Goal: Task Accomplishment & Management: Manage account settings

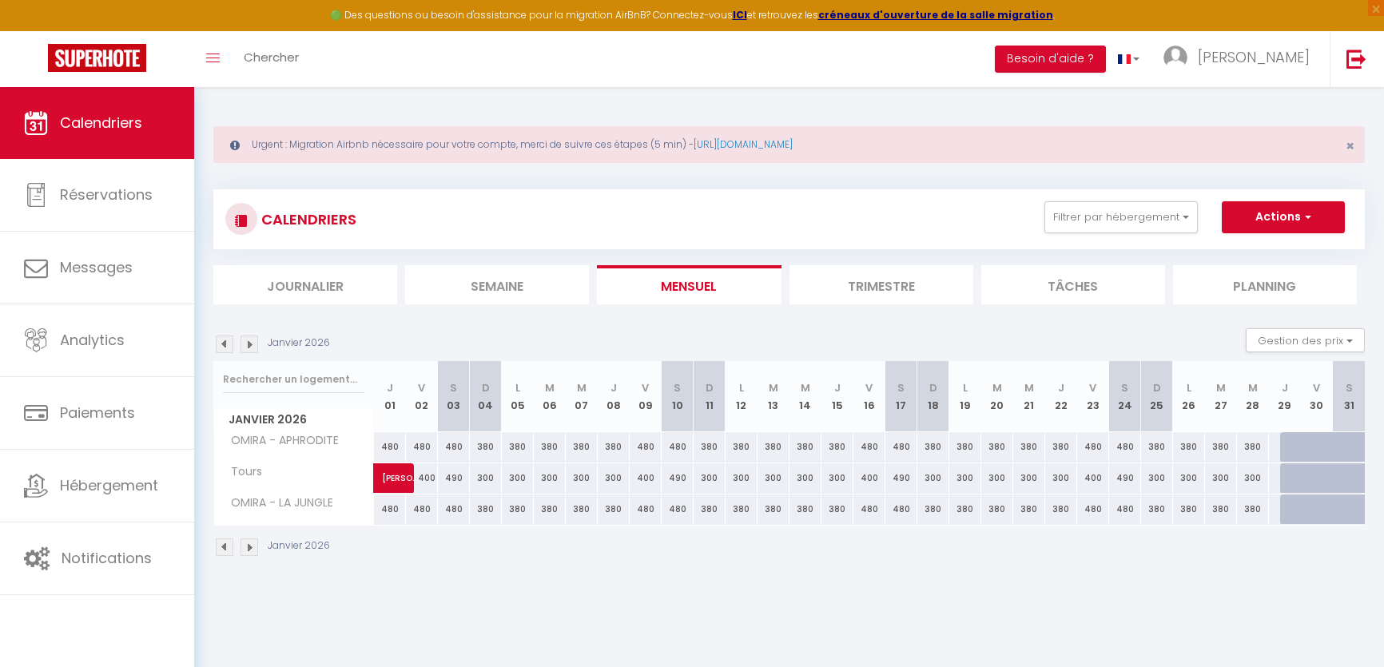
click at [221, 336] on img at bounding box center [225, 345] width 18 height 18
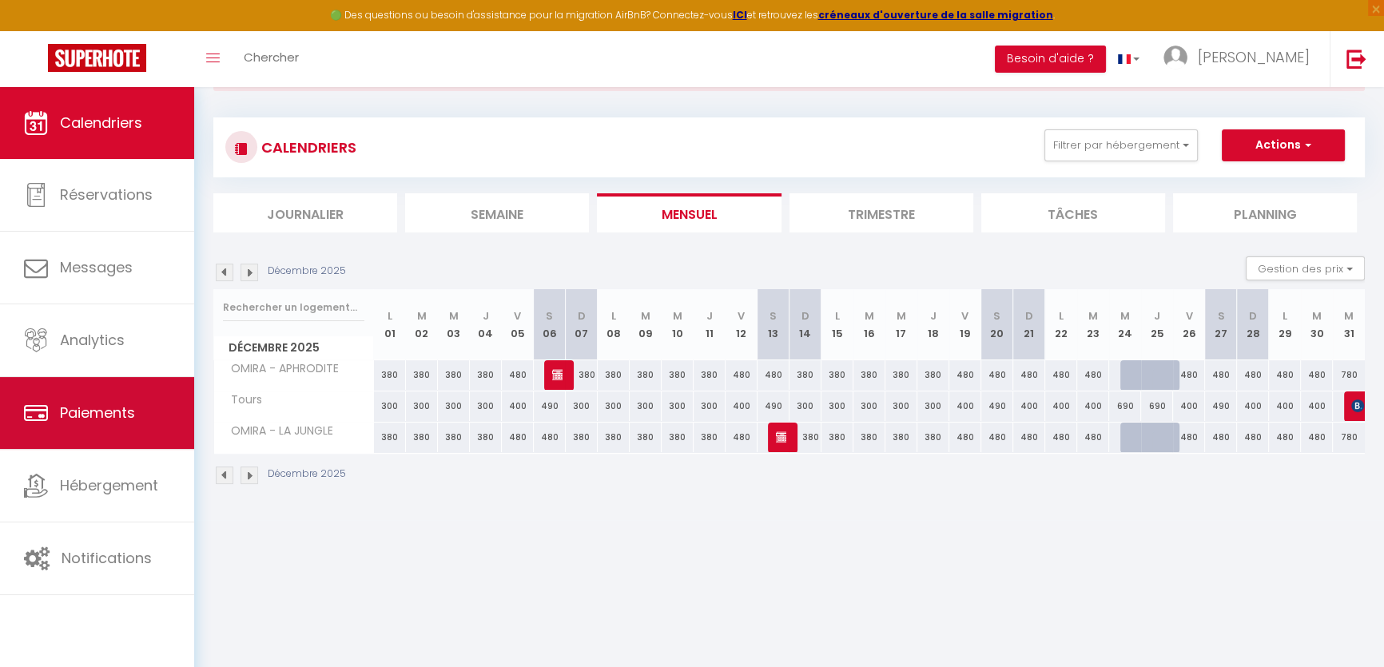
scroll to position [72, 0]
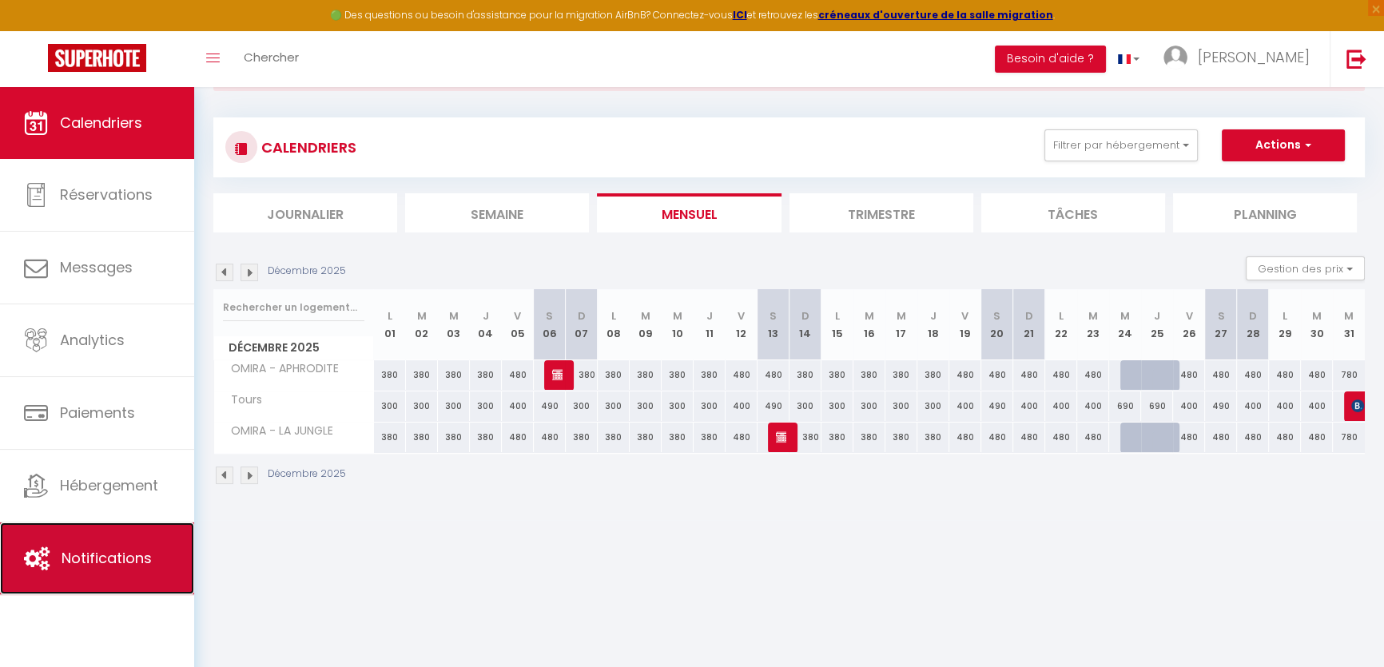
click at [98, 559] on span "Notifications" at bounding box center [107, 558] width 90 height 20
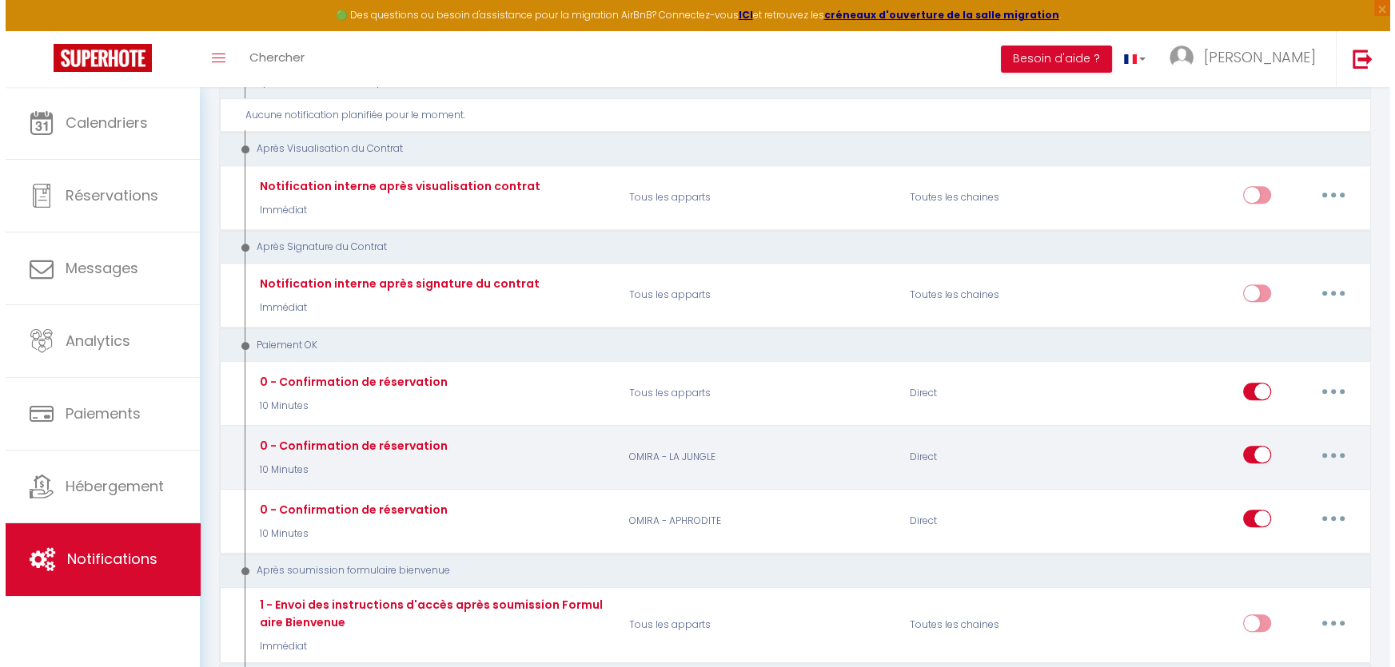
scroll to position [1740, 0]
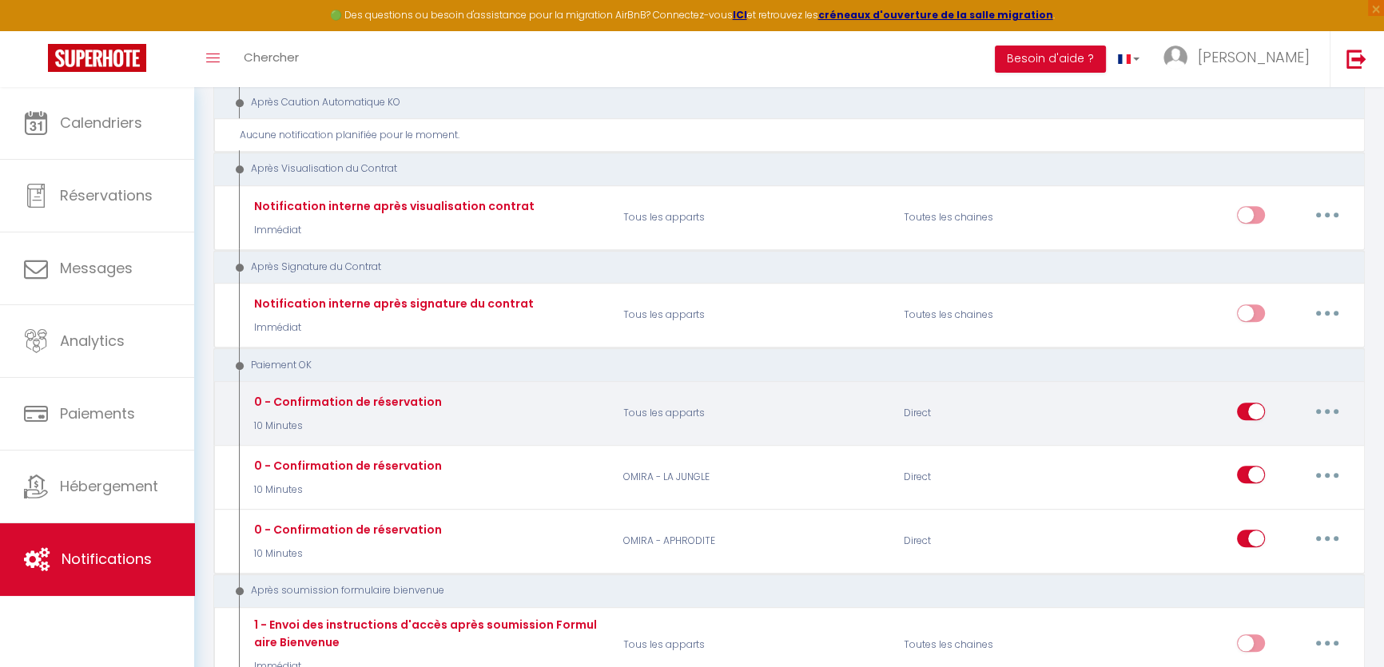
click at [1343, 399] on button "button" at bounding box center [1327, 412] width 45 height 26
click at [1264, 434] on link "Editer" at bounding box center [1286, 447] width 118 height 27
type input "0 - Confirmation de réservation"
select select "16"
select select "10 Minutes"
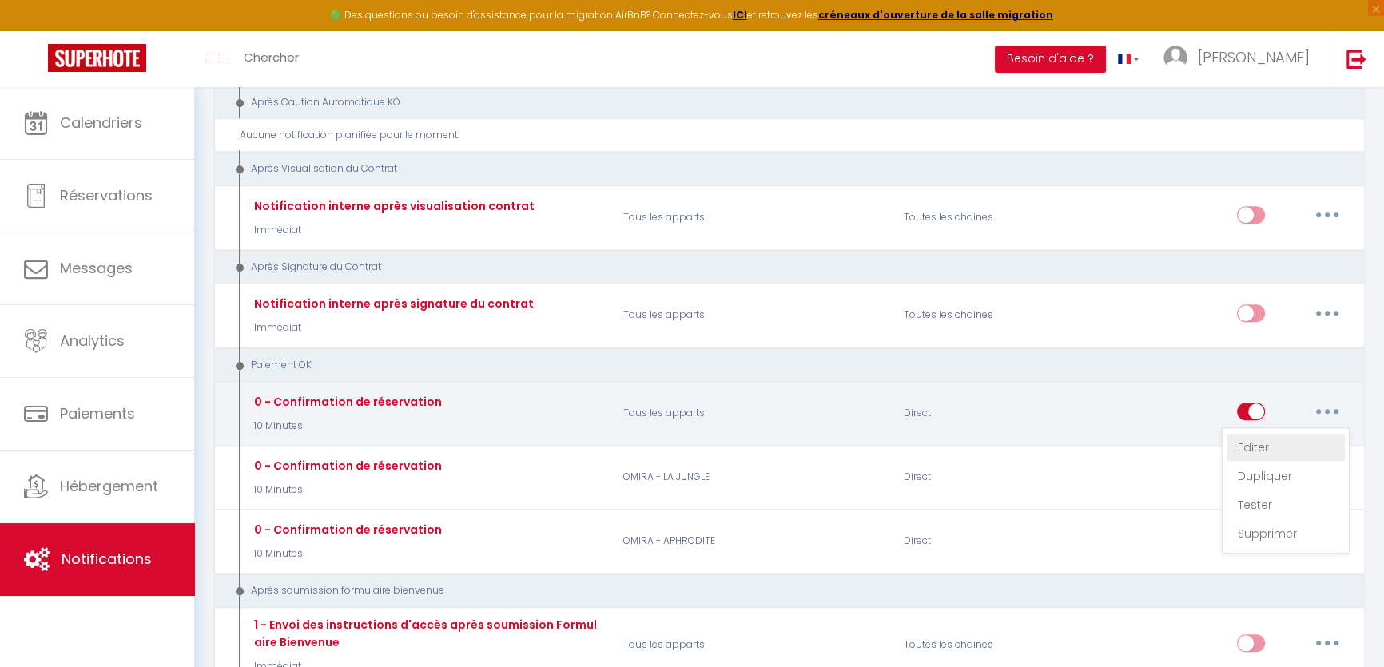
select select "if_booking_is_paid"
checkbox input "true"
checkbox input "false"
radio input "true"
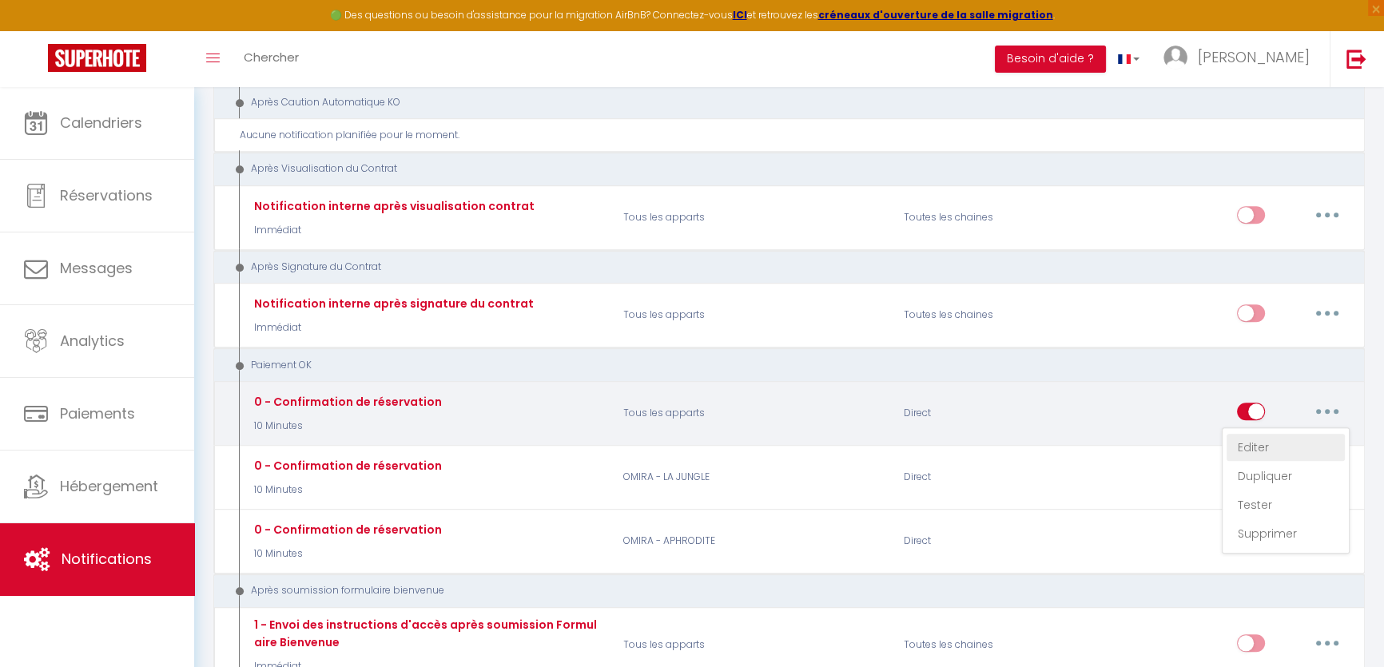
type input "Confirmation de votre réservation - [BOOKING:ID] - [GUEST:FIRST_NAME] [GUEST:LA…"
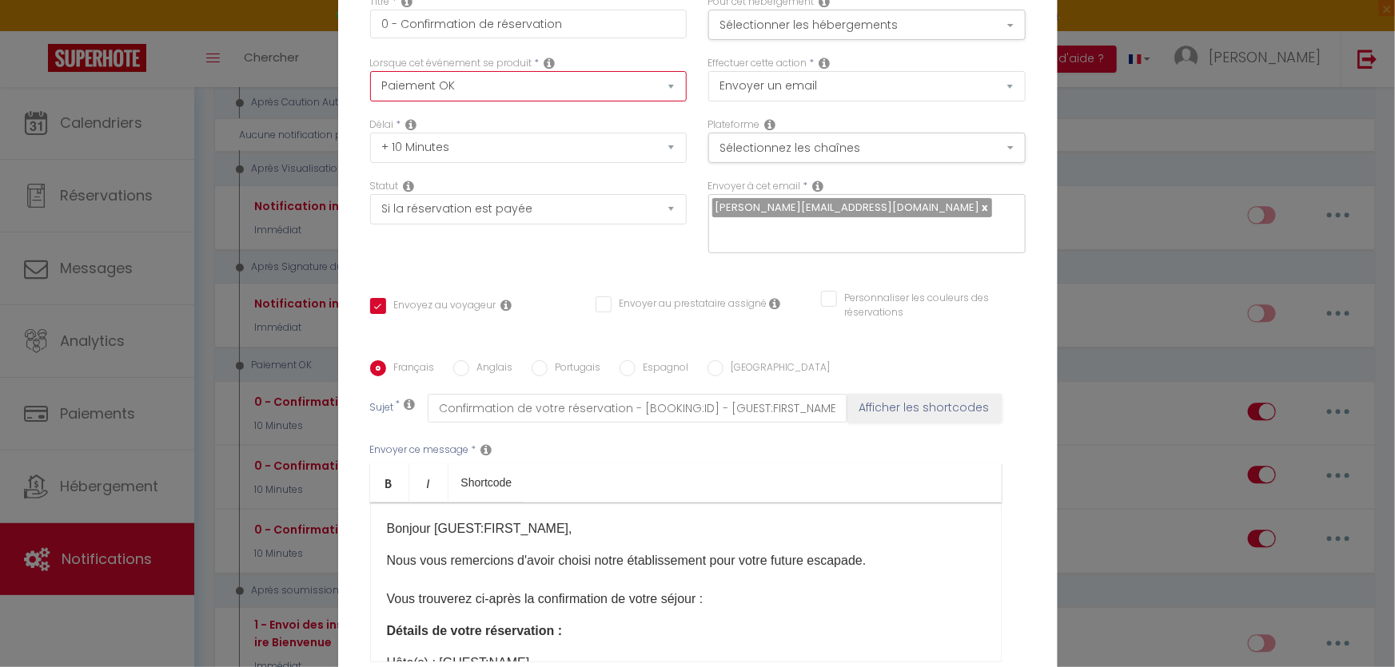
click at [532, 96] on select "Après la réservation Avant Checkin (à partir de 12h00) Après Checkin (à partir …" at bounding box center [528, 86] width 317 height 30
click at [370, 82] on select "Après la réservation Avant Checkin (à partir de 12h00) Après Checkin (à partir …" at bounding box center [528, 86] width 317 height 30
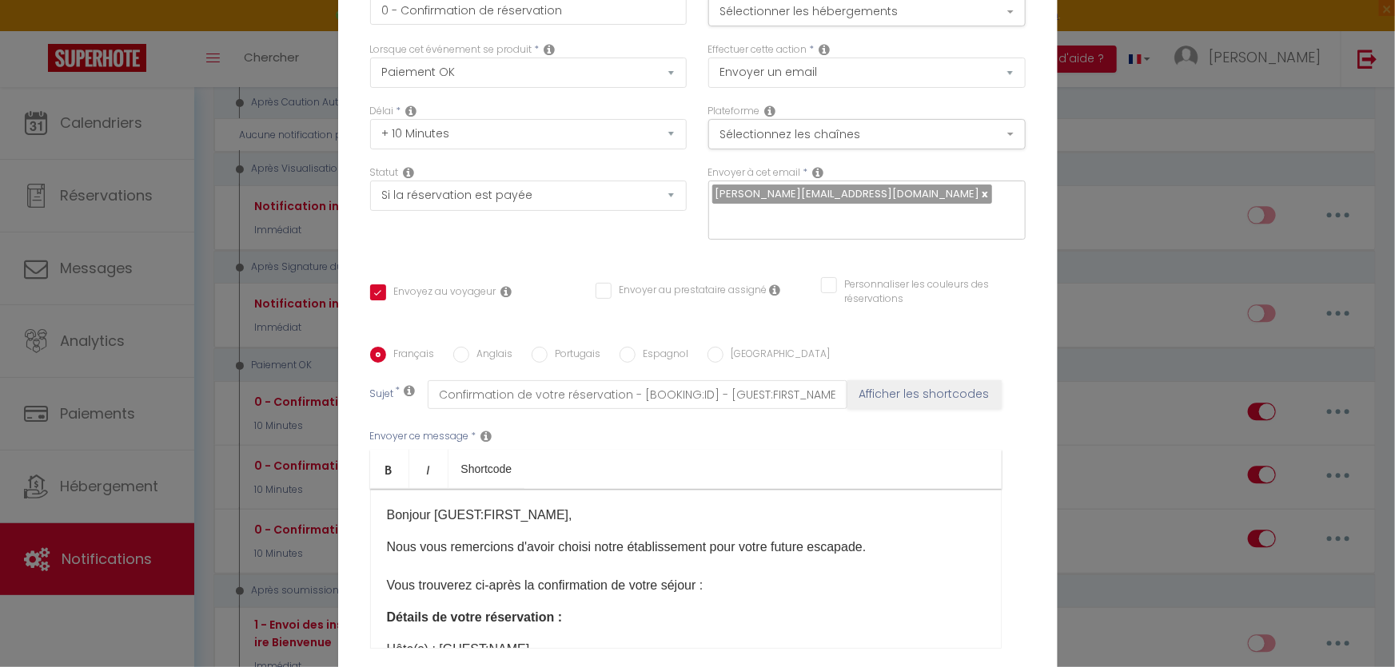
scroll to position [0, 0]
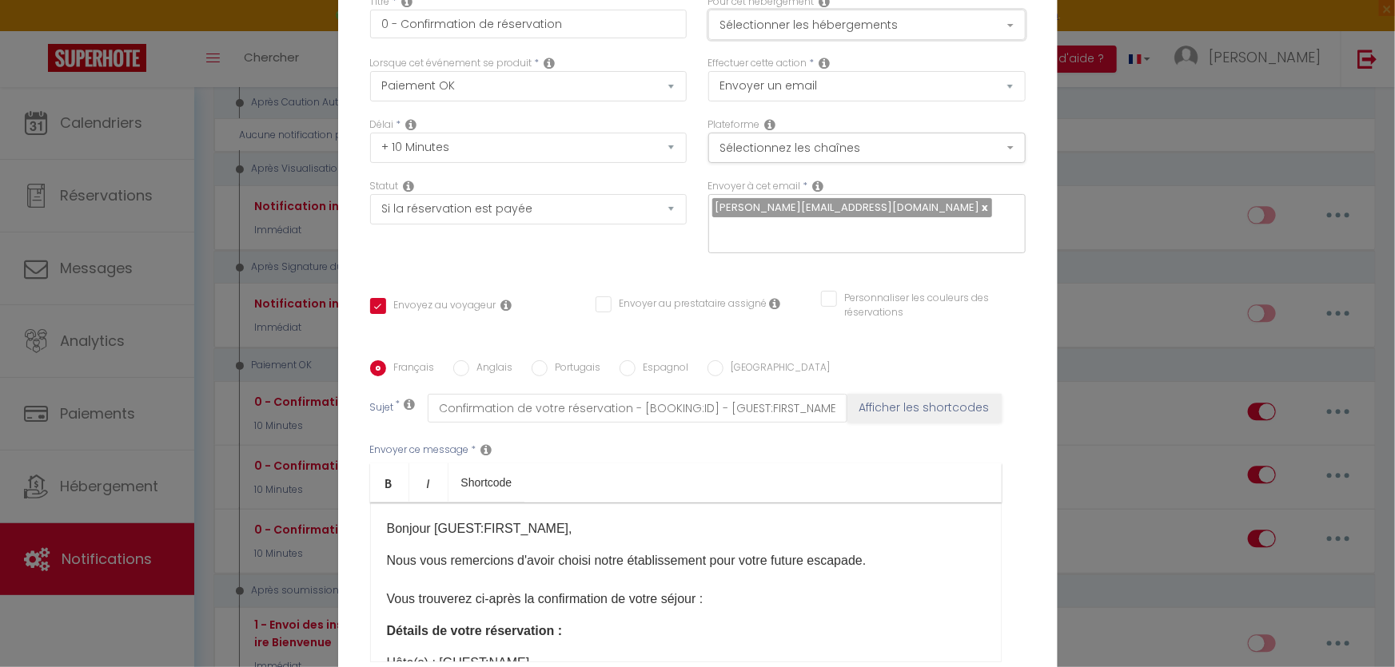
click at [855, 32] on button "Sélectionner les hébergements" at bounding box center [866, 25] width 317 height 30
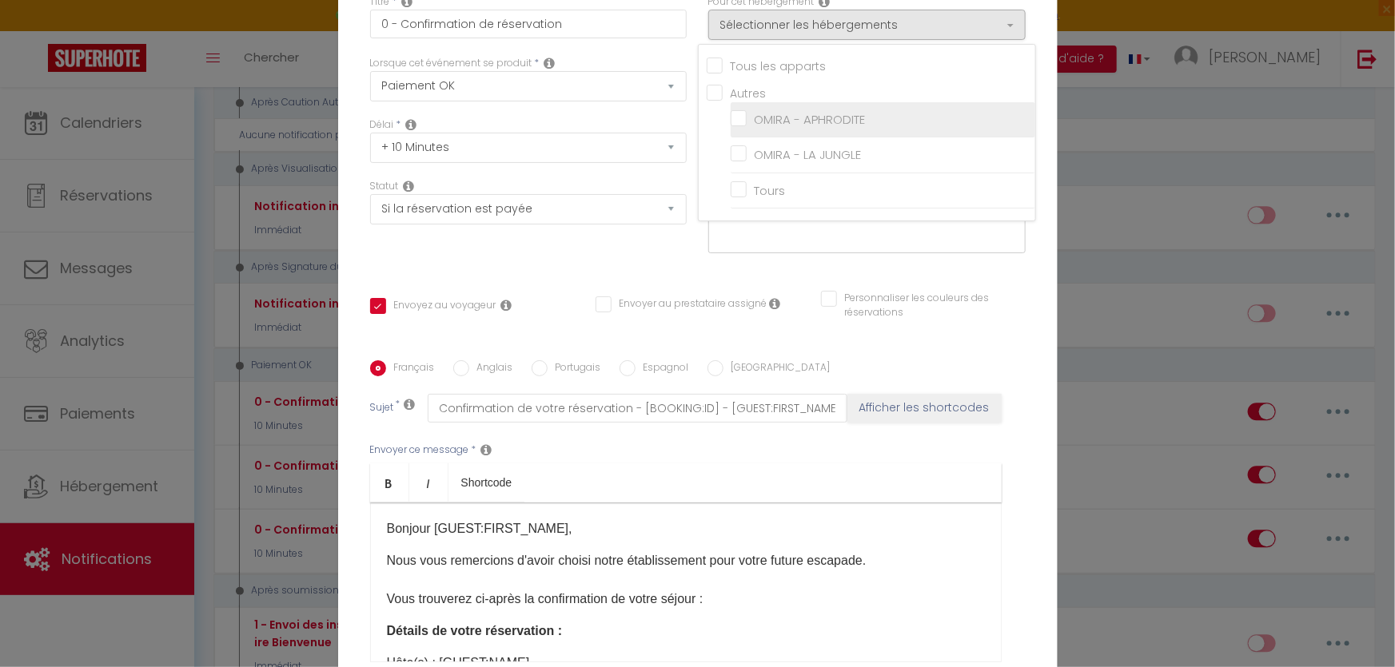
click at [740, 127] on input "OMIRA - APHRODITE" at bounding box center [883, 119] width 305 height 16
checkbox input "true"
checkbox input "false"
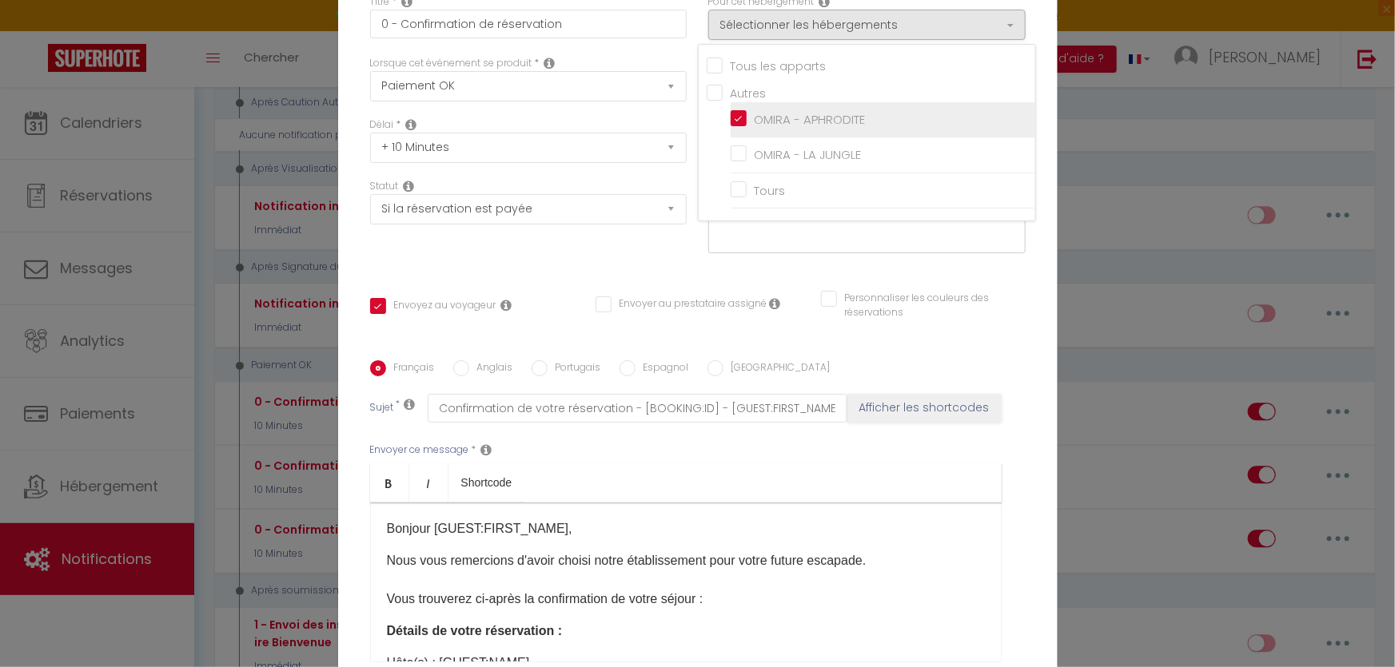
checkbox input "false"
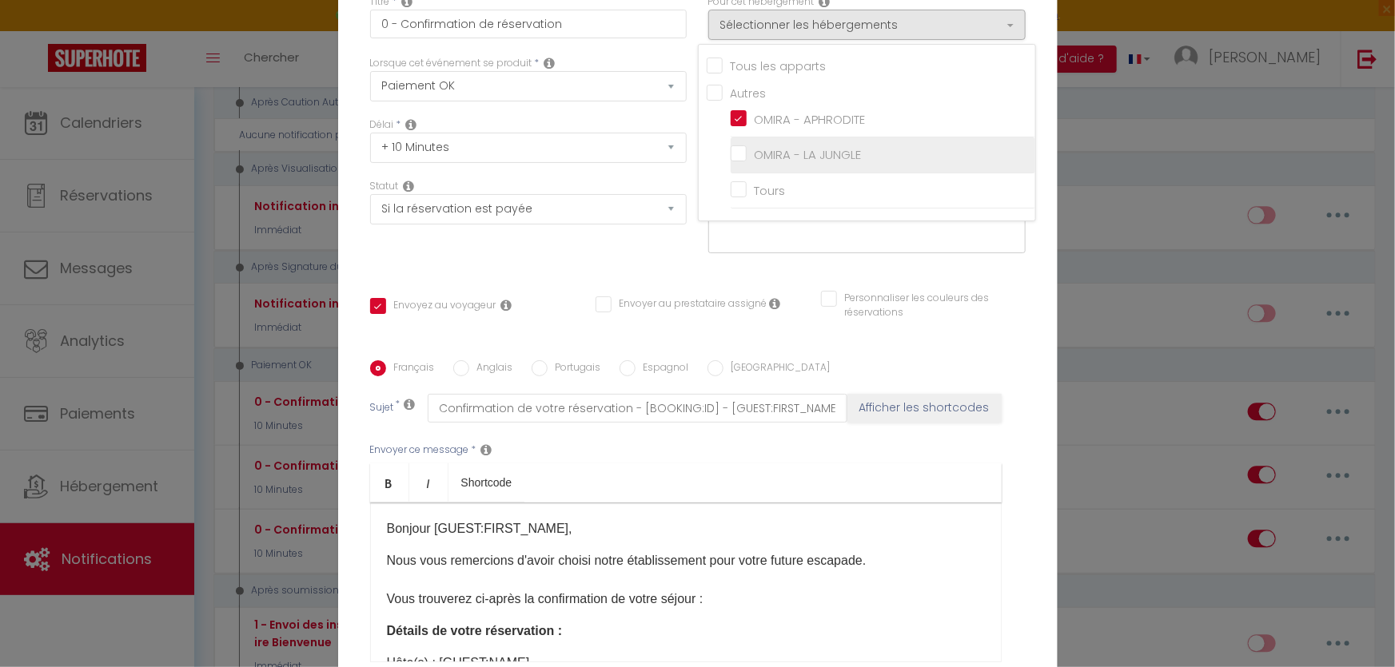
click at [735, 158] on input "OMIRA - LA JUNGLE" at bounding box center [883, 155] width 305 height 16
checkbox input "true"
checkbox input "false"
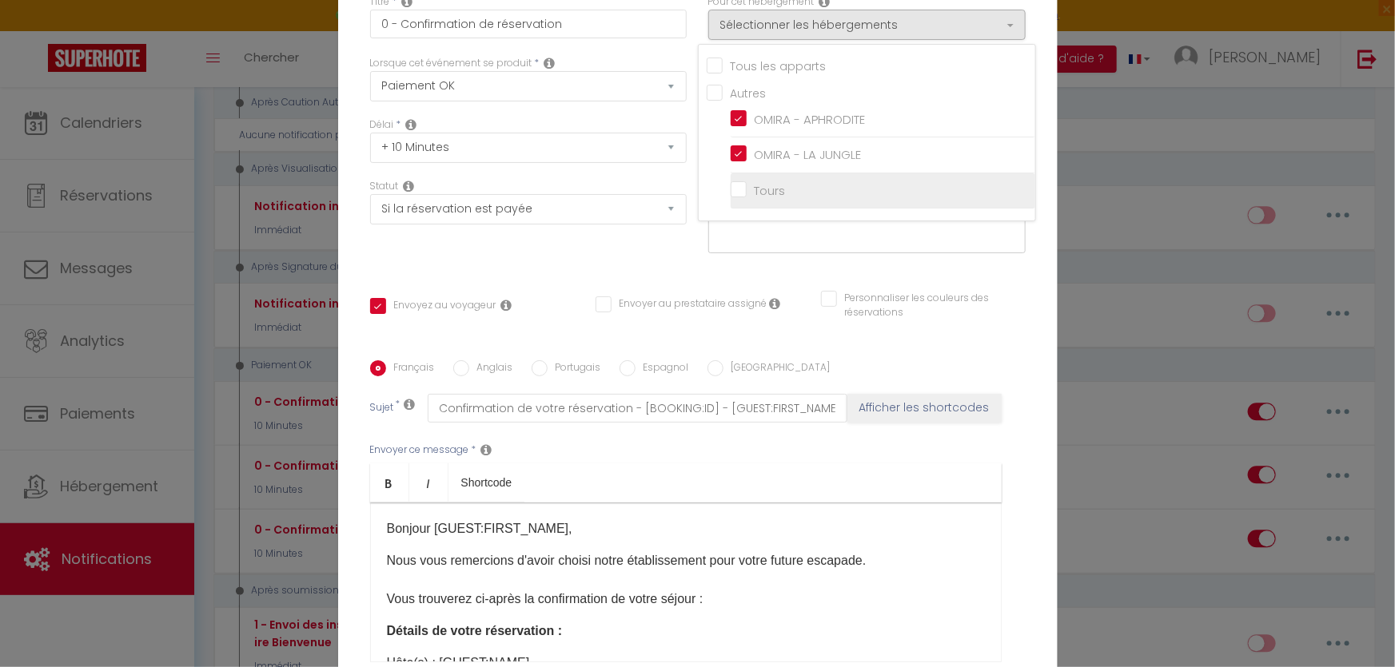
click at [735, 198] on input "Tours" at bounding box center [883, 190] width 305 height 16
checkbox input "true"
checkbox input "false"
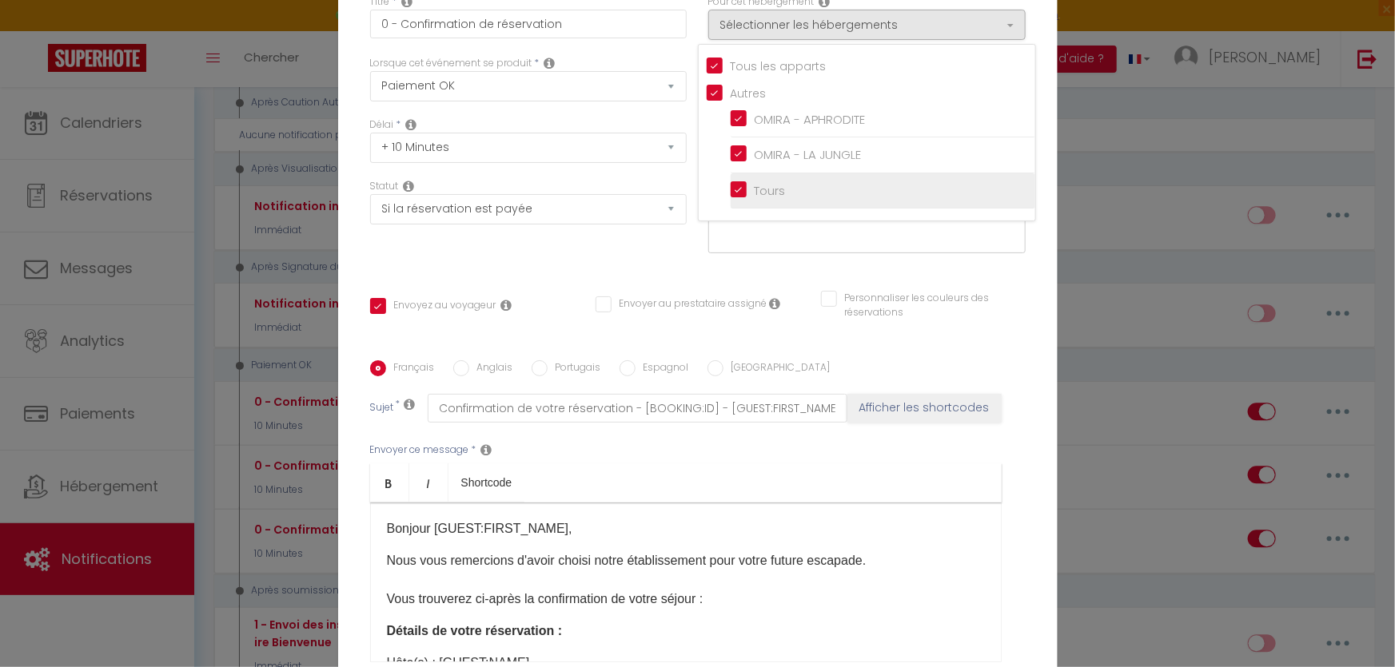
checkbox input "false"
checkbox input "true"
click at [1000, 269] on div "Titre * 0 - Confirmation de réservation Pour cet hébergement Sélectionner les h…" at bounding box center [697, 360] width 719 height 765
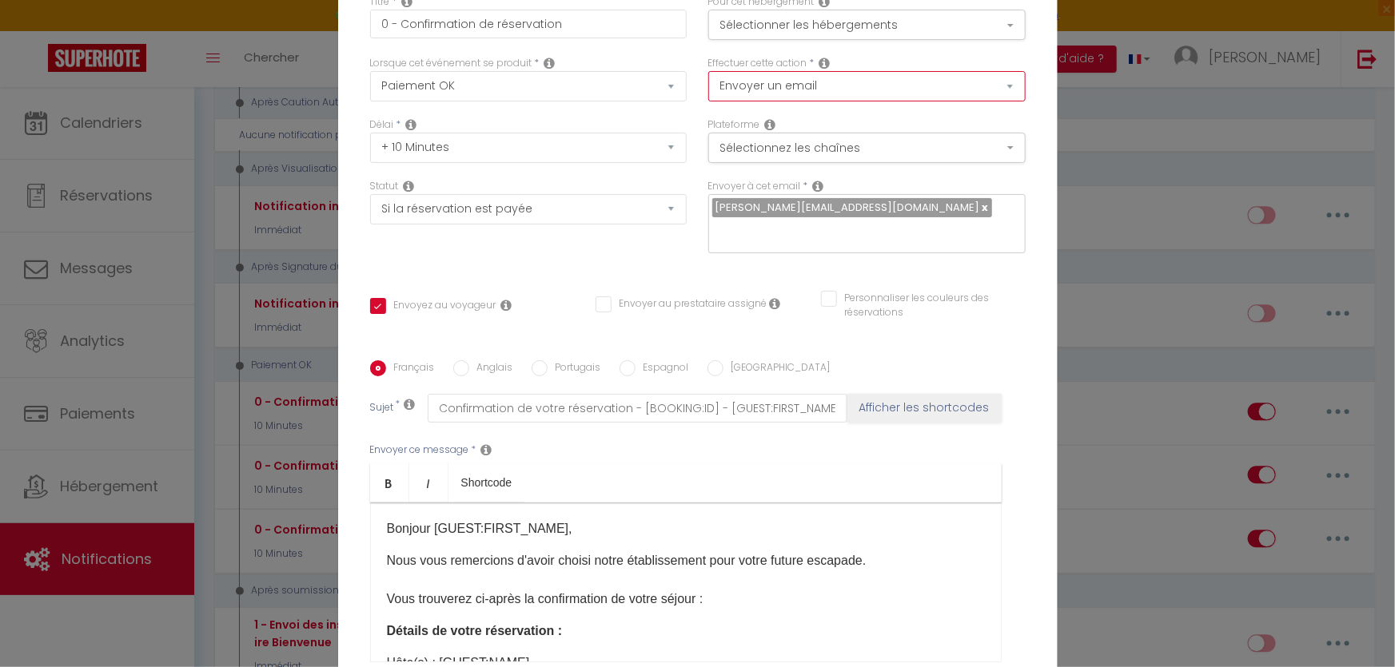
click at [840, 98] on select "Envoyer un email Envoyer un SMS Envoyer une notification push" at bounding box center [866, 86] width 317 height 30
click at [1019, 291] on div "Personnaliser les couleurs des réservations #D7092E" at bounding box center [923, 306] width 205 height 30
click at [871, 162] on button "Sélectionnez les chaînes" at bounding box center [866, 148] width 317 height 30
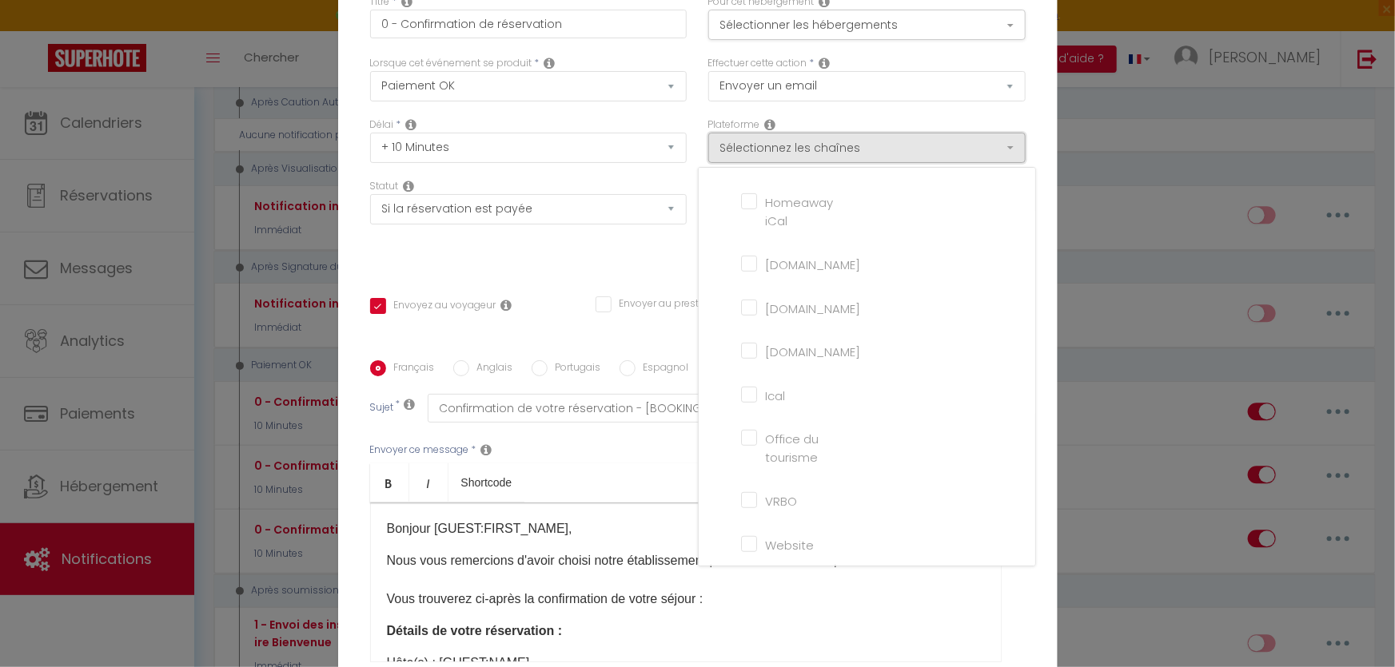
scroll to position [365, 0]
click at [1015, 601] on div "Envoyer ce message * Bold Italic Shortcode Rich text editor [PERSON_NAME] [GUES…" at bounding box center [697, 553] width 655 height 260
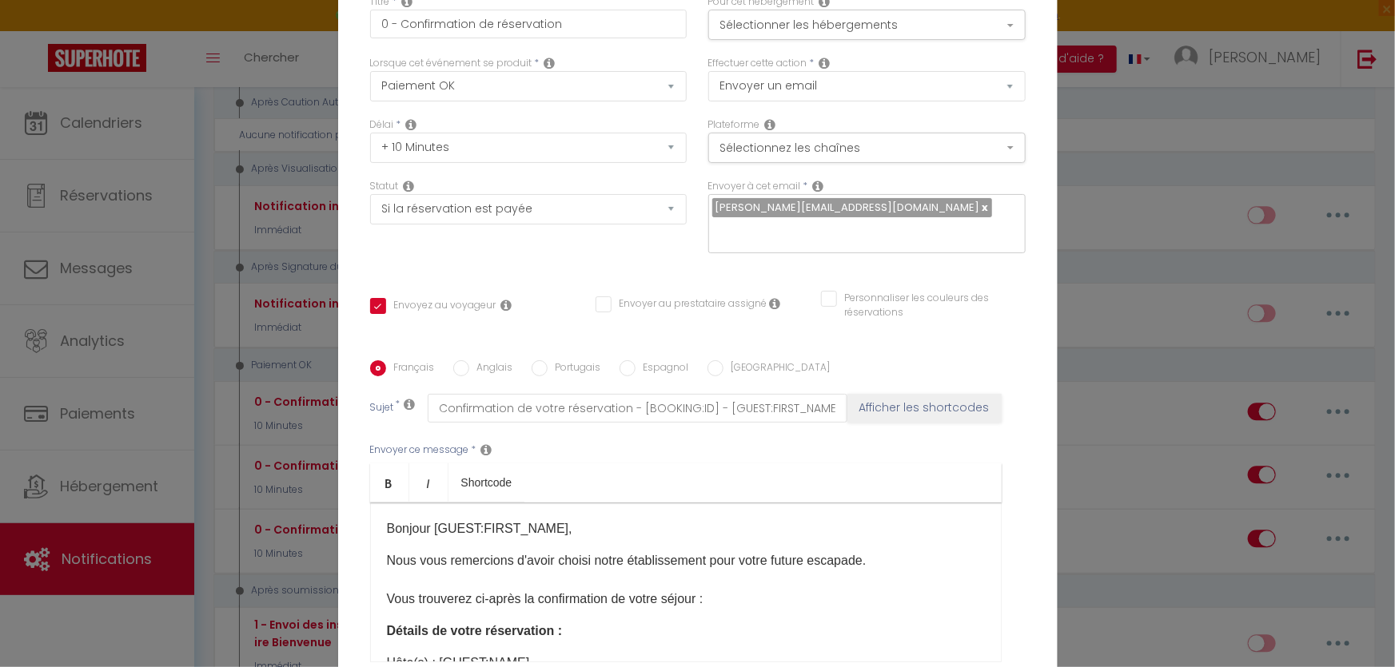
click at [814, 193] on icon at bounding box center [818, 186] width 11 height 13
click at [806, 239] on div "[PERSON_NAME][EMAIL_ADDRESS][DOMAIN_NAME]" at bounding box center [866, 223] width 317 height 59
click at [806, 221] on input "text" at bounding box center [862, 231] width 301 height 21
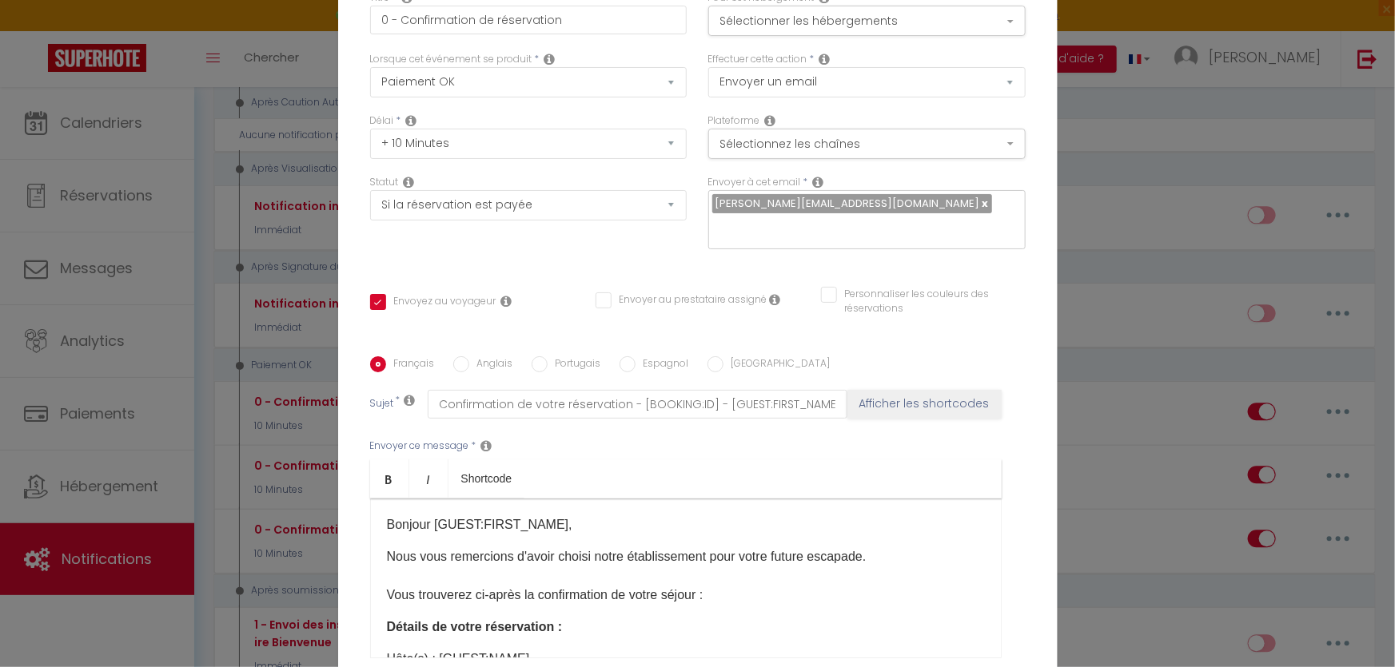
scroll to position [0, 0]
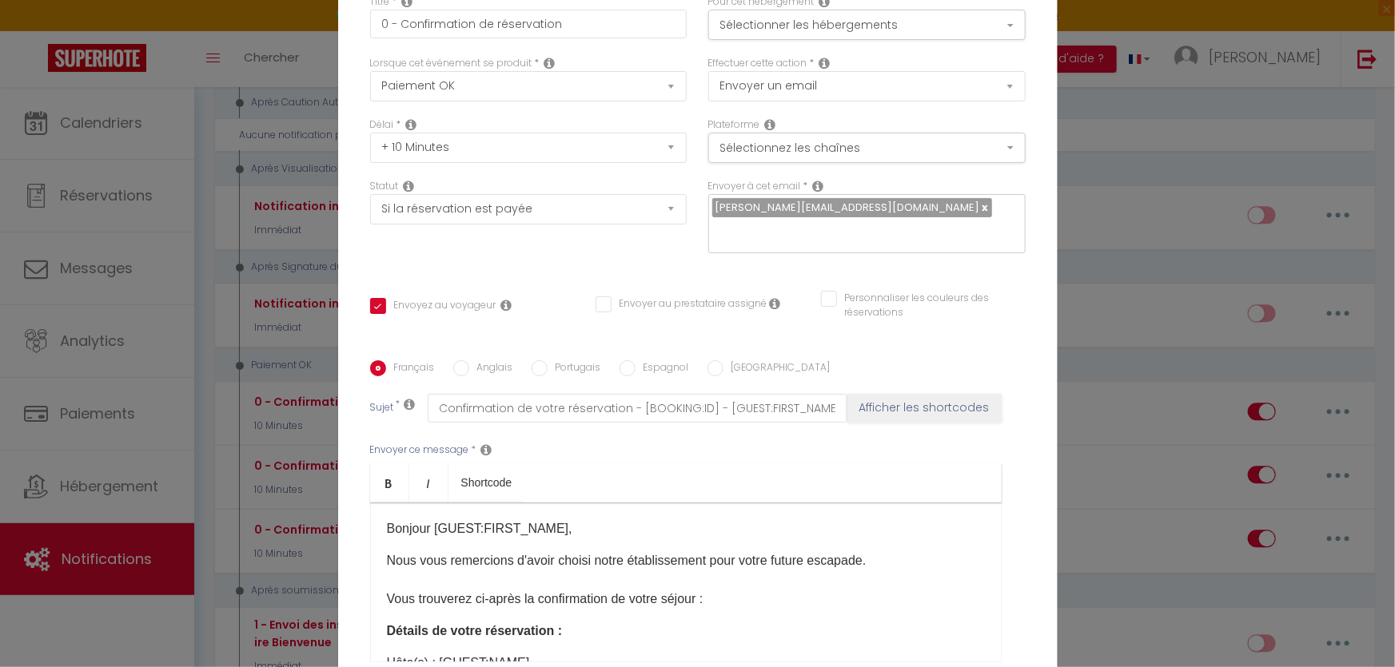
click at [847, 231] on div "[PERSON_NAME][EMAIL_ADDRESS][DOMAIN_NAME]" at bounding box center [866, 223] width 317 height 59
click at [980, 215] on link at bounding box center [984, 207] width 9 height 15
checkbox input "true"
checkbox input "false"
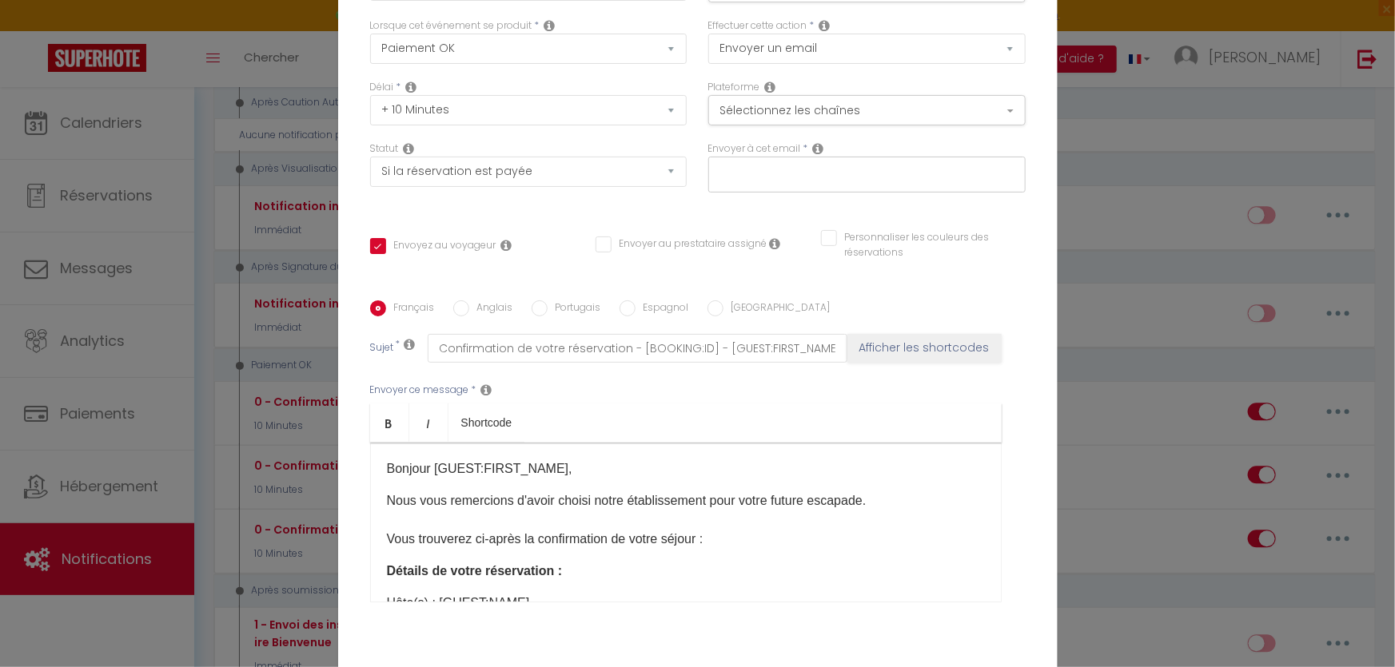
scroll to position [72, 0]
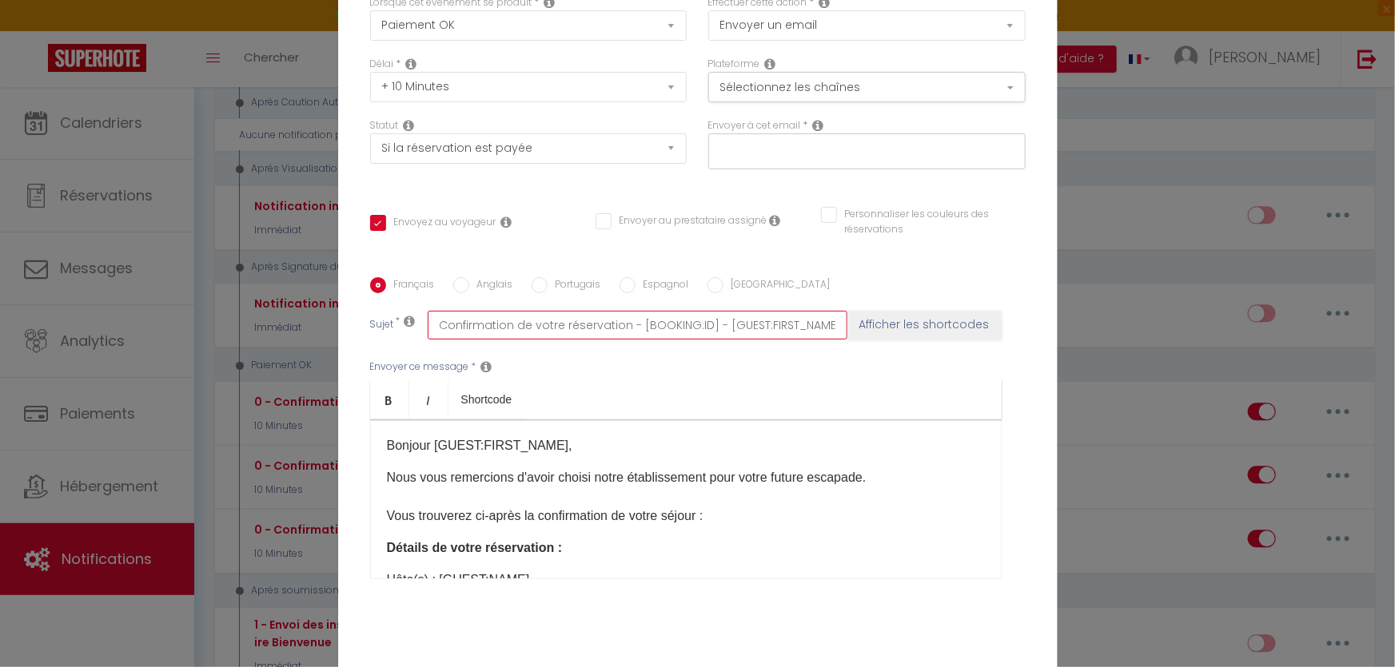
click at [428, 322] on input "Confirmation de votre réservation - [BOOKING:ID] - [GUEST:FIRST_NAME] [GUEST:LA…" at bounding box center [638, 325] width 420 height 29
type input "OConfirmation de votre réservation - [BOOKING:ID] - [GUEST:FIRST_NAME] [GUEST:L…"
checkbox input "true"
checkbox input "false"
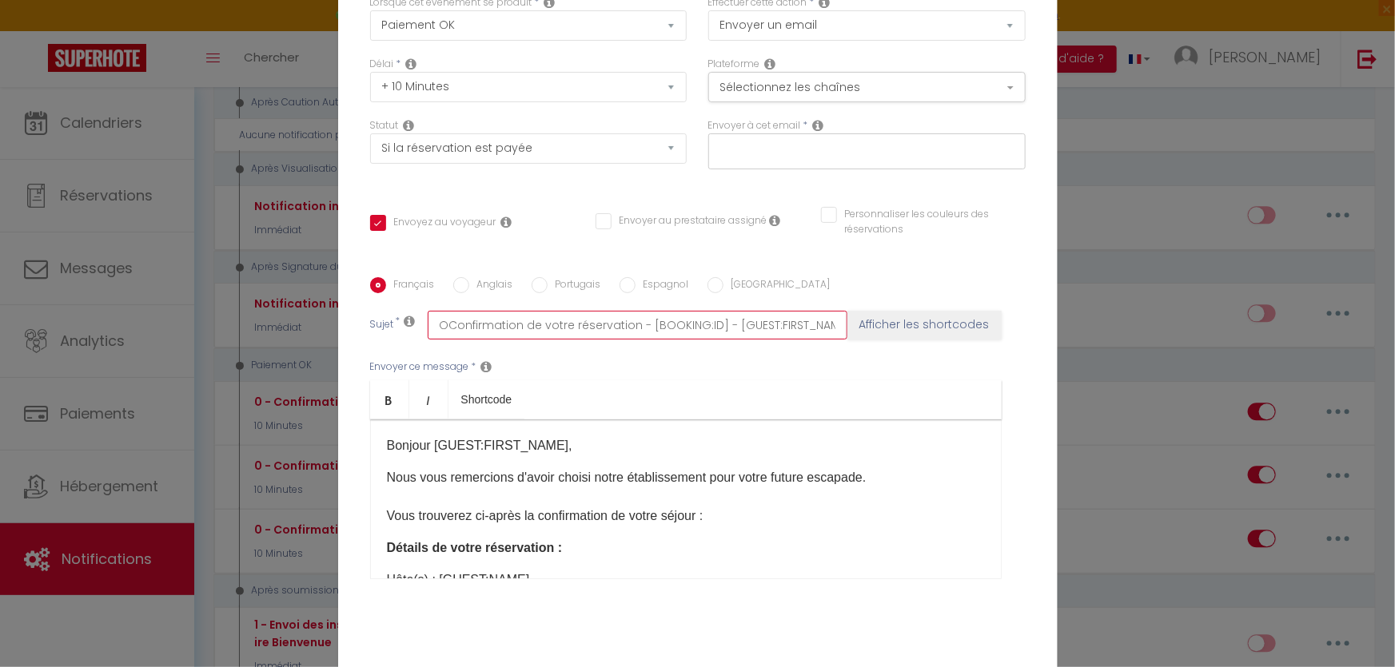
type input "OMConfirmation de votre réservation - [BOOKING:ID] - [GUEST:FIRST_NAME] [GUEST:…"
checkbox input "true"
checkbox input "false"
type input "OMOConfirmation de votre réservation - [BOOKING:ID] - [GUEST:FIRST_NAME] [GUEST…"
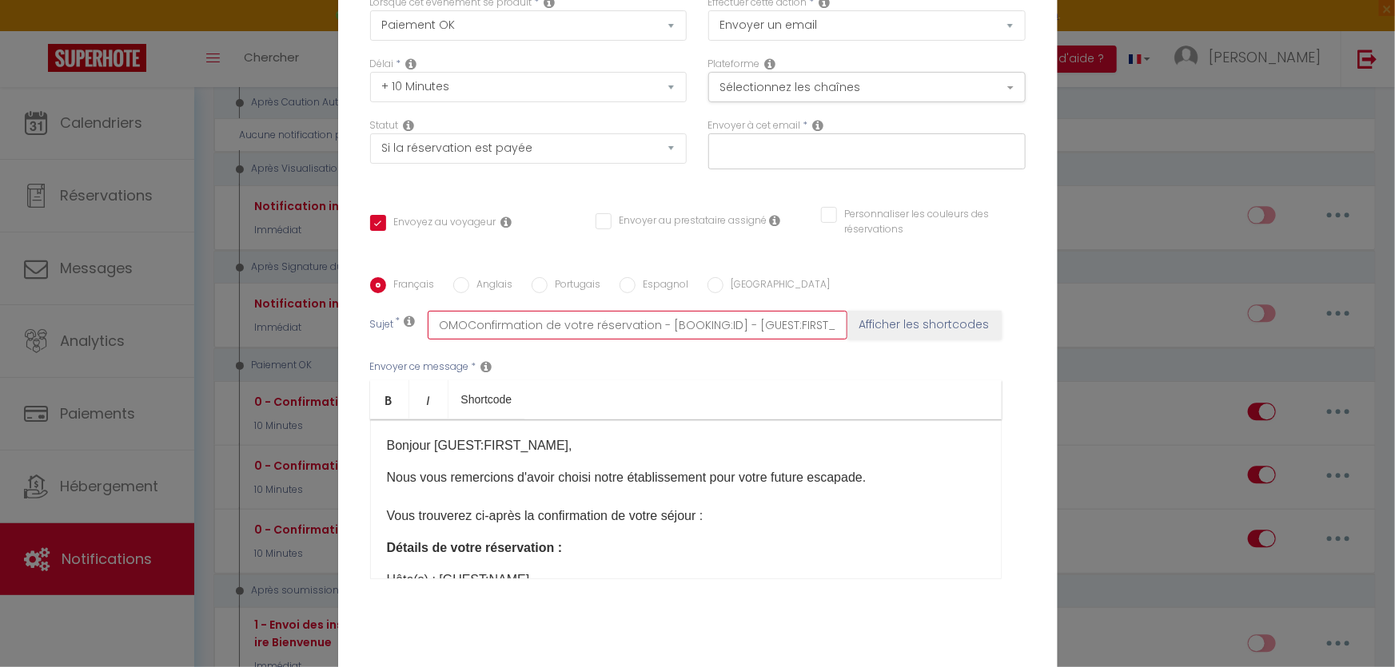
checkbox input "true"
checkbox input "false"
type input "OMORConfirmation de votre réservation - [BOOKING:ID] - [GUEST:FIRST_NAME] [GUES…"
checkbox input "true"
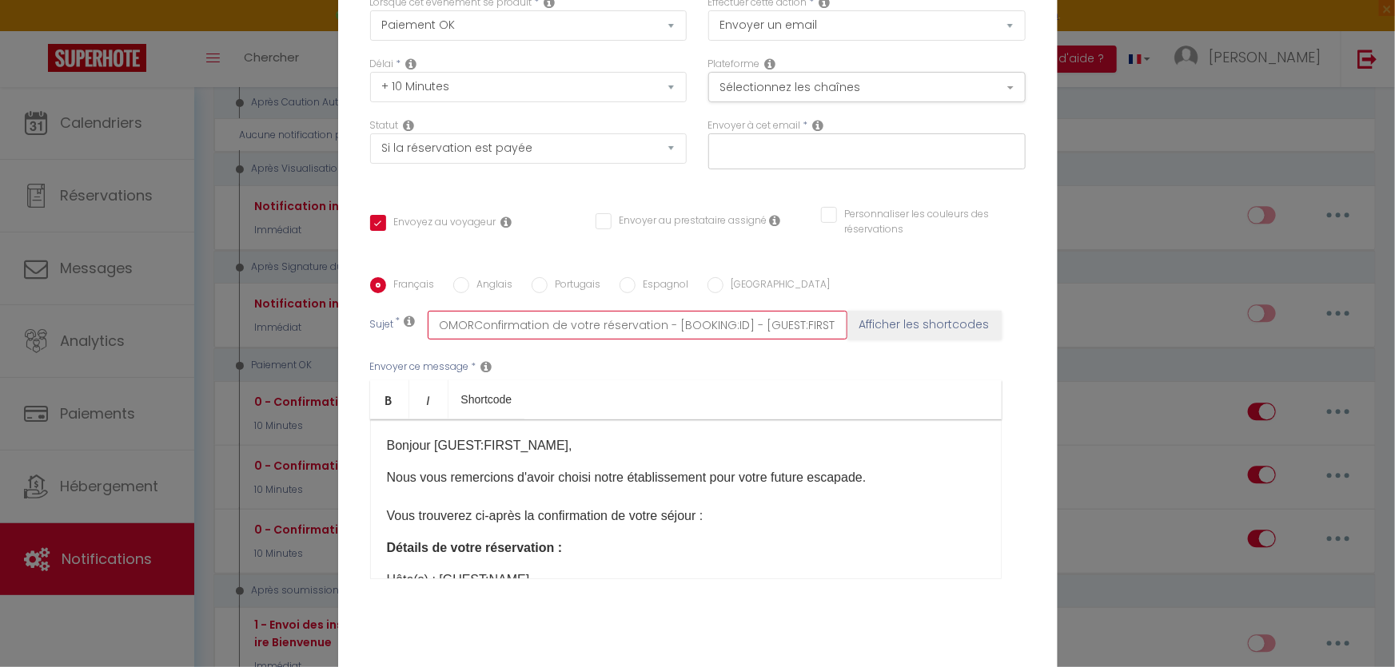
checkbox input "false"
type input "OMORAConfirmation de votre réservation - [BOOKING:ID] - [GUEST:FIRST_NAME] [GUE…"
checkbox input "true"
checkbox input "false"
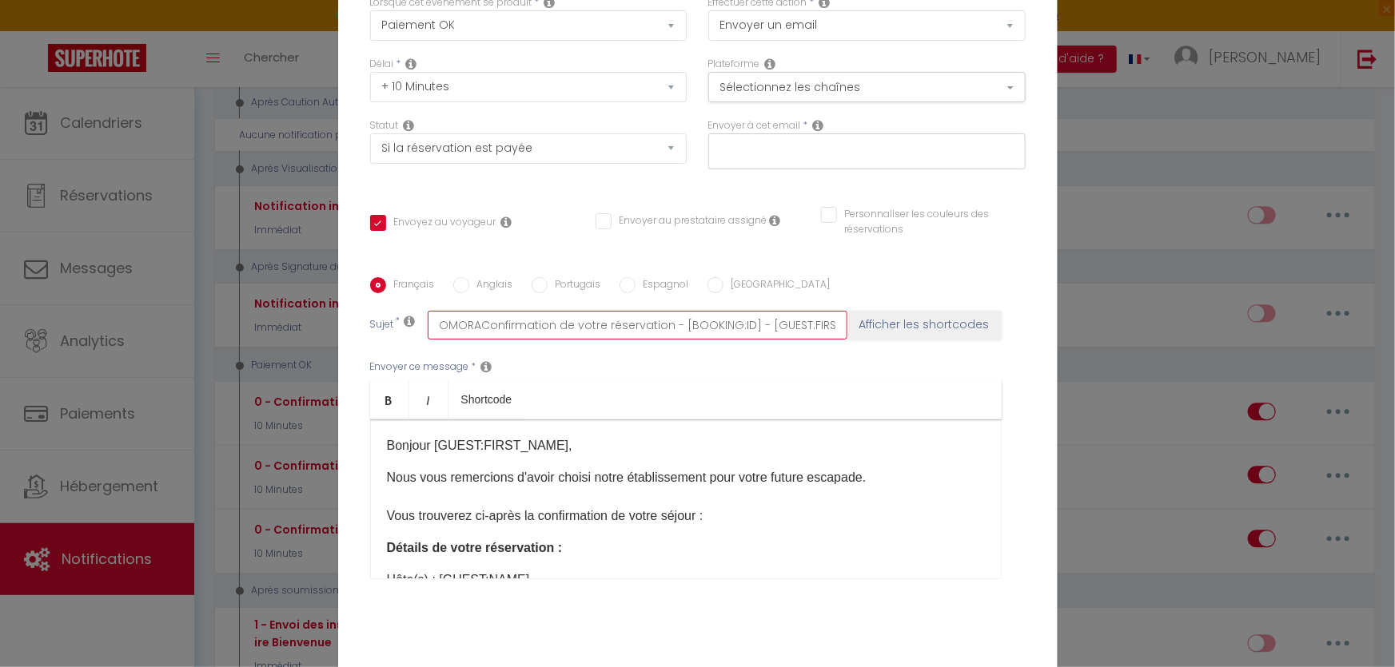
checkbox input "false"
type input "OMORConfirmation de votre réservation - [BOOKING:ID] - [GUEST:FIRST_NAME] [GUES…"
checkbox input "true"
checkbox input "false"
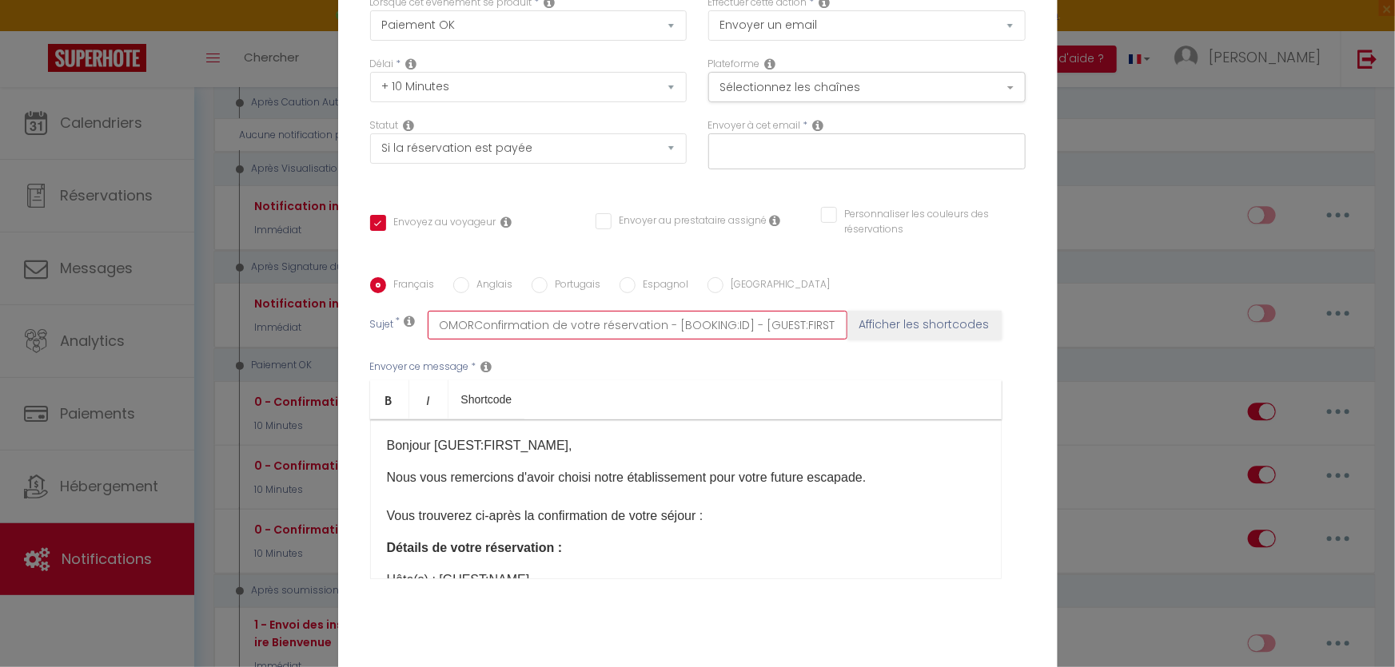
type input "OMOConfirmation de votre réservation - [BOOKING:ID] - [GUEST:FIRST_NAME] [GUEST…"
checkbox input "true"
checkbox input "false"
type input "OMConfirmation de votre réservation - [BOOKING:ID] - [GUEST:FIRST_NAME] [GUEST:…"
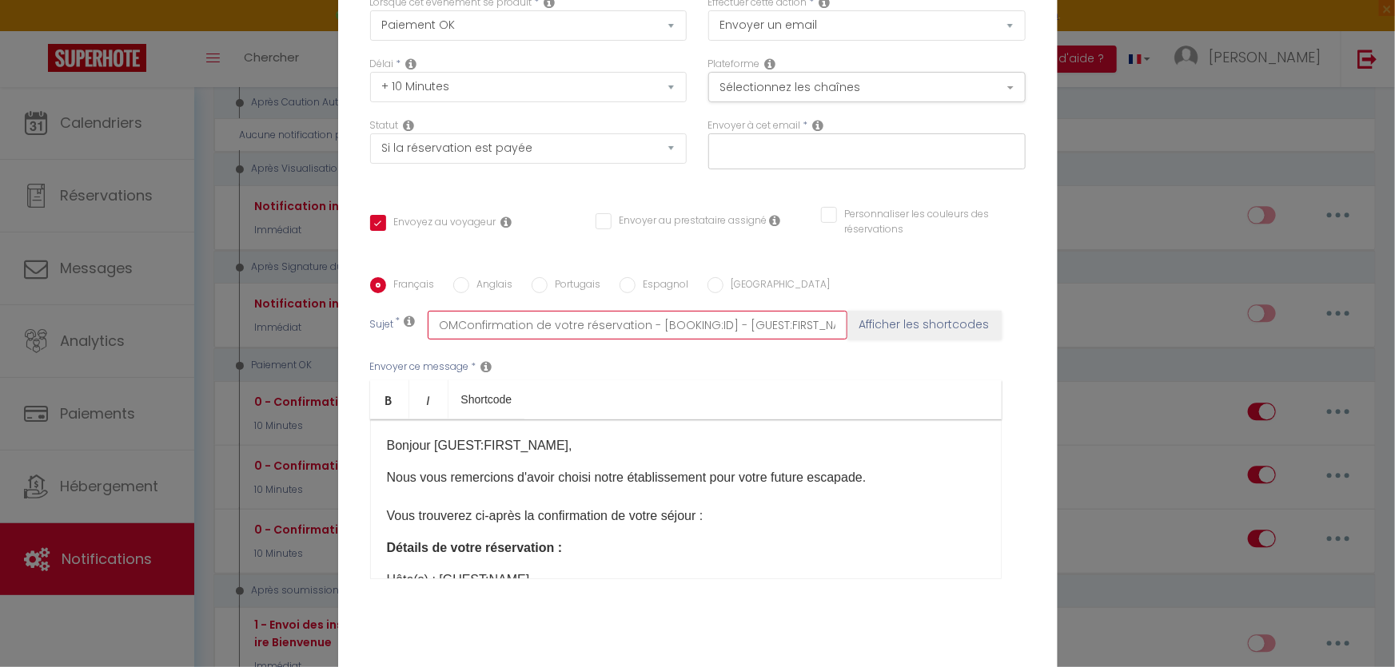
checkbox input "true"
checkbox input "false"
type input "OMIConfirmation de votre réservation - [BOOKING:ID] - [GUEST:FIRST_NAME] [GUEST…"
checkbox input "true"
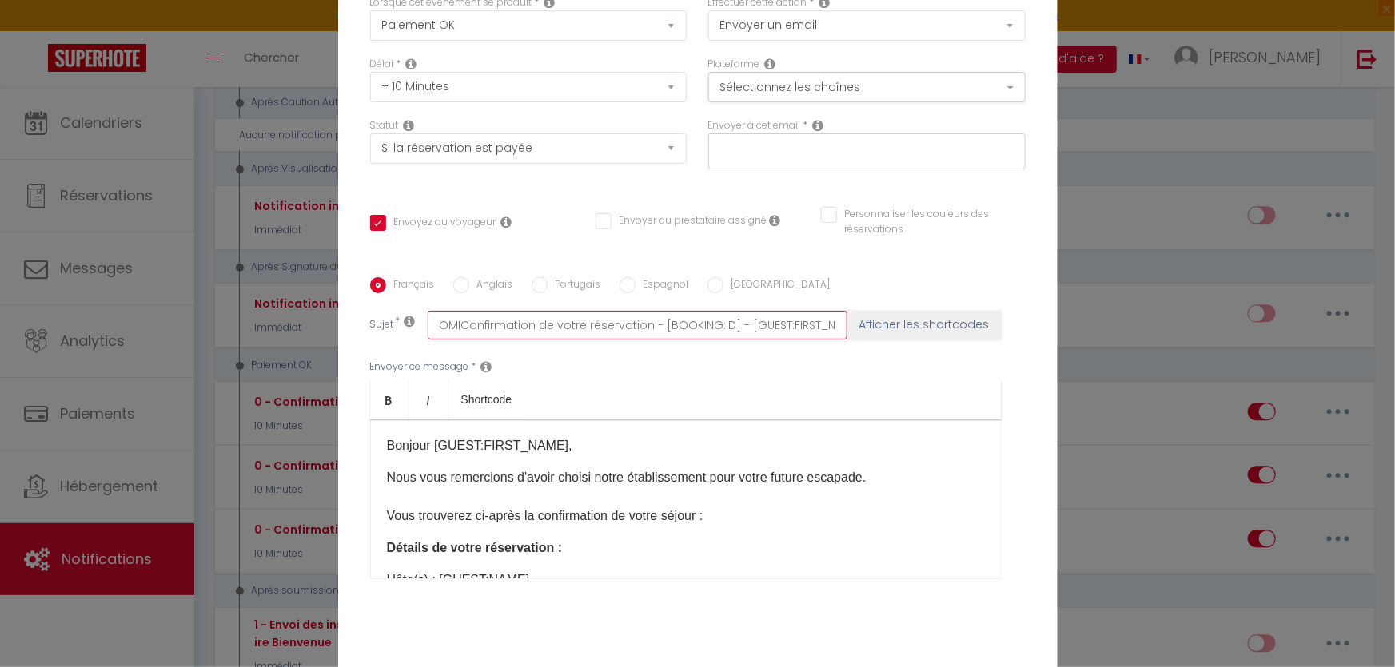
checkbox input "false"
type input "OMIRConfirmation de votre réservation - [BOOKING:ID] - [GUEST:FIRST_NAME] [GUES…"
checkbox input "true"
checkbox input "false"
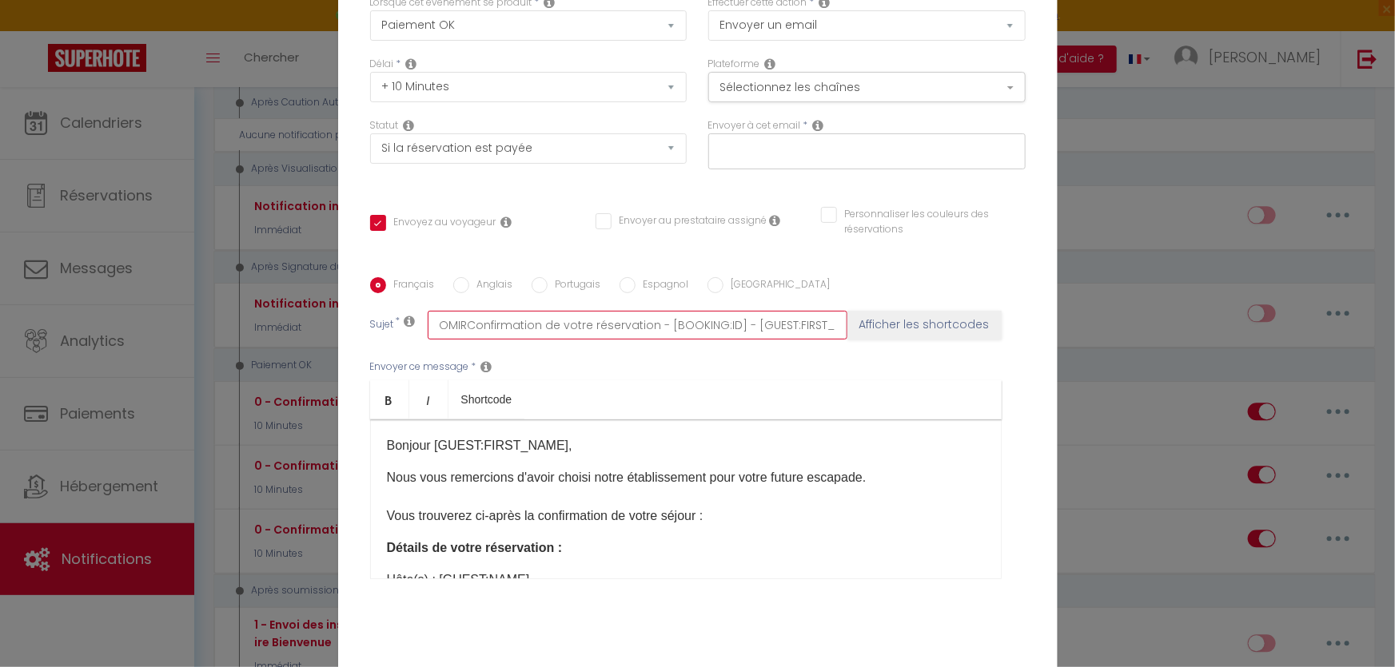
checkbox input "false"
type input "OMIRAConfirmation de votre réservation - [BOOKING:ID] - [GUEST:FIRST_NAME] [GUE…"
checkbox input "true"
checkbox input "false"
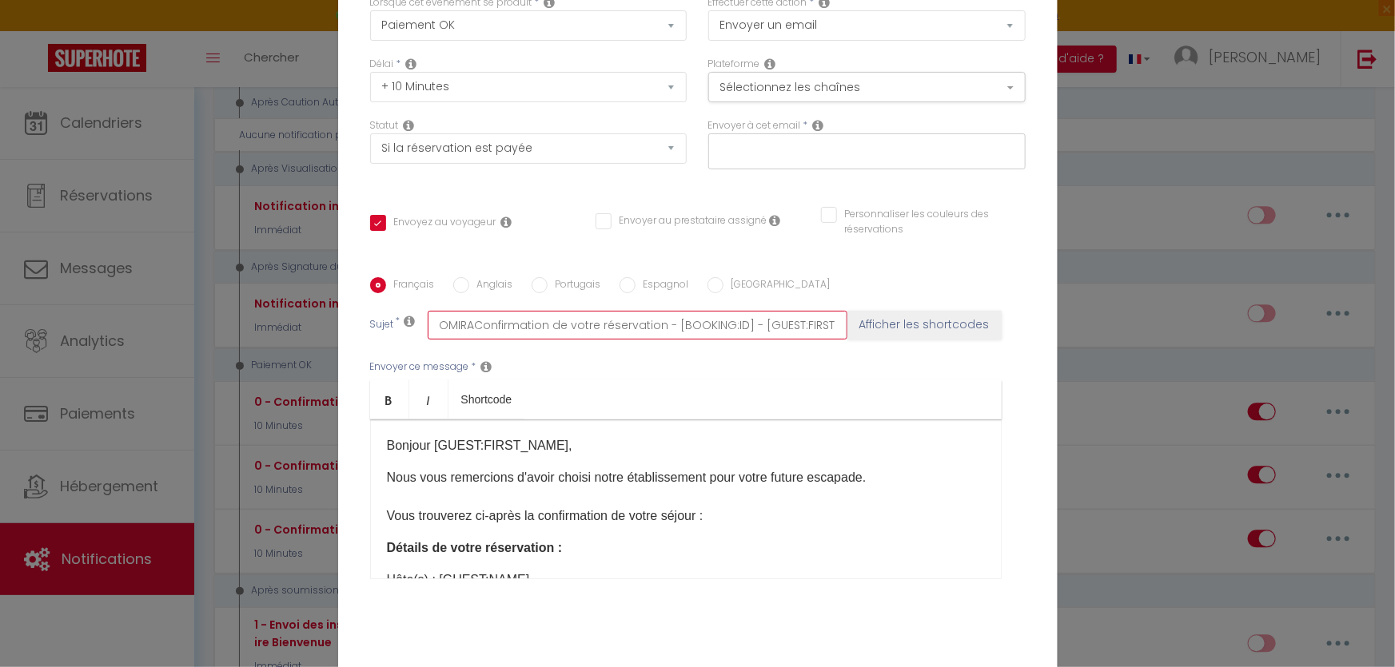
type input "OMIRA Confirmation de votre réservation - [BOOKING:ID] - [GUEST:FIRST_NAME] [GU…"
checkbox input "true"
checkbox input "false"
type input "OMIRA -Confirmation de votre réservation - [BOOKING:ID] - [GUEST:FIRST_NAME] [G…"
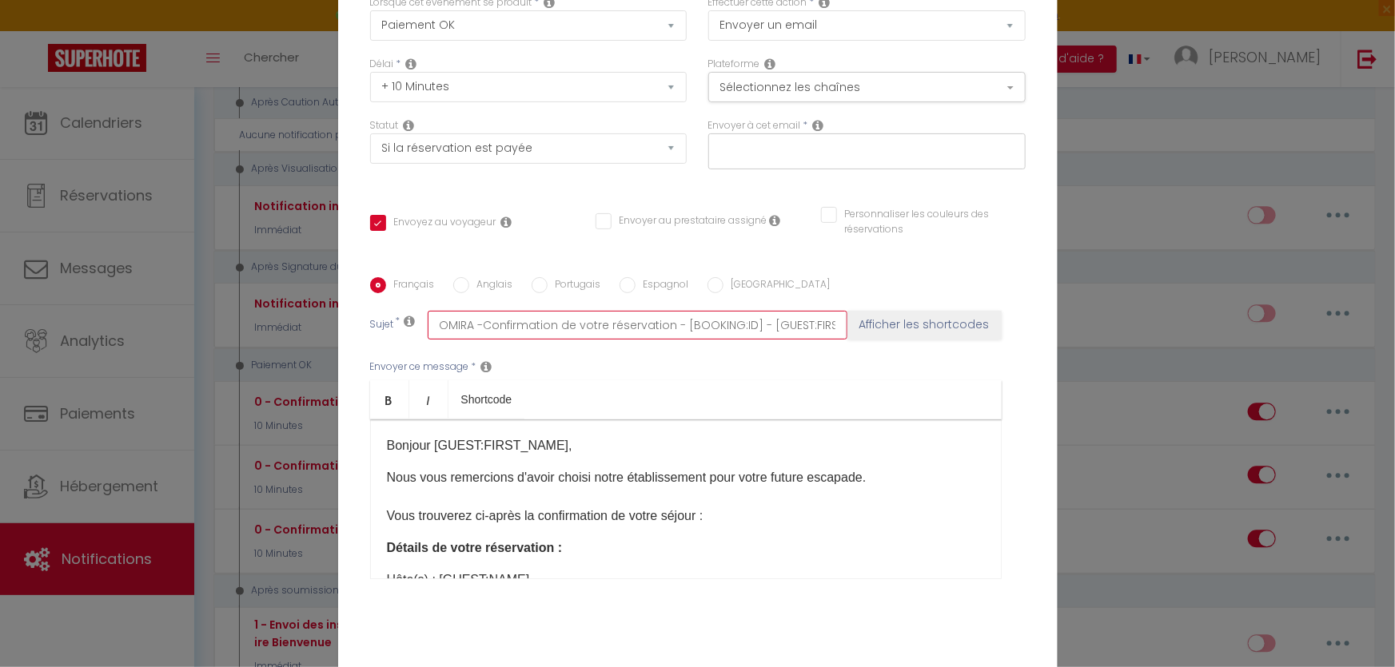
checkbox input "true"
checkbox input "false"
type input "OMIRA - Confirmation de votre réservation - [BOOKING:ID] - [GUEST:FIRST_NAME] […"
checkbox input "true"
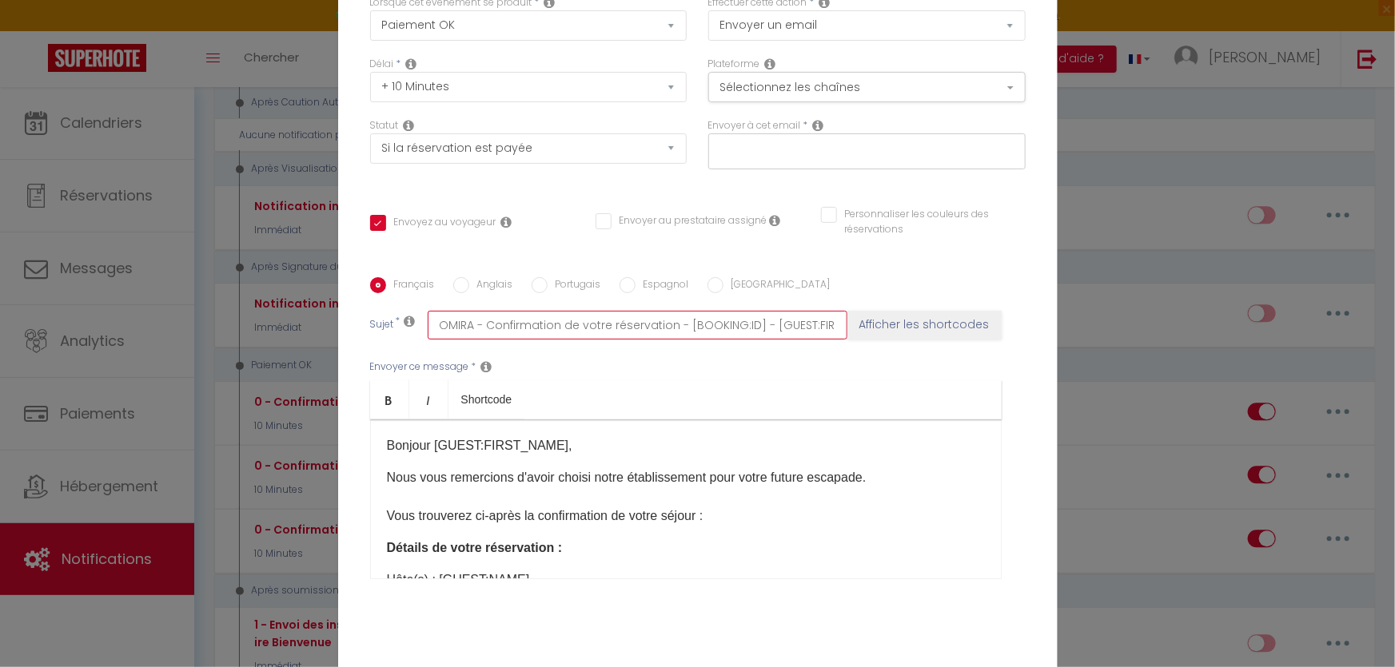
checkbox input "false"
drag, startPoint x: 675, startPoint y: 325, endPoint x: 958, endPoint y: 337, distance: 283.2
click at [958, 337] on div "Sujet * OMIRA - Confirmation de votre réservation - [BOOKING:ID] - [GUEST:FIRST…" at bounding box center [697, 325] width 655 height 29
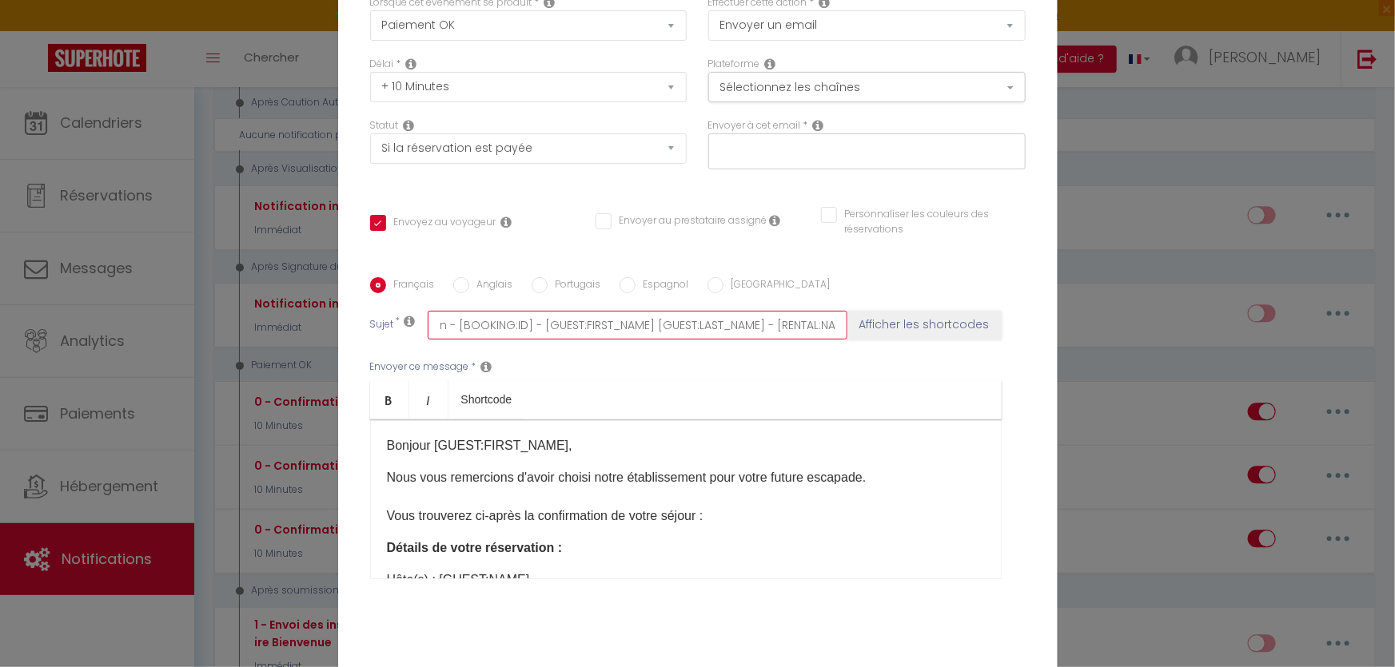
click at [777, 325] on input "OMIRA - Confirmation de votre réservation - [BOOKING:ID] - [GUEST:FIRST_NAME] […" at bounding box center [638, 325] width 420 height 29
click at [822, 325] on input "OMIRA - Confirmation de votre réservation - [BOOKING:ID] - [GUEST:FIRST_NAME] […" at bounding box center [638, 325] width 420 height 29
drag, startPoint x: 846, startPoint y: 325, endPoint x: 806, endPoint y: 325, distance: 39.2
click at [806, 325] on div "Sujet * OMIRA - Confirmation de votre réservation - [BOOKING:ID] - [GUEST:FIRST…" at bounding box center [697, 325] width 655 height 29
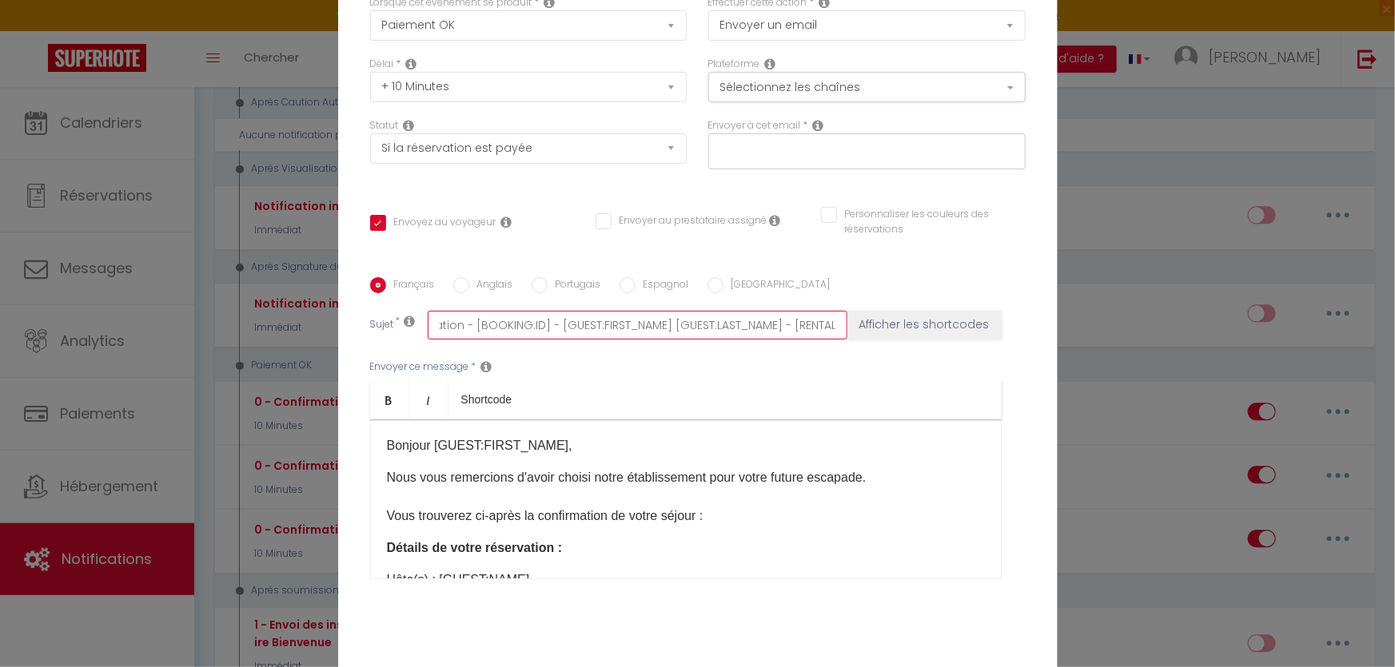
scroll to position [0, 233]
drag, startPoint x: 766, startPoint y: 320, endPoint x: 894, endPoint y: 330, distance: 127.5
click at [894, 330] on div "Sujet * OMIRA - Confirmation de votre réservation - [BOOKING:ID] - [GUEST:FIRST…" at bounding box center [697, 325] width 655 height 29
click at [748, 321] on input "OMIRA - Confirmation de votre réservation - [BOOKING:ID] - [GUEST:FIRST_NAME] […" at bounding box center [638, 325] width 420 height 29
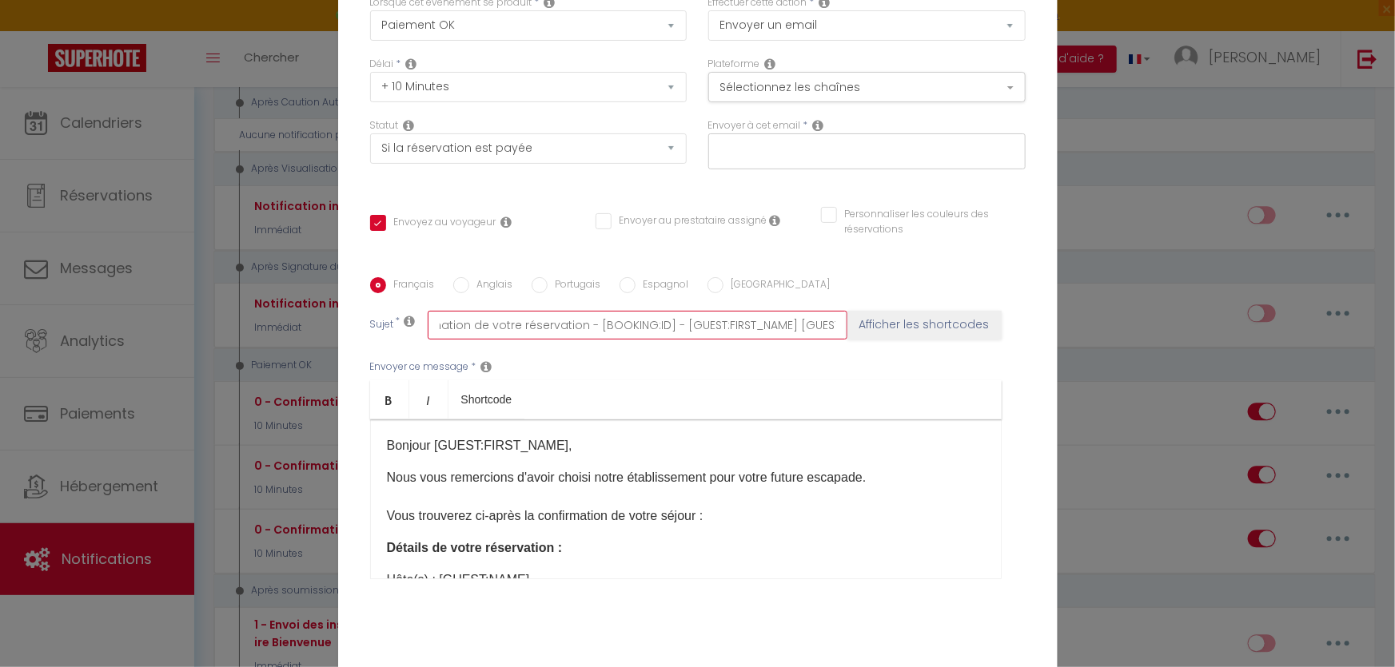
drag, startPoint x: 838, startPoint y: 326, endPoint x: 663, endPoint y: 343, distance: 176.6
click at [663, 343] on div "Français Anglais Portugais Espagnol Italien Sujet * OMIRA - Confirmation de vot…" at bounding box center [697, 438] width 663 height 322
type input "OMIRA - Confirmation de votre réservation - [BOOKING:ID]"
checkbox input "true"
checkbox input "false"
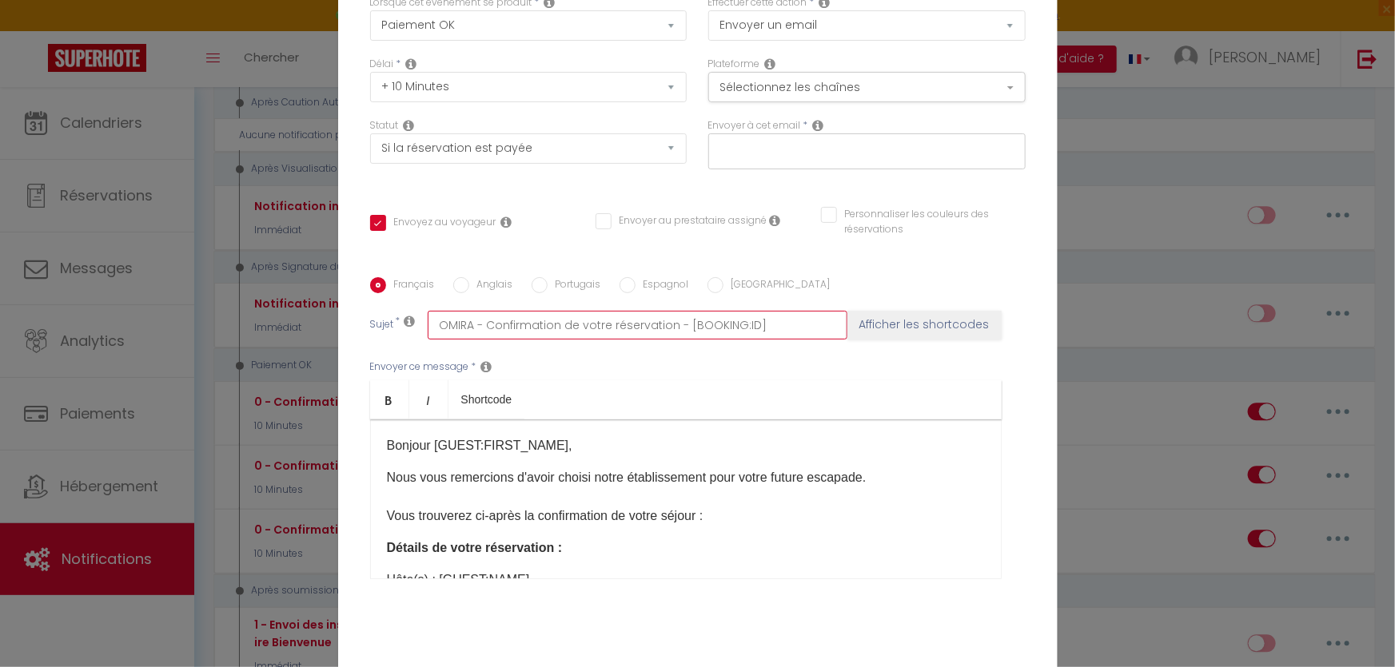
checkbox input "false"
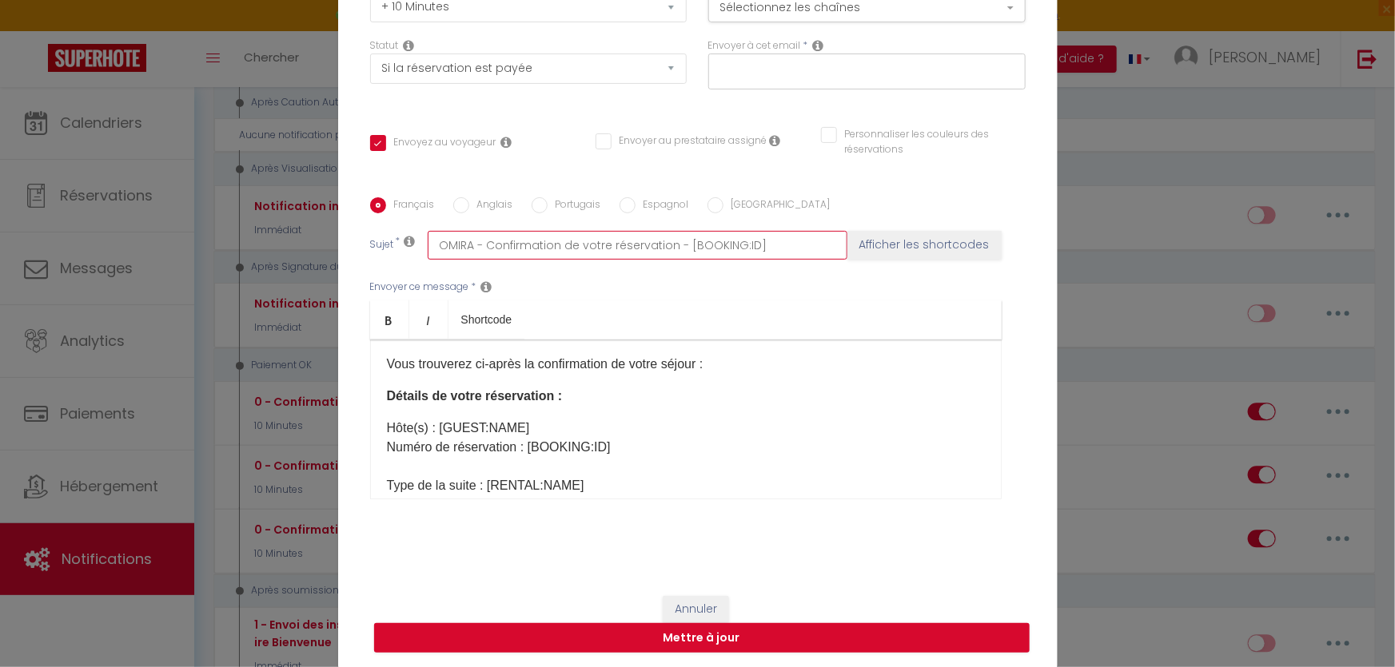
scroll to position [0, 0]
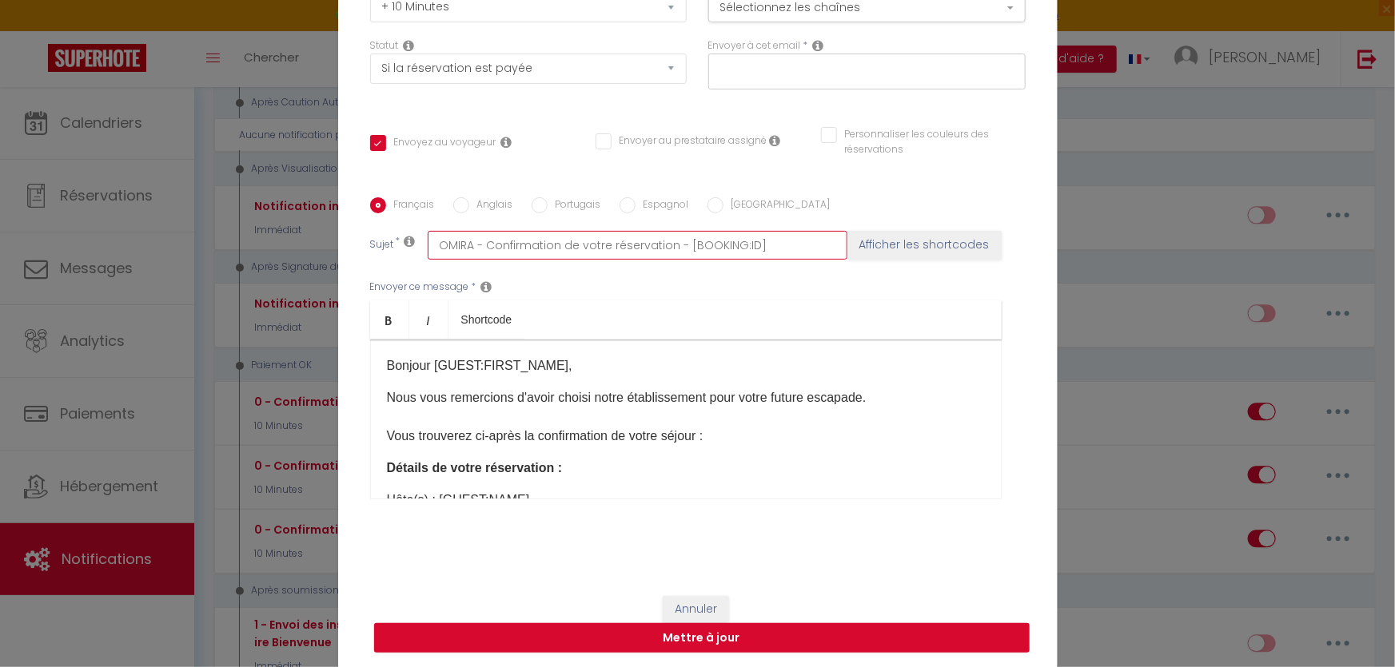
type input "OMIRA - Confirmation de votre réservation - [BOOKING:ID]"
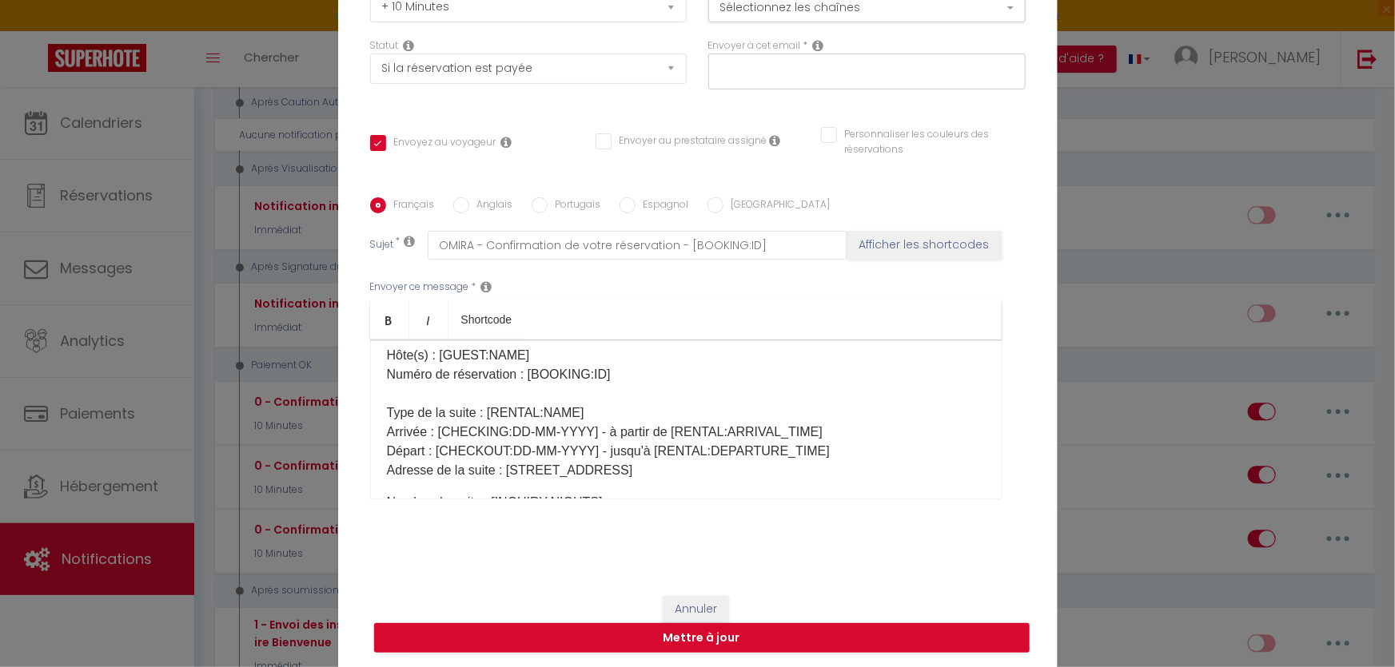
scroll to position [217, 0]
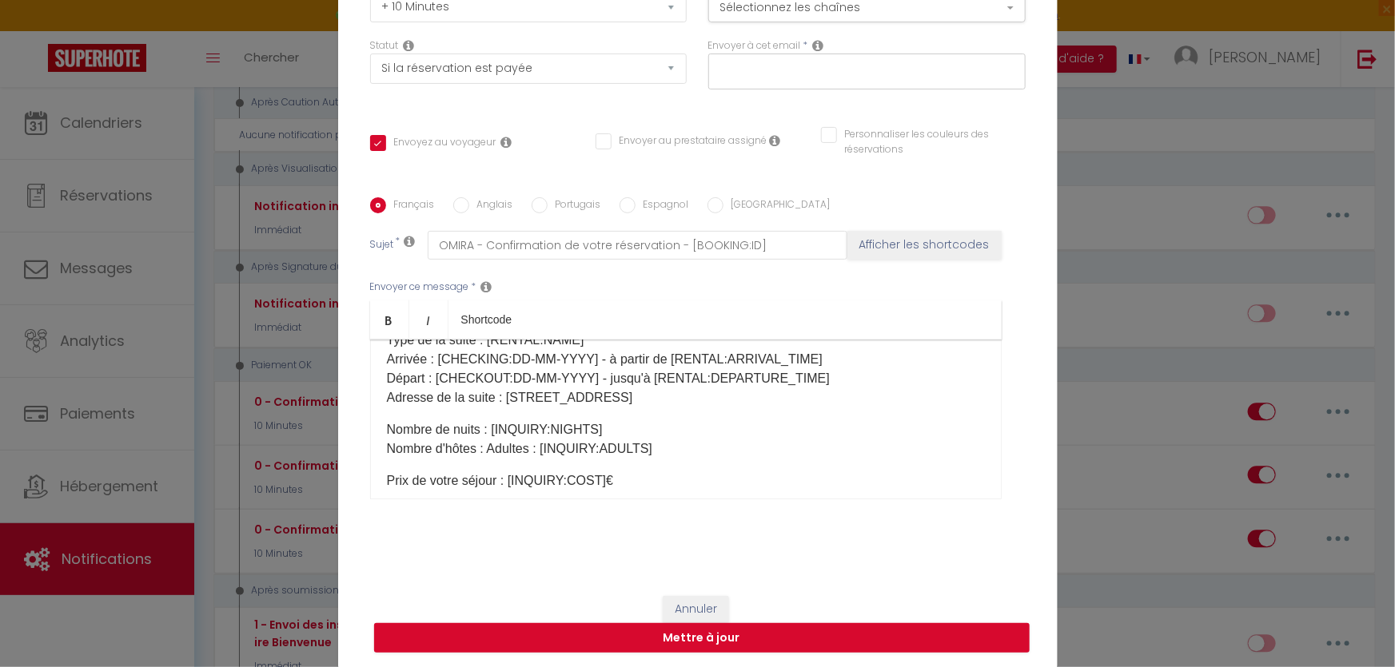
drag, startPoint x: 695, startPoint y: 396, endPoint x: 360, endPoint y: 396, distance: 335.7
click at [366, 396] on div "Français Anglais Portugais Espagnol Italien Sujet * OMIRA - Confirmation de vot…" at bounding box center [697, 358] width 663 height 322
click at [482, 440] on p "Nombre d'hôtes : Adultes : [INQUIRY:ADULTS]​" at bounding box center [686, 449] width 598 height 19
click at [481, 428] on div "Bonjour [GUEST:FIRST_NAME], Nous vous remercions d'avoir choisi notre établisse…" at bounding box center [685, 420] width 631 height 160
click at [379, 427] on div "Bonjour [GUEST:FIRST_NAME], Nous vous remercions d'avoir choisi notre établisse…" at bounding box center [685, 420] width 631 height 160
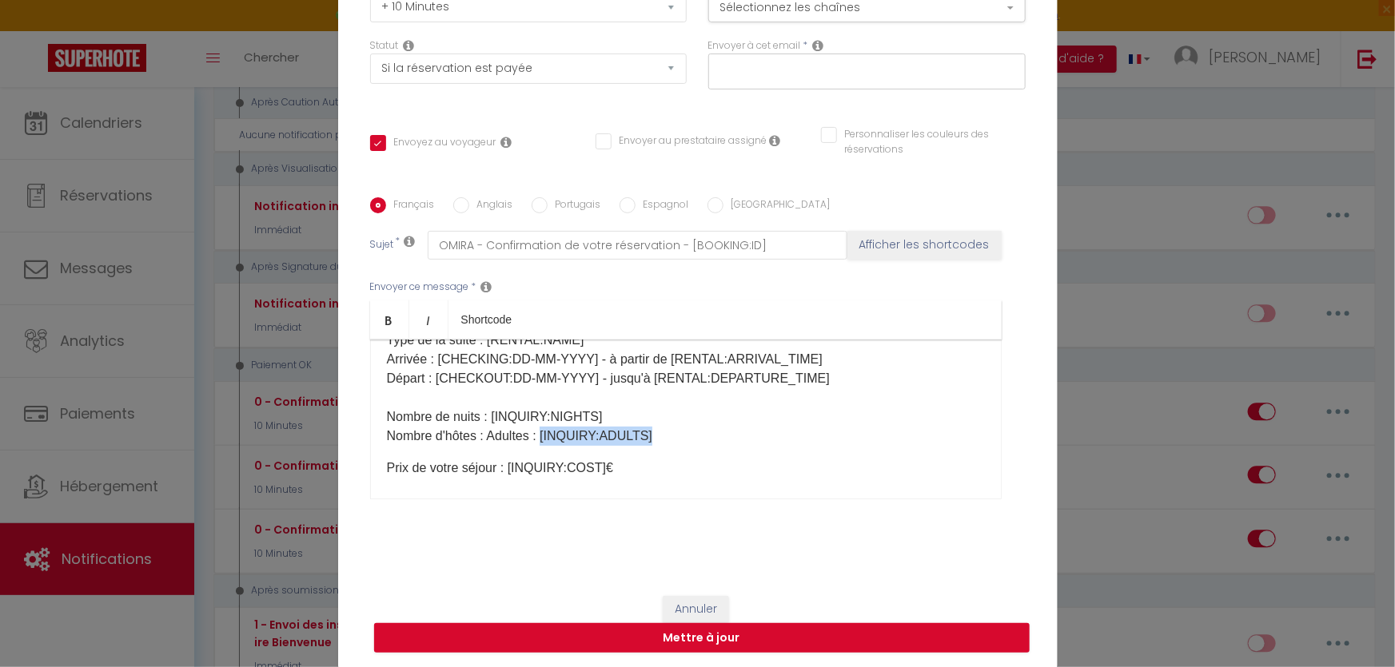
drag, startPoint x: 675, startPoint y: 428, endPoint x: 537, endPoint y: 440, distance: 138.0
click at [537, 440] on p "Hôte(s) : [GUEST:NAME]​​ Numéro de réservation : [BOOKING:ID]​ Type de la suite…" at bounding box center [686, 359] width 598 height 173
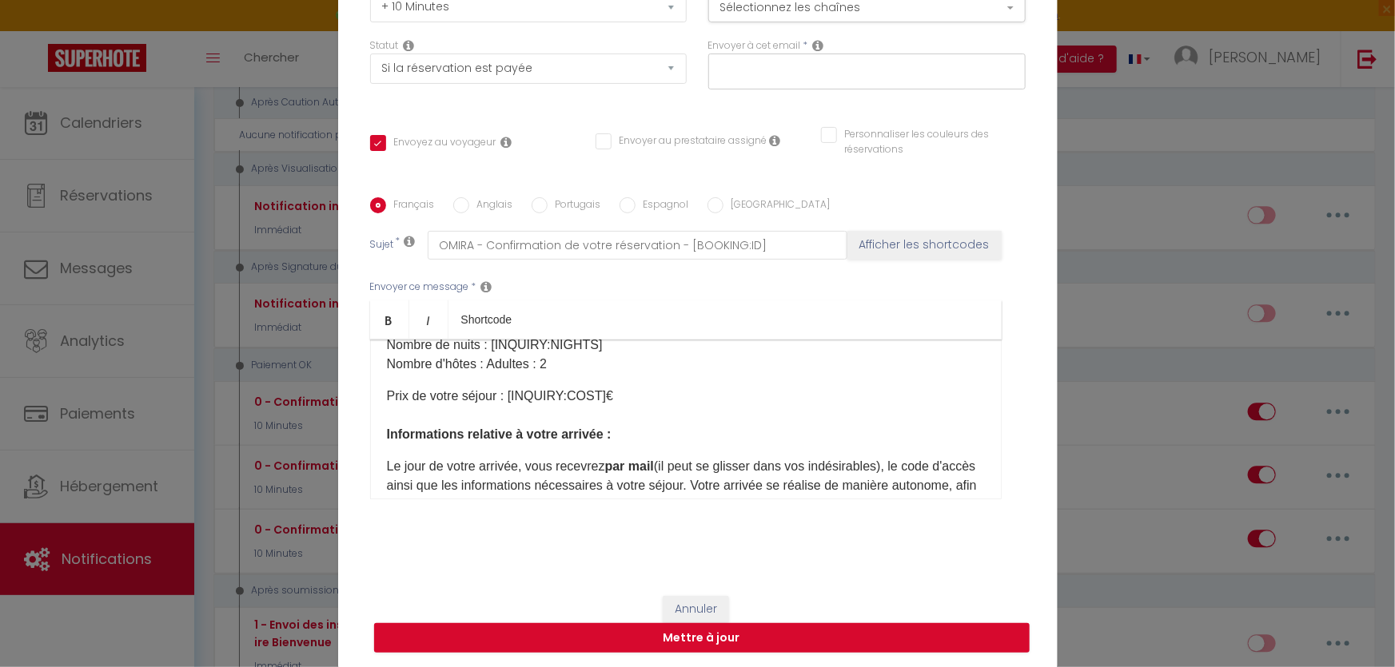
scroll to position [290, 0]
drag, startPoint x: 624, startPoint y: 396, endPoint x: 375, endPoint y: 402, distance: 249.5
click at [375, 402] on div "Bonjour [GUEST:FIRST_NAME], Nous vous remercions d'avoir choisi notre établisse…" at bounding box center [685, 420] width 631 height 160
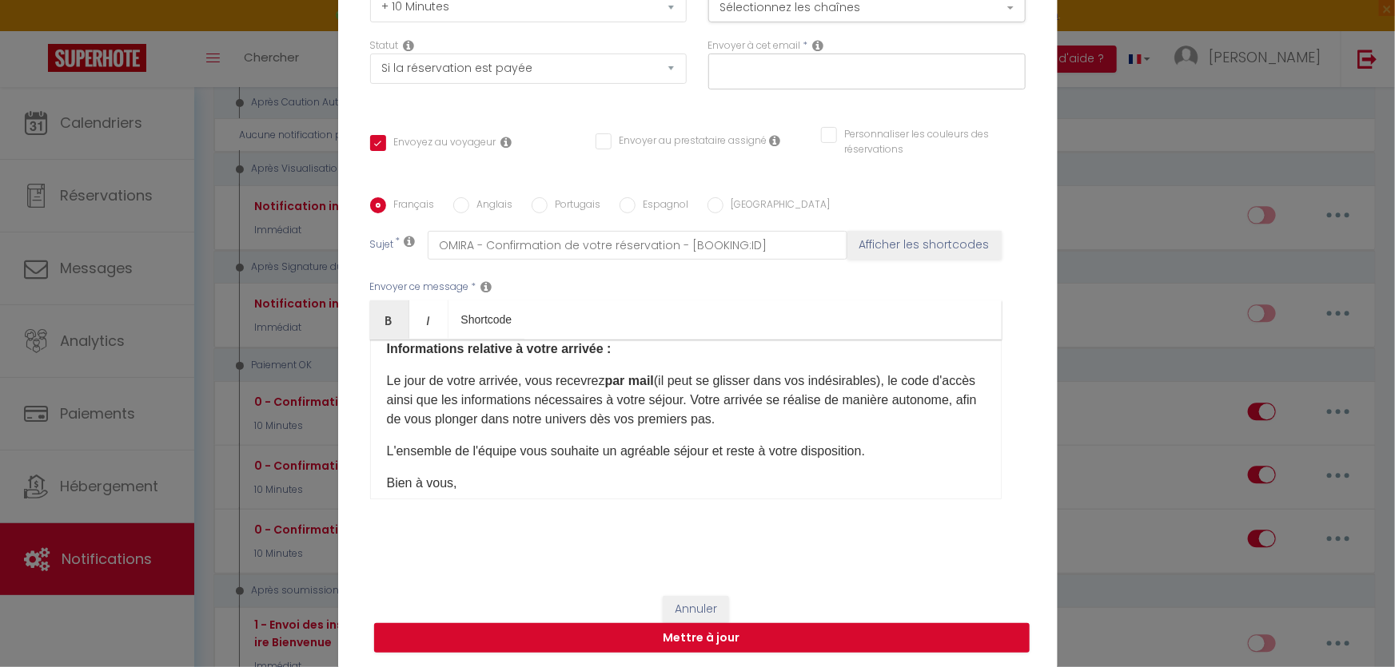
scroll to position [363, 0]
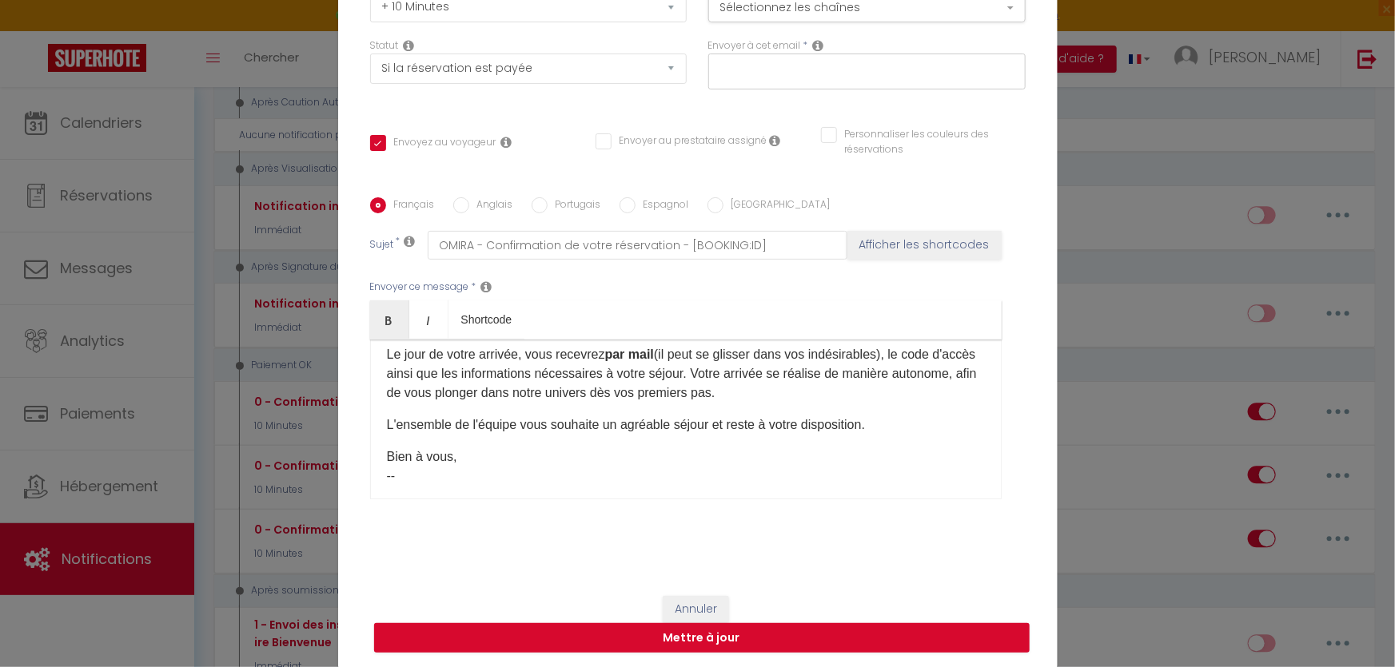
click at [878, 427] on p "L'ensemble de l'équipe vous souhaite un agréable séjour et reste à votre dispos…" at bounding box center [686, 425] width 598 height 19
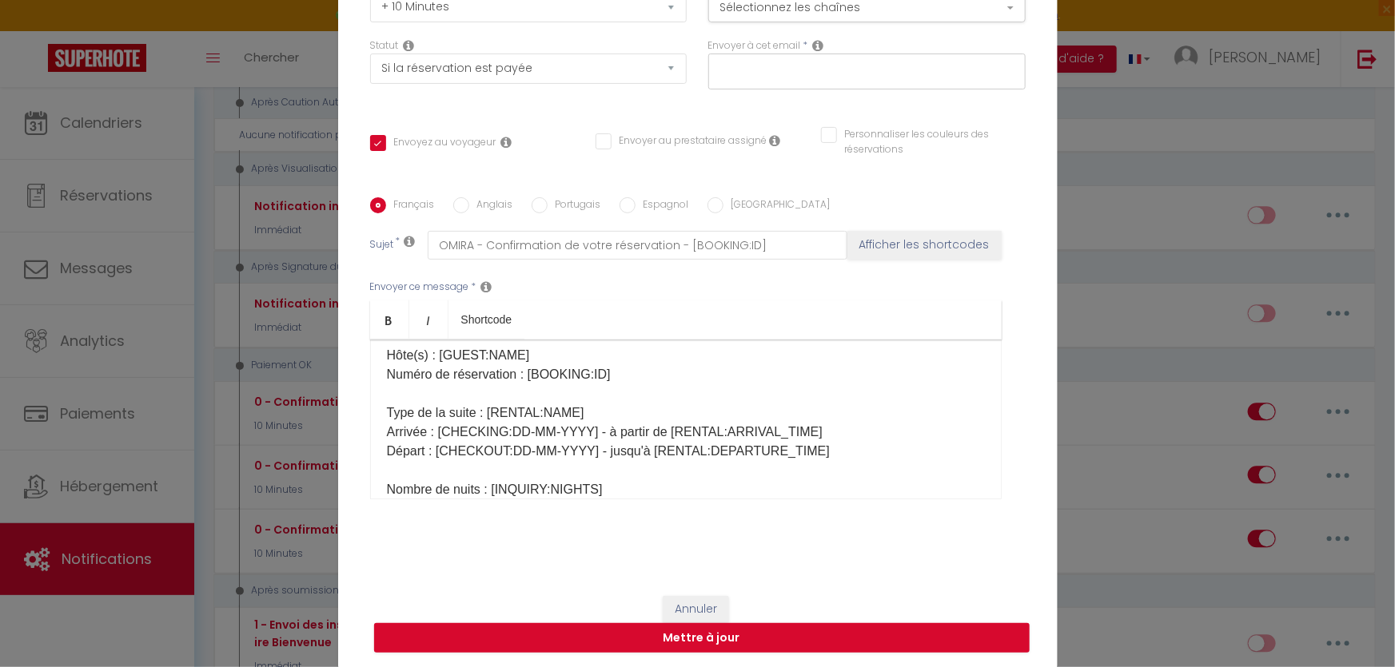
scroll to position [217, 0]
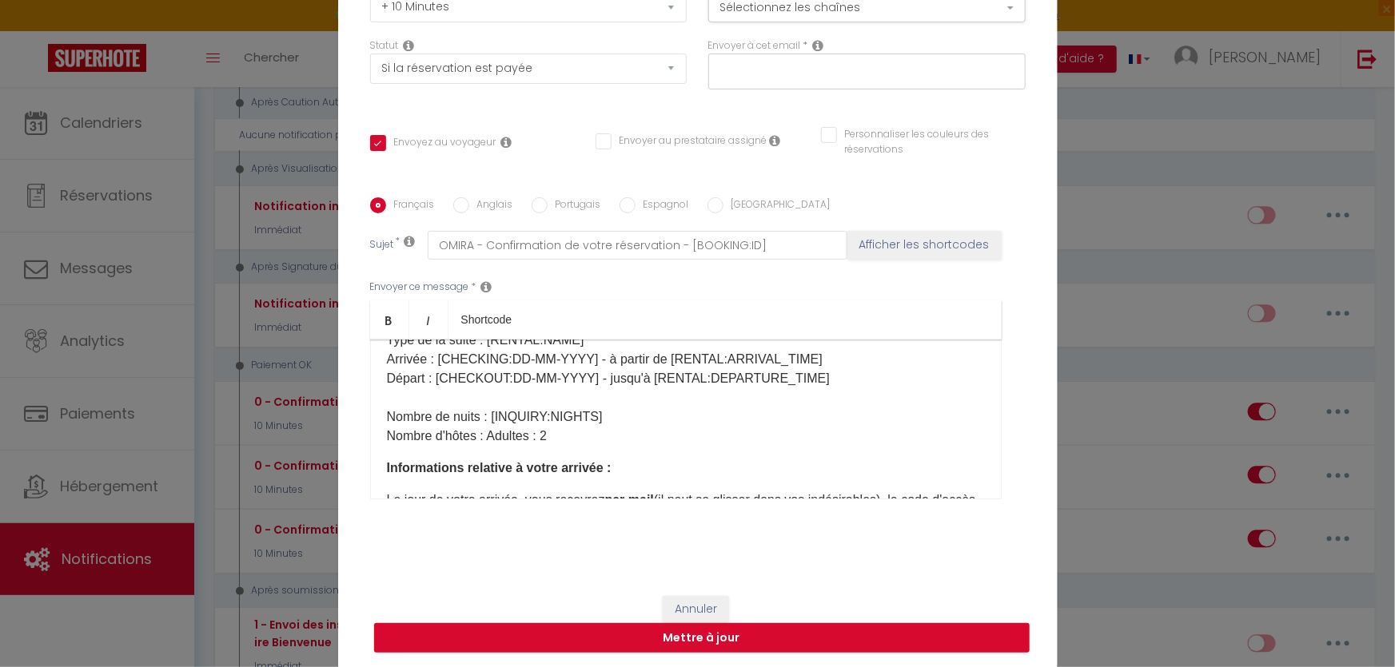
click at [577, 429] on p "Hôte(s) : [GUEST:NAME]​​ Numéro de réservation : [BOOKING:ID]​ Type de la suite…" at bounding box center [686, 359] width 598 height 173
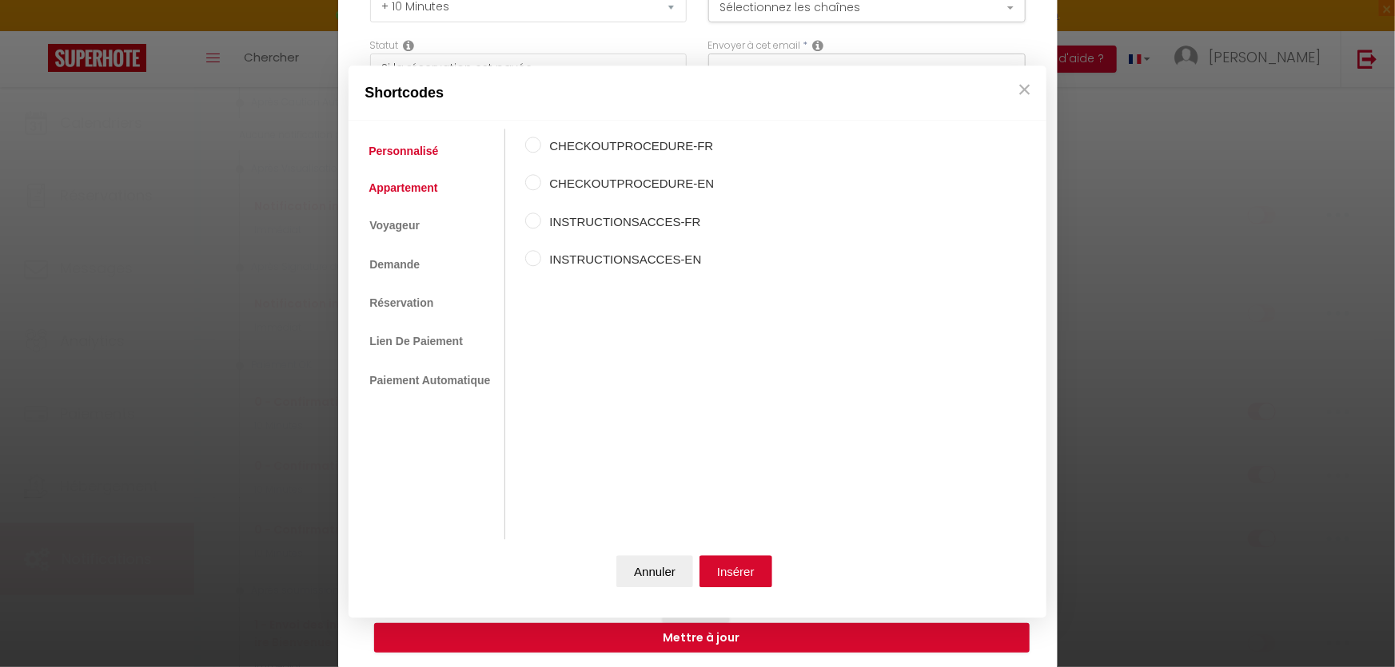
click at [424, 189] on link "Appartement" at bounding box center [402, 187] width 85 height 29
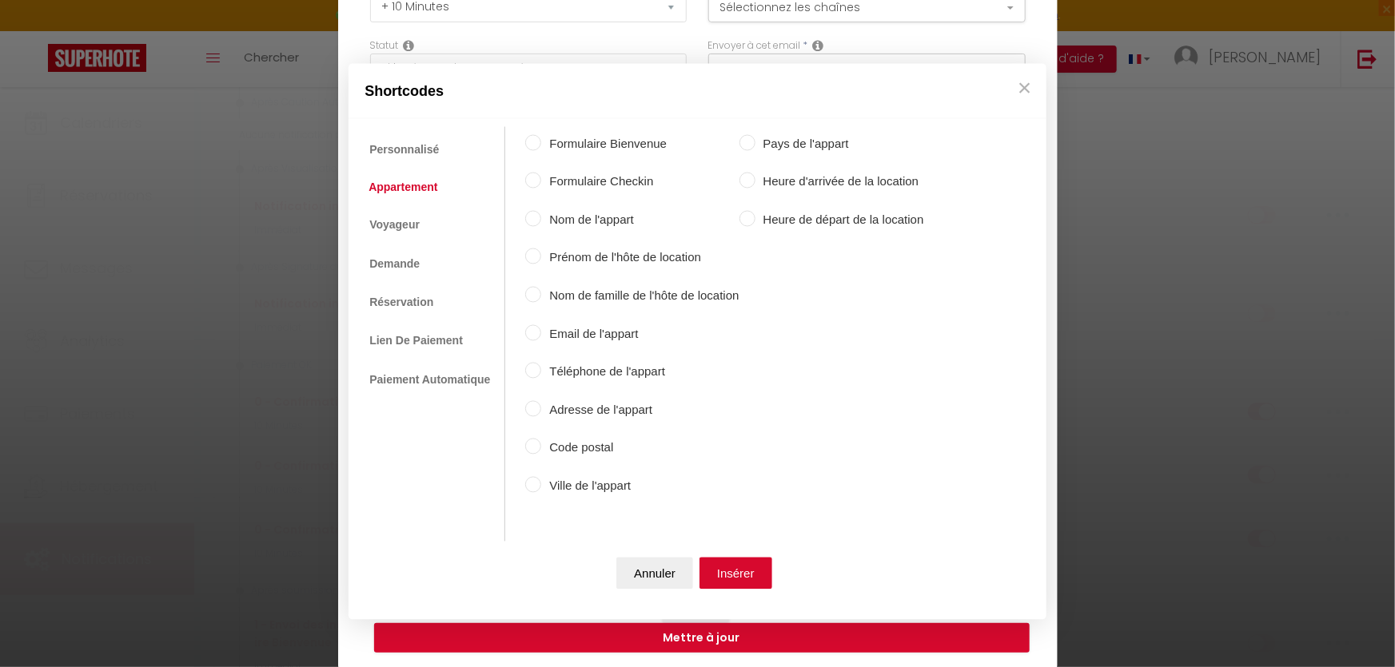
click at [555, 401] on label "Adresse de l'appart" at bounding box center [639, 409] width 197 height 19
click at [541, 401] on input "Adresse de l'appart" at bounding box center [533, 408] width 16 height 16
radio input "true"
click at [532, 446] on input "Code postal" at bounding box center [533, 447] width 16 height 16
radio input "true"
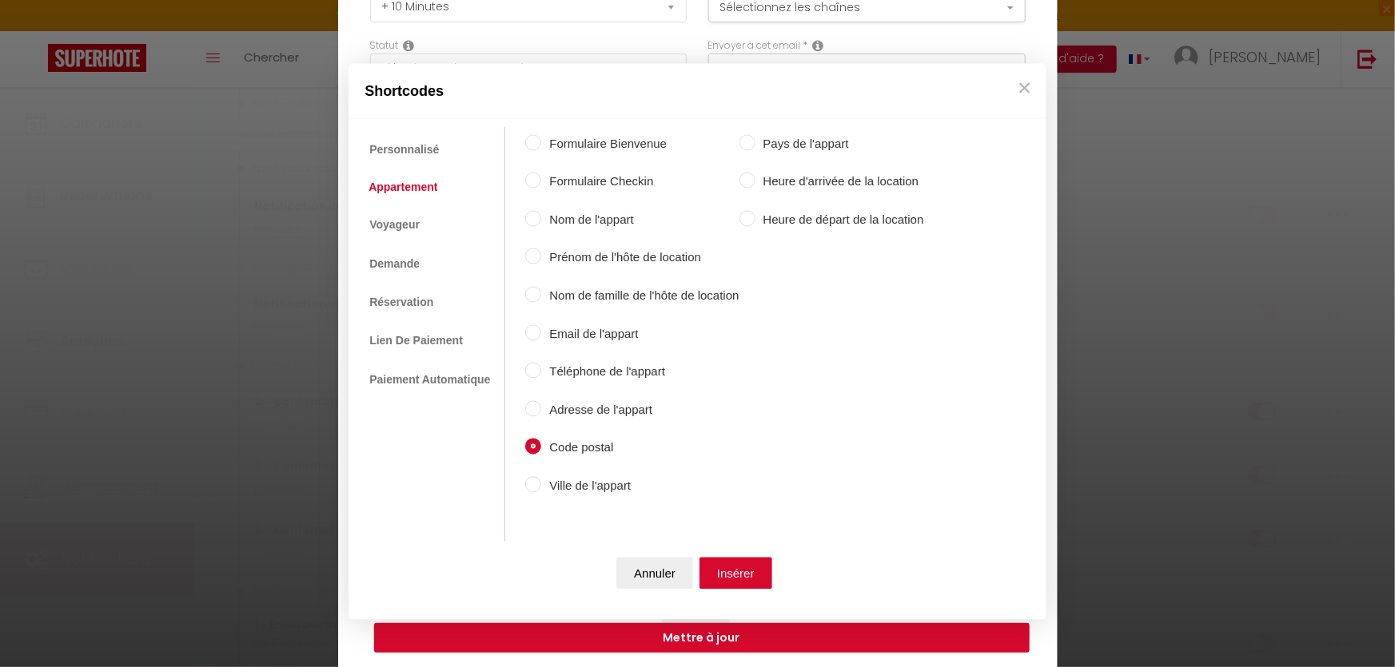
click at [536, 405] on input "Adresse de l'appart" at bounding box center [533, 408] width 16 height 16
radio input "true"
click at [738, 569] on button "Insérer" at bounding box center [735, 574] width 73 height 32
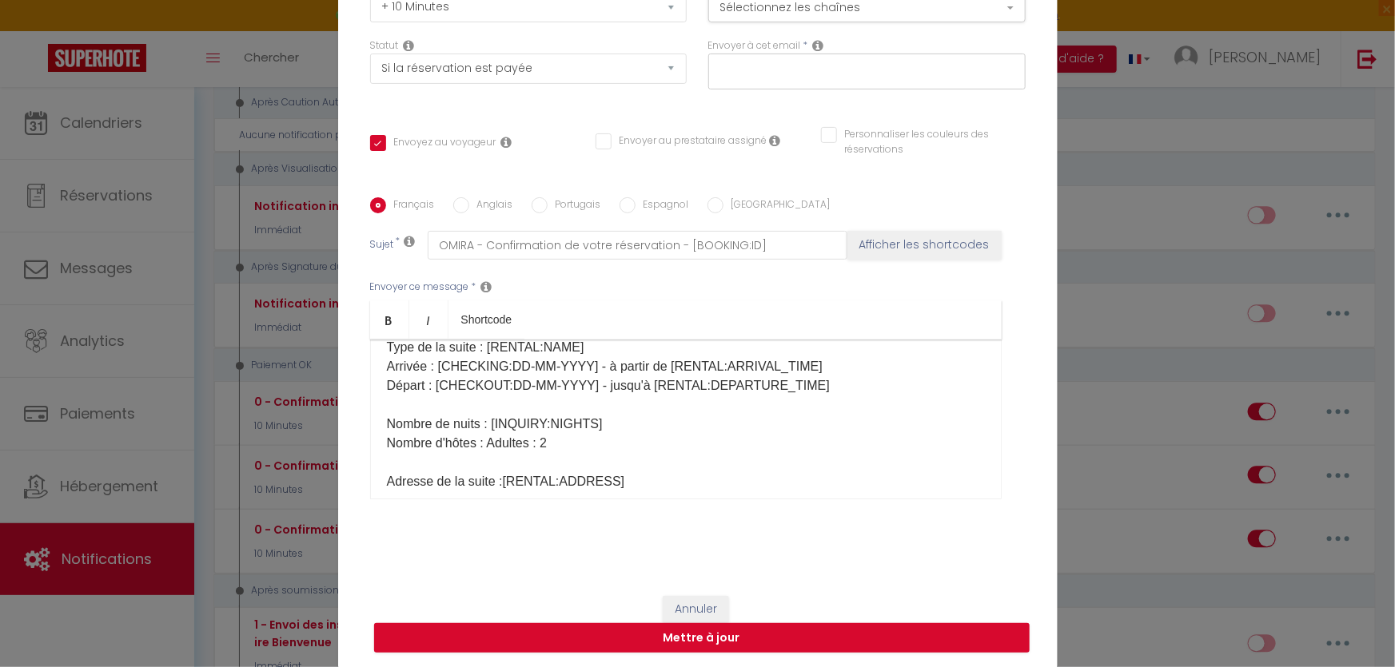
scroll to position [246, 0]
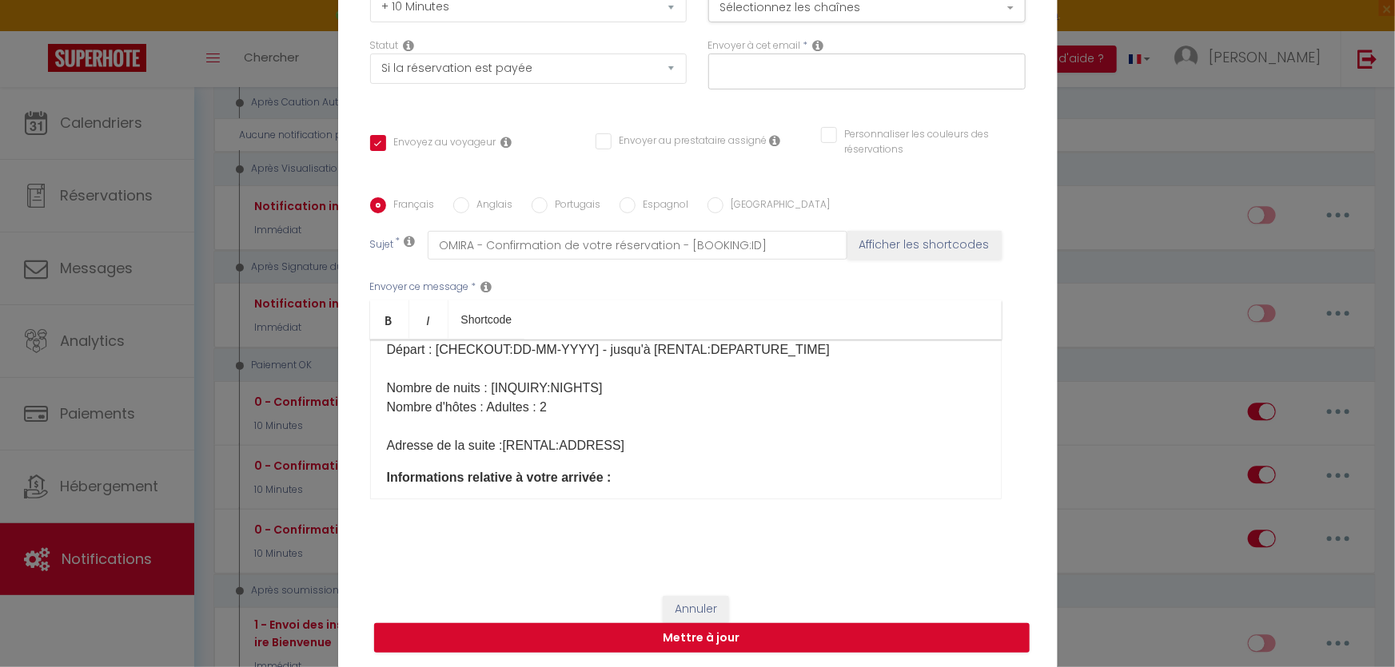
click at [596, 404] on p "Hôte(s) : [GUEST:NAME]​​ Numéro de réservation : [BOOKING:ID]​ Type de la suite…" at bounding box center [686, 350] width 598 height 211
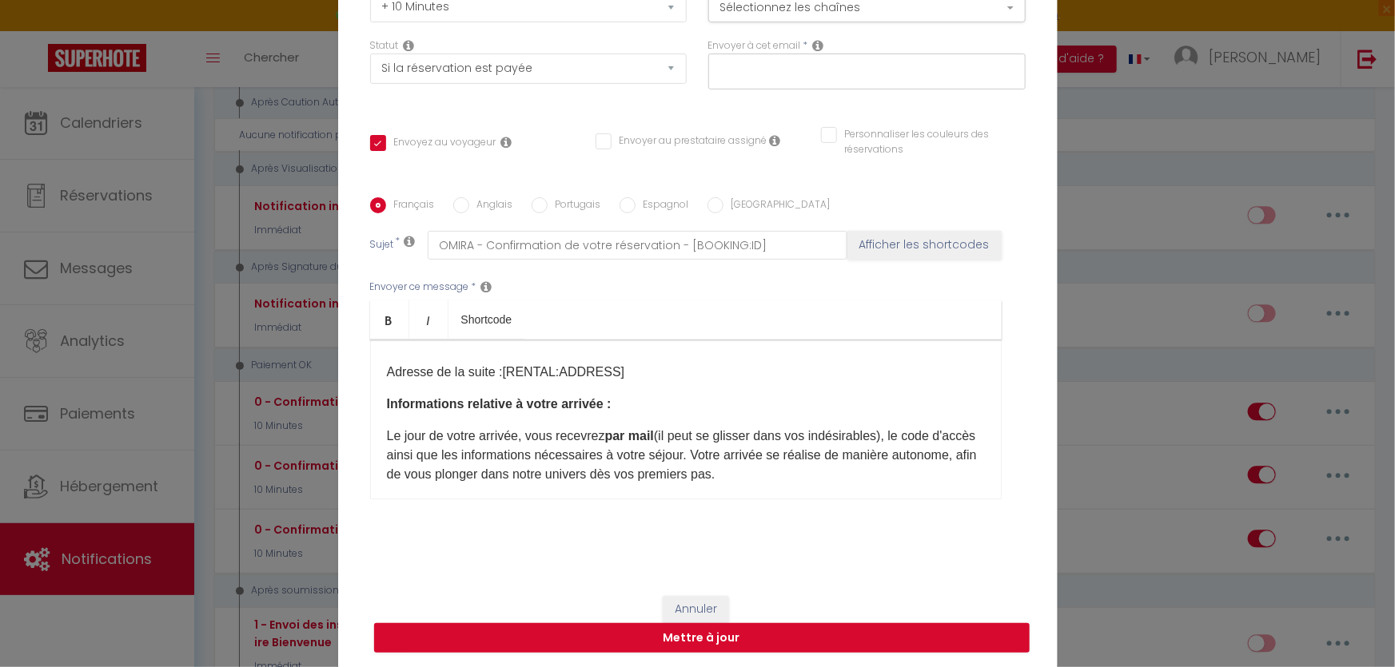
scroll to position [319, 0]
click at [647, 351] on p "Hôte(s) : [GUEST:NAME]​​ Numéro de réservation : [BOOKING:ID]​ Type de la suite…" at bounding box center [686, 277] width 598 height 211
click at [631, 367] on p "Hôte(s) : [GUEST:NAME]​​ Numéro de réservation : [BOOKING:ID]​ Type de la suite…" at bounding box center [686, 277] width 598 height 211
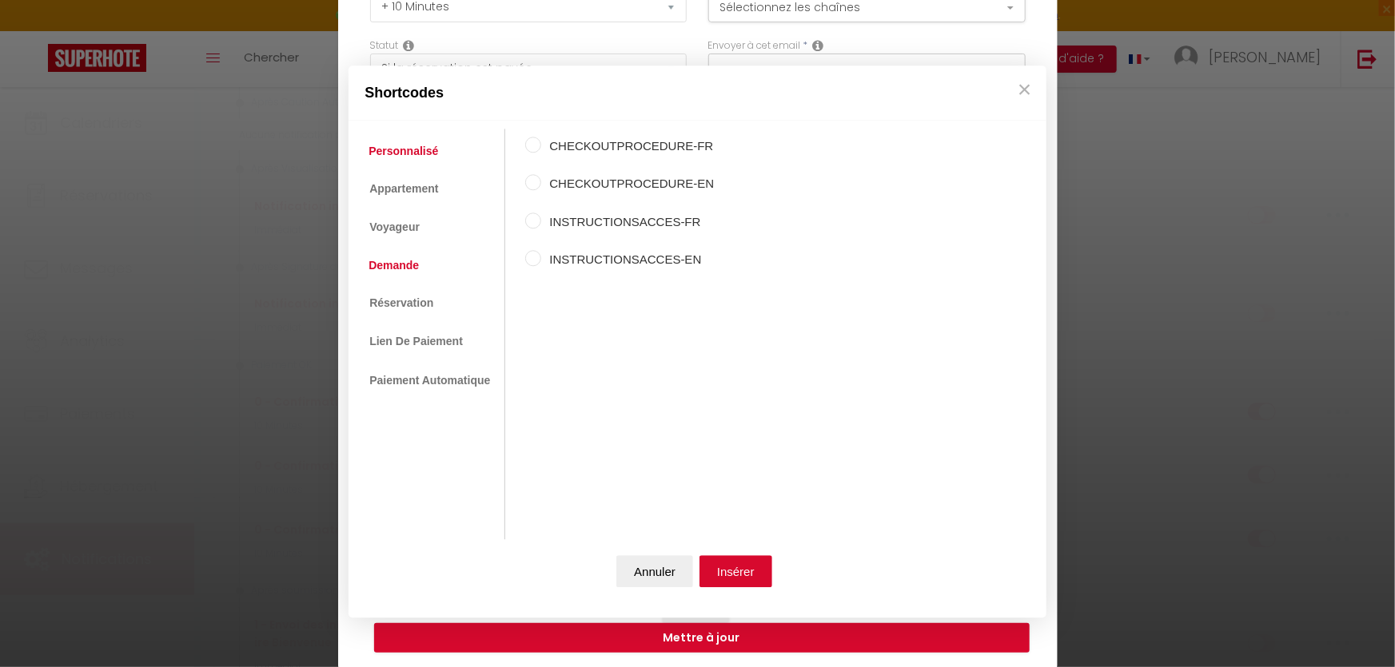
click at [410, 268] on link "Demande" at bounding box center [393, 265] width 66 height 29
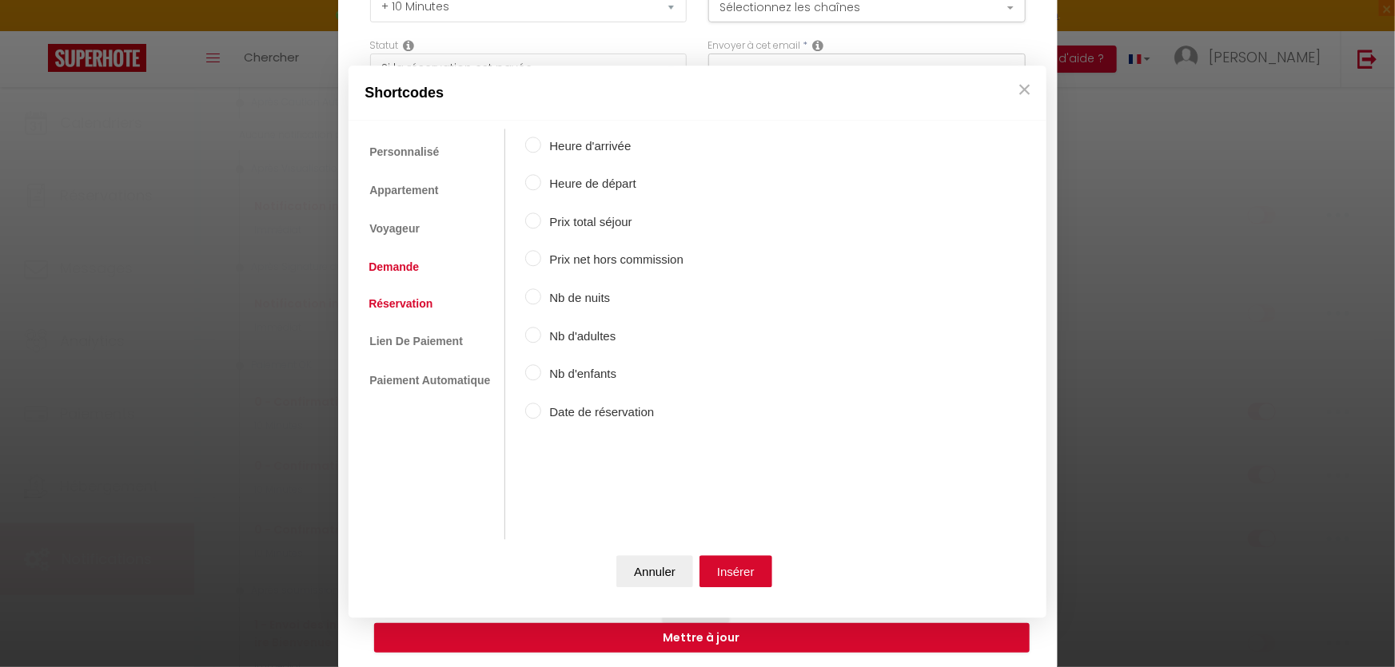
click at [404, 309] on link "Réservation" at bounding box center [400, 303] width 80 height 29
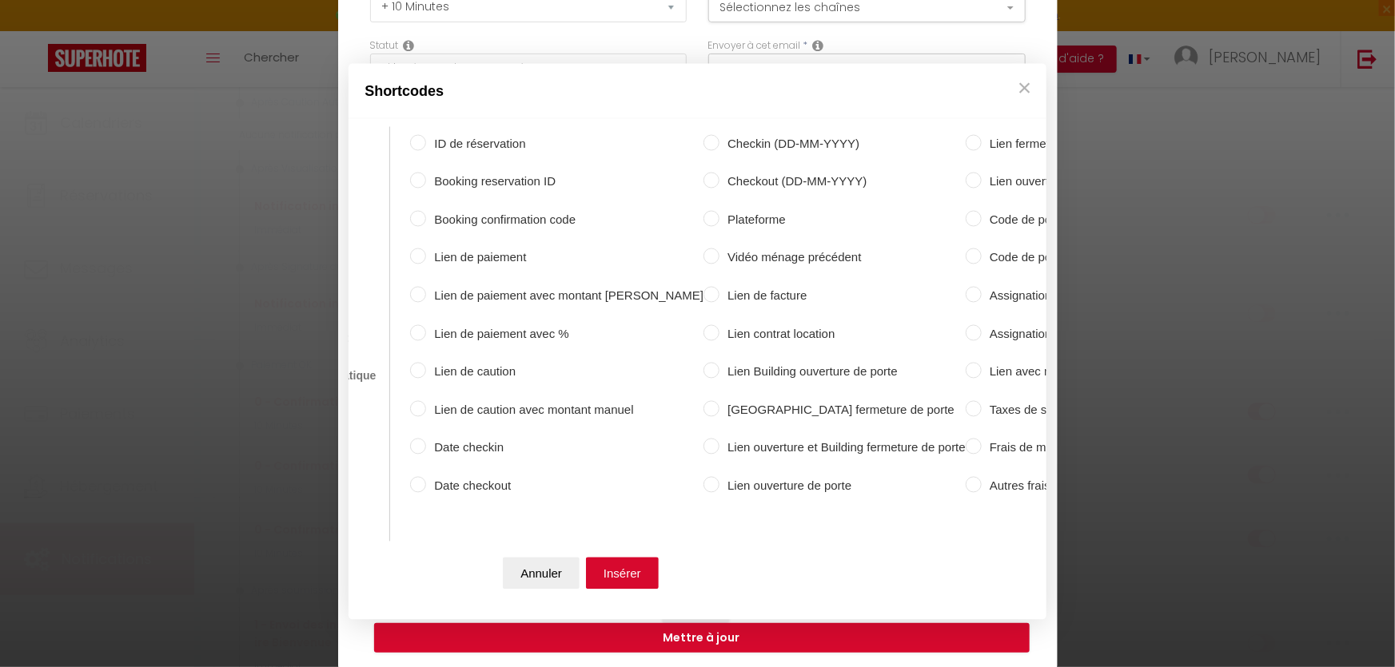
scroll to position [0, 0]
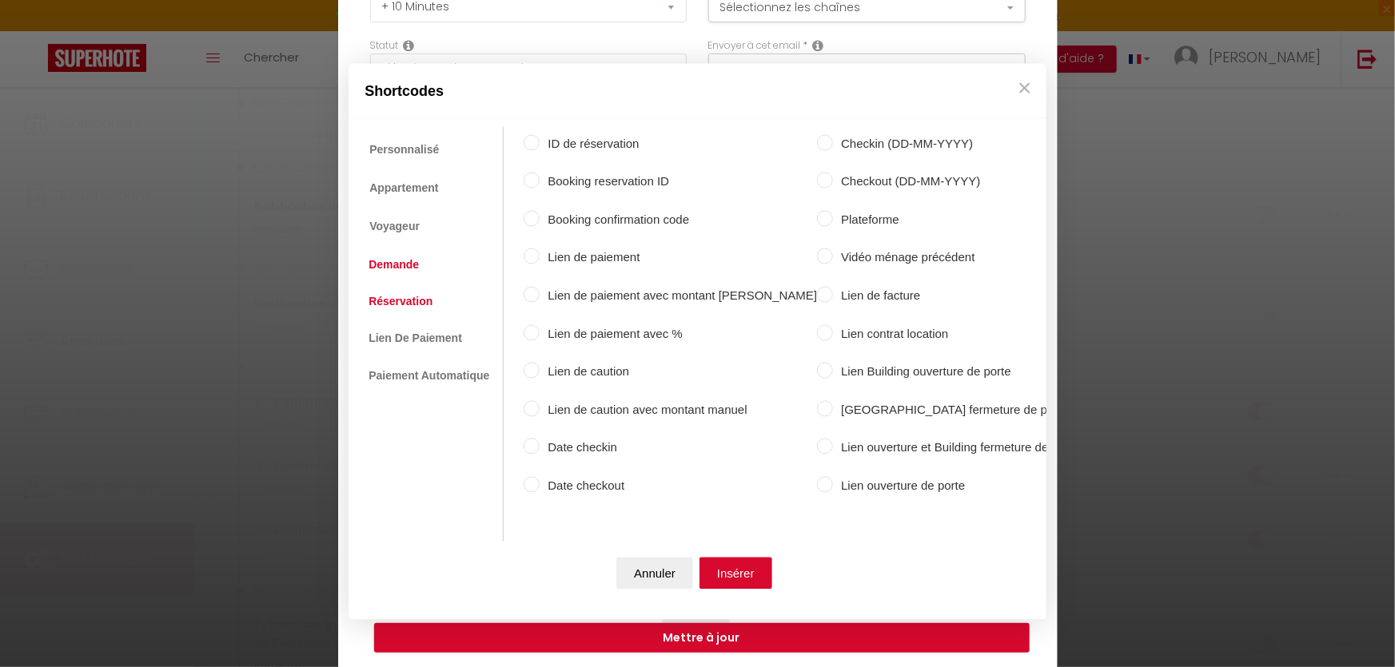
click at [408, 261] on link "Demande" at bounding box center [393, 264] width 66 height 29
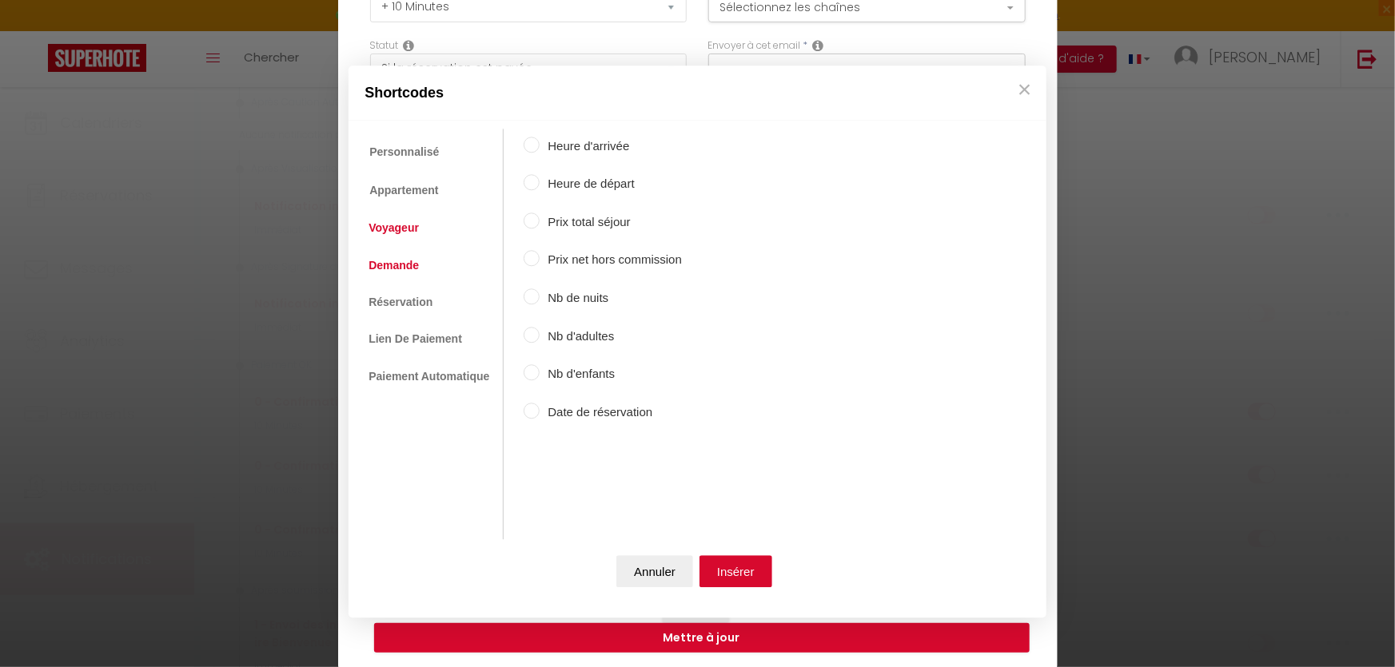
click at [404, 238] on link "Voyageur" at bounding box center [393, 228] width 66 height 29
click at [403, 191] on link "Appartement" at bounding box center [402, 189] width 85 height 29
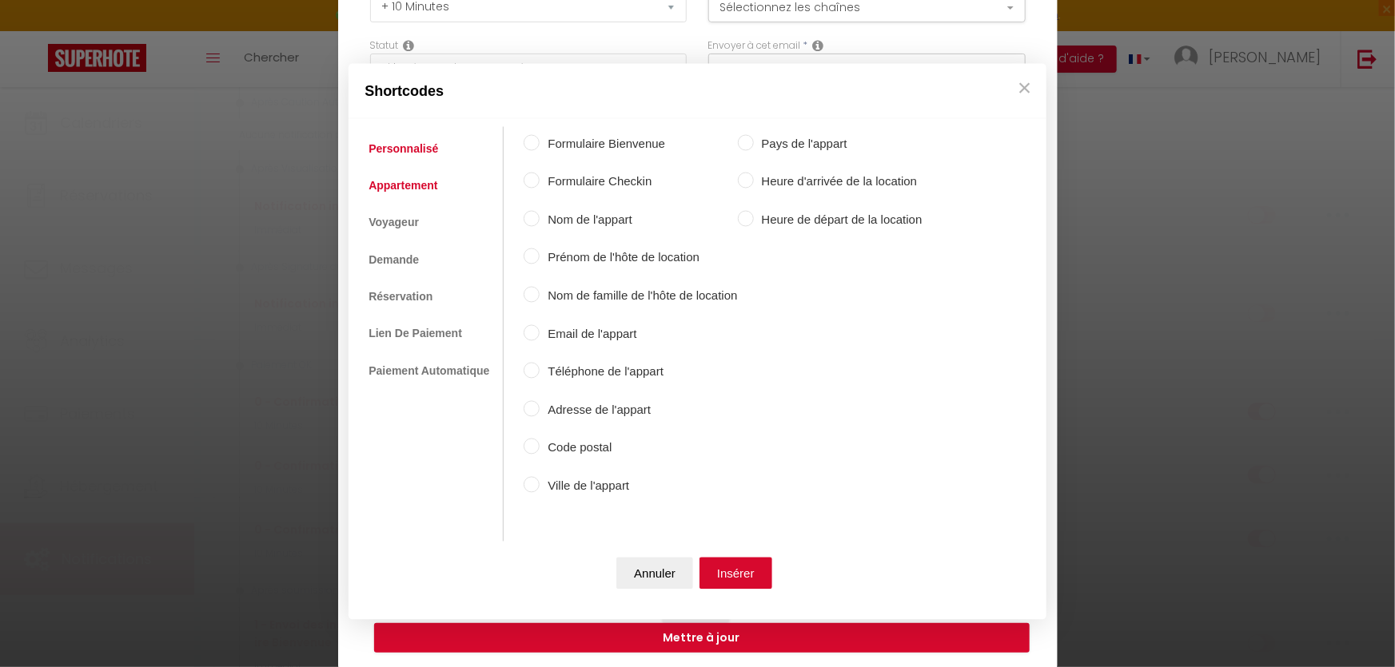
click at [406, 153] on link "Personnalisé" at bounding box center [403, 148] width 86 height 29
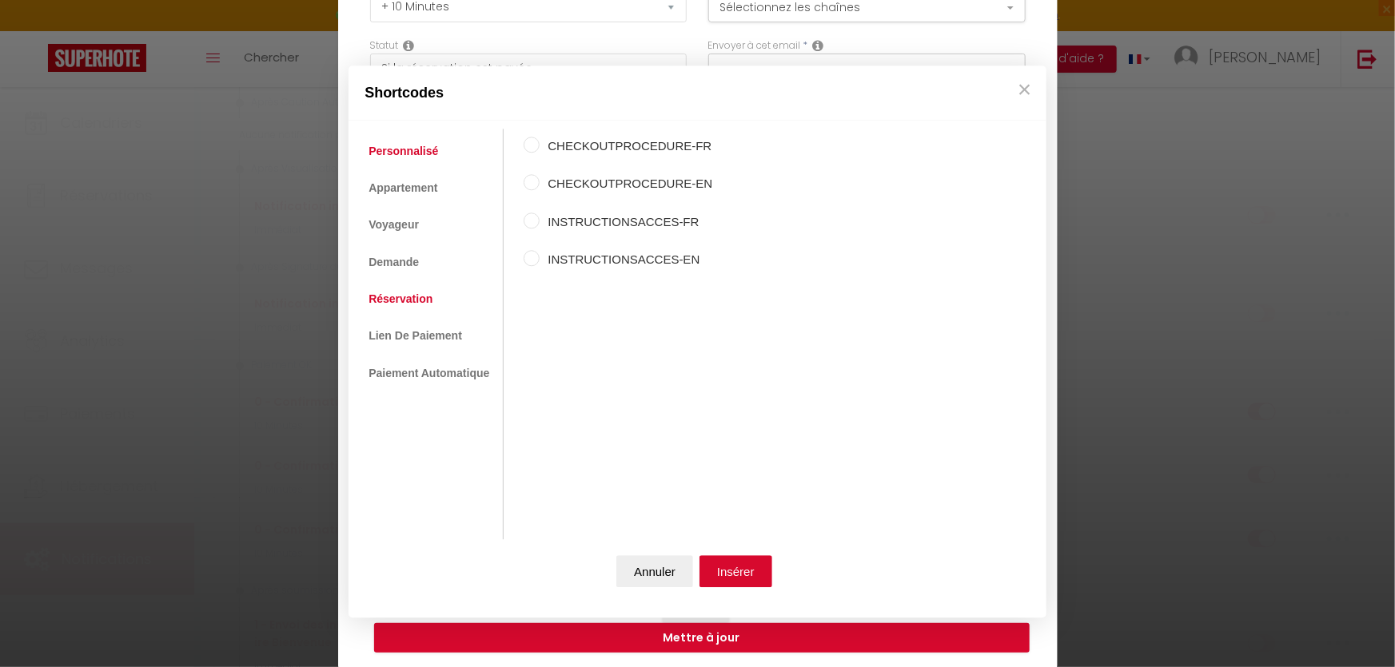
click at [408, 297] on link "Réservation" at bounding box center [400, 299] width 80 height 29
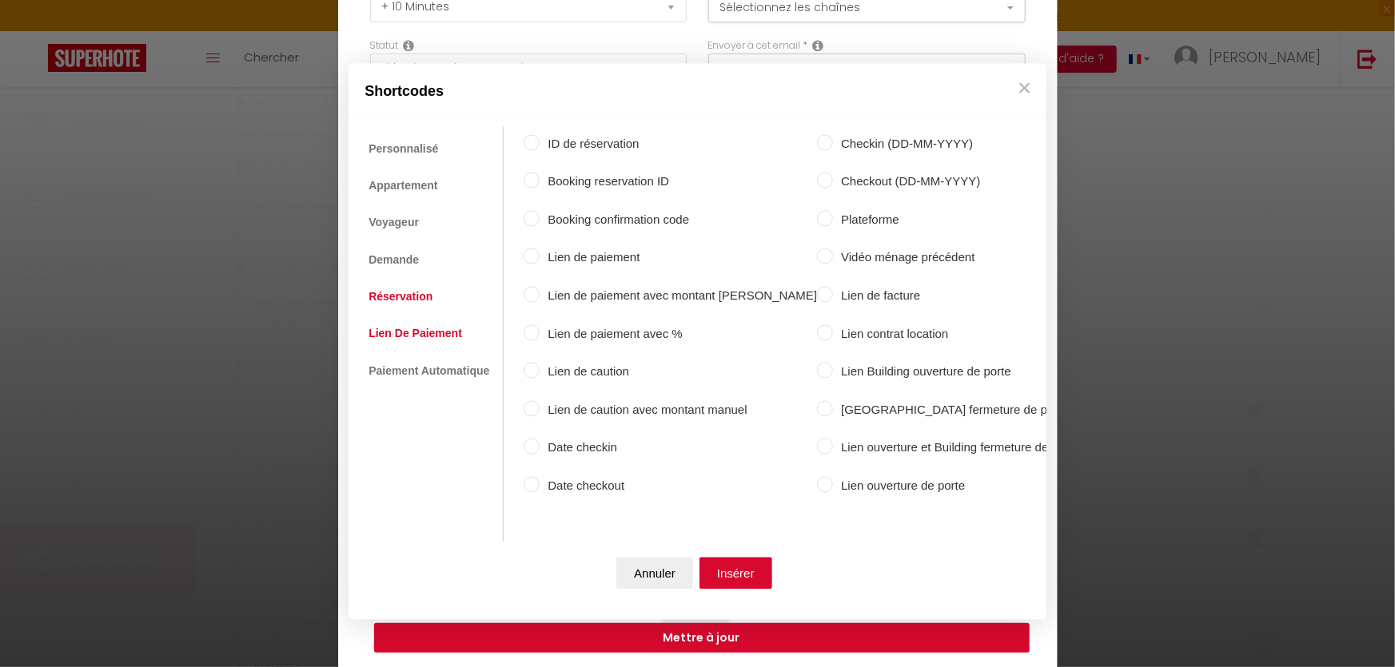
click at [412, 331] on link "Lien De Paiement" at bounding box center [414, 334] width 109 height 29
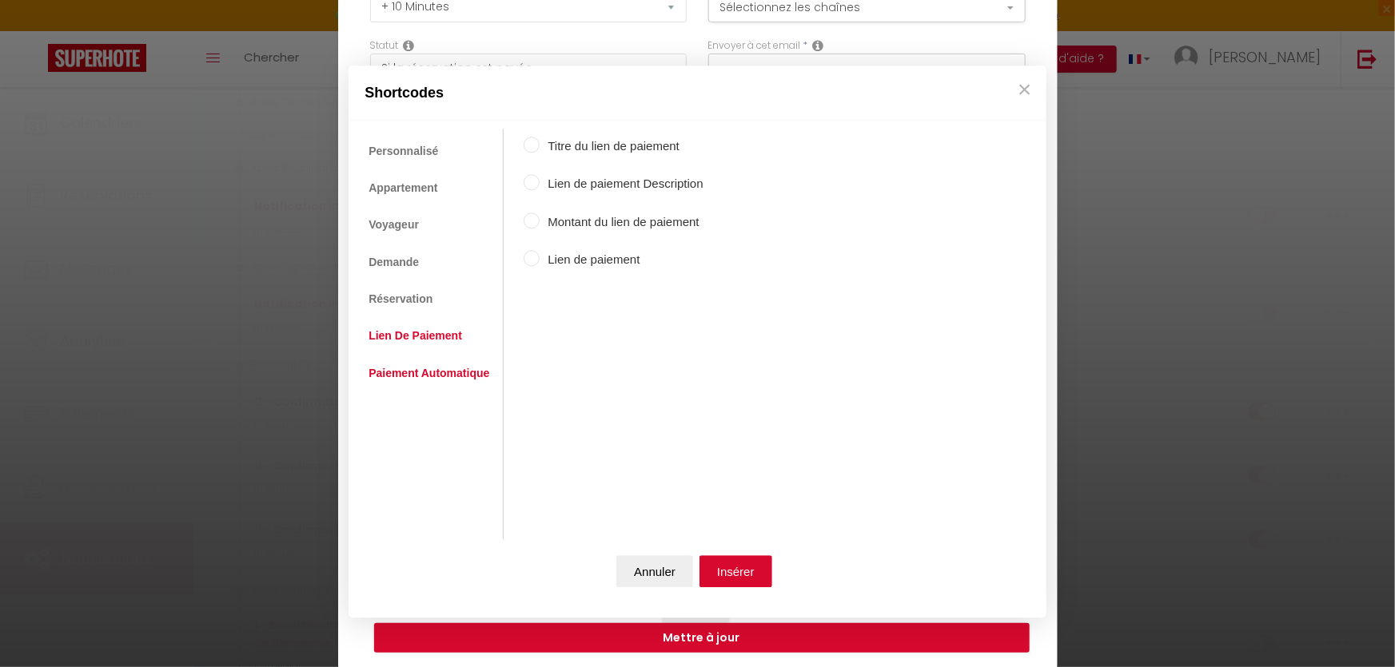
click at [409, 375] on link "Paiement Automatique" at bounding box center [428, 373] width 137 height 29
click at [1017, 98] on button "×" at bounding box center [1025, 90] width 24 height 32
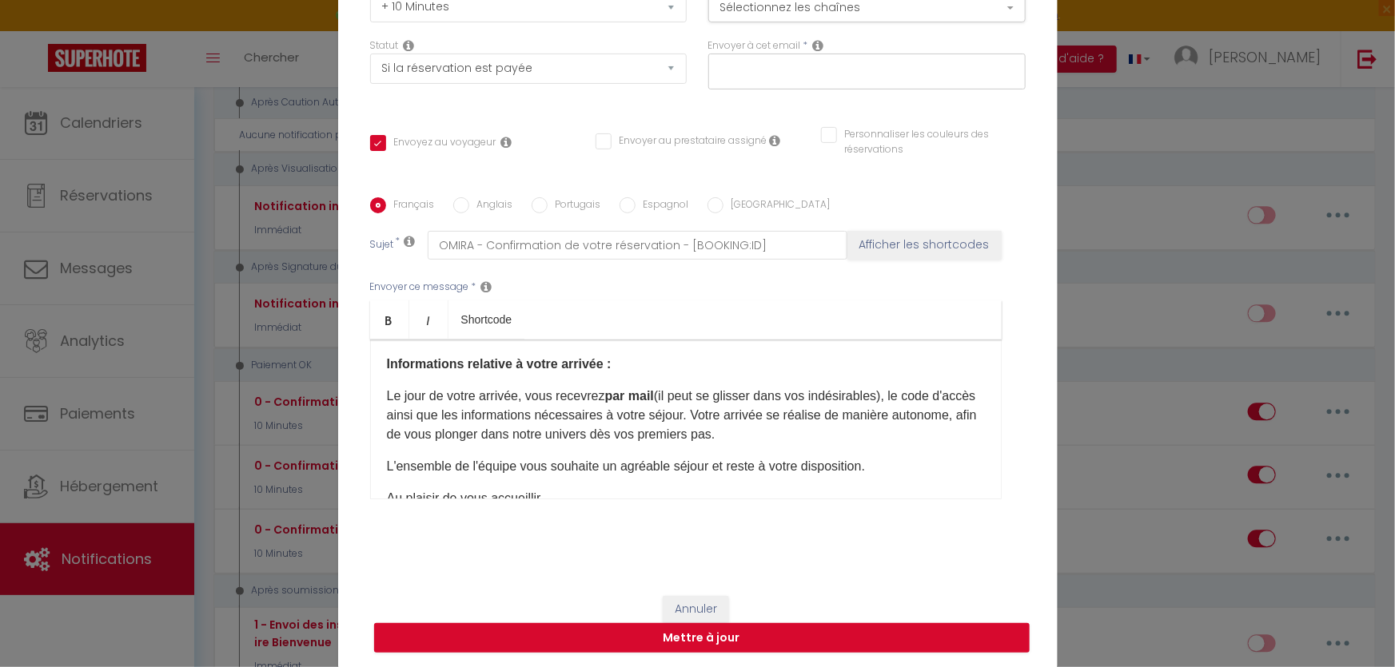
scroll to position [319, 0]
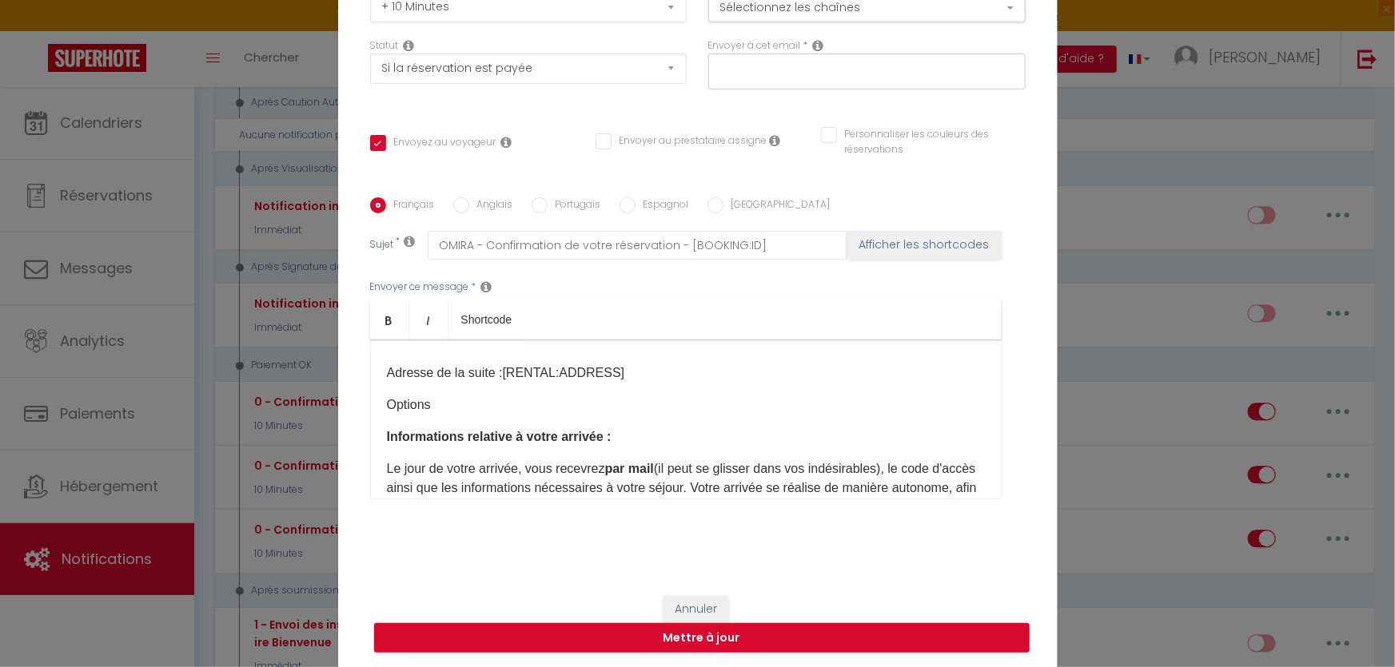
drag, startPoint x: 491, startPoint y: 408, endPoint x: 378, endPoint y: 404, distance: 112.7
click at [378, 404] on div "Bonjour [GUEST:FIRST_NAME], Nous vous remercions d'avoir choisi notre établisse…" at bounding box center [685, 420] width 631 height 160
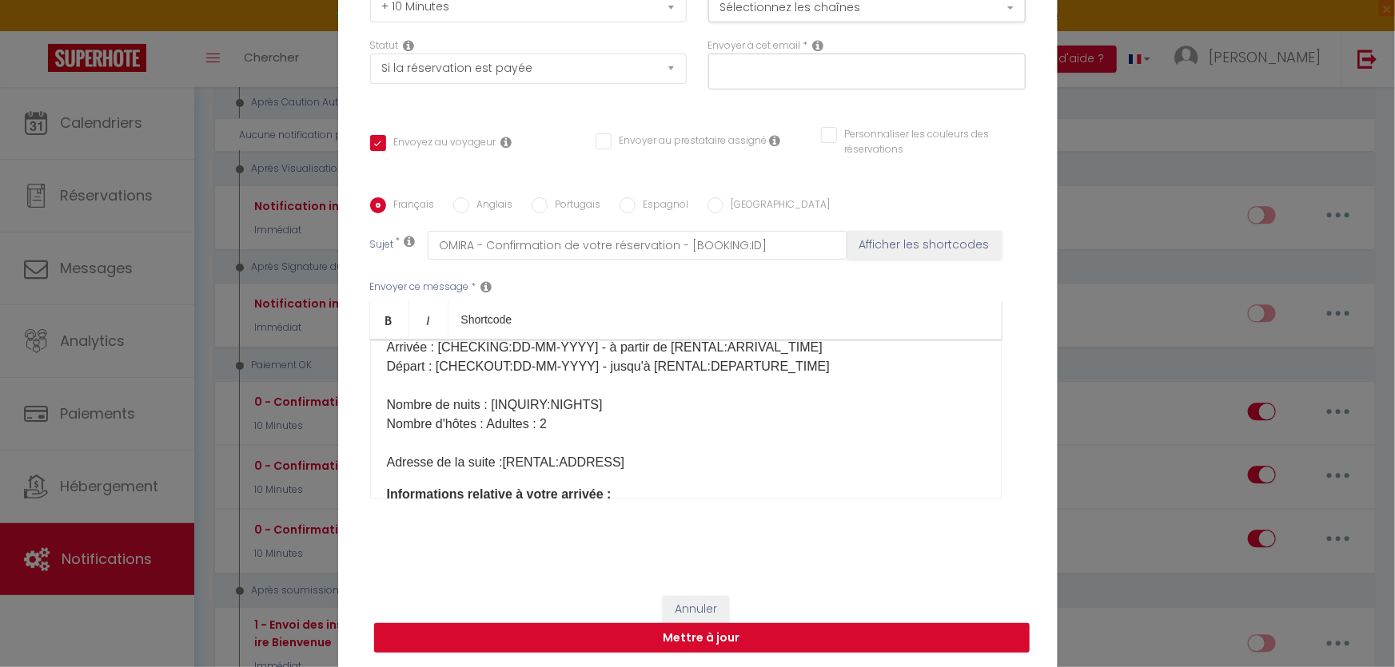
scroll to position [246, 0]
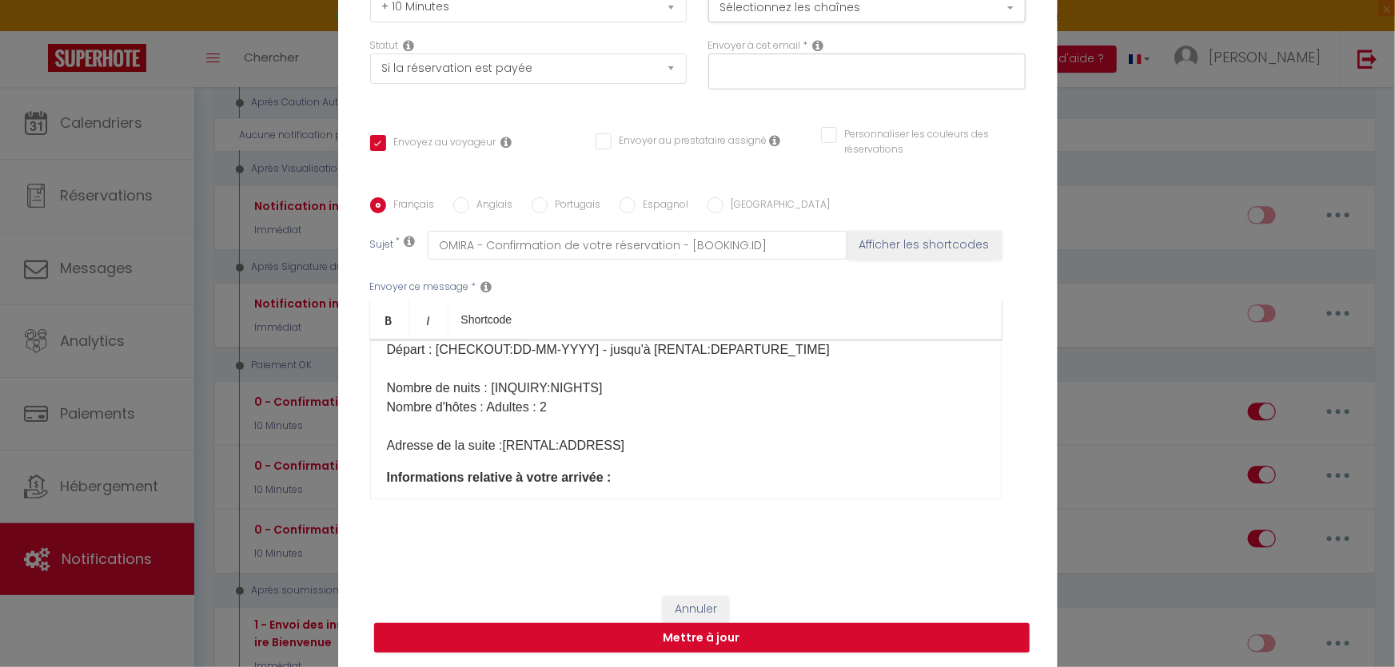
click at [579, 408] on p "Hôte(s) : [GUEST:NAME]​​ Numéro de réservation : [BOOKING:ID]​ Type de la suite…" at bounding box center [686, 350] width 598 height 211
click at [576, 364] on p "Hôte(s) : [GUEST:NAME]​​ Numéro de réservation : [BOOKING:ID]​ Type de la suite…" at bounding box center [686, 350] width 598 height 211
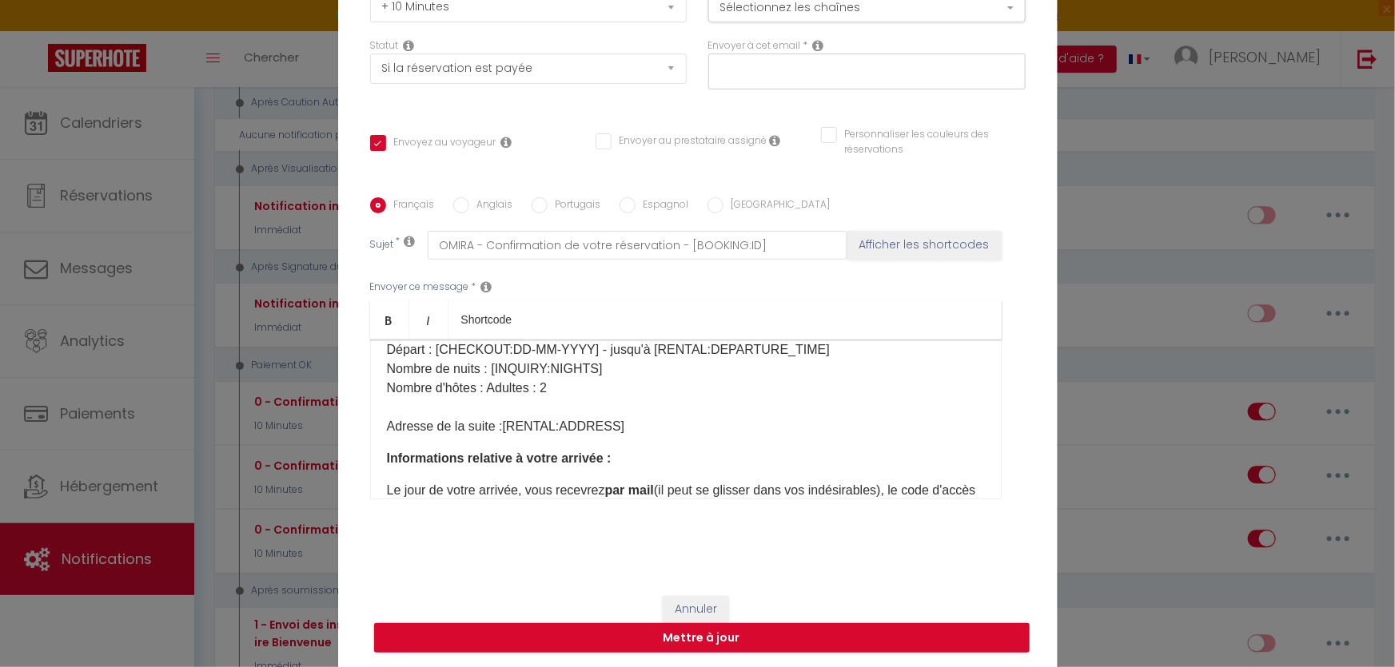
click at [595, 384] on p "Hôte(s) : [GUEST:NAME]​​ Numéro de réservation : [BOOKING:ID]​ Type de la suite…" at bounding box center [686, 341] width 598 height 192
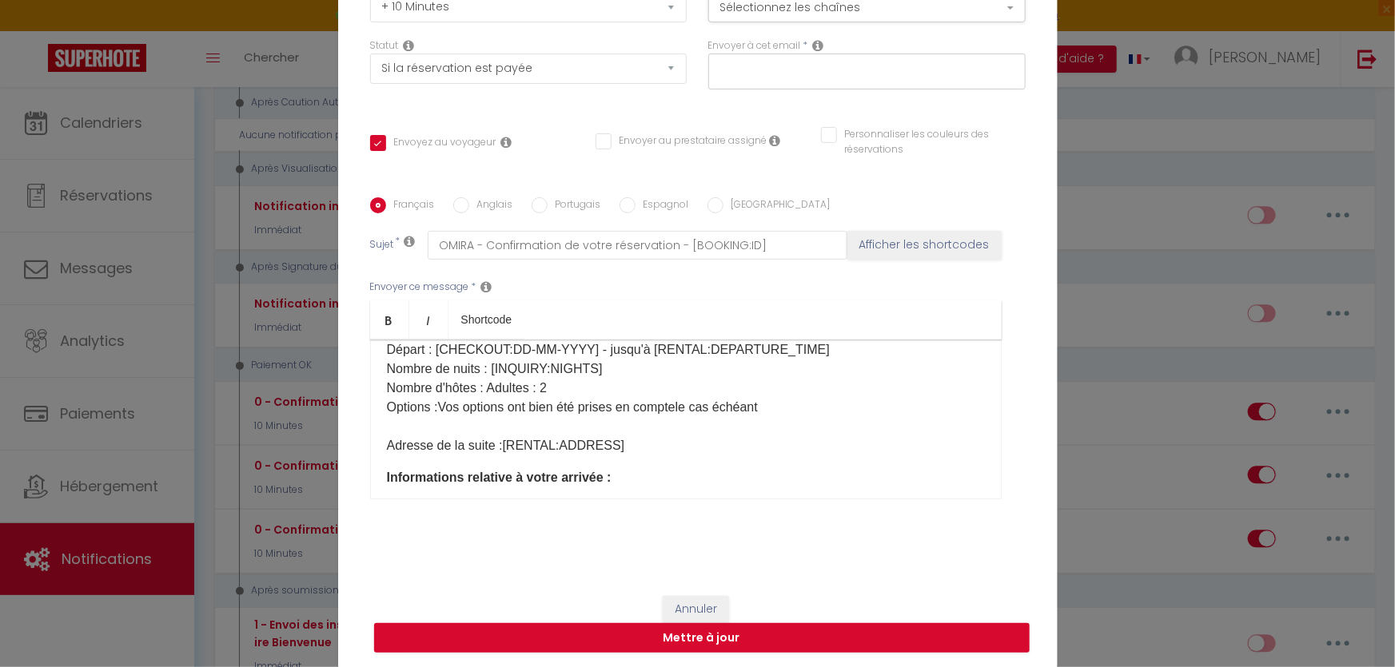
click at [672, 406] on p "Hôte(s) : [GUEST:NAME]​​ Numéro de réservation : [BOOKING:ID]​ Type de la suite…" at bounding box center [686, 350] width 598 height 211
click at [676, 404] on p "Hôte(s) : [GUEST:NAME]​​ Numéro de réservation : [BOOKING:ID]​ Type de la suite…" at bounding box center [686, 350] width 598 height 211
click at [809, 400] on p "Hôte(s) : [GUEST:NAME]​​ Numéro de réservation : [BOOKING:ID]​ Type de la suite…" at bounding box center [686, 350] width 598 height 211
click at [516, 430] on p "​ ​ Adresse de la suite : [RENTAL:ADDRESS]" at bounding box center [686, 459] width 598 height 58
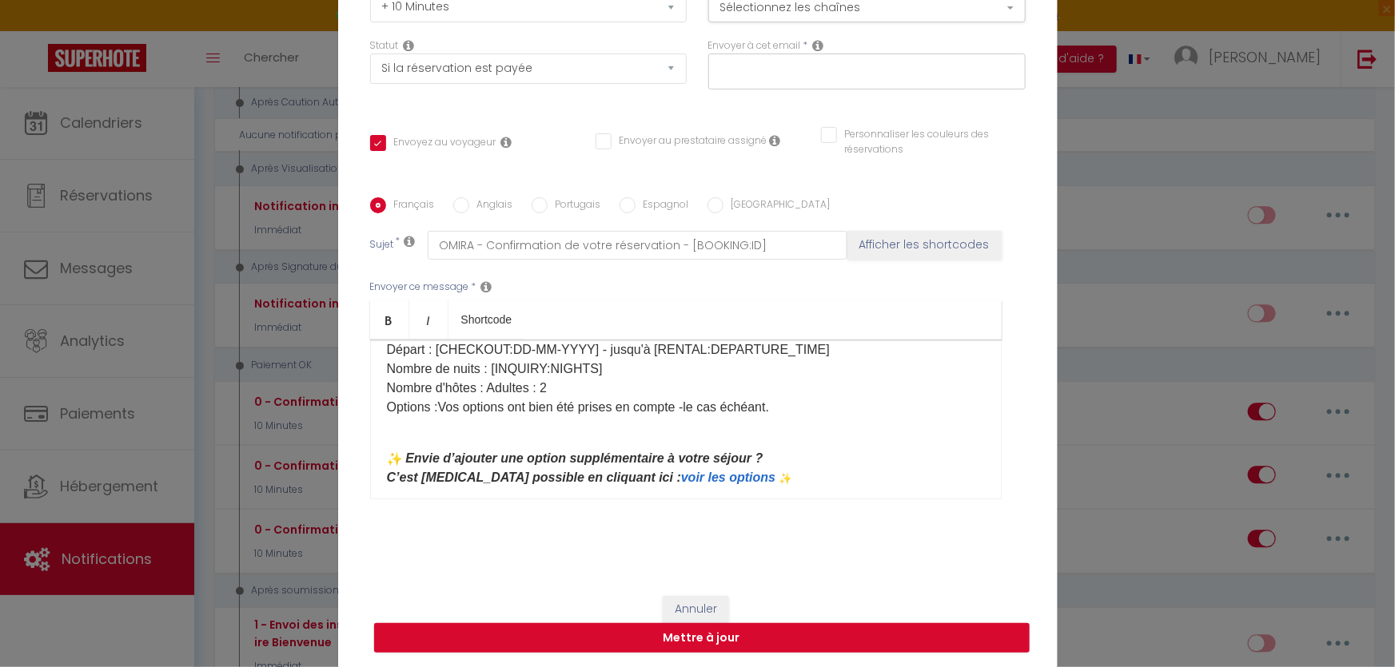
click at [436, 432] on p "​ Envie d’ajouter une option supplémentaire à votre séjour ? C’est [MEDICAL_DAT…" at bounding box center [686, 494] width 598 height 128
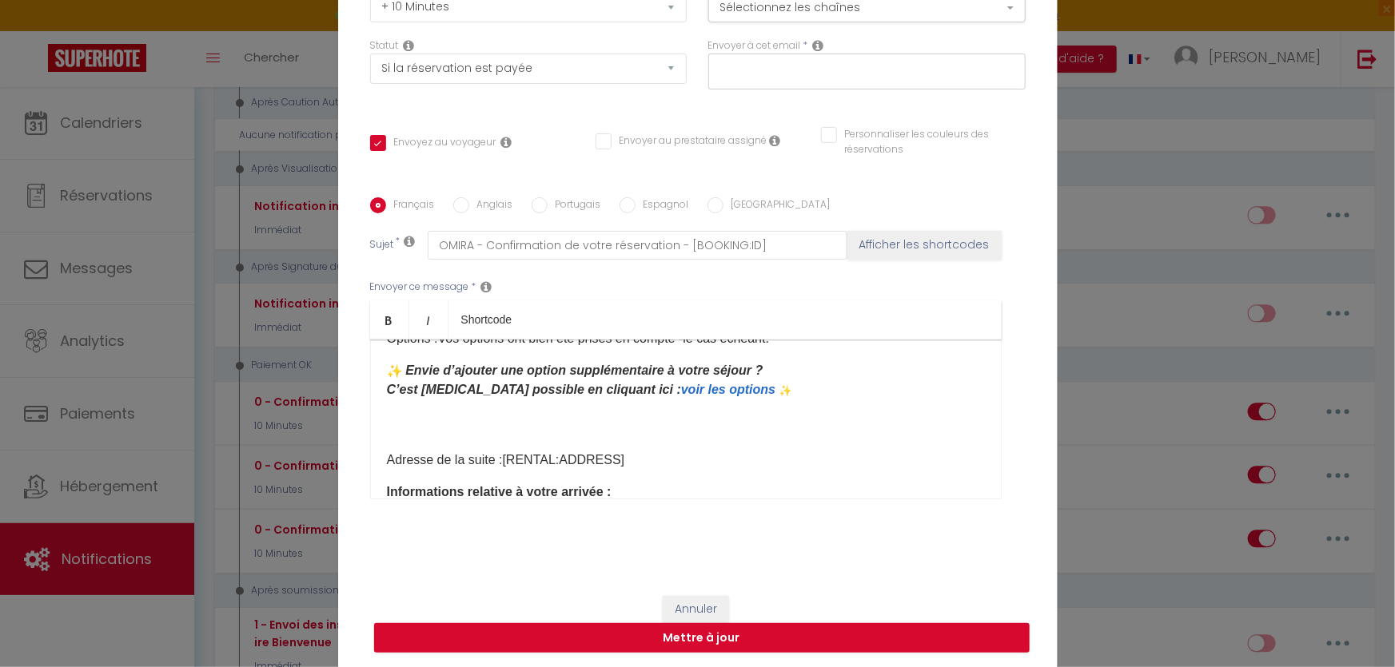
scroll to position [319, 0]
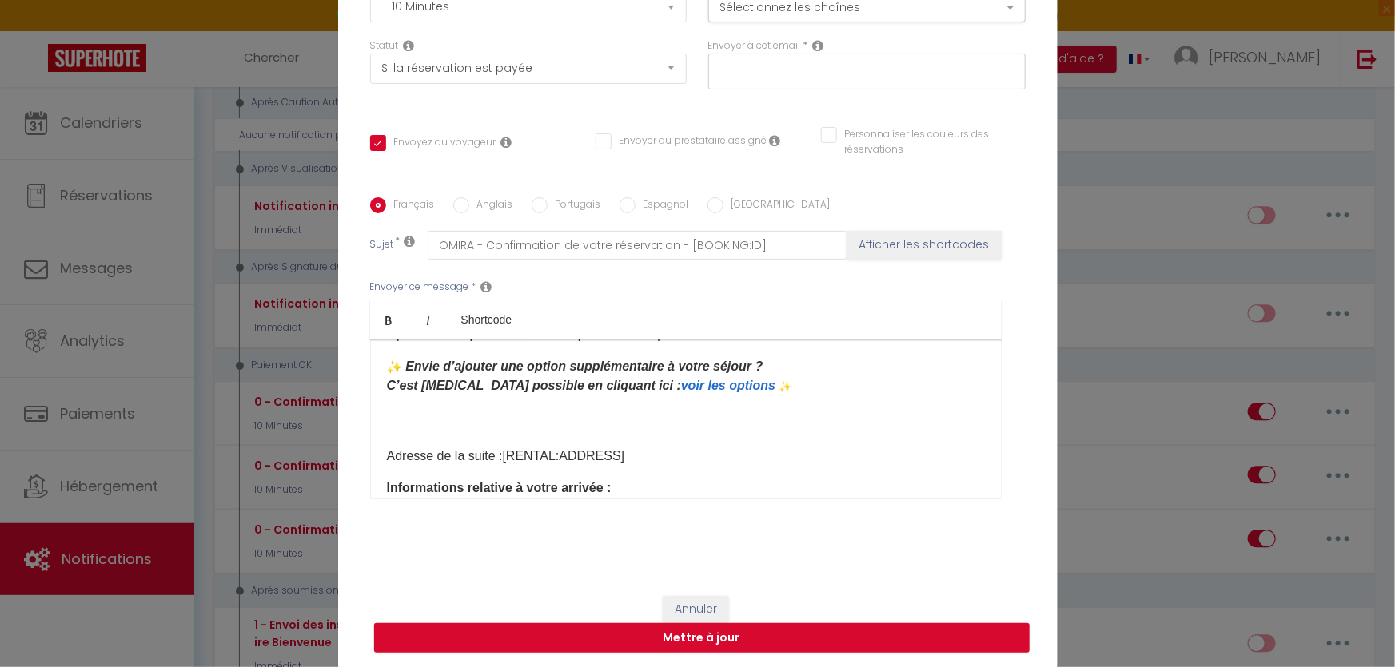
click at [623, 407] on p "​ Envie d’ajouter une option supplémentaire à votre séjour ? C’est [MEDICAL_DAT…" at bounding box center [686, 411] width 598 height 109
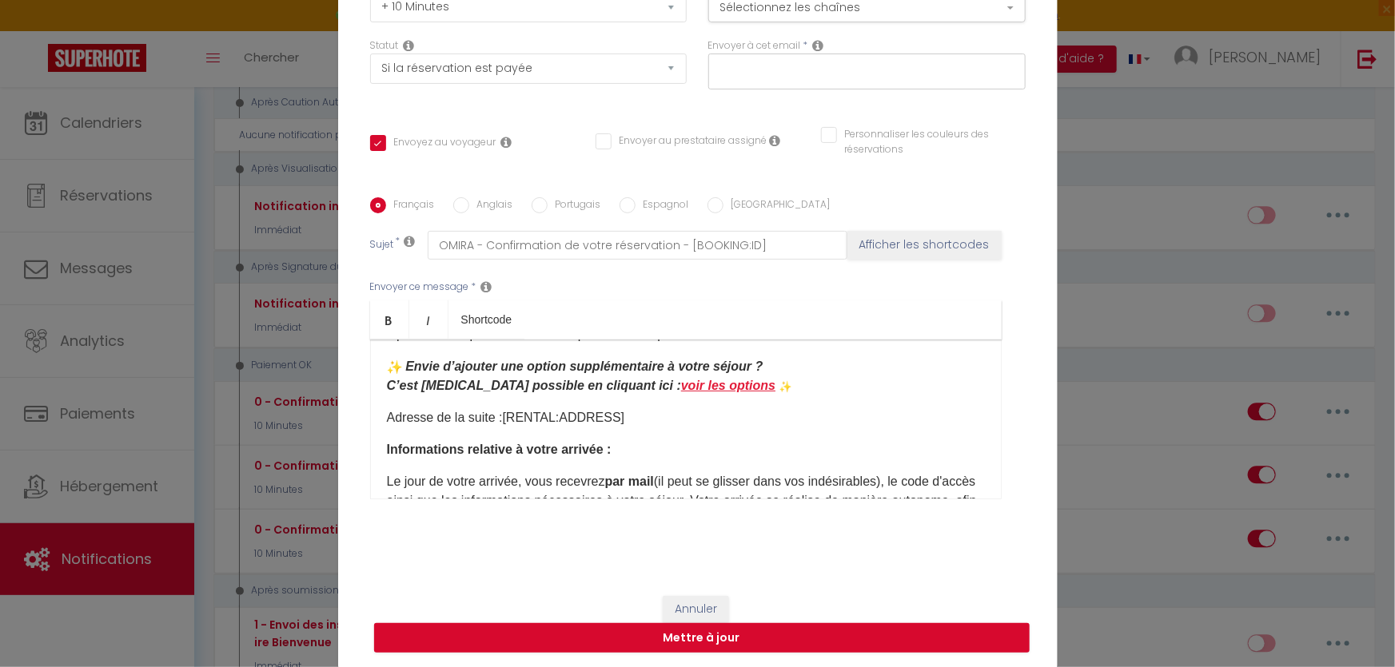
click at [703, 388] on link "voir les options" at bounding box center [728, 386] width 94 height 14
click at [684, 384] on link "voir les options" at bounding box center [728, 386] width 94 height 14
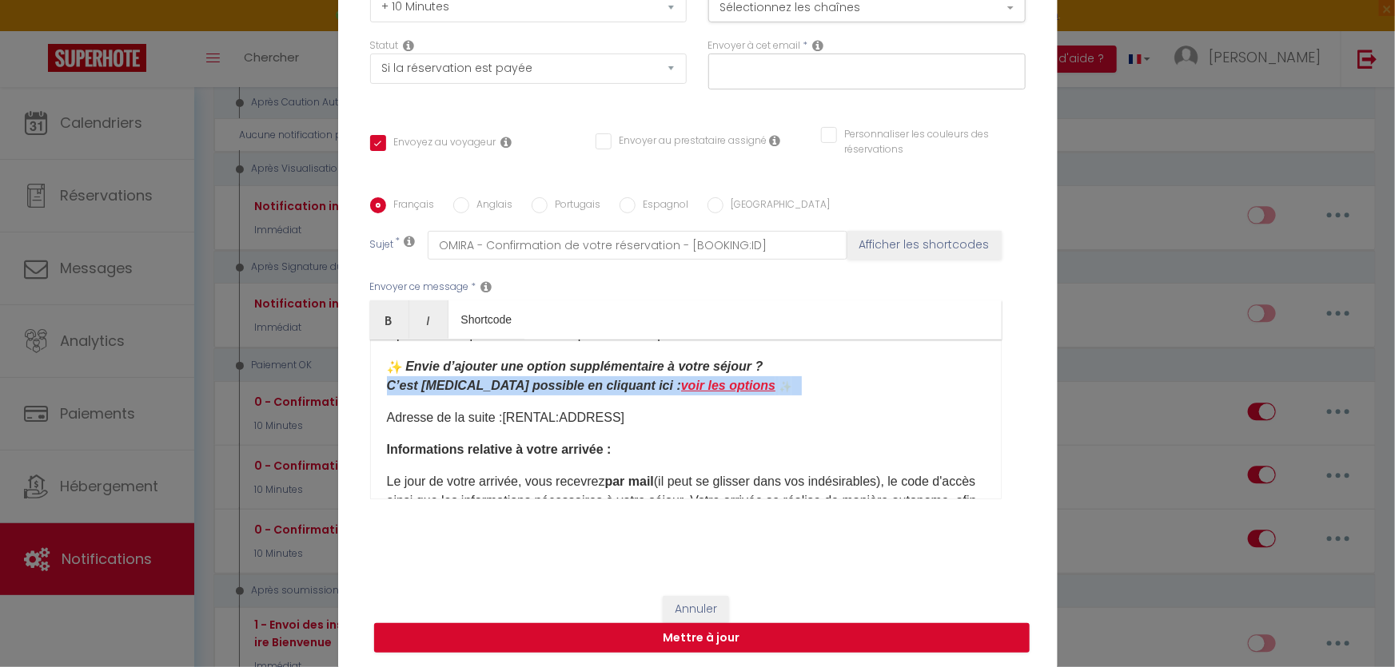
click at [683, 384] on link "voir les options" at bounding box center [728, 386] width 94 height 14
click at [725, 400] on p "​ Envie d’ajouter une option supplémentaire à votre séjour ? C’est [MEDICAL_DAT…" at bounding box center [686, 392] width 598 height 70
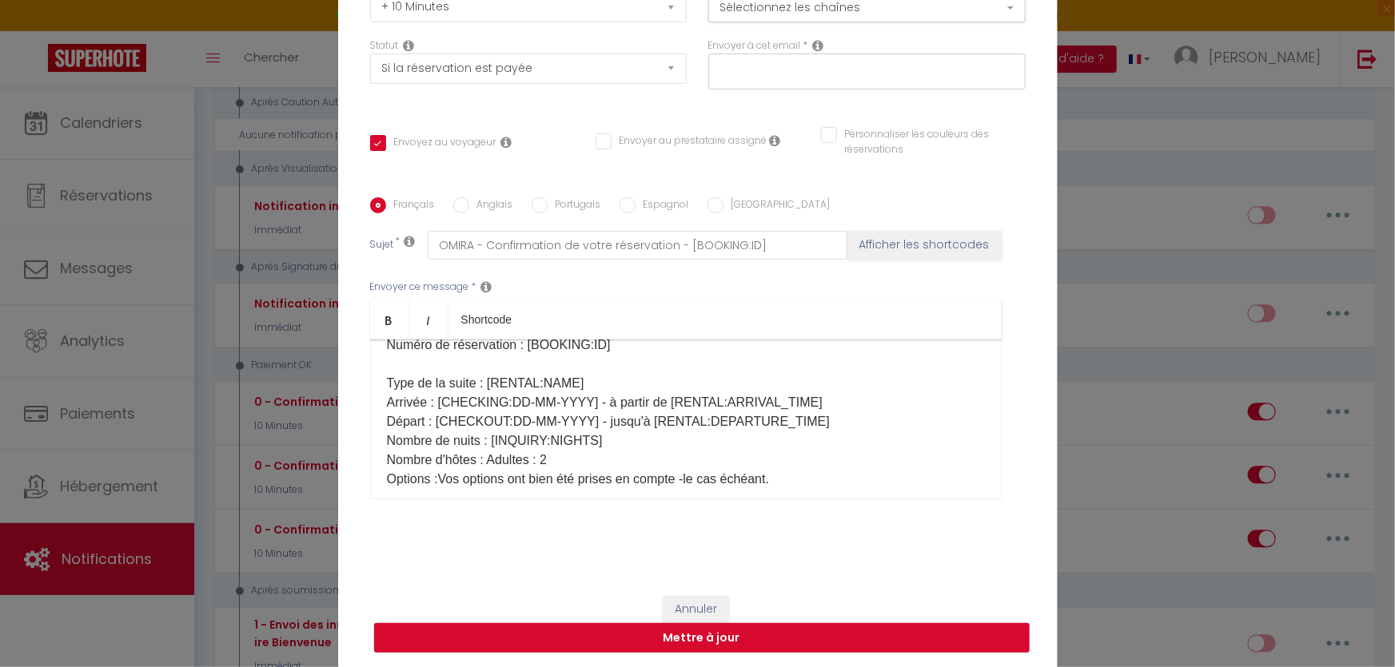
scroll to position [173, 0]
drag, startPoint x: 383, startPoint y: 382, endPoint x: 477, endPoint y: 385, distance: 94.4
click at [477, 385] on p "Hôte(s) : [GUEST:NAME]​​ Numéro de réservation : [BOOKING:ID]​ Type de la suite…" at bounding box center [686, 403] width 598 height 173
click at [477, 384] on p "Hôte(s) : [GUEST:NAME]​​ Numéro de réservation : [BOOKING:ID]​ Type de la suite…" at bounding box center [686, 403] width 598 height 173
click at [478, 383] on p "Hôte(s) : [GUEST:NAME]​​ Numéro de réservation : [BOOKING:ID]​ Type de la suite…" at bounding box center [686, 403] width 598 height 173
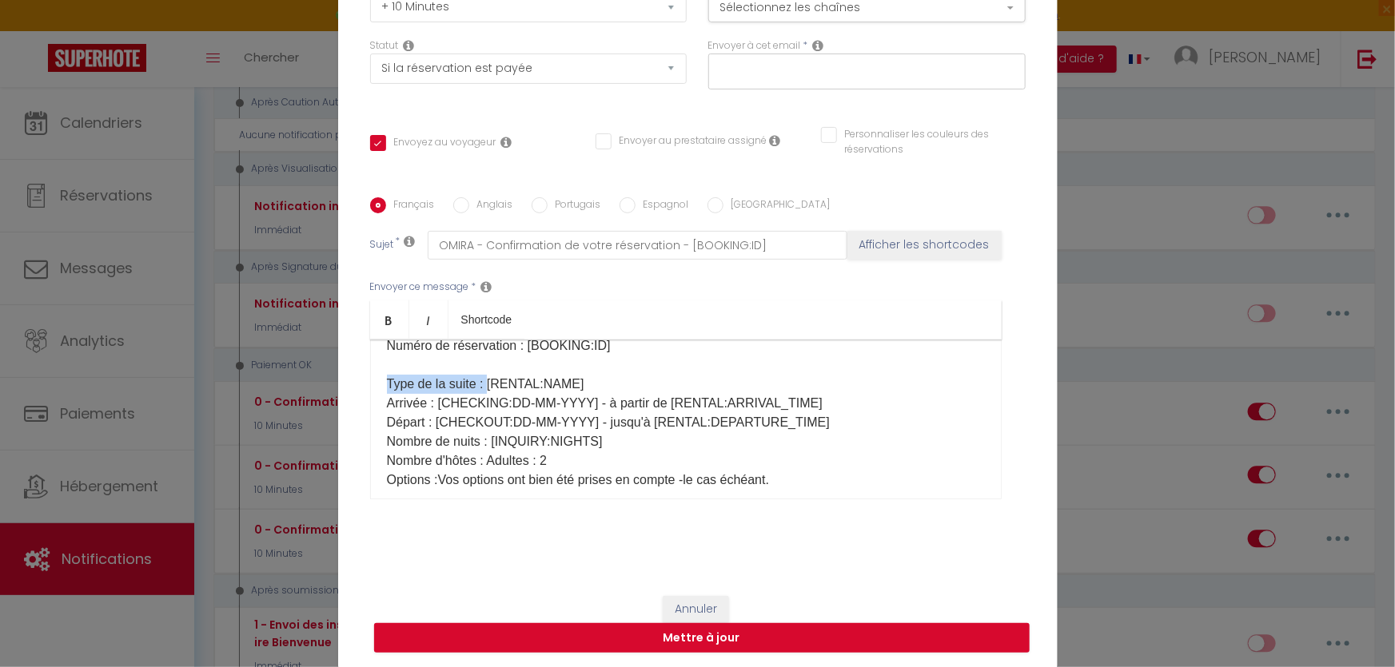
drag, startPoint x: 477, startPoint y: 383, endPoint x: 388, endPoint y: 379, distance: 88.8
click at [388, 379] on p "Hôte(s) : [GUEST:NAME]​​ Numéro de réservation : [BOOKING:ID]​ Type de la suite…" at bounding box center [686, 403] width 598 height 173
click at [372, 313] on link "Bold" at bounding box center [389, 320] width 39 height 38
drag, startPoint x: 380, startPoint y: 396, endPoint x: 432, endPoint y: 399, distance: 52.1
click at [432, 399] on p "Hôte(s) : [GUEST:NAME]​​ Numéro de réservation : [BOOKING:ID]​ Type de la suite…" at bounding box center [686, 403] width 598 height 173
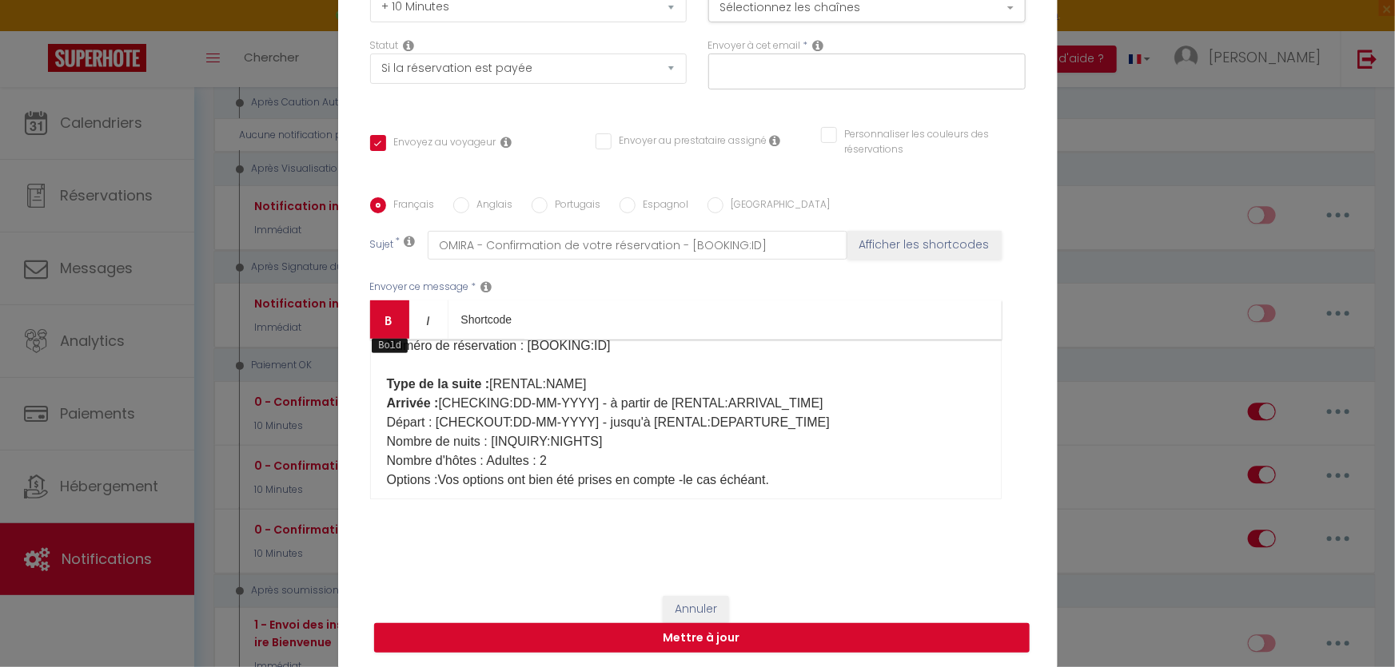
click at [394, 316] on link "Bold" at bounding box center [389, 320] width 39 height 38
click at [387, 419] on p "Hôte(s) : [GUEST:NAME]​​ Numéro de réservation : [BOOKING:ID]​ Type de la suite…" at bounding box center [686, 403] width 598 height 173
drag, startPoint x: 382, startPoint y: 419, endPoint x: 434, endPoint y: 417, distance: 52.0
click at [434, 417] on p "Hôte(s) : [GUEST:NAME]​​ Numéro de réservation : [BOOKING:ID]​ Type de la suite…" at bounding box center [686, 403] width 598 height 173
click at [399, 304] on link "Bold" at bounding box center [389, 320] width 39 height 38
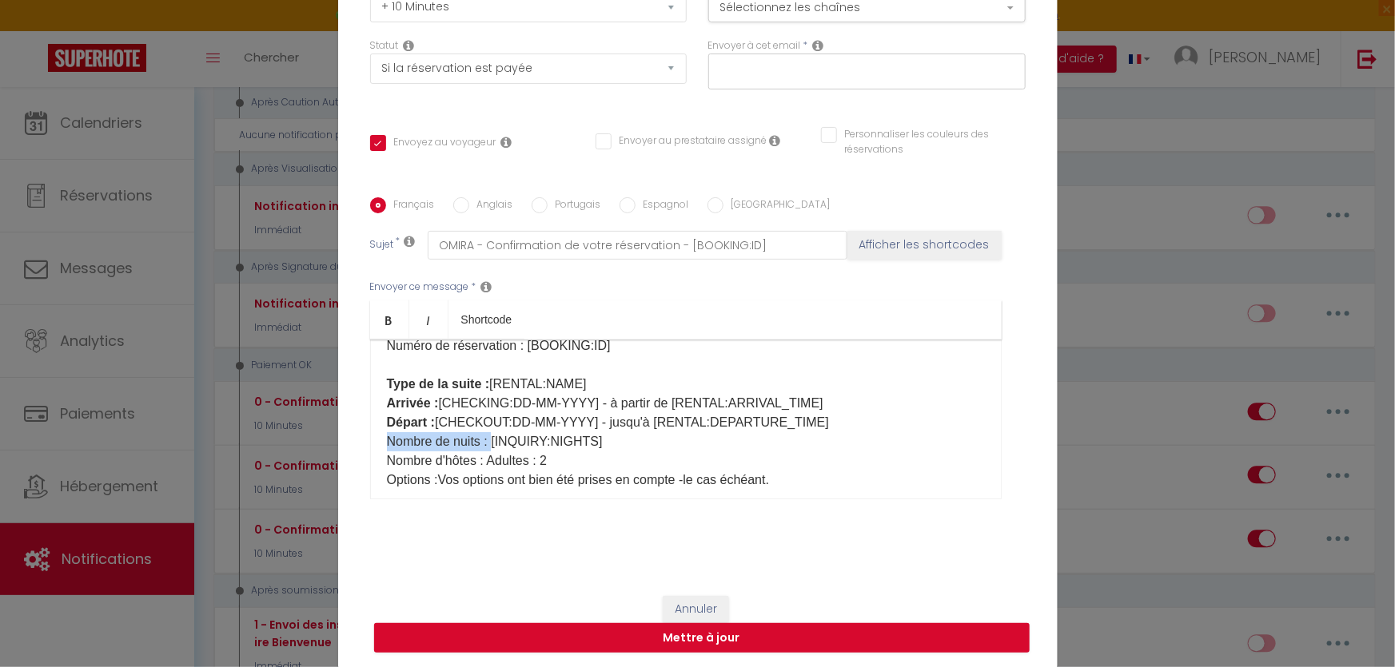
drag, startPoint x: 375, startPoint y: 439, endPoint x: 487, endPoint y: 437, distance: 111.9
click at [487, 437] on div "Bonjour [GUEST:FIRST_NAME], Nous vous remercions d'avoir choisi notre établisse…" at bounding box center [685, 420] width 631 height 160
click at [383, 316] on icon "Bold" at bounding box center [389, 320] width 13 height 13
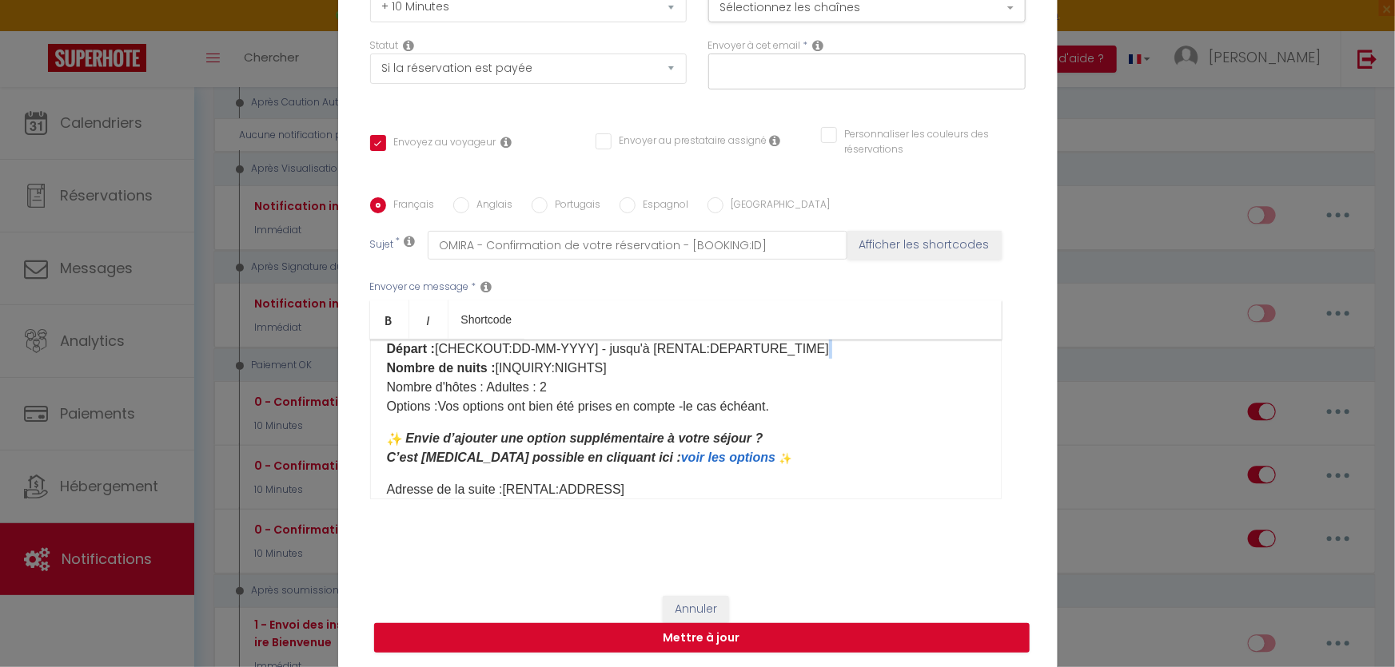
scroll to position [246, 0]
drag, startPoint x: 384, startPoint y: 388, endPoint x: 480, endPoint y: 385, distance: 96.8
click at [480, 385] on p "Hôte(s) : [GUEST:NAME]​​ Numéro de réservation : [BOOKING:ID]​ Type de la suite…" at bounding box center [686, 331] width 598 height 173
click at [388, 319] on icon "Bold" at bounding box center [389, 320] width 13 height 13
drag, startPoint x: 386, startPoint y: 399, endPoint x: 430, endPoint y: 401, distance: 44.0
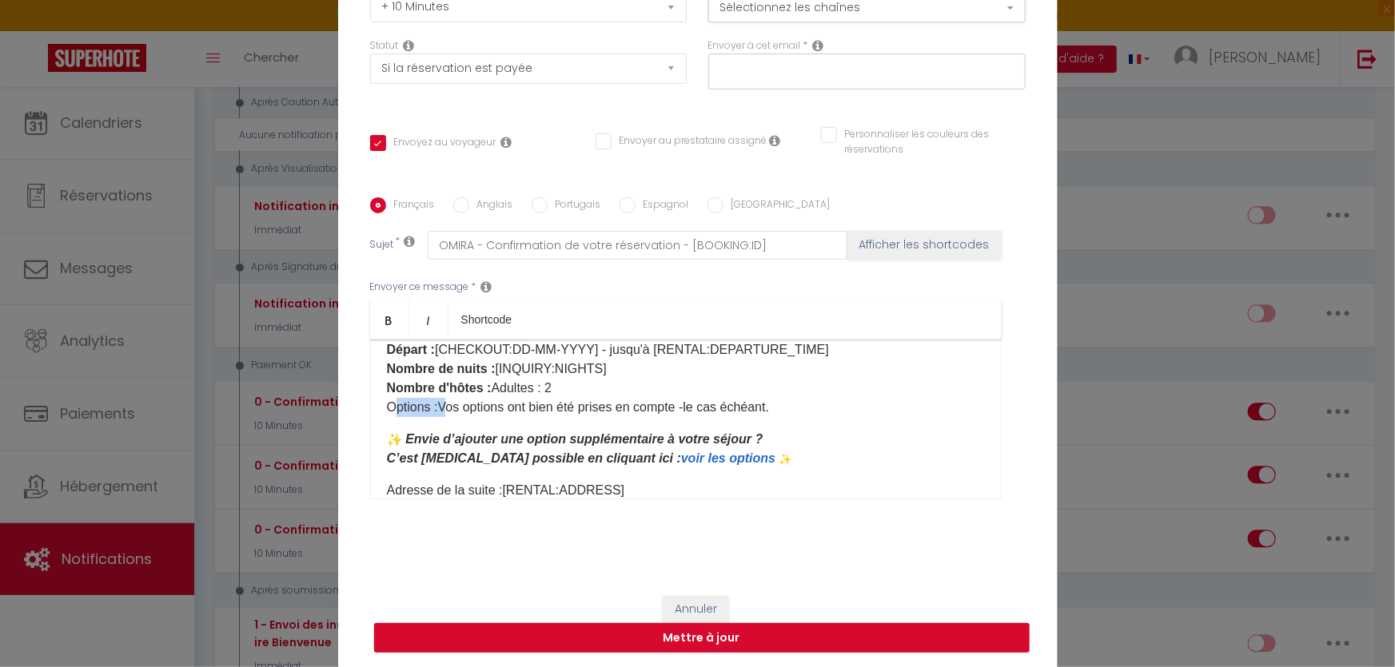
click at [442, 401] on p "Hôte(s) : [GUEST:NAME]​​ Numéro de réservation : [BOOKING:ID]​ Type de la suite…" at bounding box center [686, 331] width 598 height 173
click at [428, 404] on p "Hôte(s) : [GUEST:NAME]​​ Numéro de réservation : [BOOKING:ID]​ Type de la suite…" at bounding box center [686, 331] width 598 height 173
drag, startPoint x: 432, startPoint y: 404, endPoint x: 318, endPoint y: 402, distance: 113.5
click at [318, 402] on div "Modifier la notification × Titre * 0 - Confirmation de réservation Pour cet héb…" at bounding box center [697, 333] width 1395 height 667
click at [388, 327] on link "Bold" at bounding box center [389, 320] width 39 height 38
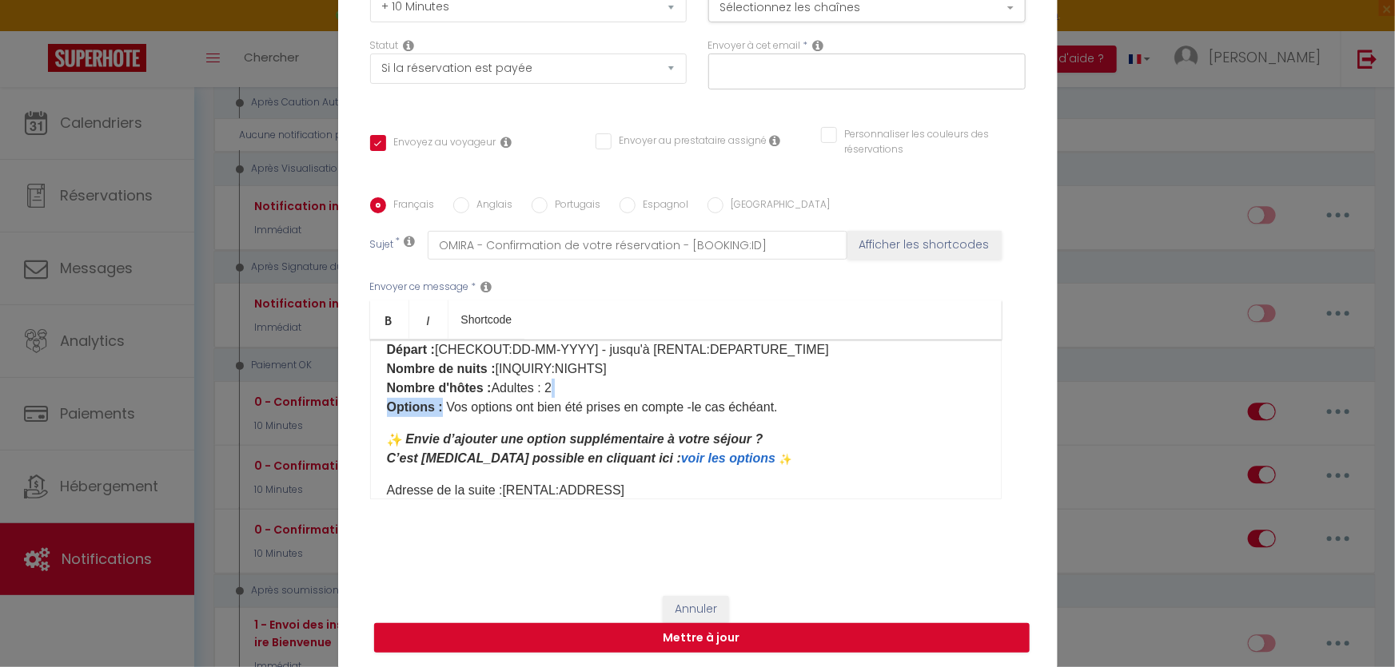
click at [778, 476] on p "​ Envie d’ajouter une option supplémentaire à votre séjour ? C’est [MEDICAL_DAT…" at bounding box center [686, 465] width 598 height 70
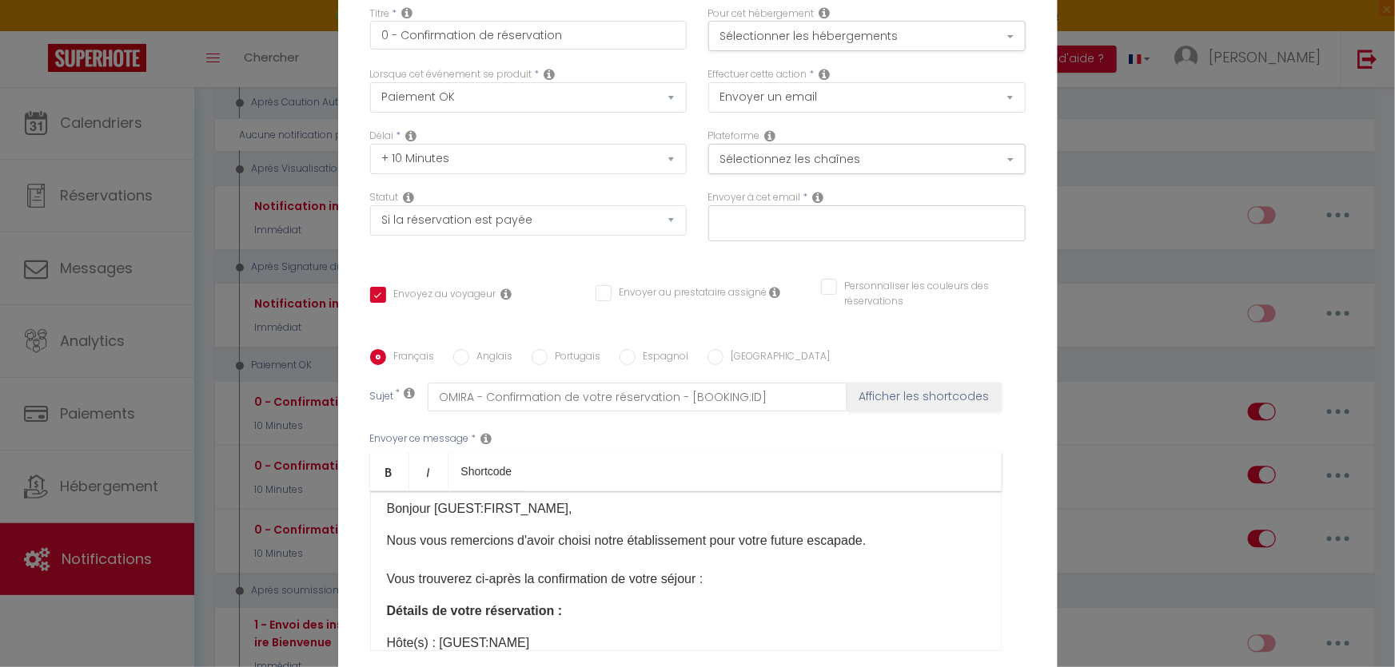
scroll to position [0, 0]
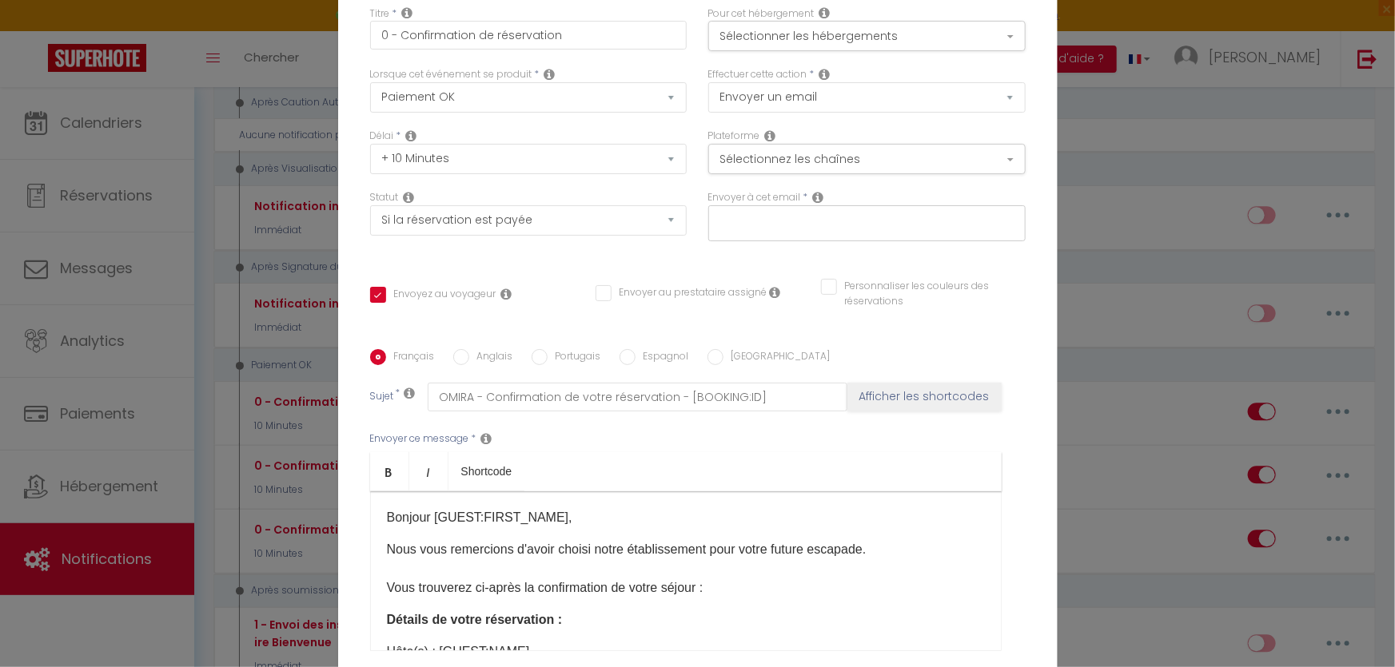
drag, startPoint x: 544, startPoint y: 412, endPoint x: 331, endPoint y: 517, distance: 237.0
click at [331, 517] on div "Modifier la notification × Titre * 0 - Confirmation de réservation Pour cet héb…" at bounding box center [697, 333] width 1395 height 667
copy div "Loremip [DOLOR:SITAM_CONS], Adip elit seddoeiusm t'incid utlabo etdol magnaaliq…"
click at [854, 561] on p "Nous vous remercions d'avoir choisi notre établissement pour votre future escap…" at bounding box center [686, 569] width 598 height 58
click at [872, 550] on p "Nous vous remercions d'avoir choisi notre établissement pour votre future escap…" at bounding box center [686, 569] width 598 height 58
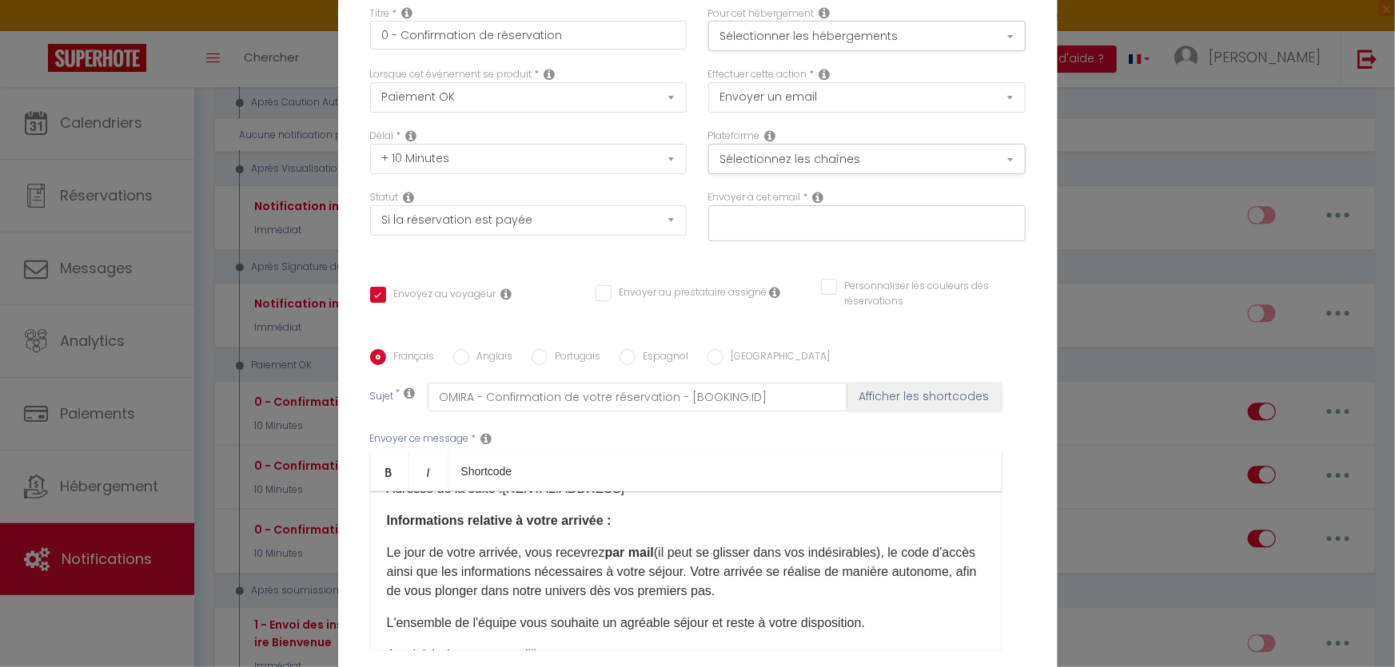
scroll to position [436, 0]
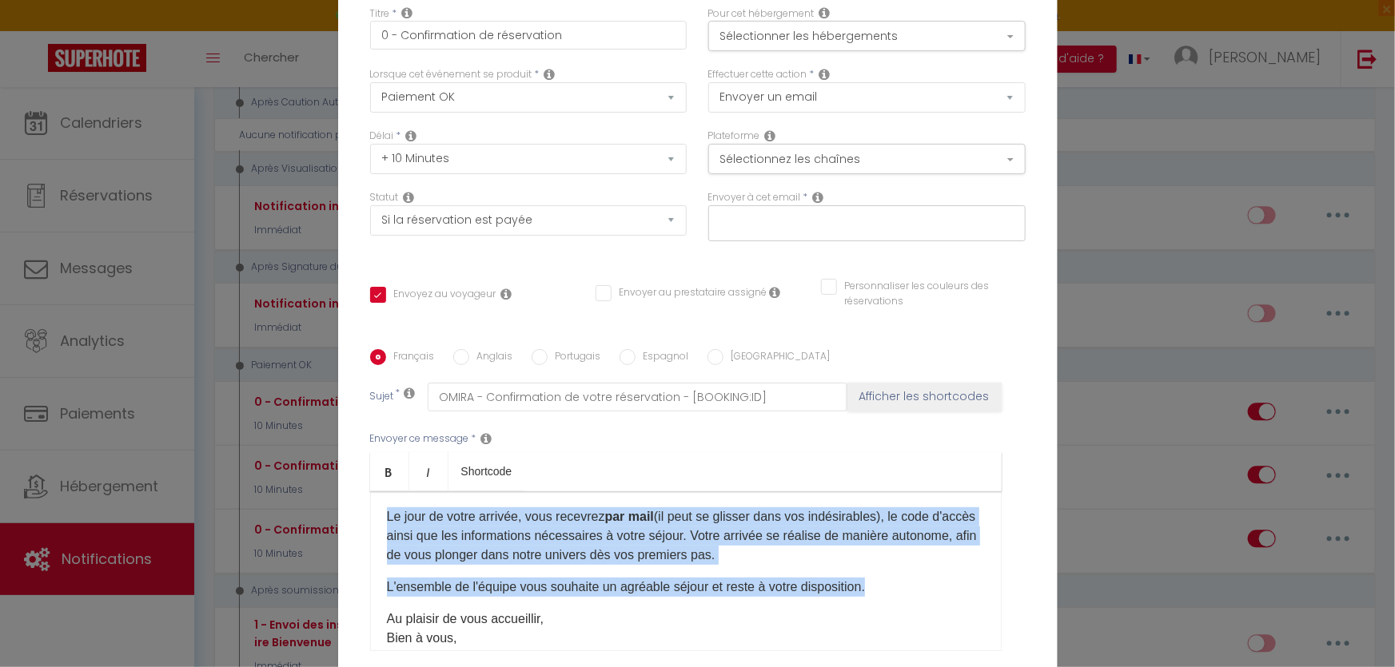
drag, startPoint x: 879, startPoint y: 585, endPoint x: 381, endPoint y: 520, distance: 502.1
click at [381, 520] on div "Bonjour [GUEST:FIRST_NAME], Nous vous remercions d'avoir choisi notre établisse…" at bounding box center [685, 572] width 631 height 160
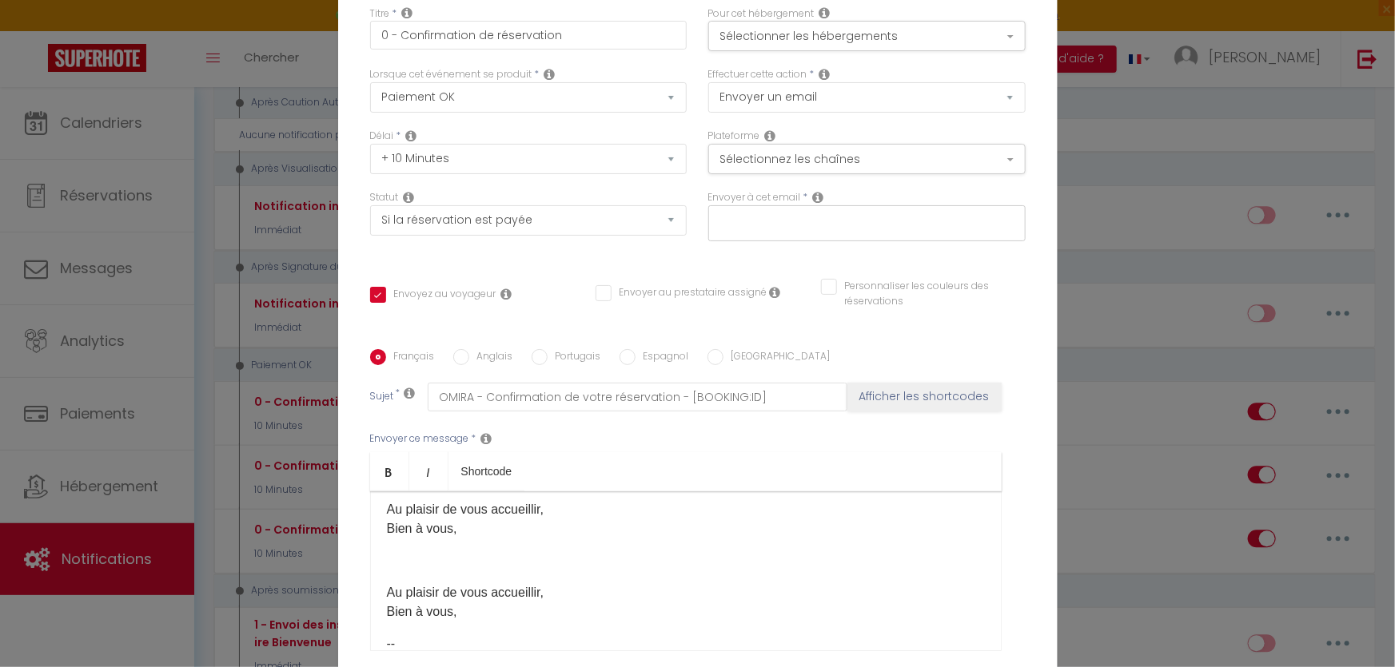
scroll to position [581, 0]
drag, startPoint x: 456, startPoint y: 572, endPoint x: 468, endPoint y: 627, distance: 56.4
click at [468, 627] on div "Bonjour [GUEST:FIRST_NAME], Nous vous remercions d'avoir choisi notre établisse…" at bounding box center [685, 572] width 631 height 160
drag, startPoint x: 460, startPoint y: 616, endPoint x: 368, endPoint y: 568, distance: 103.7
click at [370, 568] on div "Bonjour [GUEST:FIRST_NAME], Nous vous remercions d'avoir choisi notre établisse…" at bounding box center [685, 572] width 631 height 160
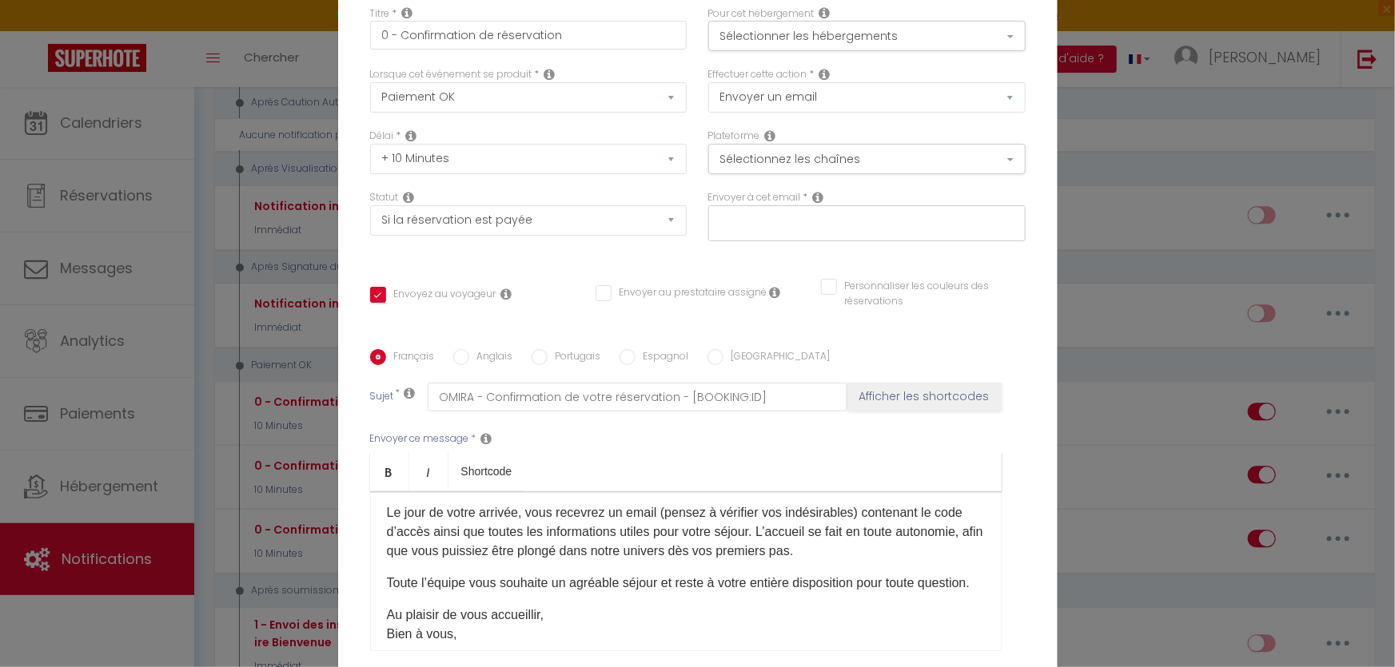
scroll to position [436, 0]
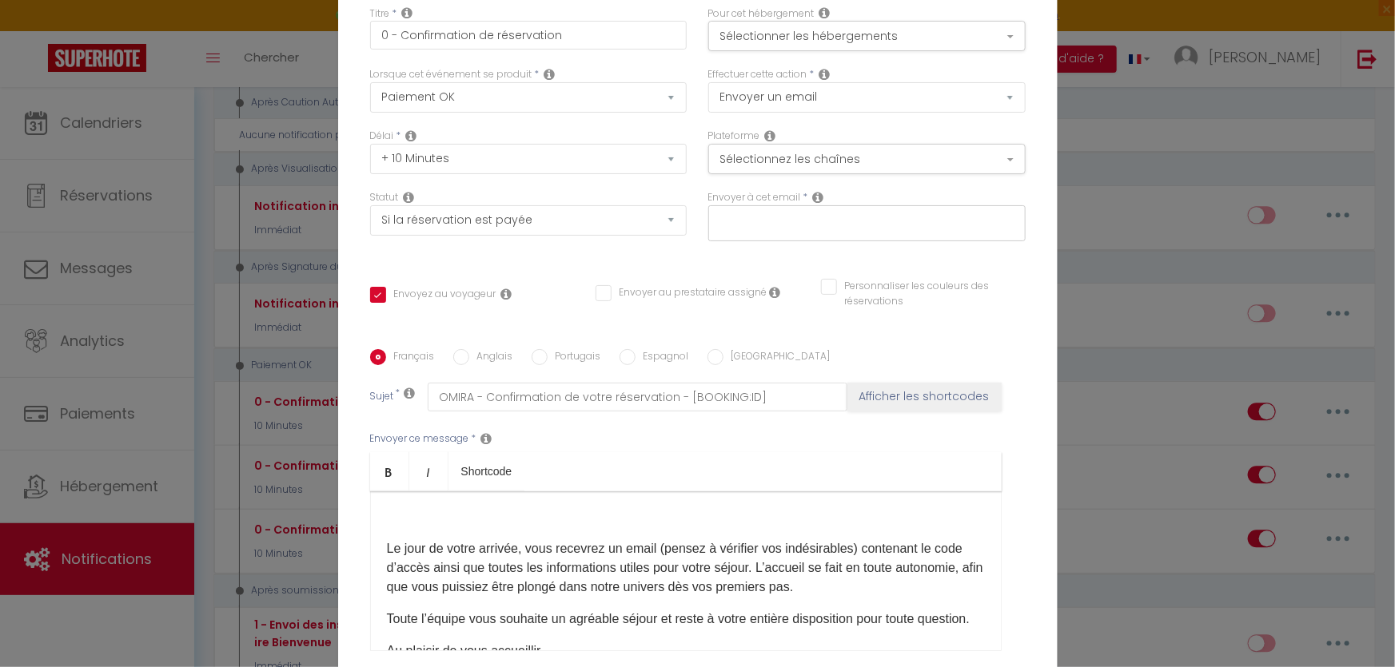
click at [406, 524] on p at bounding box center [686, 517] width 598 height 19
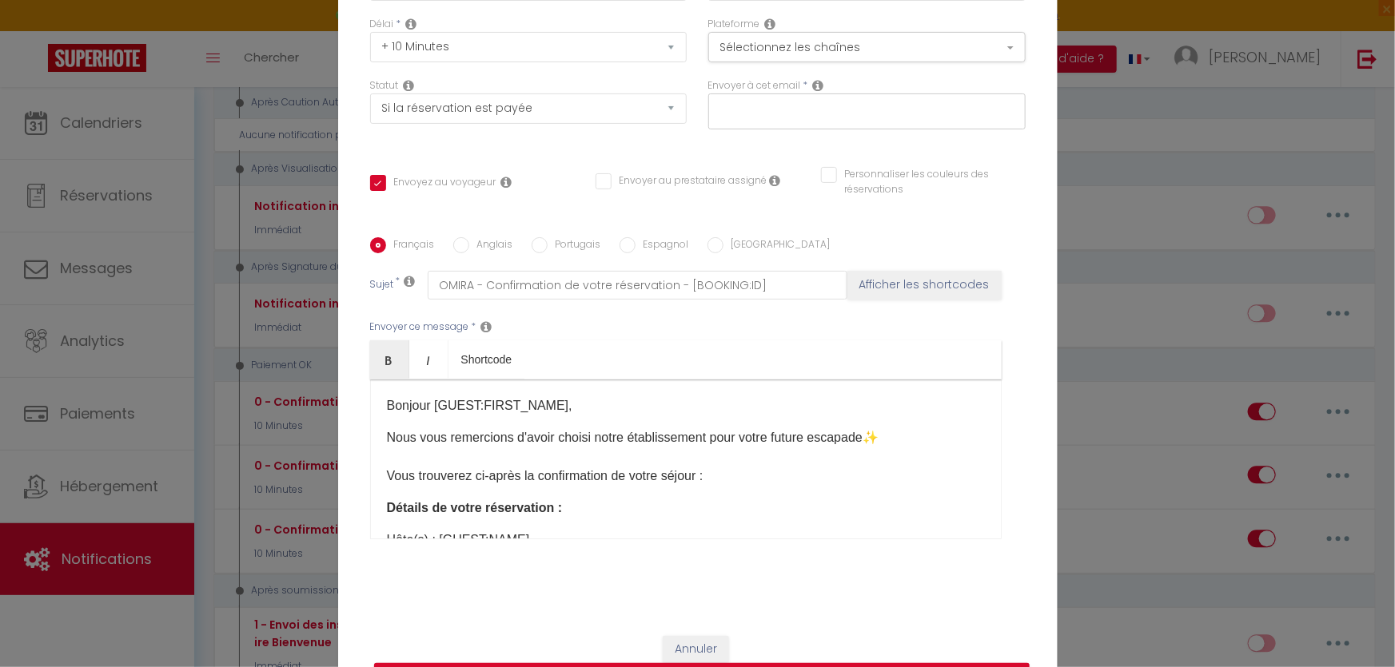
scroll to position [0, 0]
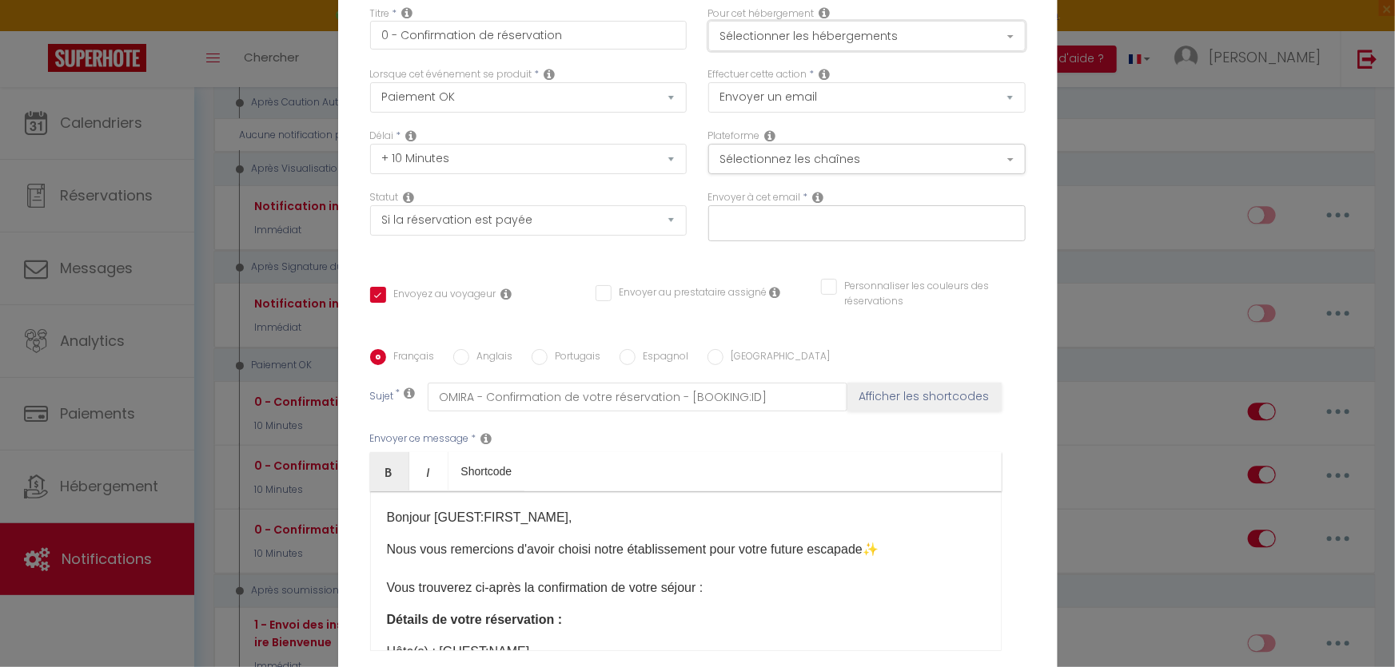
click at [841, 50] on button "Sélectionner les hébergements" at bounding box center [866, 36] width 317 height 30
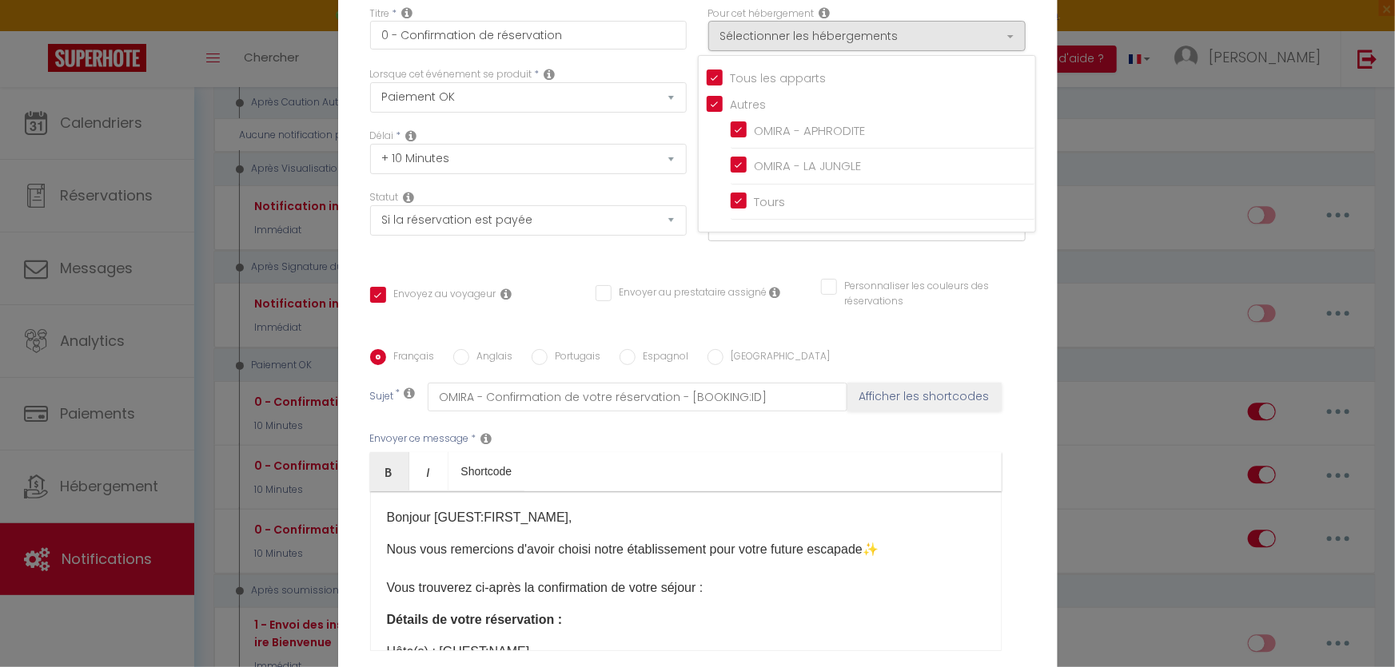
click at [1007, 319] on div "Personnaliser les couleurs des réservations #D7092E" at bounding box center [922, 302] width 225 height 46
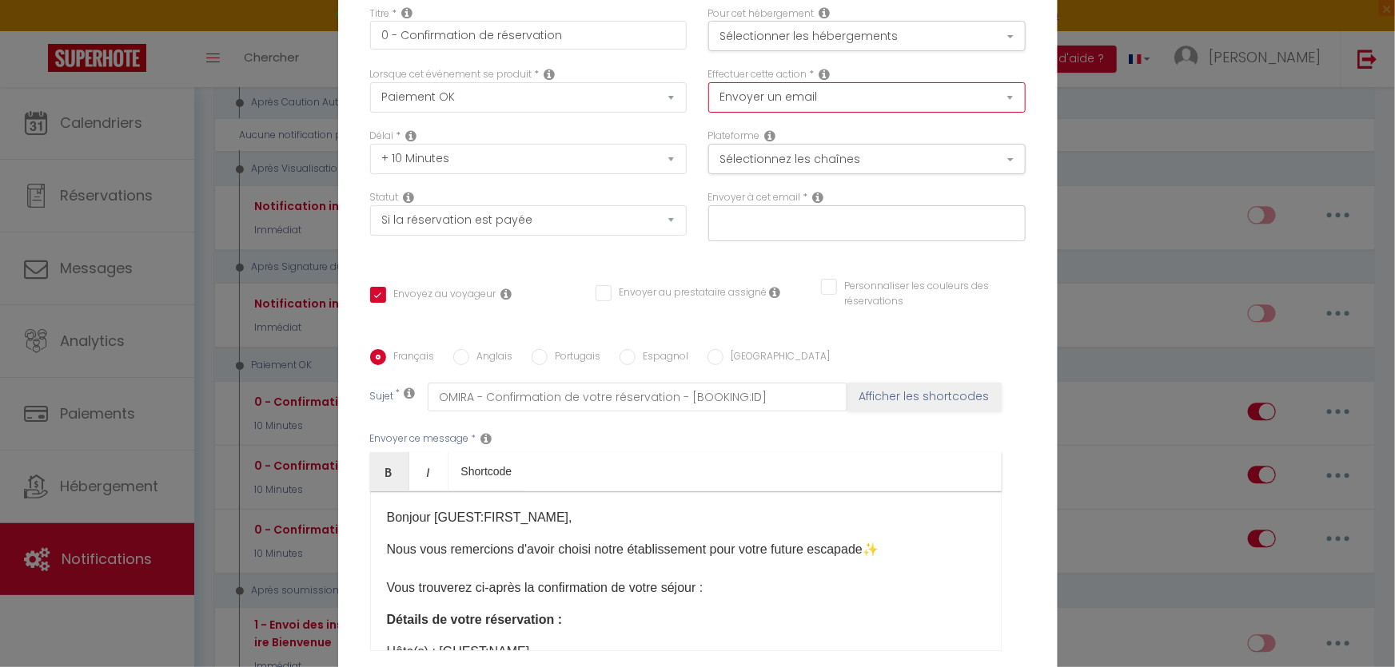
click at [894, 105] on select "Envoyer un email Envoyer un SMS Envoyer une notification push" at bounding box center [866, 97] width 317 height 30
click at [999, 328] on div "Français Anglais Portugais Espagnol Italien Sujet * OMIRA - Confirmation de vot…" at bounding box center [697, 510] width 655 height 370
click at [533, 153] on select "Immédiat + 10 Minutes + 1 Heure + 2 Heures + 3 Heures + 4 Heures + 5 Heures + 6…" at bounding box center [528, 159] width 317 height 30
select select "Immédiat"
click at [370, 144] on select "Immédiat + 10 Minutes + 1 Heure + 2 Heures + 3 Heures + 4 Heures + 5 Heures + 6…" at bounding box center [528, 159] width 317 height 30
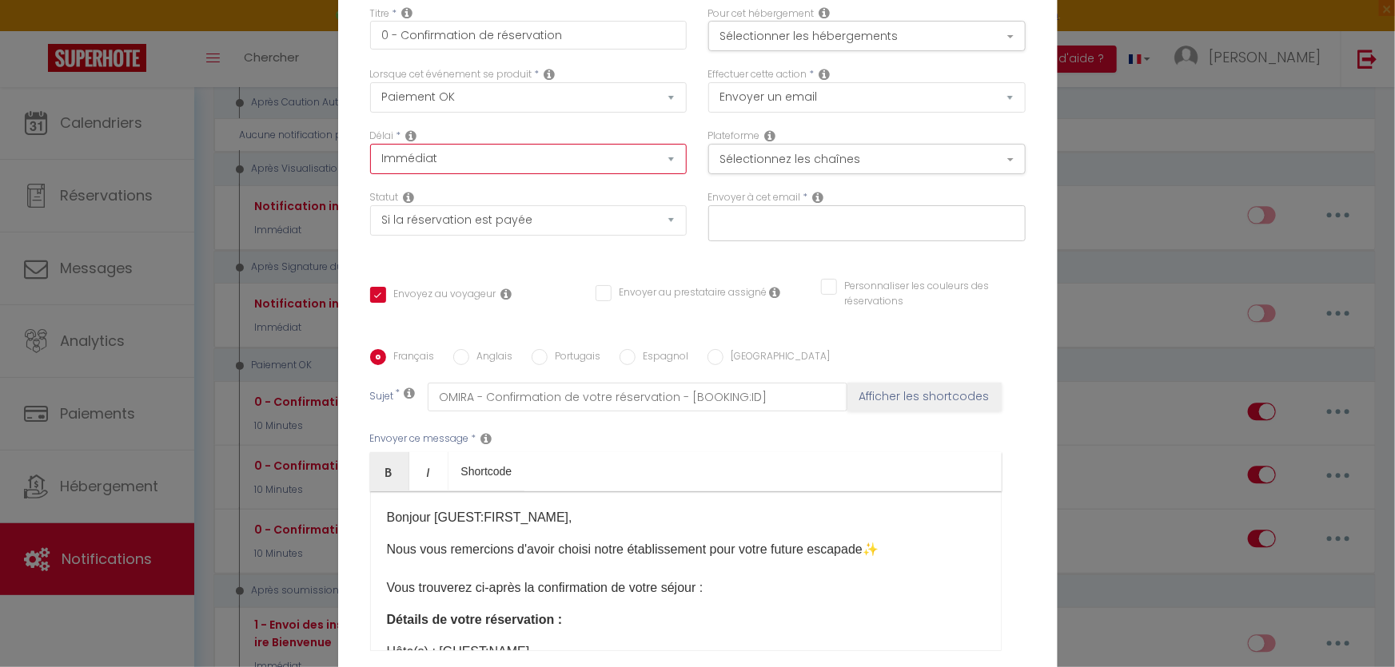
checkbox input "true"
checkbox input "false"
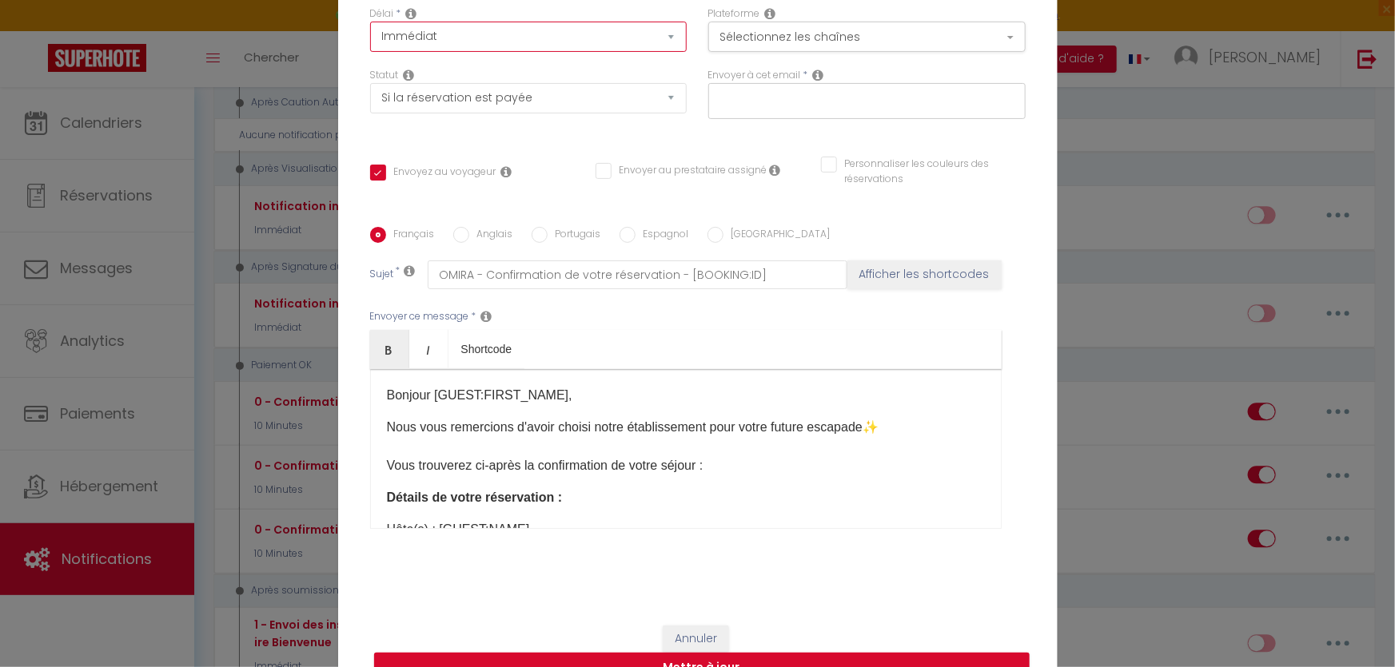
scroll to position [152, 0]
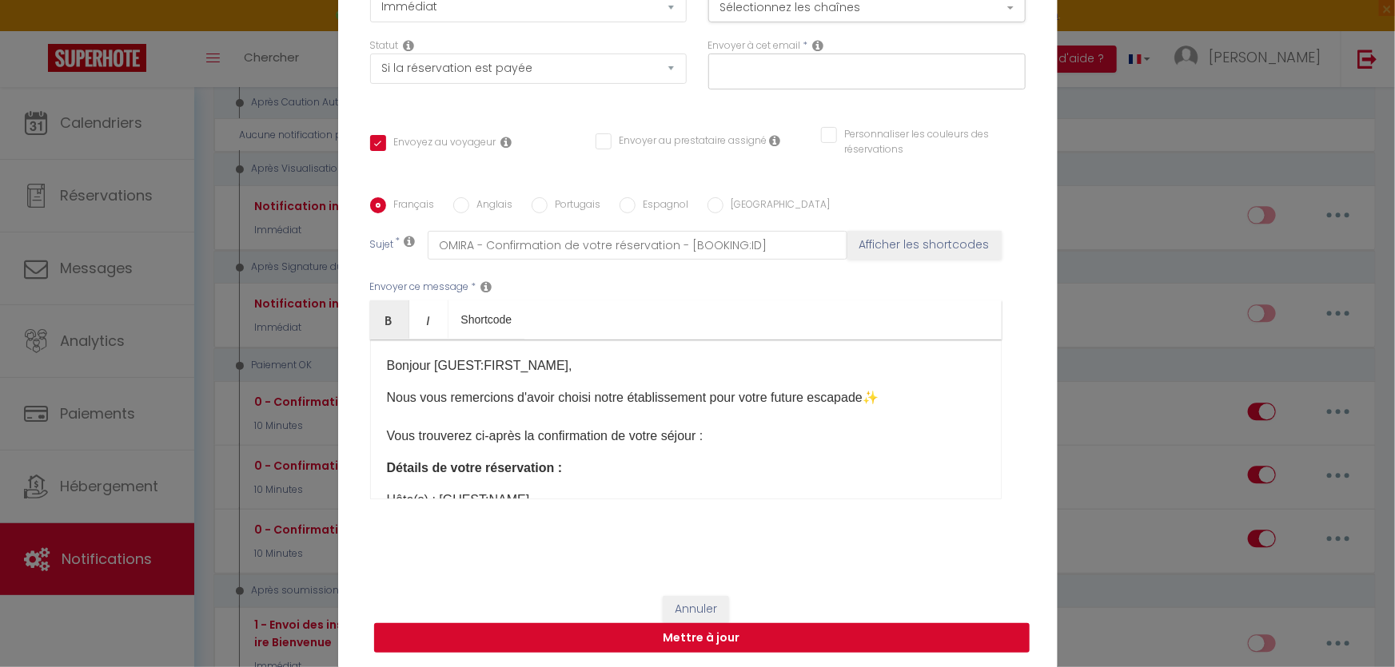
click at [683, 643] on button "Mettre à jour" at bounding box center [701, 638] width 655 height 30
checkbox input "true"
checkbox input "false"
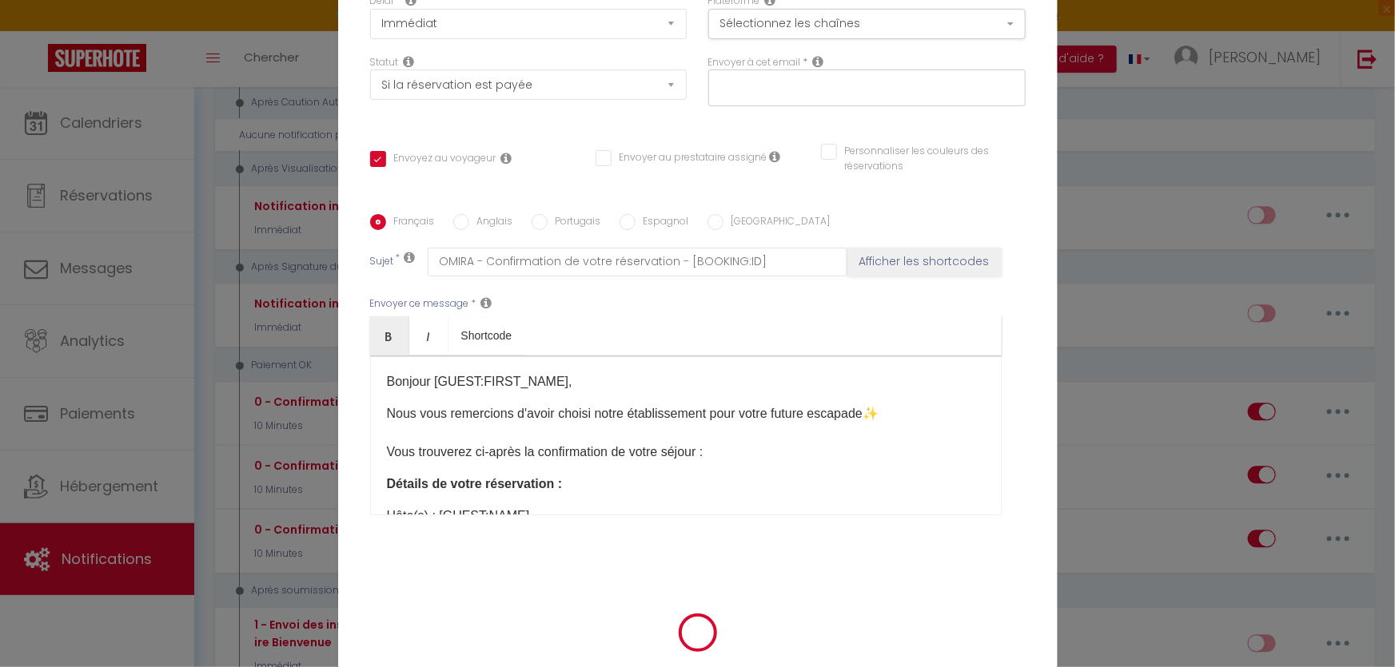
checkbox input "true"
checkbox input "false"
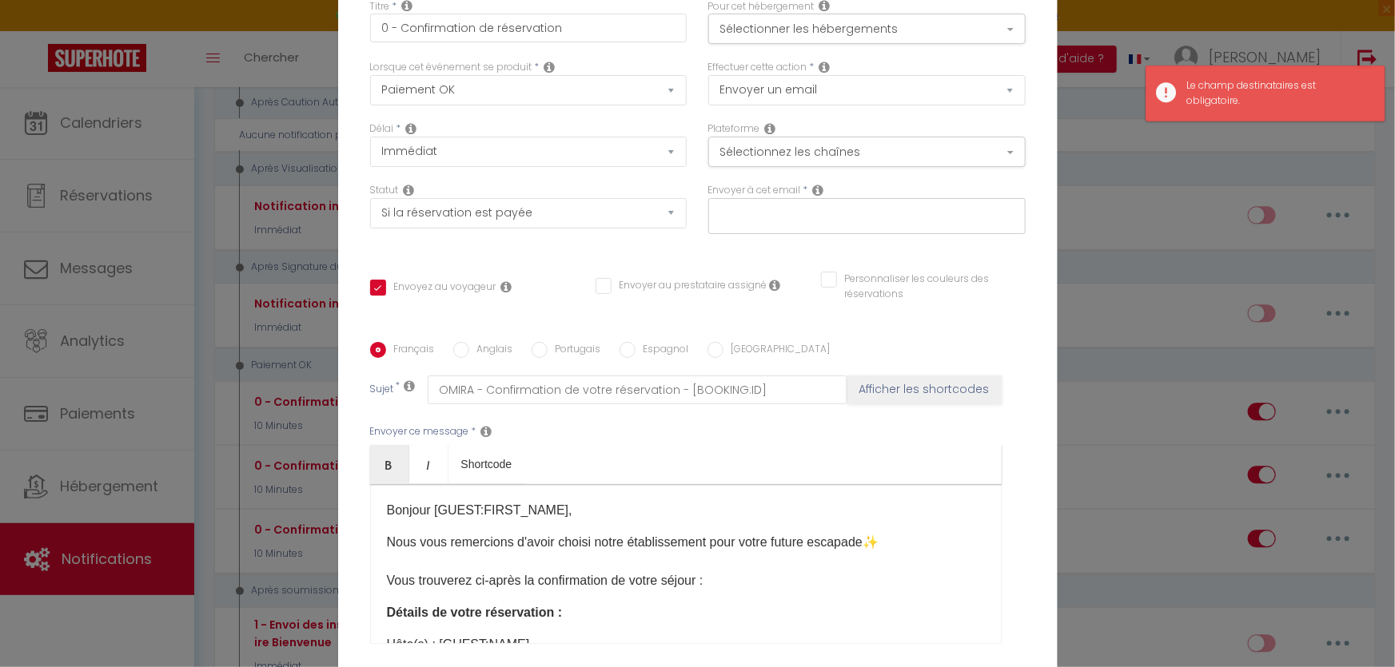
scroll to position [0, 0]
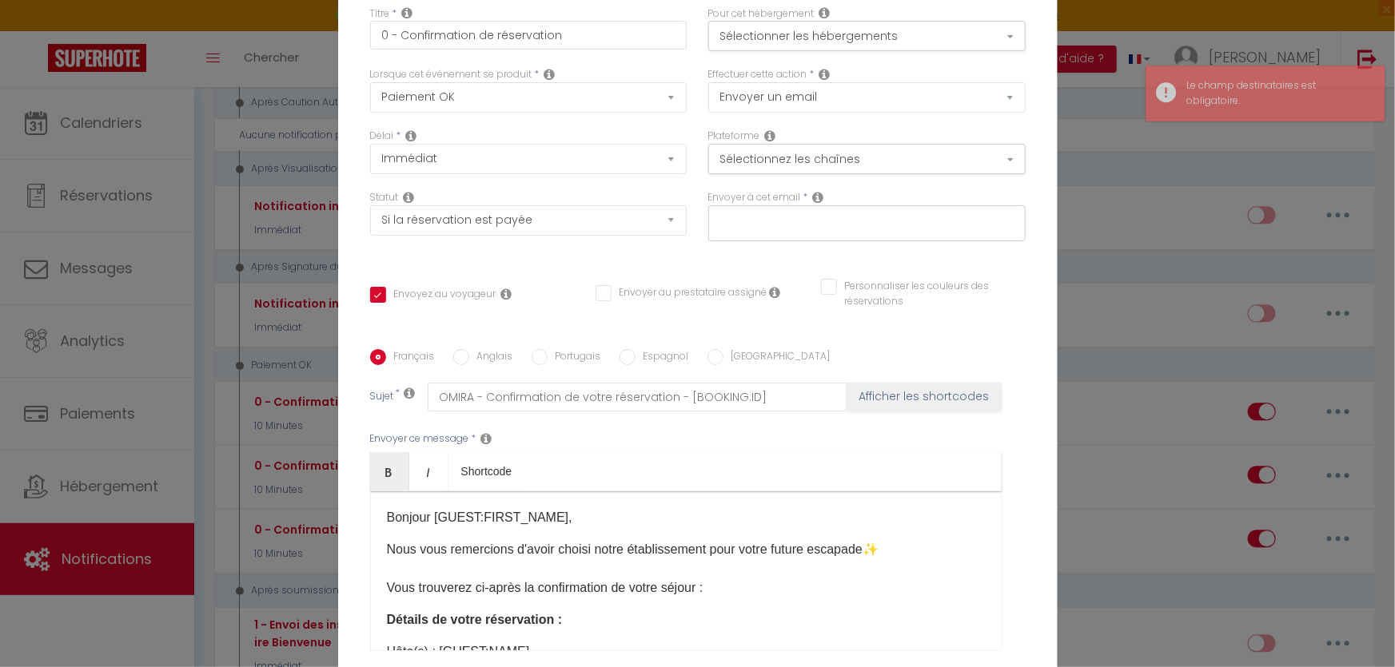
click at [814, 194] on icon at bounding box center [818, 197] width 11 height 13
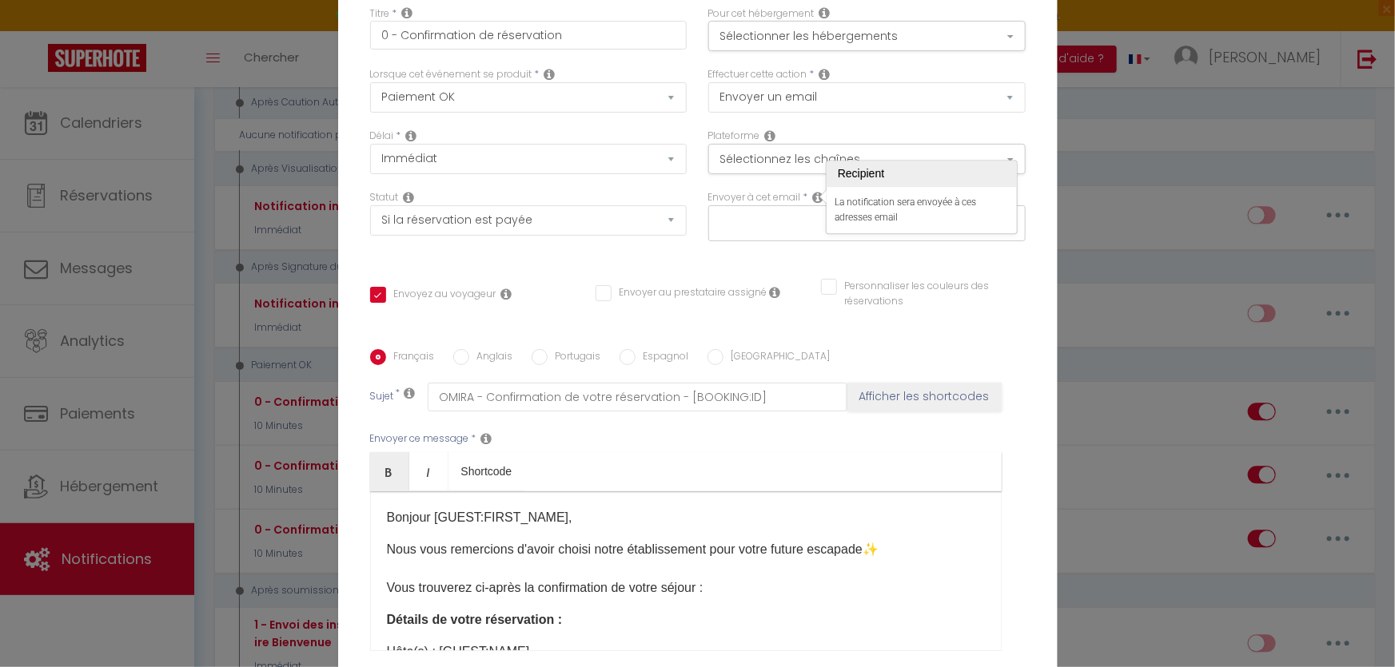
click at [808, 221] on input "text" at bounding box center [862, 220] width 301 height 21
click at [748, 214] on input "text" at bounding box center [862, 220] width 301 height 21
type input "[PERSON_NAME]"
type input "@"
checkbox input "true"
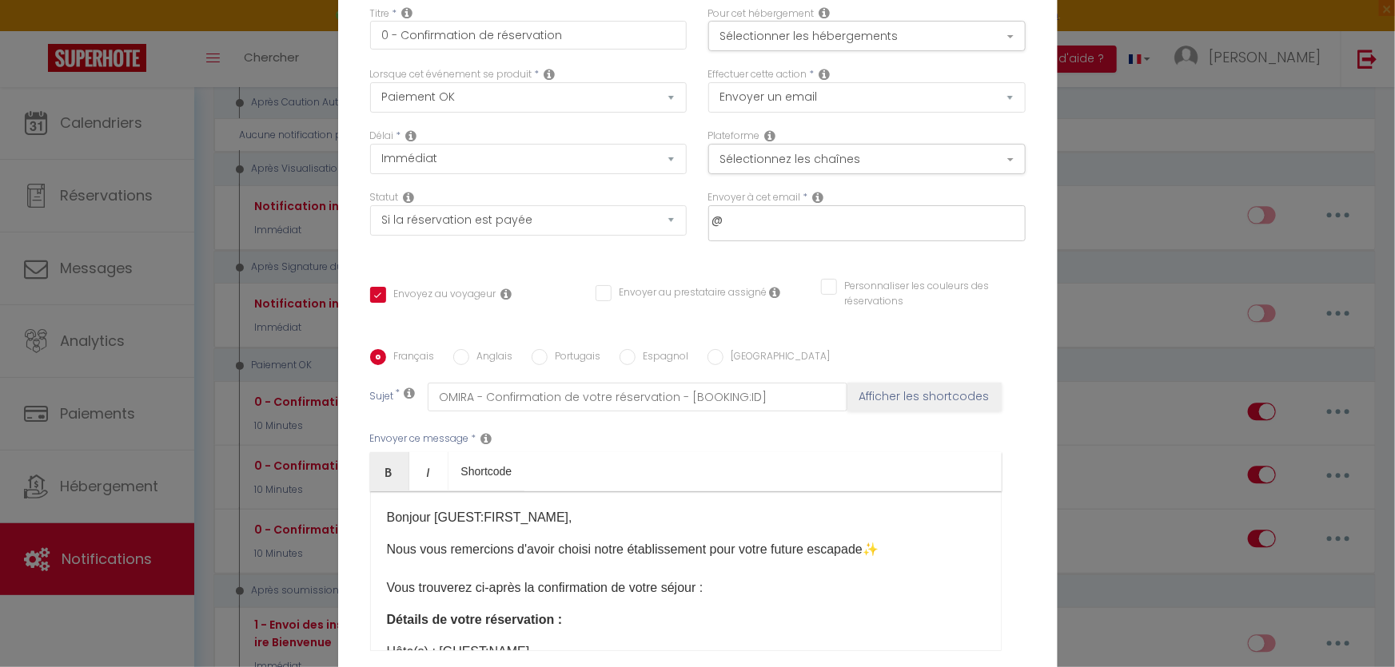
checkbox input "false"
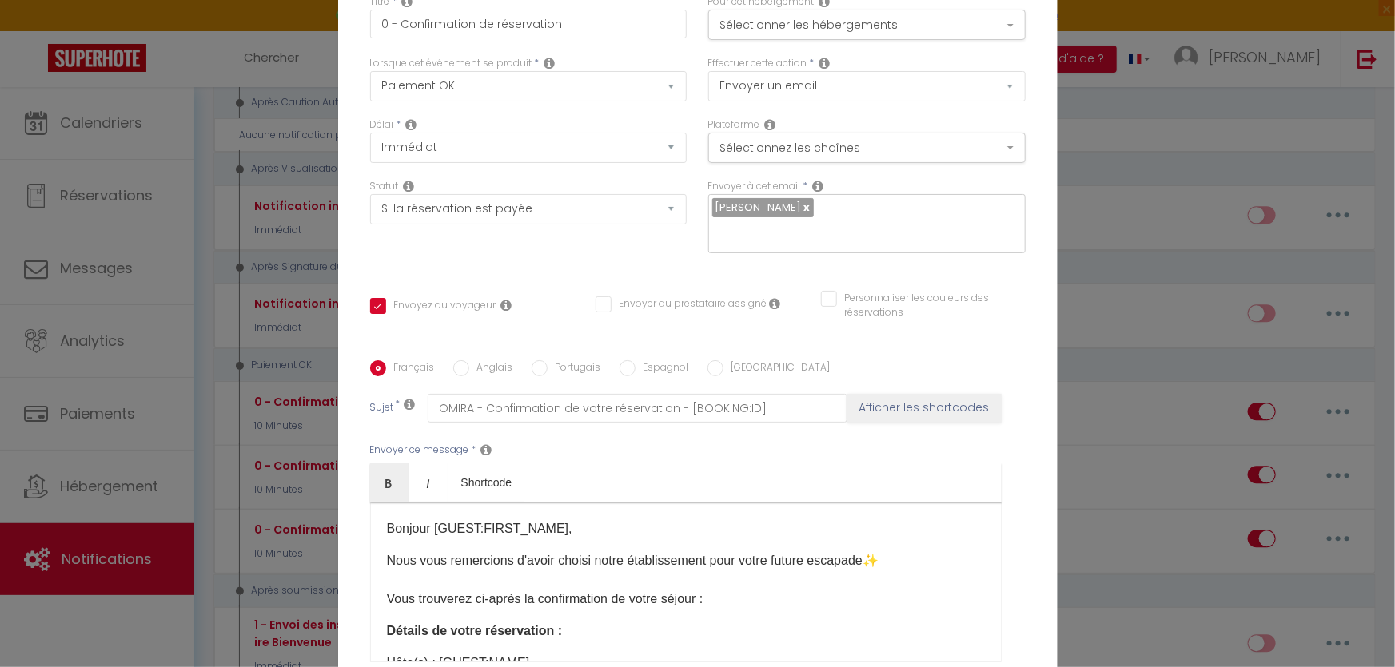
checkbox input "true"
checkbox input "false"
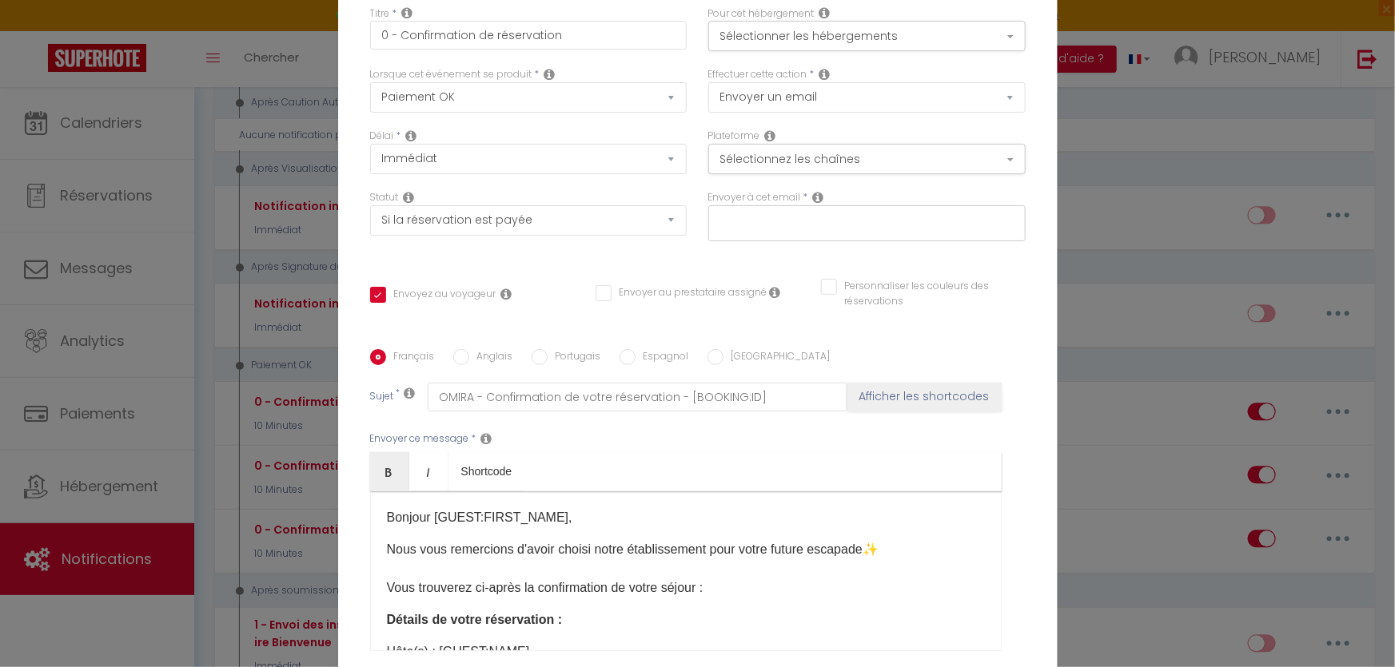
checkbox input "true"
checkbox input "false"
type input "[PERSON_NAME][EMAIL_ADDRESS][DOMAIN_NAME]"
click at [770, 257] on div "Titre * 0 - Confirmation de réservation Pour cet hébergement Sélectionner les h…" at bounding box center [697, 361] width 719 height 743
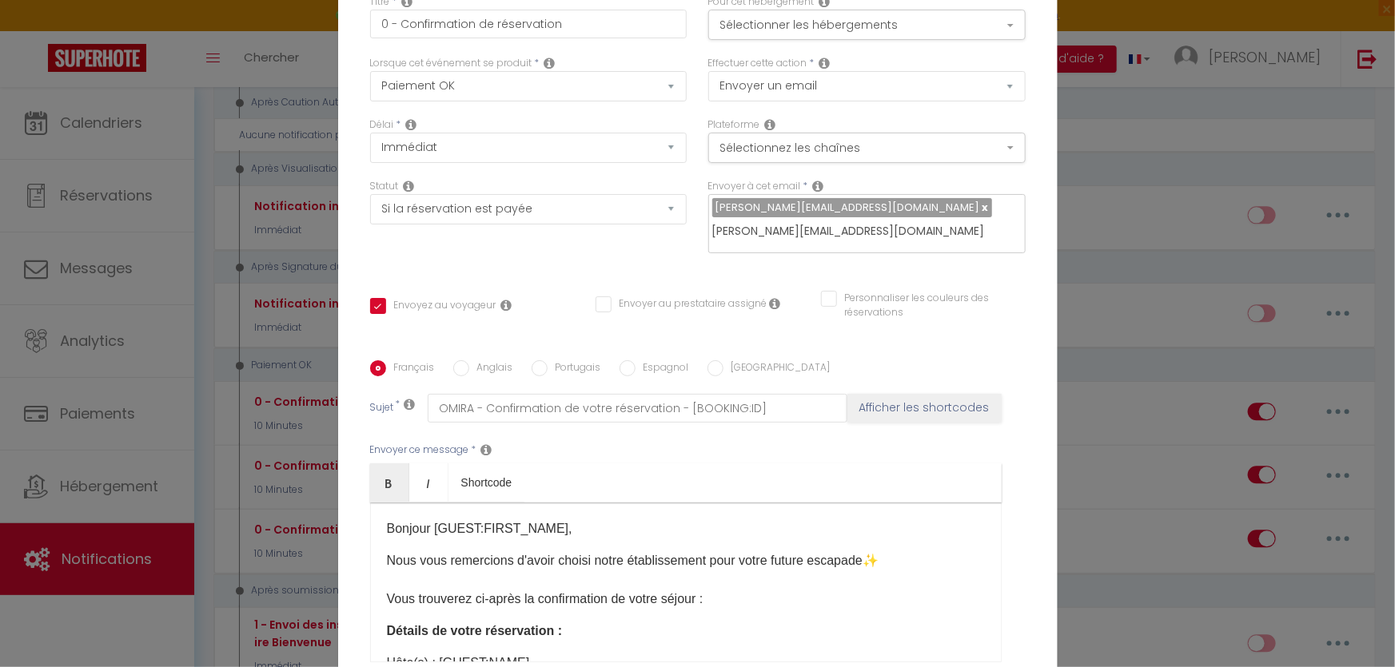
checkbox input "true"
checkbox input "false"
click at [821, 381] on div "Français Anglais Portugais Espagnol Italien Sujet * OMIRA - Confirmation de vot…" at bounding box center [697, 521] width 663 height 322
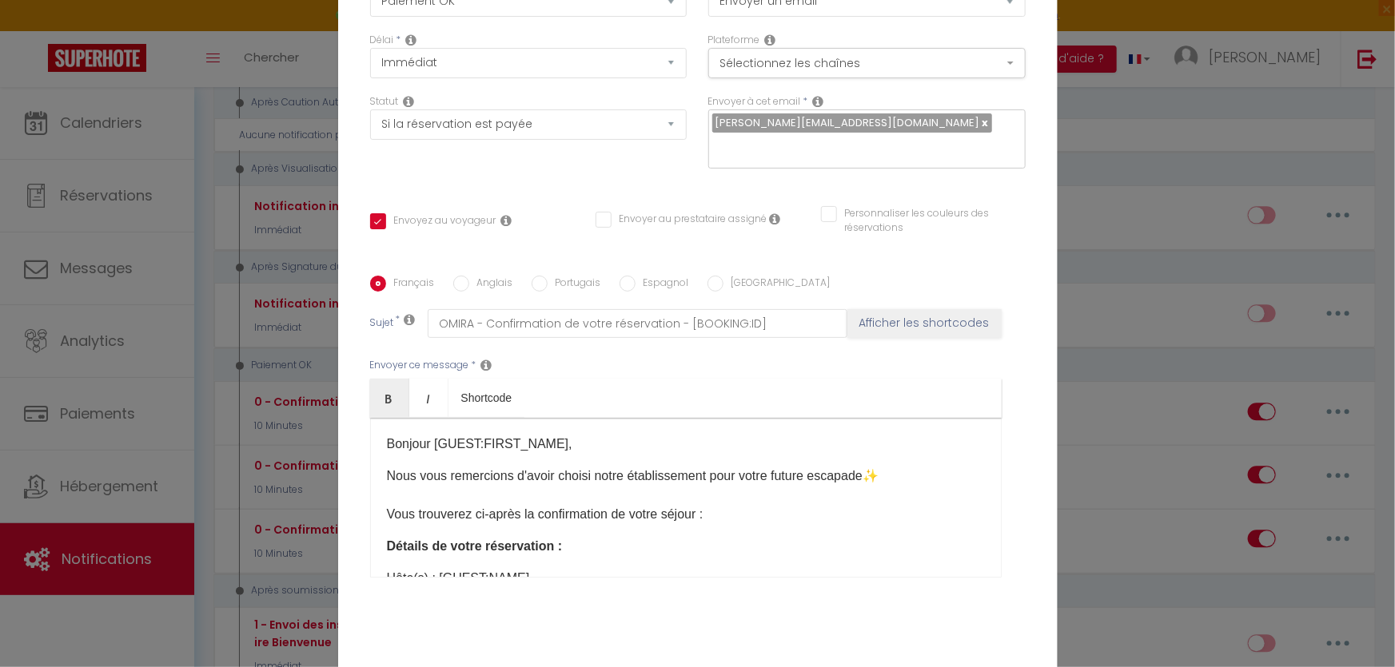
scroll to position [152, 0]
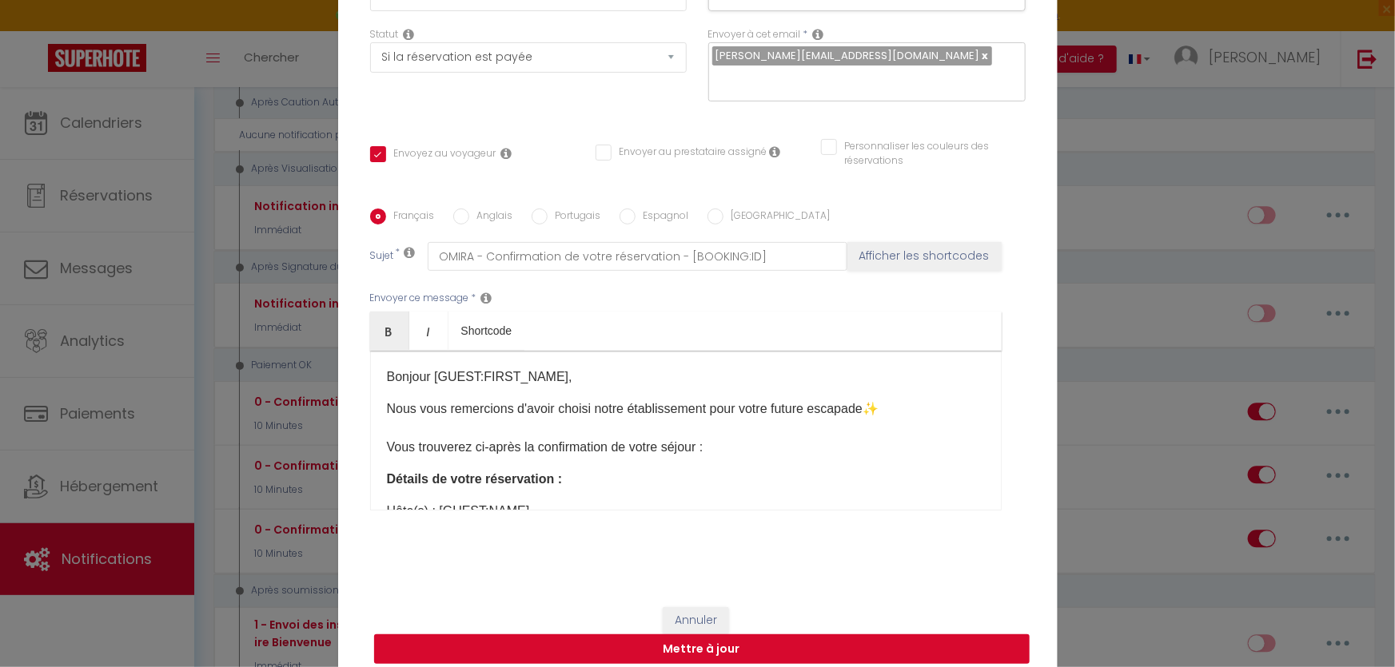
click at [694, 639] on button "Mettre à jour" at bounding box center [701, 650] width 655 height 30
checkbox input "true"
checkbox input "false"
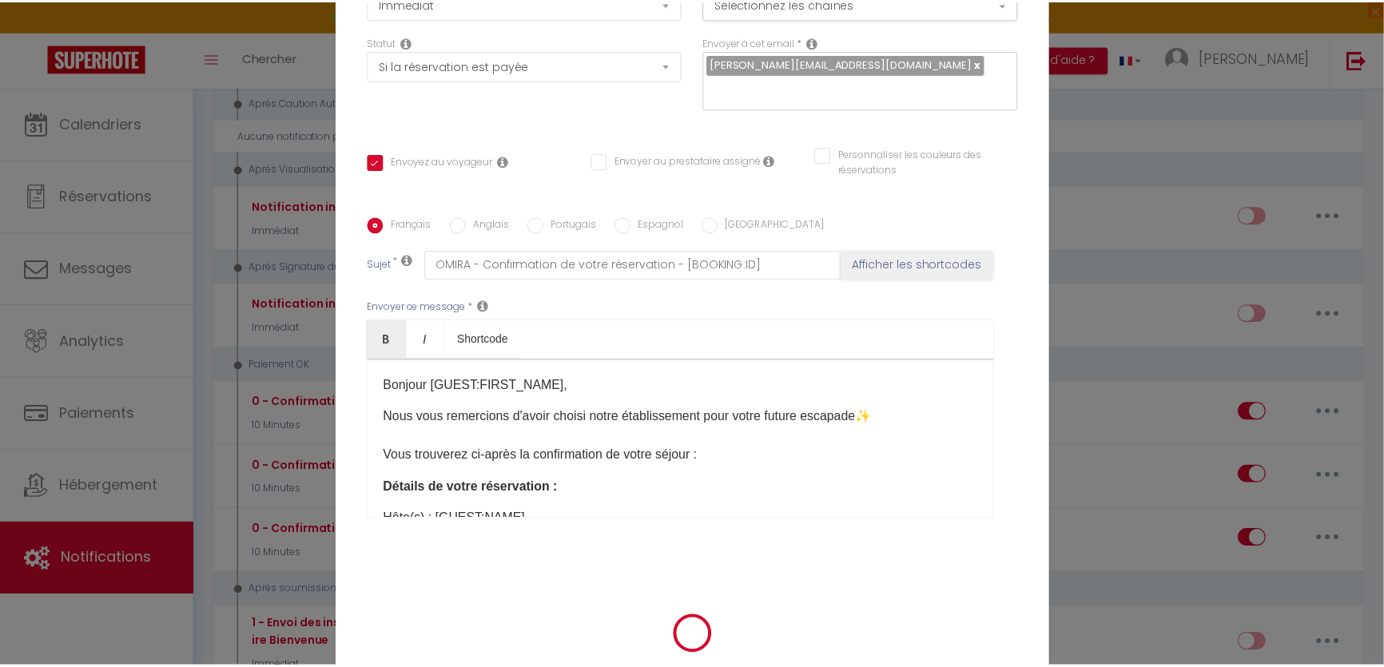
scroll to position [144, 0]
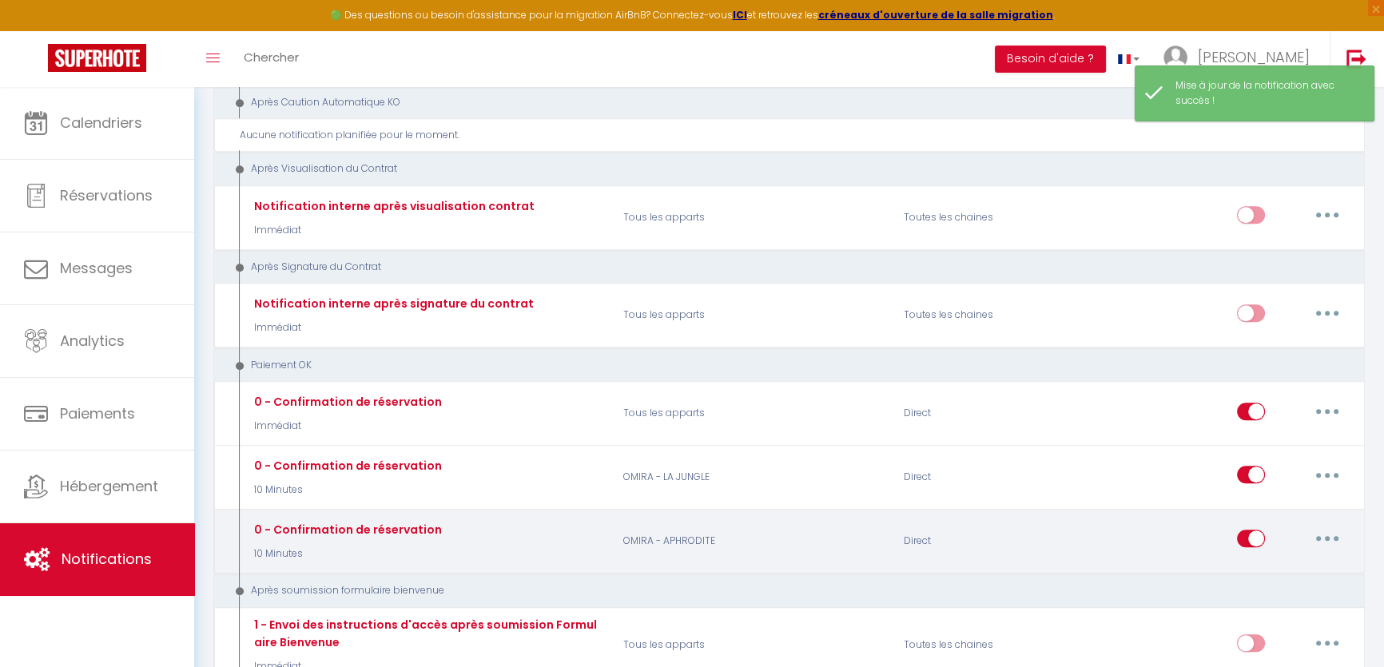
click at [1322, 526] on button "button" at bounding box center [1327, 539] width 45 height 26
click at [1270, 648] on link "Supprimer" at bounding box center [1286, 661] width 118 height 27
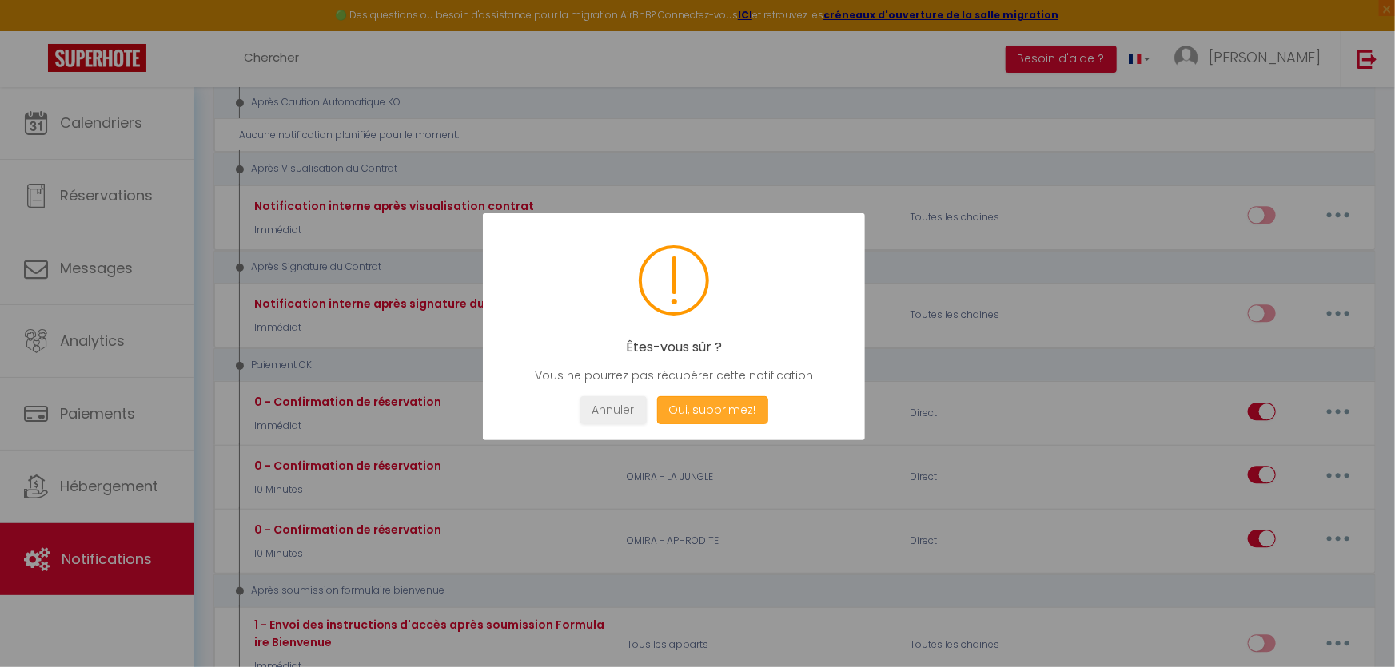
click at [734, 404] on button "Oui, supprimez!" at bounding box center [711, 410] width 111 height 28
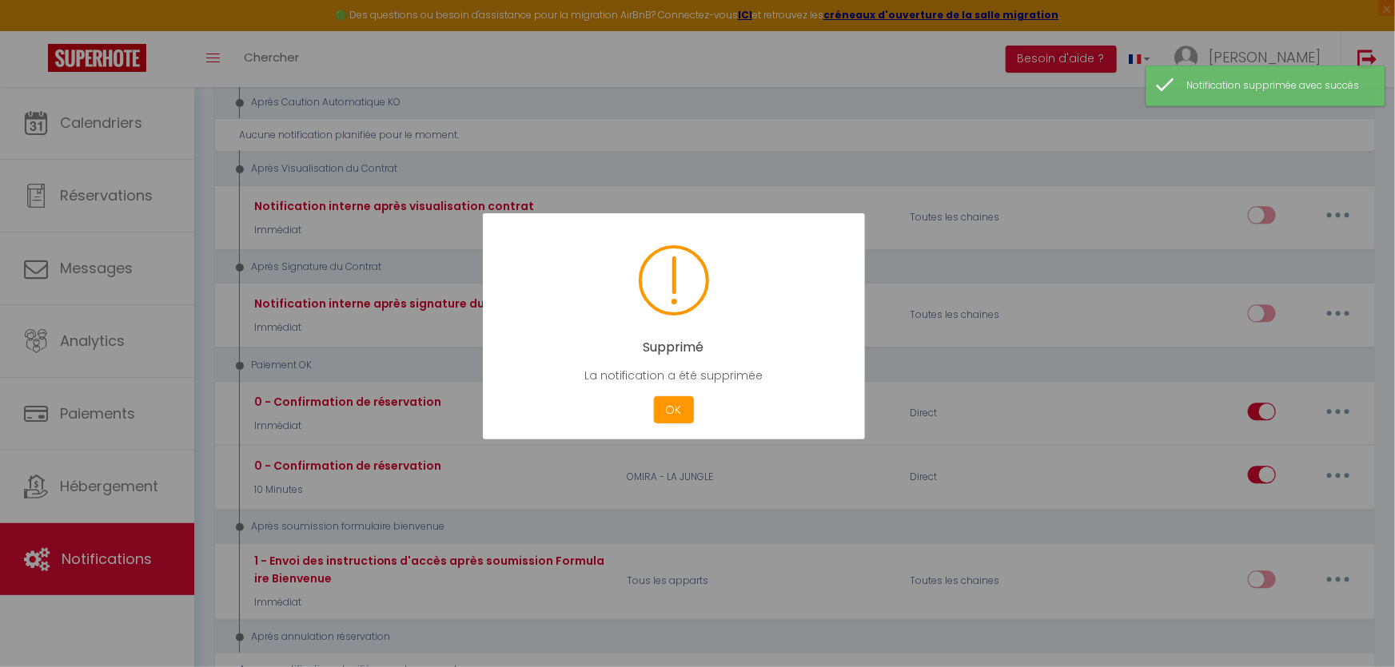
click at [1335, 459] on div at bounding box center [697, 333] width 1395 height 667
click at [1334, 456] on div at bounding box center [697, 333] width 1395 height 667
click at [671, 411] on button "OK" at bounding box center [674, 410] width 40 height 28
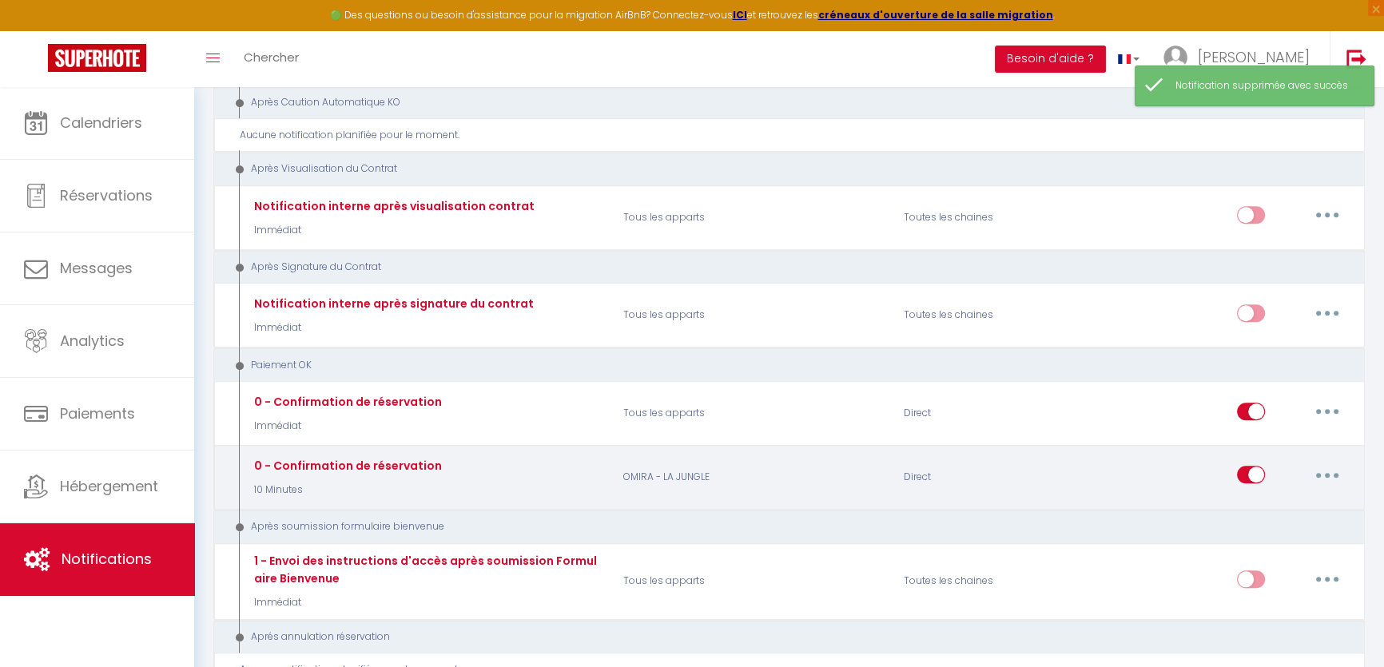
click at [1314, 462] on button "button" at bounding box center [1327, 475] width 45 height 26
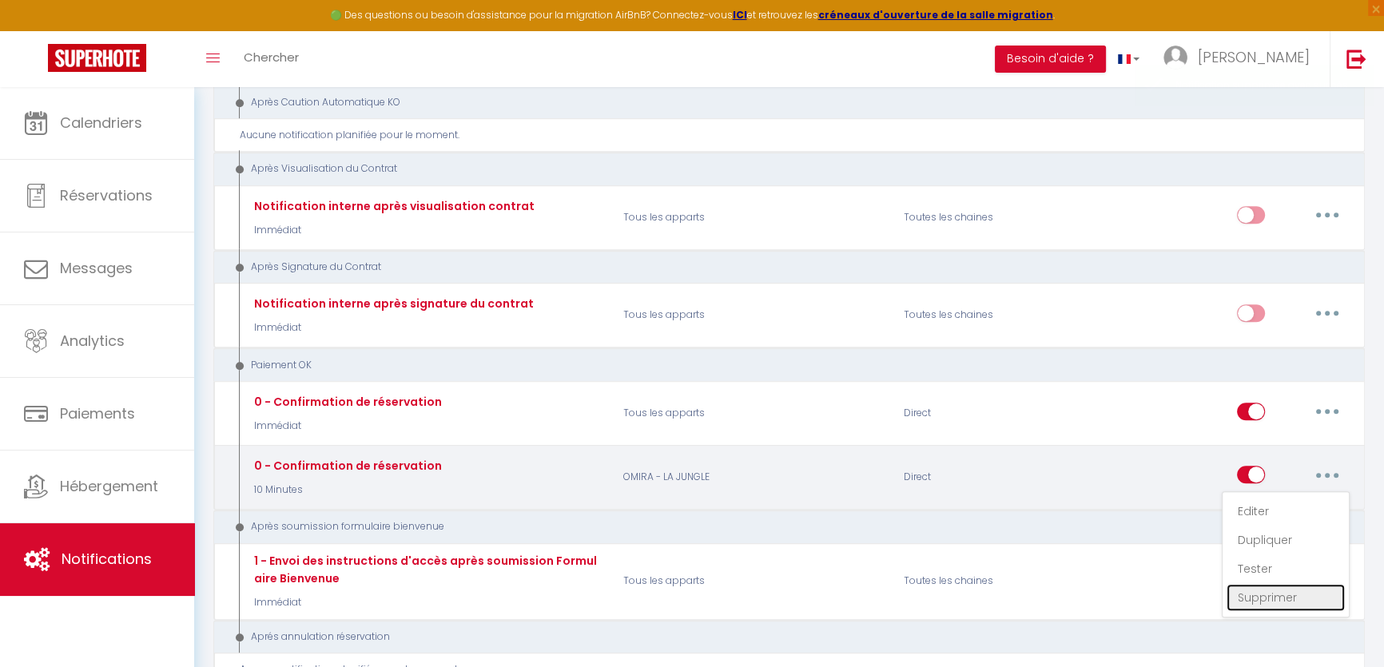
click at [1261, 584] on link "Supprimer" at bounding box center [1286, 597] width 118 height 27
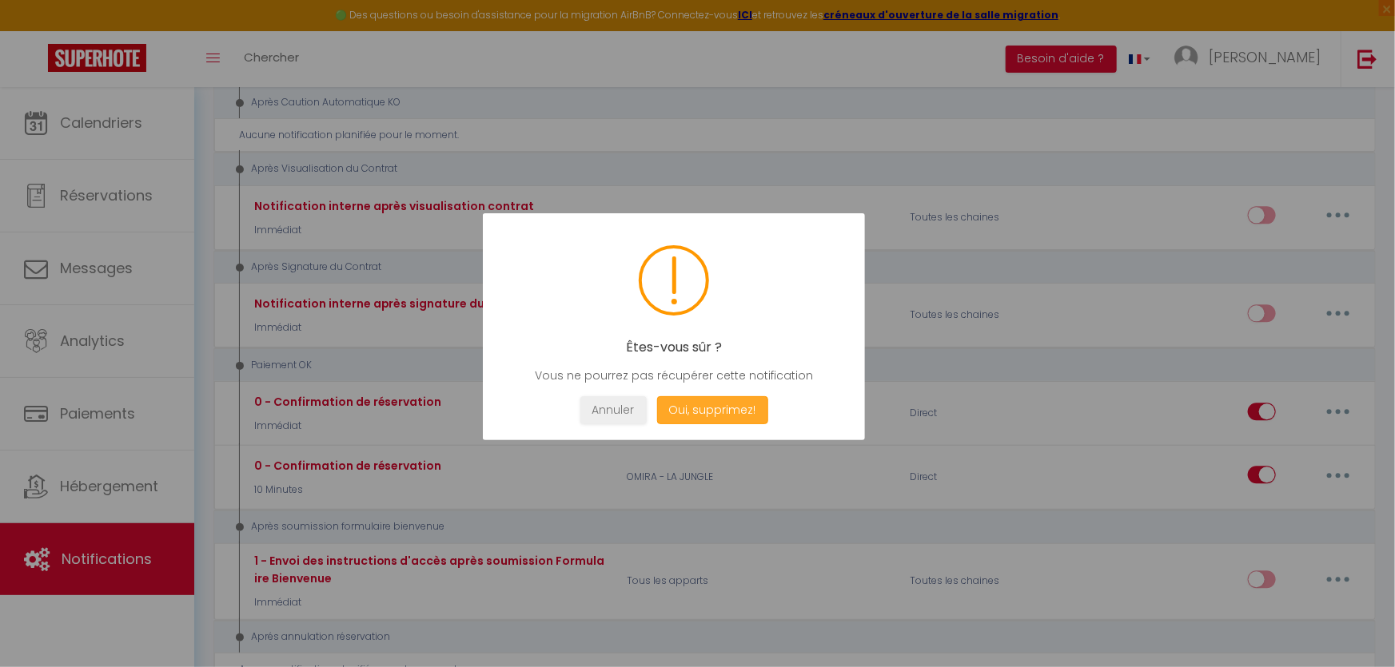
click at [699, 403] on button "Oui, supprimez!" at bounding box center [711, 410] width 111 height 28
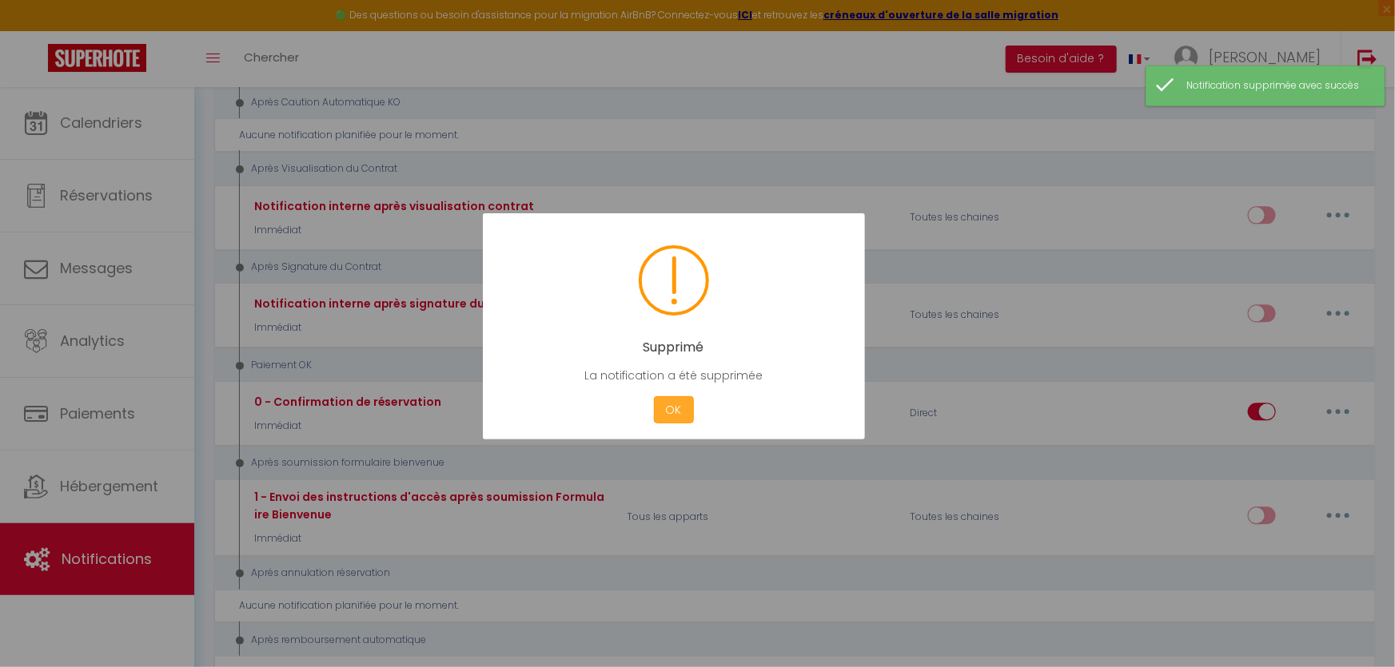
click at [670, 408] on button "OK" at bounding box center [674, 410] width 40 height 28
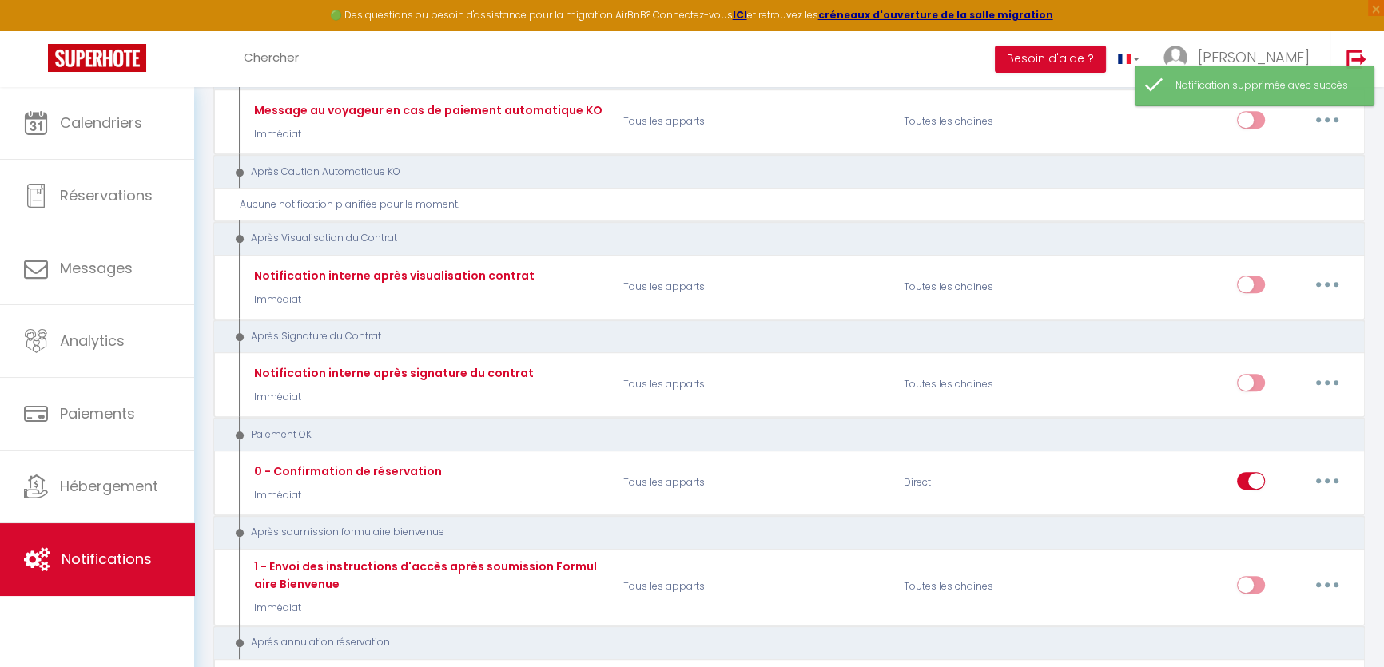
scroll to position [1667, 0]
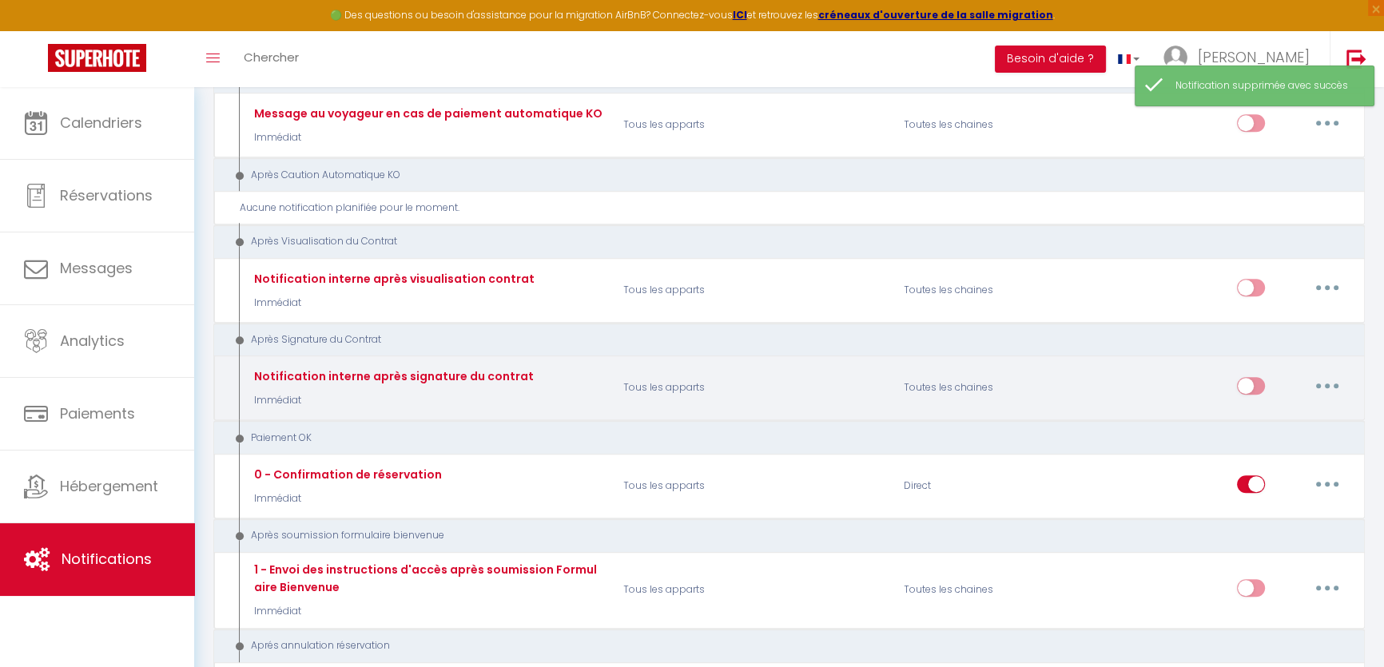
click at [1322, 373] on button "button" at bounding box center [1327, 386] width 45 height 26
click at [1264, 495] on link "Supprimer" at bounding box center [1286, 508] width 118 height 27
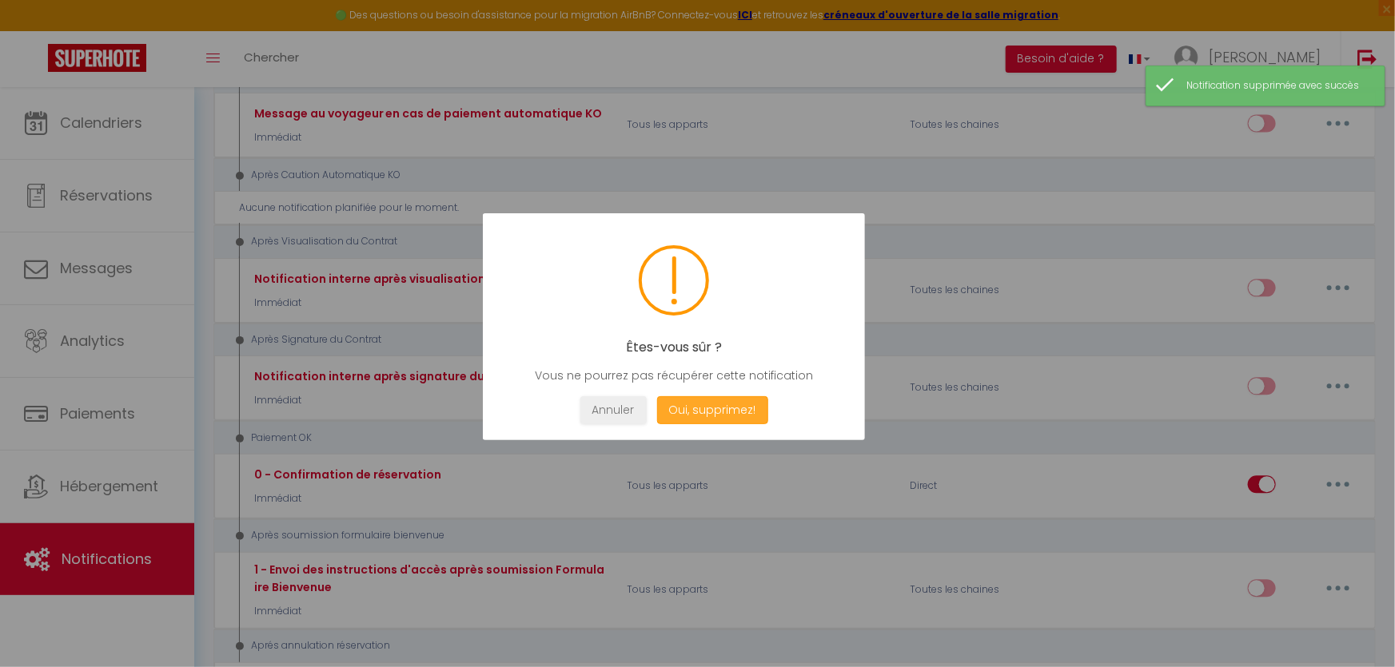
click at [712, 416] on button "Oui, supprimez!" at bounding box center [711, 410] width 111 height 28
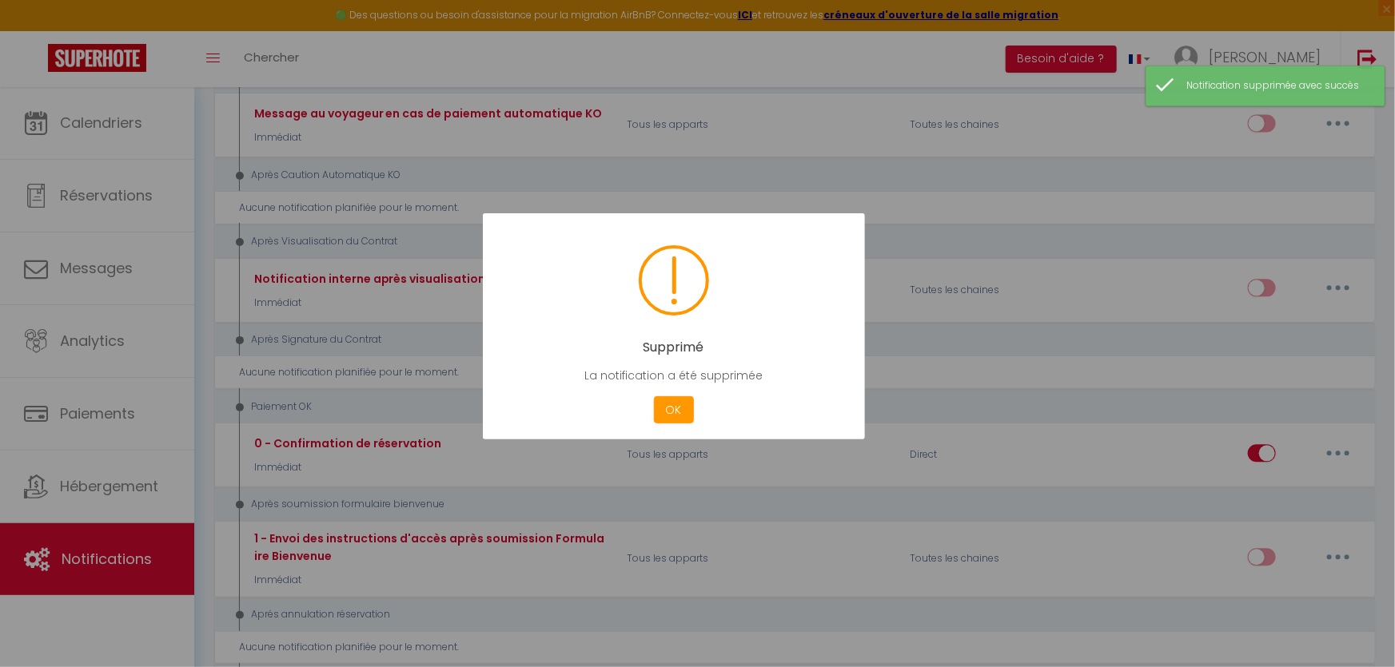
click at [681, 424] on div "Supprimé La notification a été supprimée Not valid Cancel OK" at bounding box center [674, 326] width 382 height 227
click at [678, 407] on button "OK" at bounding box center [674, 410] width 40 height 28
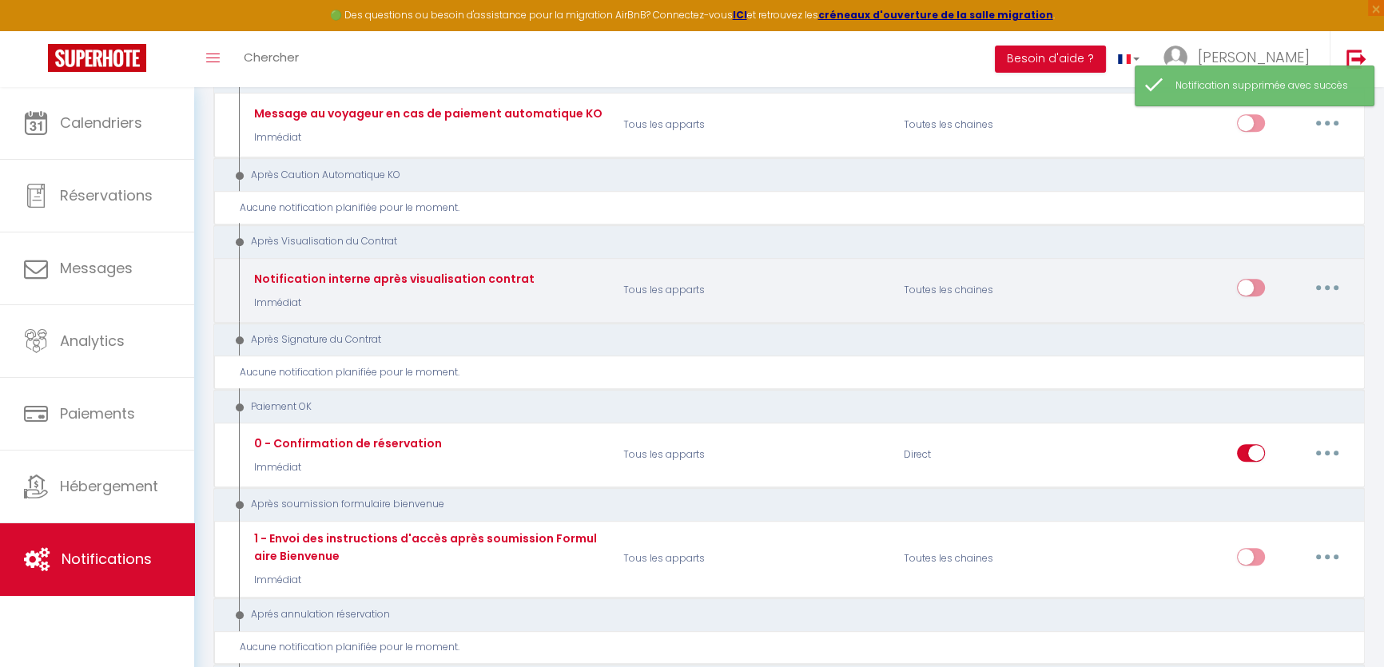
click at [1328, 285] on icon "button" at bounding box center [1327, 287] width 5 height 5
click at [1252, 397] on link "Supprimer" at bounding box center [1286, 410] width 118 height 27
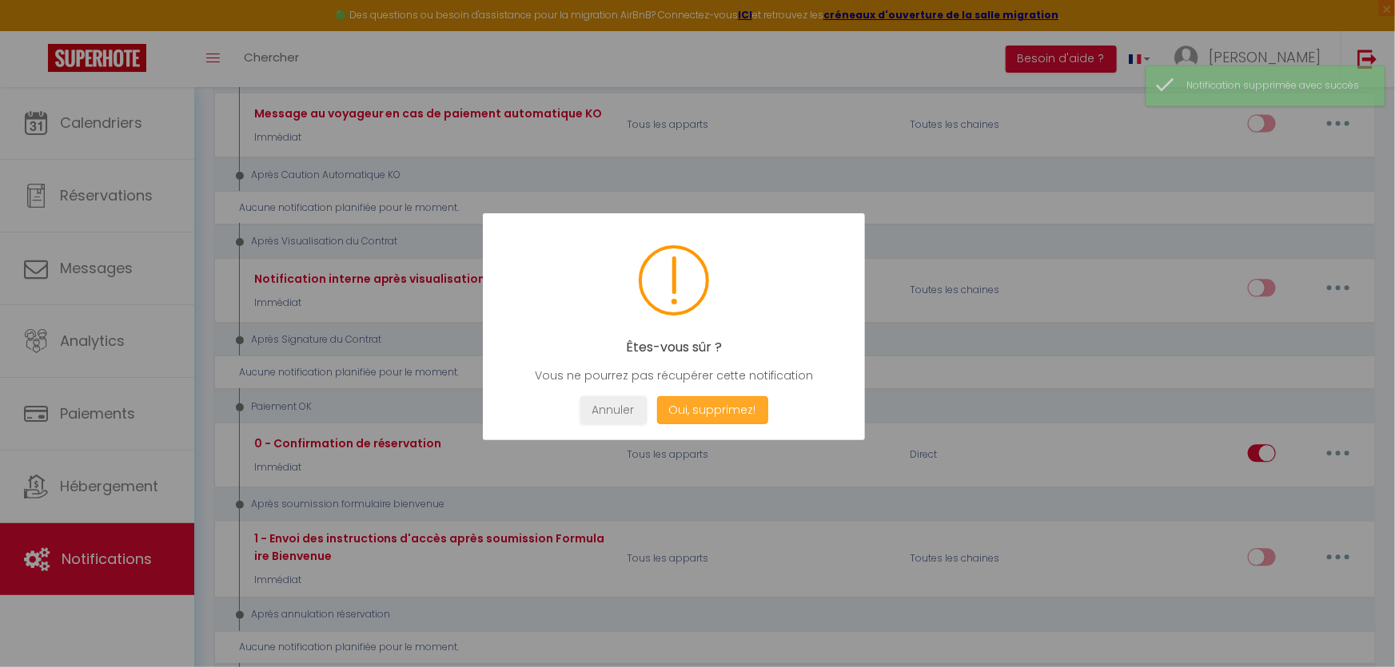
click at [716, 408] on button "Oui, supprimez!" at bounding box center [711, 410] width 111 height 28
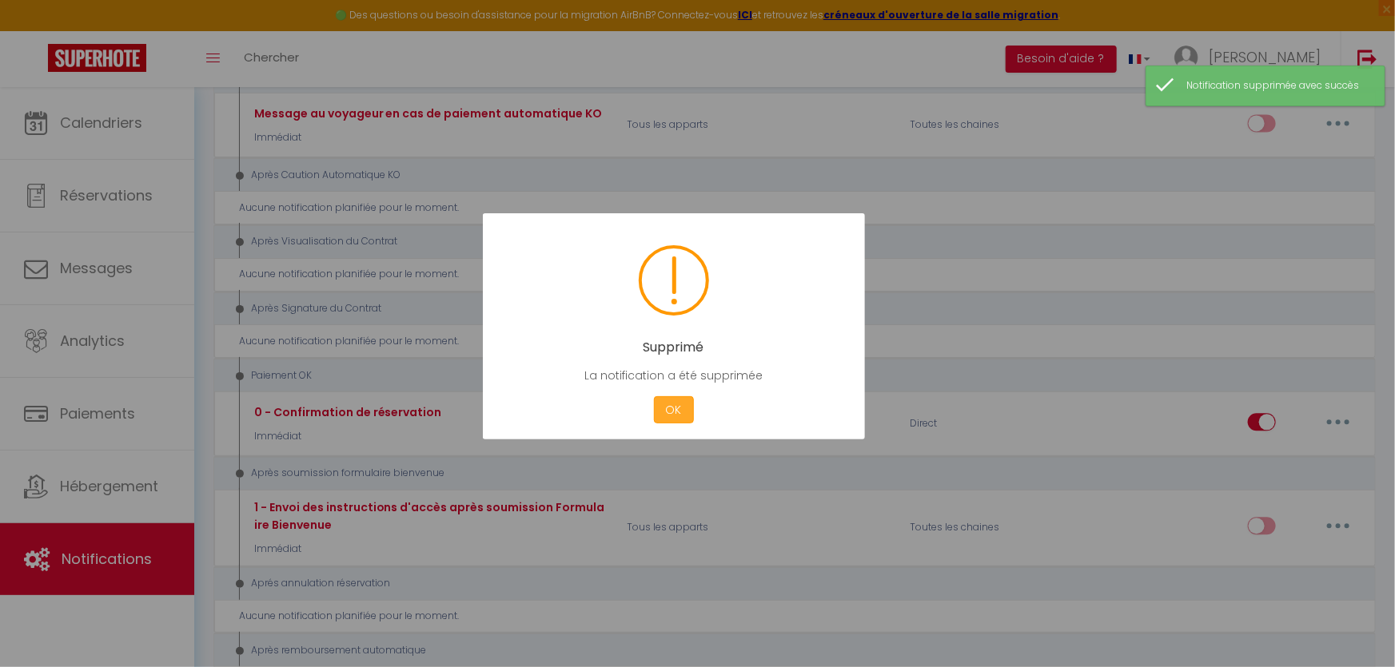
click at [675, 404] on button "OK" at bounding box center [674, 410] width 40 height 28
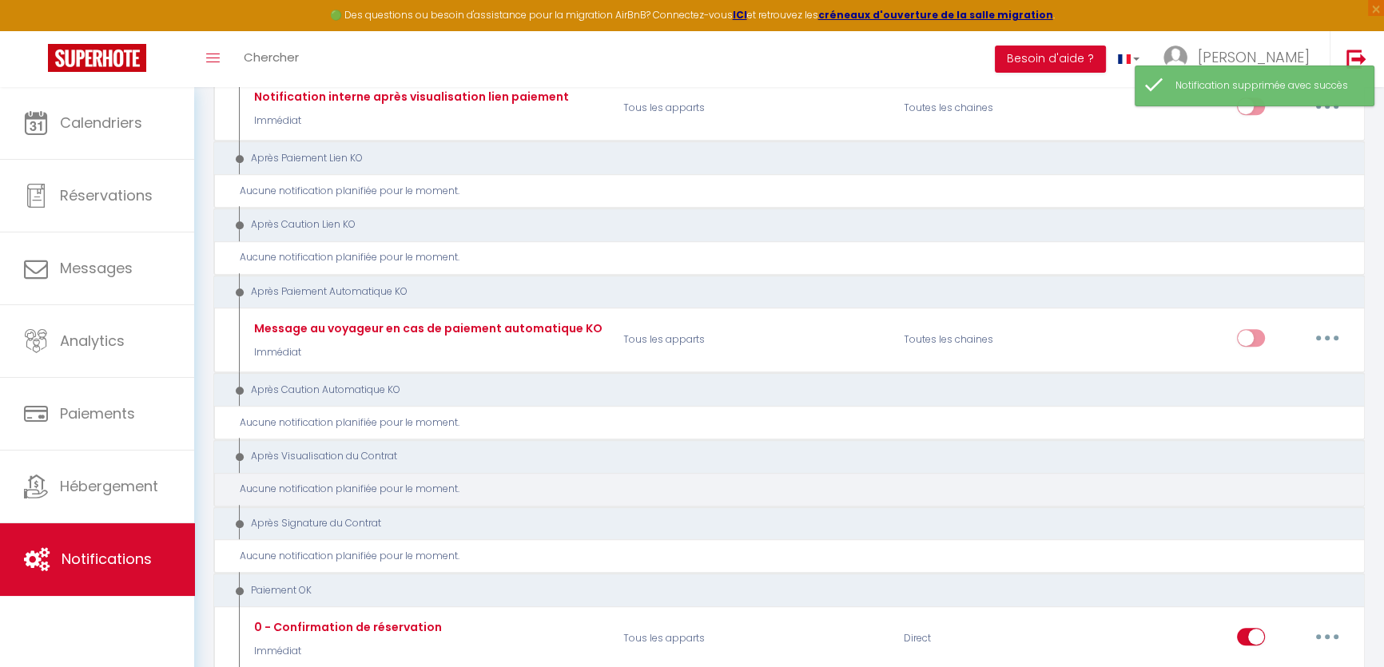
scroll to position [1449, 0]
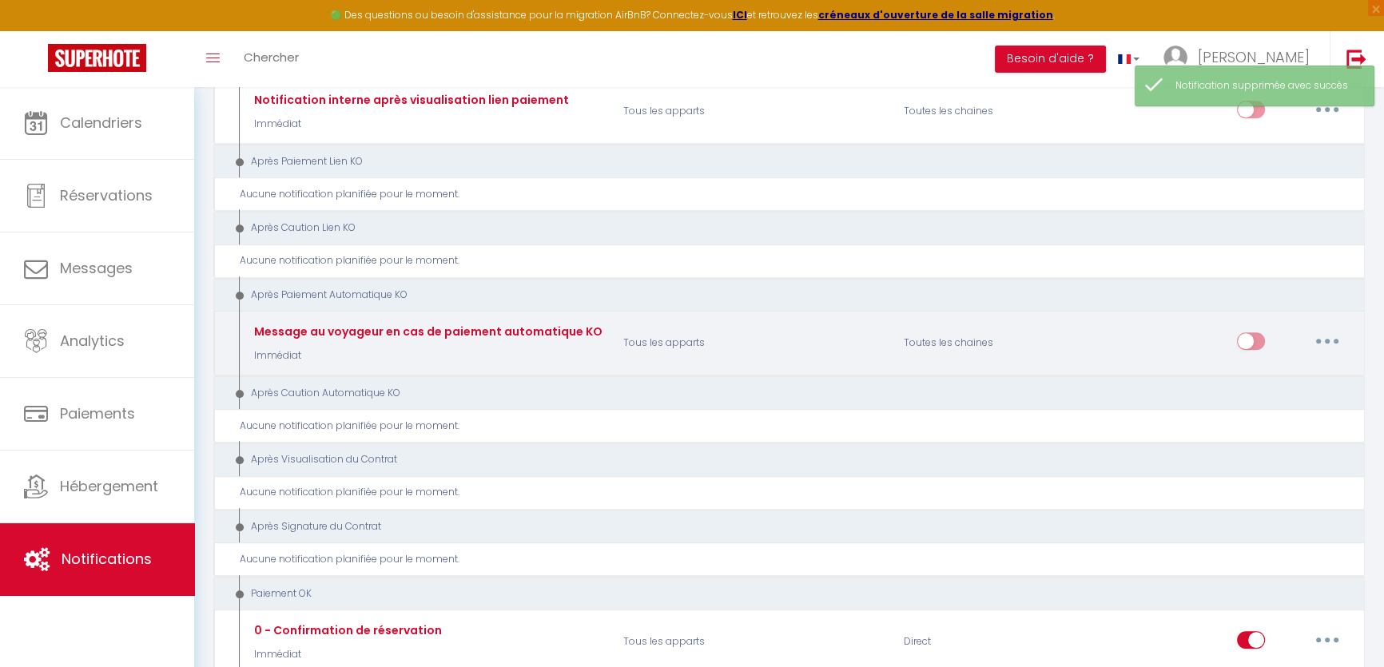
click at [1336, 328] on button "button" at bounding box center [1327, 341] width 45 height 26
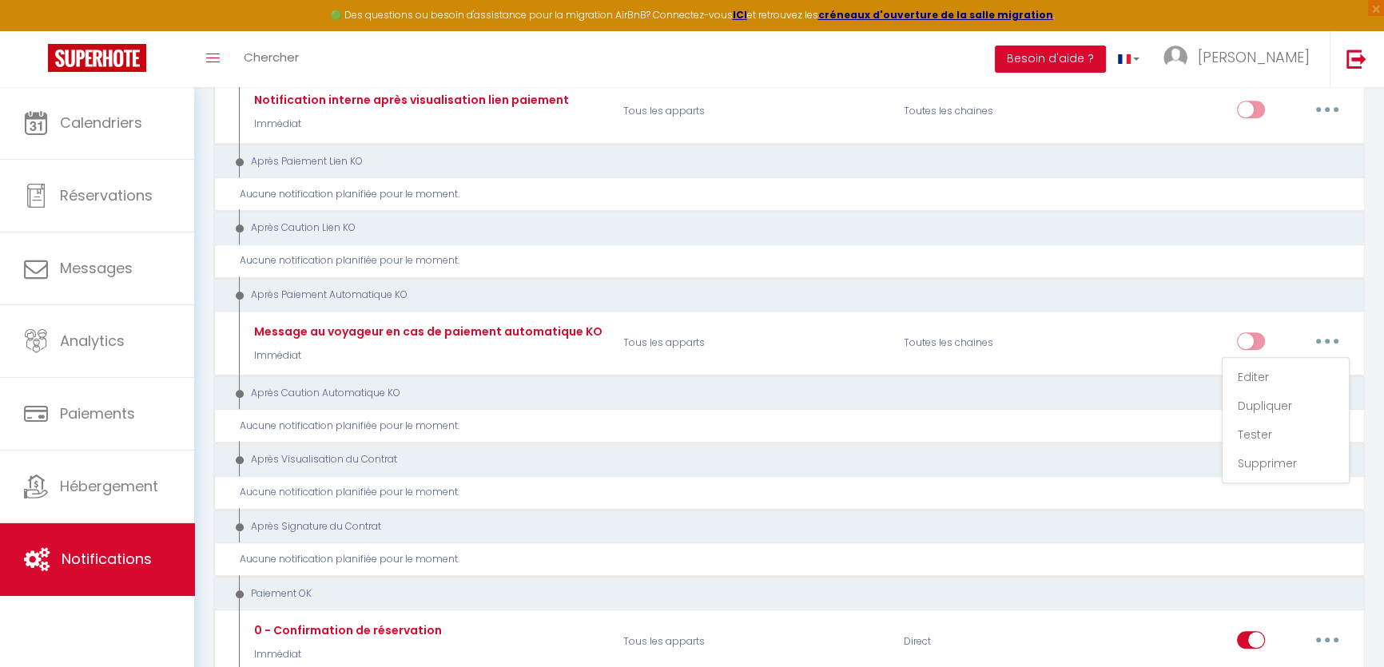
click at [999, 386] on div "Après Caution Automatique KO" at bounding box center [779, 393] width 1100 height 15
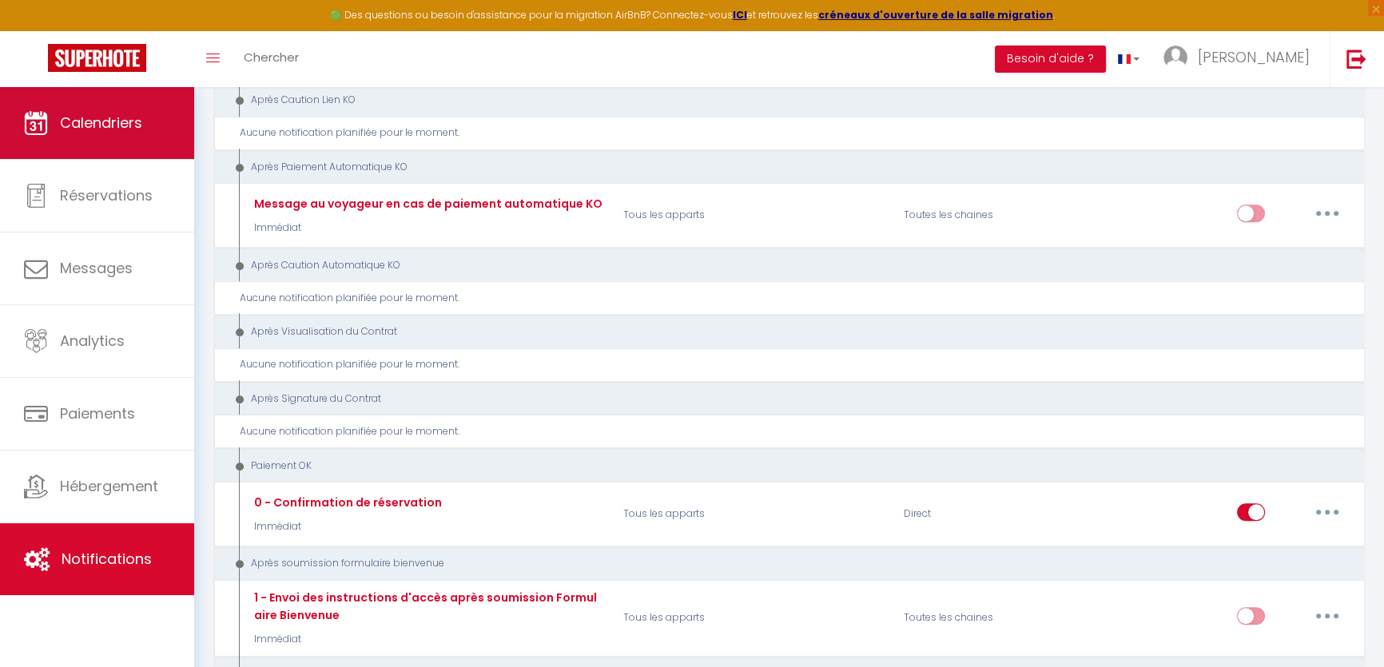
scroll to position [1550, 0]
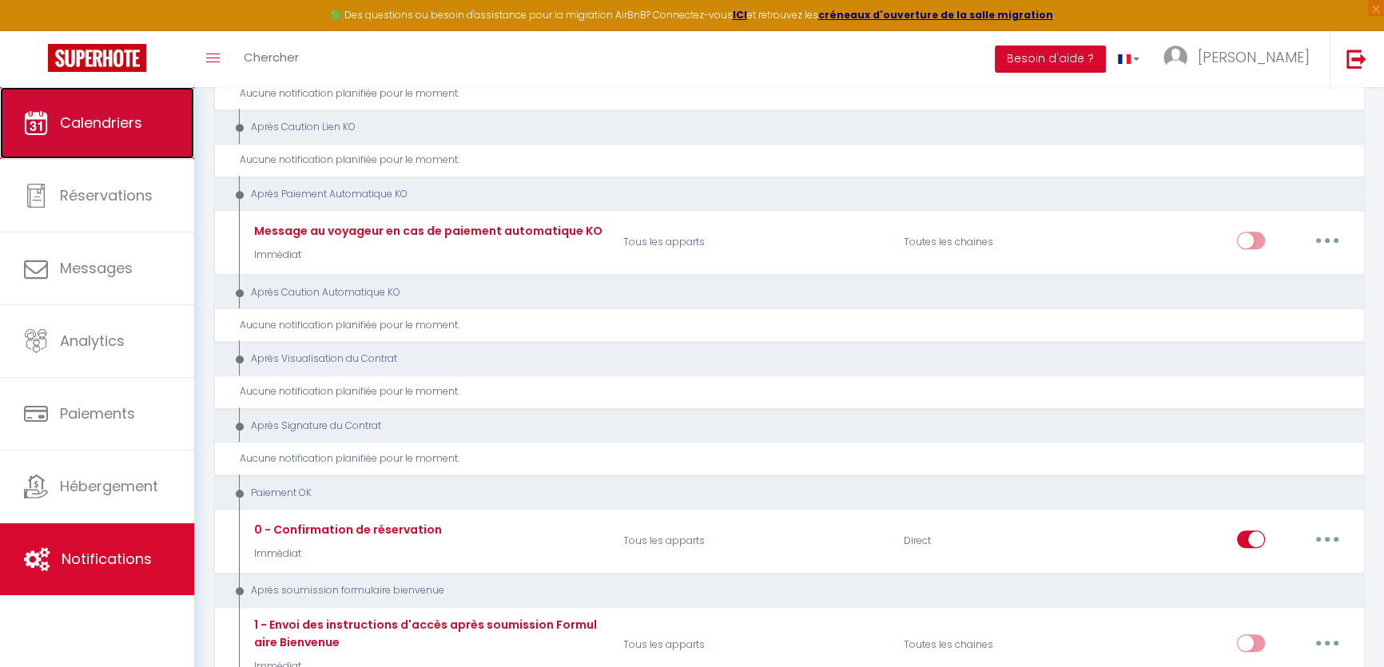
click at [99, 136] on link "Calendriers" at bounding box center [97, 123] width 194 height 72
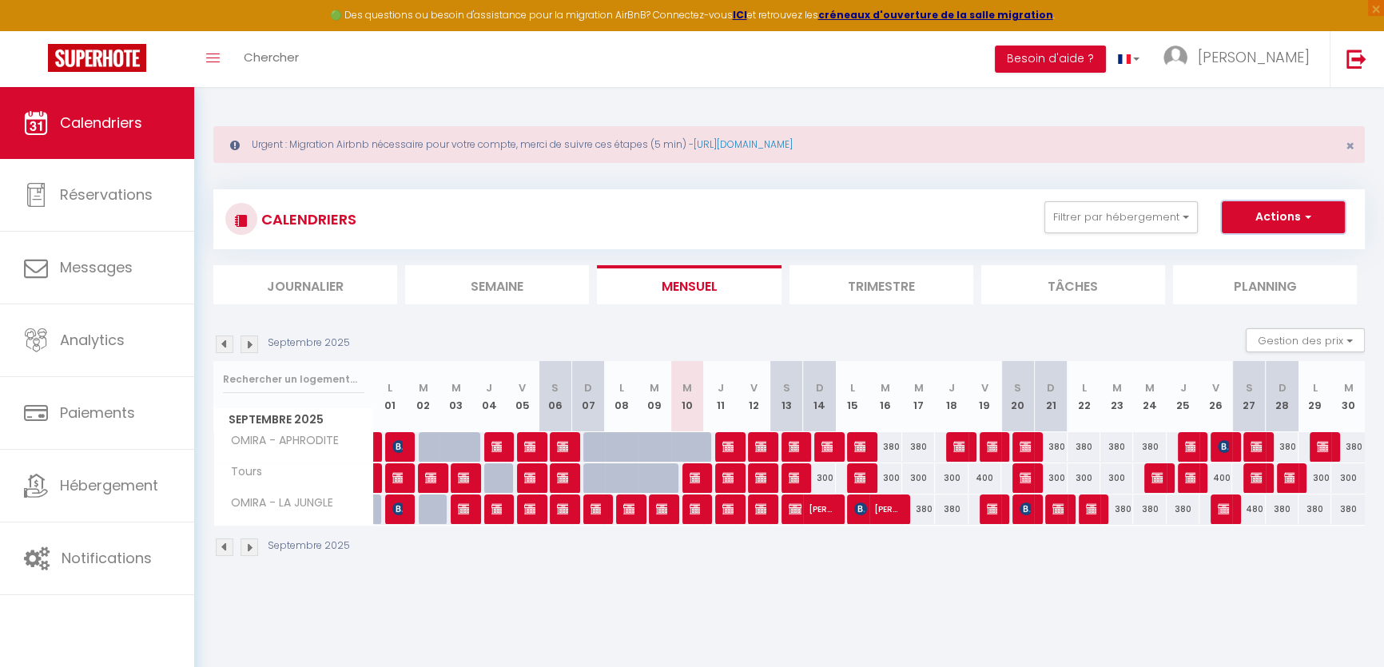
click at [1248, 225] on button "Actions" at bounding box center [1283, 217] width 123 height 32
click at [1256, 256] on link "Nouvelle réservation" at bounding box center [1266, 254] width 139 height 24
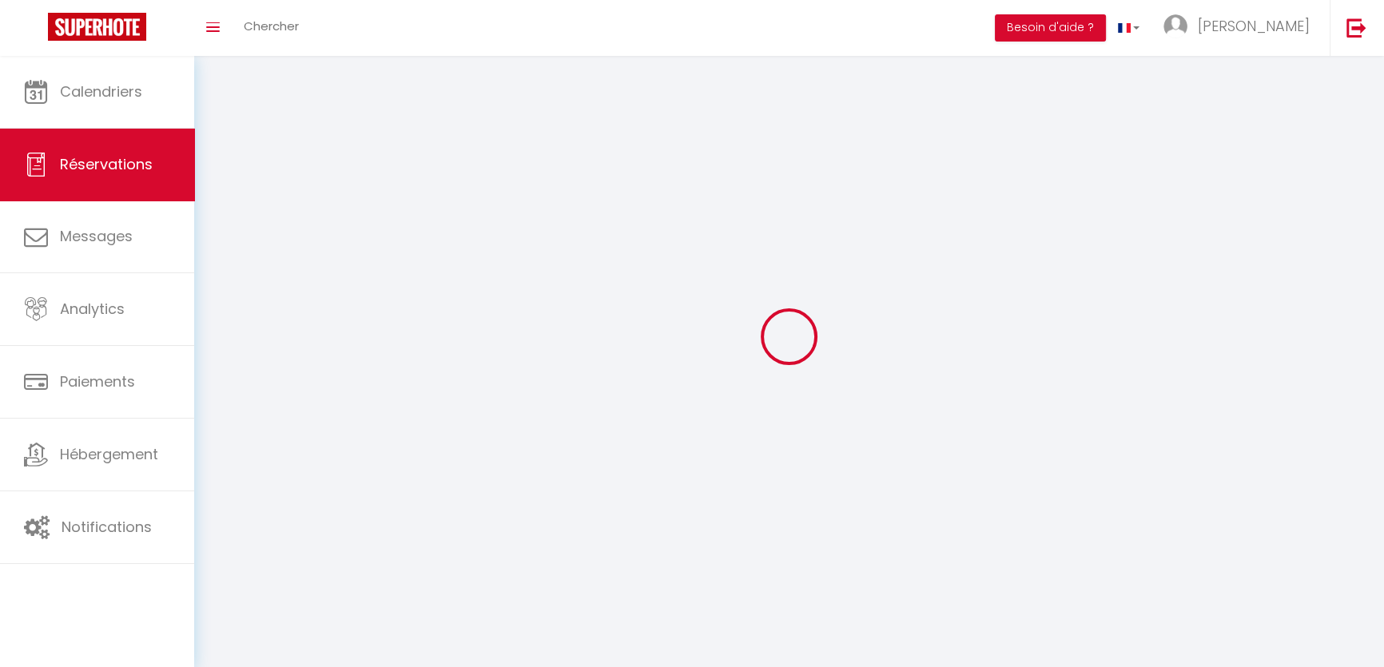
select select
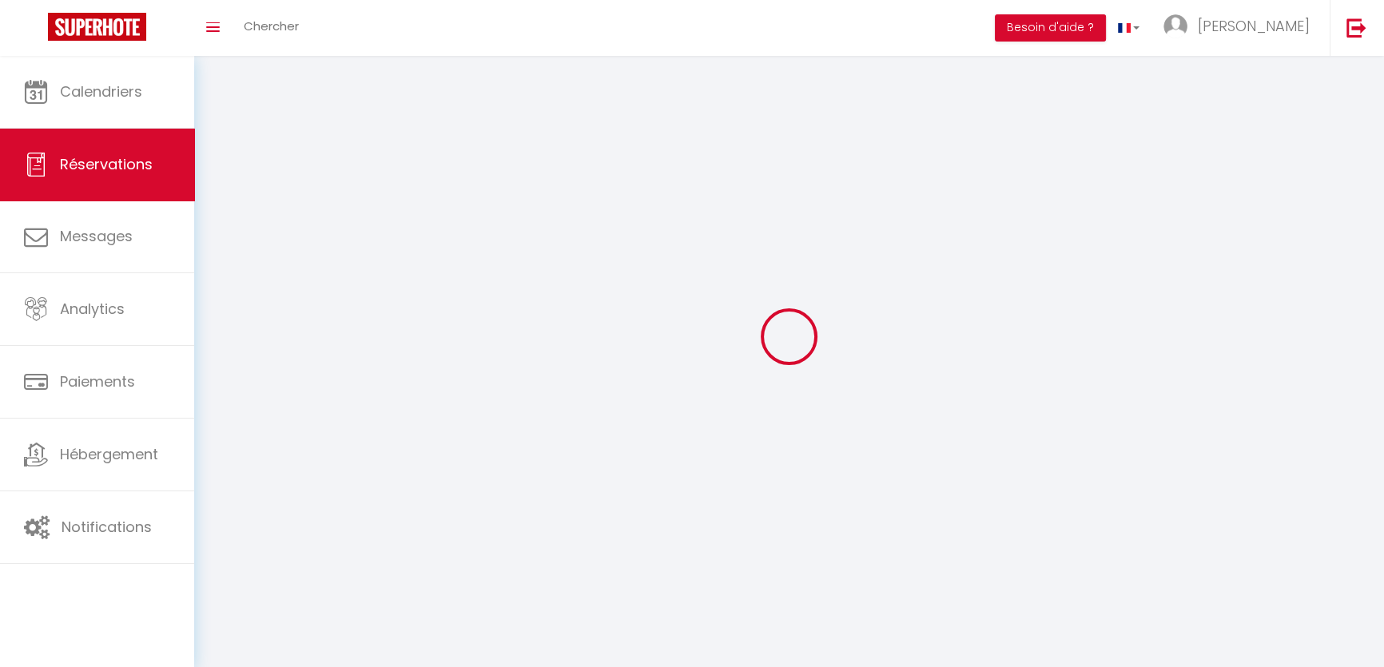
select select
checkbox input "false"
select select
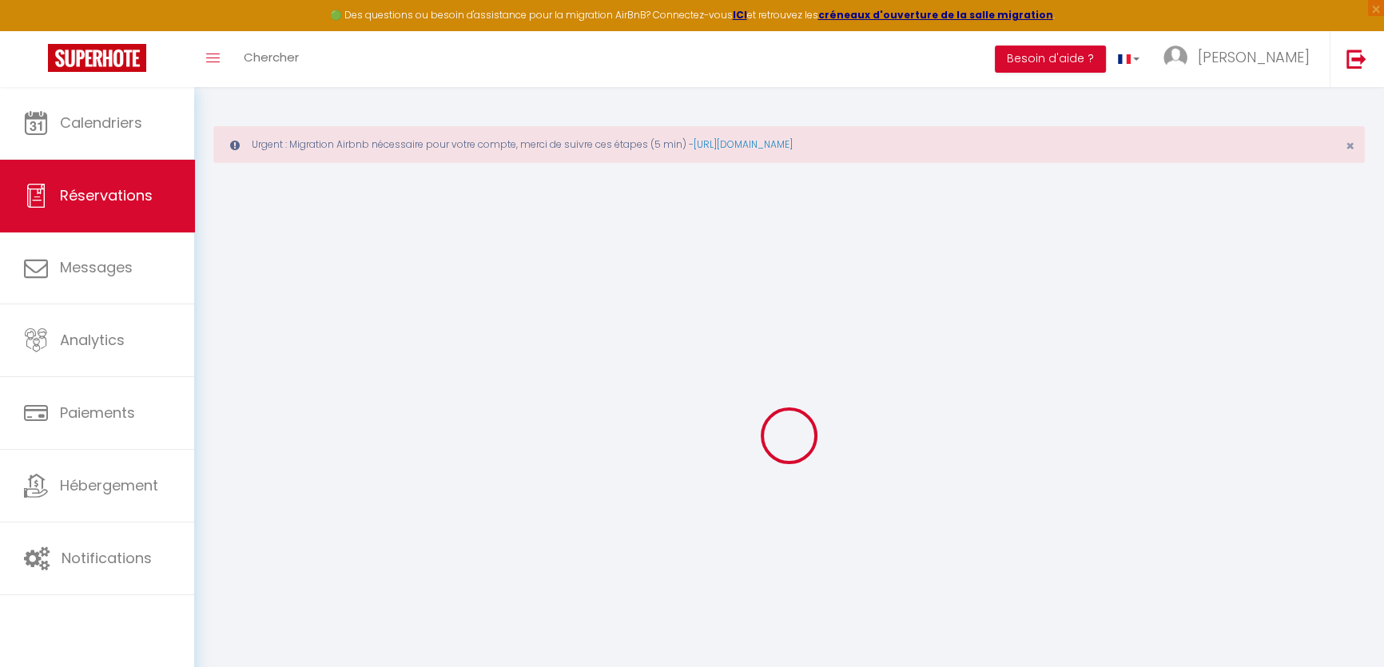
select select
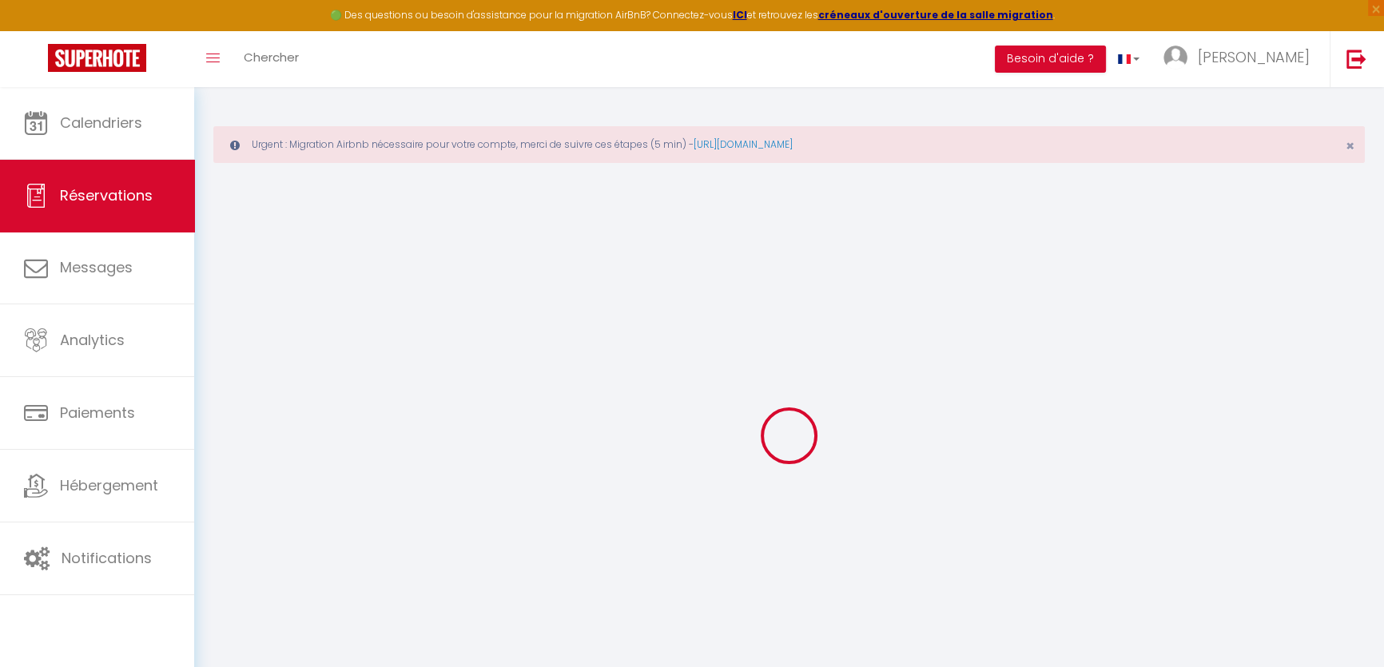
select select
checkbox input "false"
select select
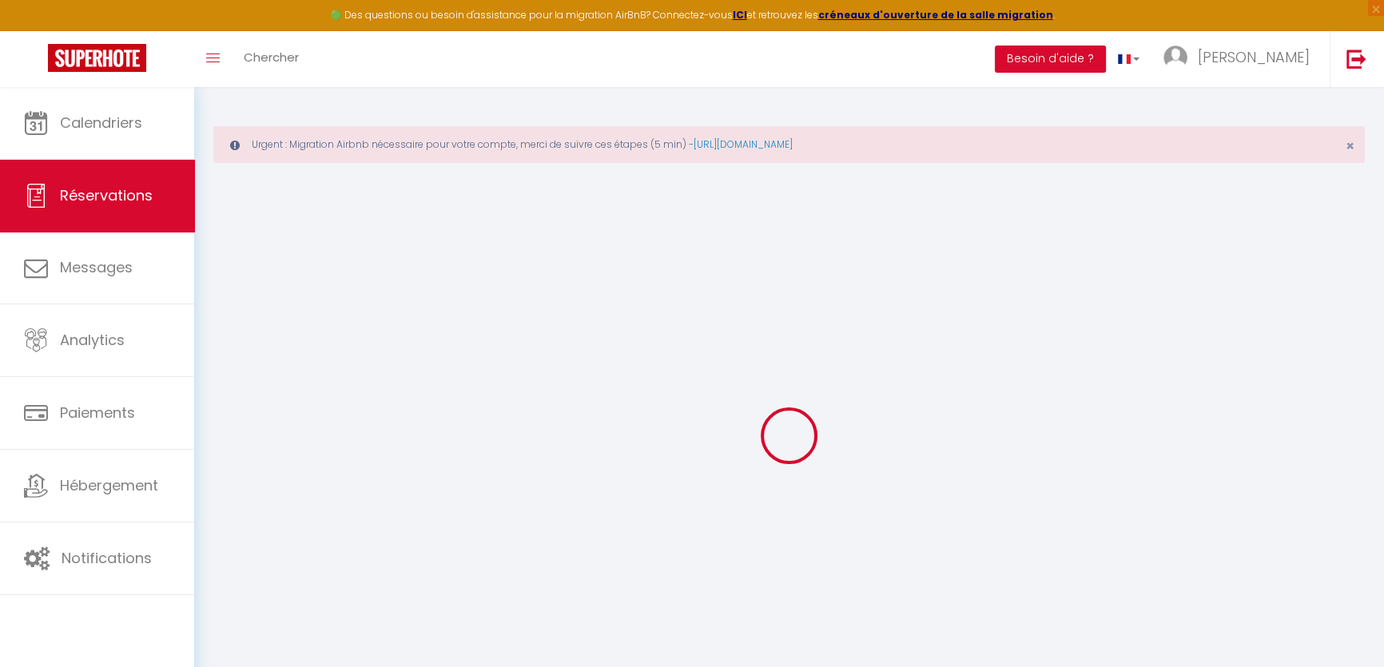
select select
checkbox input "false"
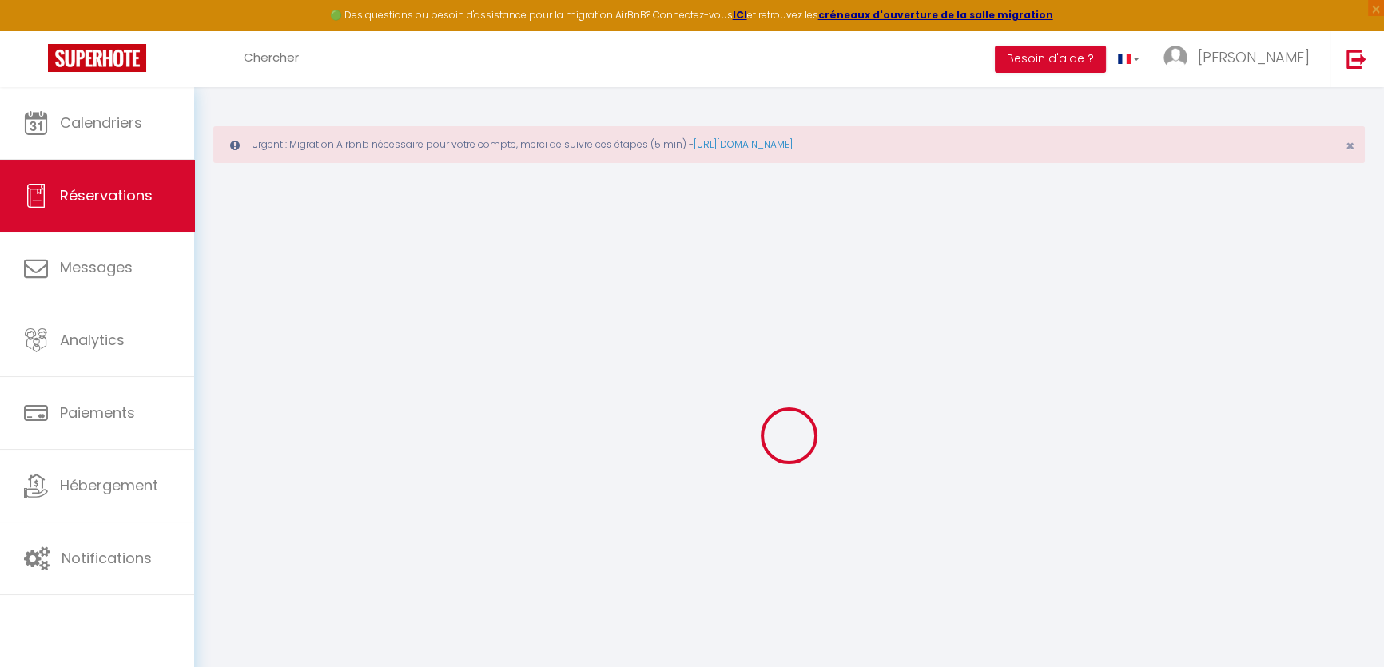
select select
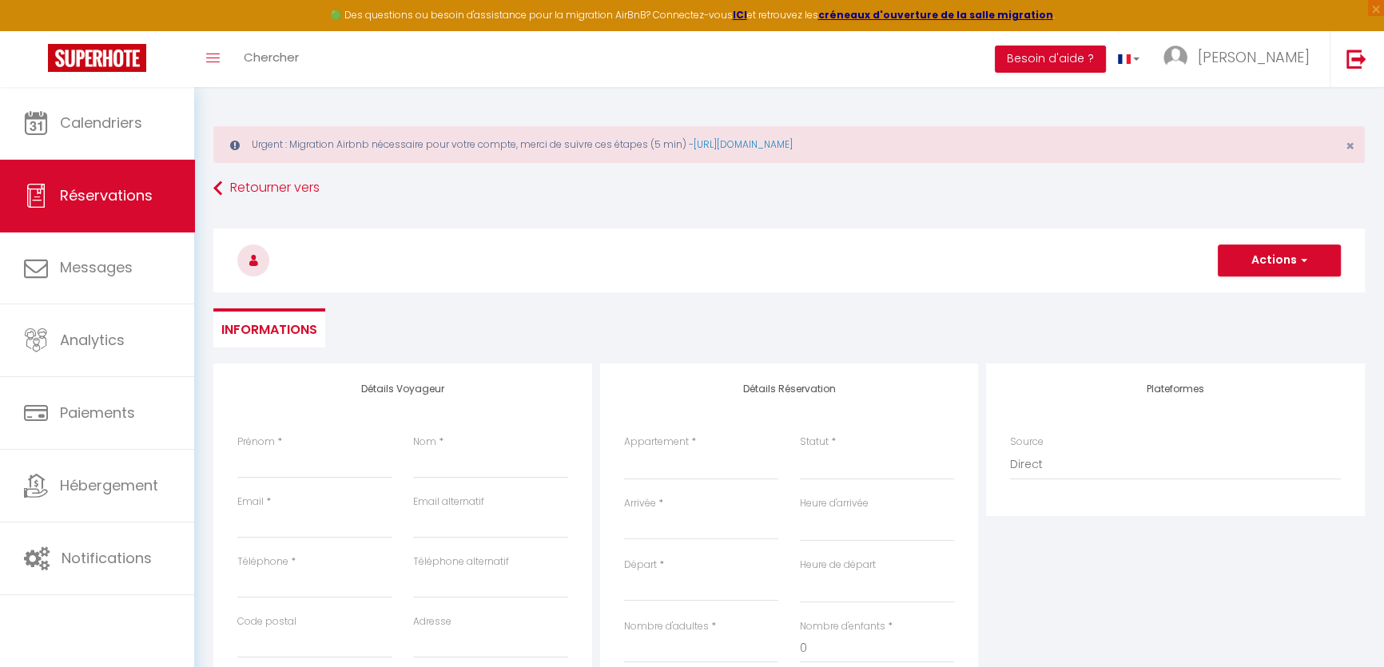
select select
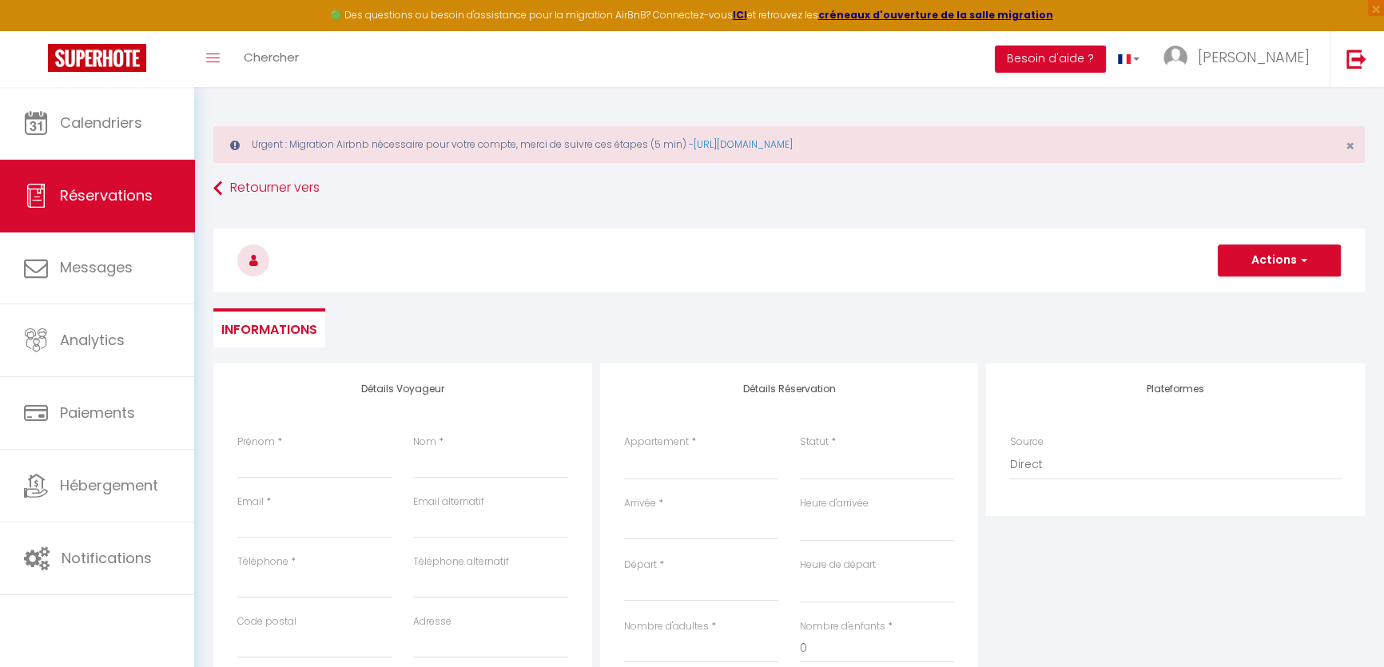
checkbox input "false"
select select
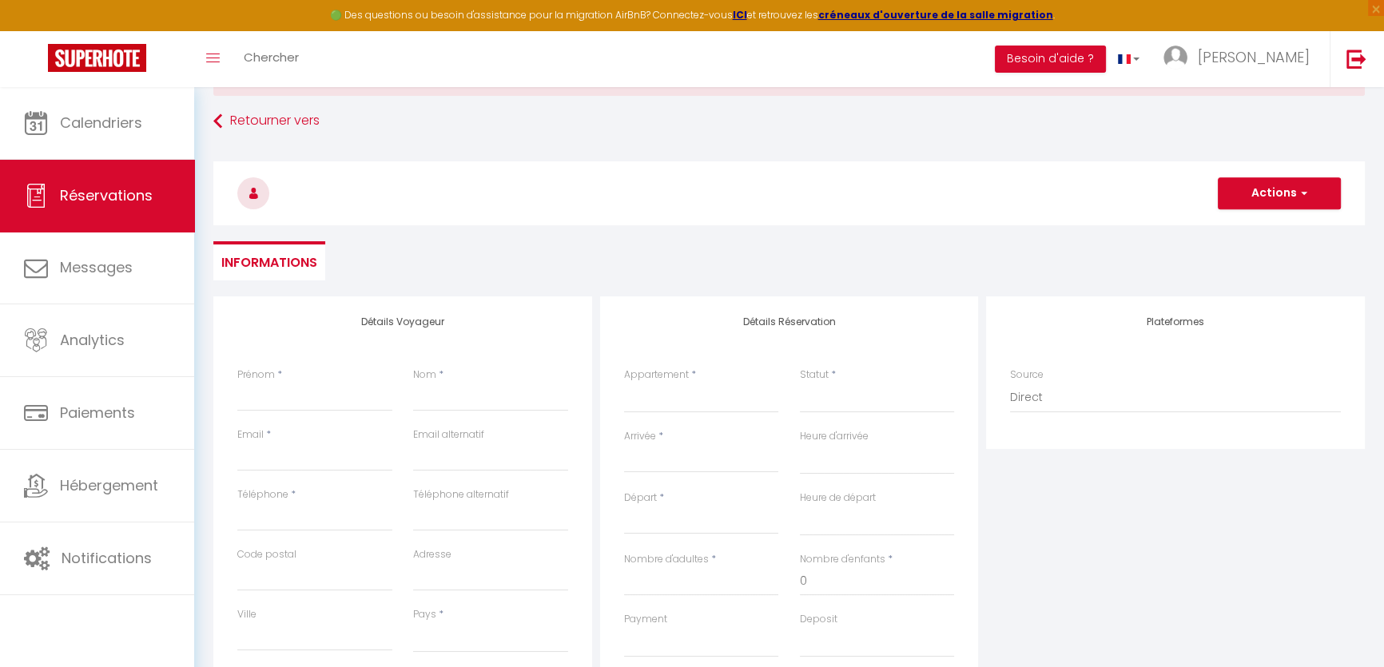
scroll to position [217, 0]
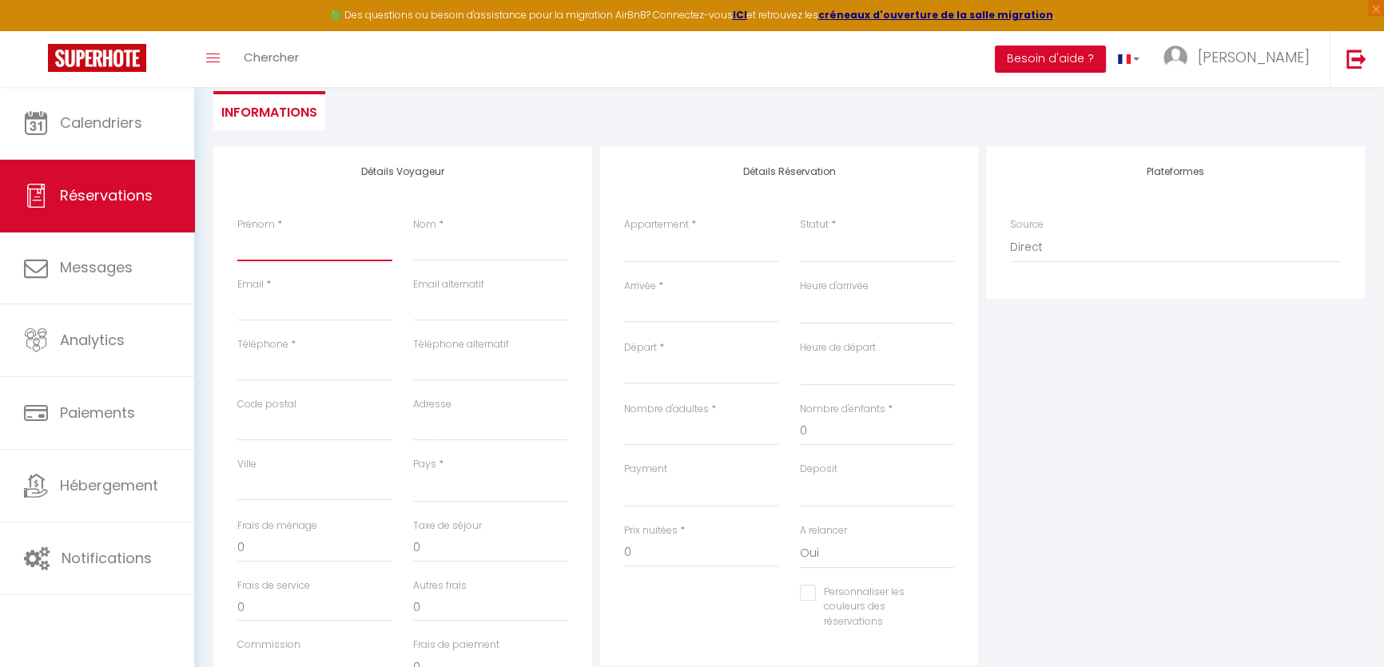
click at [289, 236] on input "Prénom" at bounding box center [314, 247] width 155 height 29
type input "e"
select select
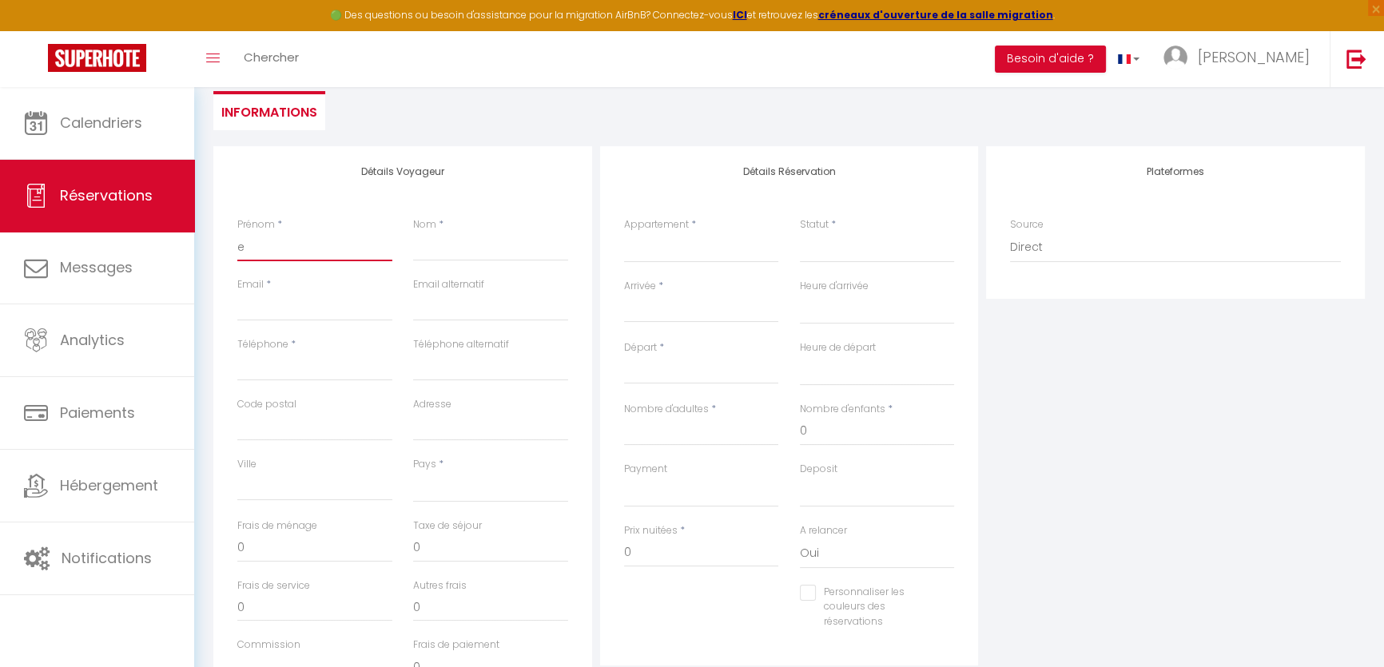
select select
checkbox input "false"
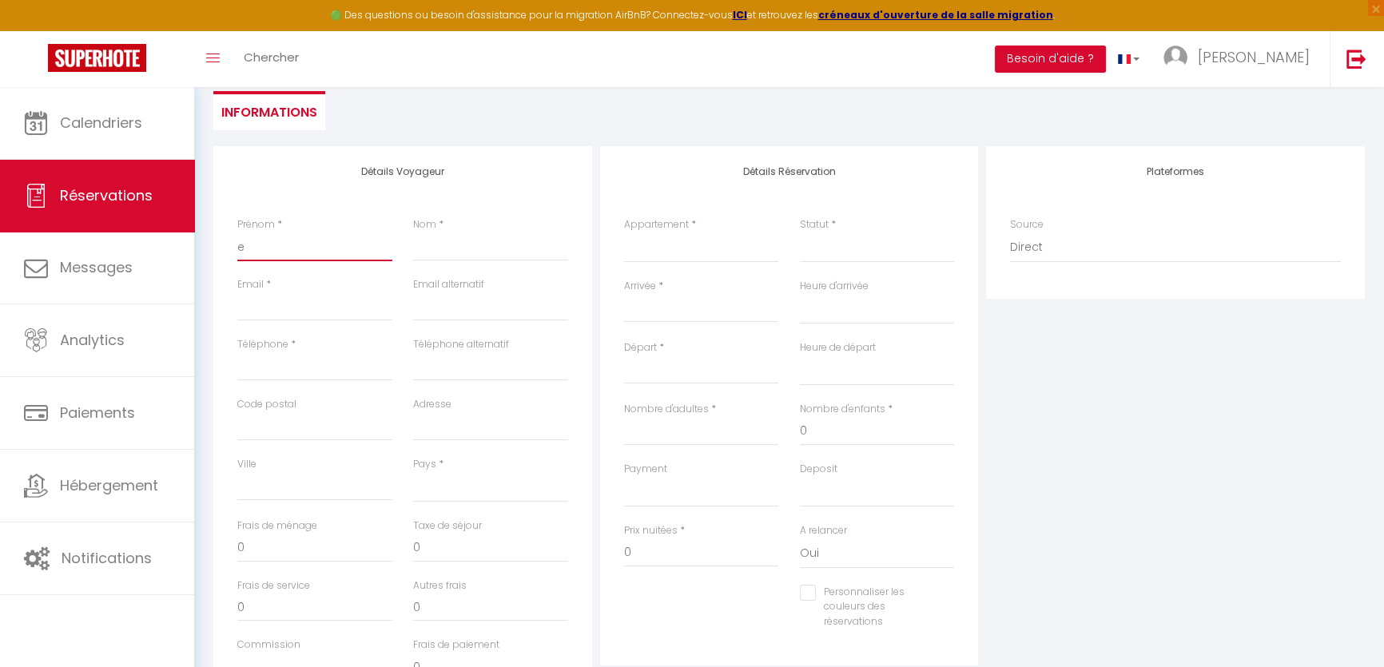
type input "el"
select select
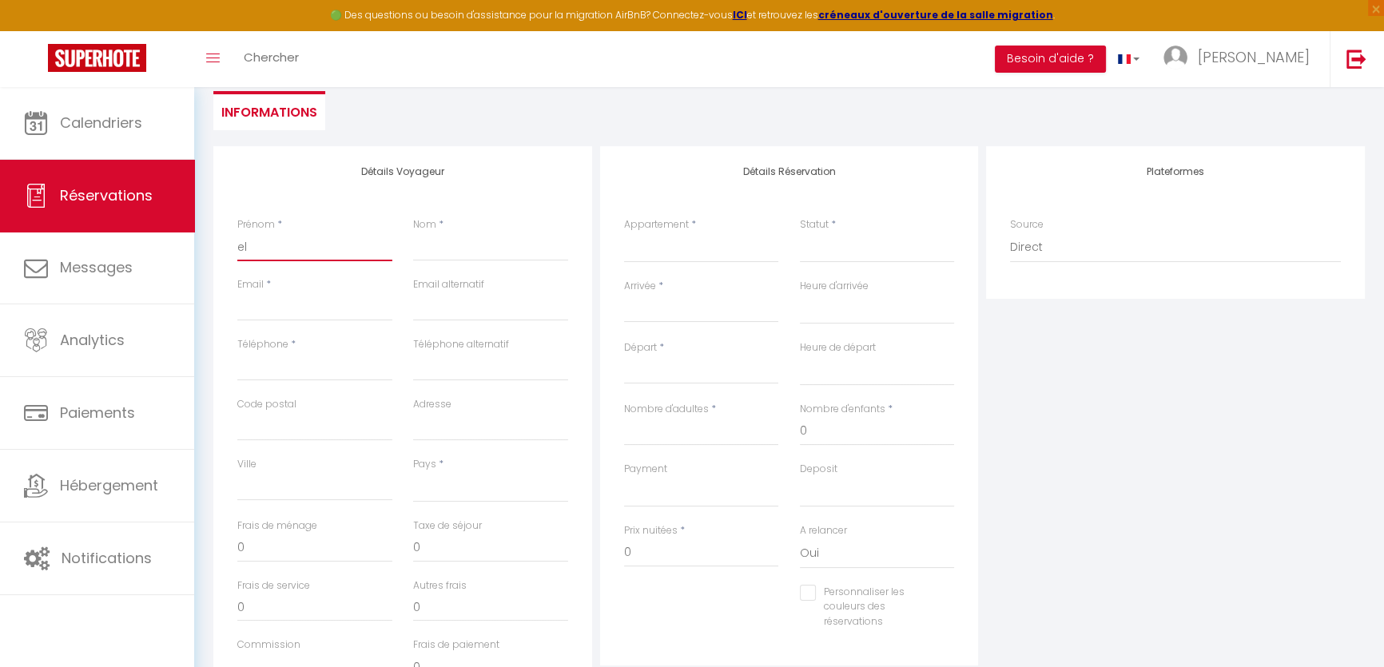
select select
checkbox input "false"
type input "elo"
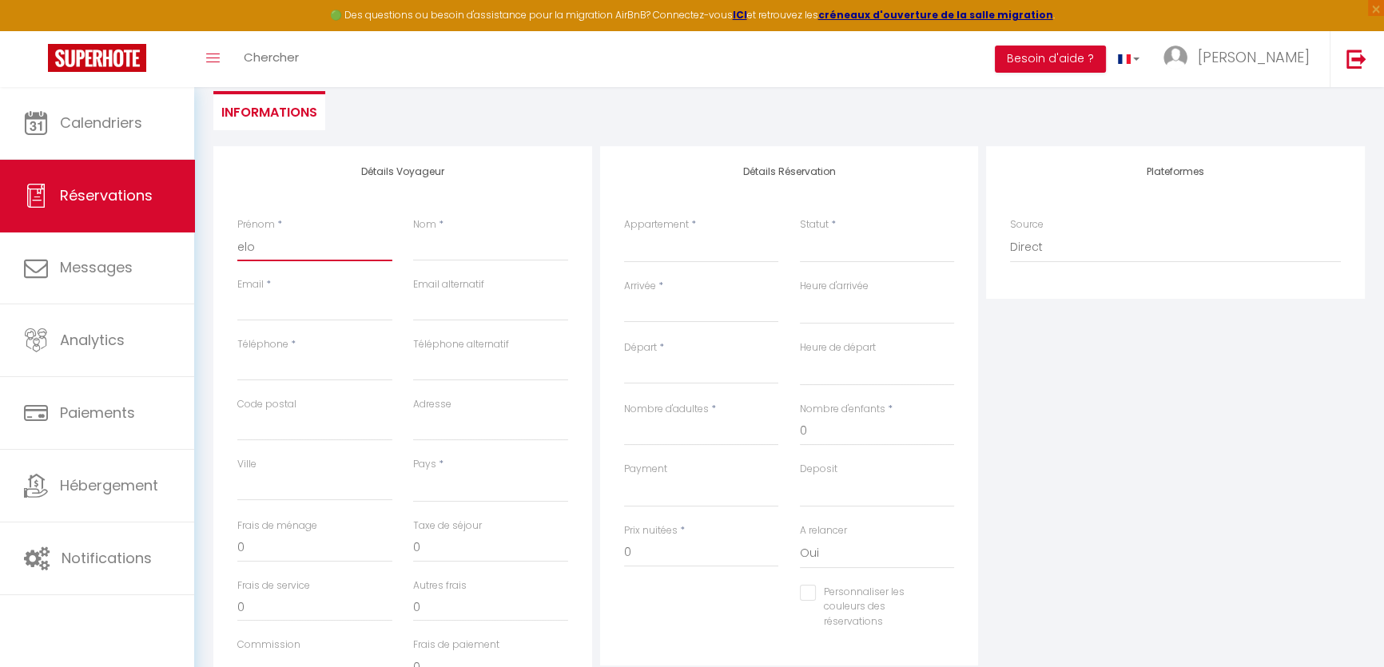
select select
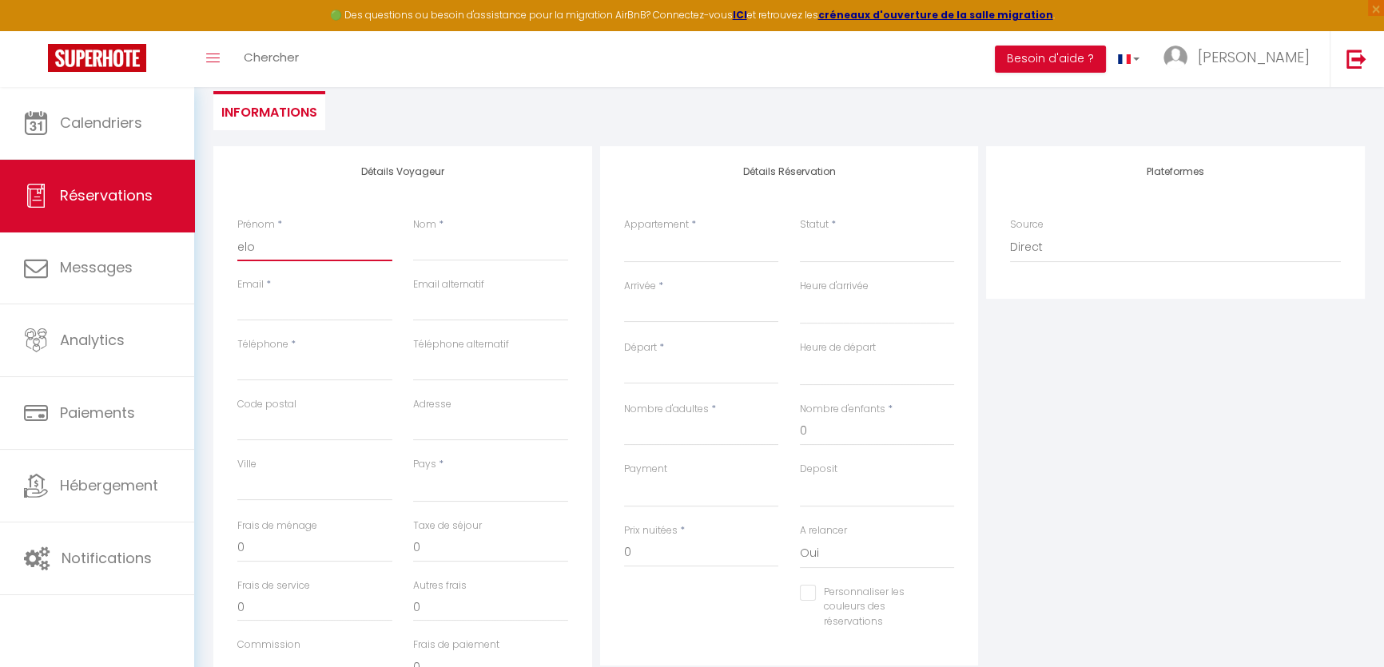
select select
checkbox input "false"
type input "elod"
select select
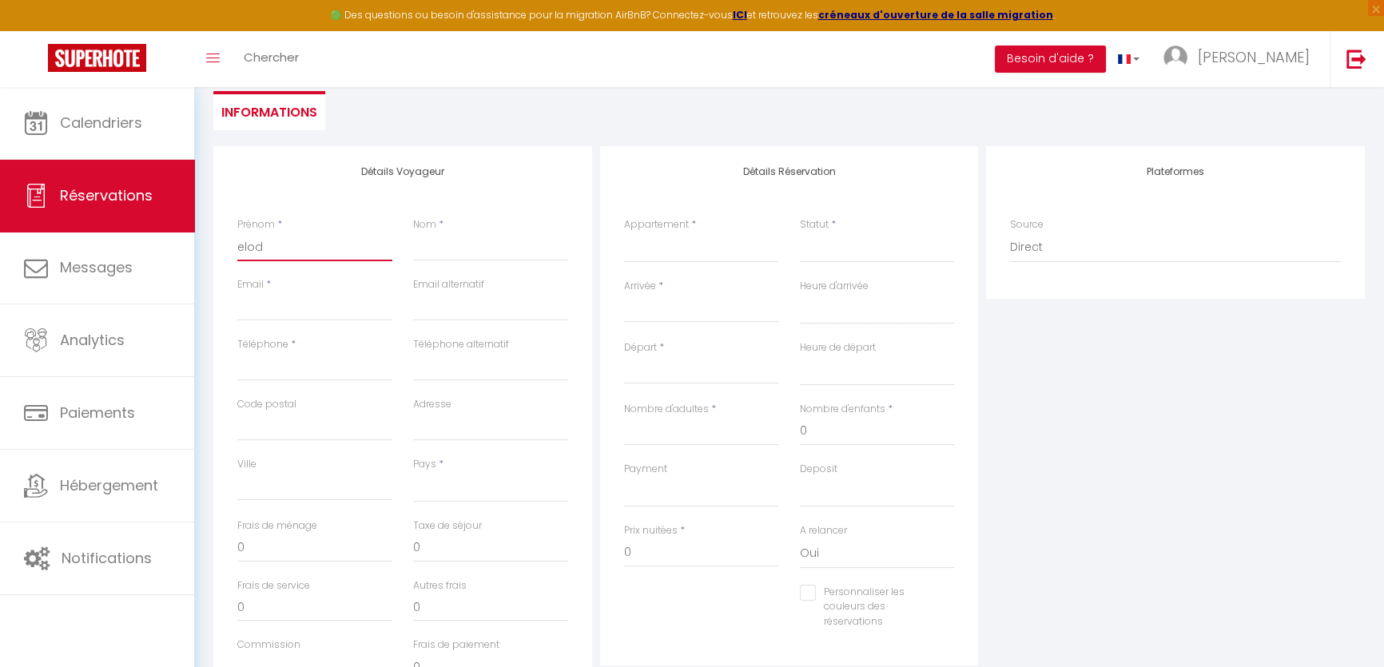
select select
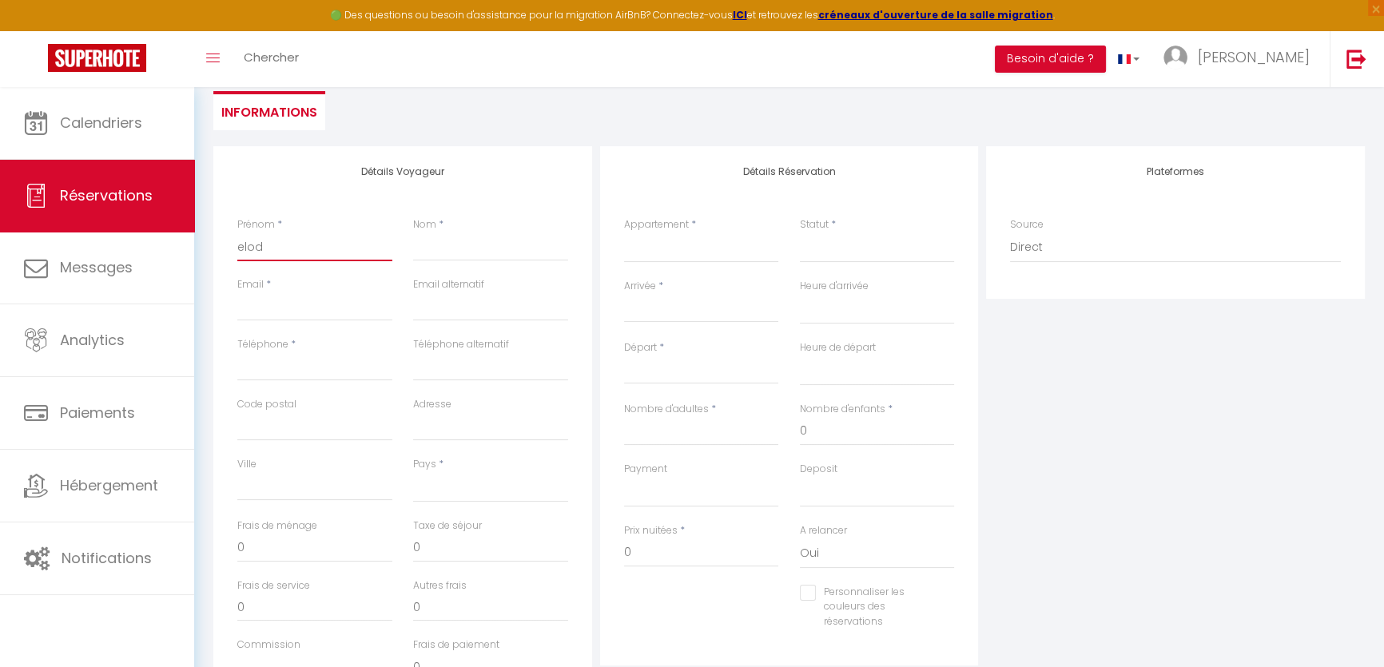
select select
checkbox input "false"
type input "[PERSON_NAME]"
select select
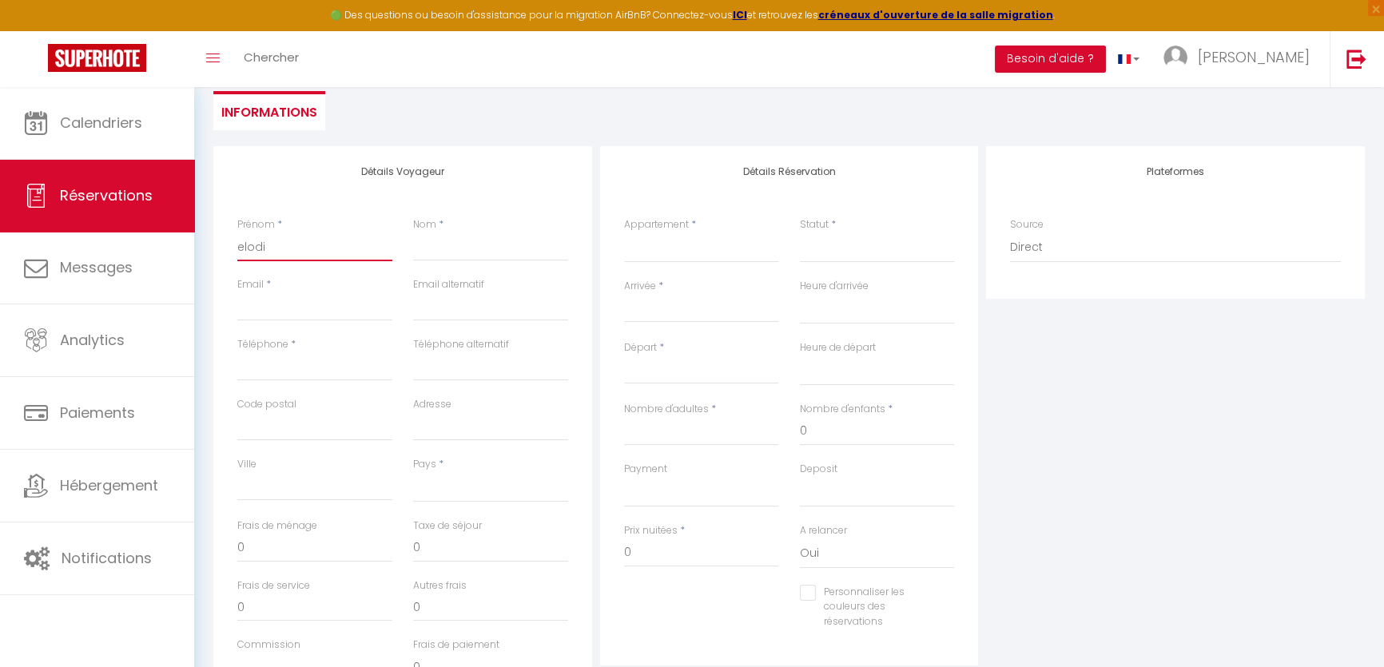
select select
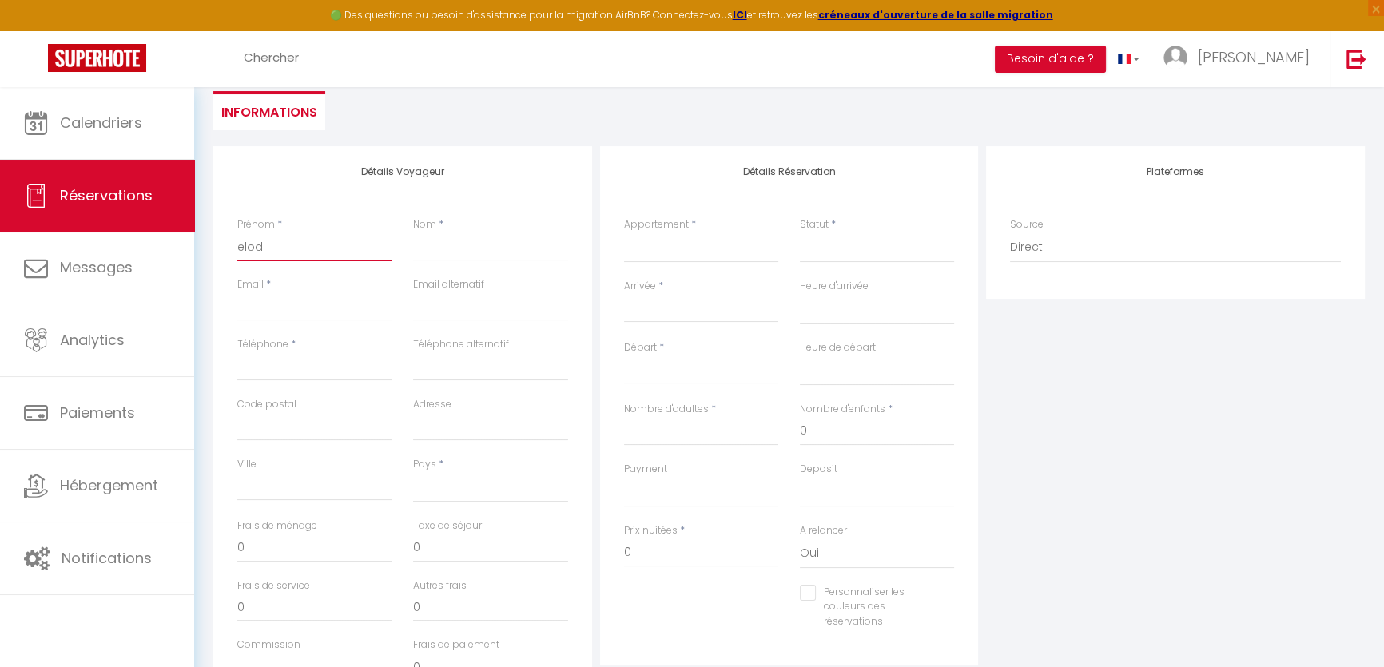
checkbox input "false"
click at [424, 240] on input "Nom" at bounding box center [490, 247] width 155 height 29
click at [375, 297] on input "Email client" at bounding box center [314, 307] width 155 height 29
click at [281, 357] on input "Téléphone" at bounding box center [314, 366] width 155 height 29
click at [464, 480] on select "[GEOGRAPHIC_DATA] [GEOGRAPHIC_DATA] [GEOGRAPHIC_DATA] [GEOGRAPHIC_DATA] [GEOGRA…" at bounding box center [490, 487] width 155 height 30
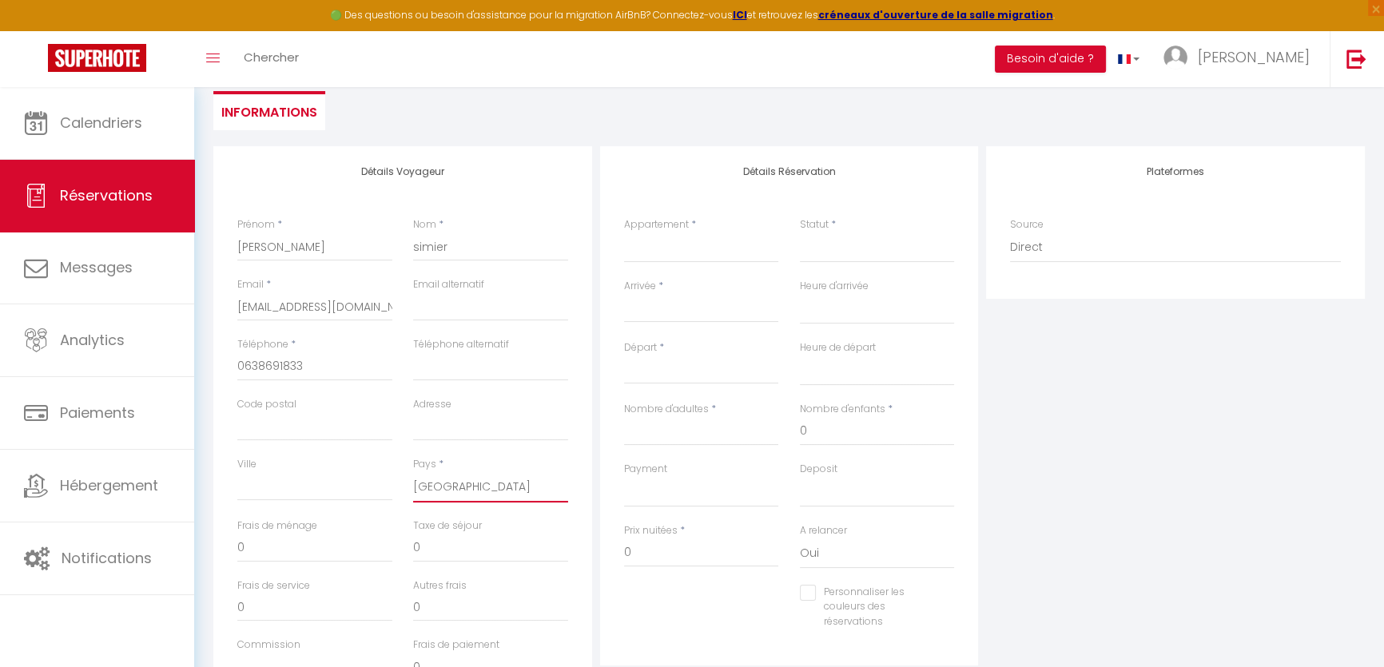
click at [413, 472] on select "[GEOGRAPHIC_DATA] [GEOGRAPHIC_DATA] [GEOGRAPHIC_DATA] [GEOGRAPHIC_DATA] [GEOGRA…" at bounding box center [490, 487] width 155 height 30
click at [700, 244] on select "OMIRA - APHRODITE OMIRA - LA JUNGLE Tours" at bounding box center [701, 248] width 155 height 30
click at [624, 233] on select "OMIRA - APHRODITE OMIRA - LA JUNGLE Tours" at bounding box center [701, 248] width 155 height 30
click at [673, 313] on input "Arrivée" at bounding box center [701, 310] width 155 height 21
click at [633, 309] on input "Arrivée" at bounding box center [701, 310] width 155 height 21
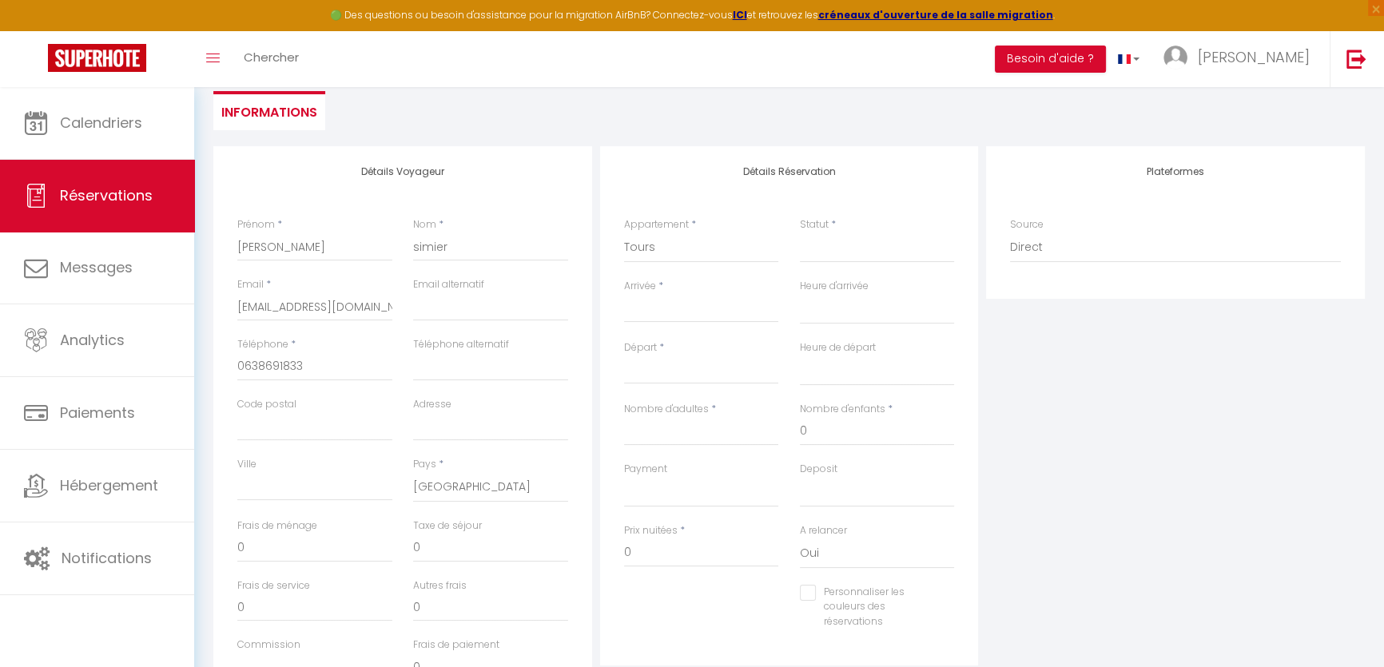
click at [659, 313] on input "Arrivée" at bounding box center [701, 310] width 155 height 21
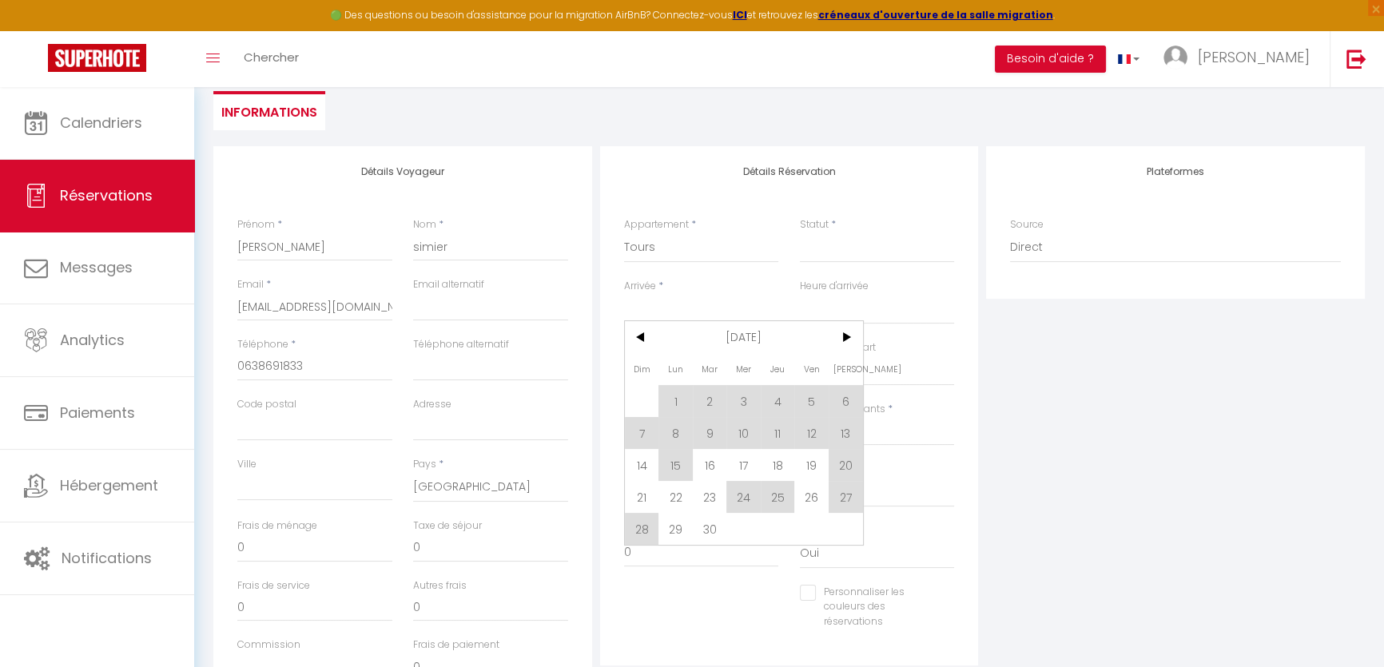
drag, startPoint x: 743, startPoint y: 461, endPoint x: 822, endPoint y: 240, distance: 235.1
click at [743, 460] on span "17" at bounding box center [744, 465] width 34 height 32
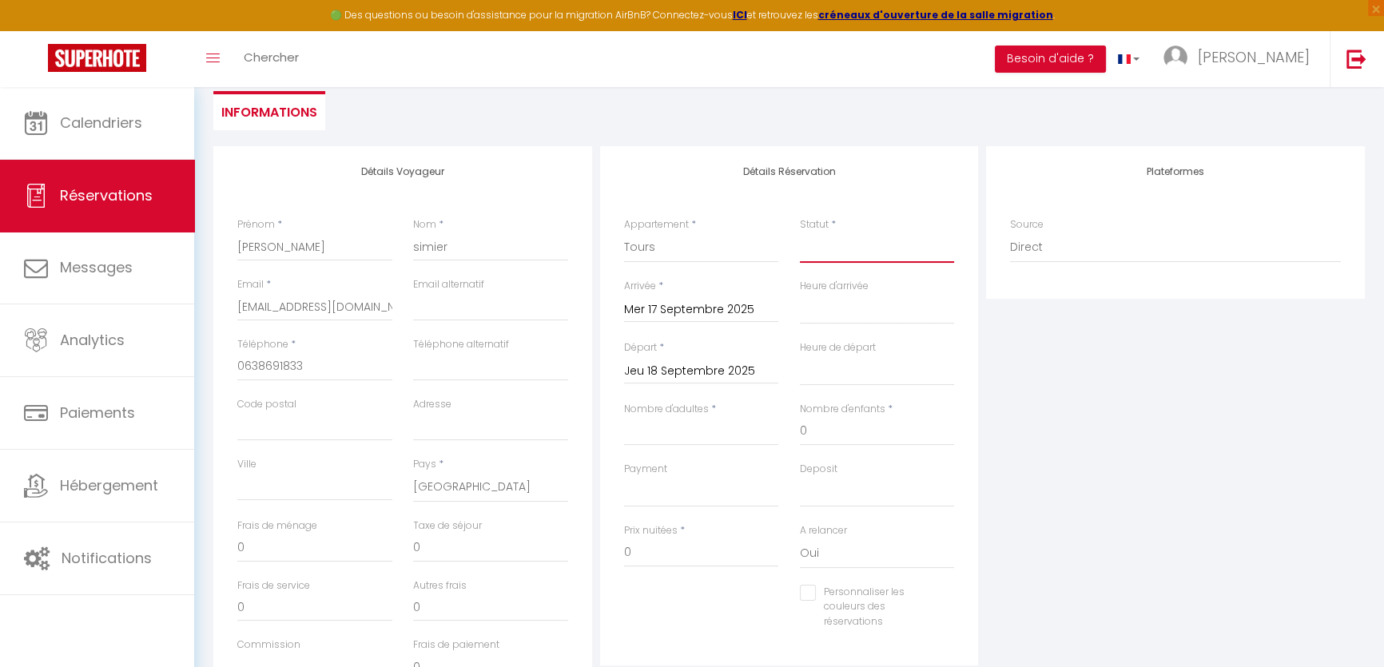
drag, startPoint x: 822, startPoint y: 240, endPoint x: 822, endPoint y: 261, distance: 21.6
click at [822, 240] on select "Confirmé Non Confirmé [PERSON_NAME] par le voyageur No Show Request" at bounding box center [877, 248] width 155 height 30
click at [800, 233] on select "Confirmé Non Confirmé [PERSON_NAME] par le voyageur No Show Request" at bounding box center [877, 248] width 155 height 30
drag, startPoint x: 842, startPoint y: 320, endPoint x: 842, endPoint y: 293, distance: 27.2
click at [842, 320] on select "00:00 00:30 01:00 01:30 02:00 02:30 03:00 03:30 04:00 04:30 05:00 05:30 06:00 0…" at bounding box center [877, 309] width 155 height 30
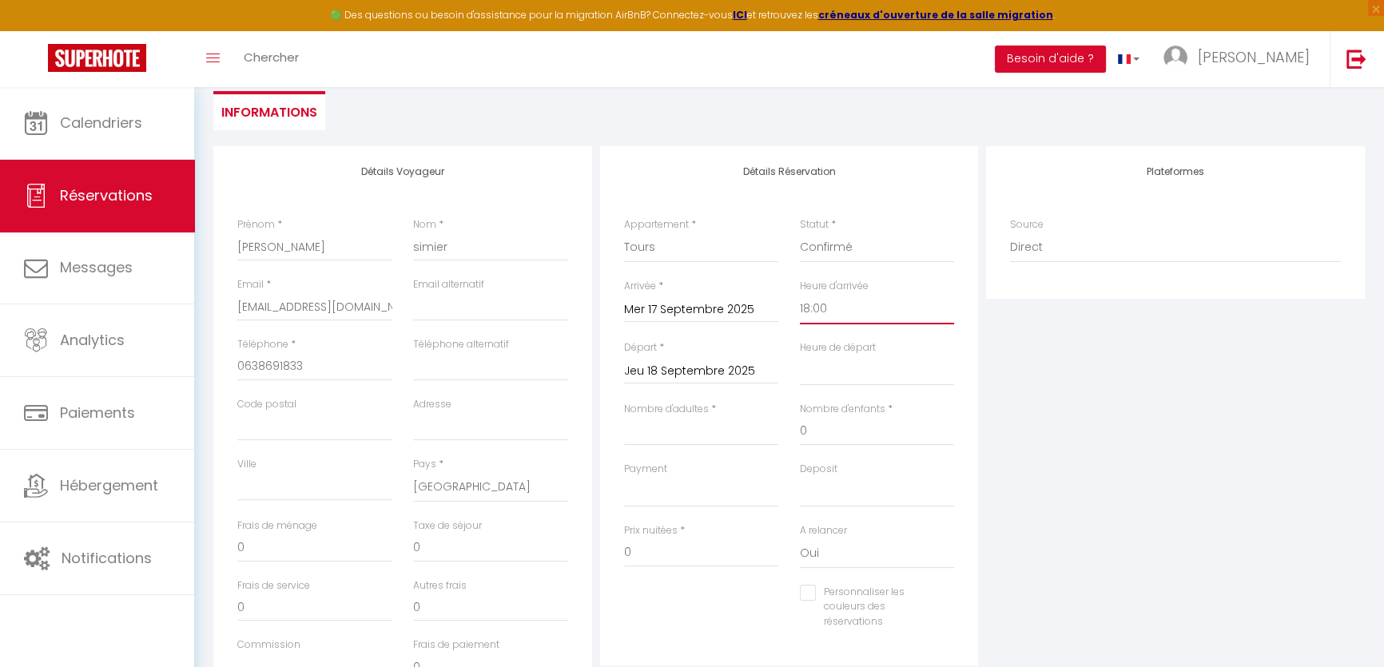
click at [800, 294] on select "00:00 00:30 01:00 01:30 02:00 02:30 03:00 03:30 04:00 04:30 05:00 05:30 06:00 0…" at bounding box center [877, 309] width 155 height 30
click at [846, 363] on select "00:00 00:30 01:00 01:30 02:00 02:30 03:00 03:30 04:00 04:30 05:00 05:30 06:00 0…" at bounding box center [877, 371] width 155 height 30
click at [800, 356] on select "00:00 00:30 01:00 01:30 02:00 02:30 03:00 03:30 04:00 04:30 05:00 05:30 06:00 0…" at bounding box center [877, 371] width 155 height 30
click at [715, 436] on input "Nombre d'adultes" at bounding box center [701, 431] width 155 height 29
click at [706, 502] on select "OK KO" at bounding box center [701, 492] width 155 height 30
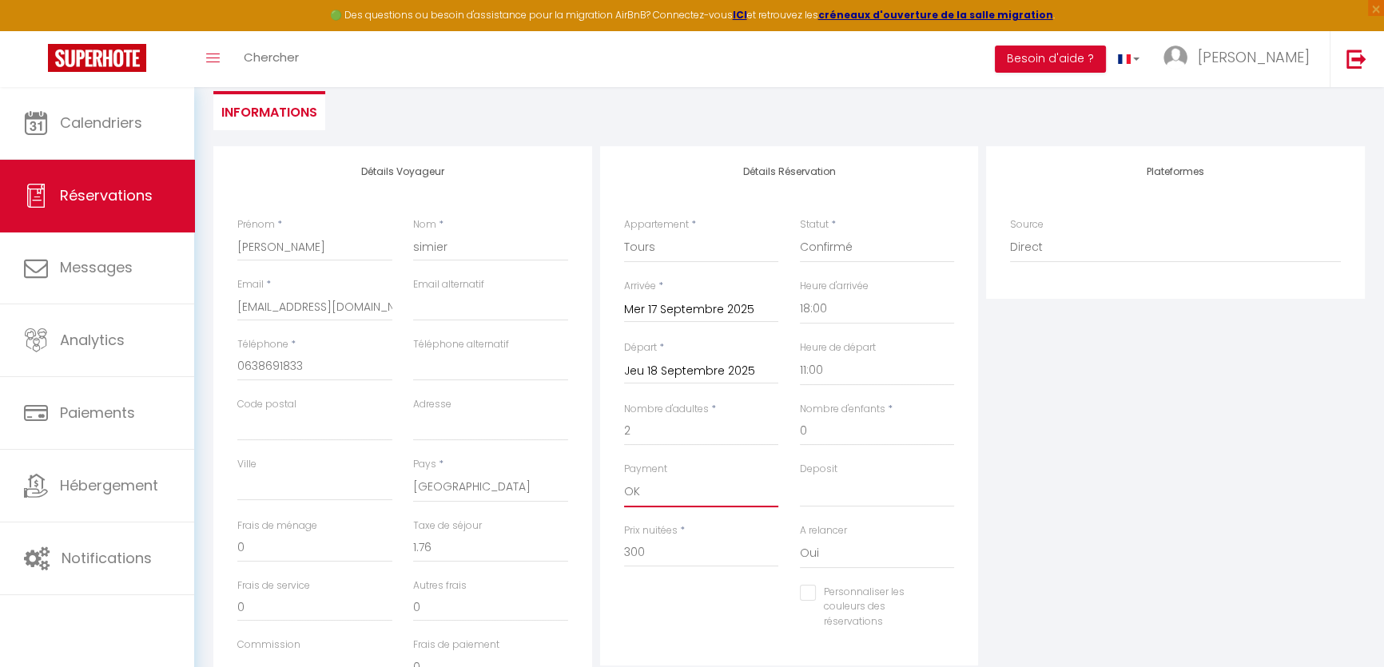
click at [624, 477] on select "OK KO" at bounding box center [701, 492] width 155 height 30
drag, startPoint x: 816, startPoint y: 489, endPoint x: 824, endPoint y: 504, distance: 16.5
click at [816, 489] on select "OK KO" at bounding box center [877, 492] width 155 height 30
click at [800, 477] on select "OK KO" at bounding box center [877, 492] width 155 height 30
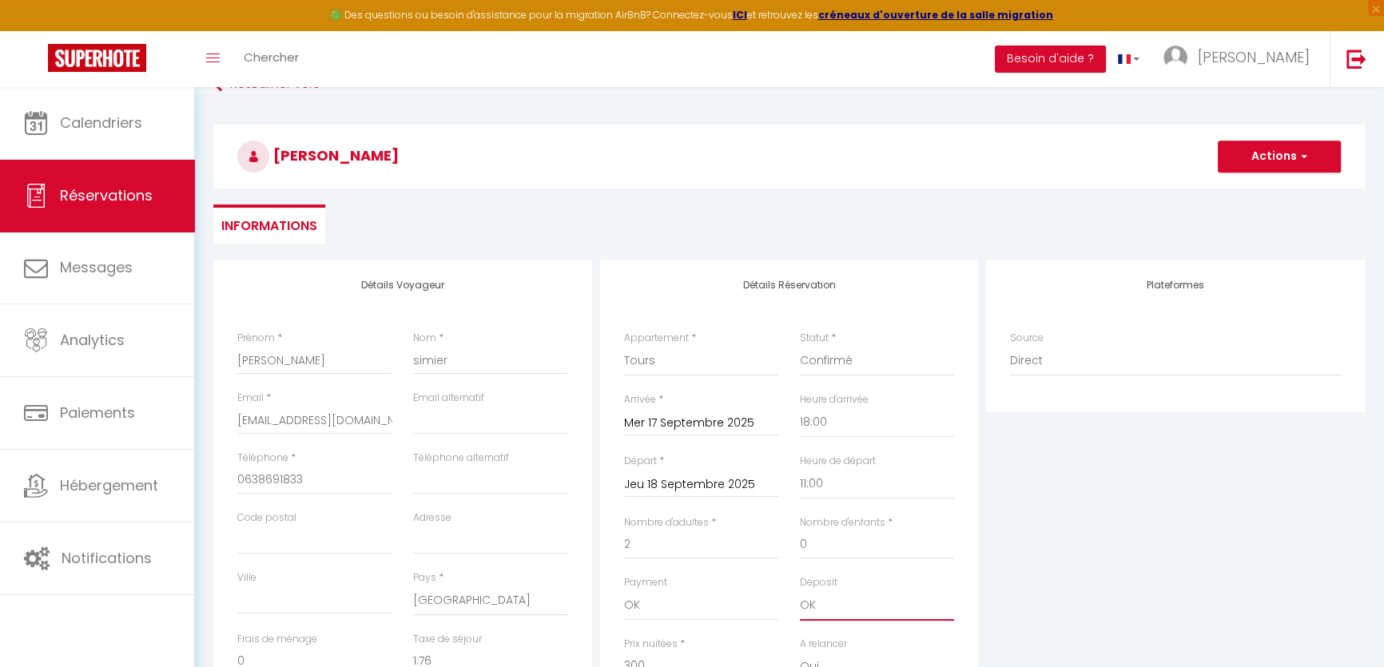
scroll to position [72, 0]
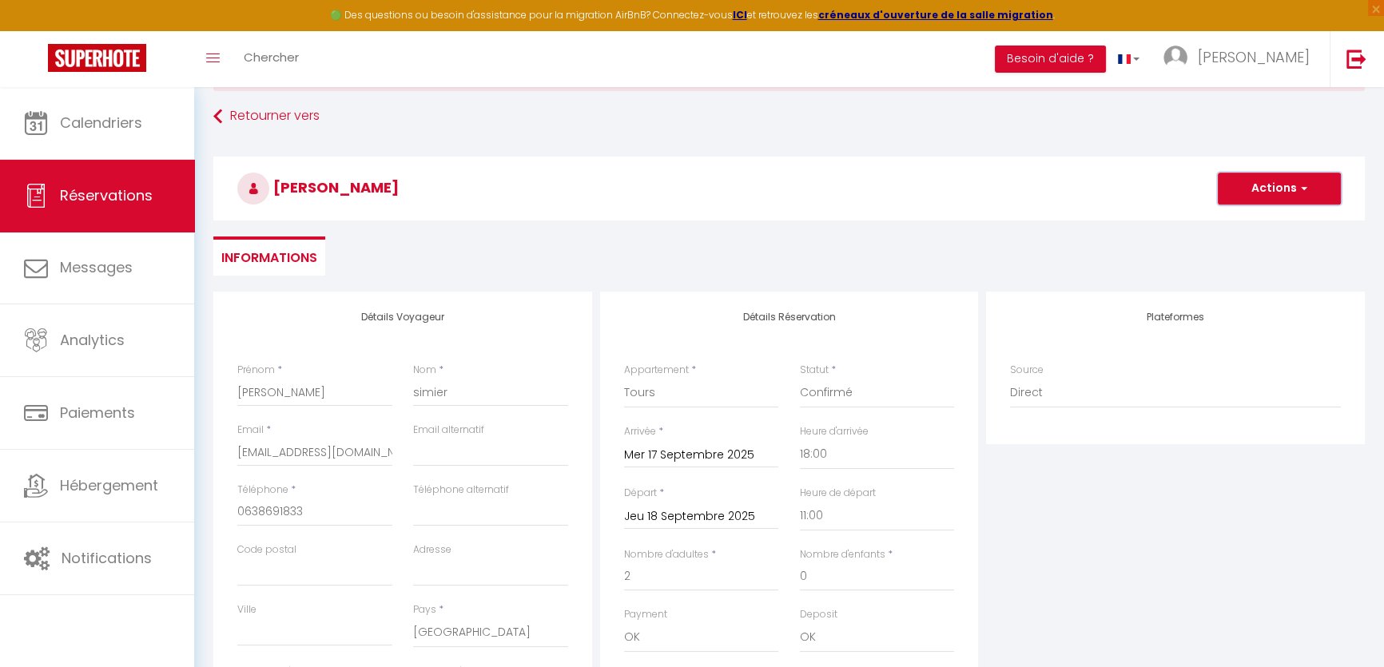
click at [1260, 177] on button "Actions" at bounding box center [1279, 189] width 123 height 32
click at [1258, 217] on link "Enregistrer" at bounding box center [1264, 223] width 126 height 21
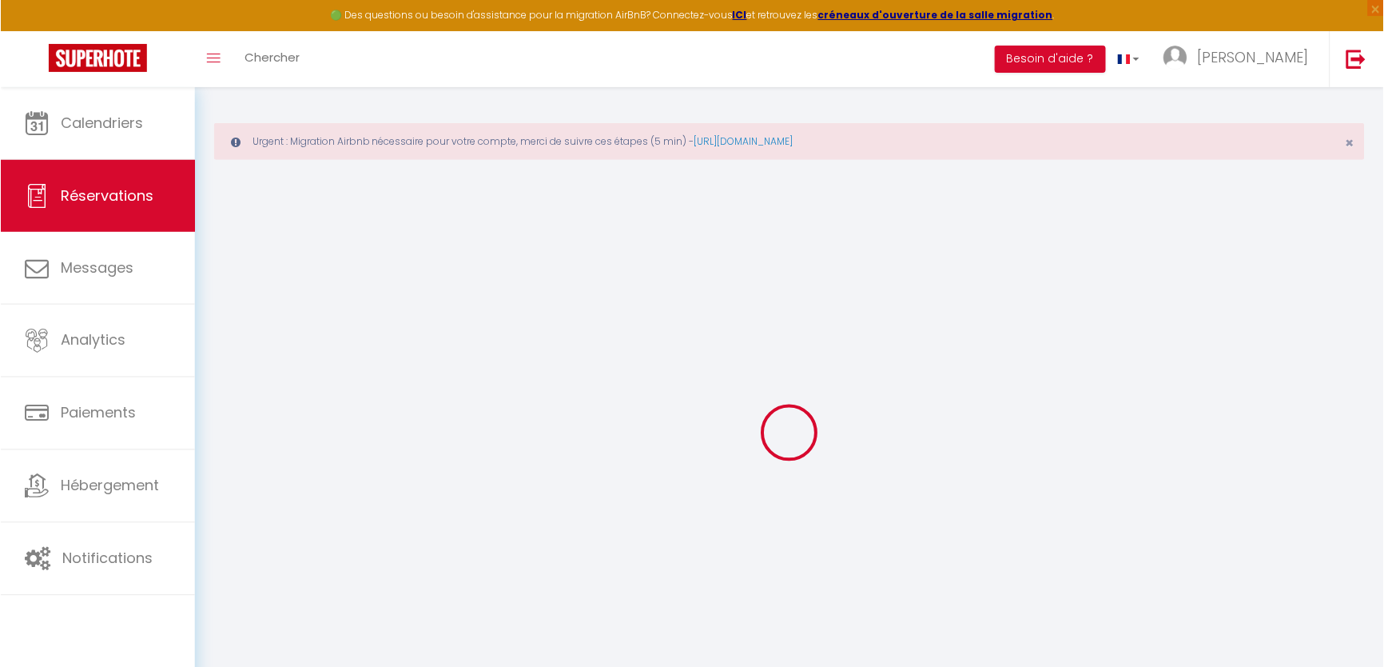
scroll to position [0, 0]
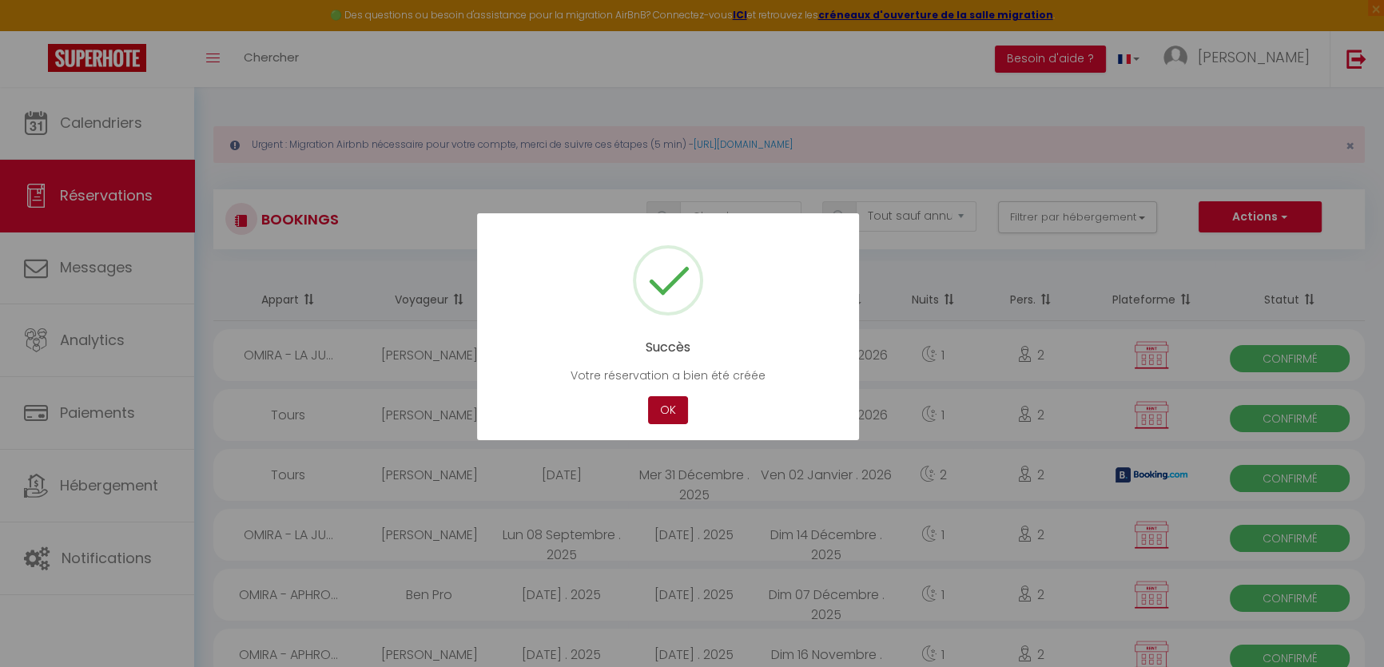
drag, startPoint x: 674, startPoint y: 407, endPoint x: 376, endPoint y: 232, distance: 345.7
click at [674, 407] on button "OK" at bounding box center [668, 410] width 40 height 28
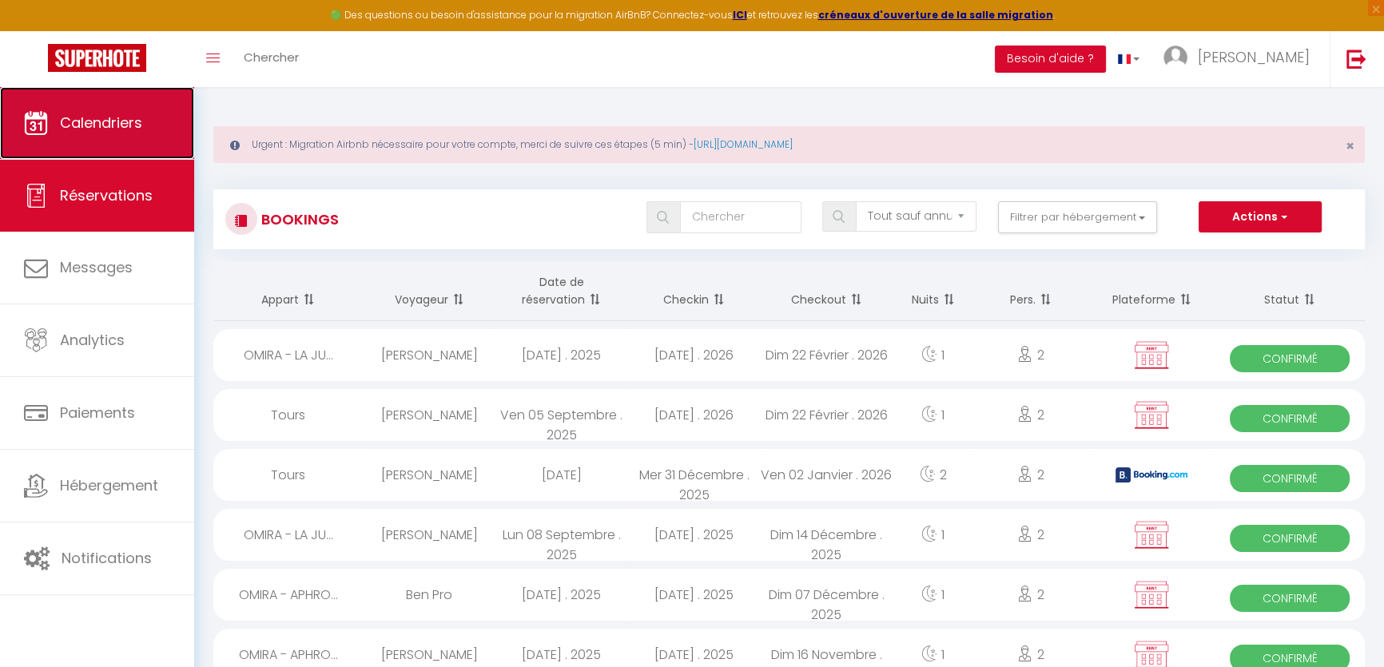
click at [77, 122] on span "Calendriers" at bounding box center [101, 123] width 82 height 20
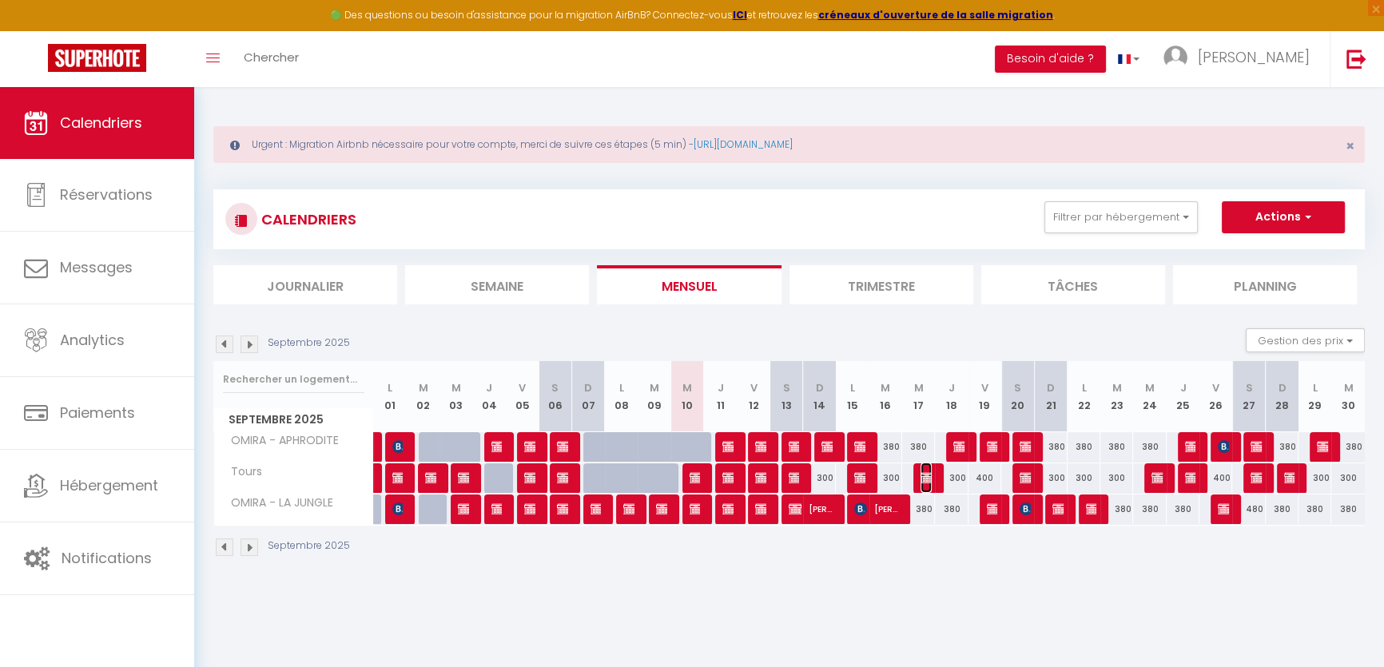
click at [926, 476] on img at bounding box center [927, 478] width 13 height 13
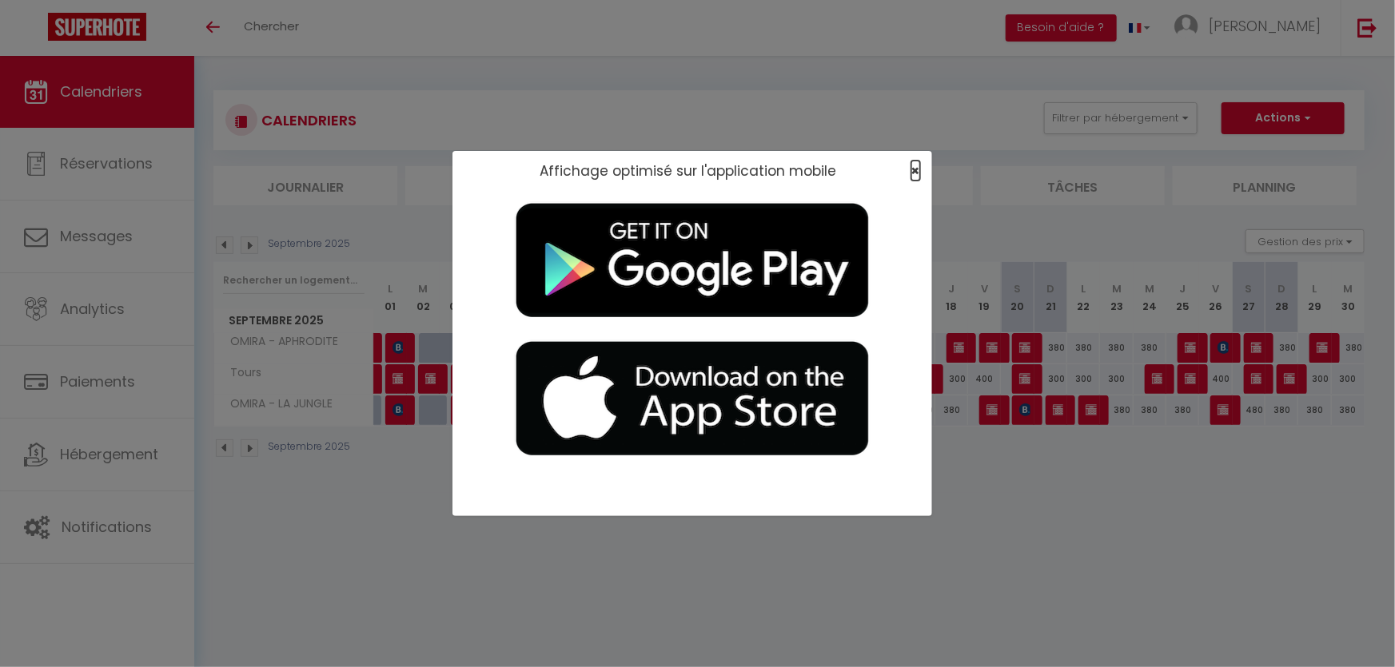
click at [914, 168] on span "×" at bounding box center [915, 171] width 9 height 20
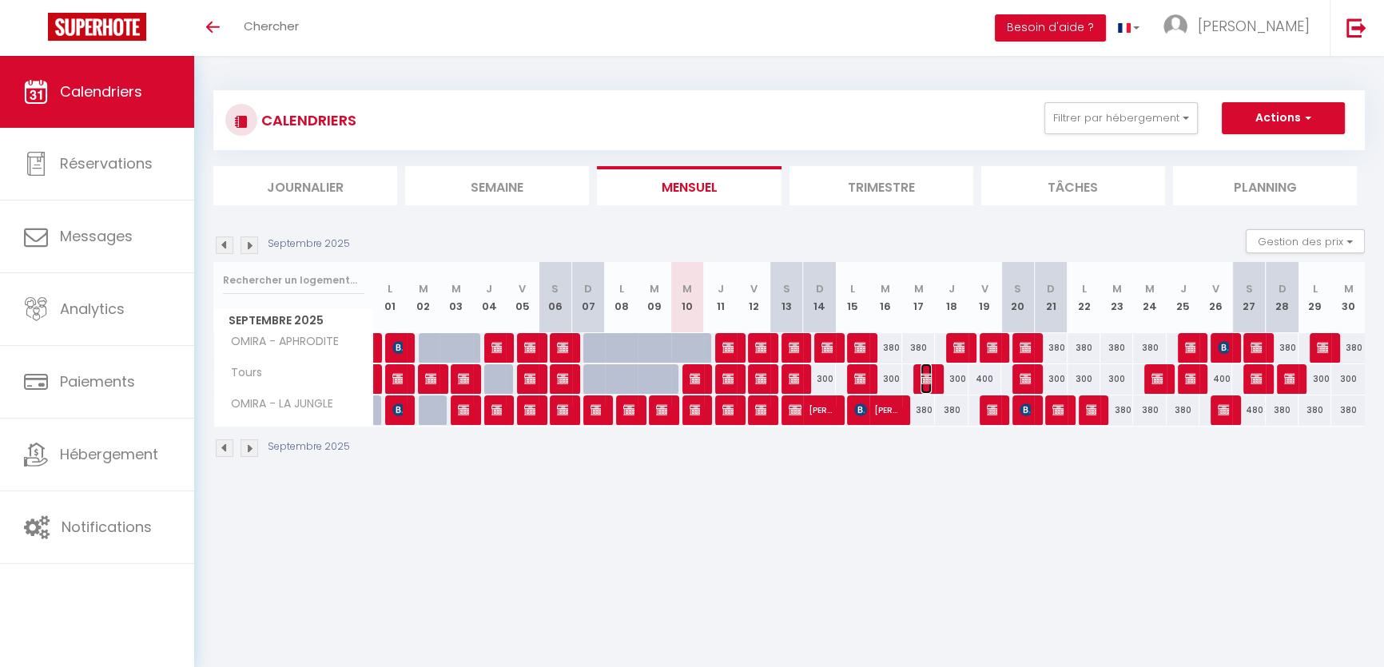
click at [931, 382] on img at bounding box center [927, 378] width 13 height 13
select select "OK"
select select "0"
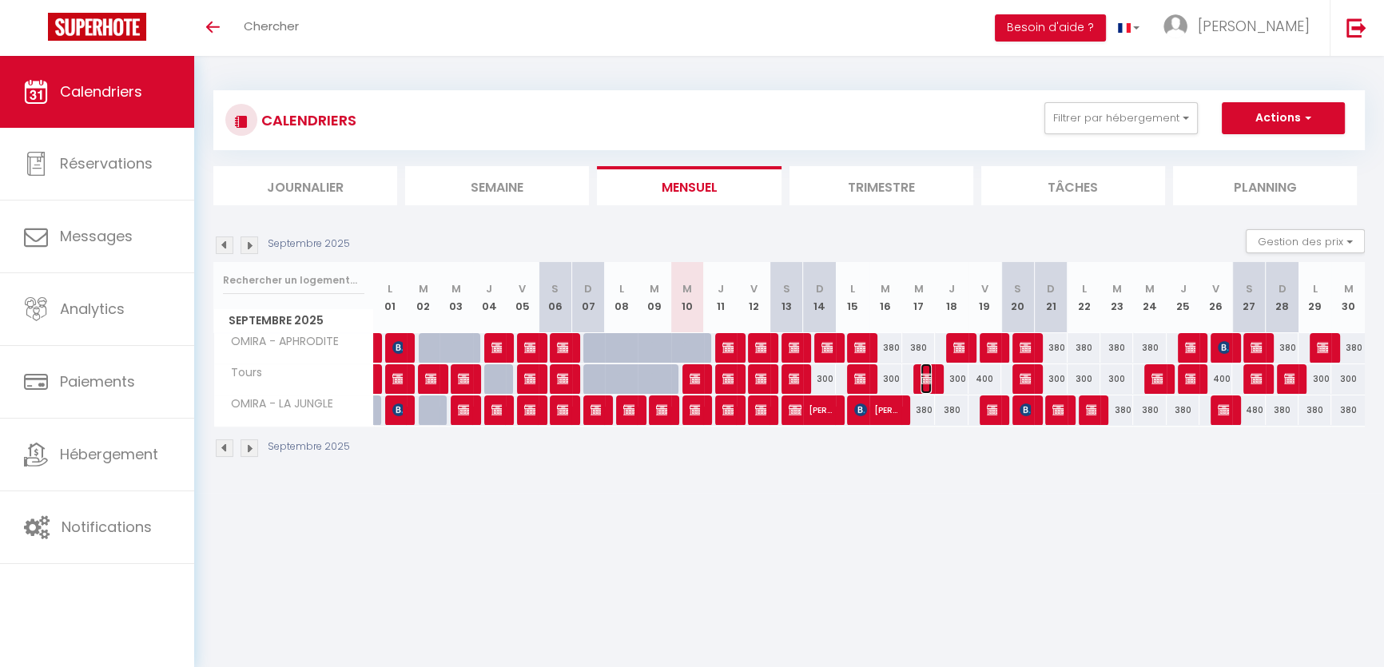
select select "1"
select select
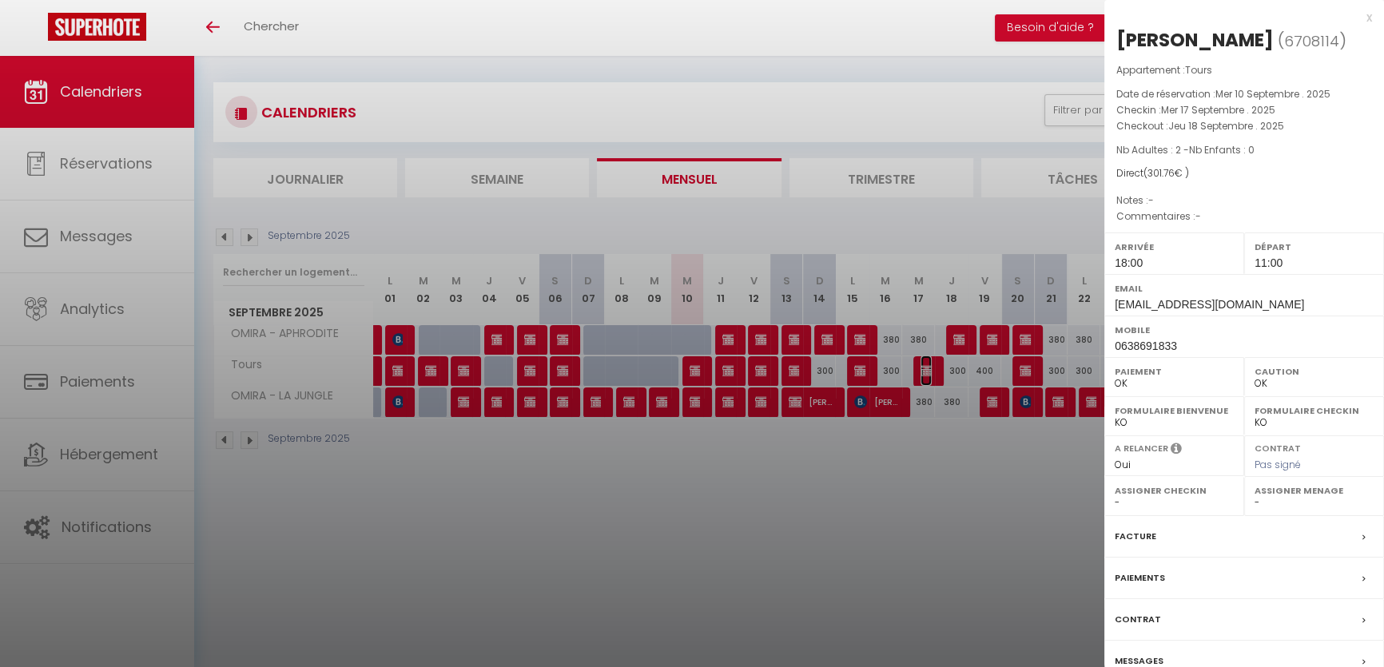
scroll to position [56, 0]
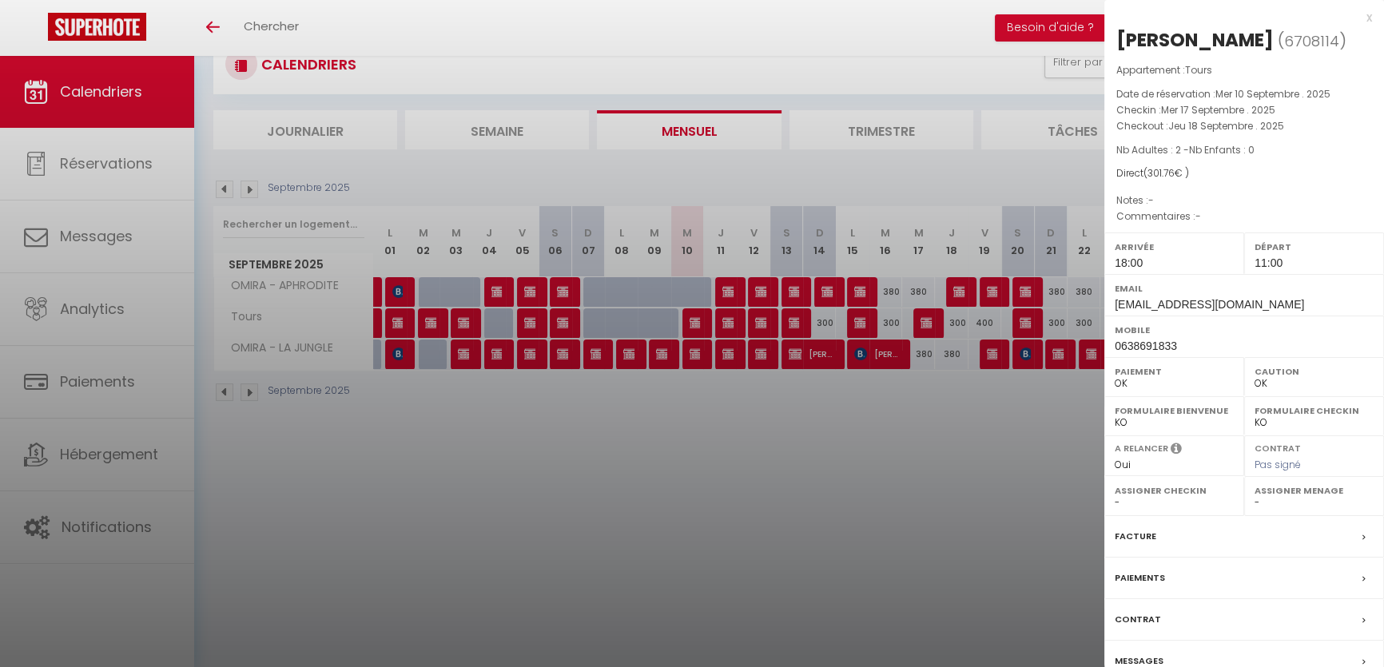
click at [1173, 383] on select "OK KO" at bounding box center [1174, 383] width 119 height 14
click at [1115, 376] on select "OK KO" at bounding box center [1174, 383] width 119 height 14
click at [1163, 655] on div "Messages" at bounding box center [1245, 662] width 280 height 42
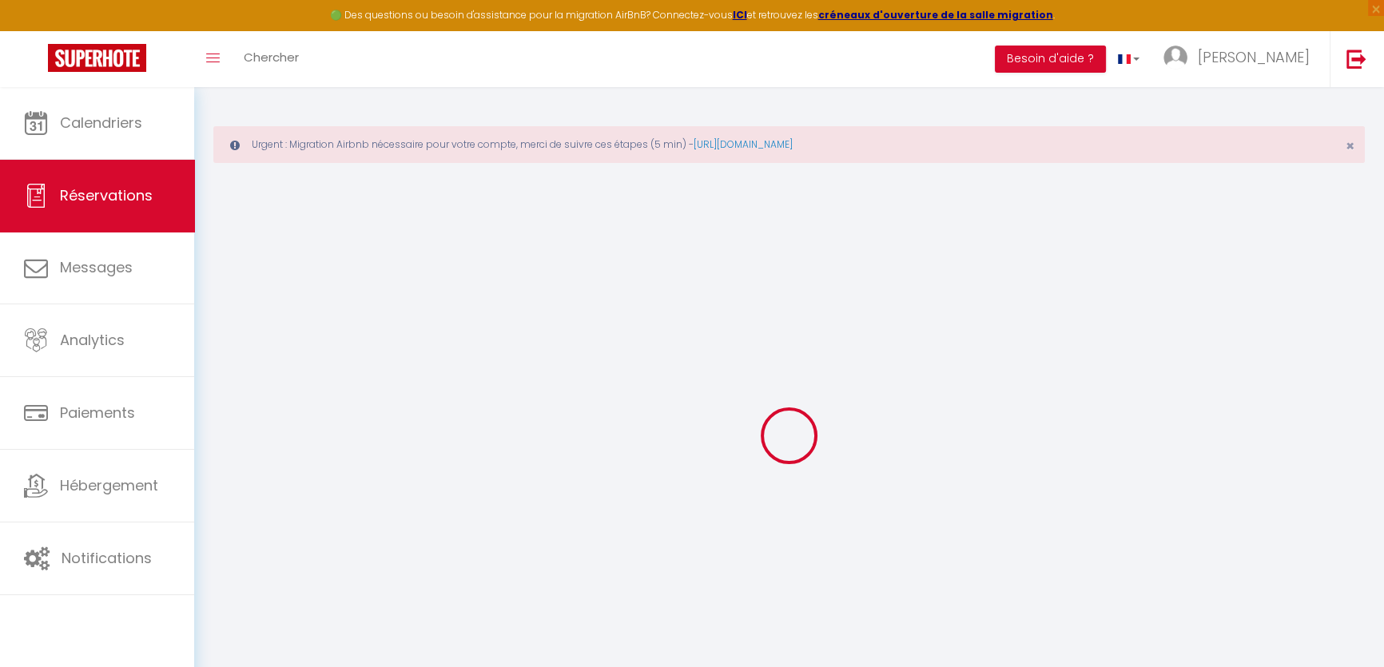
select select
checkbox input "false"
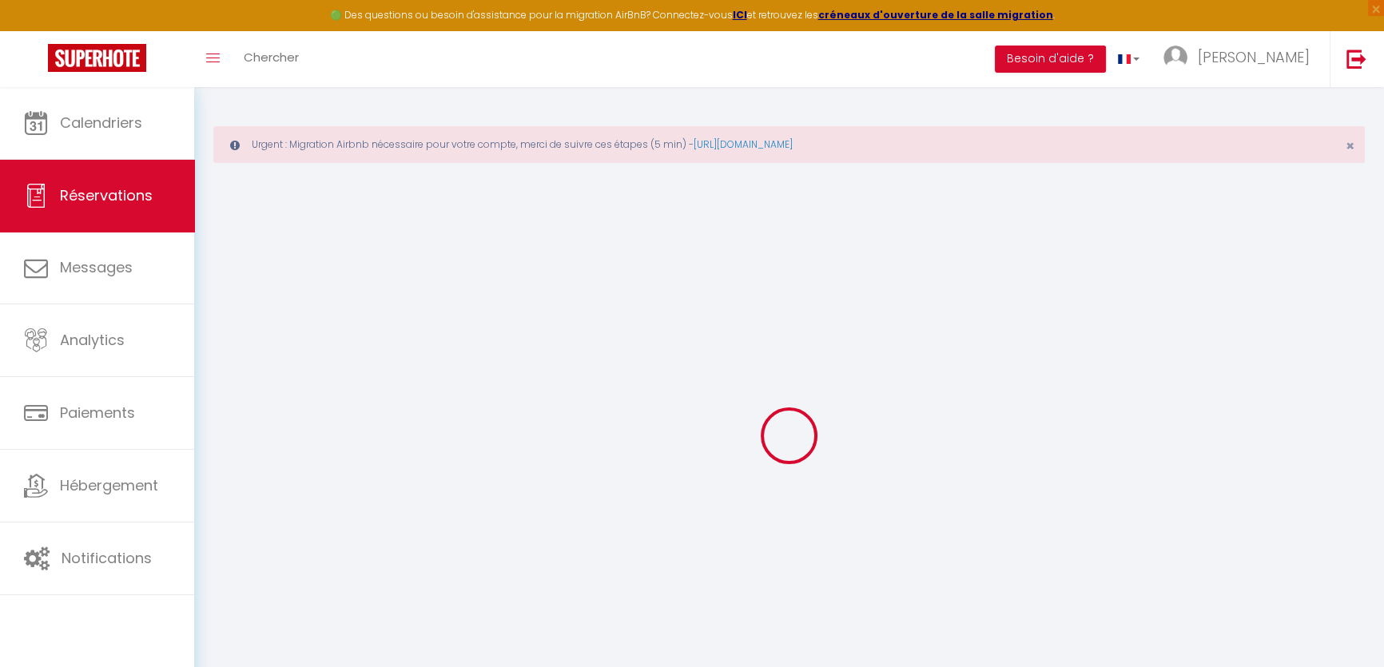
type input "1.76"
select select
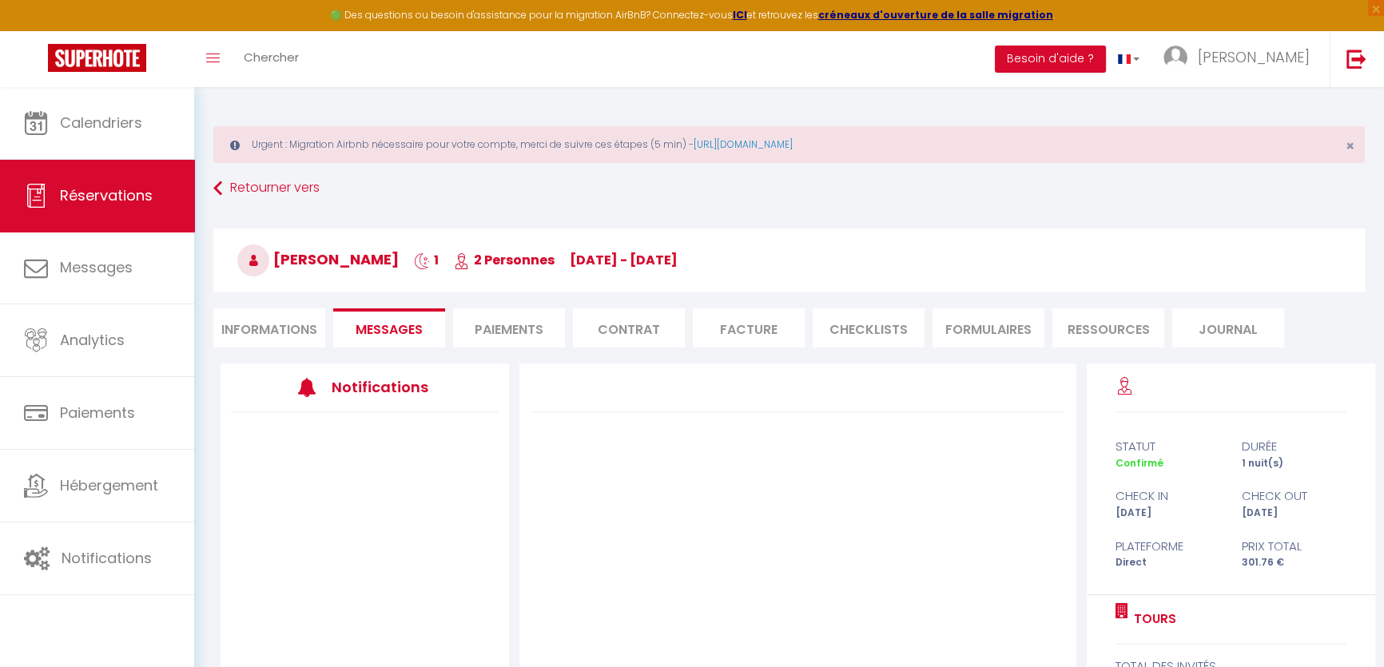
select select "18:00"
select select "11:00"
click at [275, 332] on li "Informations" at bounding box center [269, 328] width 112 height 39
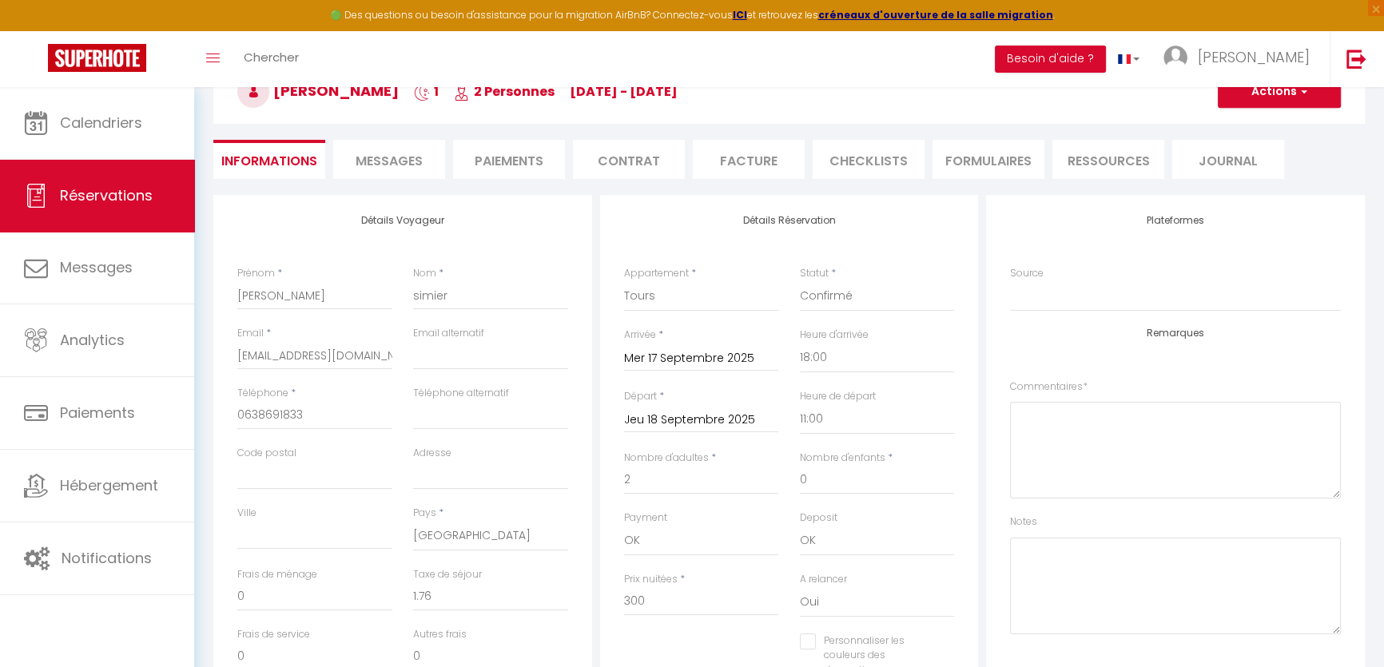
scroll to position [290, 0]
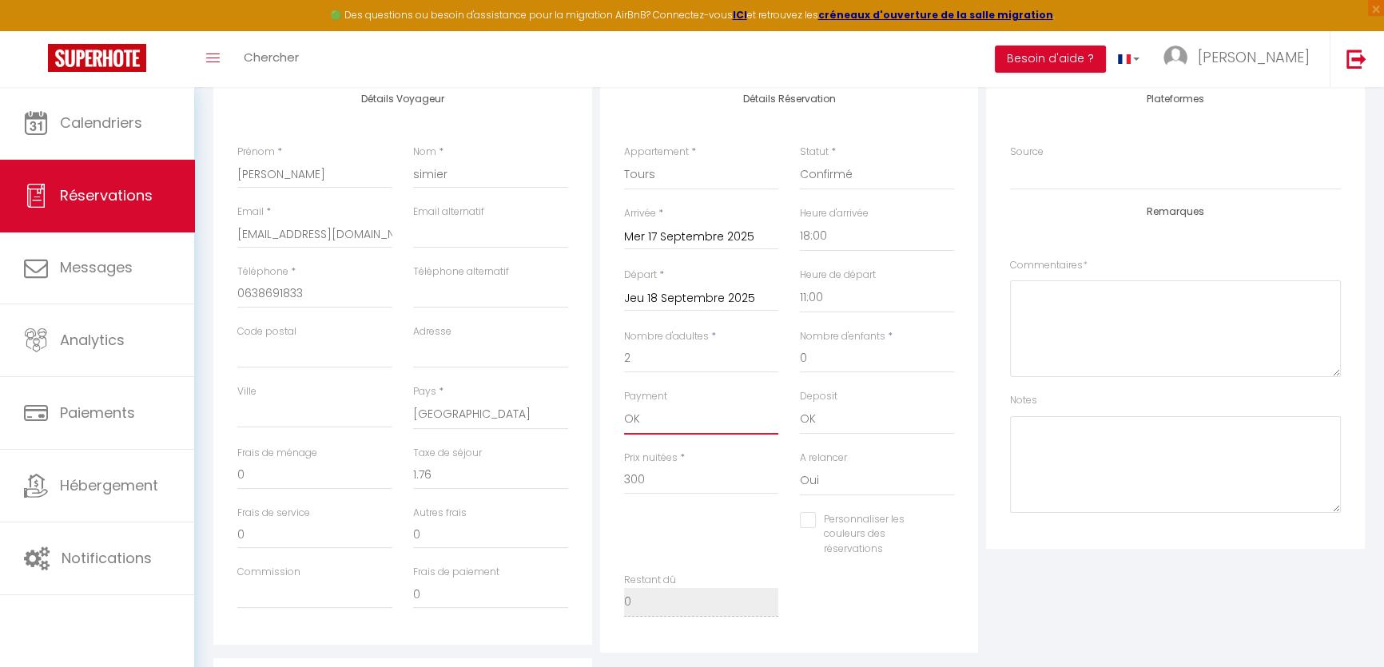
click at [658, 424] on select "OK KO" at bounding box center [701, 419] width 155 height 30
click at [624, 404] on select "OK KO" at bounding box center [701, 419] width 155 height 30
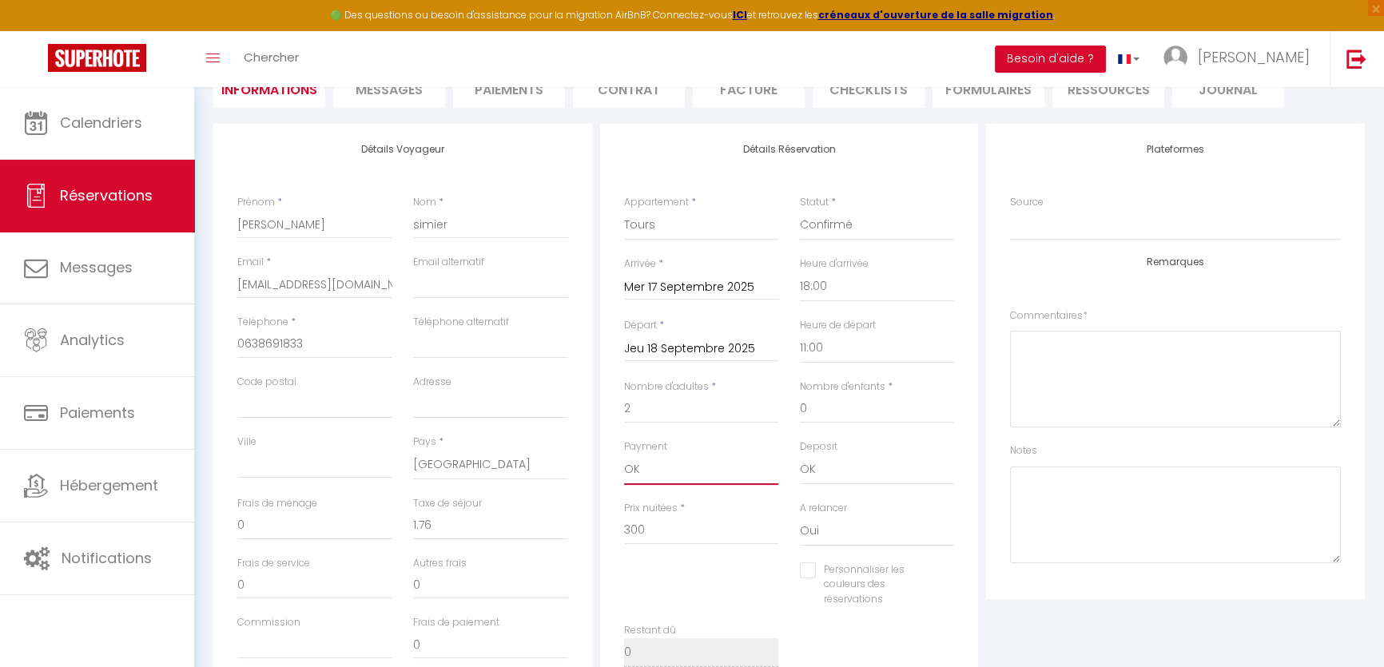
scroll to position [0, 0]
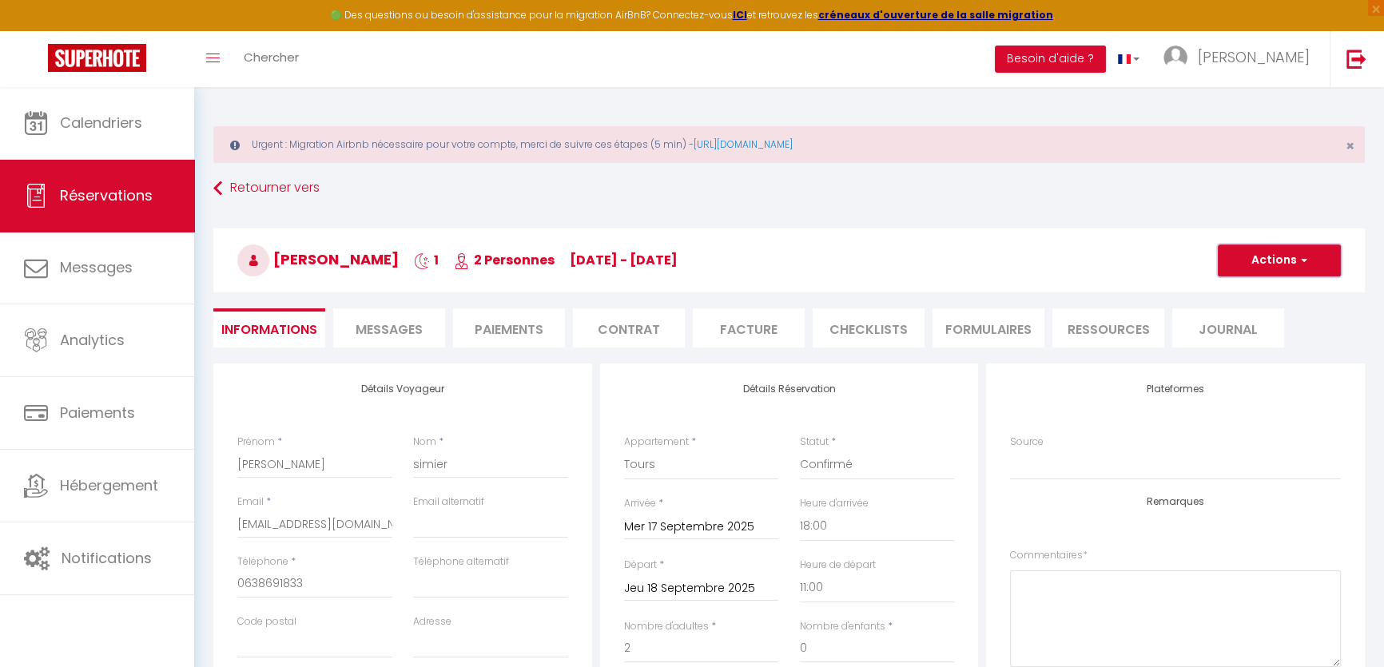
click at [1263, 268] on button "Actions" at bounding box center [1279, 261] width 123 height 32
click at [1255, 269] on button "Actions" at bounding box center [1279, 261] width 123 height 32
click at [1246, 269] on button "Actions" at bounding box center [1279, 261] width 123 height 32
click at [1246, 300] on link "Enregistrer" at bounding box center [1264, 295] width 126 height 21
checkbox input "false"
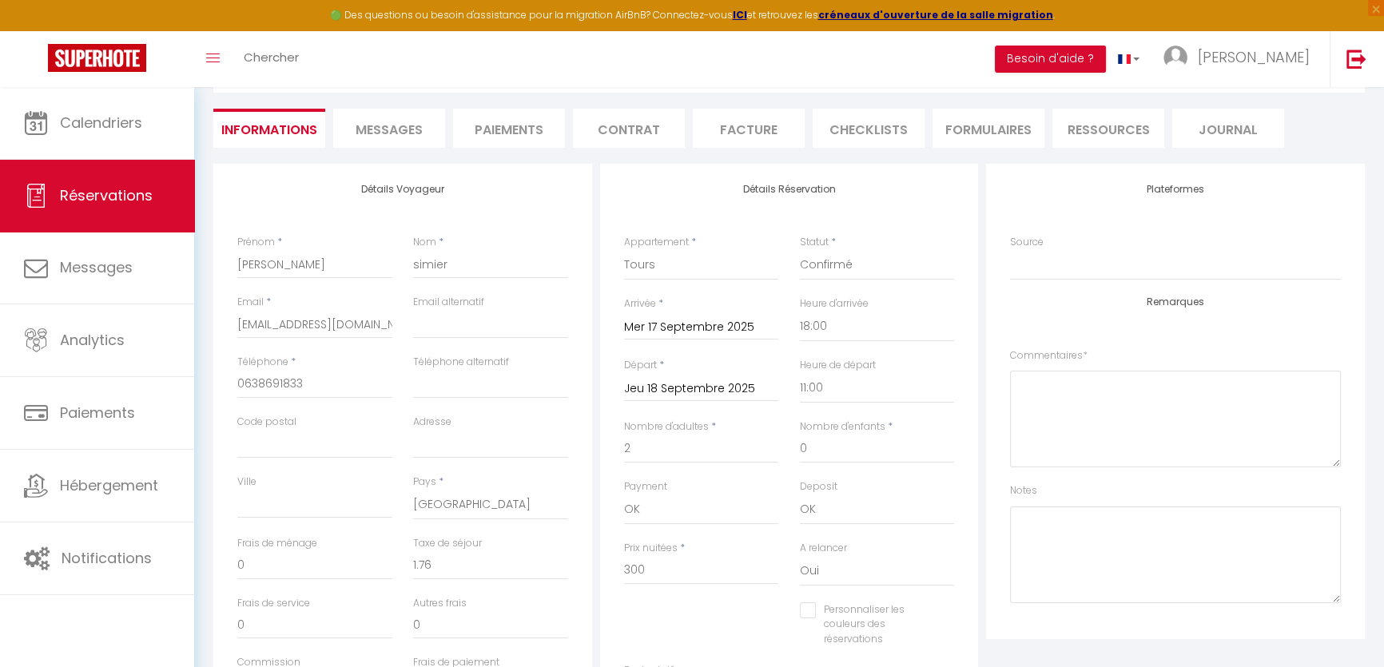
scroll to position [217, 0]
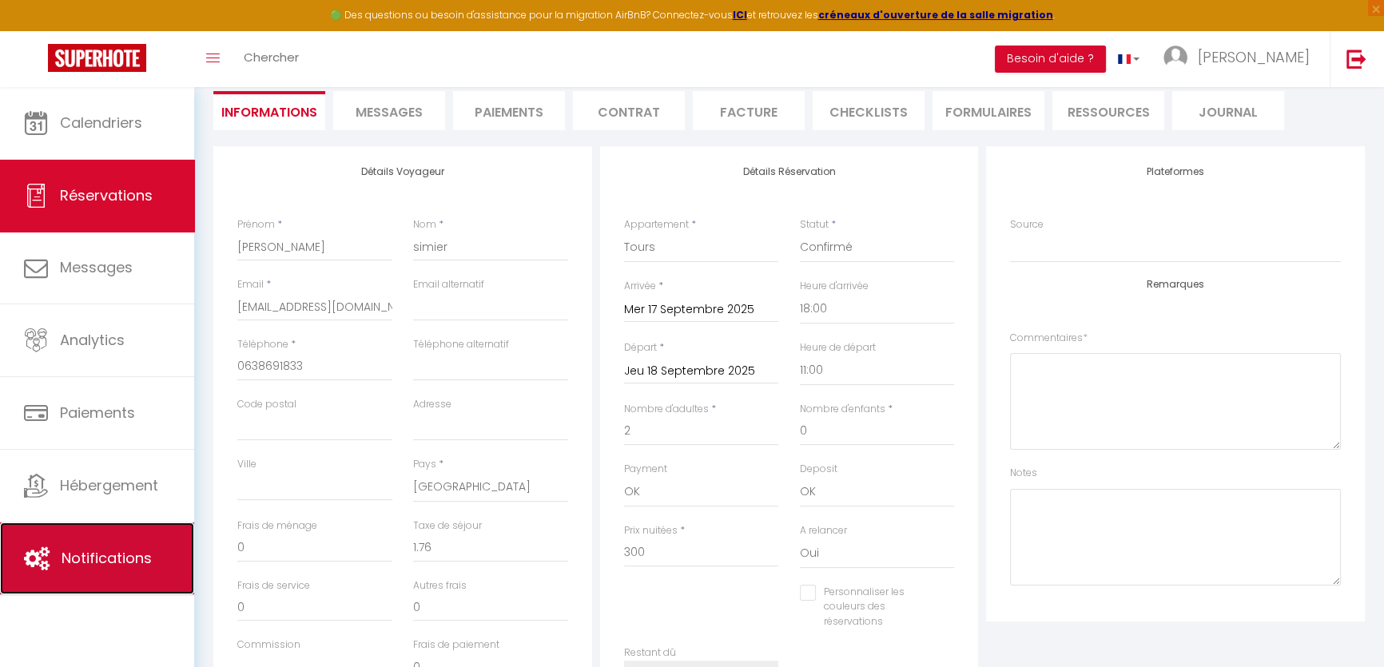
click at [109, 569] on link "Notifications" at bounding box center [97, 559] width 194 height 72
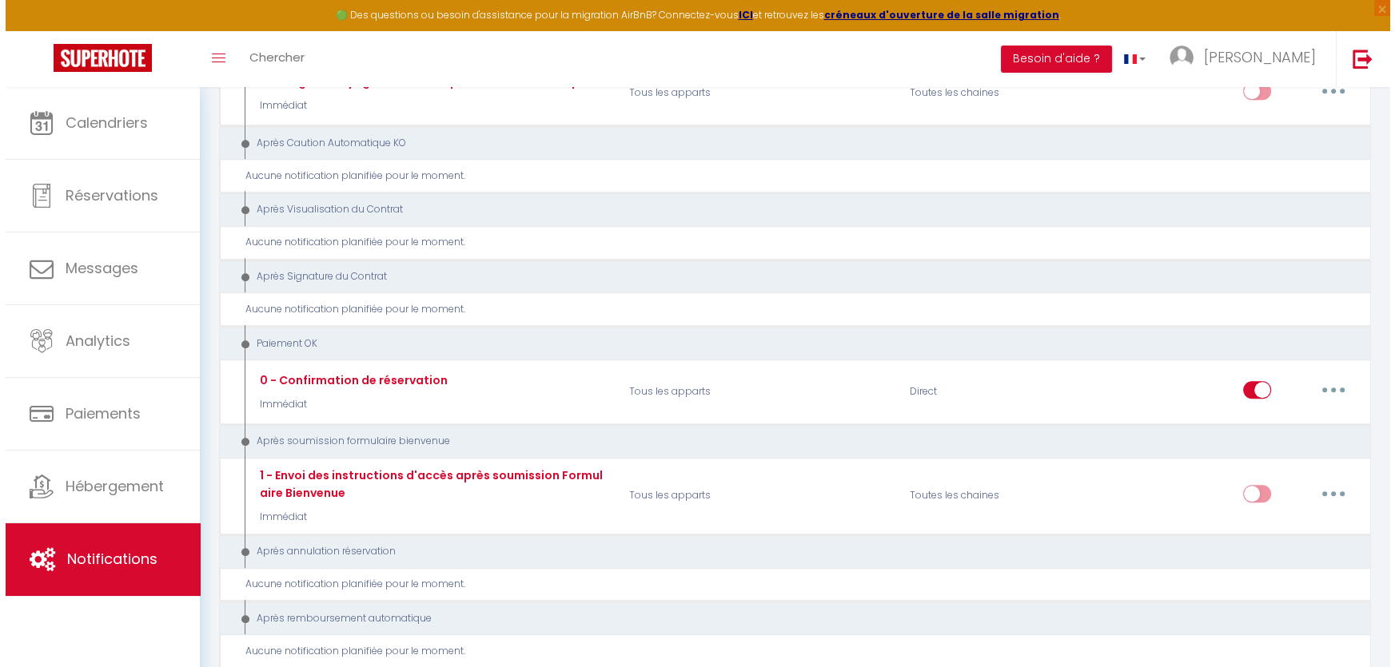
scroll to position [1743, 0]
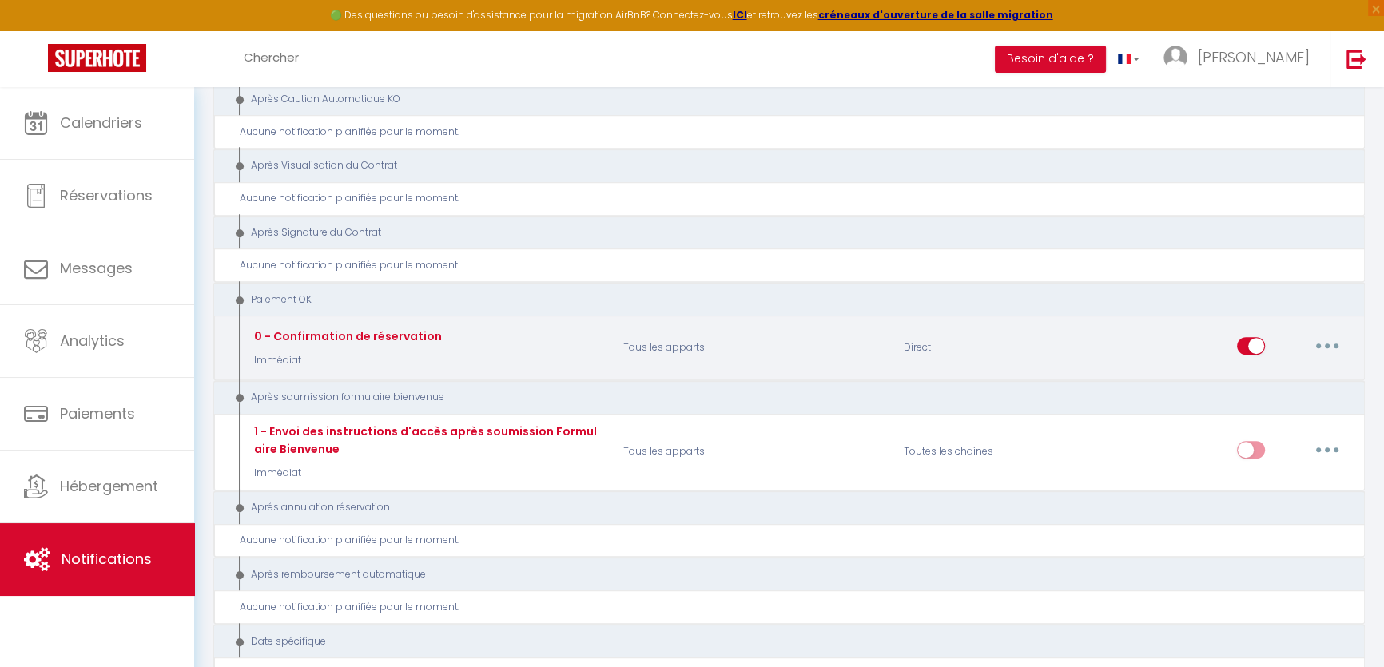
click at [1327, 344] on icon "button" at bounding box center [1327, 346] width 5 height 5
click at [1266, 426] on link "Tester" at bounding box center [1286, 439] width 118 height 27
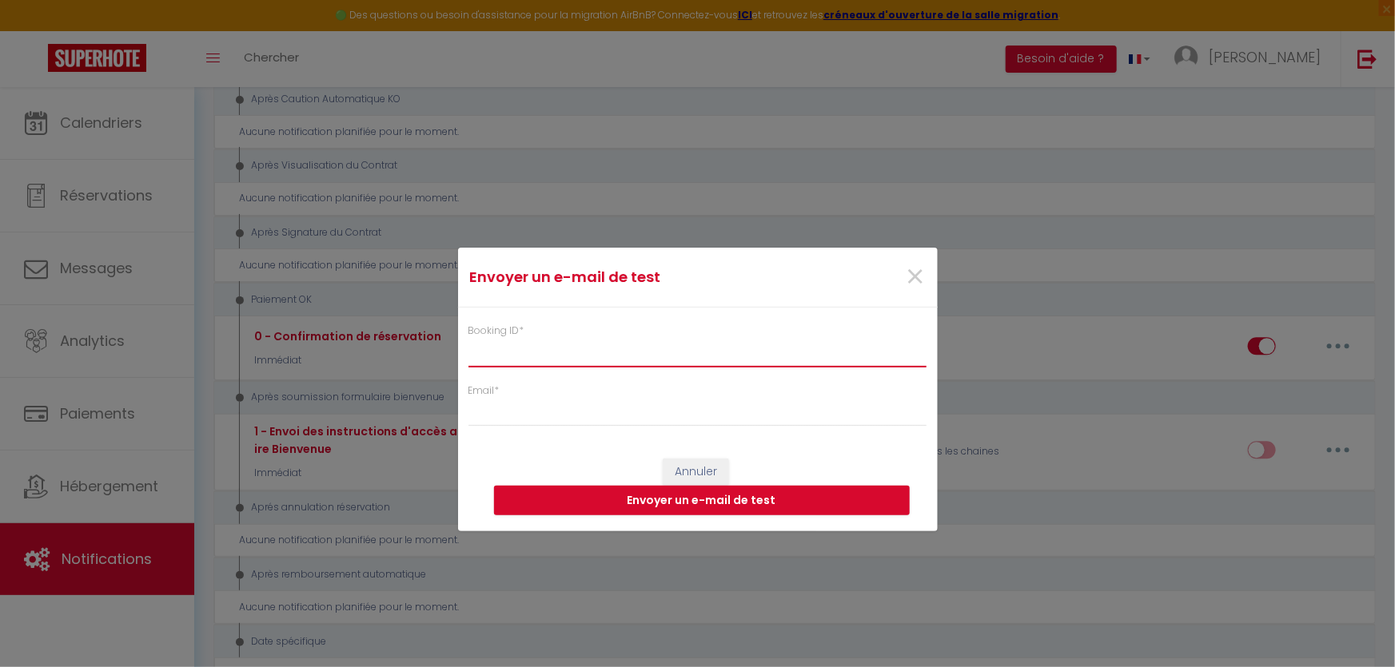
click at [509, 345] on input "Booking ID *" at bounding box center [697, 352] width 459 height 29
click at [75, 188] on div "Envoyer un e-mail de test × Booking ID * Email * Annuler Envoyer un e-mail de t…" at bounding box center [697, 333] width 1395 height 667
click at [918, 276] on span "×" at bounding box center [916, 277] width 20 height 48
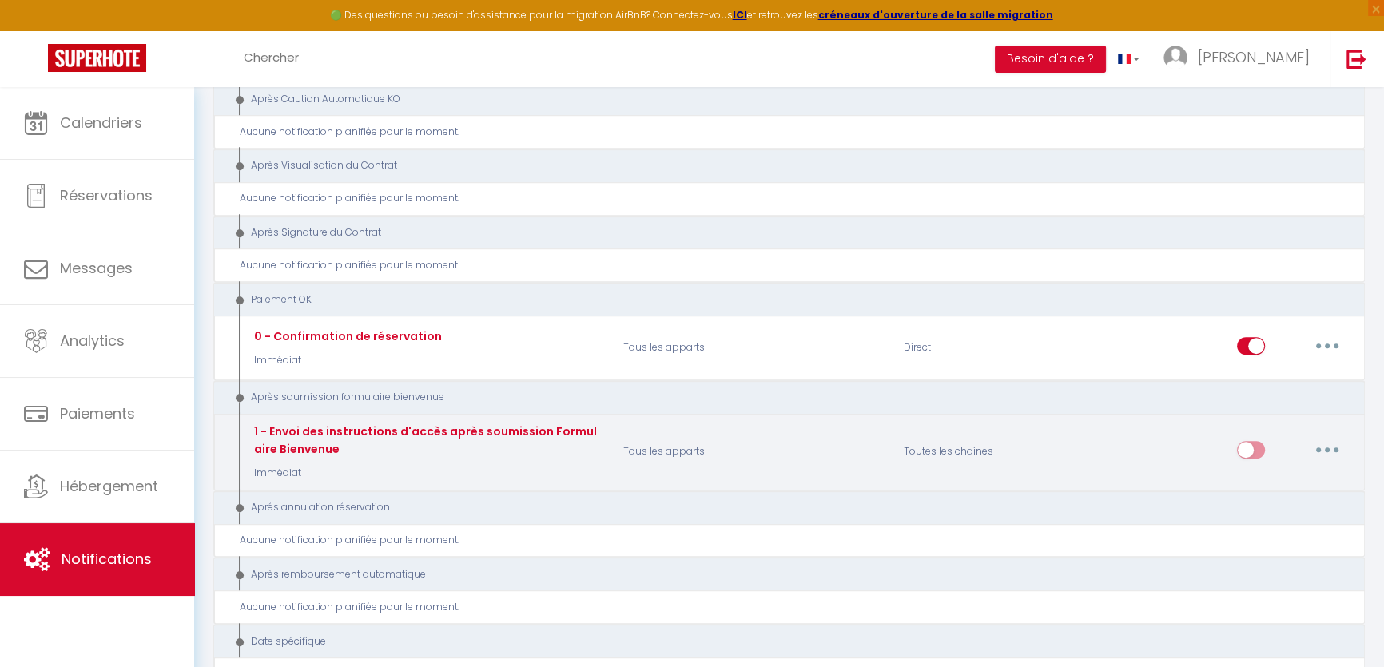
click at [528, 438] on div "1 - Envoi des instructions d'accès après soumission Formulaire Bienvenue Immédi…" at bounding box center [426, 452] width 352 height 58
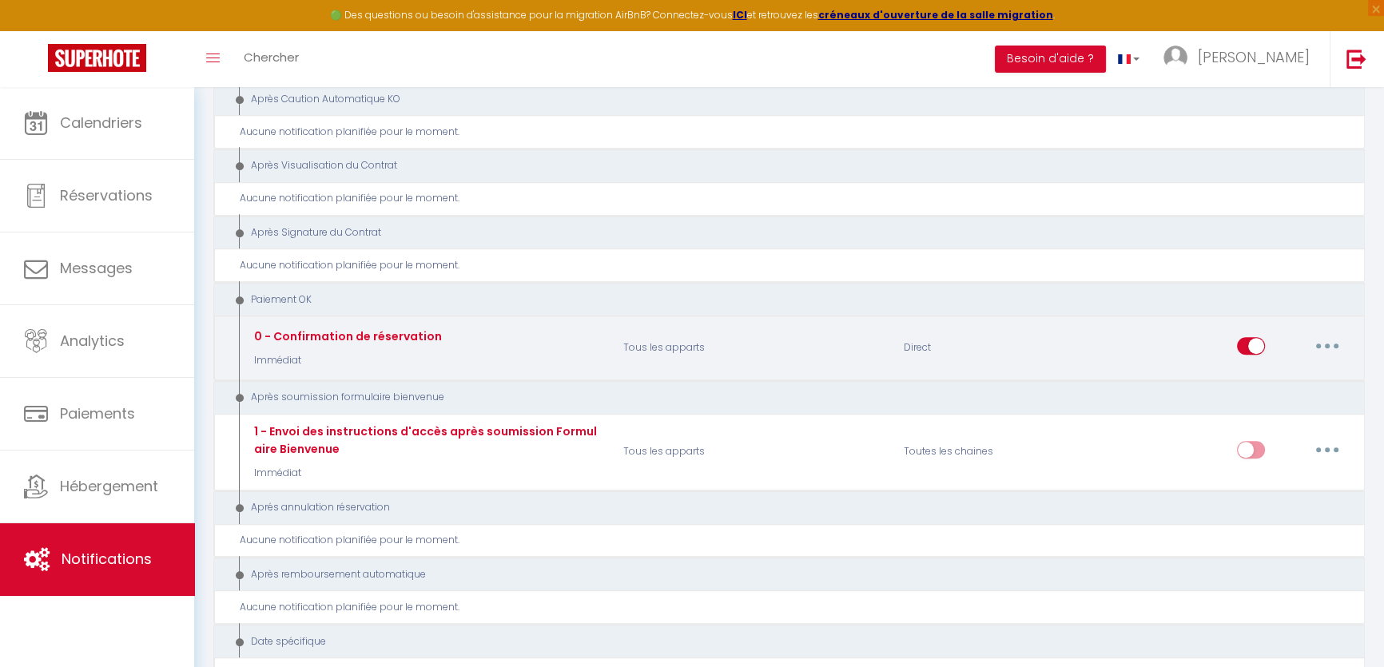
click at [1329, 333] on button "button" at bounding box center [1327, 346] width 45 height 26
click at [1279, 368] on link "Editer" at bounding box center [1286, 381] width 118 height 27
type input "0 - Confirmation de réservation"
select select "16"
select select "Immédiat"
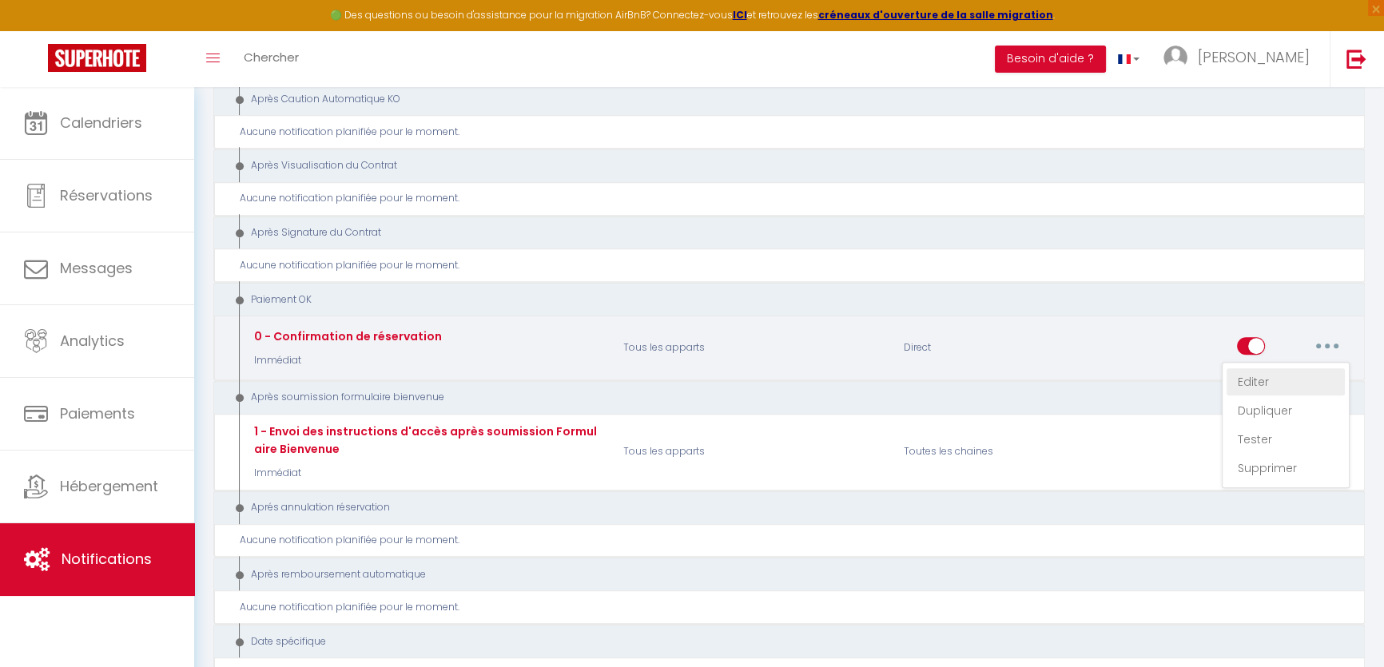
select select "if_booking_is_paid"
checkbox input "true"
checkbox input "false"
radio input "true"
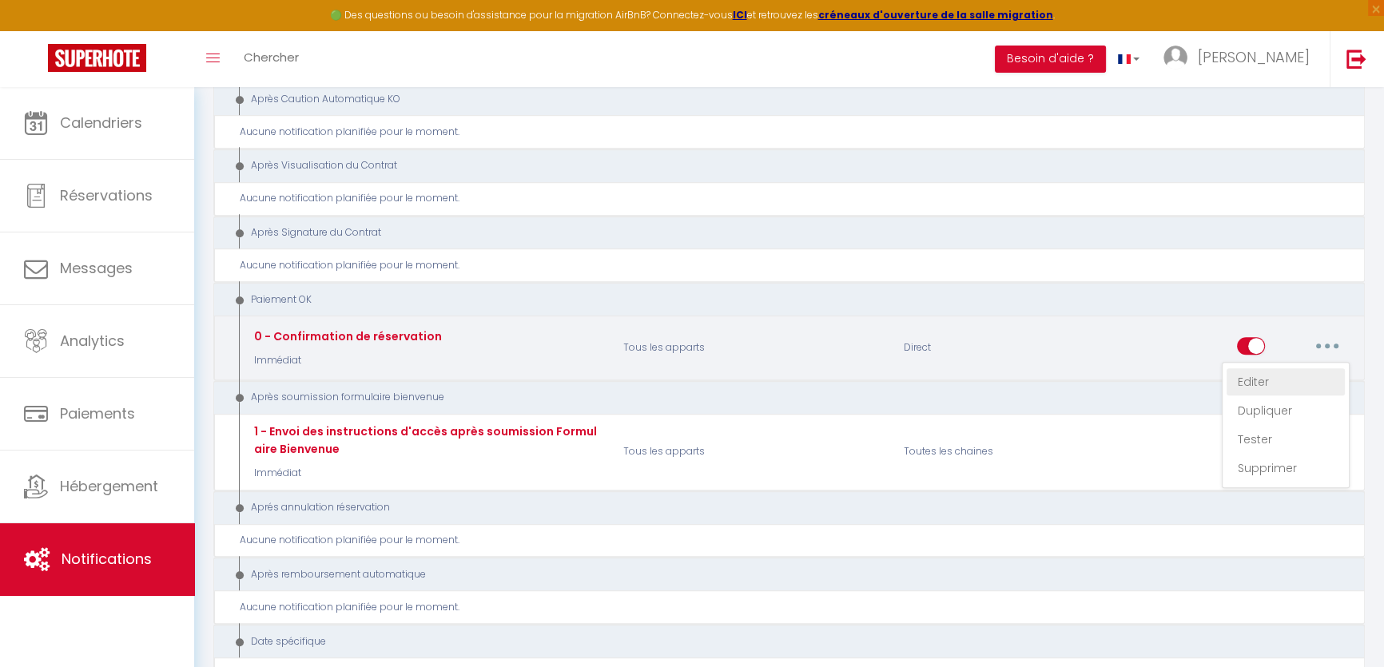
type input "OMIRA - Confirmation de votre réservation - [BOOKING:ID]"
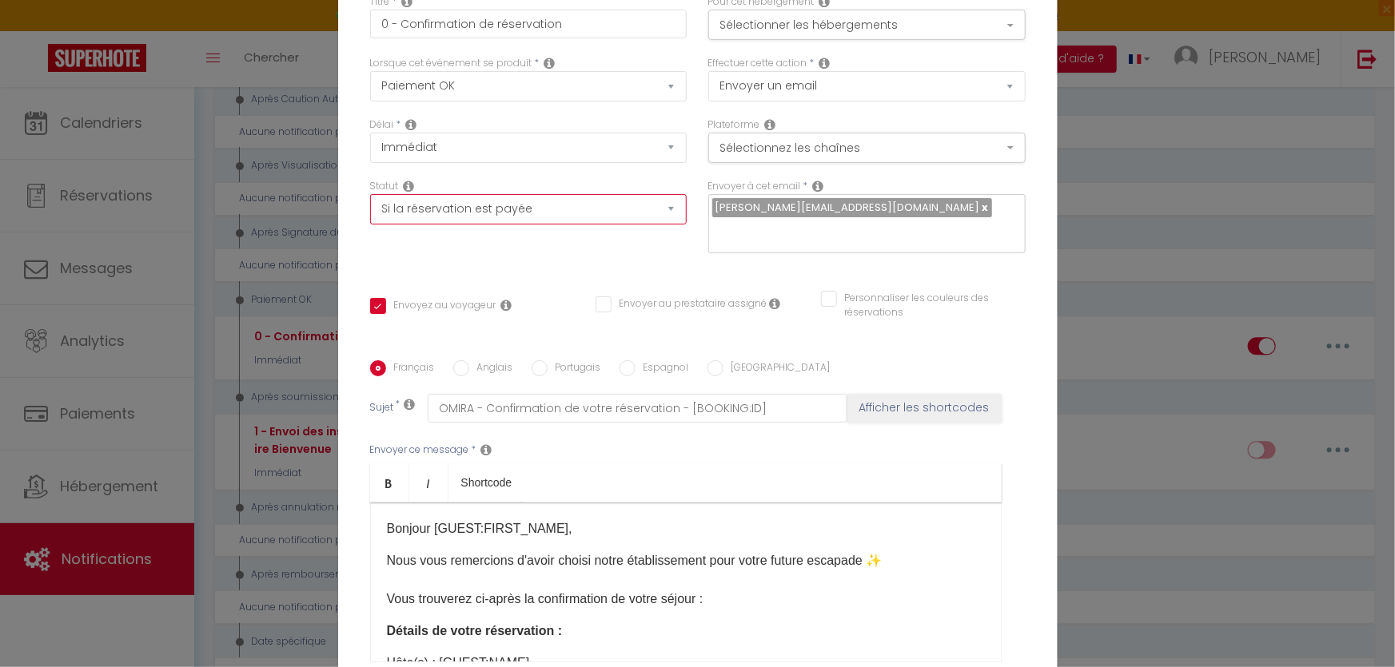
click at [449, 217] on select "Aucun Si la réservation est payée Si réservation non payée Si la caution a été …" at bounding box center [528, 209] width 317 height 30
select select
click at [370, 205] on select "Aucun Si la réservation est payée Si réservation non payée Si la caution a été …" at bounding box center [528, 209] width 317 height 30
checkbox input "true"
checkbox input "false"
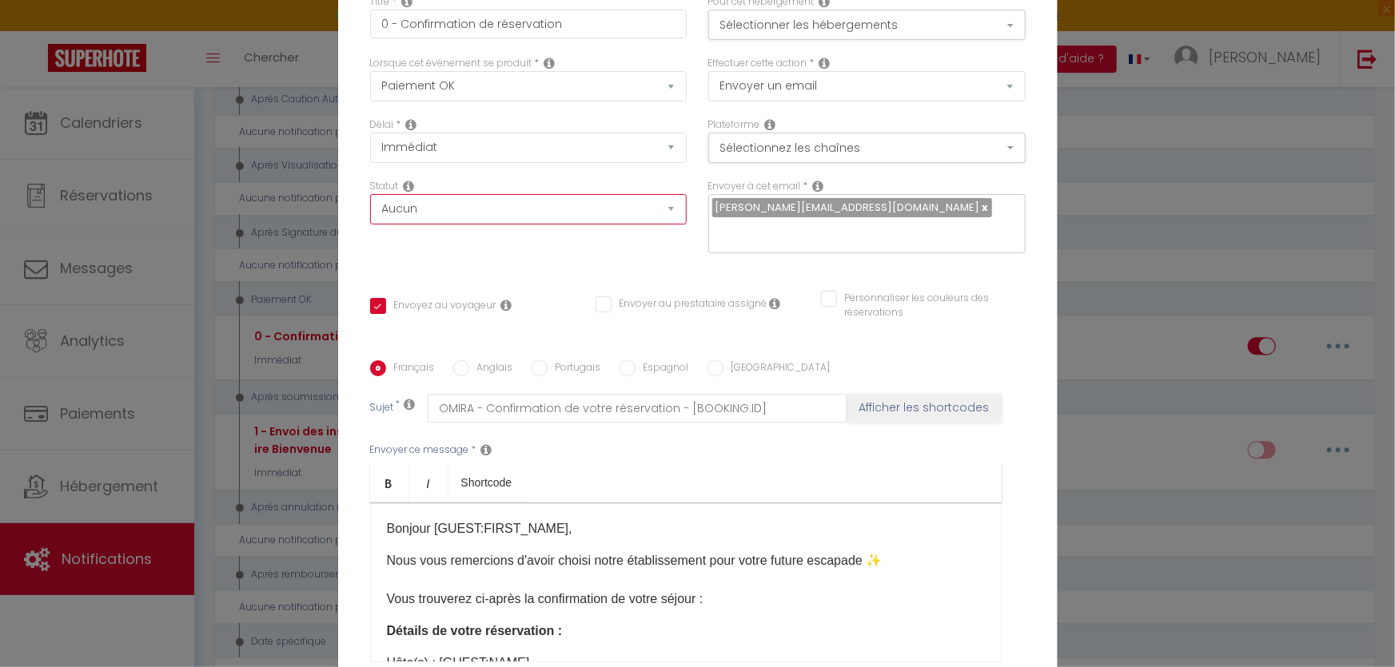
checkbox input "false"
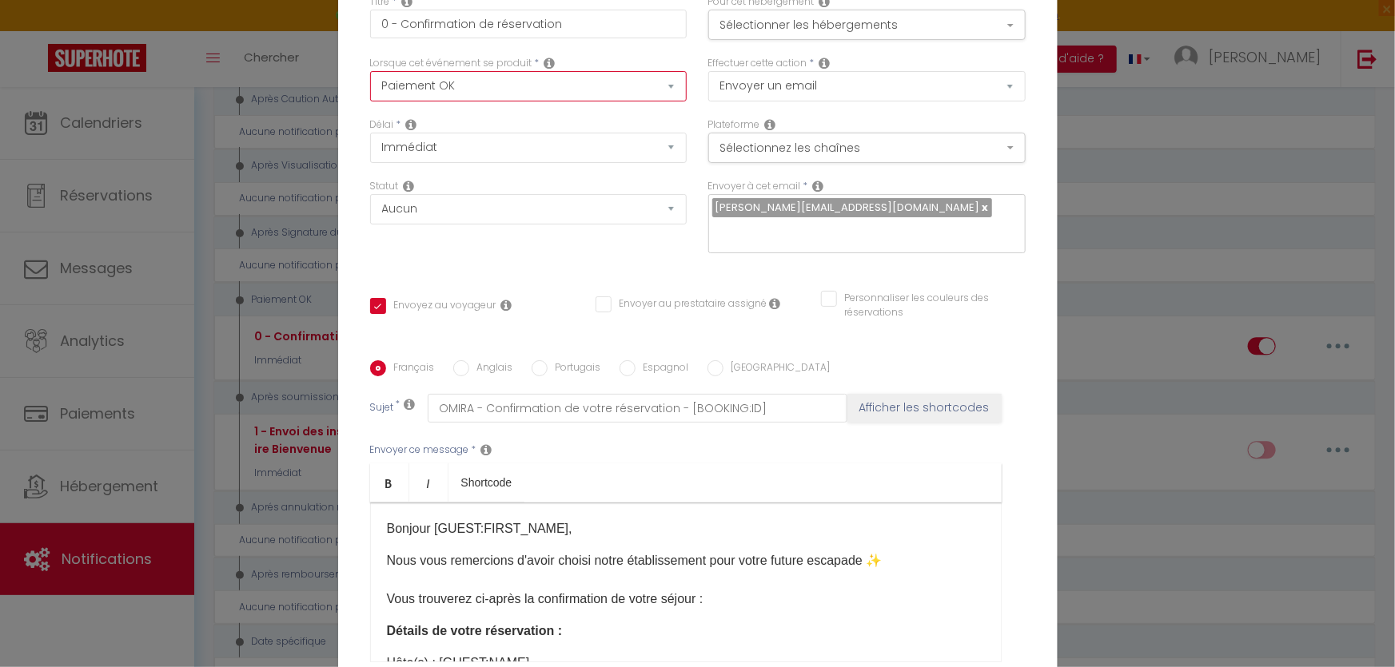
click at [433, 102] on select "Après la réservation Avant Checkin (à partir de 12h00) Après Checkin (à partir …" at bounding box center [528, 86] width 317 height 30
click at [370, 82] on select "Après la réservation Avant Checkin (à partir de 12h00) Après Checkin (à partir …" at bounding box center [528, 86] width 317 height 30
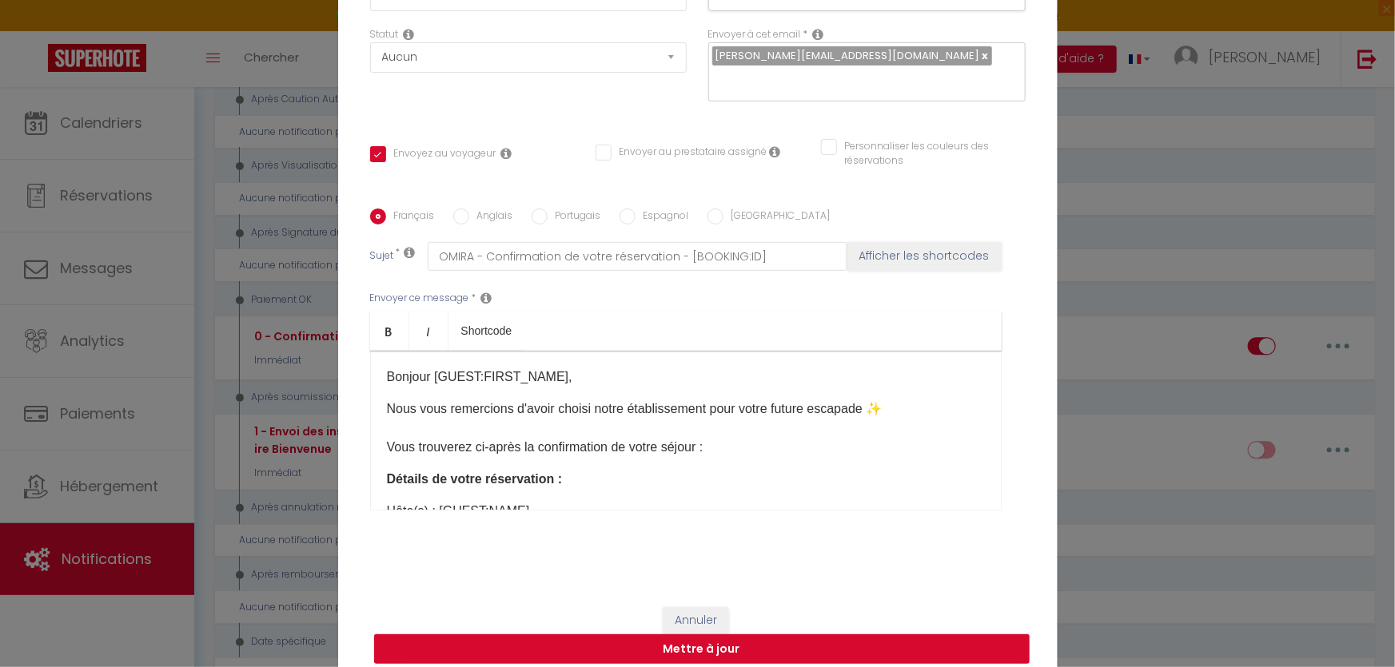
click at [676, 637] on button "Mettre à jour" at bounding box center [701, 650] width 655 height 30
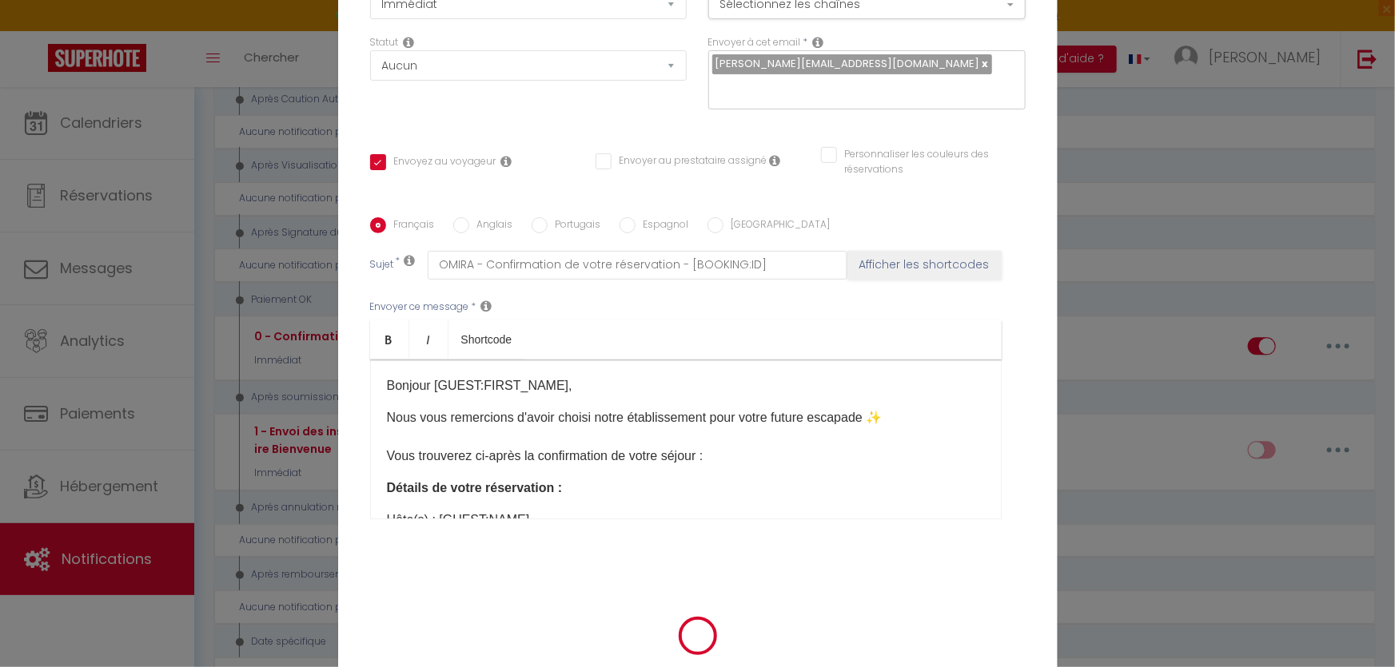
checkbox input "true"
checkbox input "false"
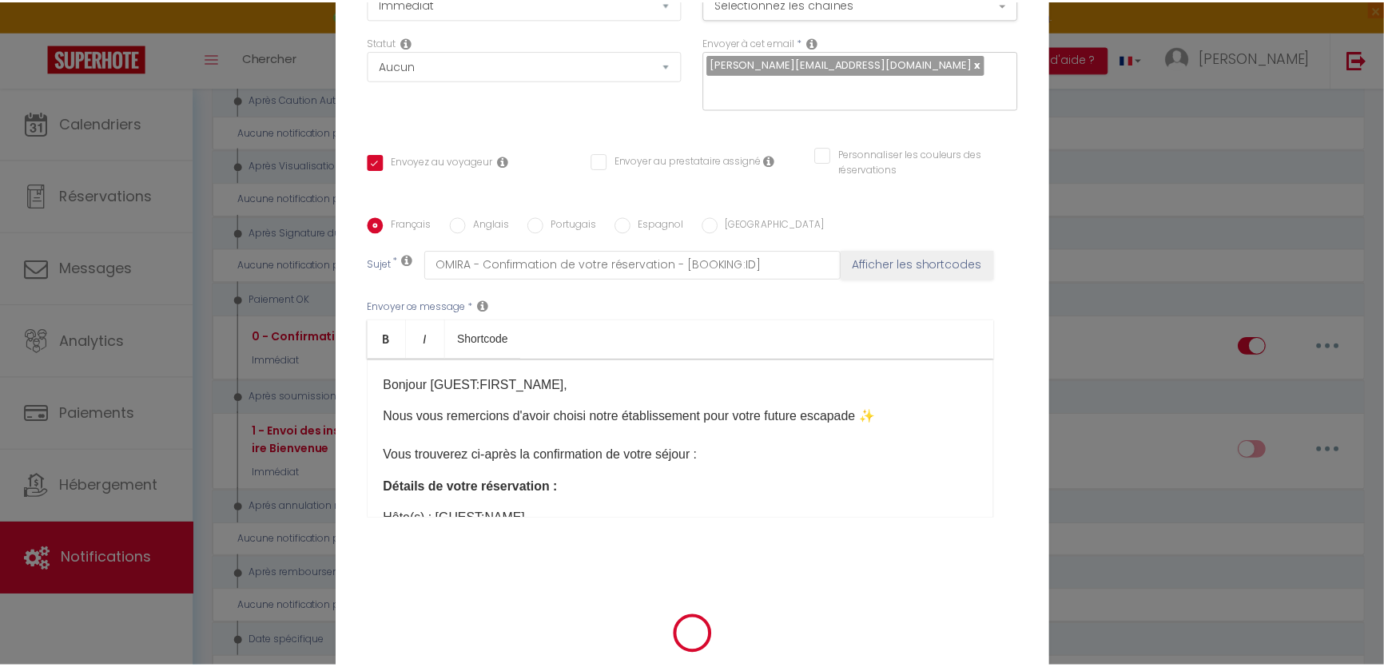
scroll to position [144, 0]
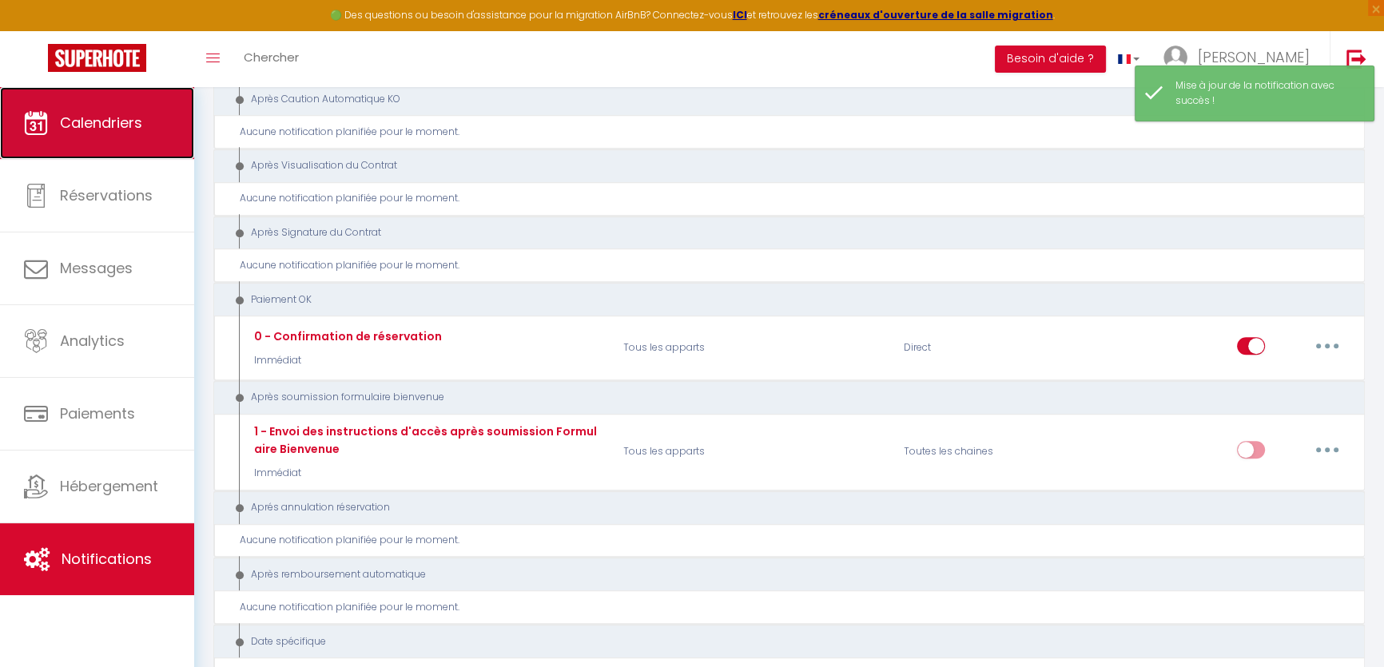
click at [108, 113] on span "Calendriers" at bounding box center [101, 123] width 82 height 20
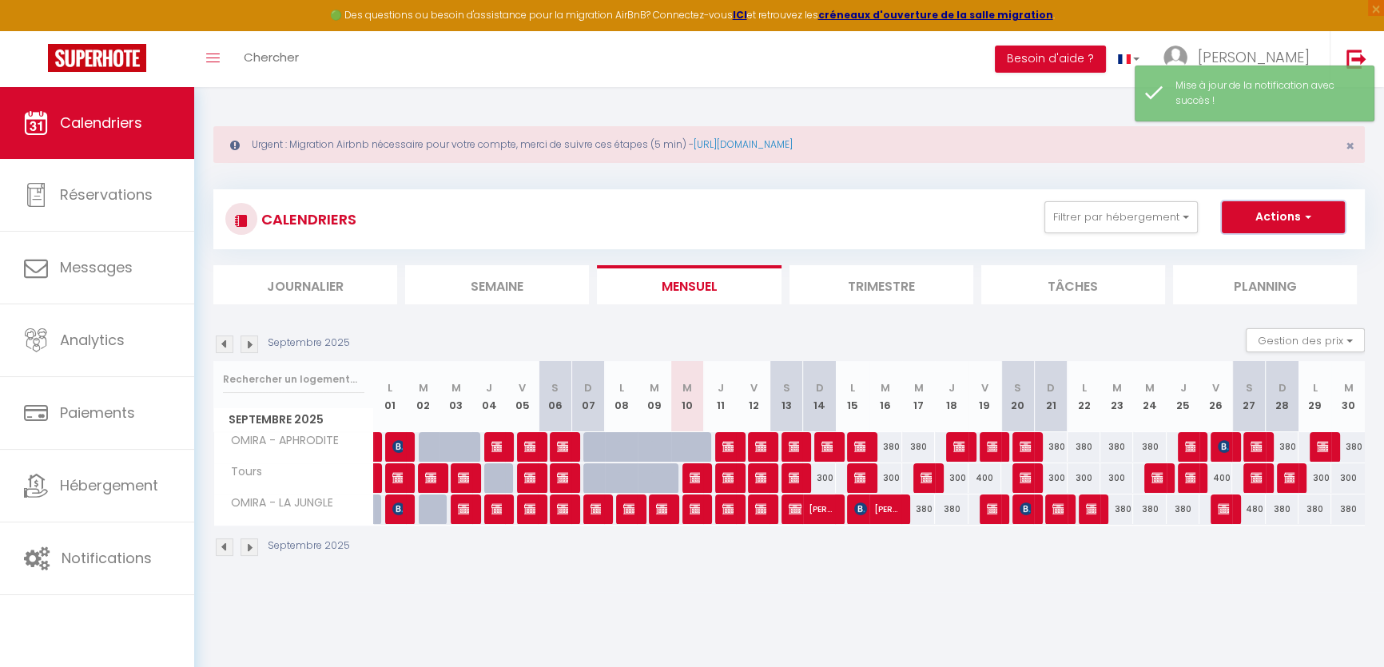
click at [1289, 216] on button "Actions" at bounding box center [1283, 217] width 123 height 32
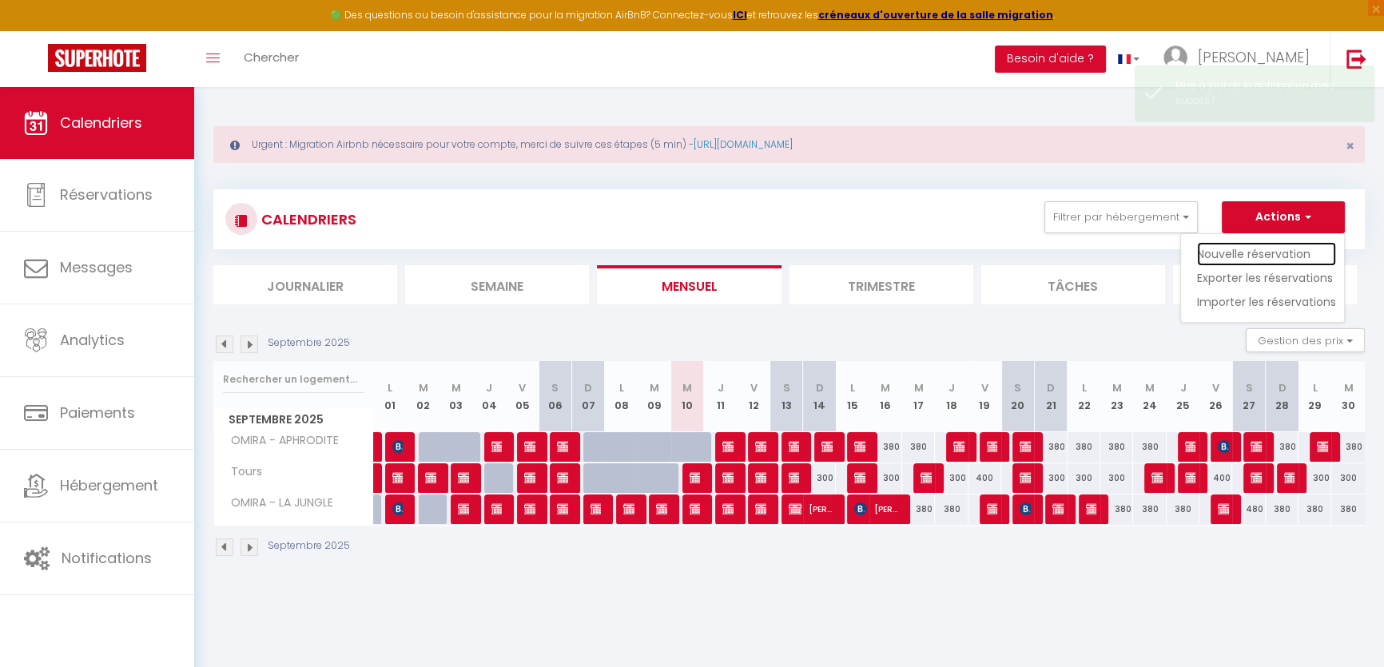
click at [1232, 258] on link "Nouvelle réservation" at bounding box center [1266, 254] width 139 height 24
select select
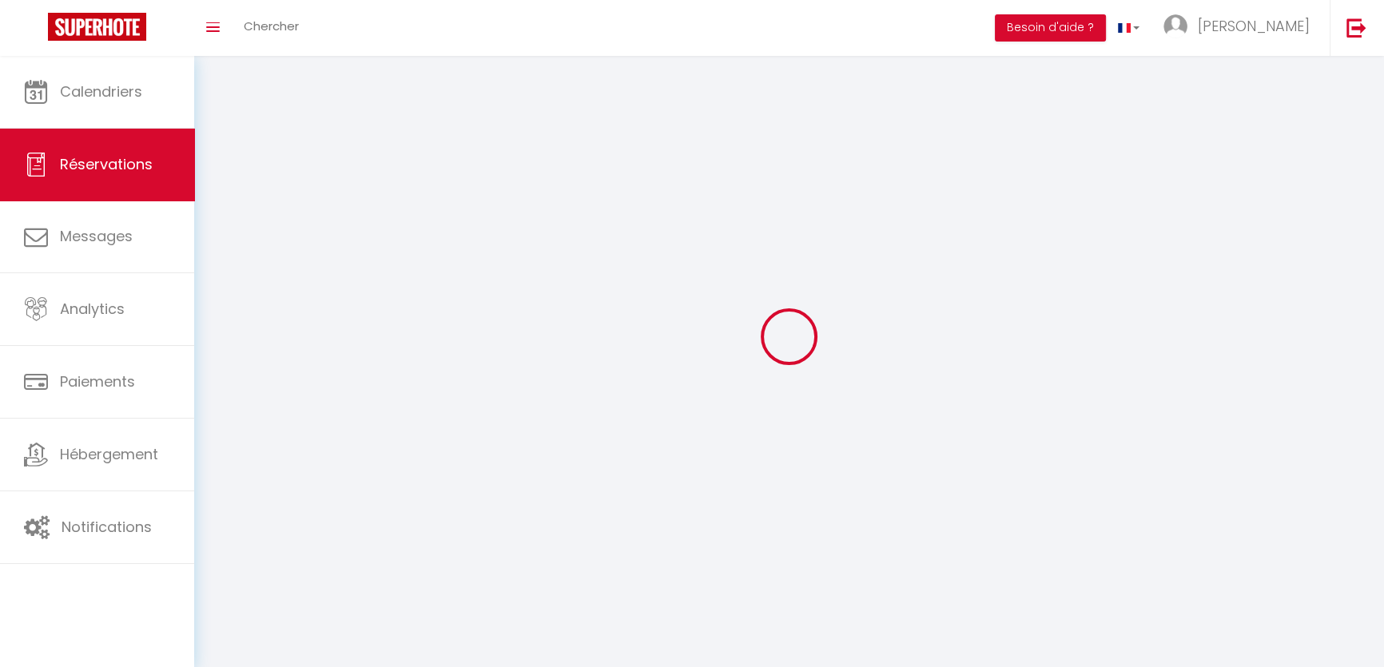
select select
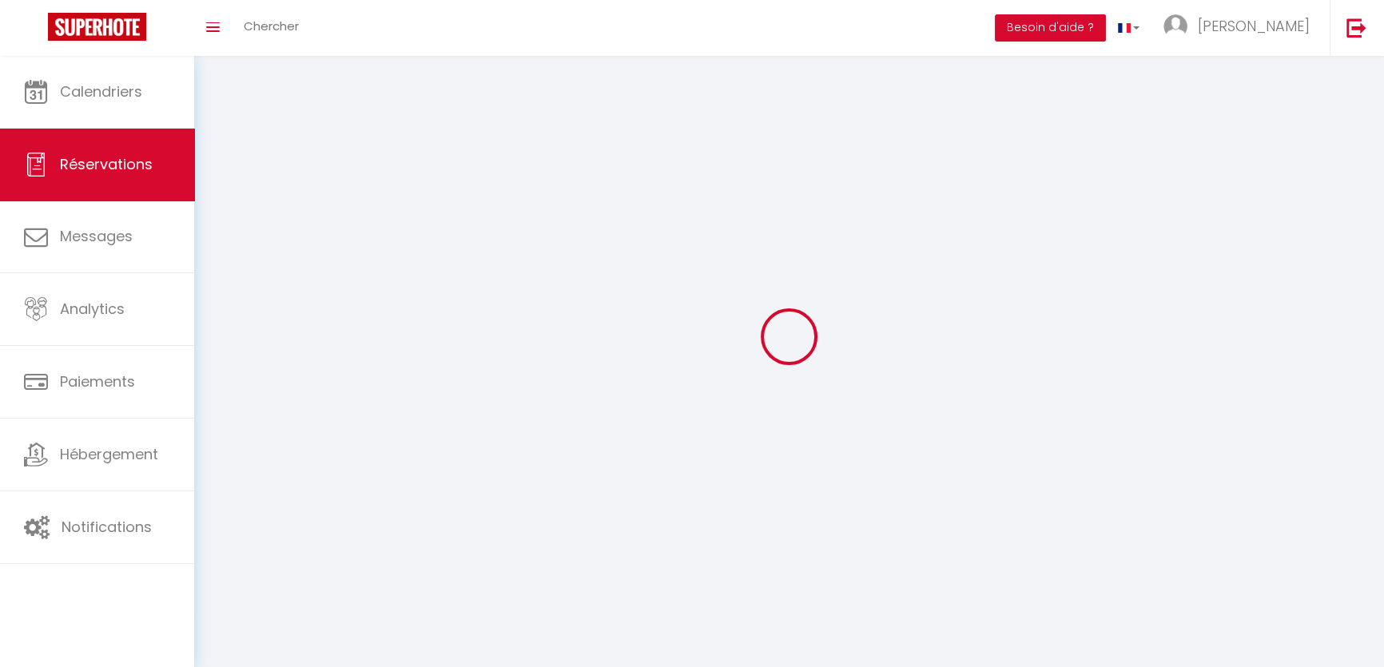
select select
checkbox input "false"
select select
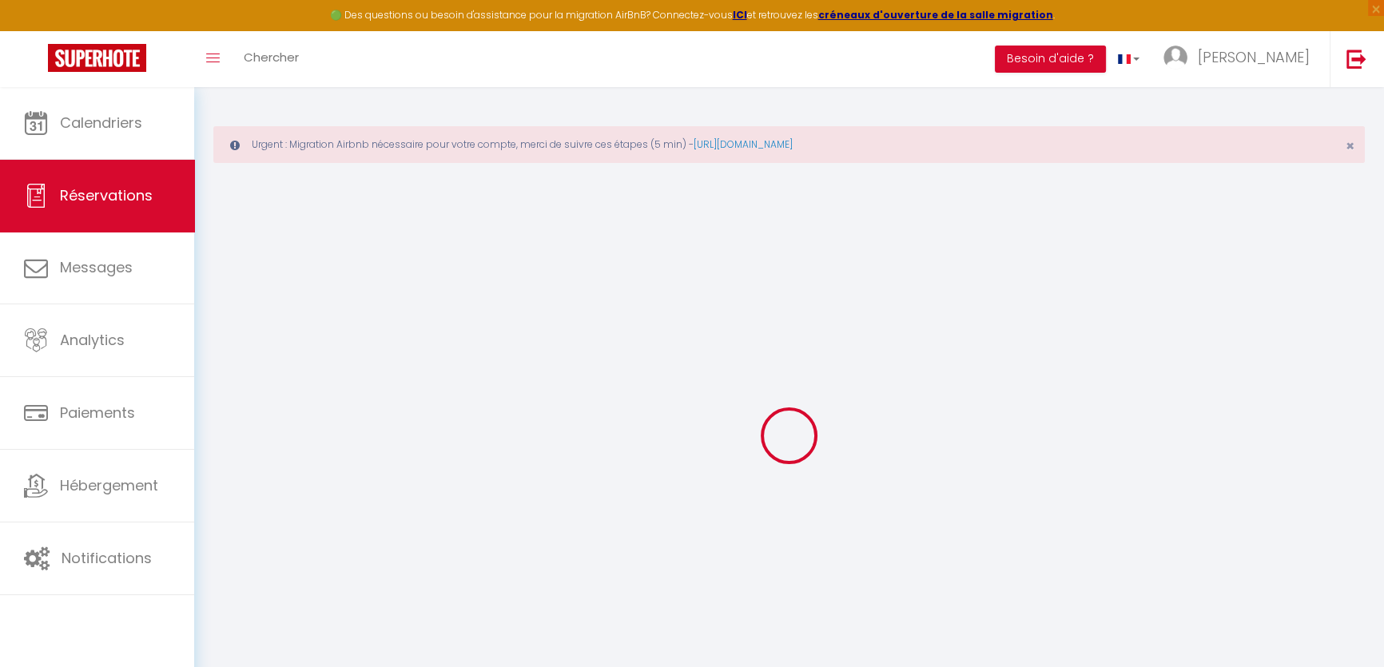
select select
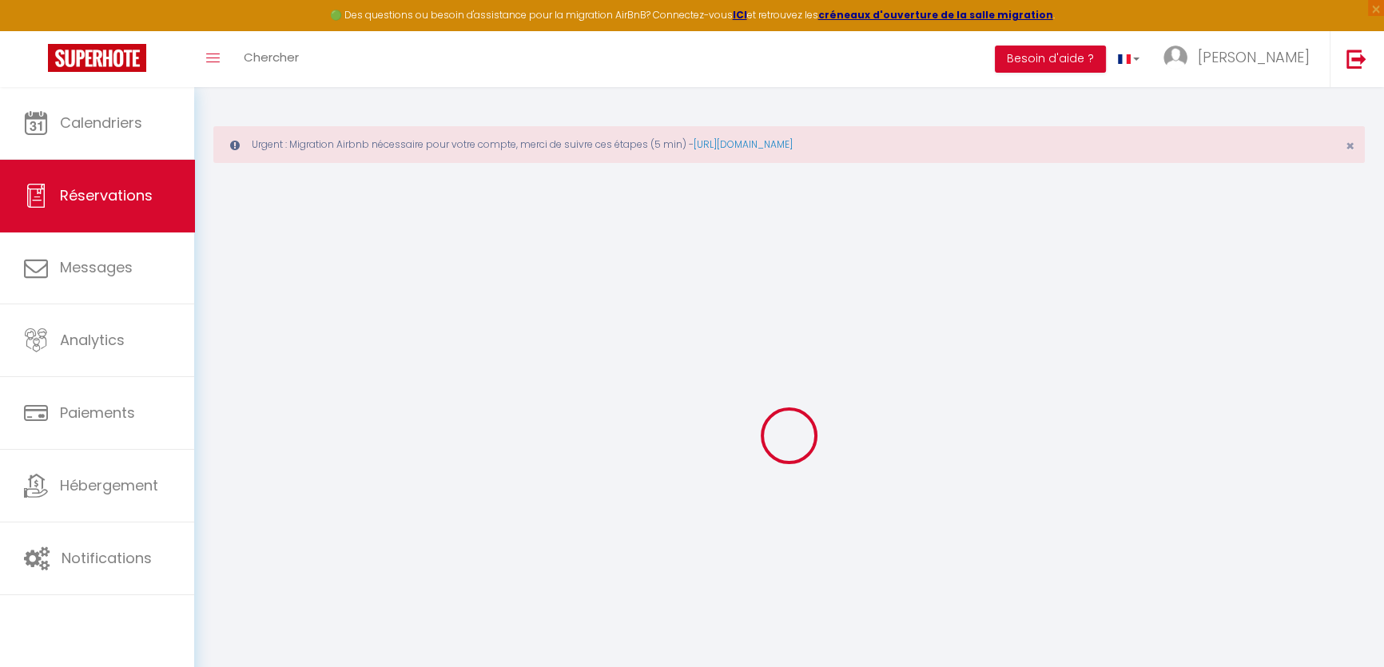
select select
checkbox input "false"
select select
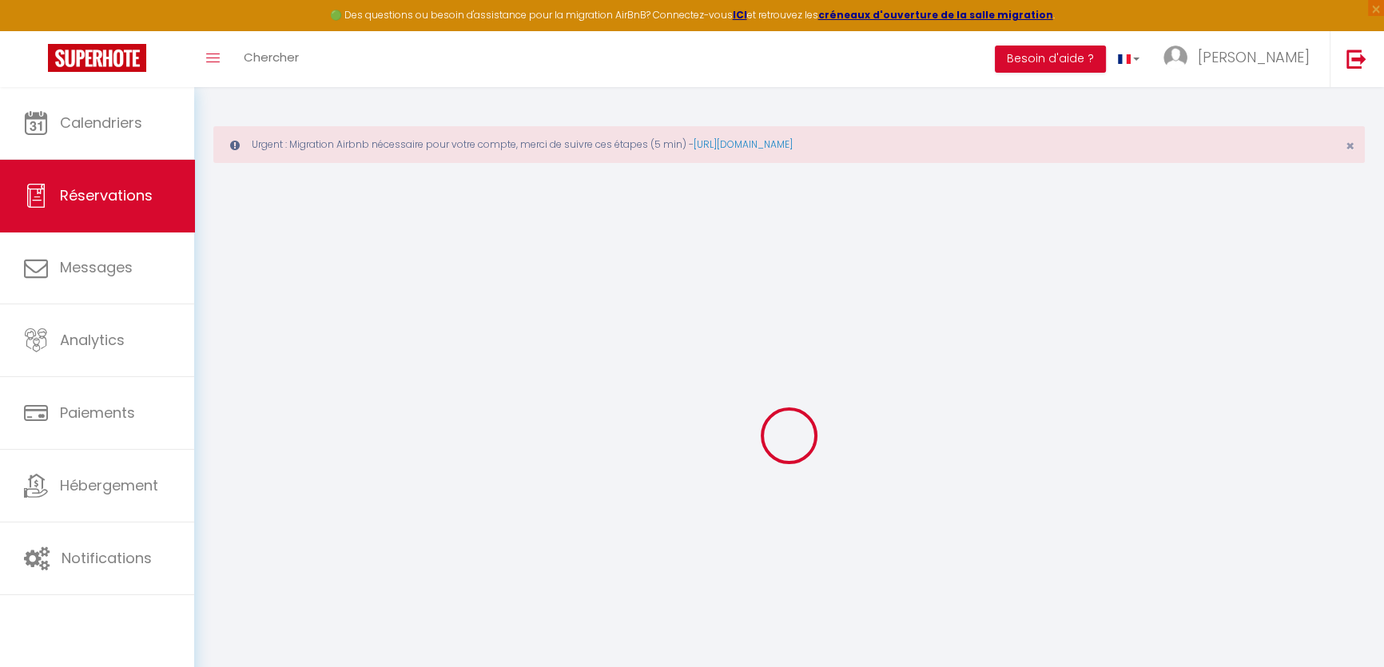
select select
checkbox input "false"
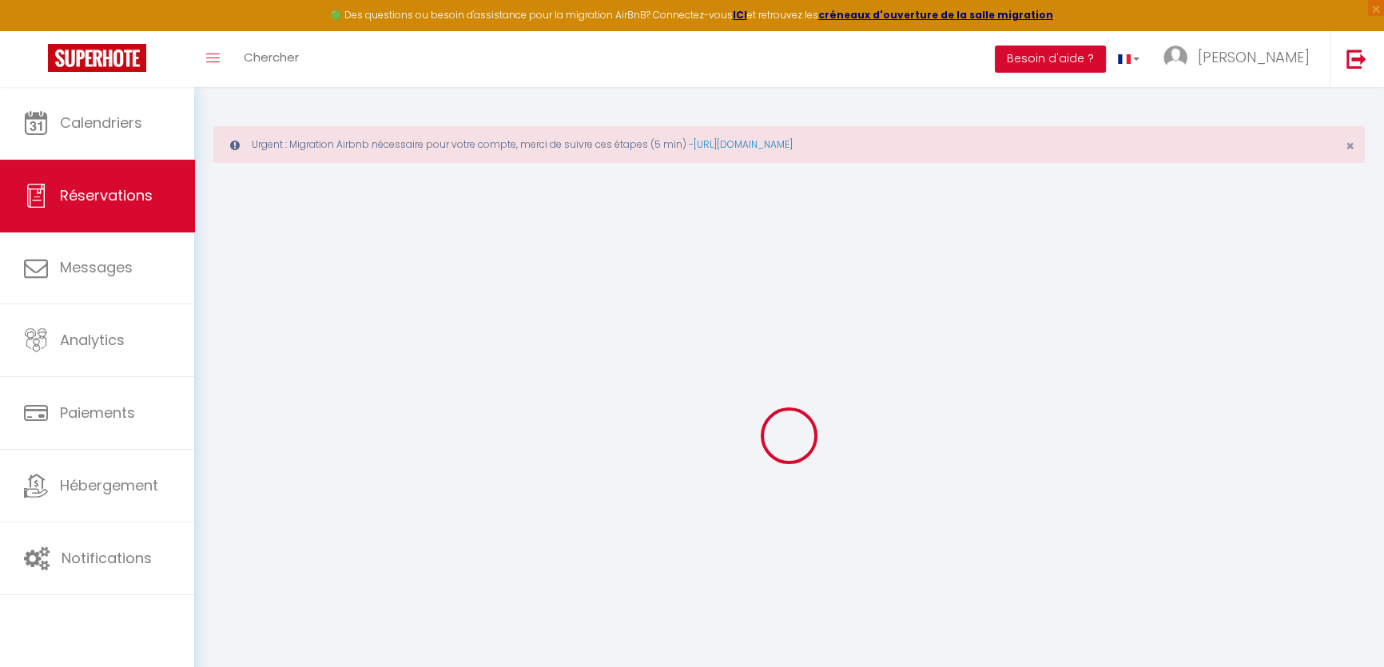
select select
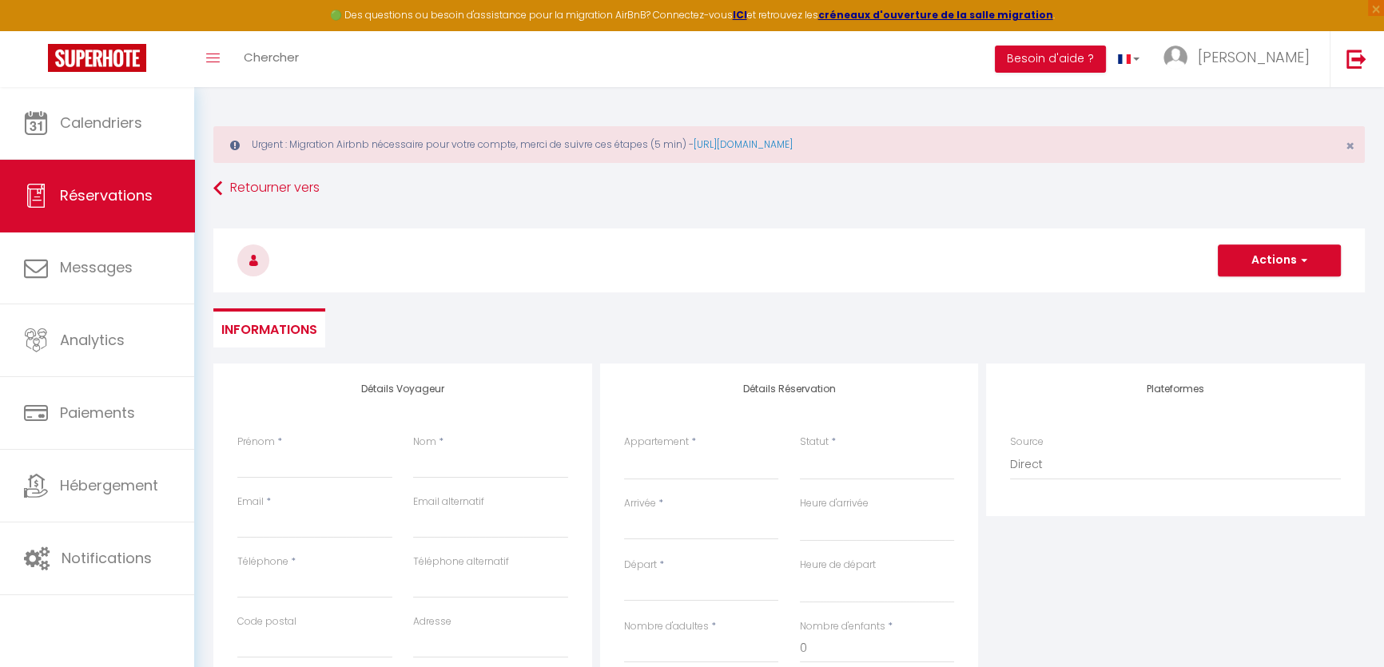
select select
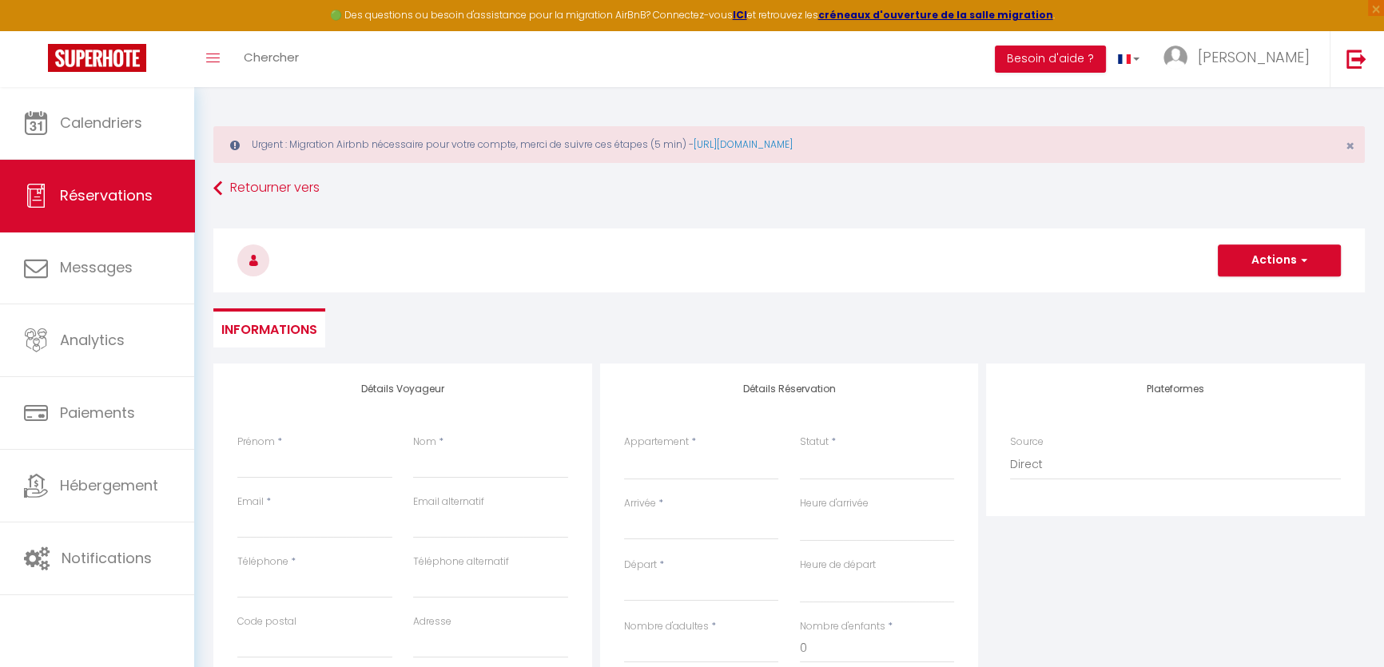
checkbox input "false"
select select
click at [377, 456] on input "Prénom" at bounding box center [314, 464] width 155 height 29
type input "e"
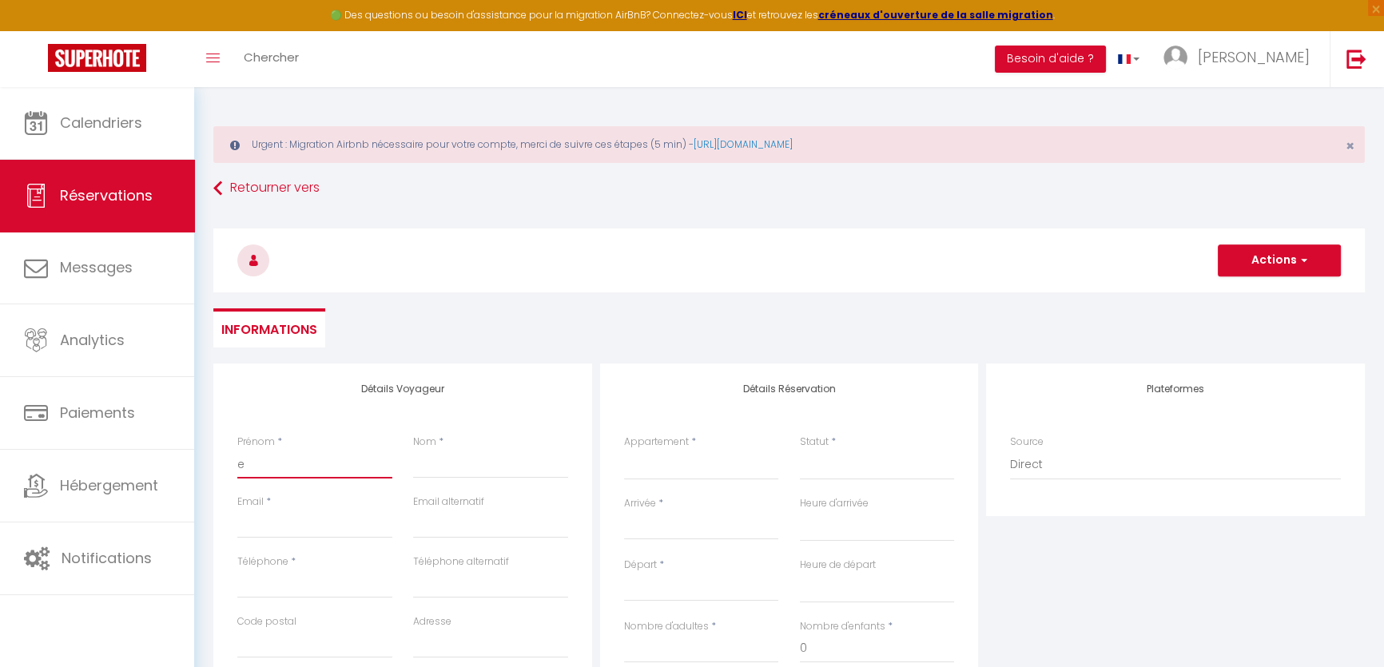
select select
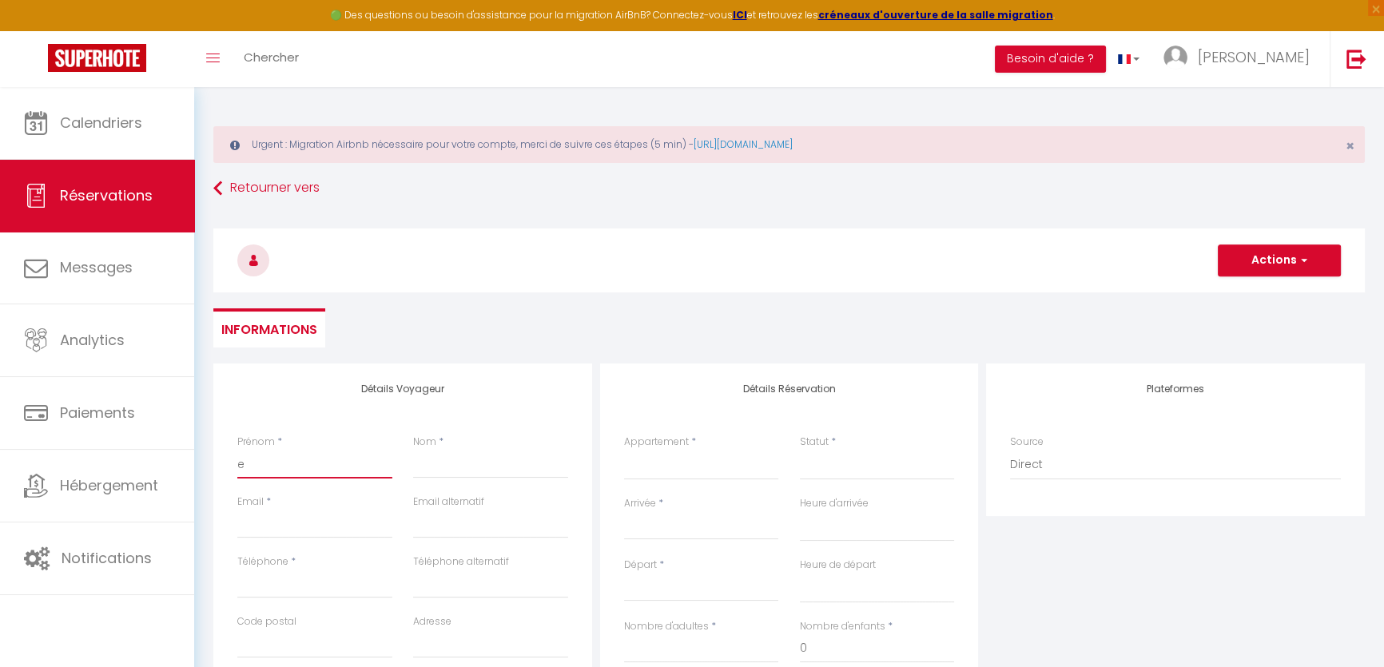
select select
checkbox input "false"
type input "el"
select select
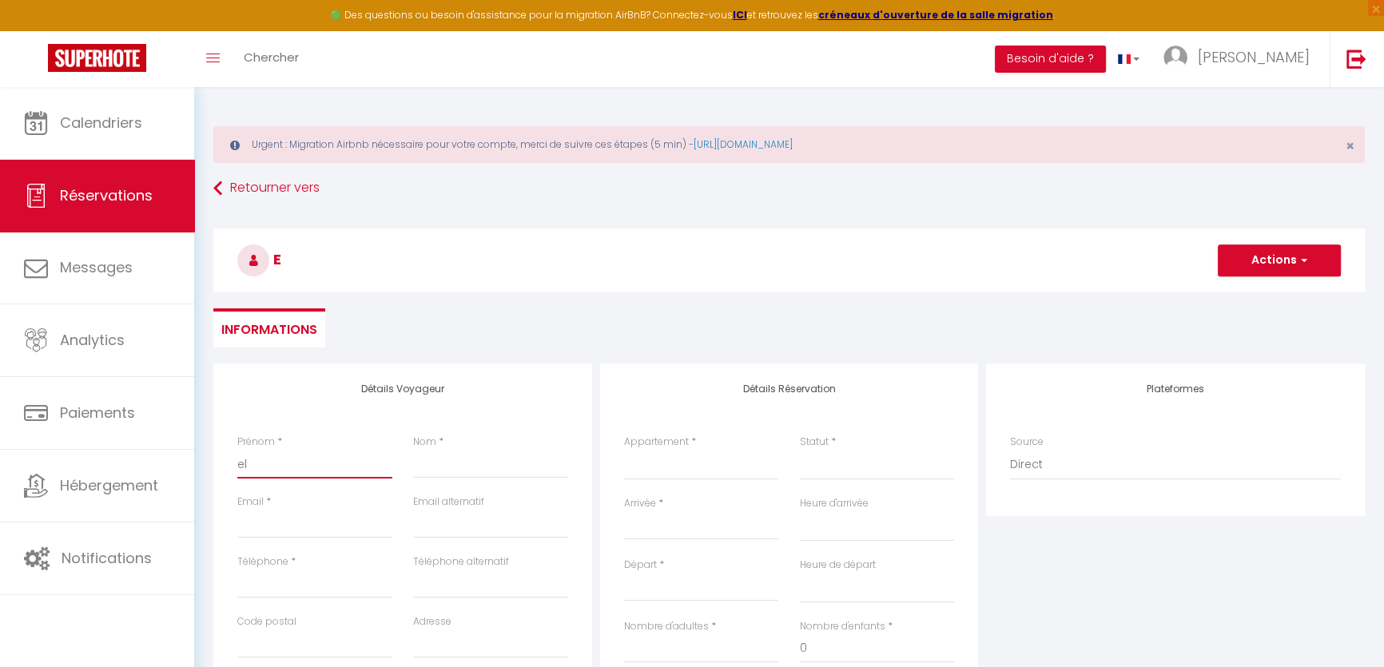
select select
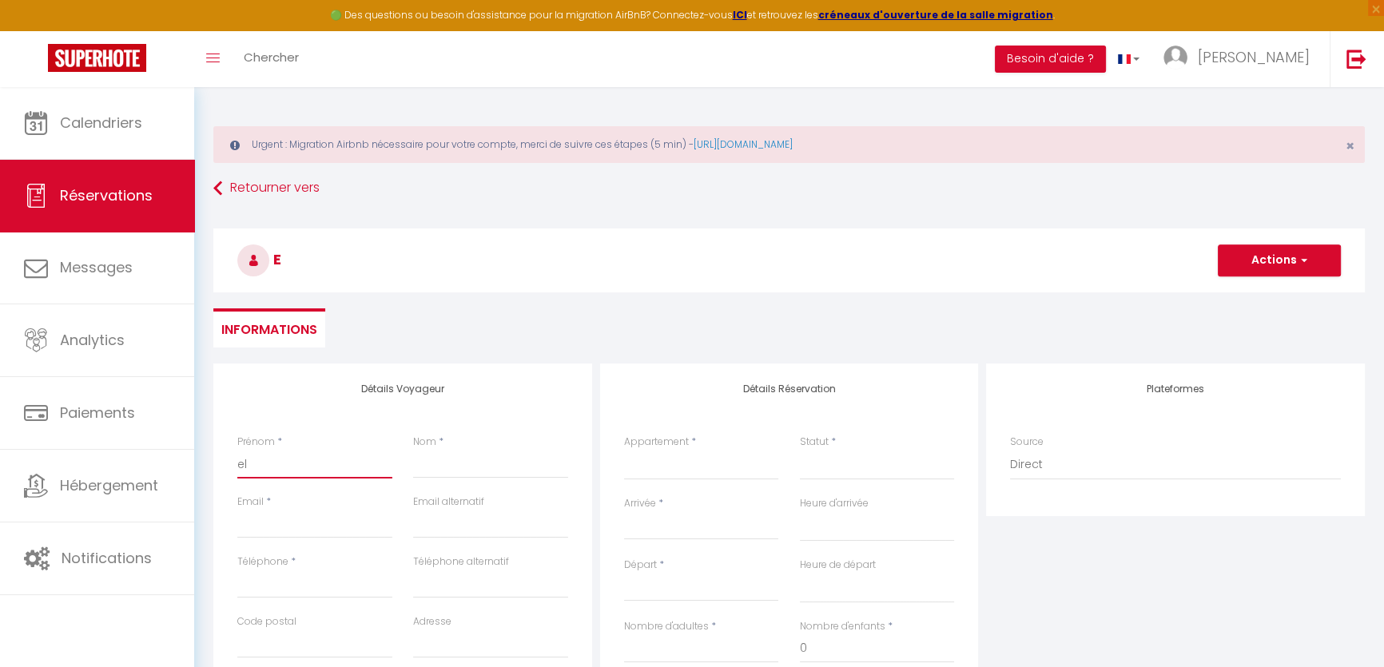
select select
checkbox input "false"
type input "elo"
select select
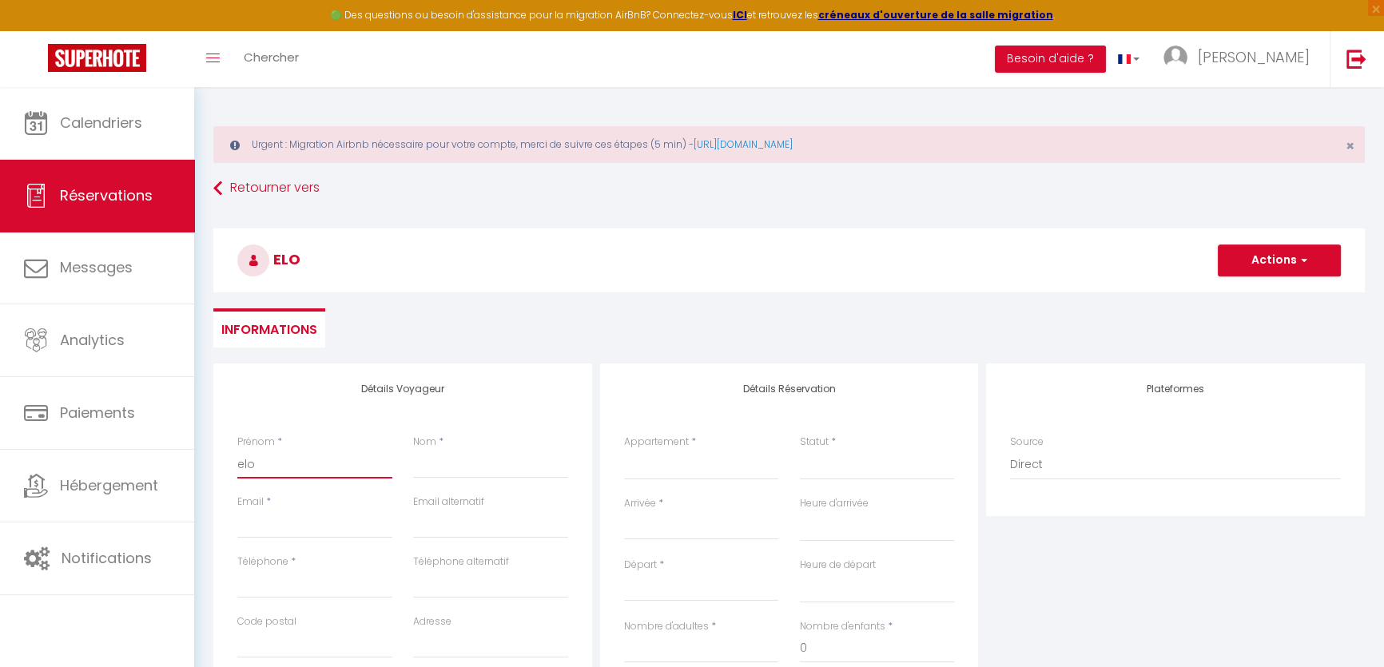
select select
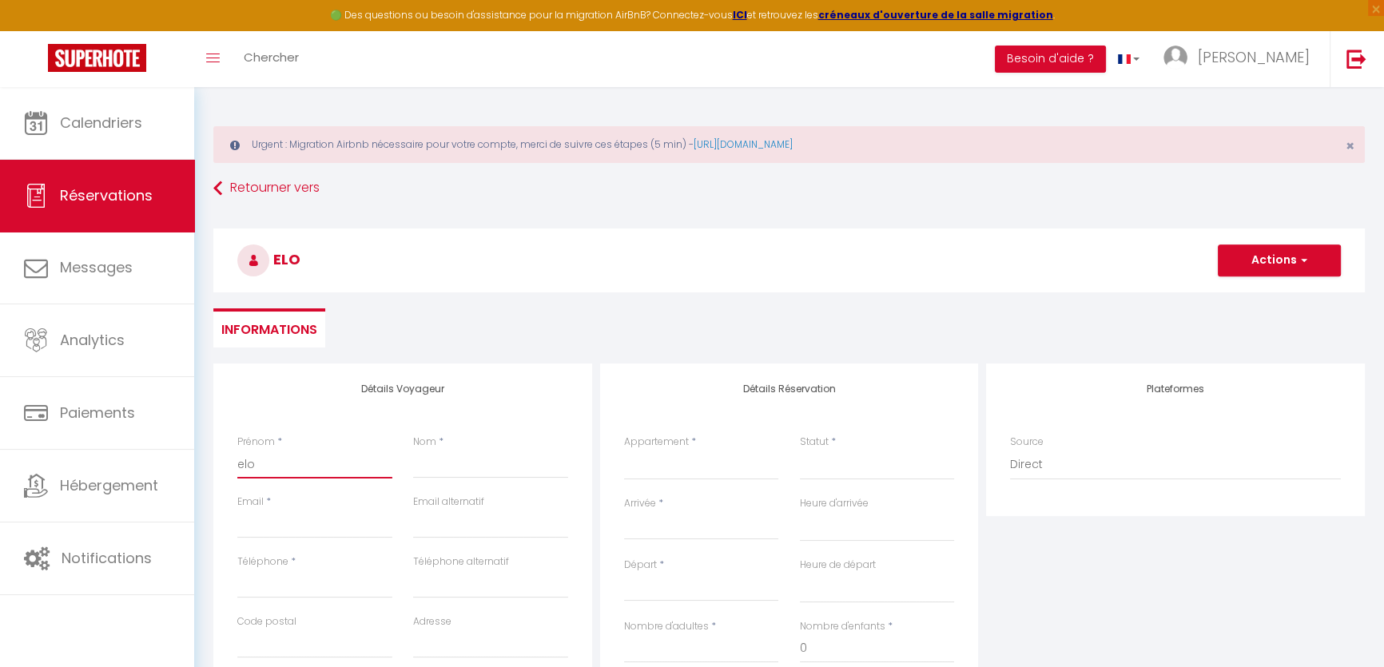
checkbox input "false"
type input "elod"
select select
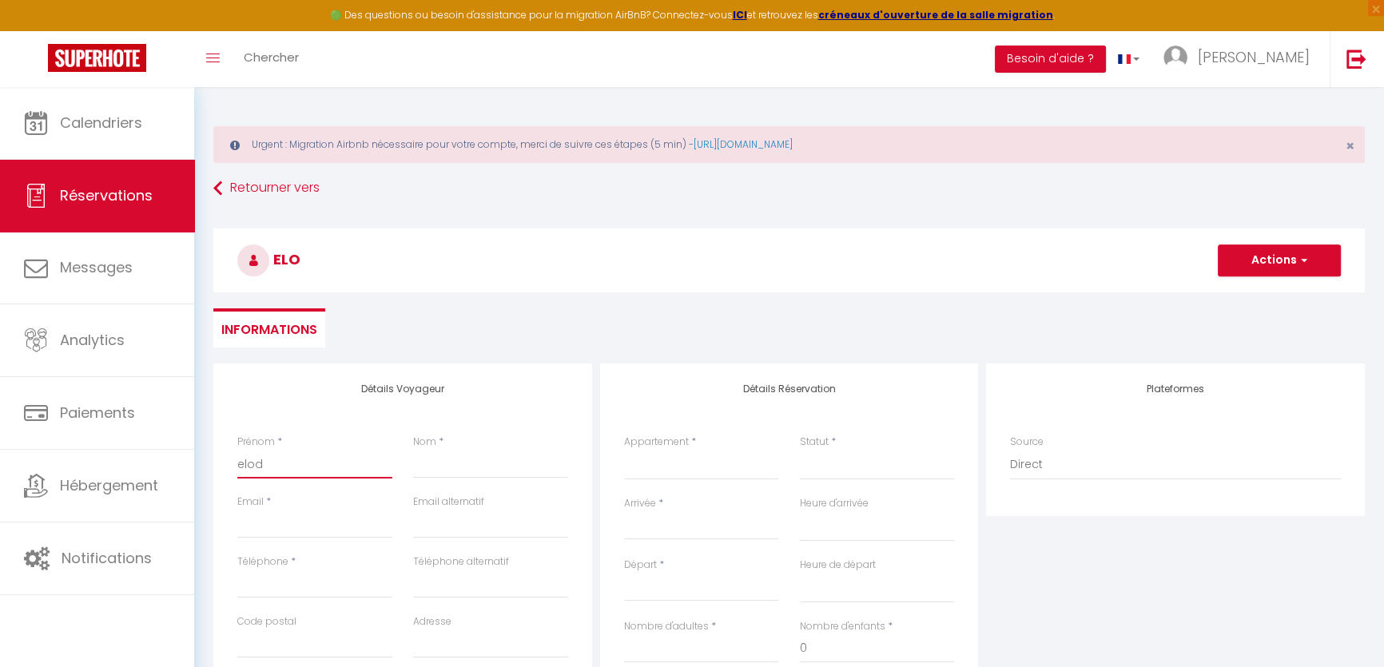
select select
checkbox input "false"
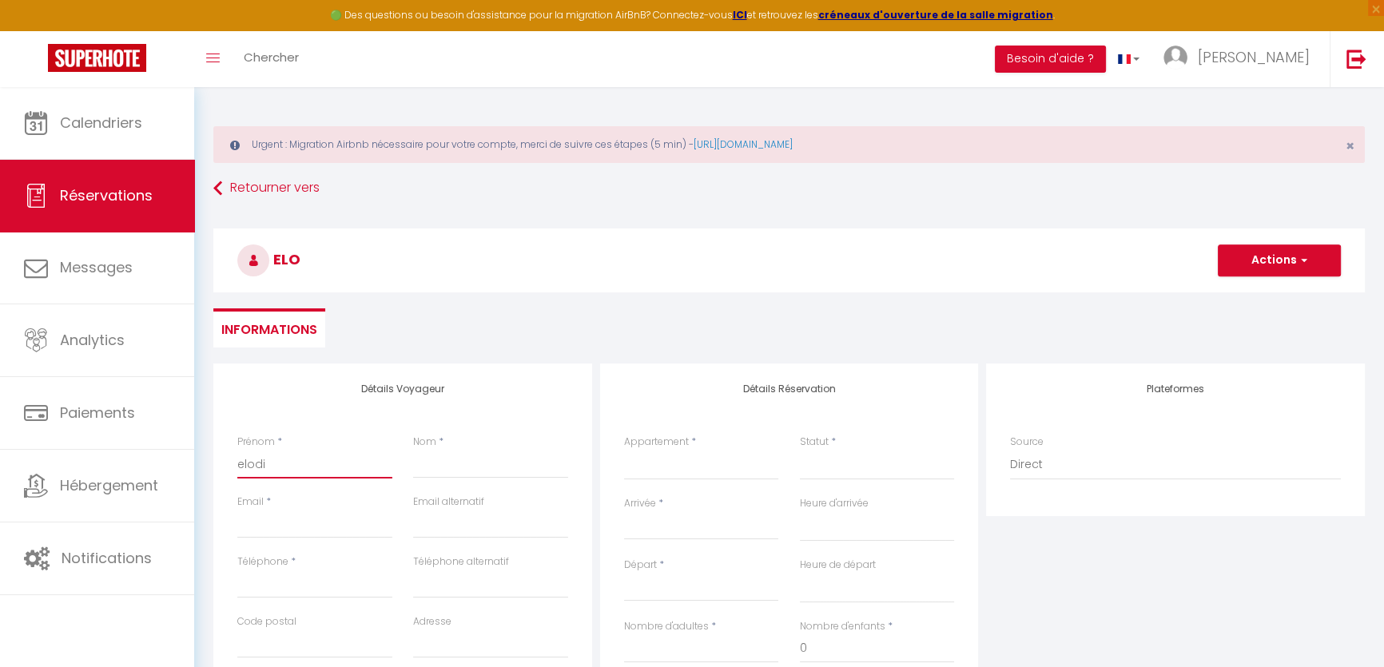
type input "[PERSON_NAME]"
select select
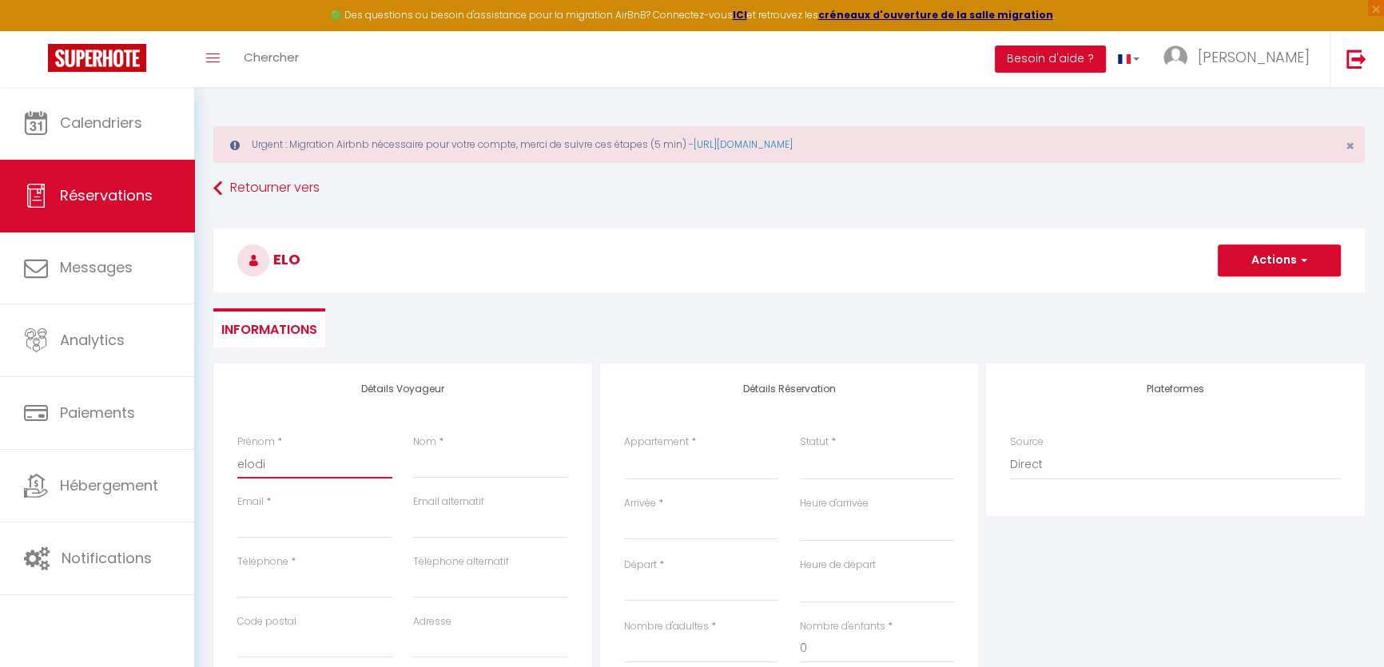
select select
checkbox input "false"
select select
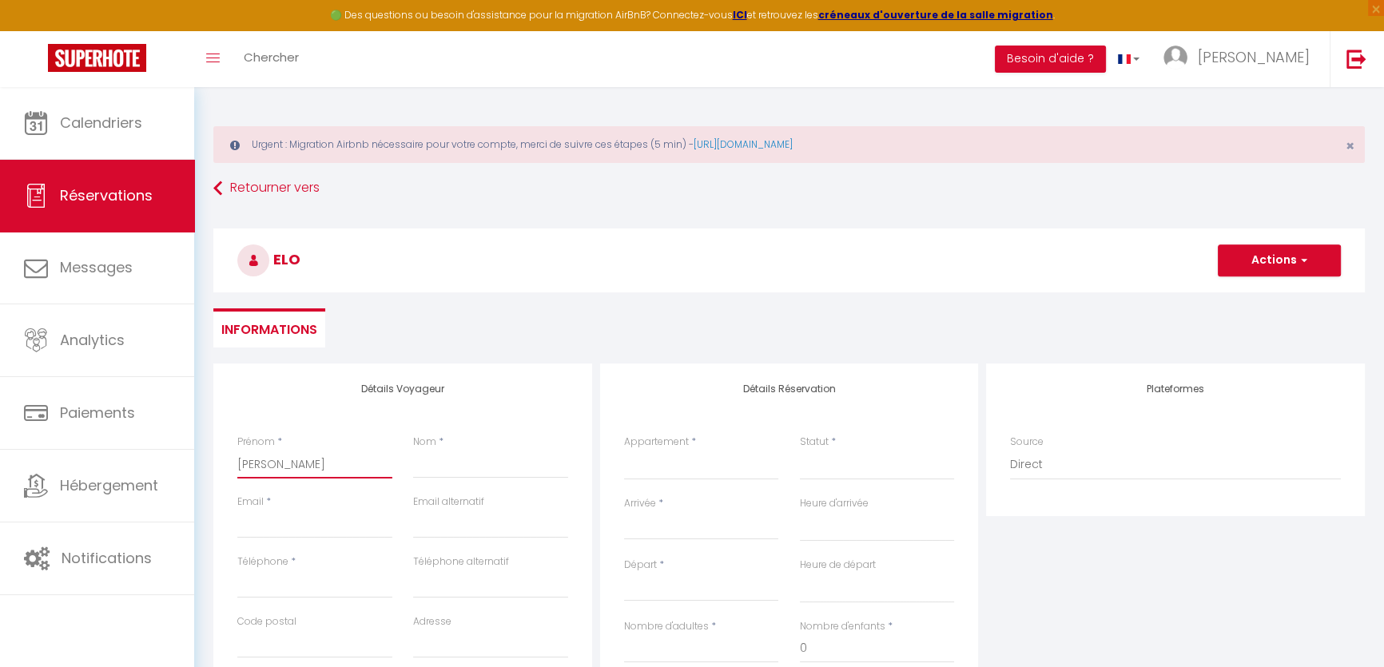
select select
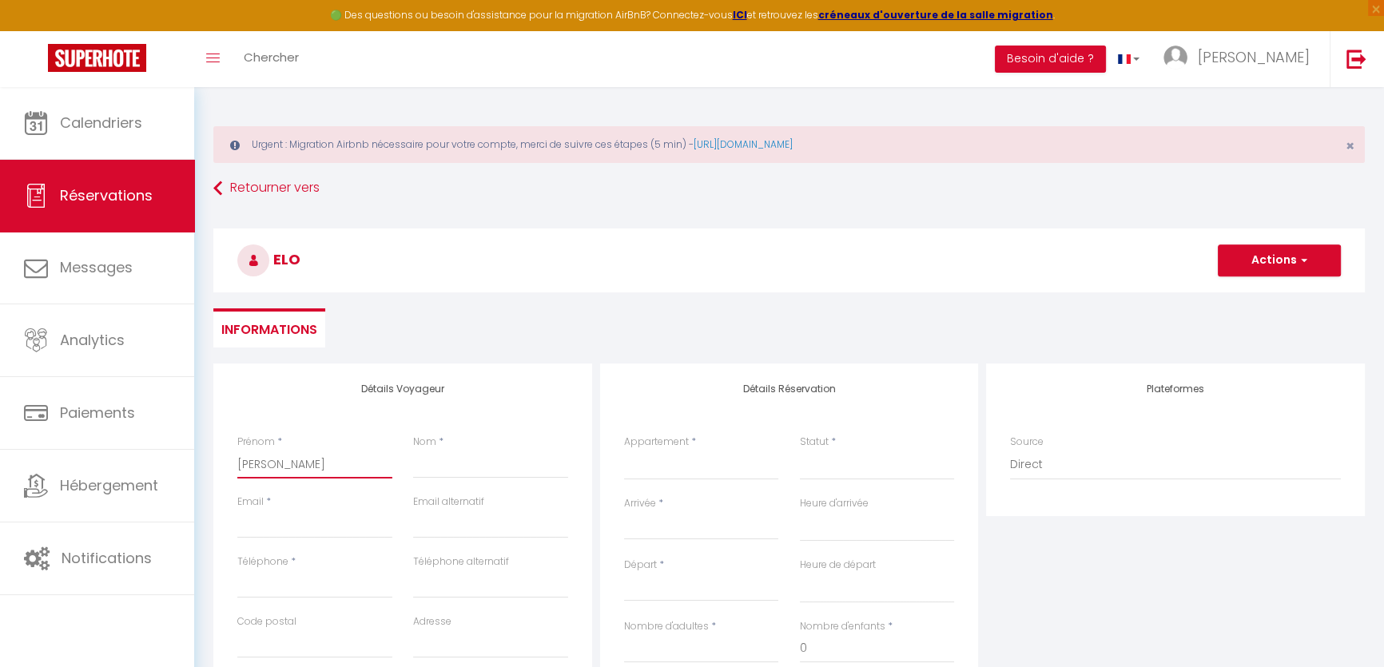
select select
checkbox input "false"
type input "[PERSON_NAME]"
type input "s"
select select
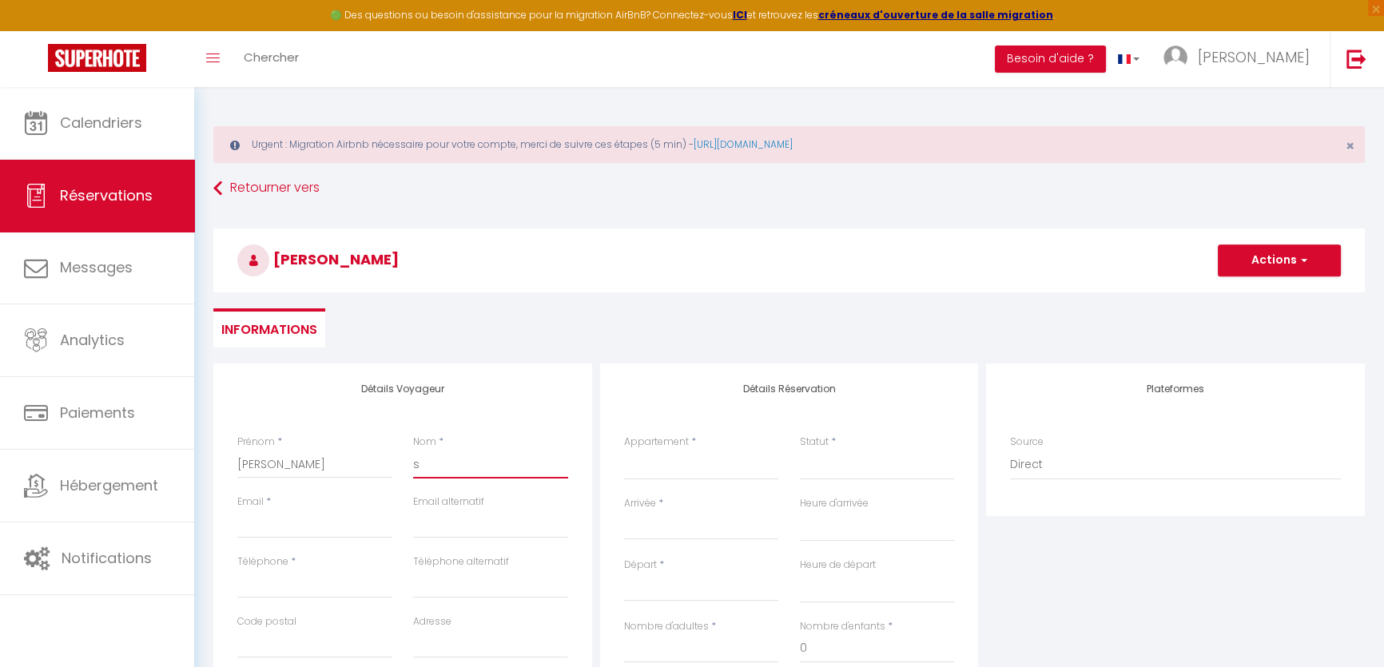
select select
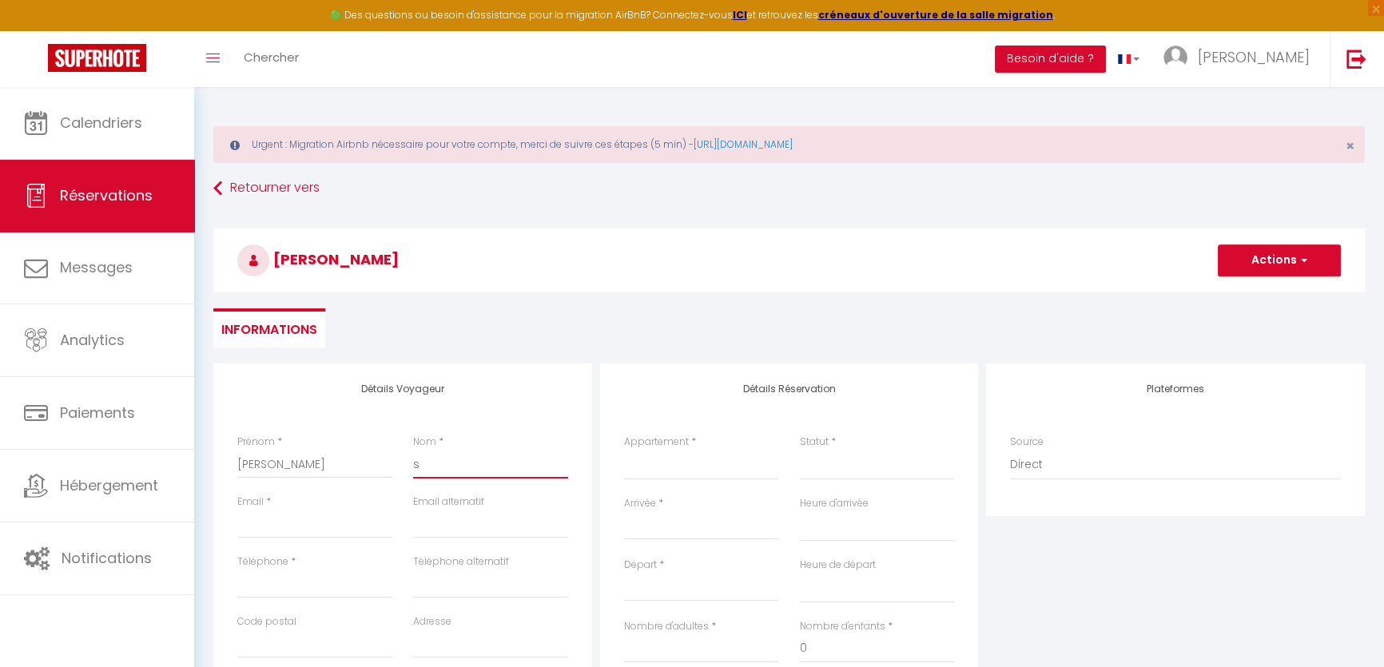
select select
checkbox input "false"
type input "si"
select select
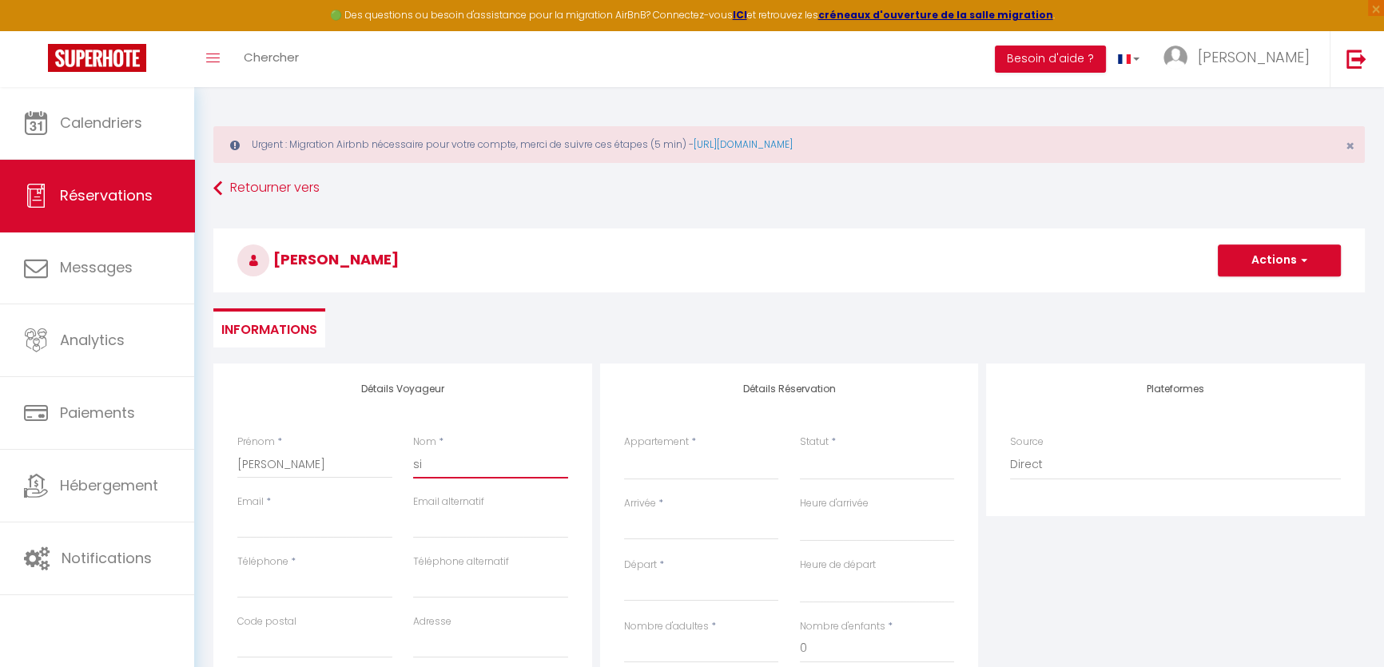
select select
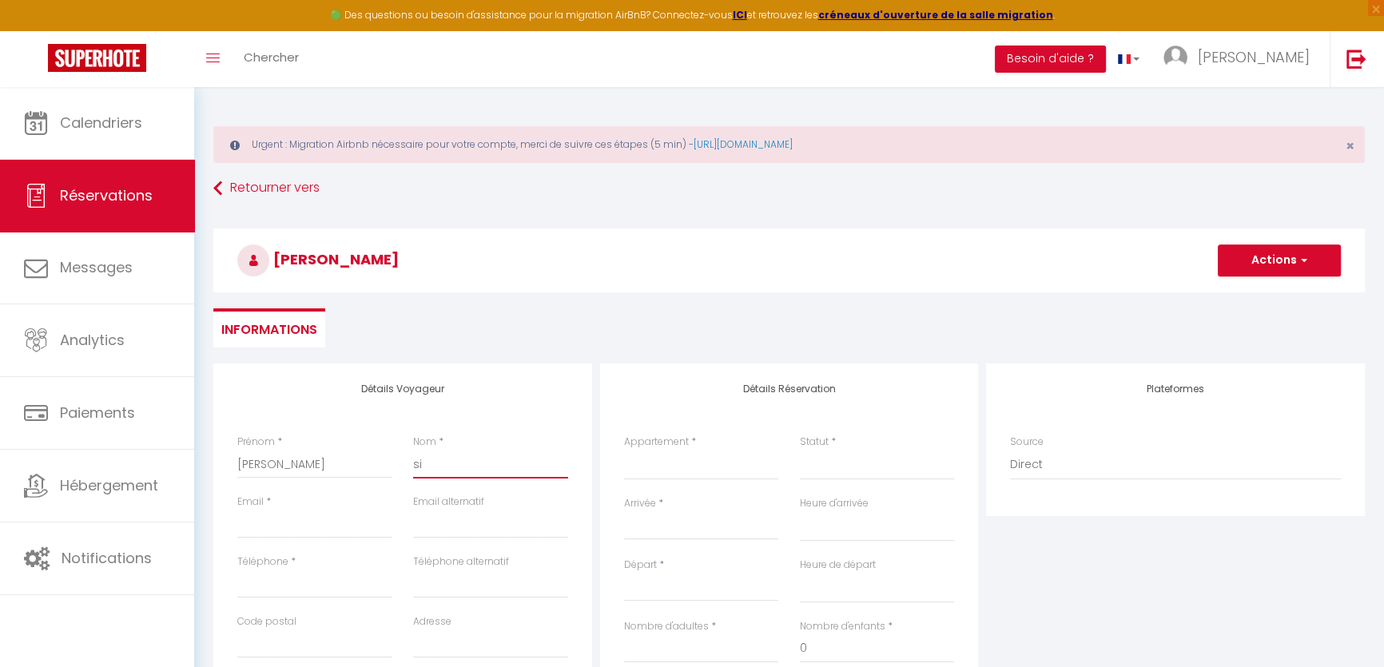
checkbox input "false"
type input "sim"
select select
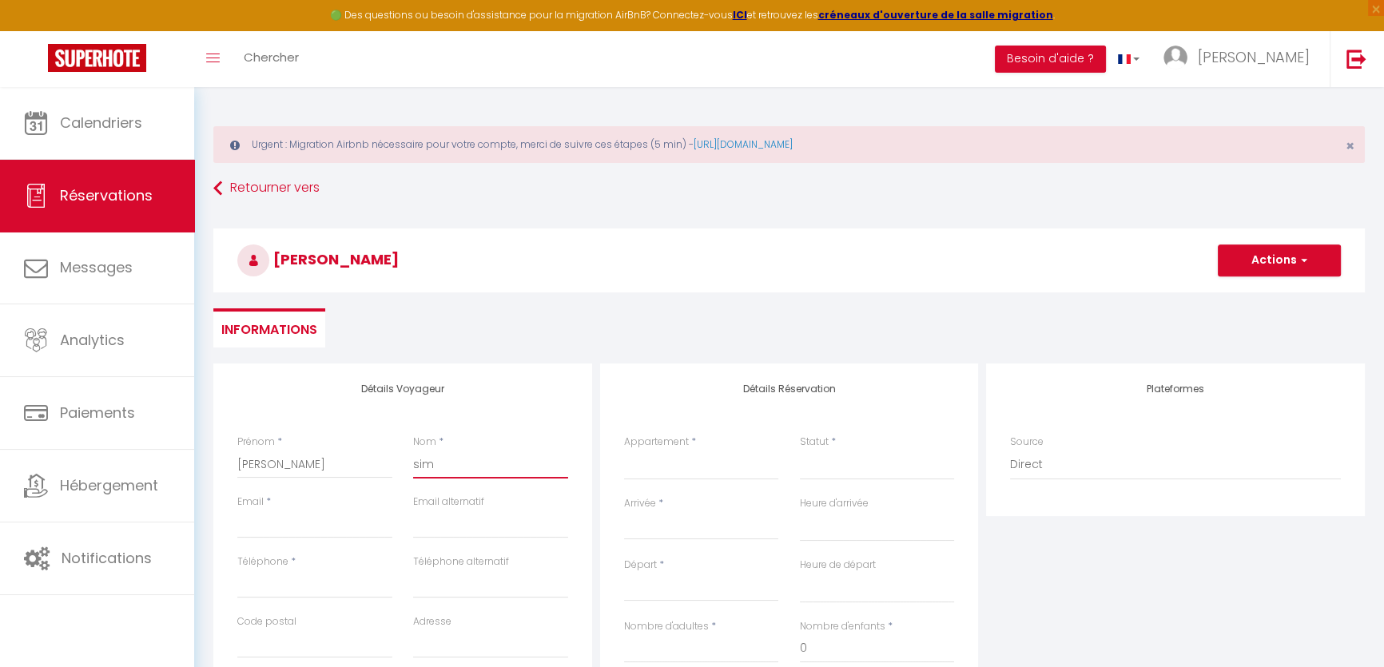
select select
checkbox input "false"
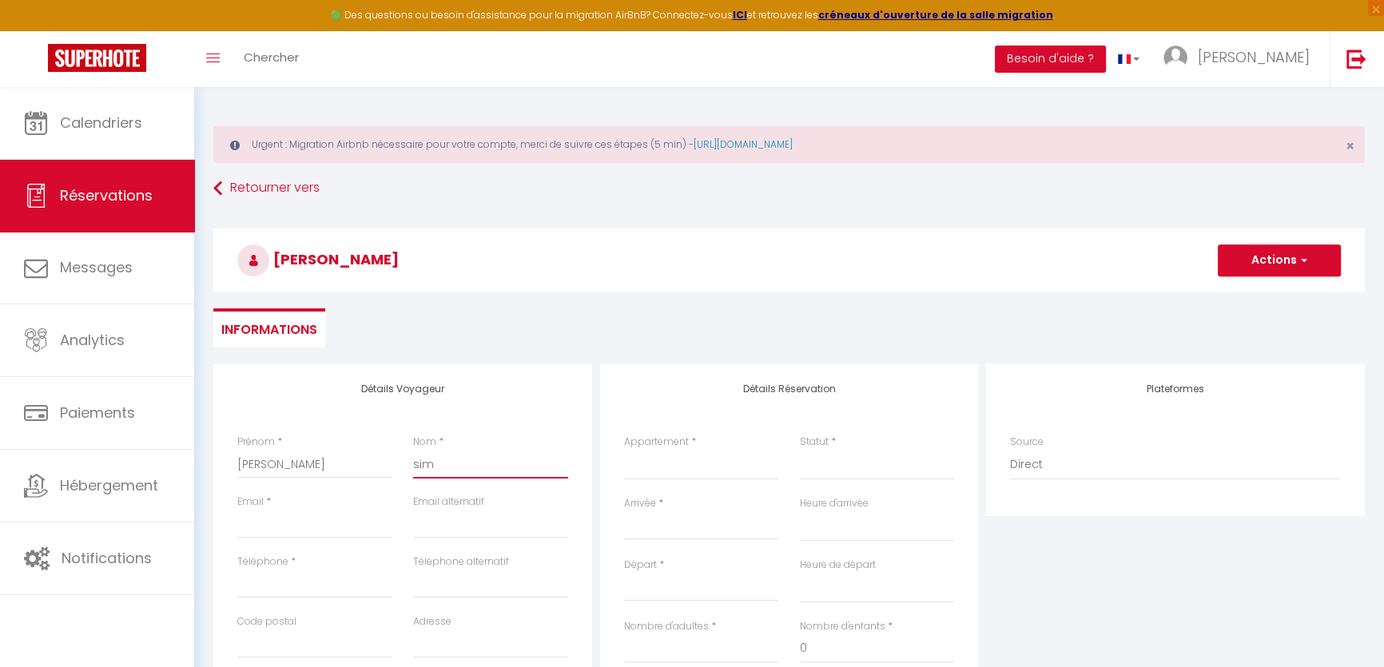
type input "simi"
select select
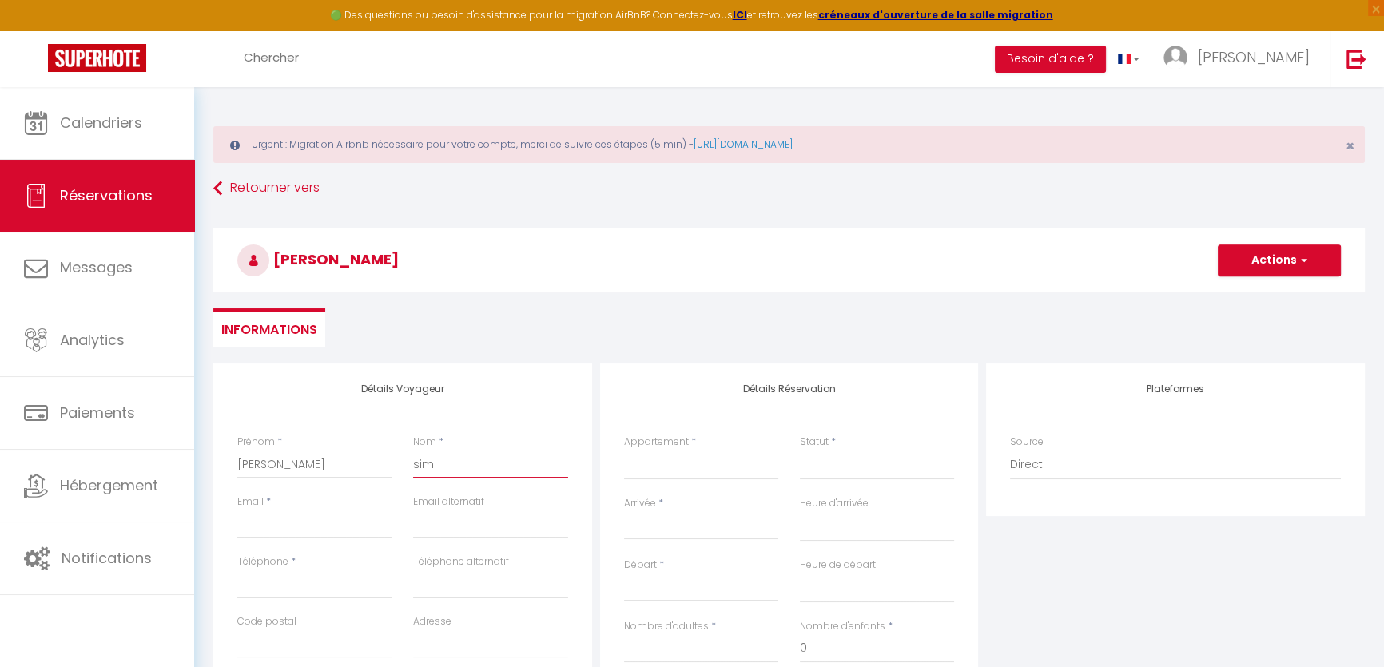
select select
checkbox input "false"
type input "simie"
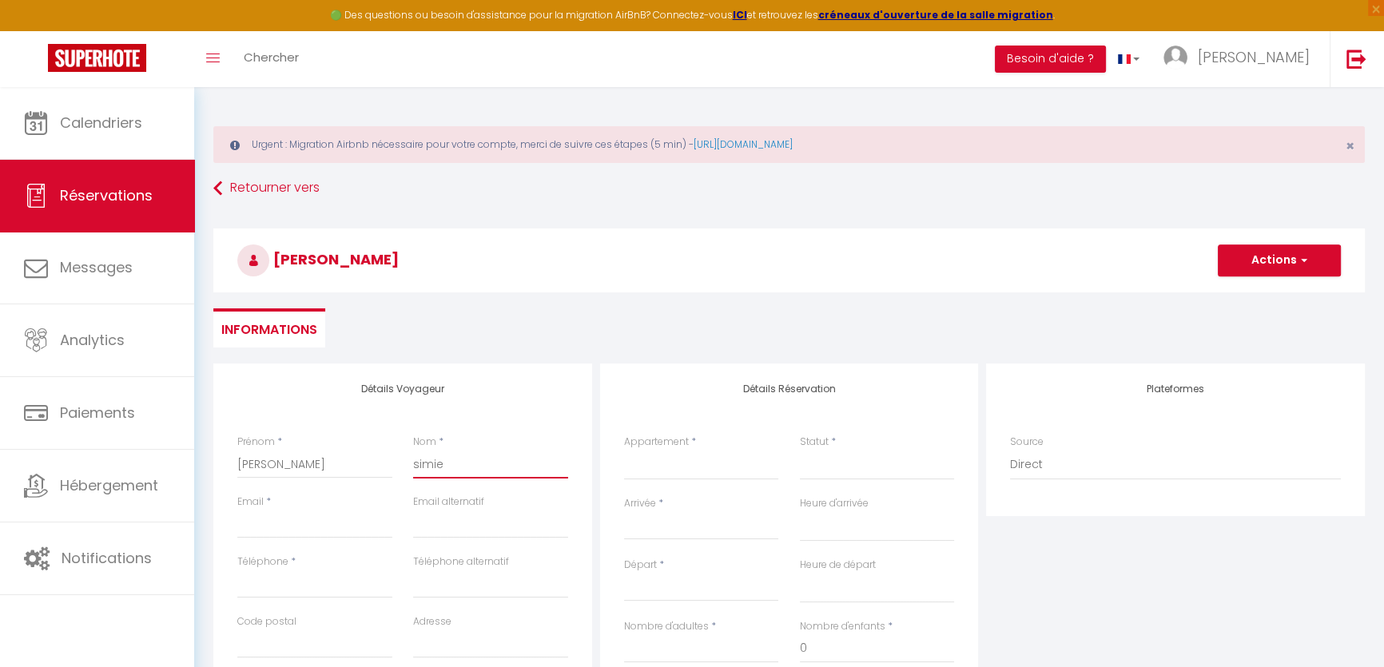
select select
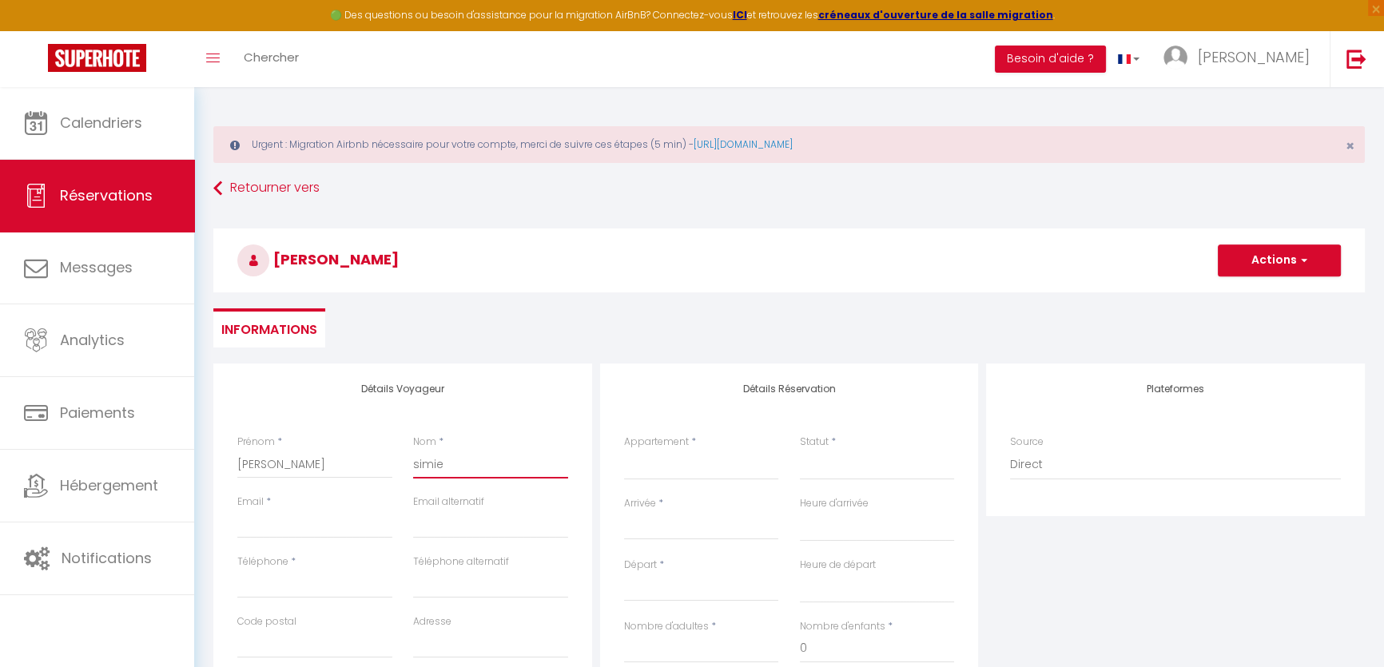
select select
checkbox input "false"
type input "simier"
select select
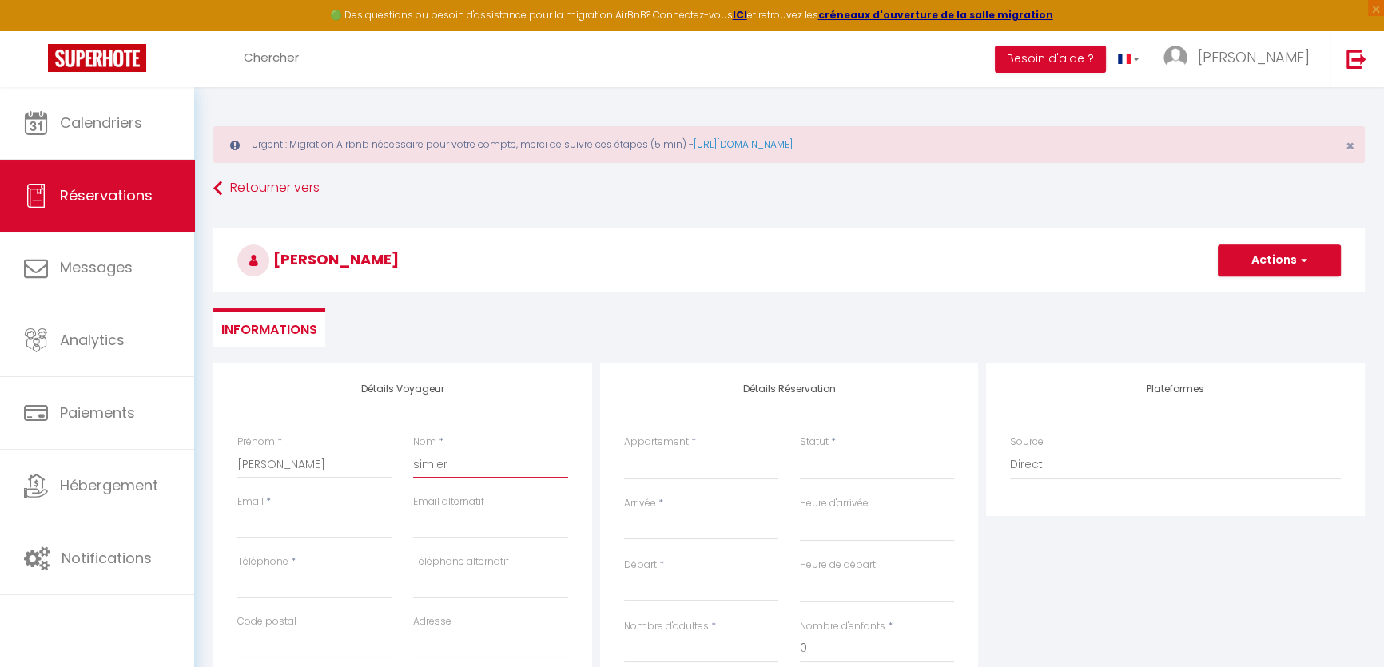
select select
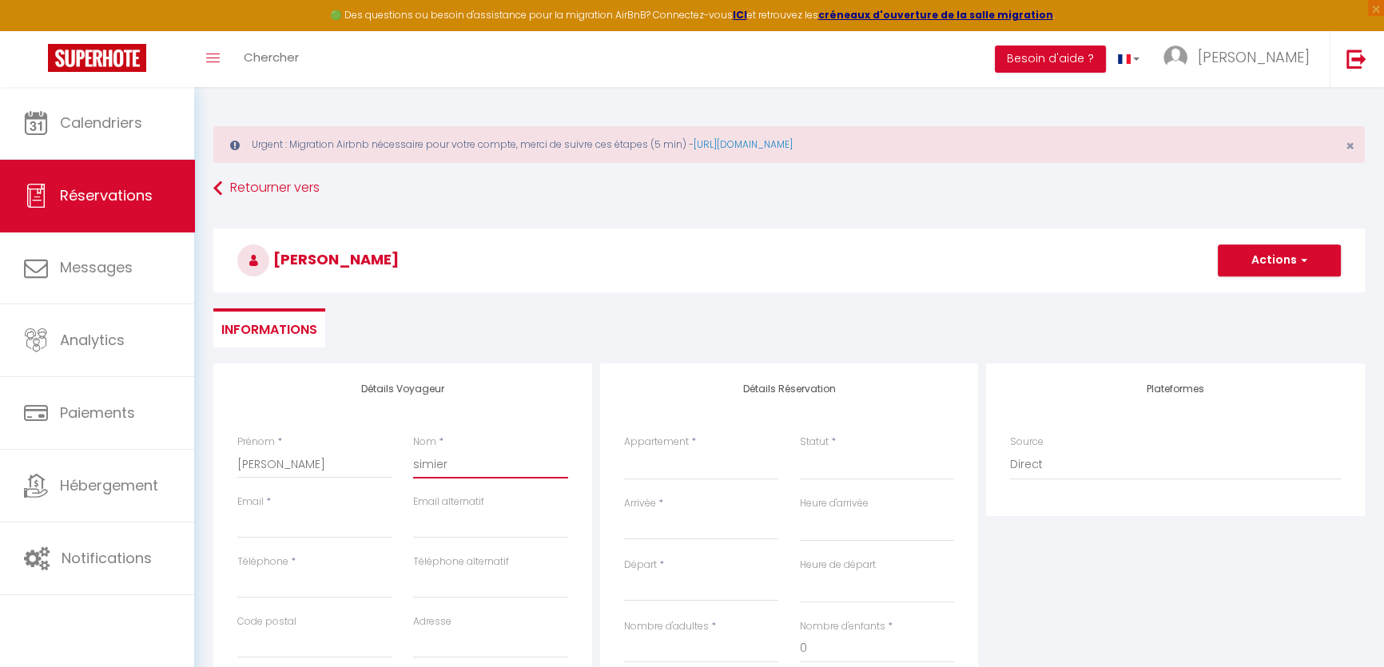
select select
checkbox input "false"
type input "simier"
type input "e"
select select
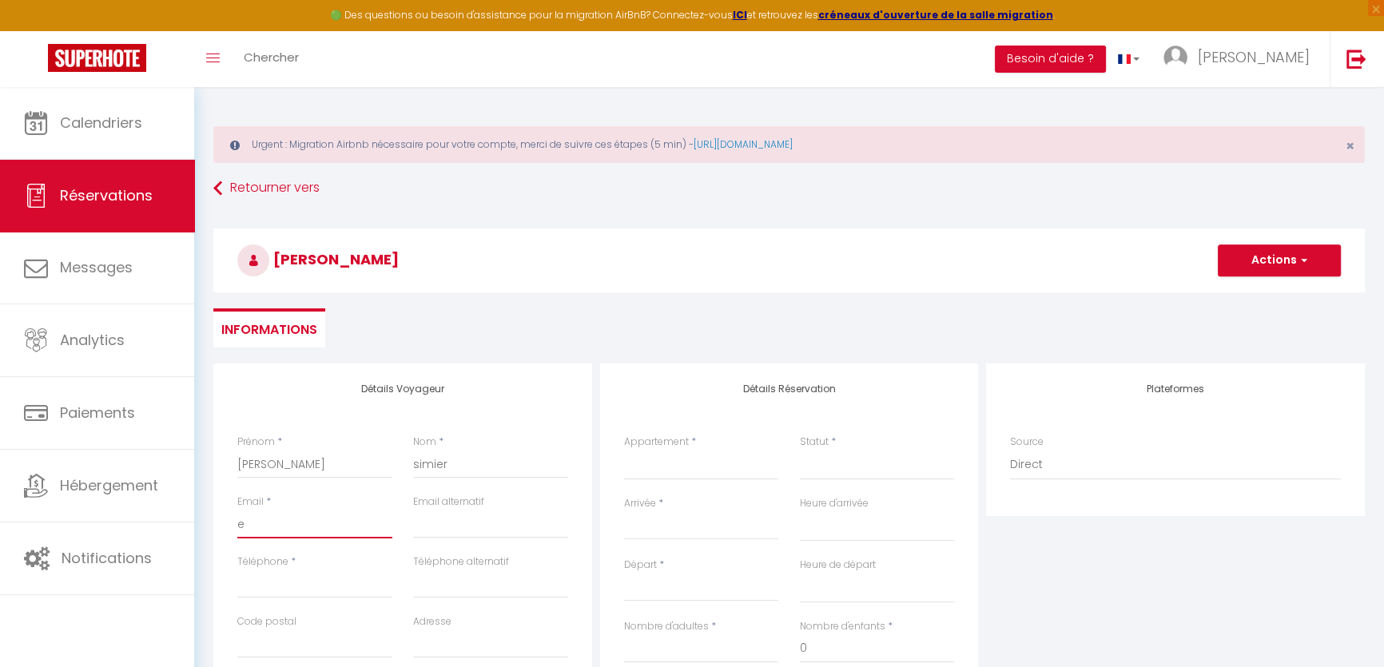
select select
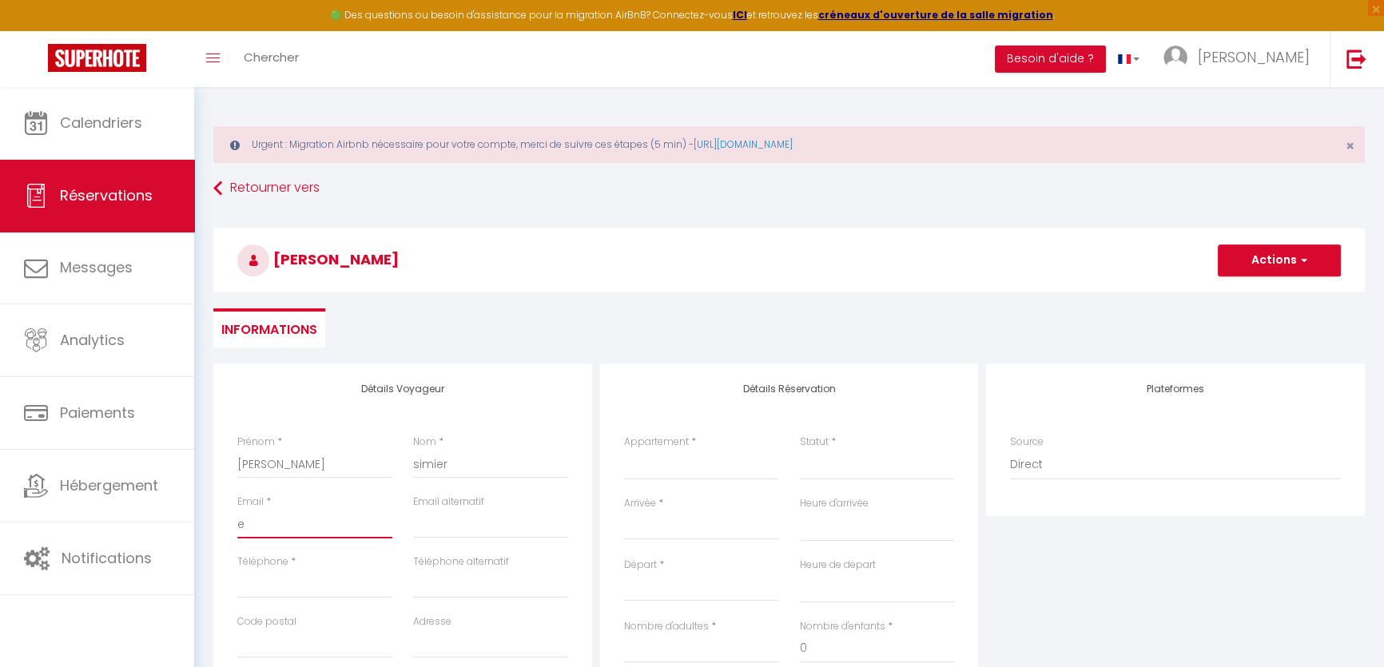
select select
checkbox input "false"
type input "el"
select select
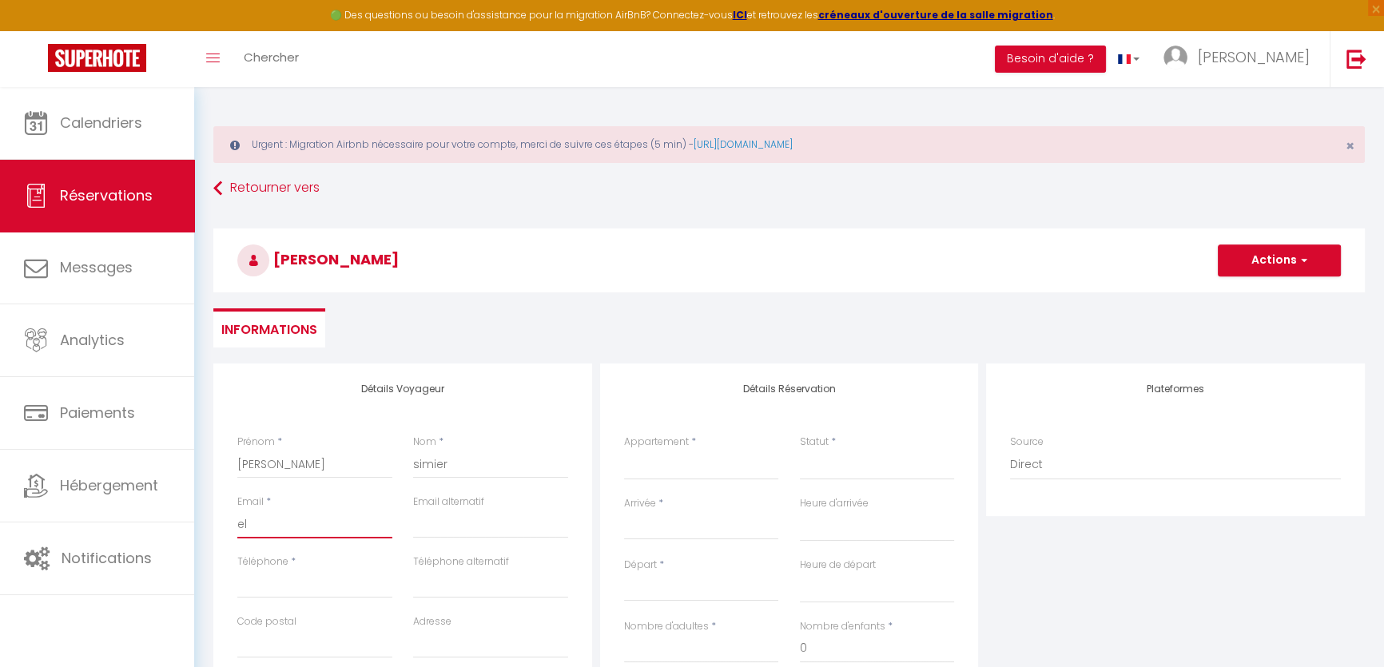
select select
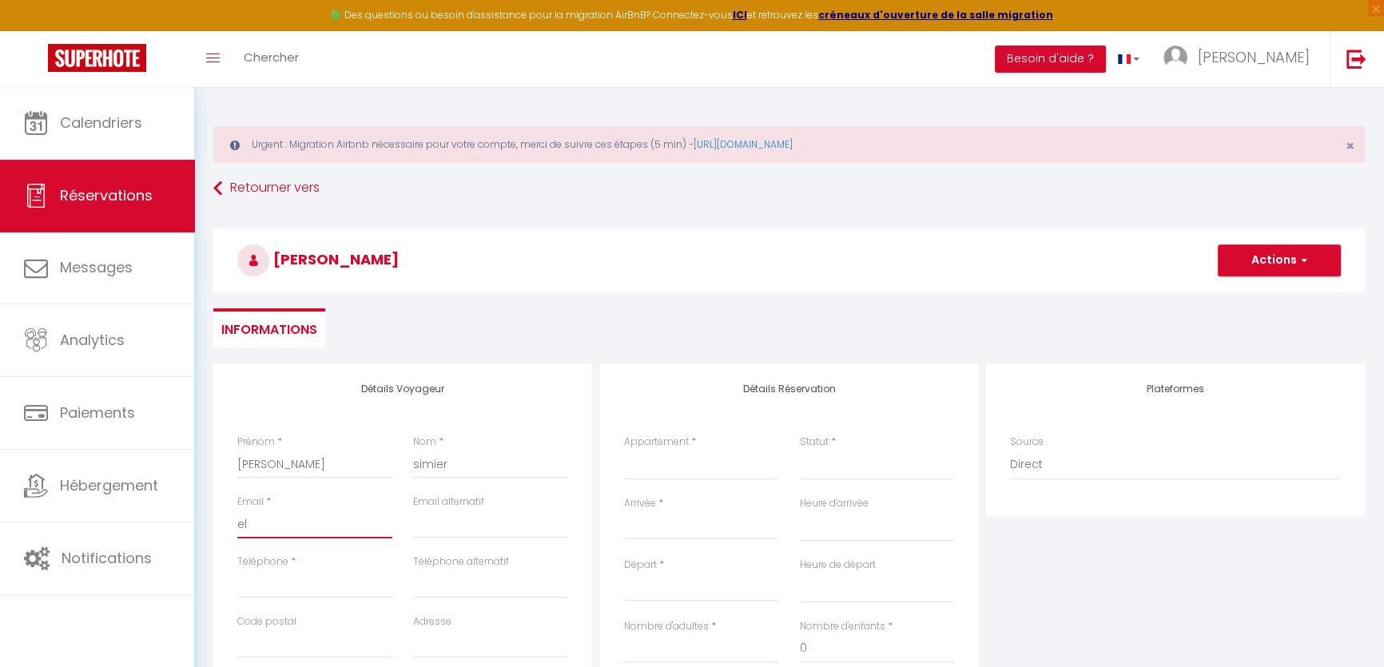
checkbox input "false"
type input "elo"
select select
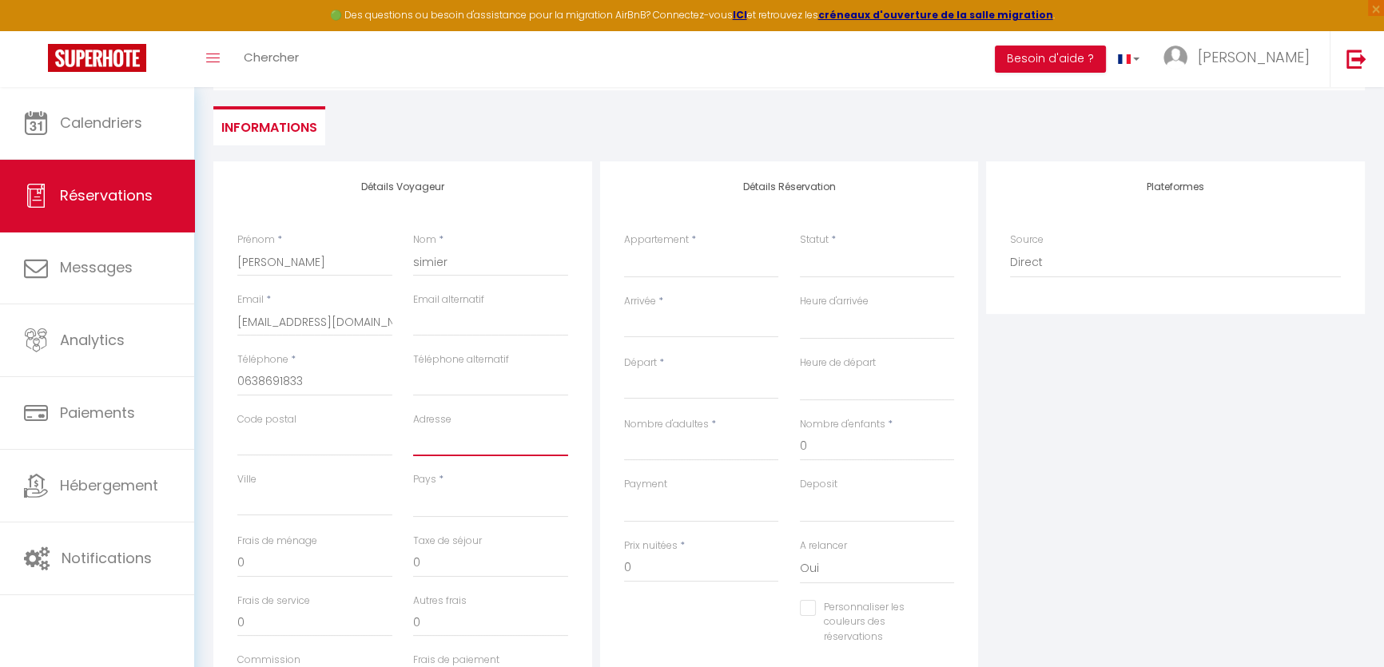
scroll to position [217, 0]
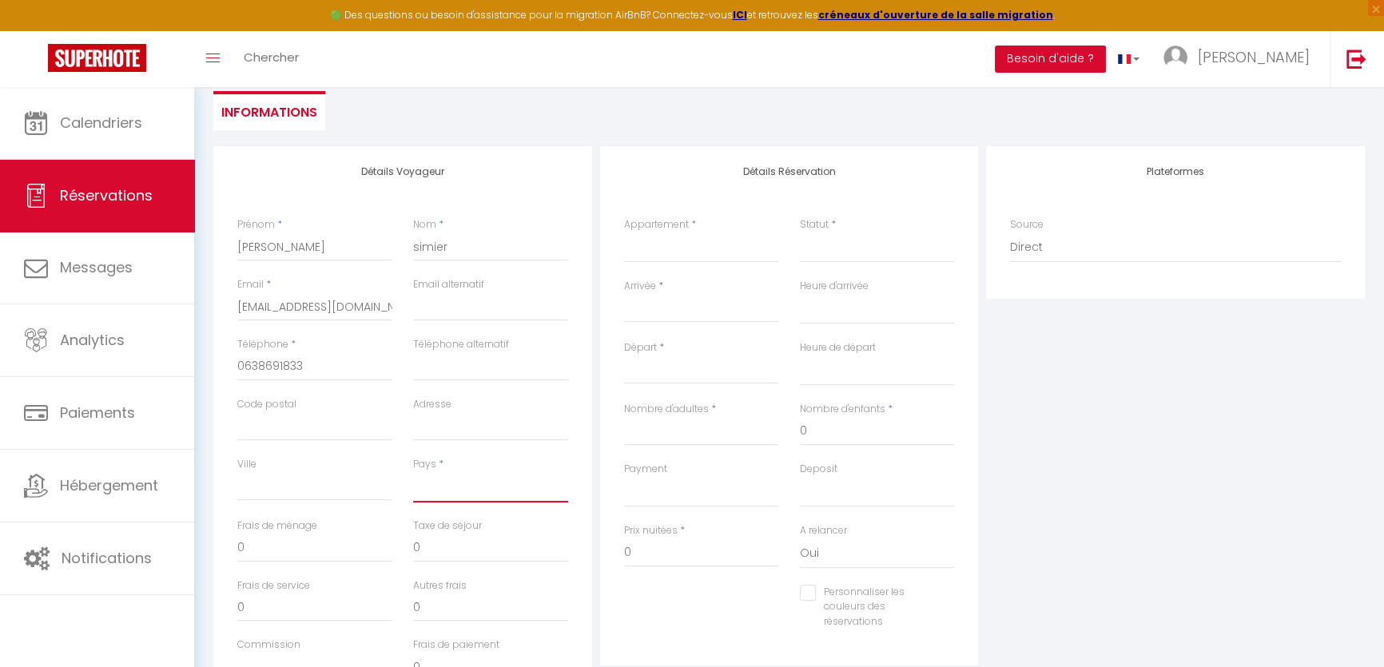
click at [448, 480] on select "[GEOGRAPHIC_DATA] [GEOGRAPHIC_DATA] [GEOGRAPHIC_DATA] [GEOGRAPHIC_DATA] [GEOGRA…" at bounding box center [490, 487] width 155 height 30
click at [413, 472] on select "[GEOGRAPHIC_DATA] [GEOGRAPHIC_DATA] [GEOGRAPHIC_DATA] [GEOGRAPHIC_DATA] [GEOGRA…" at bounding box center [490, 487] width 155 height 30
click at [647, 257] on select "OMIRA - APHRODITE OMIRA - LA JUNGLE Tours" at bounding box center [701, 248] width 155 height 30
click at [624, 233] on select "OMIRA - APHRODITE OMIRA - LA JUNGLE Tours" at bounding box center [701, 248] width 155 height 30
click at [659, 311] on input "Arrivée" at bounding box center [701, 310] width 155 height 21
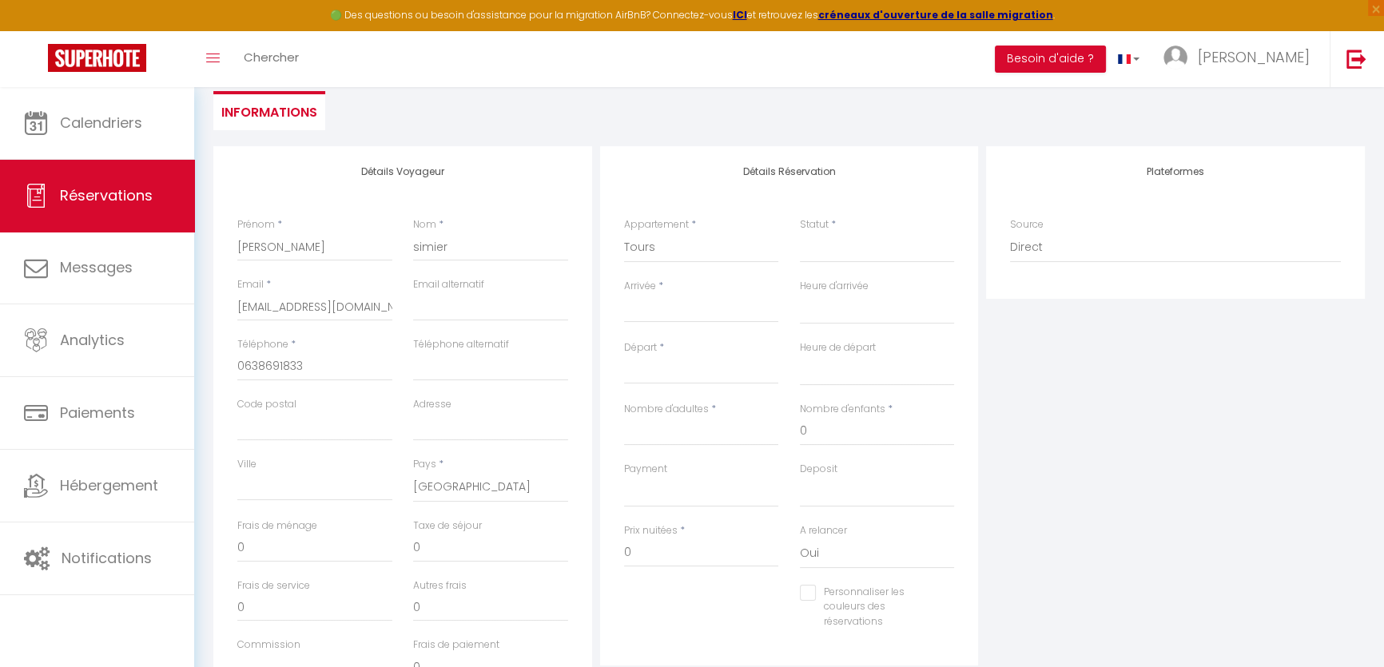
click at [647, 313] on input "Arrivée" at bounding box center [701, 310] width 155 height 21
click at [641, 310] on input "Arrivée" at bounding box center [701, 310] width 155 height 21
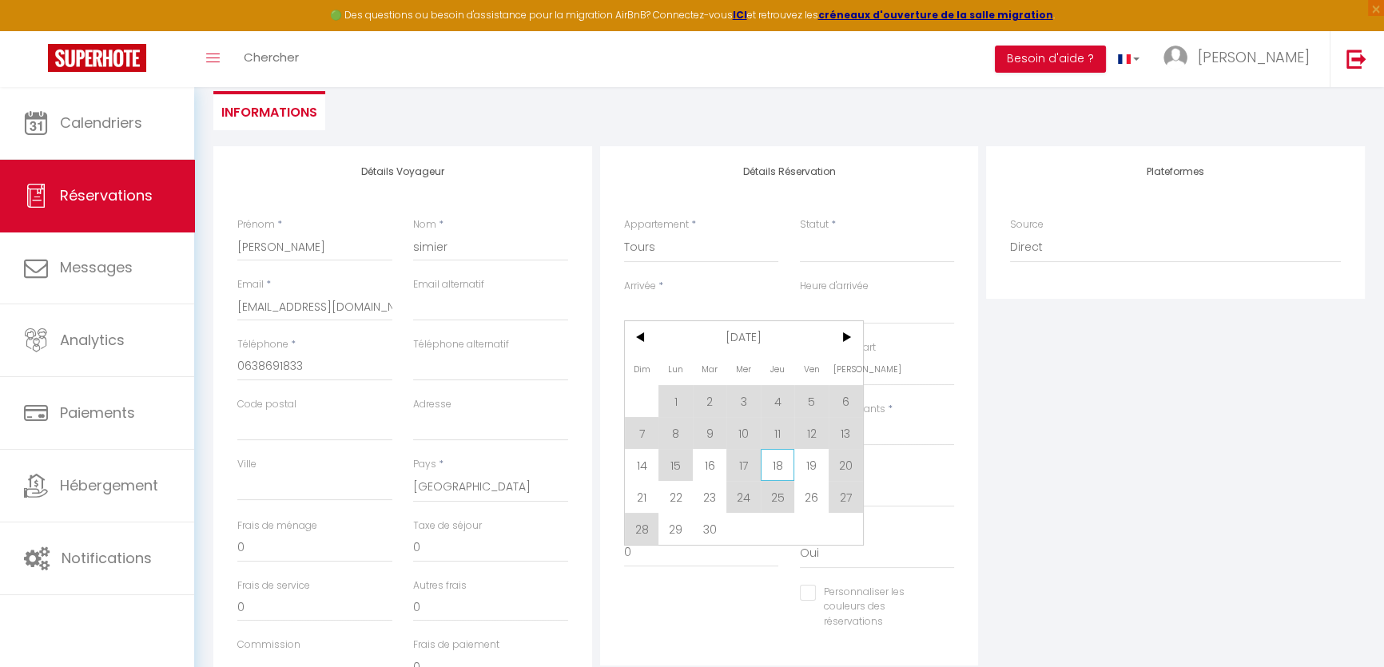
click at [785, 460] on span "18" at bounding box center [778, 465] width 34 height 32
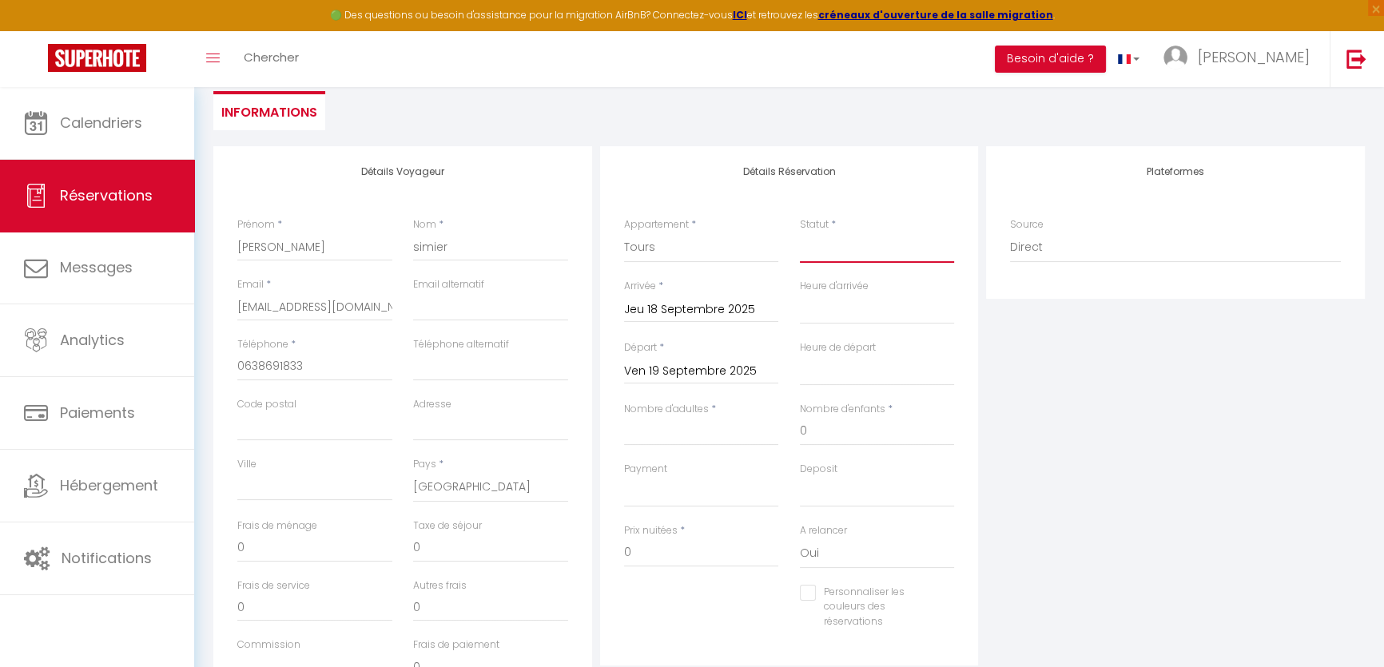
click at [831, 253] on select "Confirmé Non Confirmé [PERSON_NAME] par le voyageur No Show Request" at bounding box center [877, 248] width 155 height 30
click at [800, 233] on select "Confirmé Non Confirmé [PERSON_NAME] par le voyageur No Show Request" at bounding box center [877, 248] width 155 height 30
drag, startPoint x: 834, startPoint y: 317, endPoint x: 835, endPoint y: 297, distance: 20.0
click at [834, 317] on select "00:00 00:30 01:00 01:30 02:00 02:30 03:00 03:30 04:00 04:30 05:00 05:30 06:00 0…" at bounding box center [877, 309] width 155 height 30
click at [800, 294] on select "00:00 00:30 01:00 01:30 02:00 02:30 03:00 03:30 04:00 04:30 05:00 05:30 06:00 0…" at bounding box center [877, 309] width 155 height 30
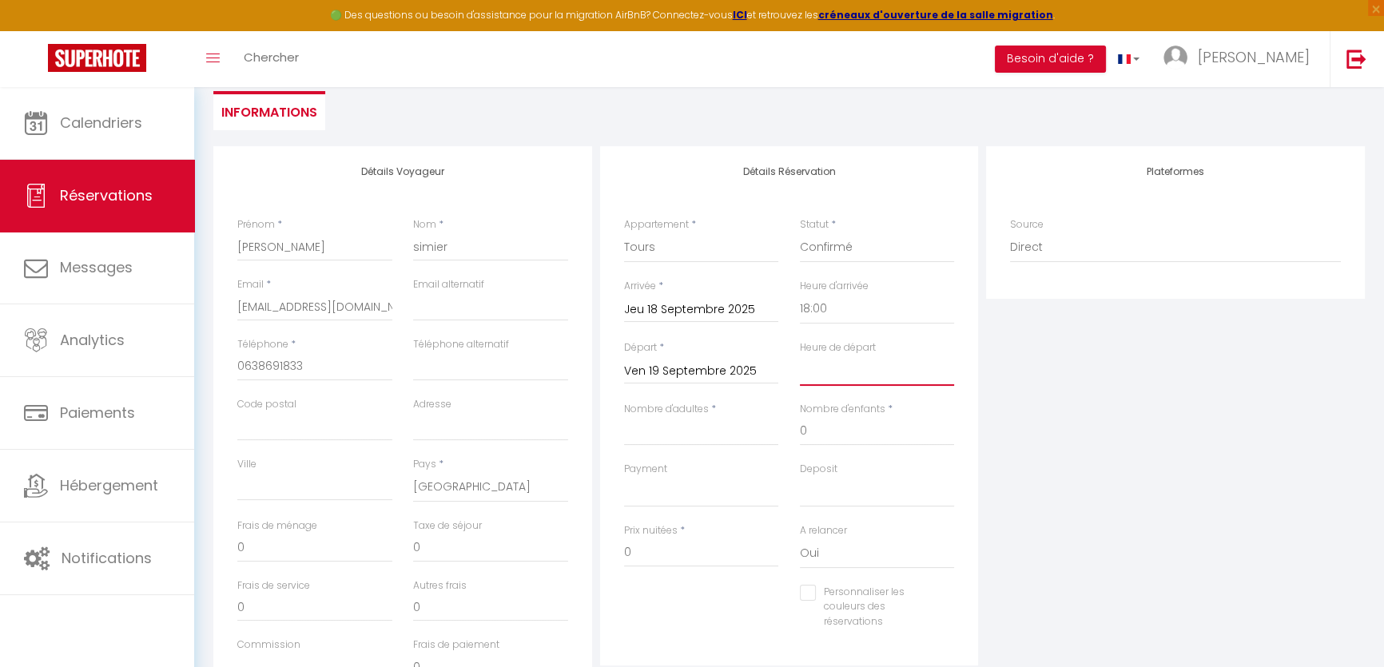
drag, startPoint x: 819, startPoint y: 364, endPoint x: 819, endPoint y: 356, distance: 8.8
click at [819, 364] on select "00:00 00:30 01:00 01:30 02:00 02:30 03:00 03:30 04:00 04:30 05:00 05:30 06:00 0…" at bounding box center [877, 371] width 155 height 30
click at [800, 356] on select "00:00 00:30 01:00 01:30 02:00 02:30 03:00 03:30 04:00 04:30 05:00 05:30 06:00 0…" at bounding box center [877, 371] width 155 height 30
click at [669, 425] on input "Nombre d'adultes" at bounding box center [701, 431] width 155 height 29
drag, startPoint x: 664, startPoint y: 489, endPoint x: 667, endPoint y: 503, distance: 13.8
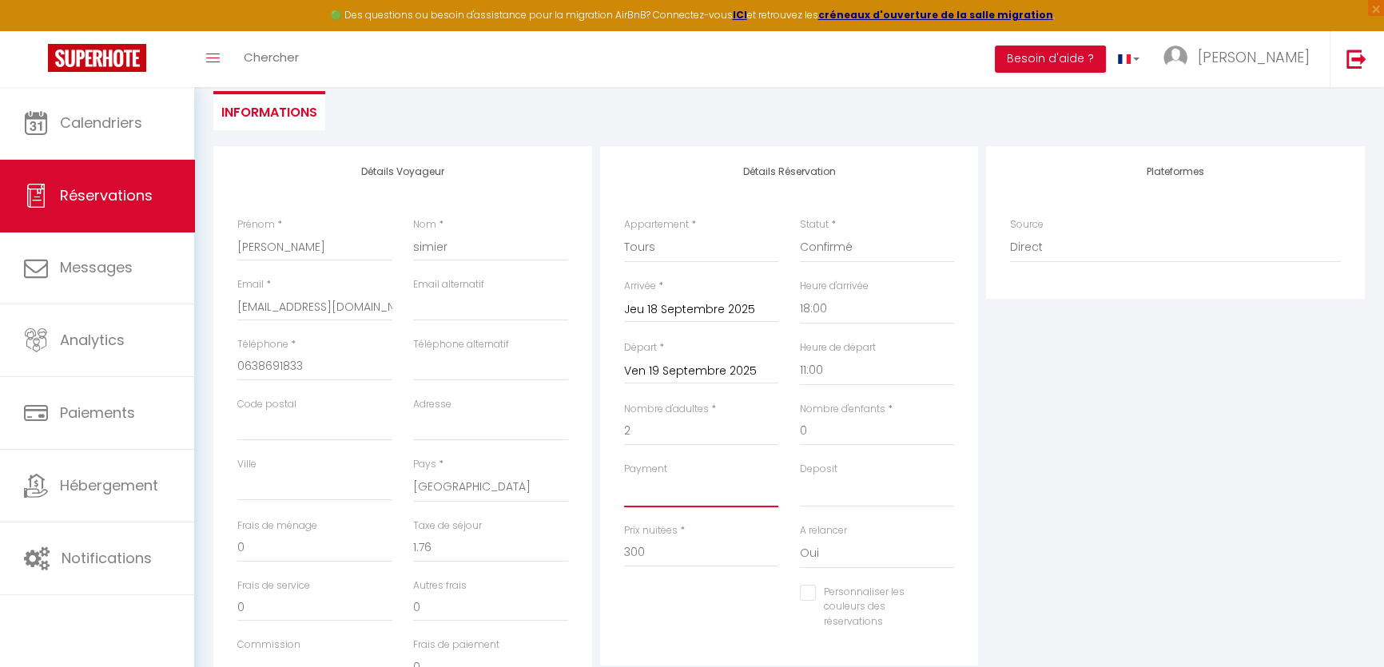
click at [664, 489] on select "OK KO" at bounding box center [701, 492] width 155 height 30
click at [624, 477] on select "OK KO" at bounding box center [701, 492] width 155 height 30
click at [850, 483] on select "OK KO" at bounding box center [877, 492] width 155 height 30
click at [800, 477] on select "OK KO" at bounding box center [877, 492] width 155 height 30
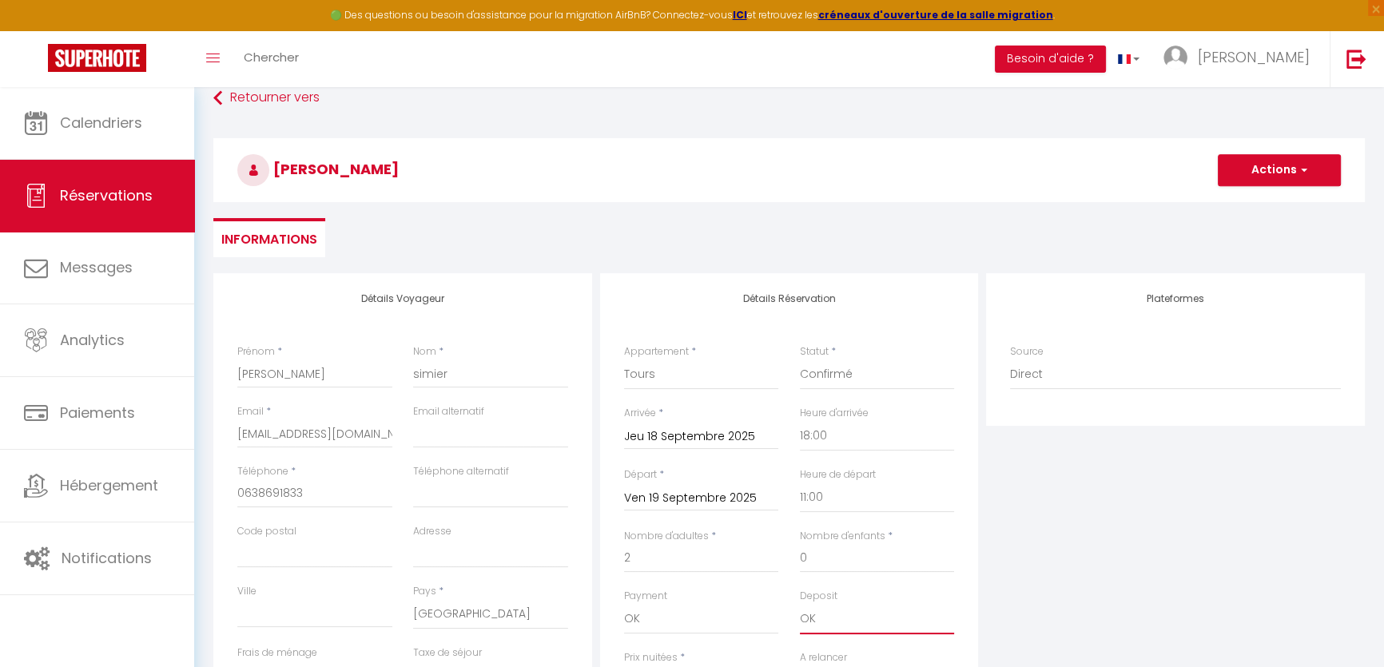
scroll to position [0, 0]
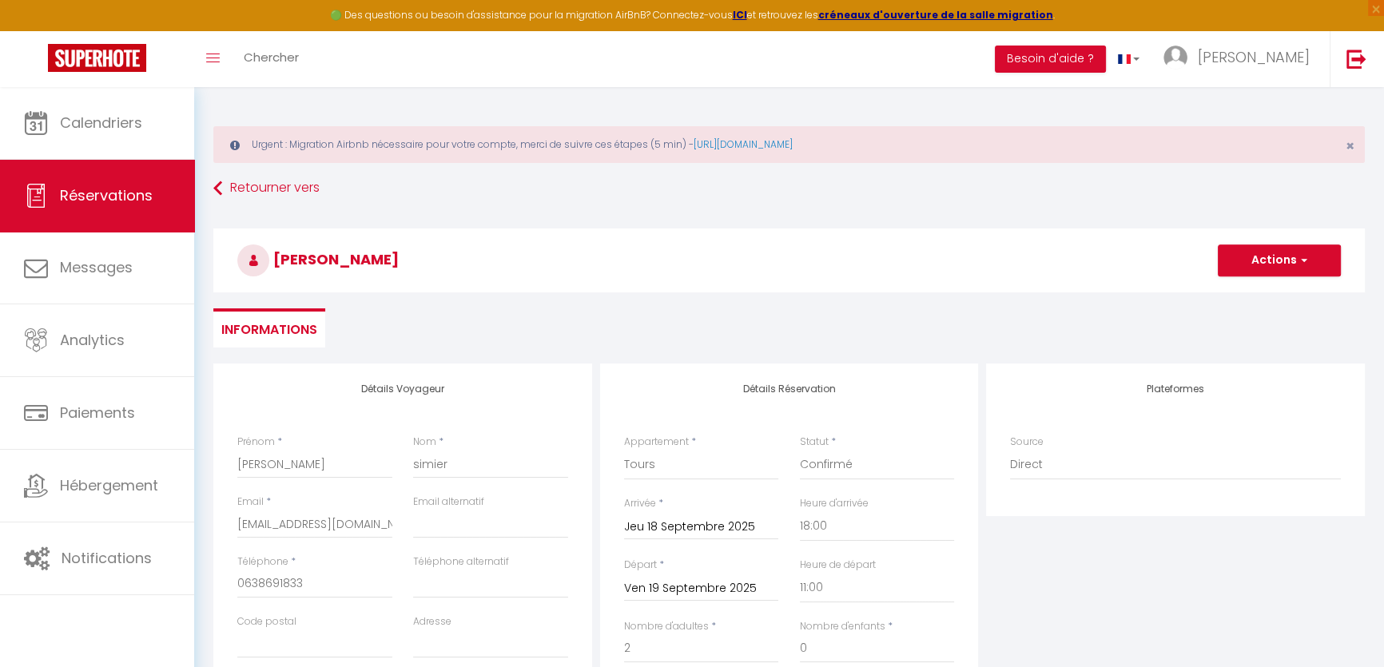
click at [1291, 233] on h3 "elodie simier" at bounding box center [789, 261] width 1152 height 64
click at [1279, 253] on button "Actions" at bounding box center [1279, 261] width 123 height 32
click at [1254, 296] on link "Enregistrer" at bounding box center [1264, 295] width 126 height 21
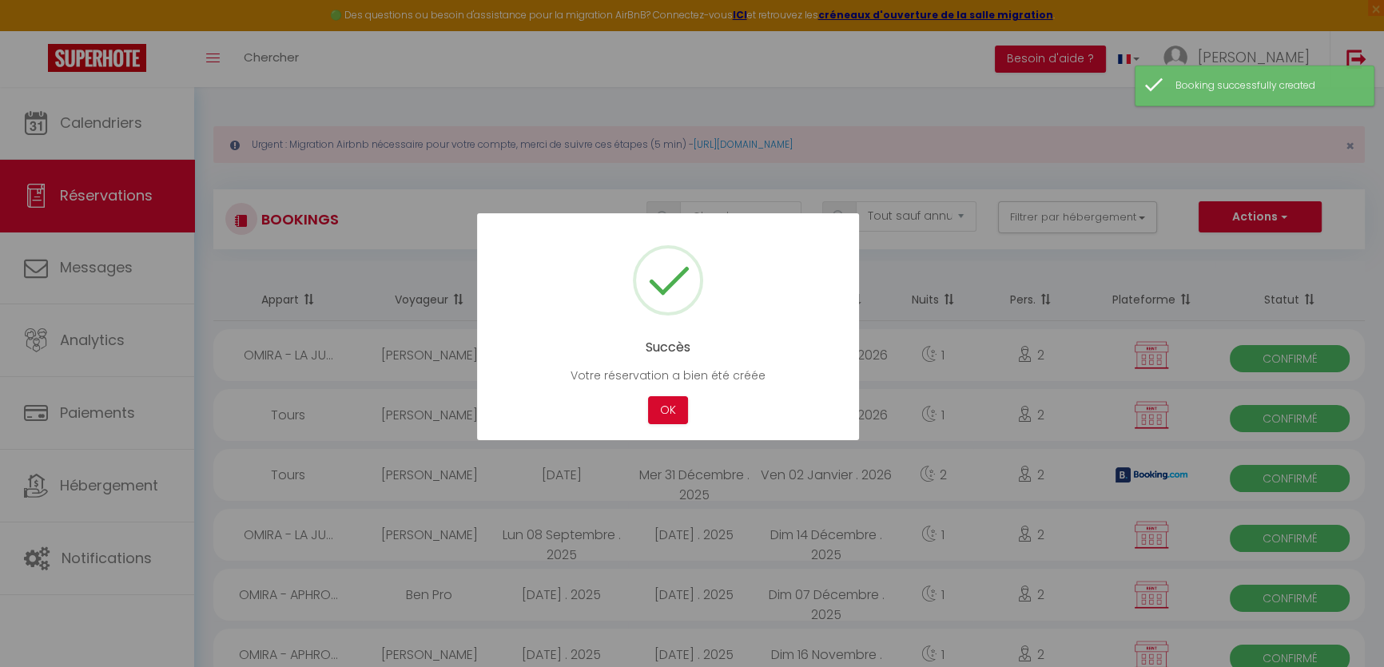
click at [149, 138] on div at bounding box center [692, 333] width 1384 height 667
click at [684, 408] on button "OK" at bounding box center [668, 410] width 40 height 28
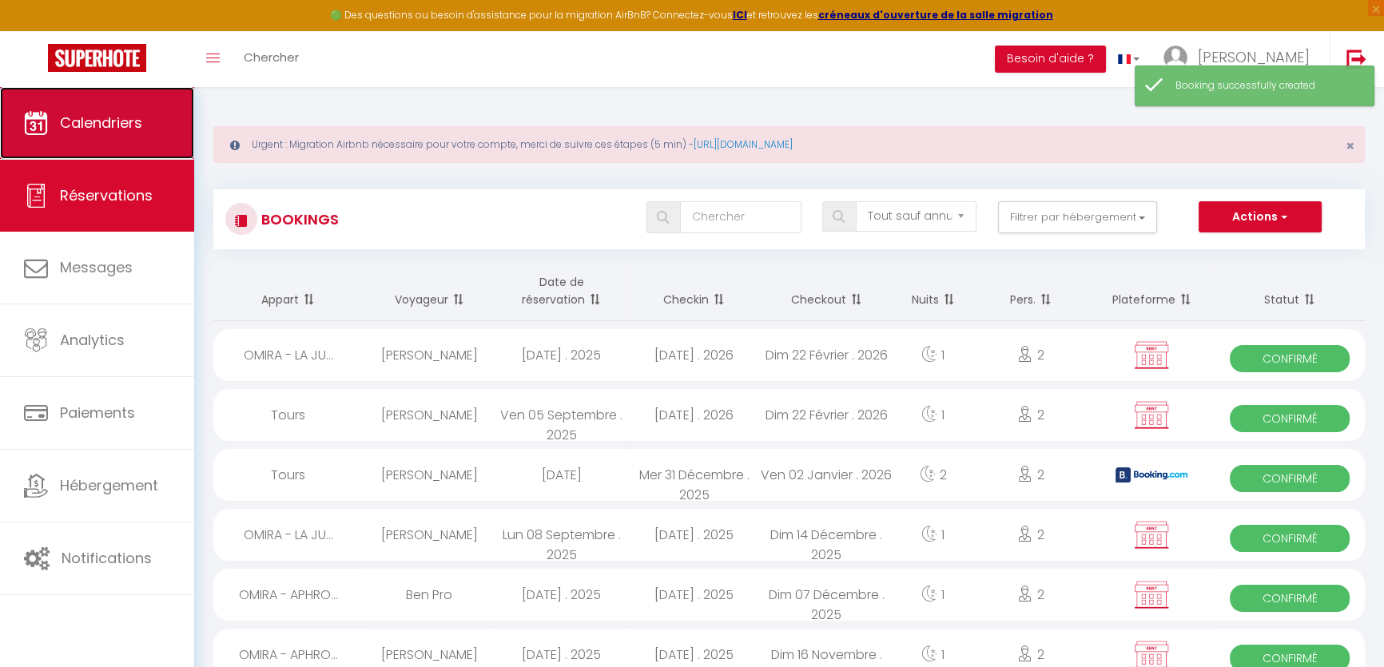
click at [144, 133] on link "Calendriers" at bounding box center [97, 123] width 194 height 72
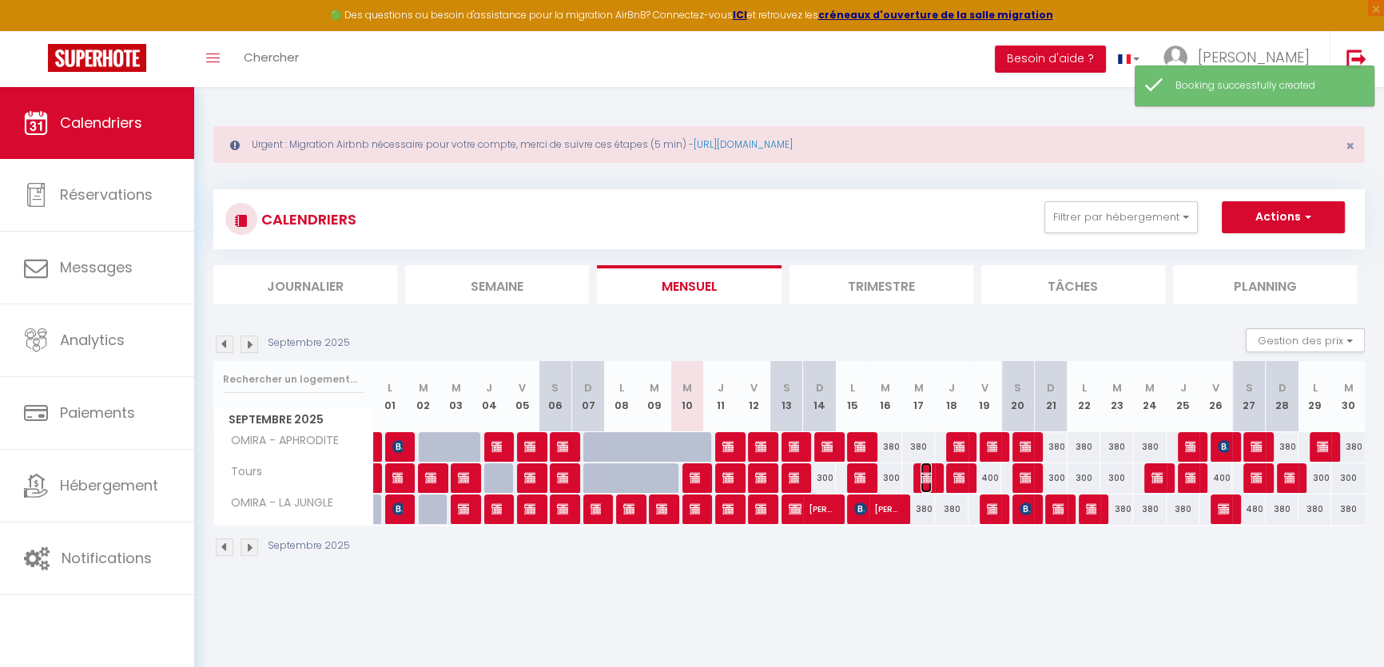
click at [926, 475] on img at bounding box center [927, 478] width 13 height 13
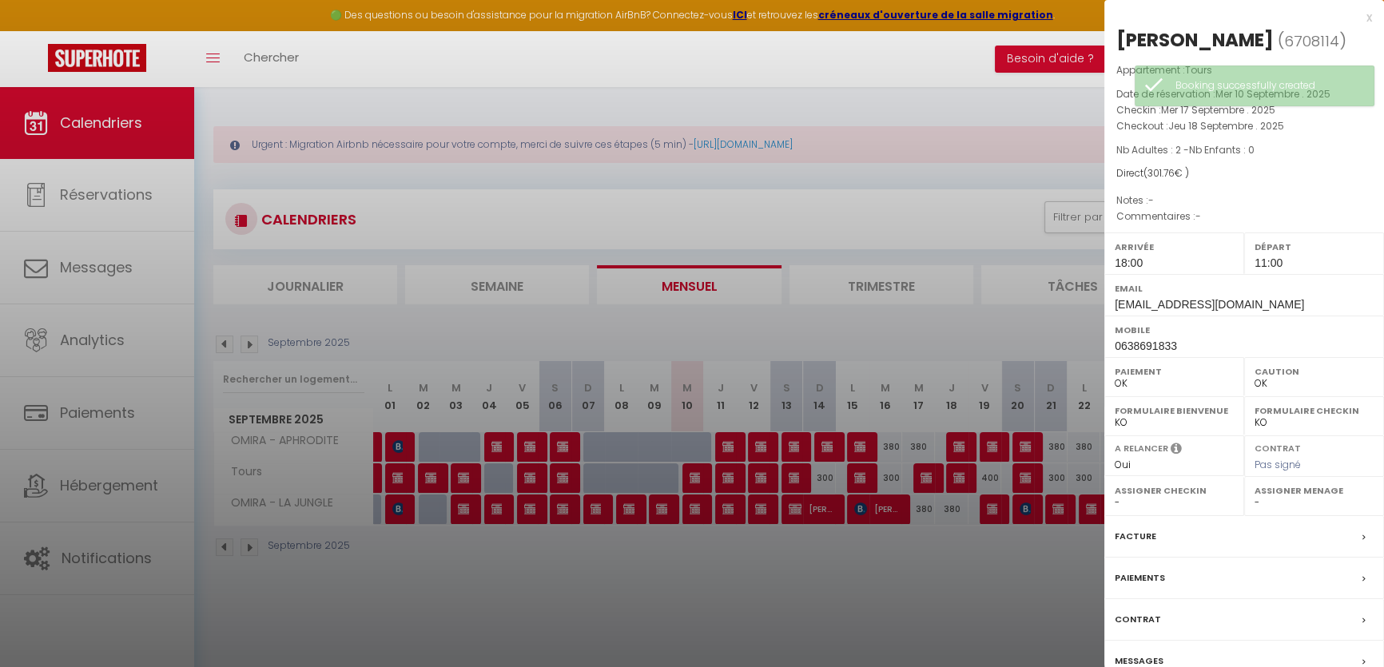
click at [1241, 650] on div "Messages" at bounding box center [1245, 662] width 280 height 42
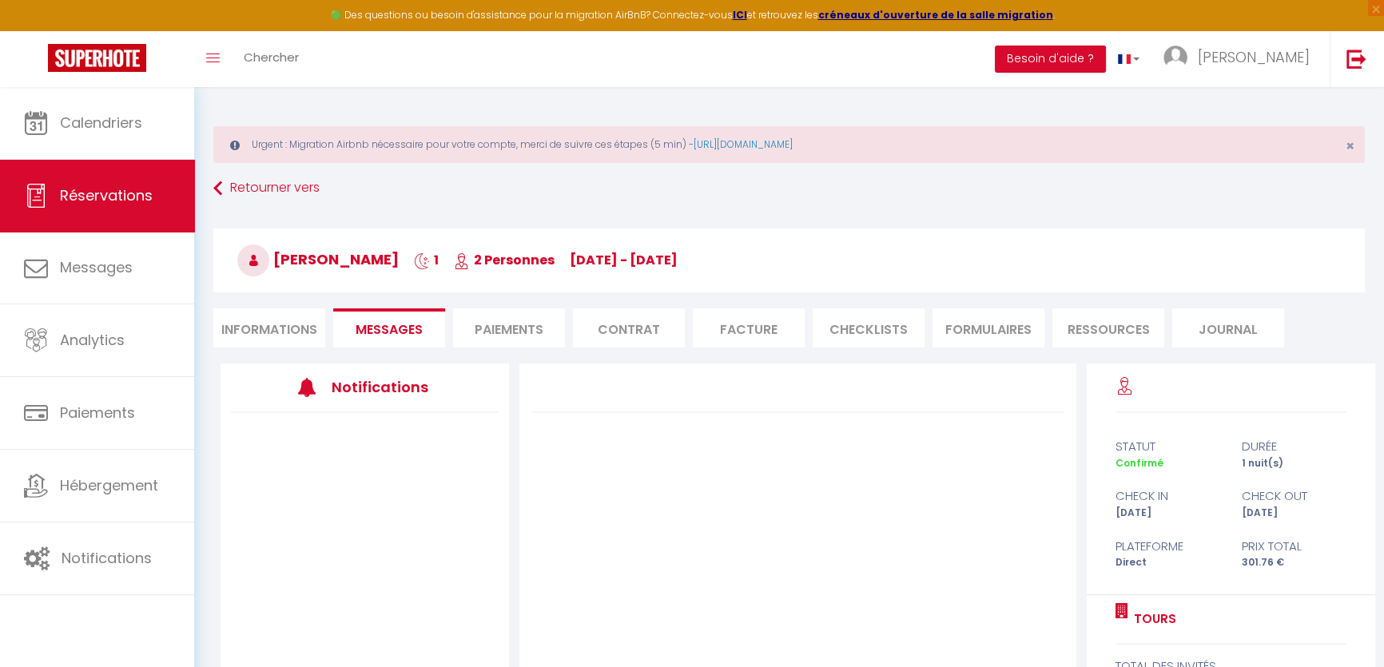
click at [257, 340] on li "Informations" at bounding box center [269, 328] width 112 height 39
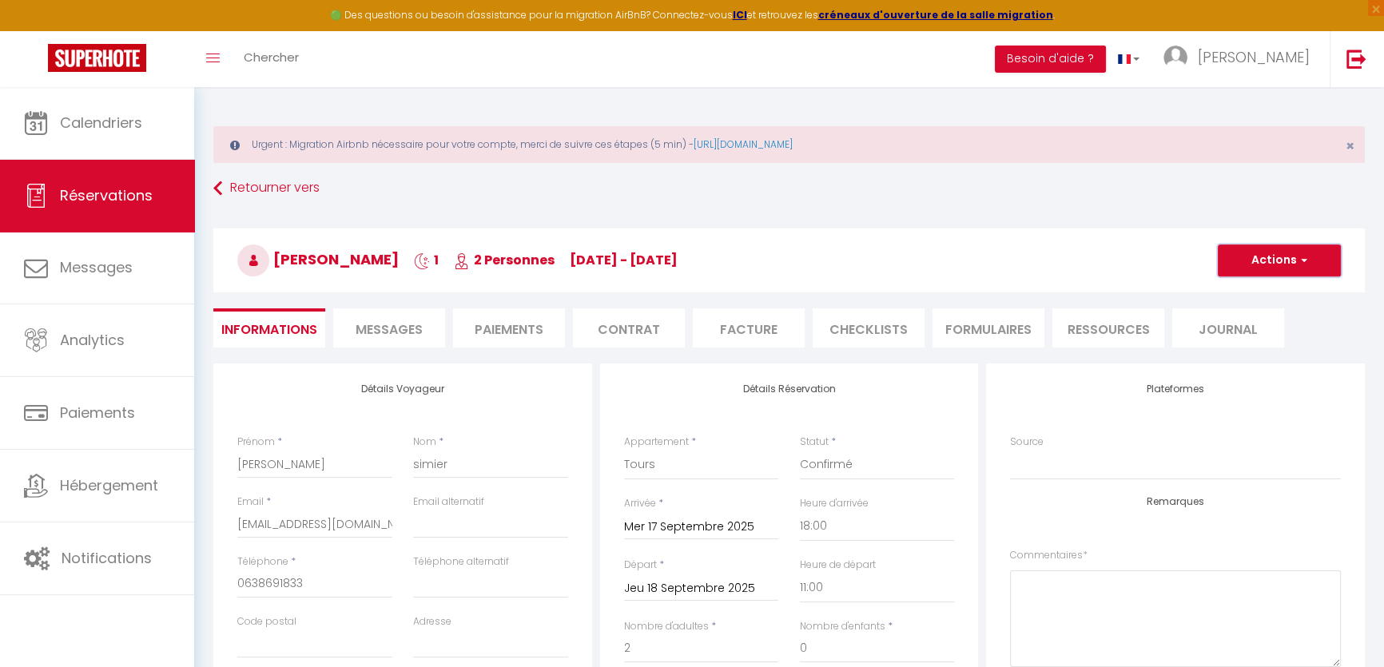
click at [1265, 270] on button "Actions" at bounding box center [1279, 261] width 123 height 32
click at [1232, 336] on link "Supprimer" at bounding box center [1264, 337] width 126 height 21
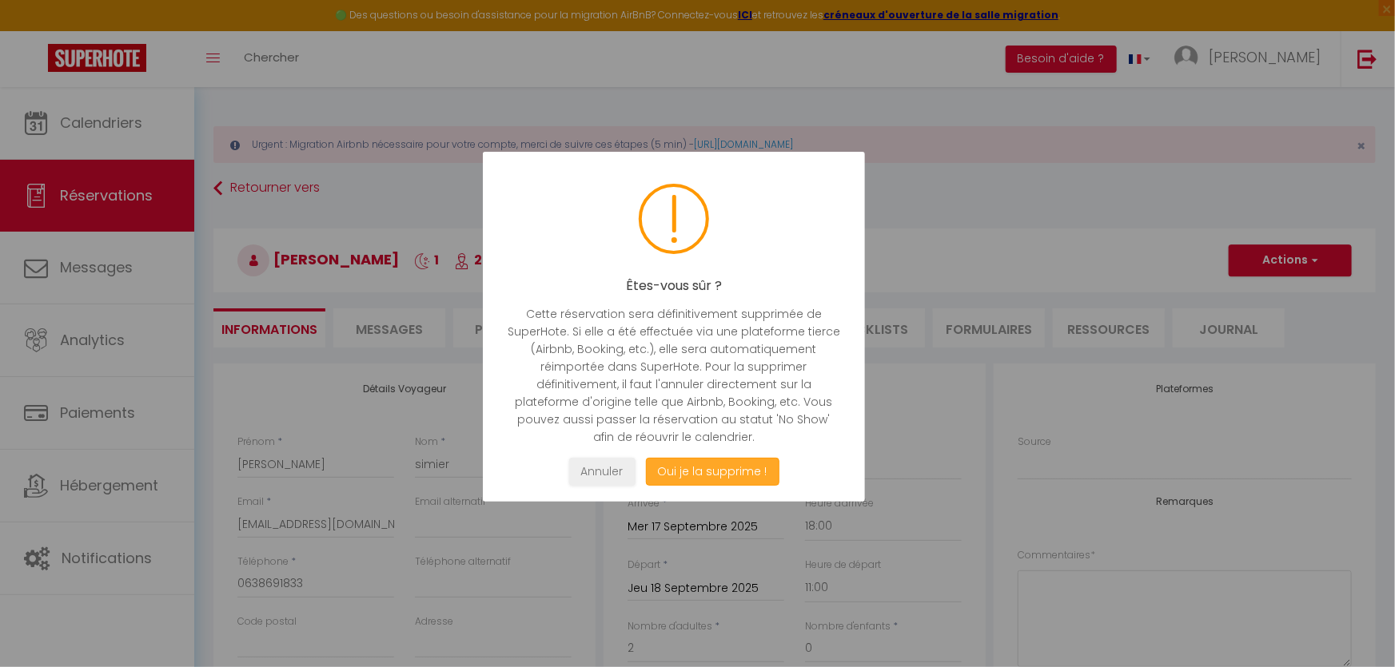
click at [687, 469] on button "Oui je la supprime !" at bounding box center [711, 472] width 133 height 28
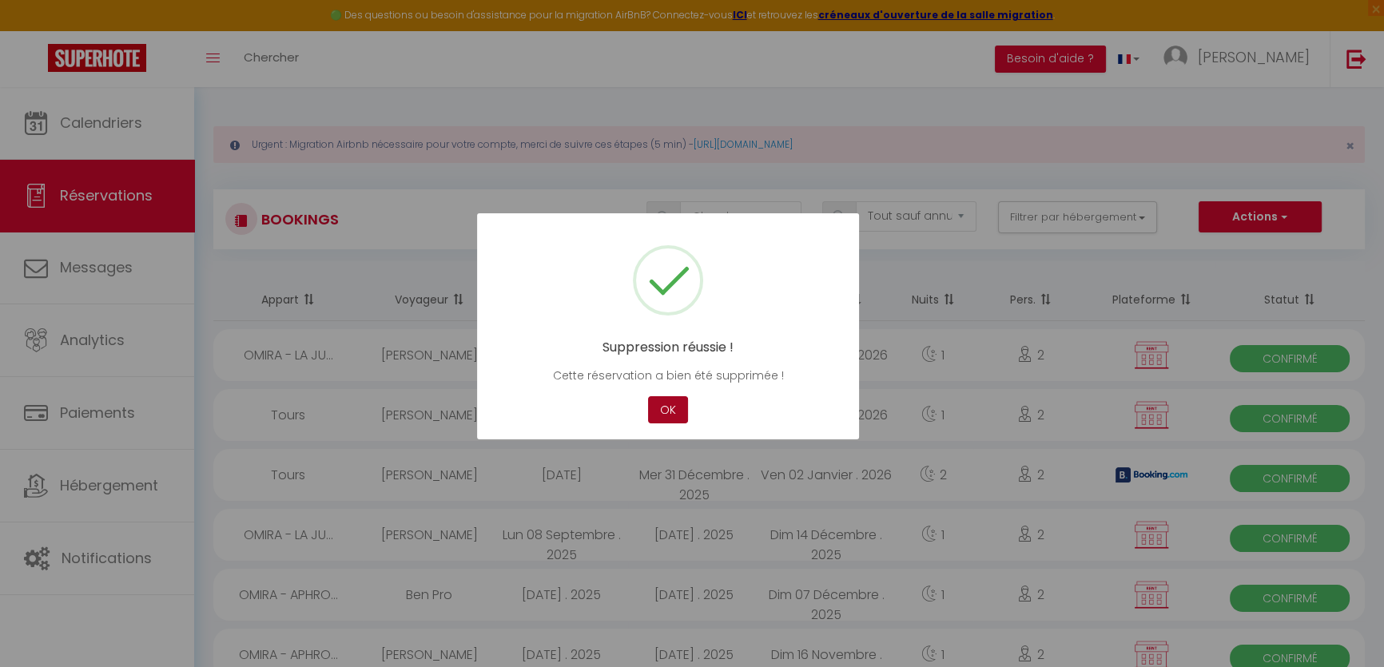
click at [671, 417] on button "OK" at bounding box center [668, 410] width 40 height 28
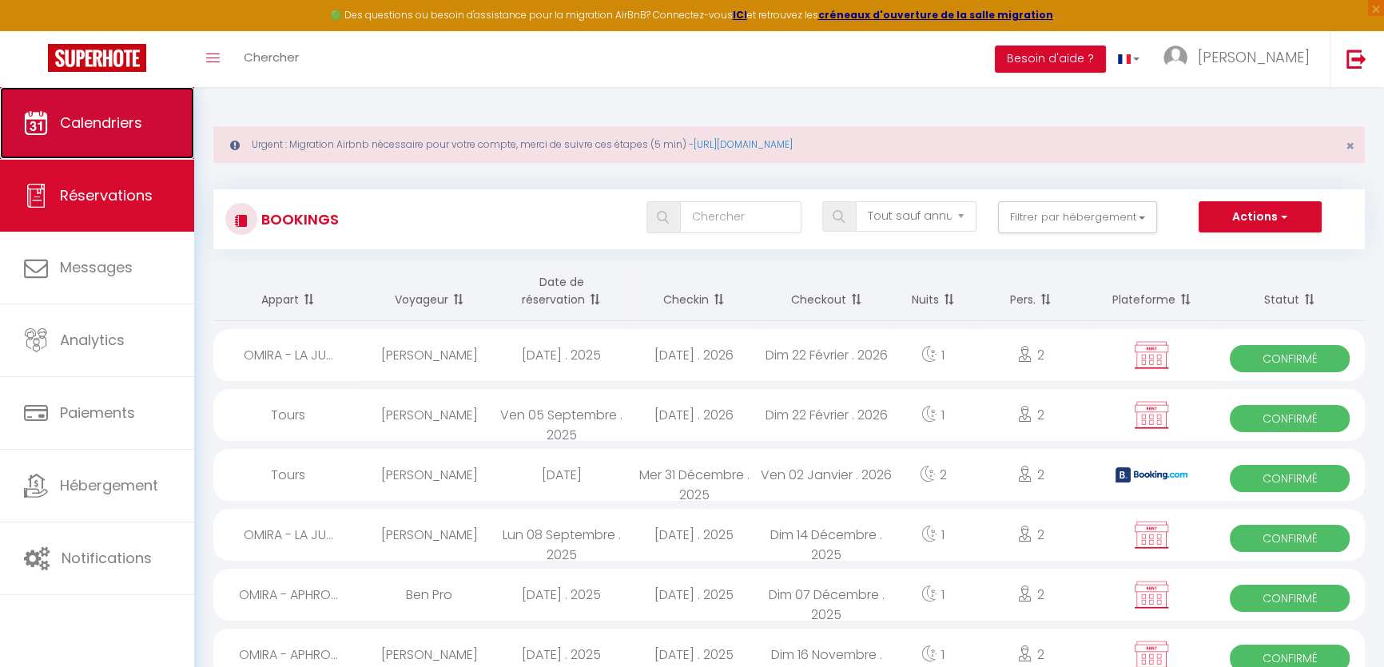
click at [98, 140] on link "Calendriers" at bounding box center [97, 123] width 194 height 72
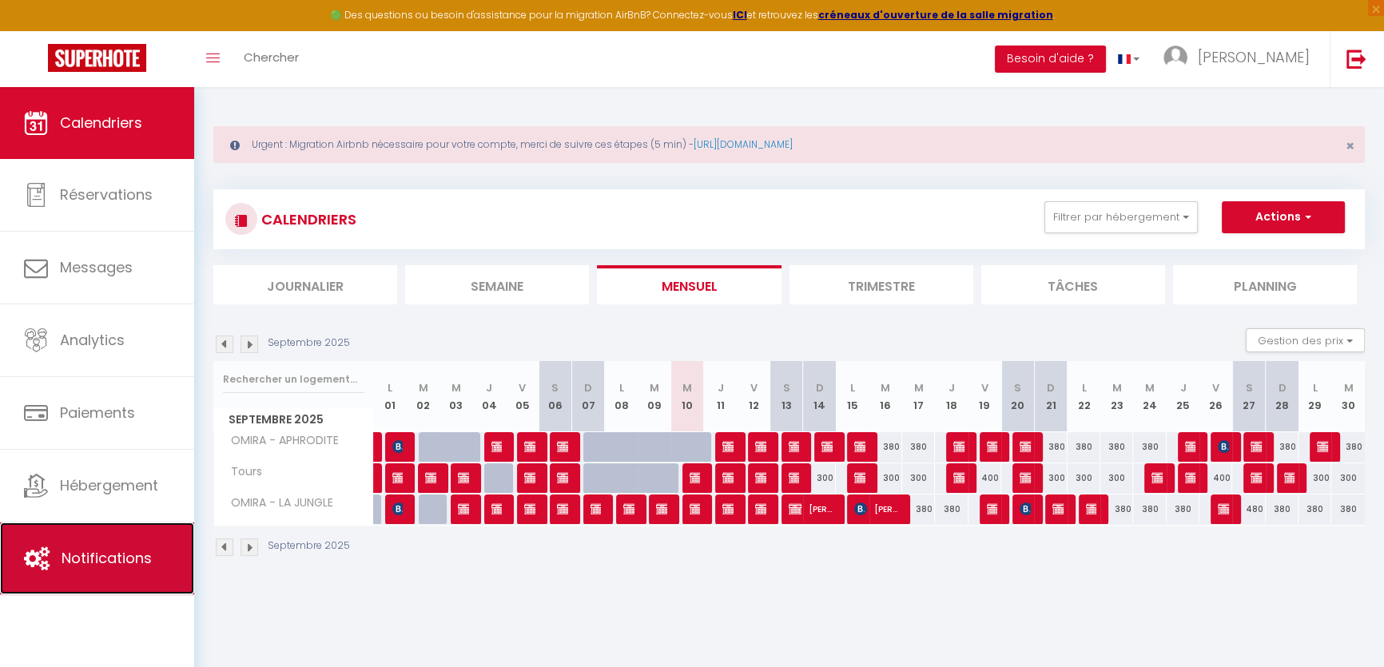
click at [82, 569] on link "Notifications" at bounding box center [97, 559] width 194 height 72
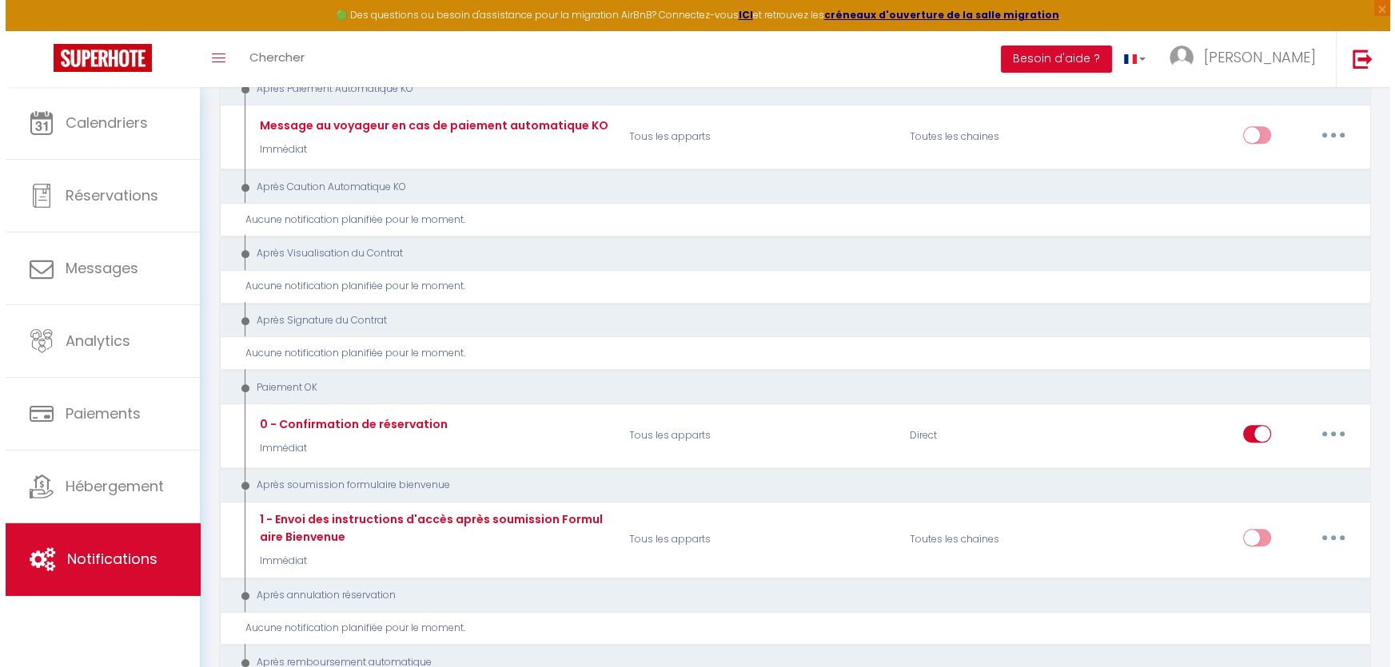
scroll to position [1670, 0]
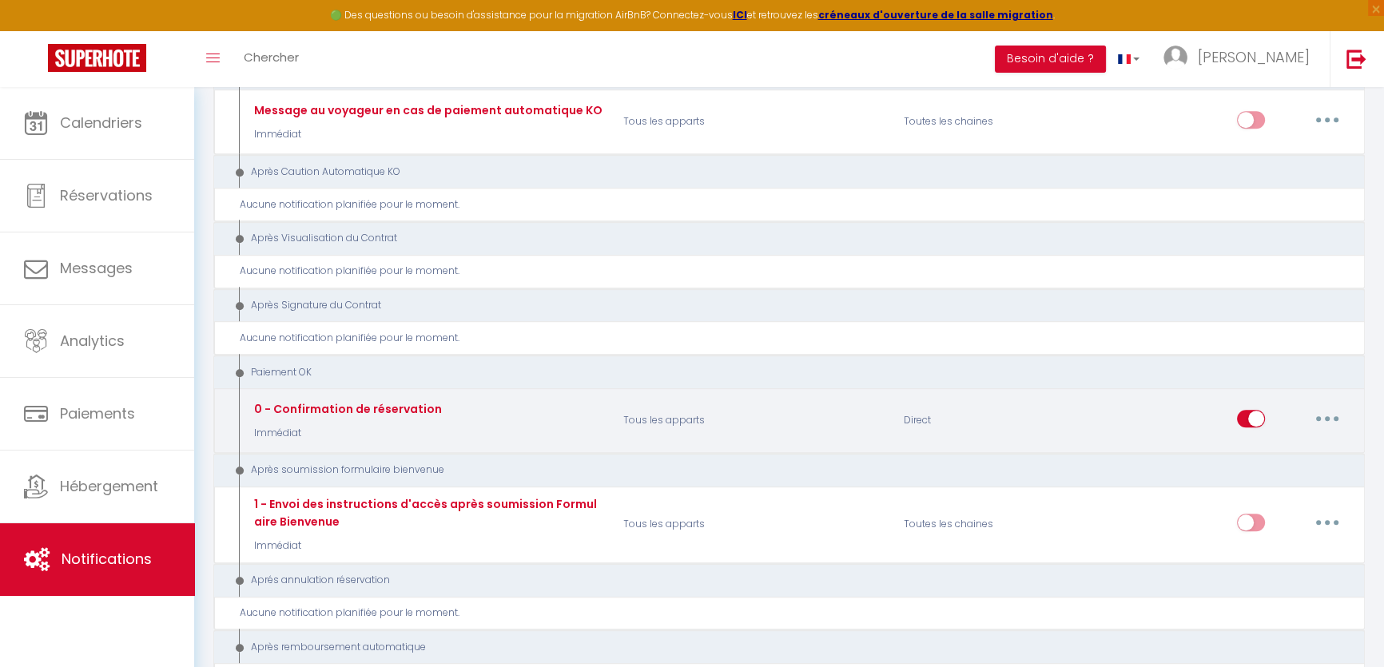
click at [1324, 406] on button "button" at bounding box center [1327, 419] width 45 height 26
click at [1257, 441] on link "Editer" at bounding box center [1286, 454] width 118 height 27
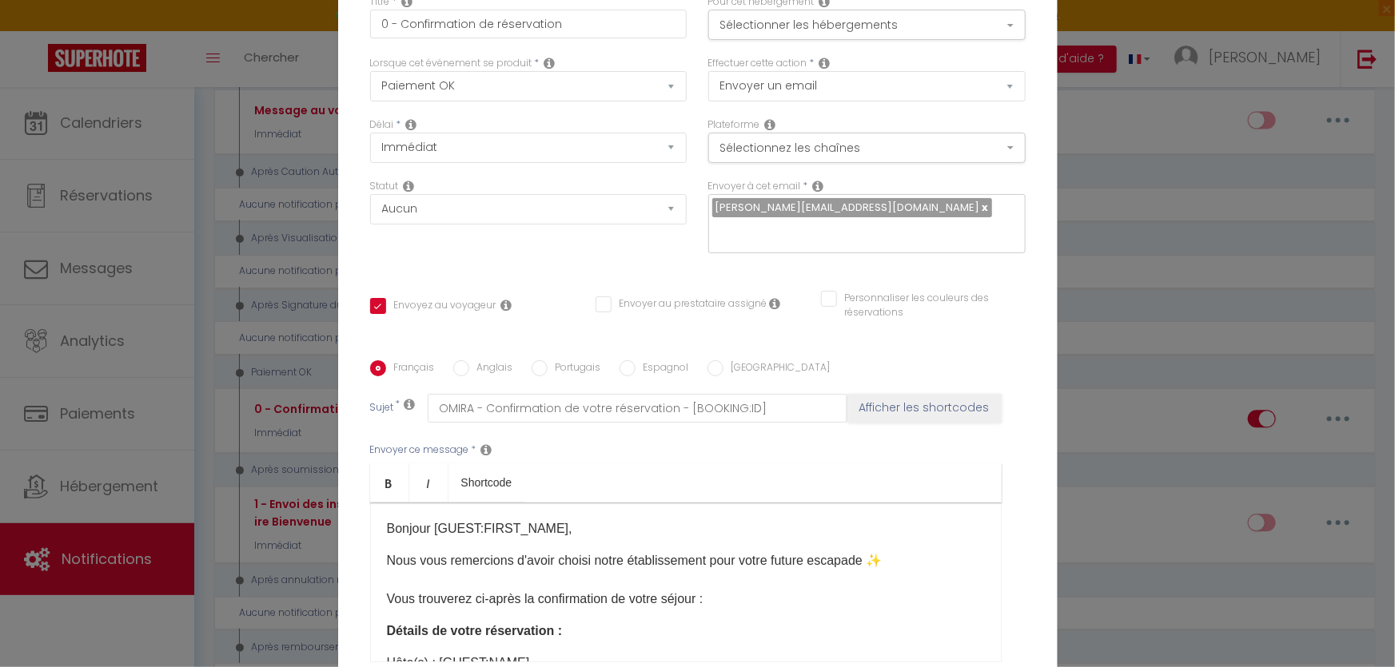
click at [884, 291] on input "Personnaliser les couleurs des réservations" at bounding box center [913, 299] width 185 height 16
click at [1024, 291] on div "Personnaliser les couleurs des réservations #D7092E" at bounding box center [922, 314] width 225 height 46
click at [1005, 291] on div "Personnaliser les couleurs des réservations #D7092E" at bounding box center [923, 306] width 205 height 30
click at [1012, 297] on span at bounding box center [1018, 303] width 13 height 13
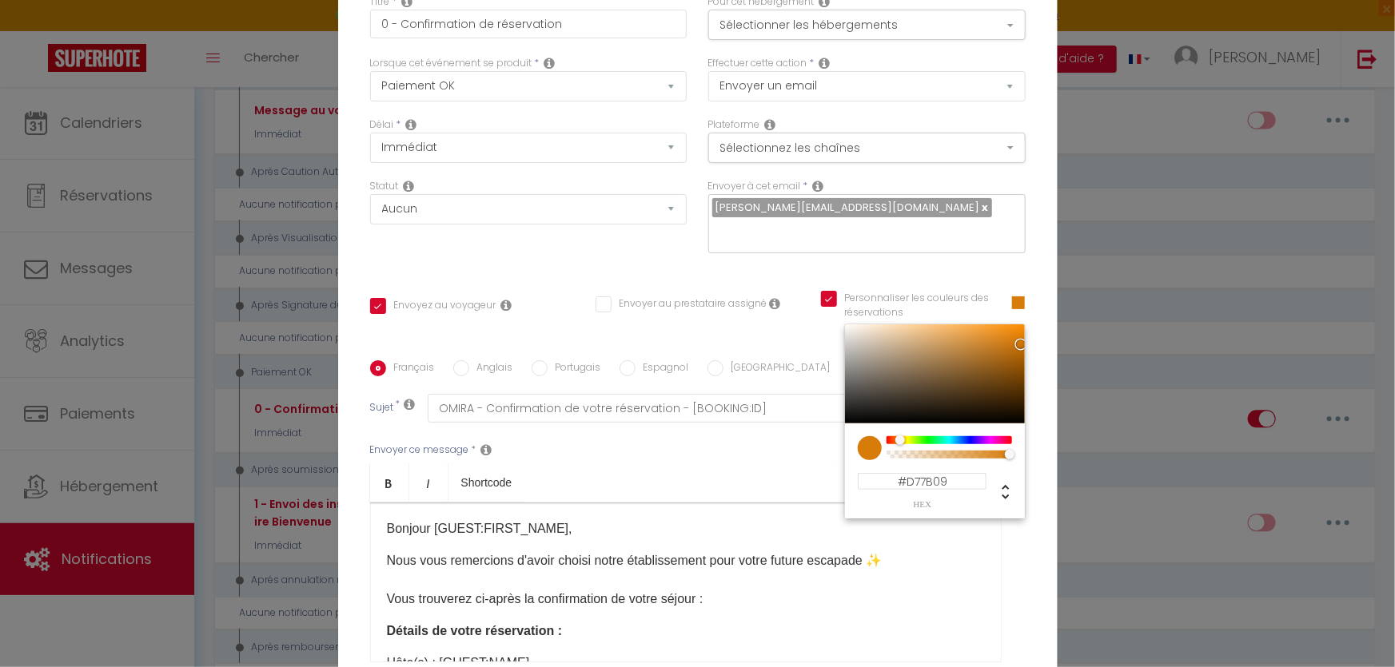
drag, startPoint x: 921, startPoint y: 426, endPoint x: 894, endPoint y: 431, distance: 26.8
click at [894, 436] on div at bounding box center [949, 440] width 122 height 8
drag, startPoint x: 1015, startPoint y: 326, endPoint x: 909, endPoint y: 330, distance: 106.4
click at [909, 330] on div at bounding box center [935, 374] width 180 height 99
click at [972, 264] on div "Titre * 0 - Confirmation de réservation Pour cet hébergement Sélectionner les h…" at bounding box center [697, 360] width 719 height 765
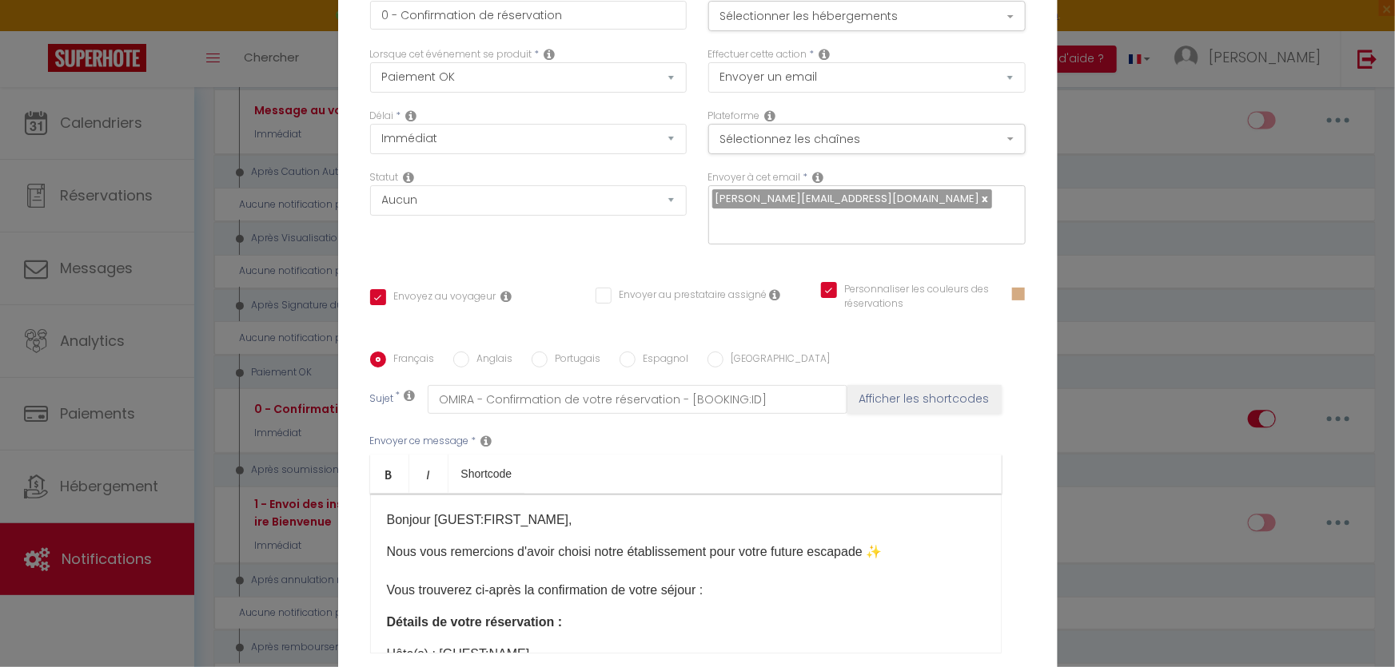
scroll to position [0, 0]
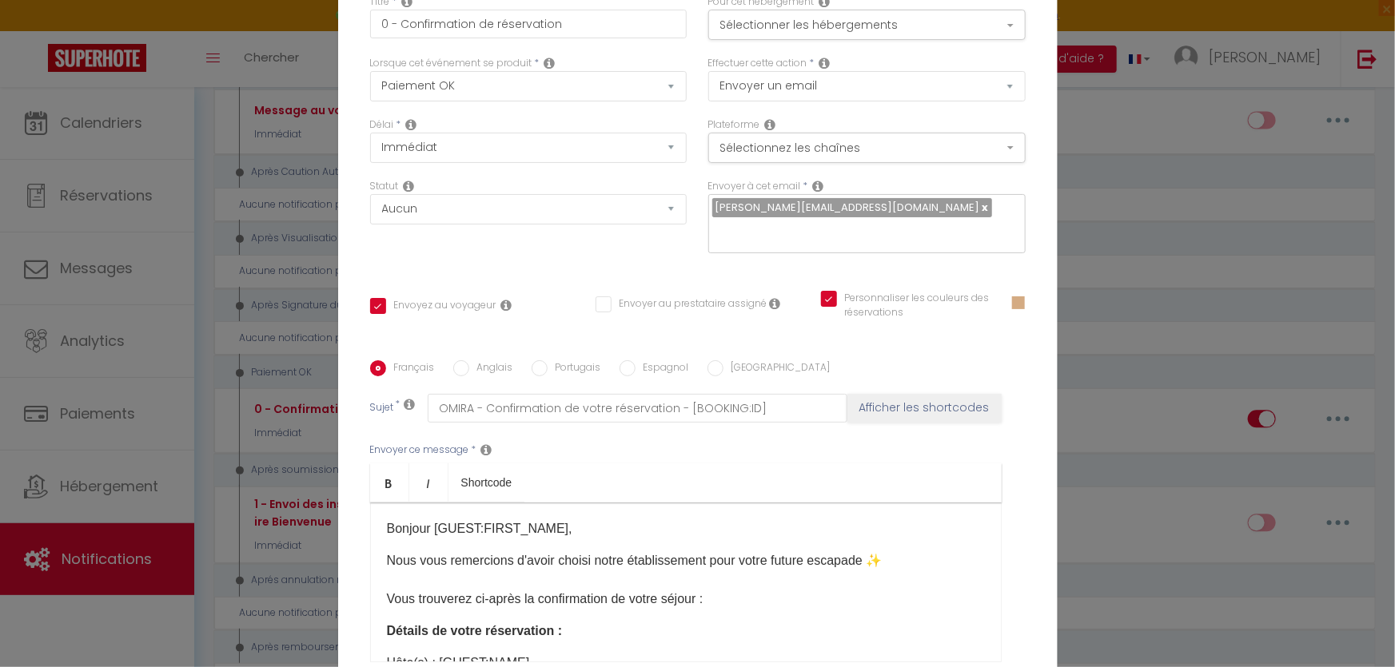
click at [404, 192] on icon at bounding box center [409, 186] width 11 height 13
click at [404, 193] on icon at bounding box center [409, 186] width 11 height 13
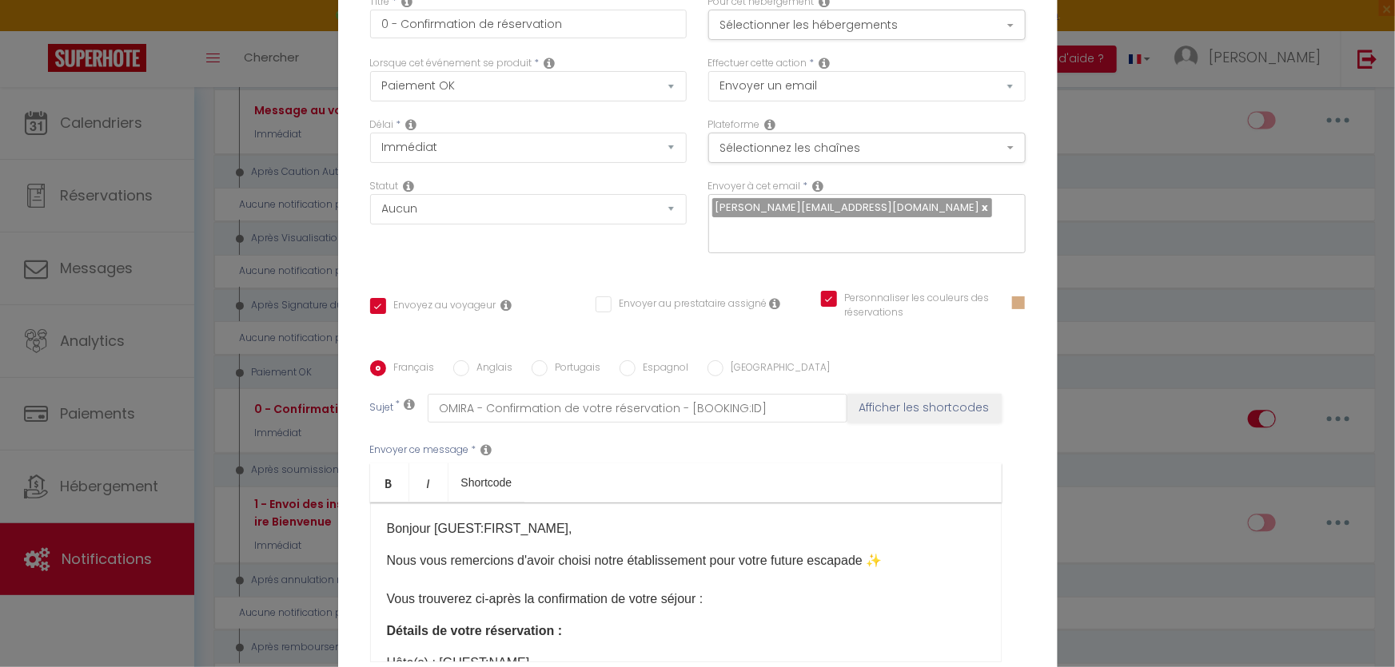
click at [404, 193] on icon at bounding box center [409, 186] width 11 height 13
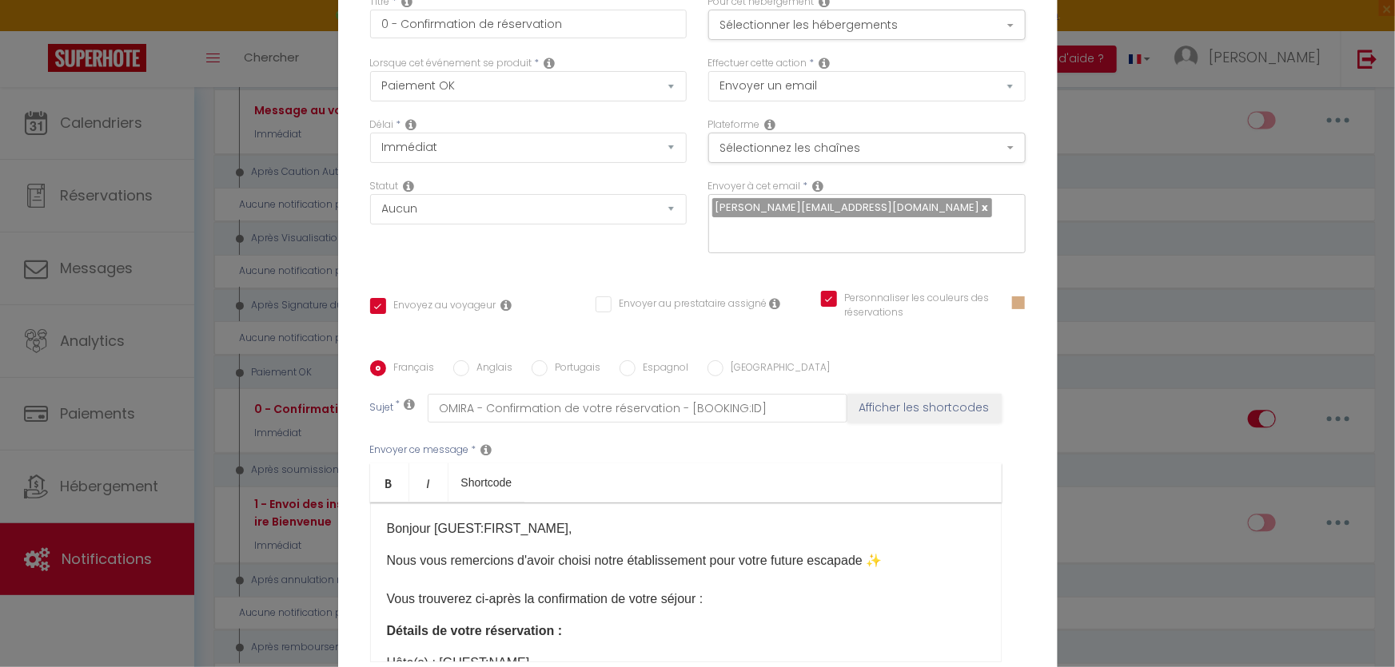
drag, startPoint x: 399, startPoint y: 195, endPoint x: 377, endPoint y: 226, distance: 37.9
click at [376, 238] on div "Statut Aucun Si la réservation est payée Si réservation non payée Si la caution…" at bounding box center [528, 224] width 338 height 90
click at [570, 255] on div "Statut Aucun Si la réservation est payée Si réservation non payée Si la caution…" at bounding box center [528, 224] width 338 height 90
click at [525, 245] on div "Statut Aucun Si la réservation est payée Si réservation non payée Si la caution…" at bounding box center [528, 224] width 338 height 90
click at [757, 89] on select "Envoyer un email Envoyer un SMS Envoyer une notification push" at bounding box center [866, 86] width 317 height 30
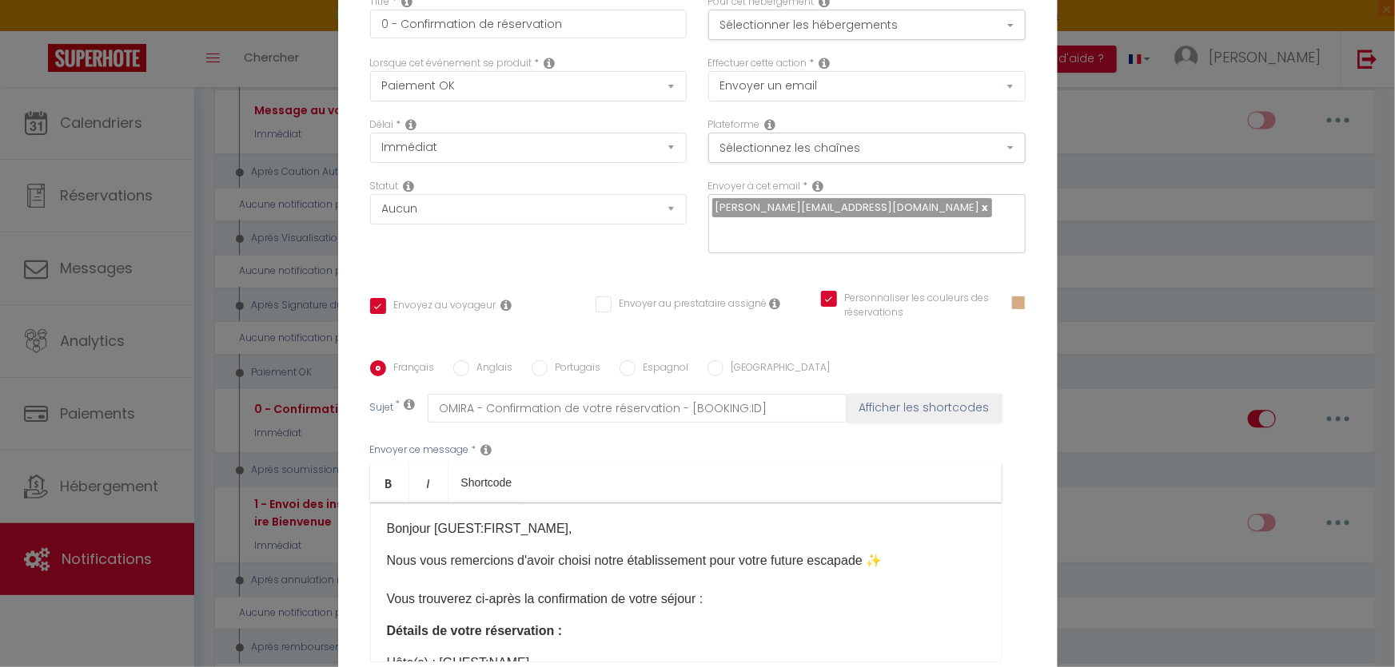
click at [850, 69] on div "Effectuer cette action * Envoyer un email Envoyer un SMS Envoyer une notificati…" at bounding box center [866, 79] width 317 height 46
click at [831, 38] on button "Sélectionner les hébergements" at bounding box center [866, 25] width 317 height 30
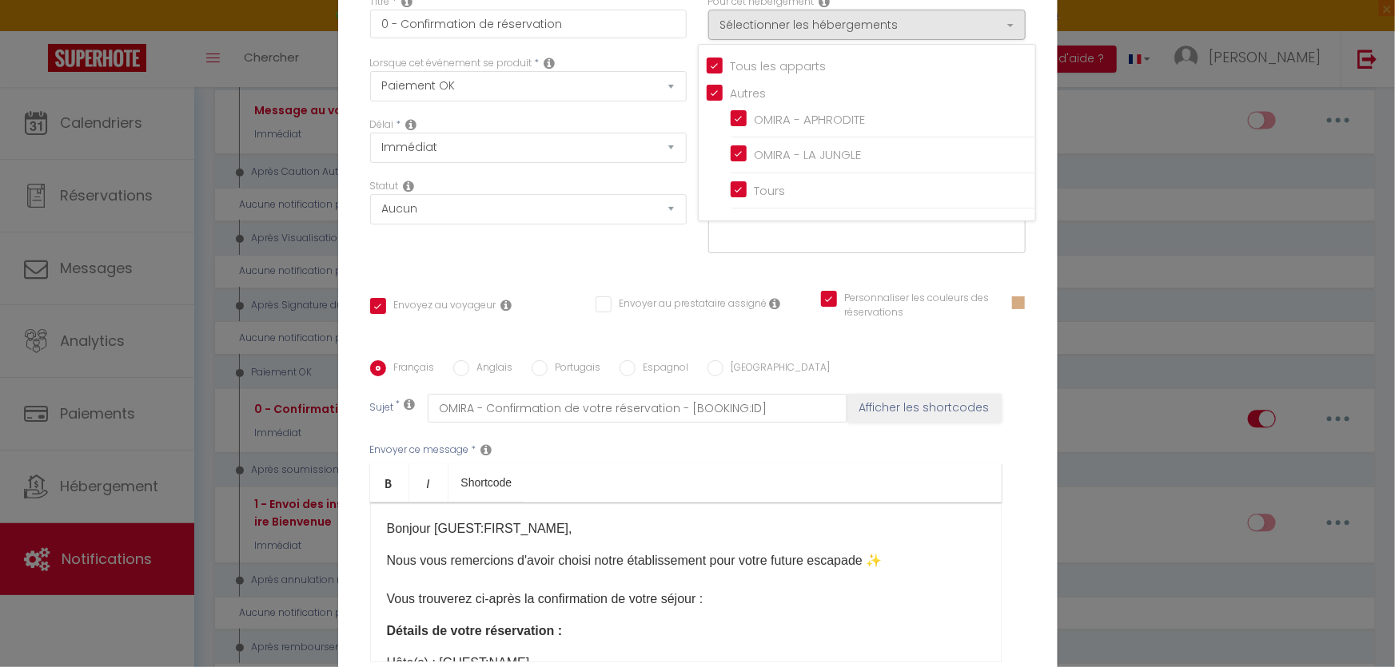
click at [711, 99] on input "Autres" at bounding box center [871, 91] width 328 height 16
click at [707, 73] on input "Tous les apparts" at bounding box center [871, 65] width 328 height 16
click at [698, 8] on div "Pour cet hébergement Sélectionner les hébergements Tous les apparts Autres OMIR…" at bounding box center [867, 25] width 338 height 62
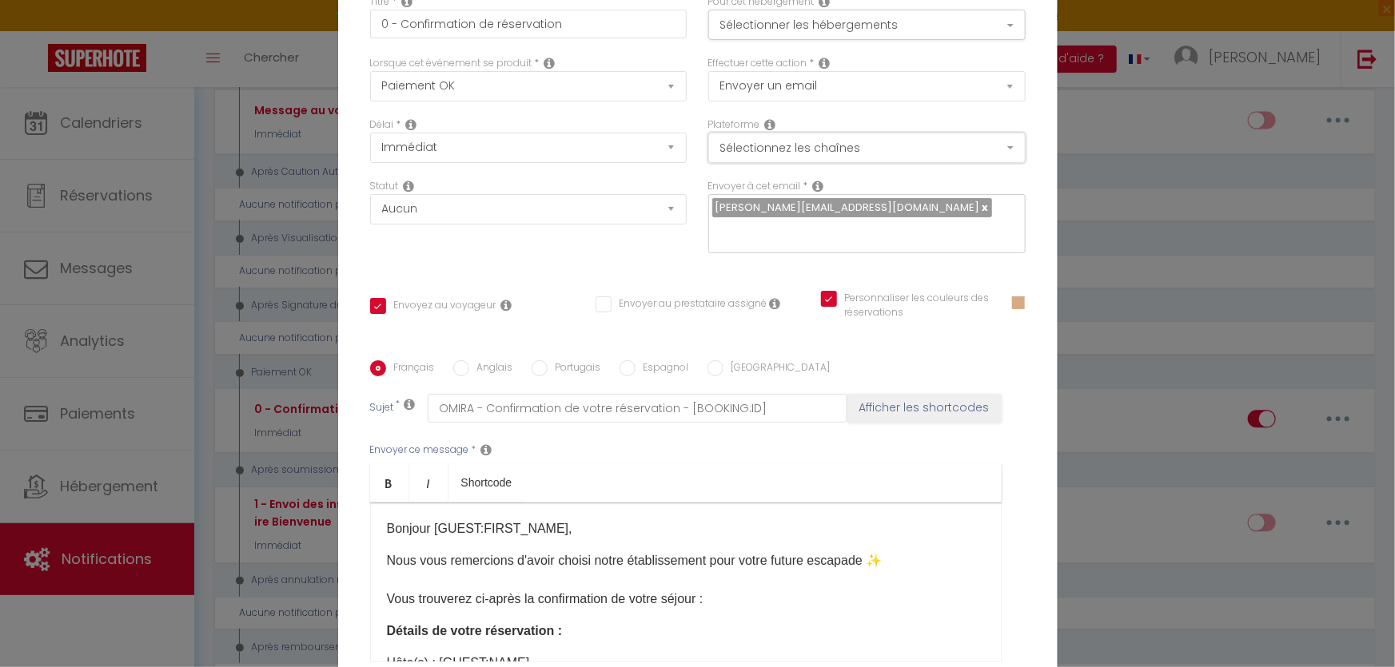
click at [751, 163] on button "Sélectionnez les chaînes" at bounding box center [866, 148] width 317 height 30
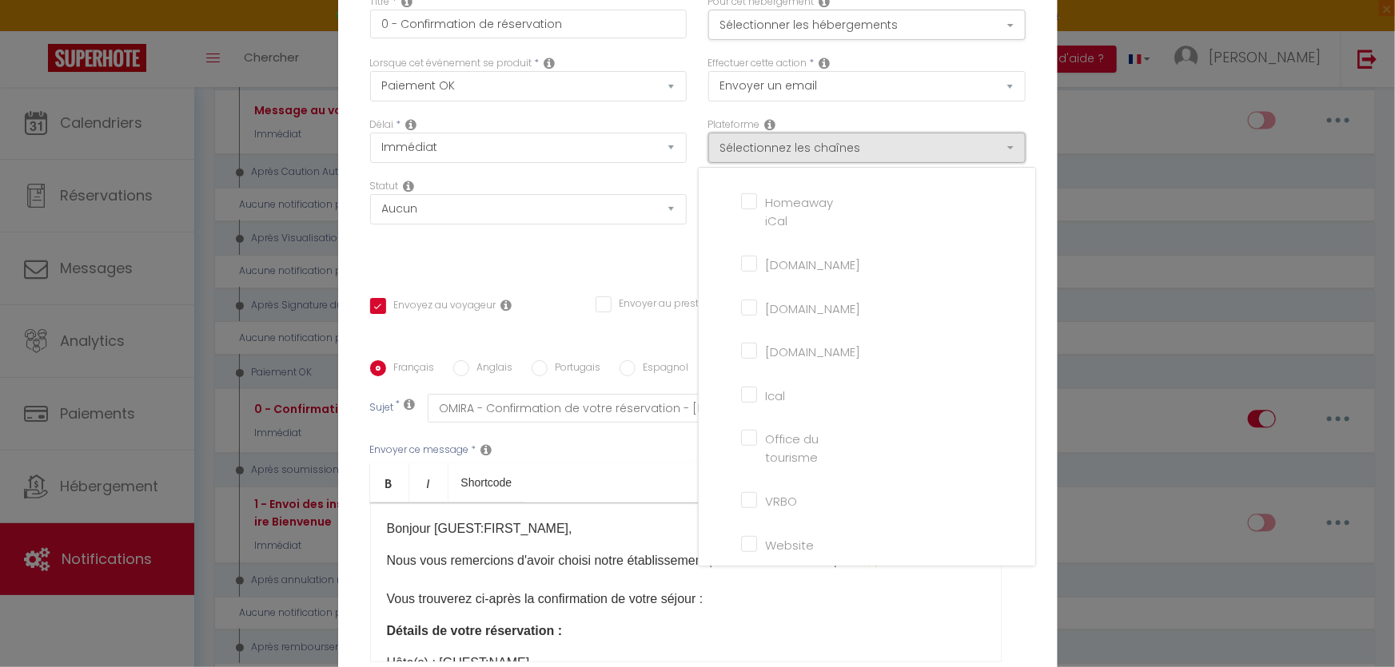
scroll to position [365, 0]
click at [887, 117] on div "Effectuer cette action * Envoyer un email Envoyer un SMS Envoyer une notificati…" at bounding box center [867, 87] width 338 height 62
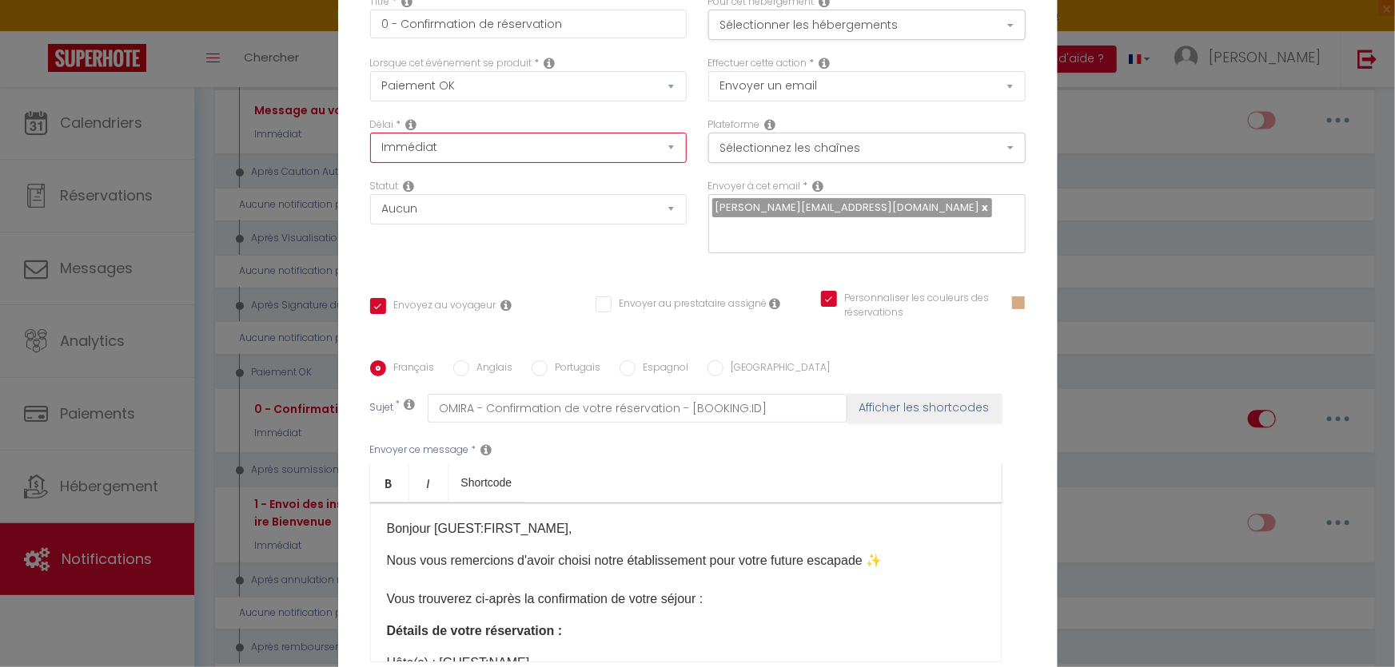
click at [425, 161] on select "Immédiat + 10 Minutes + 1 Heure + 2 Heures + 3 Heures + 4 Heures + 5 Heures + 6…" at bounding box center [528, 148] width 317 height 30
click at [370, 144] on select "Immédiat + 10 Minutes + 1 Heure + 2 Heures + 3 Heures + 4 Heures + 5 Heures + 6…" at bounding box center [528, 148] width 317 height 30
click at [404, 100] on select "Après la réservation Avant Checkin (à partir de 12h00) Après Checkin (à partir …" at bounding box center [528, 86] width 317 height 30
click at [370, 82] on select "Après la réservation Avant Checkin (à partir de 12h00) Après Checkin (à partir …" at bounding box center [528, 86] width 317 height 30
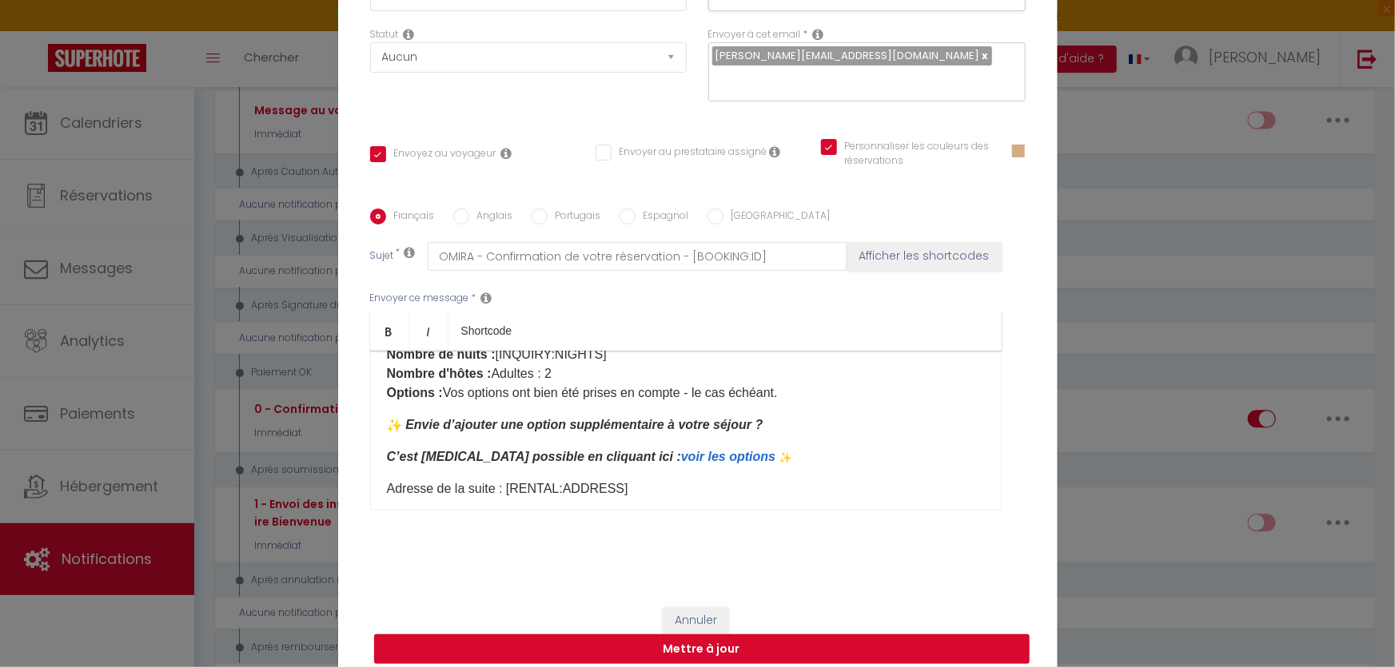
scroll to position [436, 0]
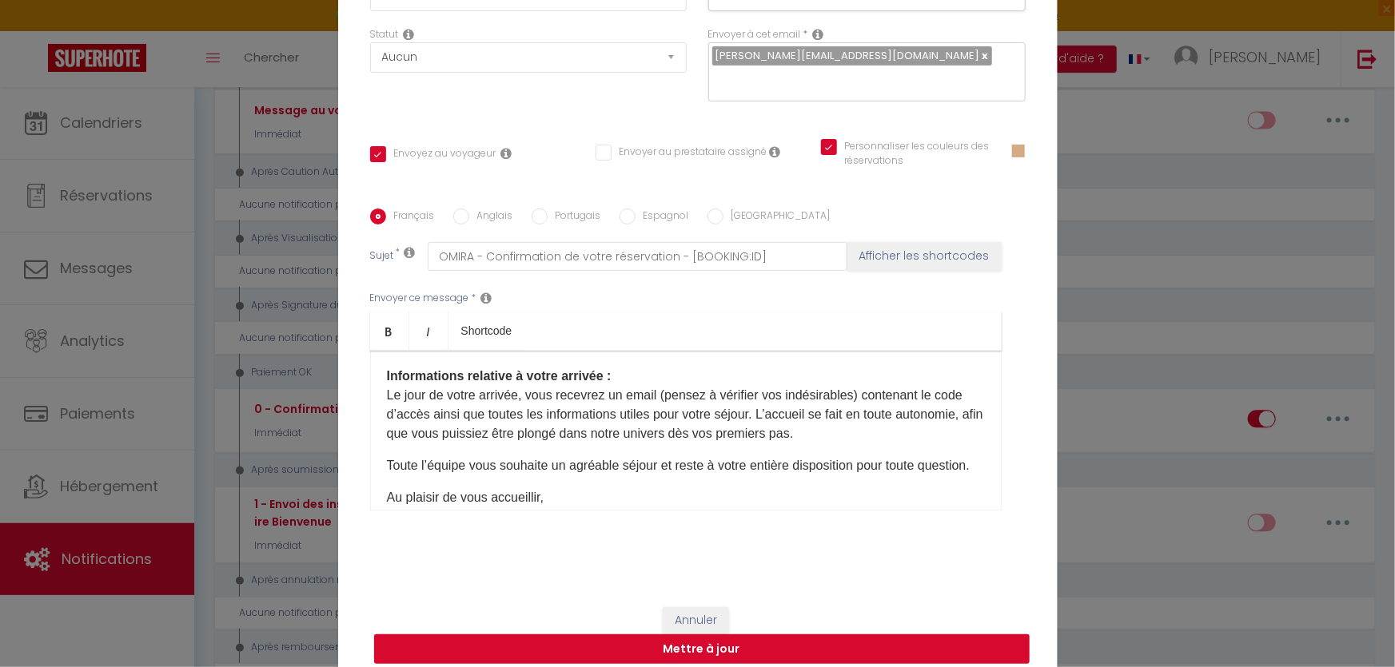
click at [879, 645] on button "Mettre à jour" at bounding box center [701, 650] width 655 height 30
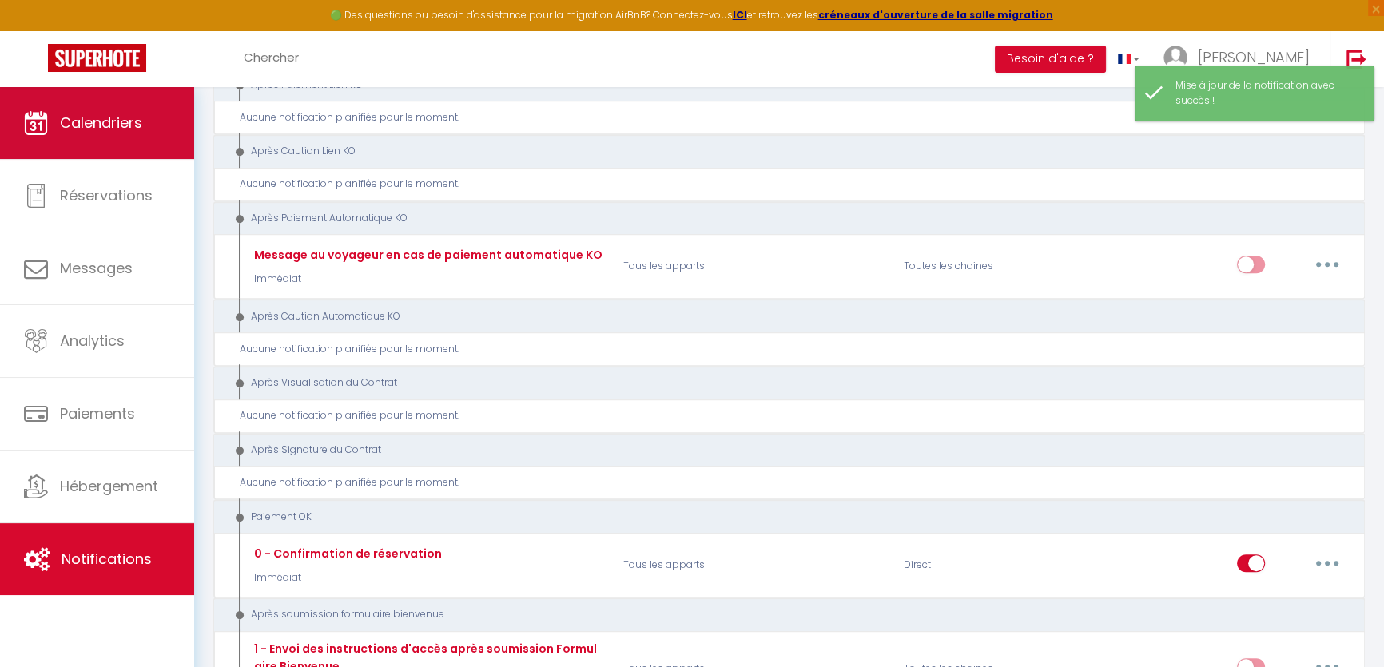
scroll to position [1308, 0]
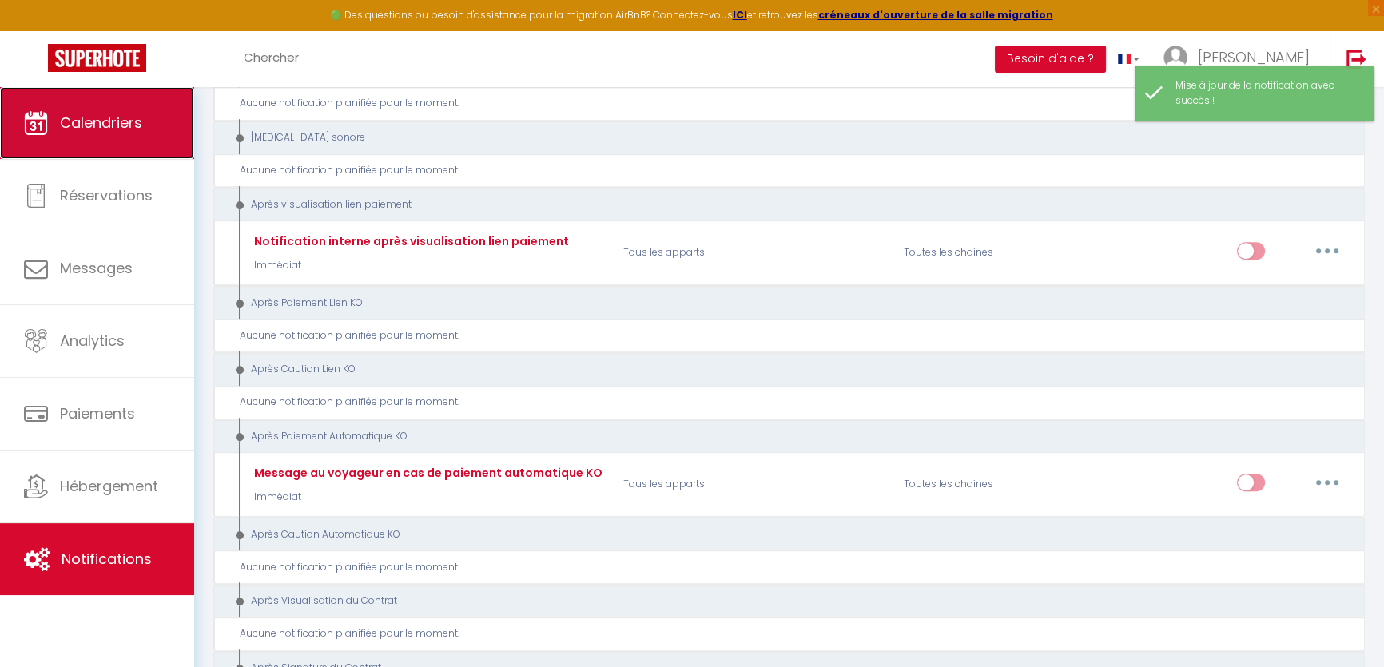
click at [98, 116] on span "Calendriers" at bounding box center [101, 123] width 82 height 20
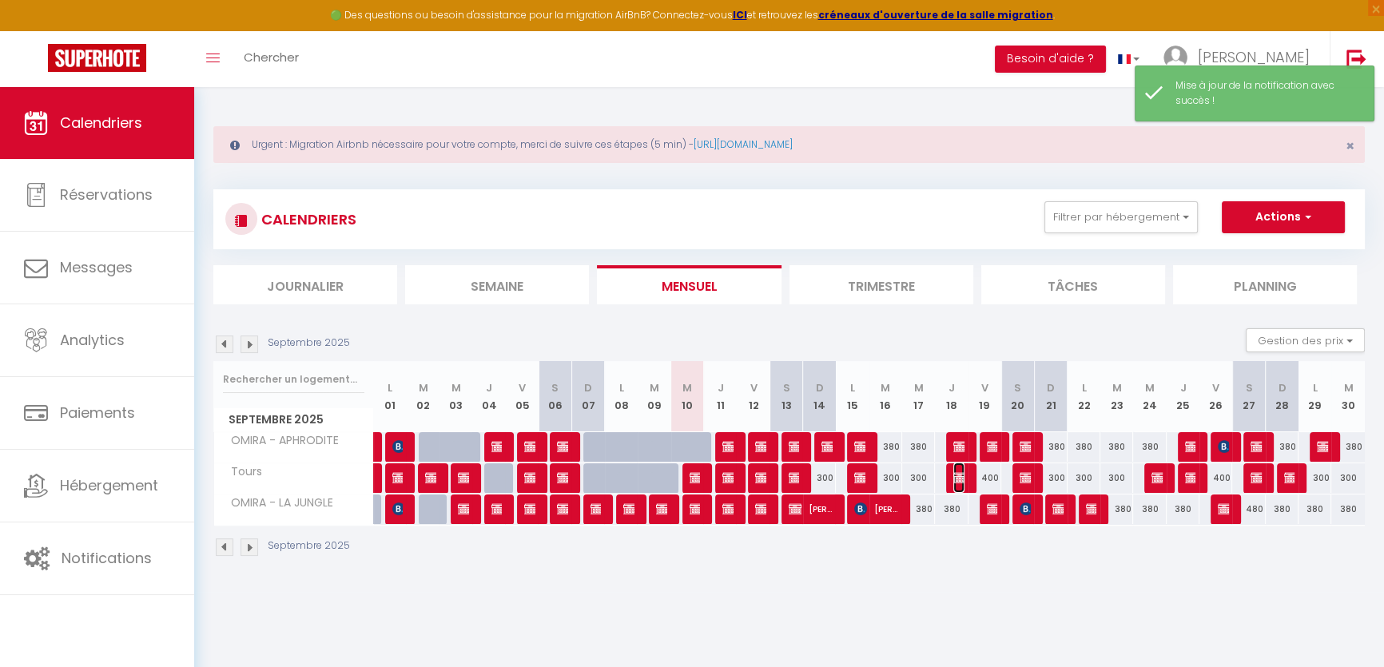
click at [964, 477] on img at bounding box center [960, 478] width 13 height 13
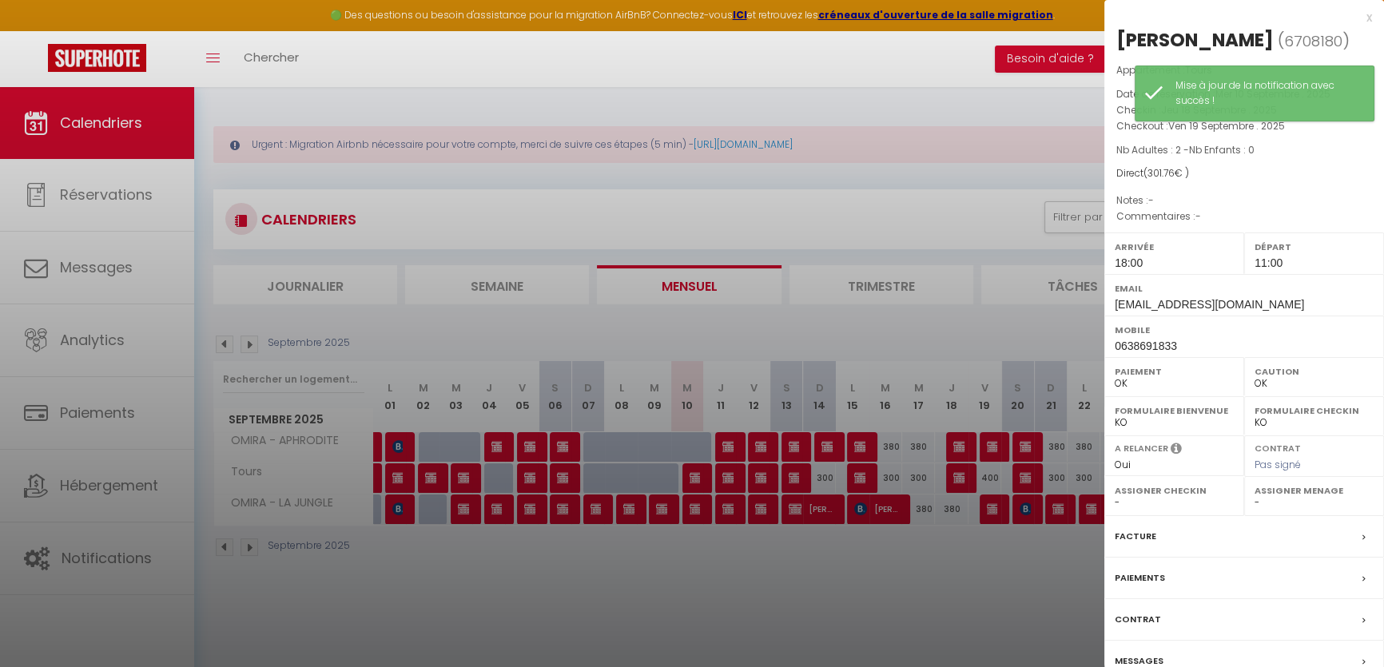
click at [1161, 659] on label "Messages" at bounding box center [1139, 661] width 49 height 17
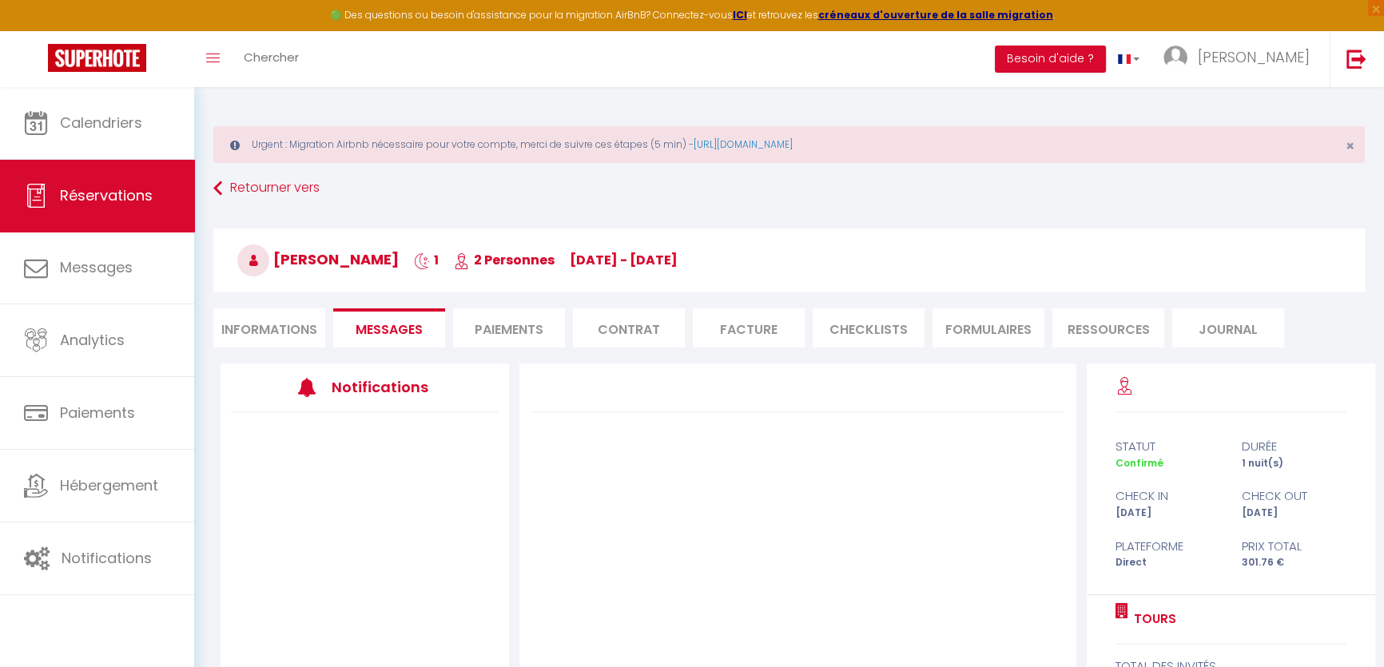
click at [540, 321] on li "Paiements" at bounding box center [509, 328] width 112 height 39
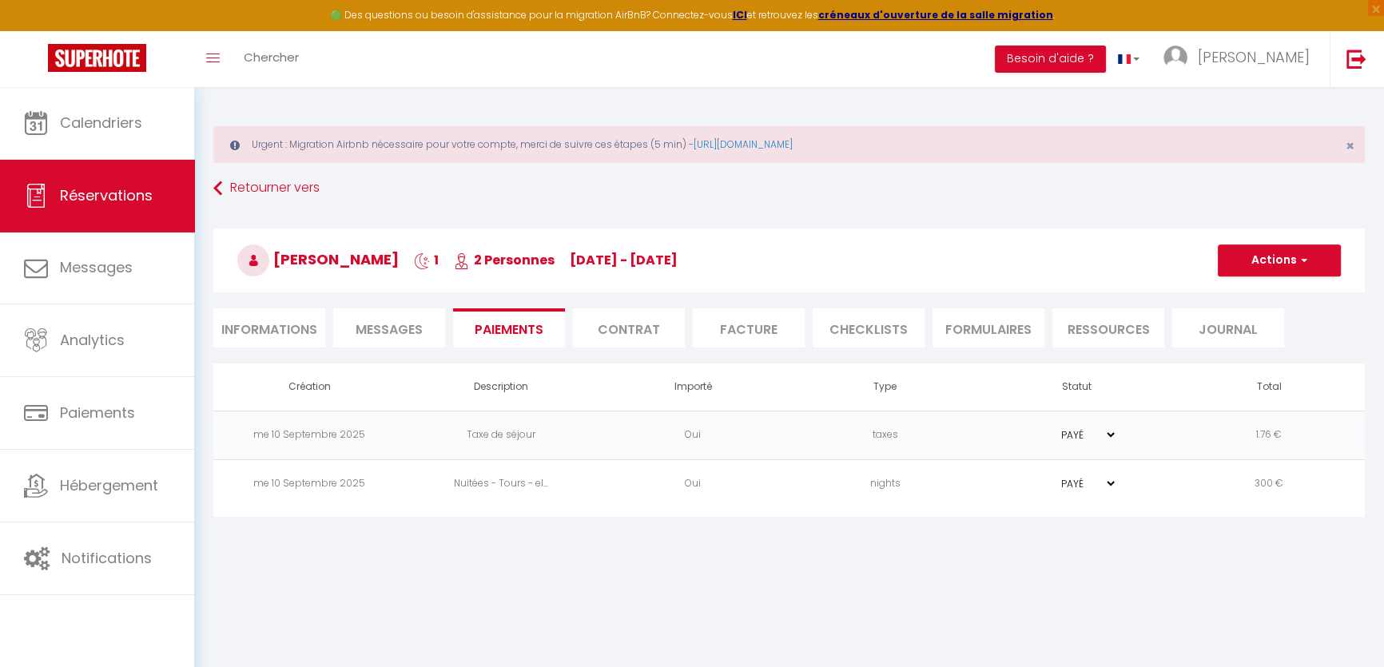
click at [635, 328] on li "Contrat" at bounding box center [629, 328] width 112 height 39
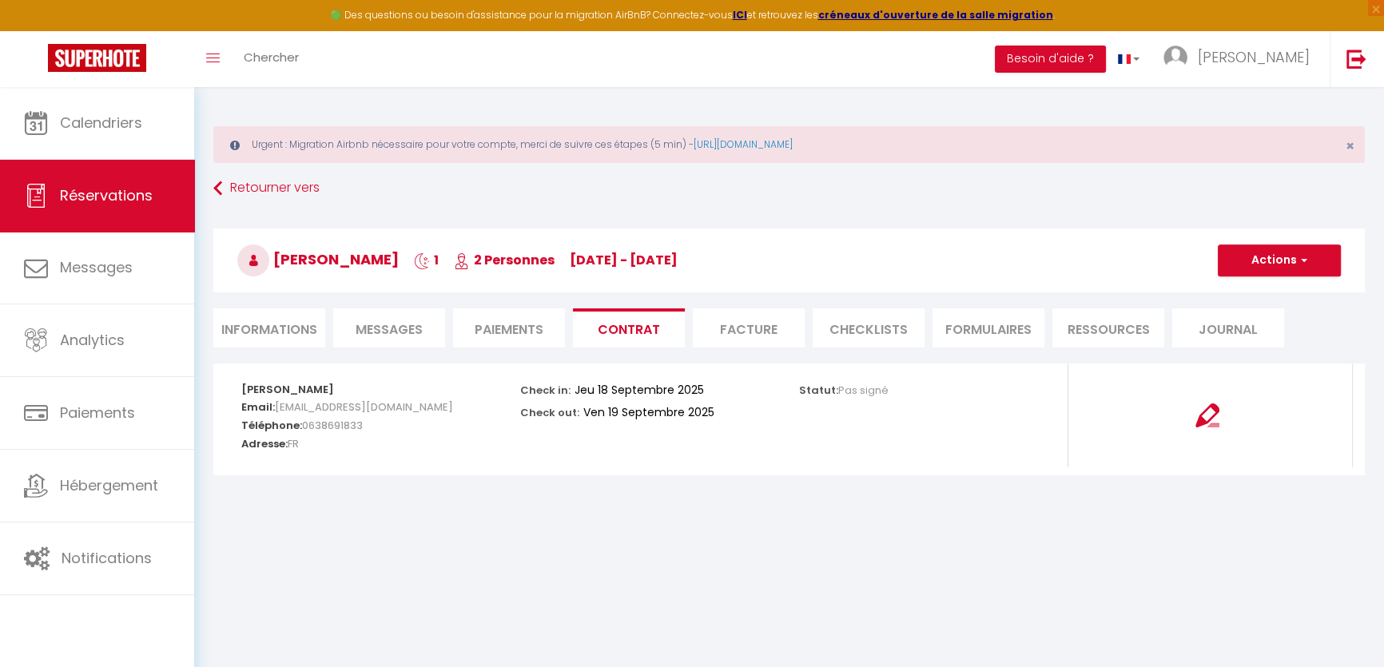
click at [722, 328] on li "Facture" at bounding box center [749, 328] width 112 height 39
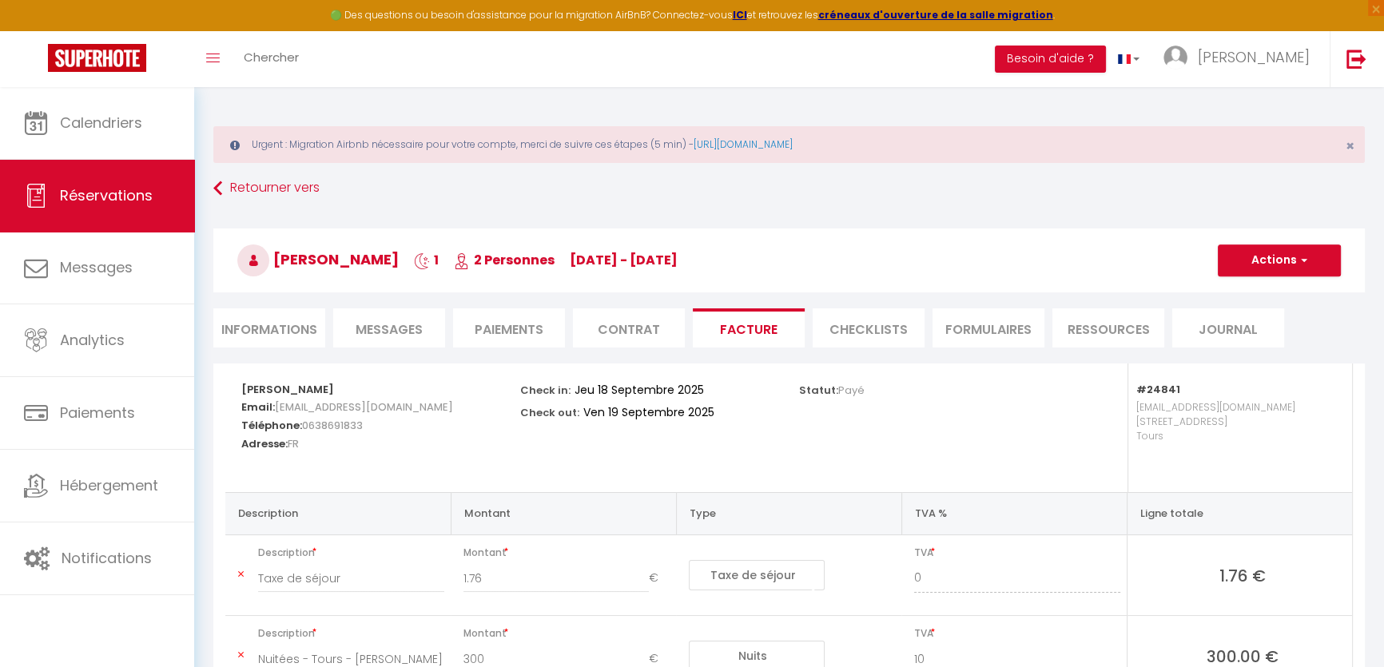
click at [862, 328] on li "CHECKLISTS" at bounding box center [869, 328] width 112 height 39
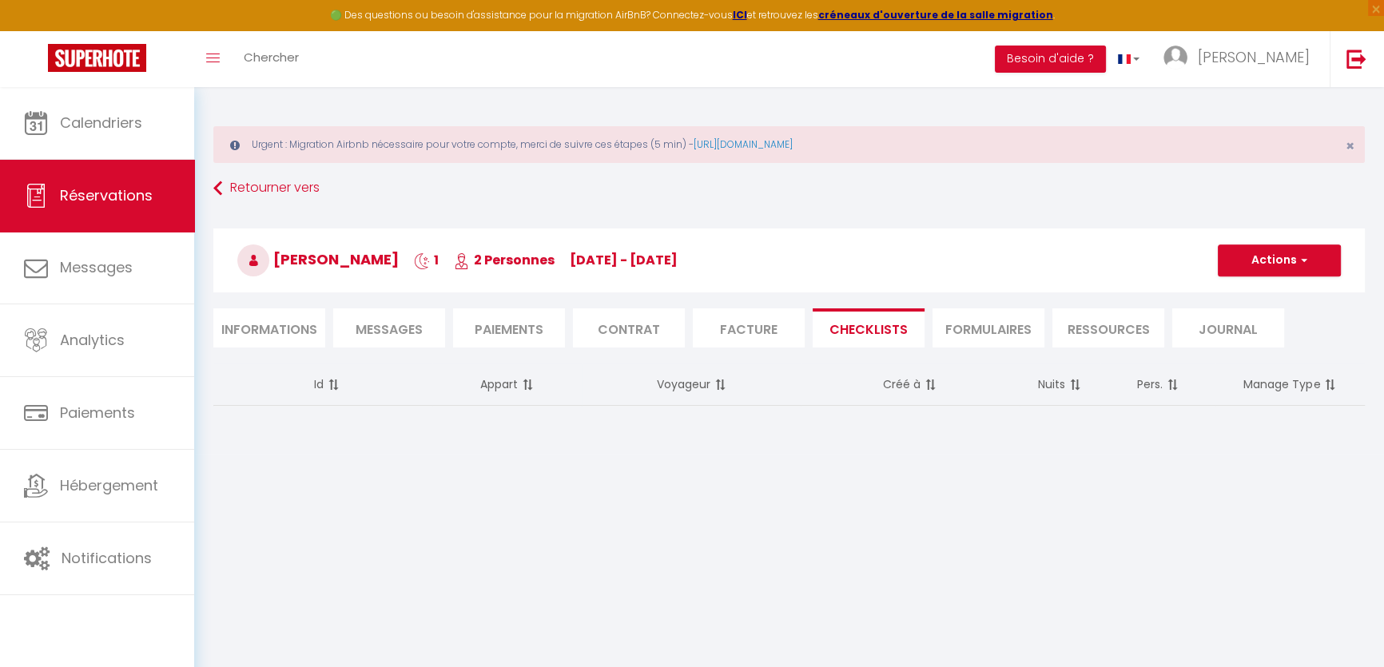
click at [978, 328] on li "FORMULAIRES" at bounding box center [989, 328] width 112 height 39
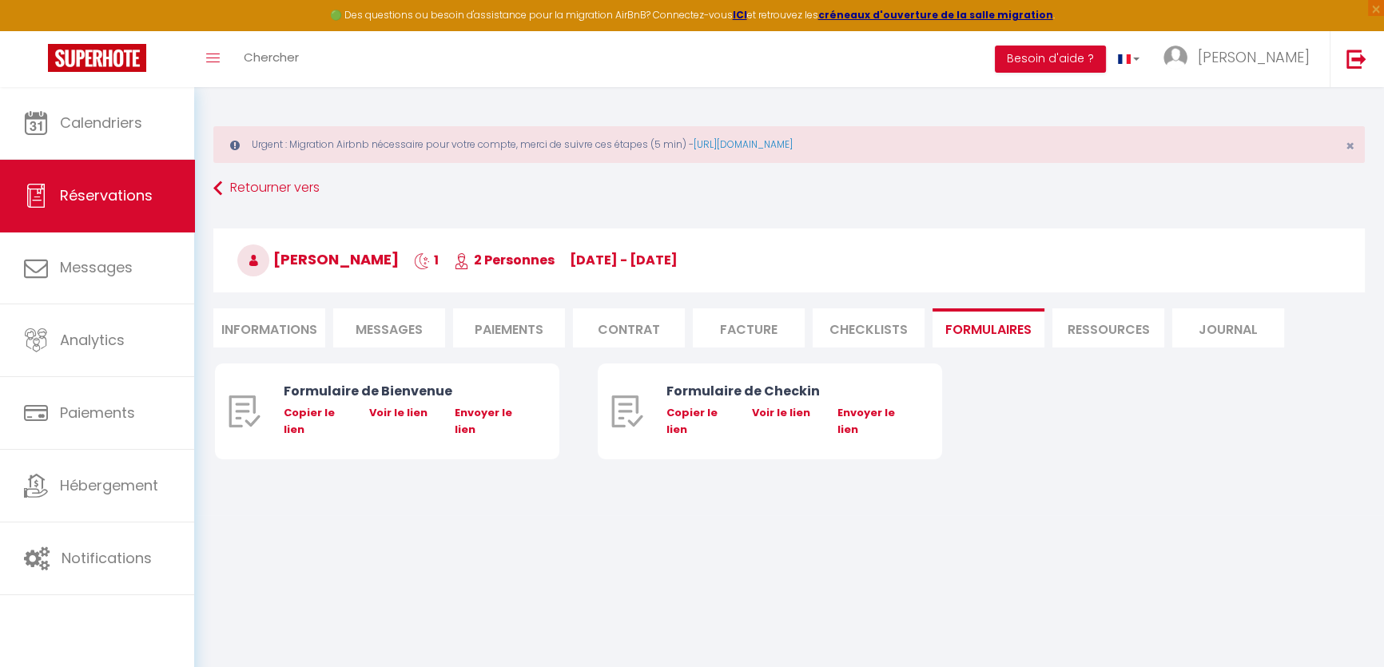
click at [1087, 328] on li "Ressources" at bounding box center [1109, 328] width 112 height 39
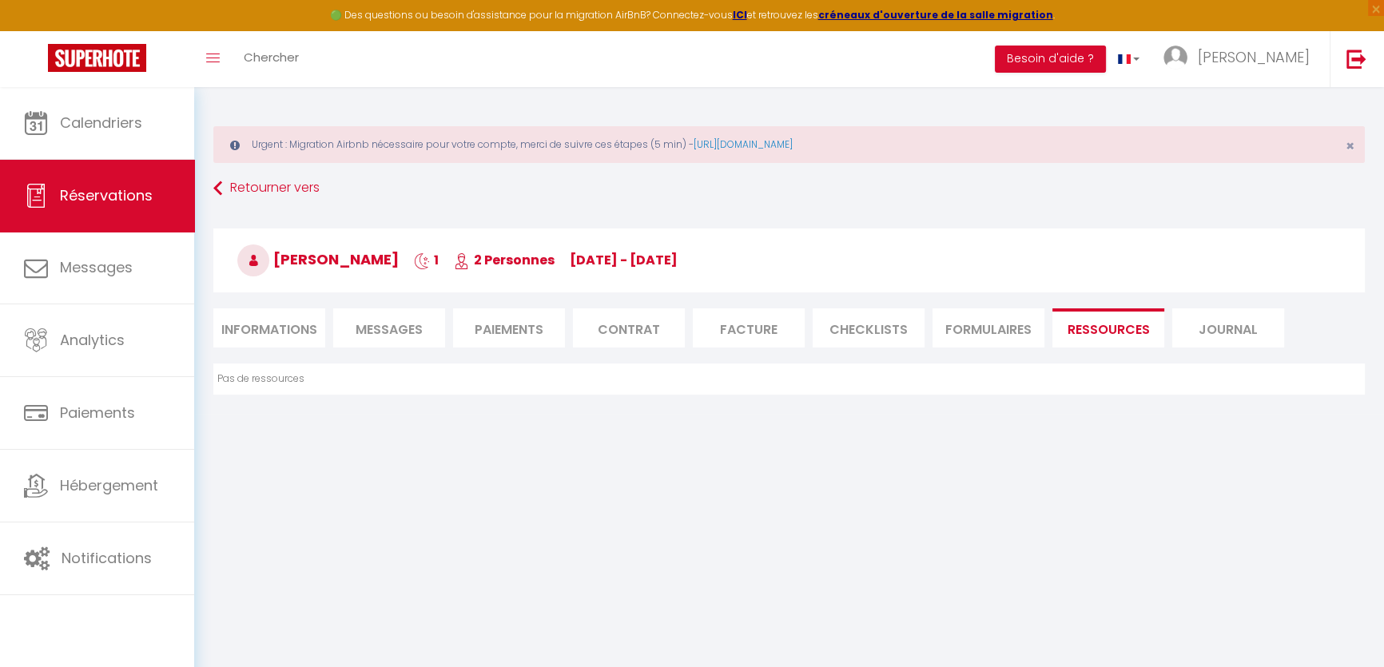
click at [1309, 329] on ul "Informations Messages Paiements Contrat Facture CHECKLISTS FORMULAIRES Ressourc…" at bounding box center [789, 328] width 1152 height 39
click at [1207, 317] on li "Journal" at bounding box center [1229, 328] width 112 height 39
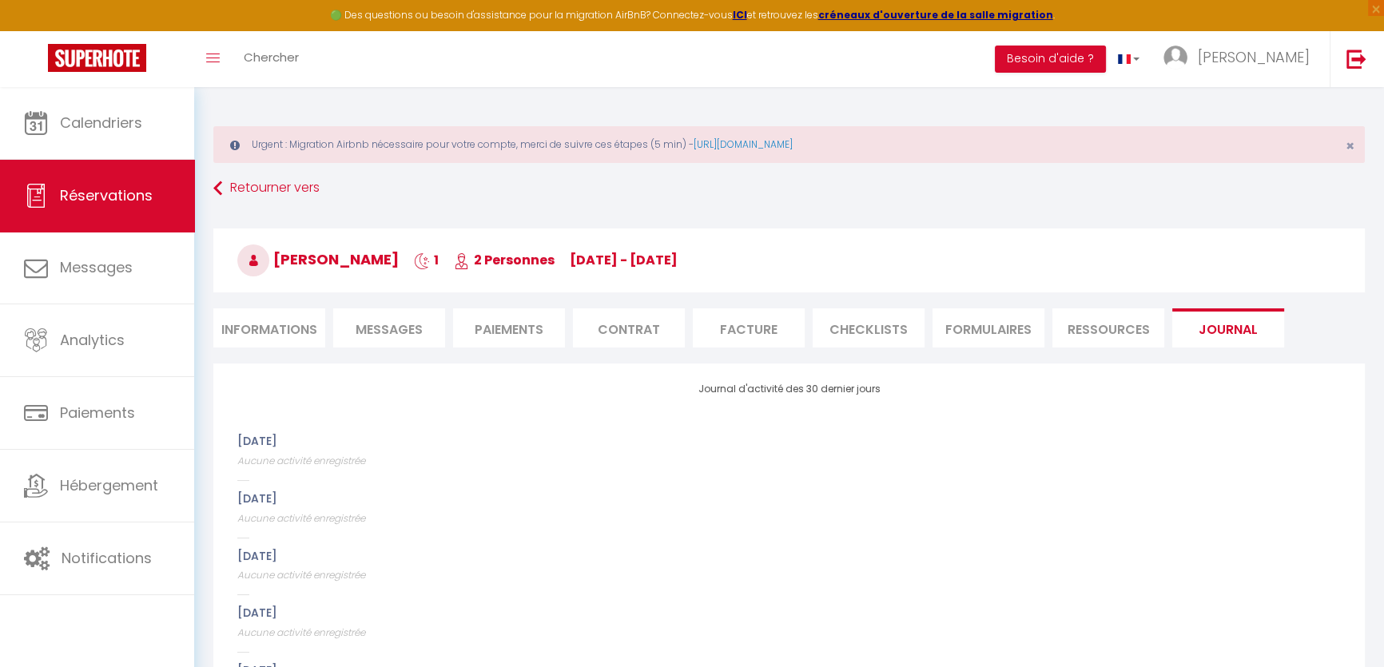
click at [312, 326] on li "Informations" at bounding box center [269, 328] width 112 height 39
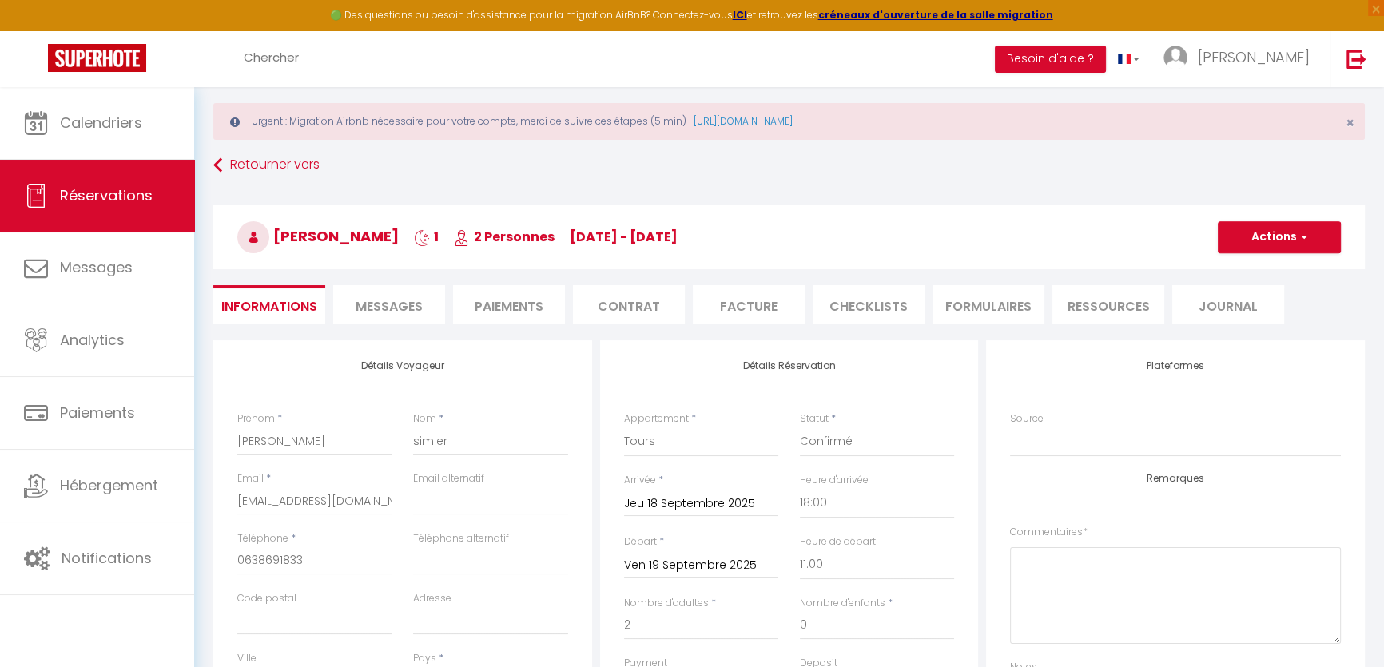
scroll to position [22, 0]
click at [1247, 233] on button "Actions" at bounding box center [1279, 239] width 123 height 32
click at [1233, 271] on link "Enregistrer" at bounding box center [1264, 274] width 126 height 21
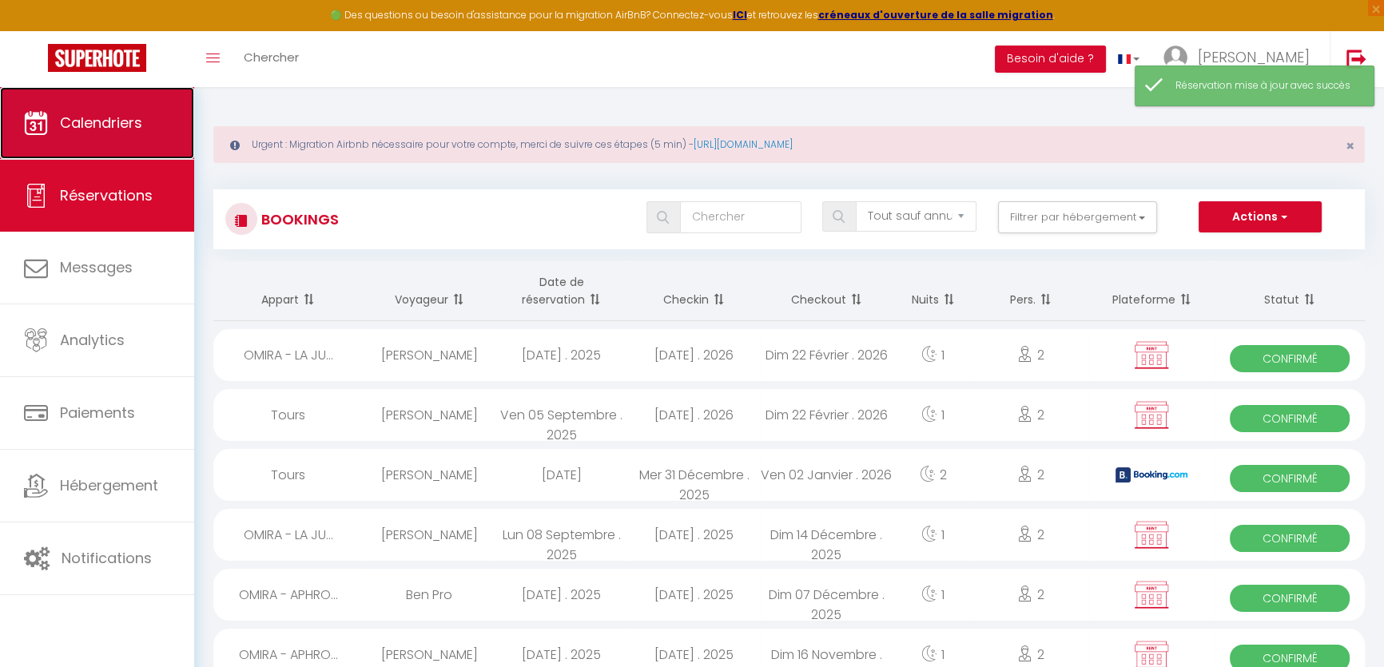
click at [78, 141] on link "Calendriers" at bounding box center [97, 123] width 194 height 72
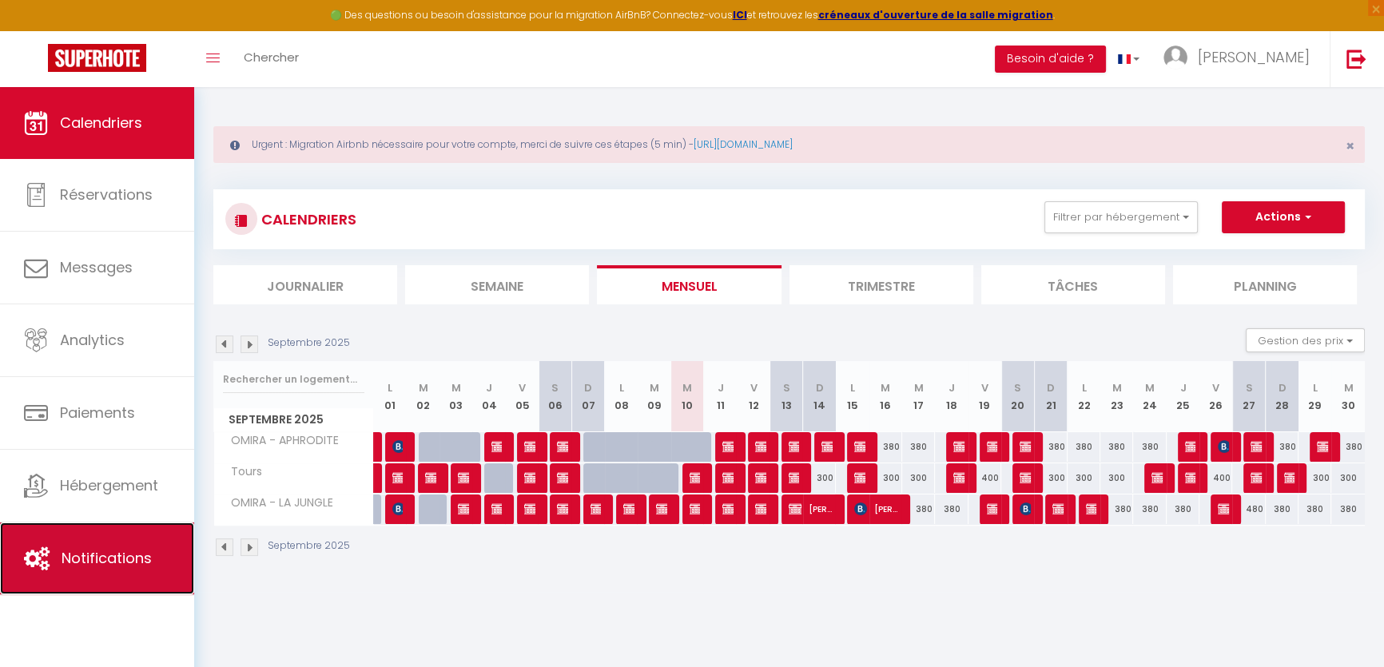
click at [31, 560] on icon at bounding box center [37, 559] width 26 height 24
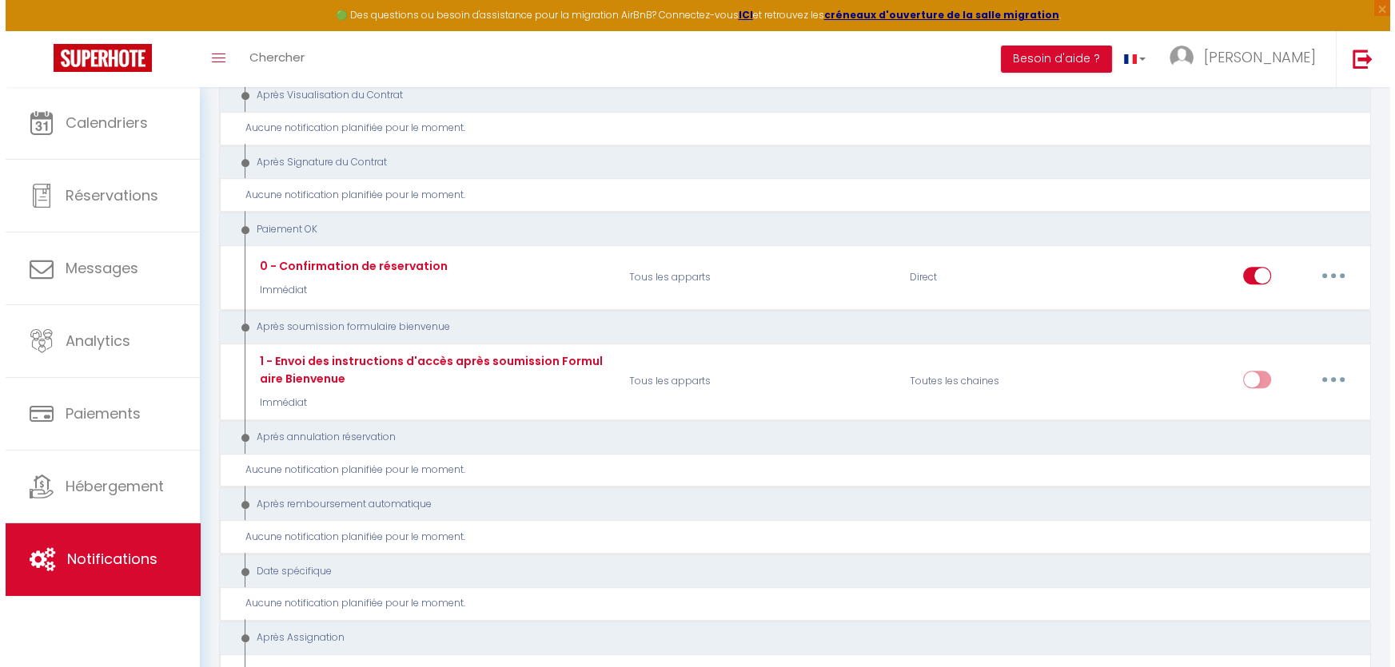
scroll to position [1816, 0]
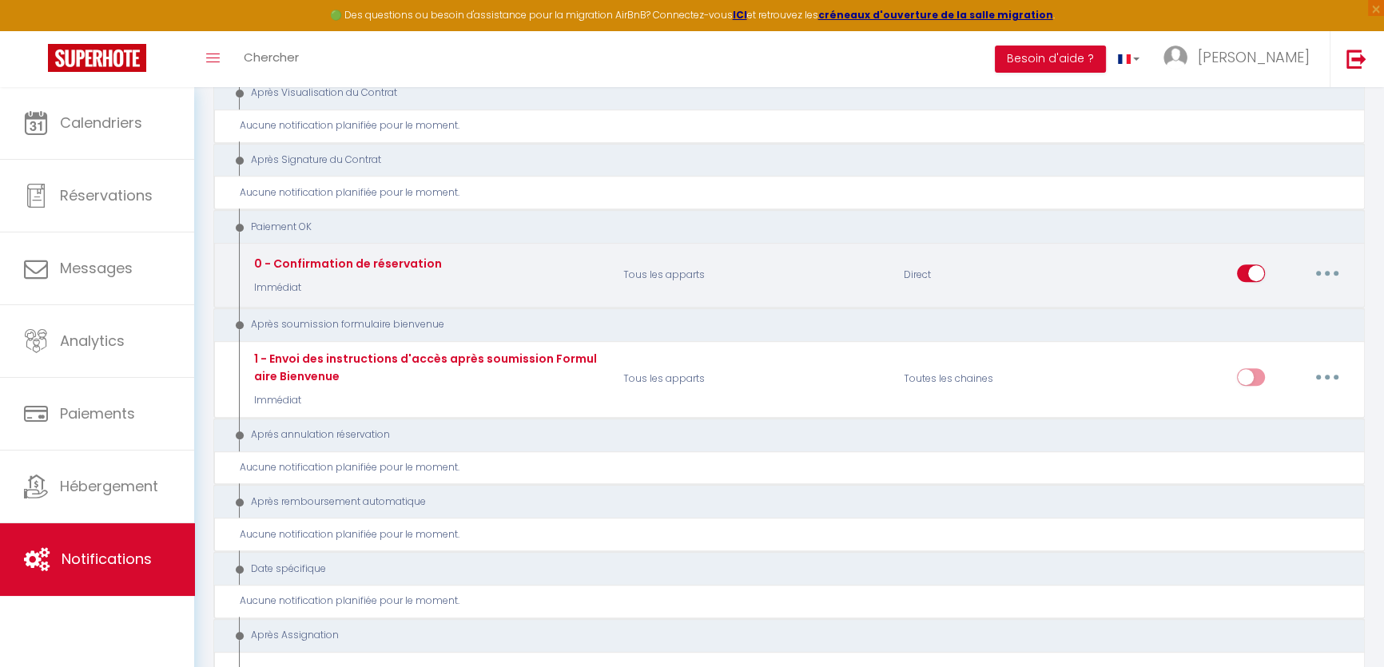
click at [1333, 261] on button "button" at bounding box center [1327, 274] width 45 height 26
click at [1267, 353] on link "Tester" at bounding box center [1286, 366] width 118 height 27
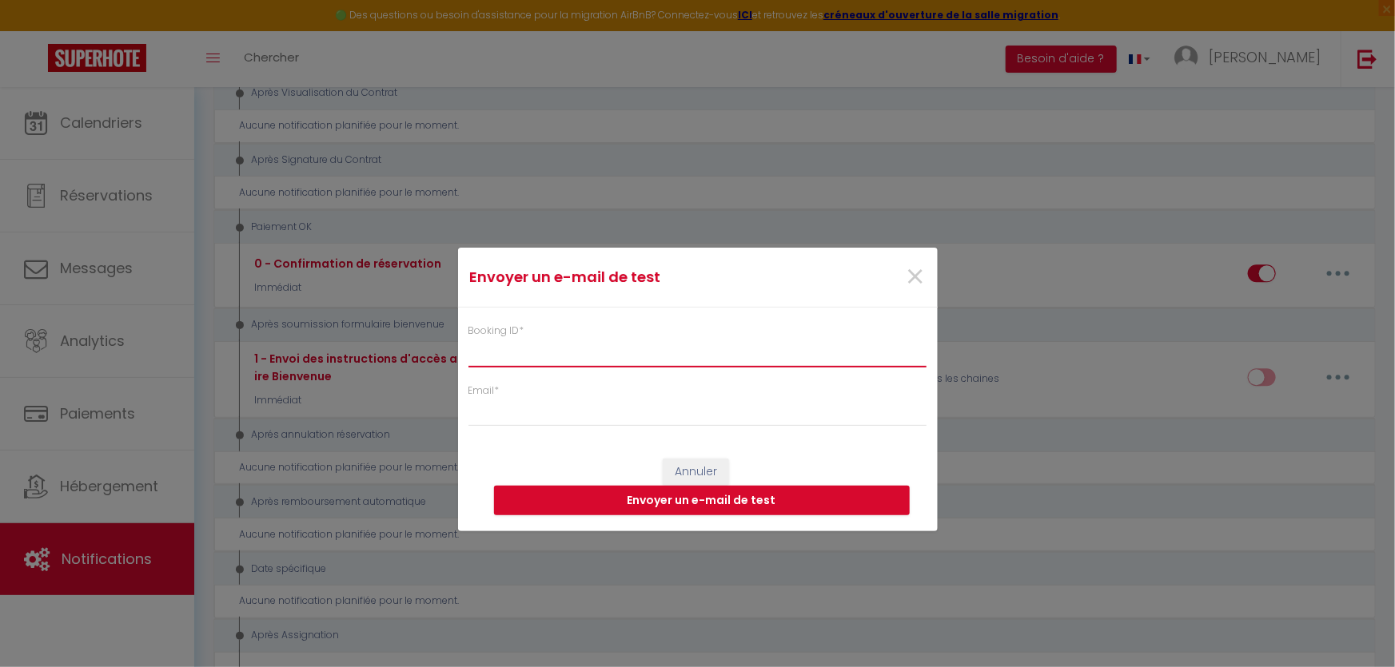
click at [530, 340] on input "Booking ID *" at bounding box center [697, 352] width 459 height 29
click at [555, 359] on input "Booking ID *" at bounding box center [697, 352] width 459 height 29
click at [916, 274] on span "×" at bounding box center [916, 277] width 20 height 48
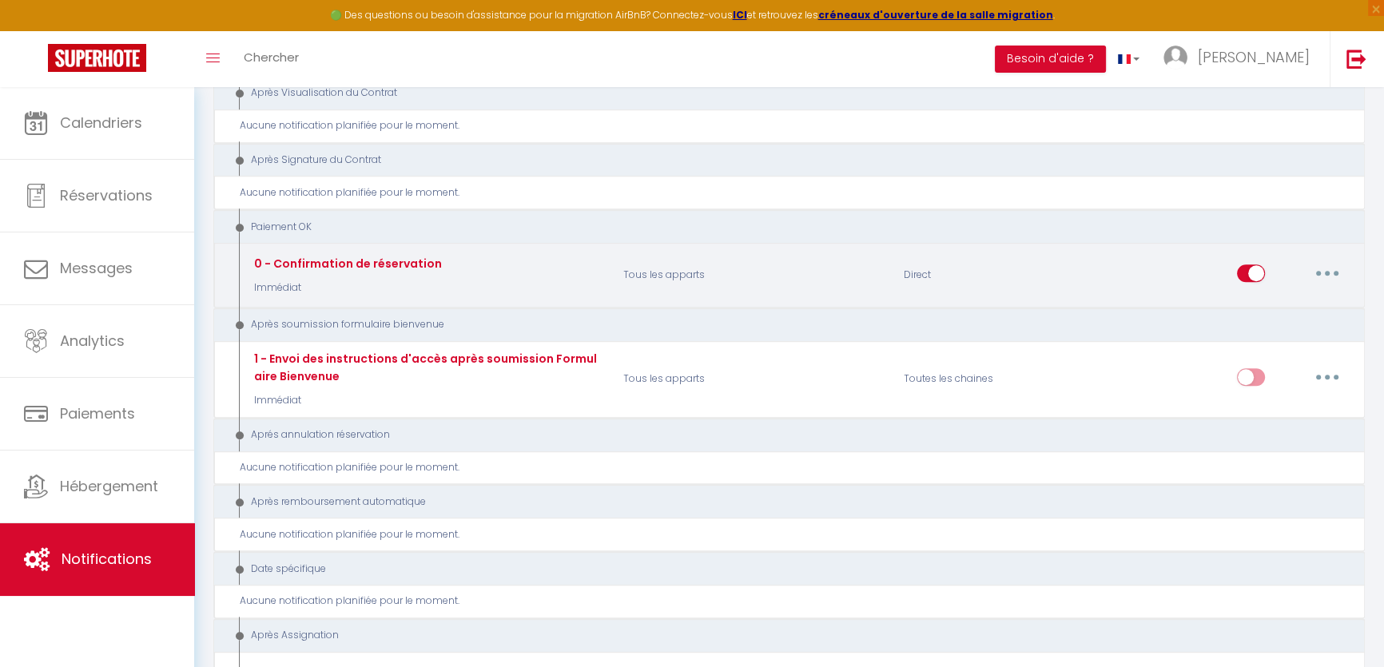
click at [1325, 271] on icon "button" at bounding box center [1327, 273] width 5 height 5
click at [1258, 296] on link "Editer" at bounding box center [1286, 309] width 118 height 27
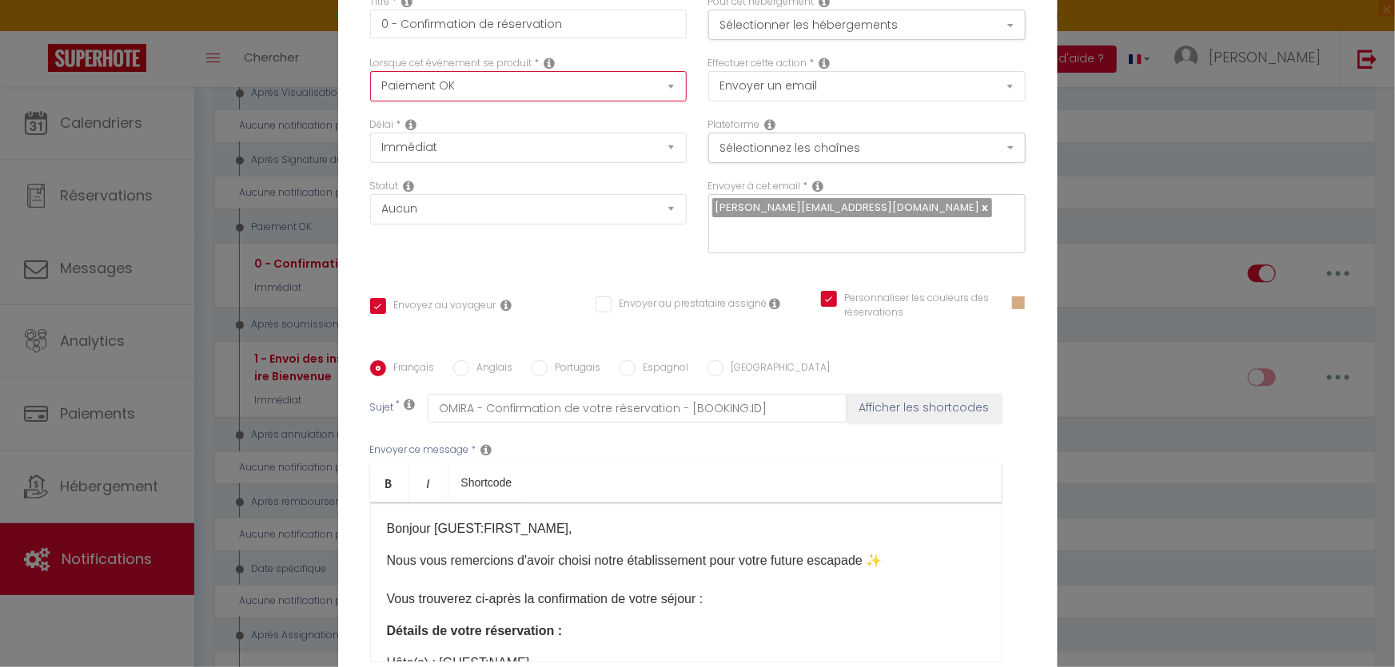
click at [471, 97] on select "Après la réservation Avant Checkin (à partir de 12h00) Après Checkin (à partir …" at bounding box center [528, 86] width 317 height 30
click at [370, 82] on select "Après la réservation Avant Checkin (à partir de 12h00) Après Checkin (à partir …" at bounding box center [528, 86] width 317 height 30
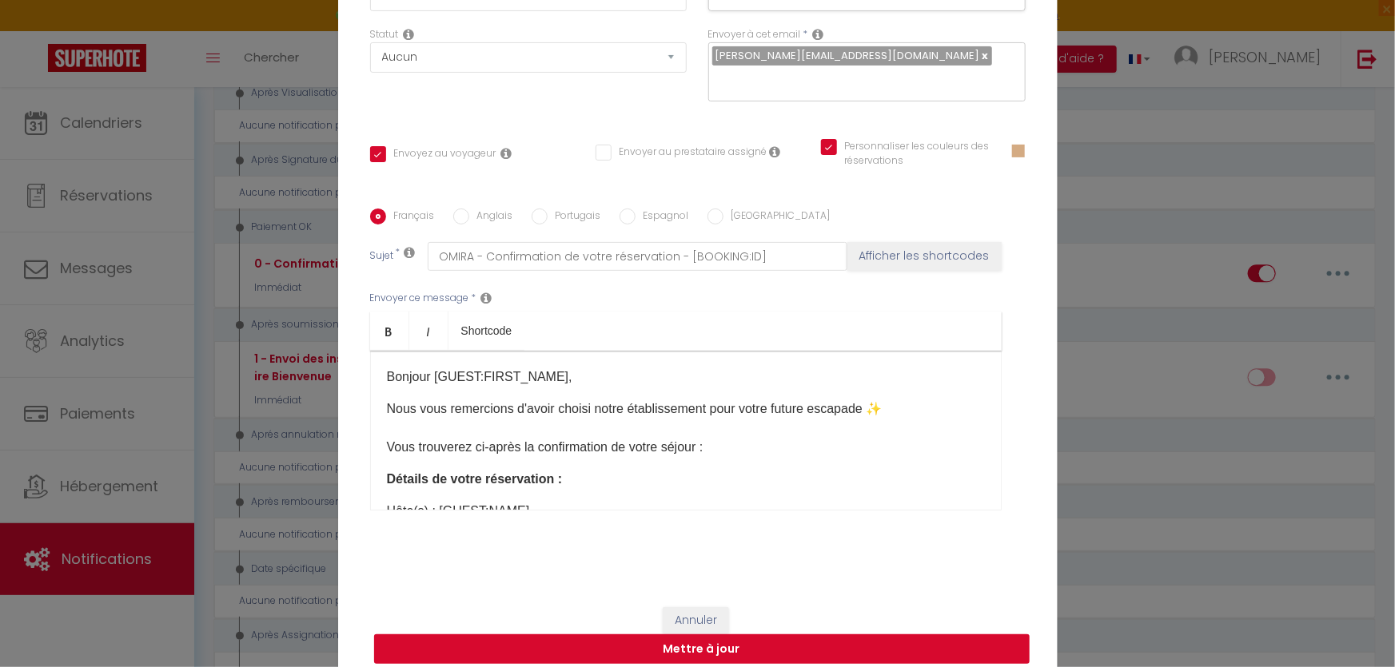
click at [664, 635] on button "Mettre à jour" at bounding box center [701, 650] width 655 height 30
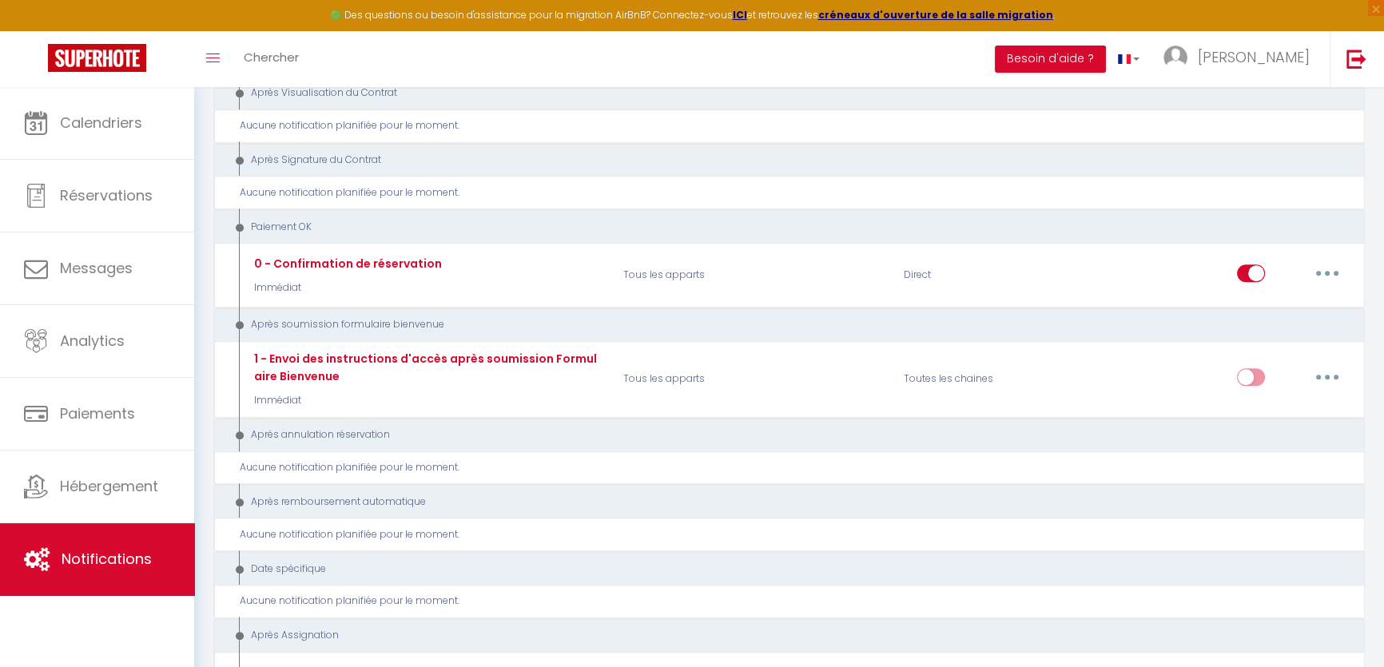
scroll to position [1880, 0]
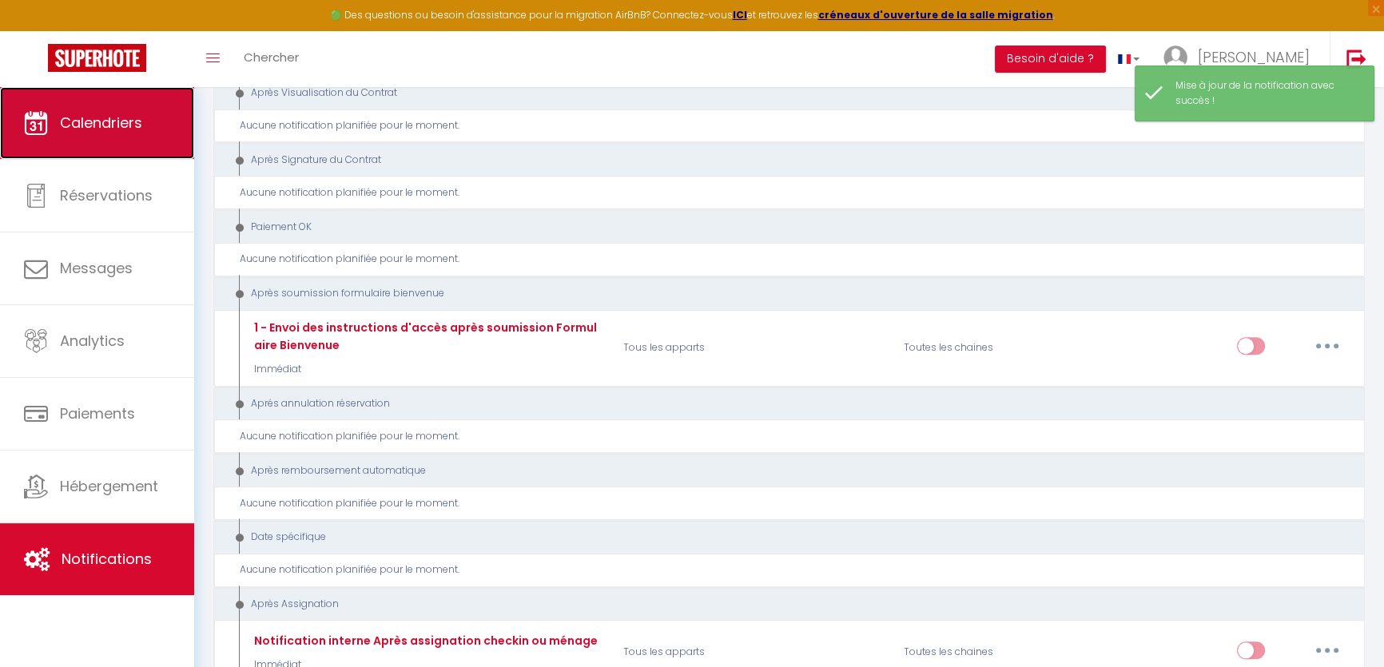
click at [86, 114] on span "Calendriers" at bounding box center [101, 123] width 82 height 20
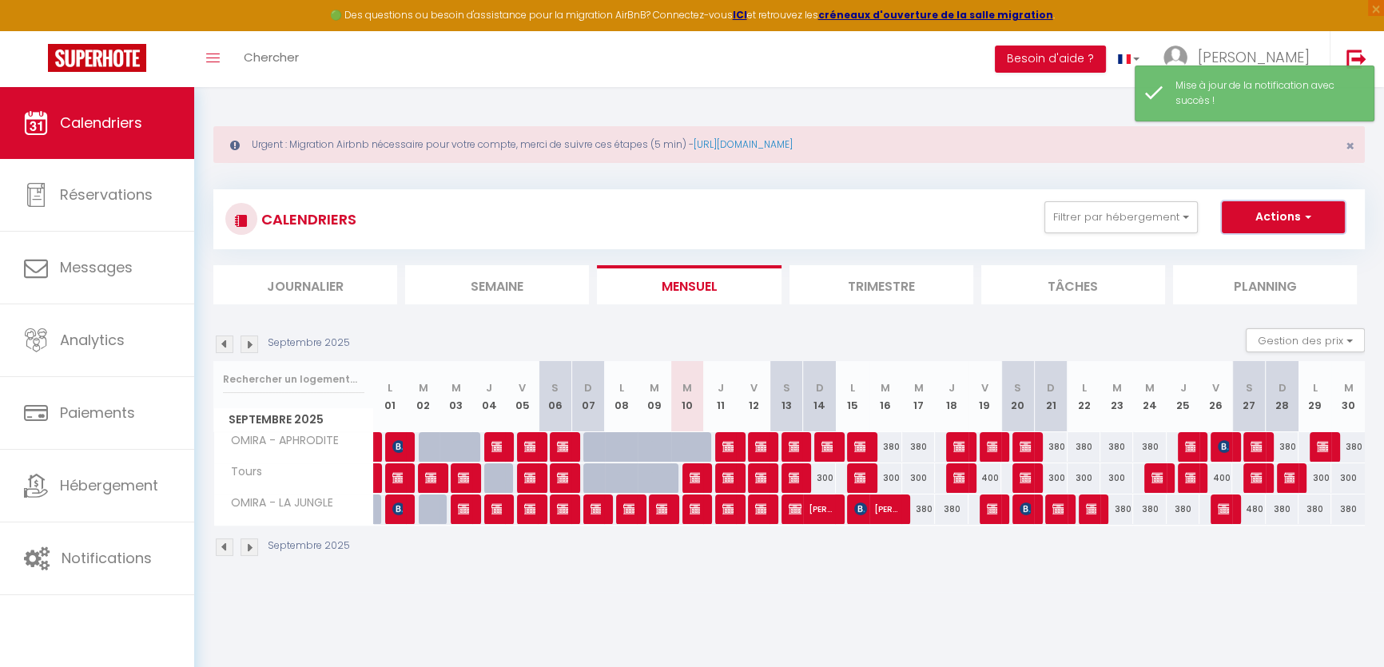
click at [1288, 221] on button "Actions" at bounding box center [1283, 217] width 123 height 32
click at [1271, 256] on link "Nouvelle réservation" at bounding box center [1266, 254] width 139 height 24
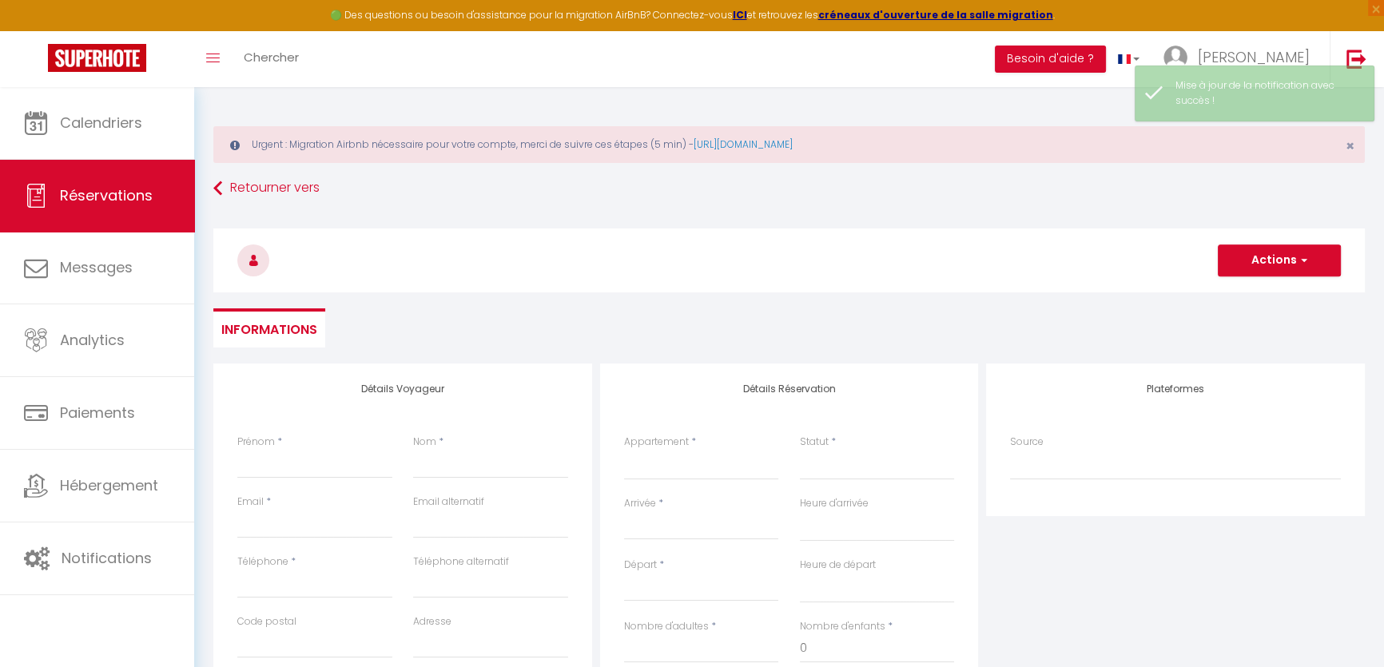
click at [336, 440] on div "Prénom *" at bounding box center [314, 457] width 155 height 44
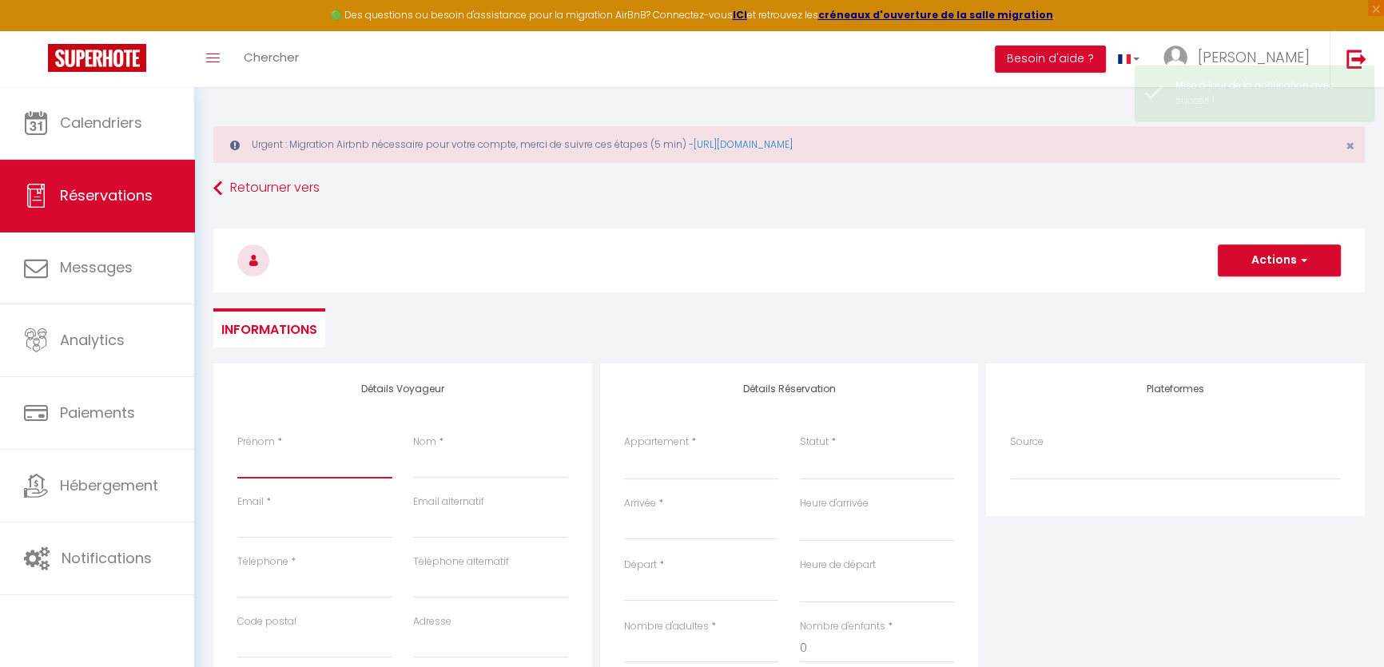
click at [312, 469] on input "Prénom" at bounding box center [314, 464] width 155 height 29
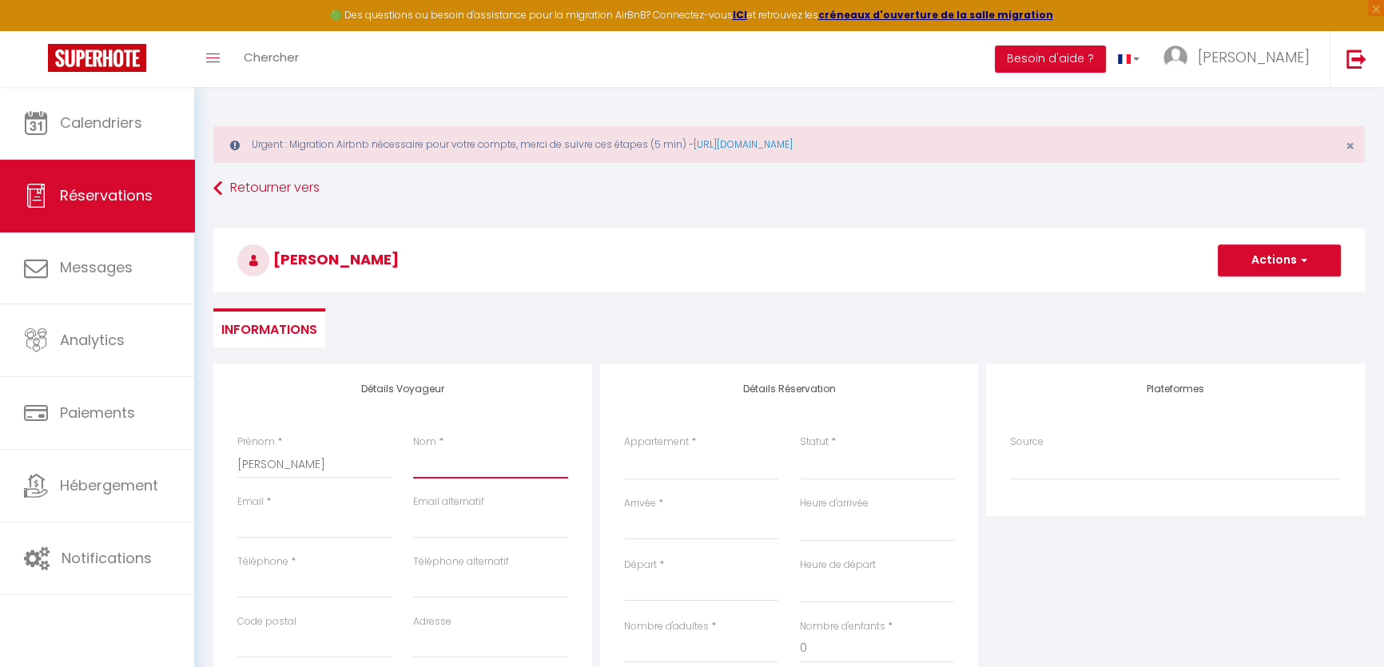
click at [440, 472] on input "Nom" at bounding box center [490, 464] width 155 height 29
click at [313, 525] on input "Email client" at bounding box center [314, 524] width 155 height 29
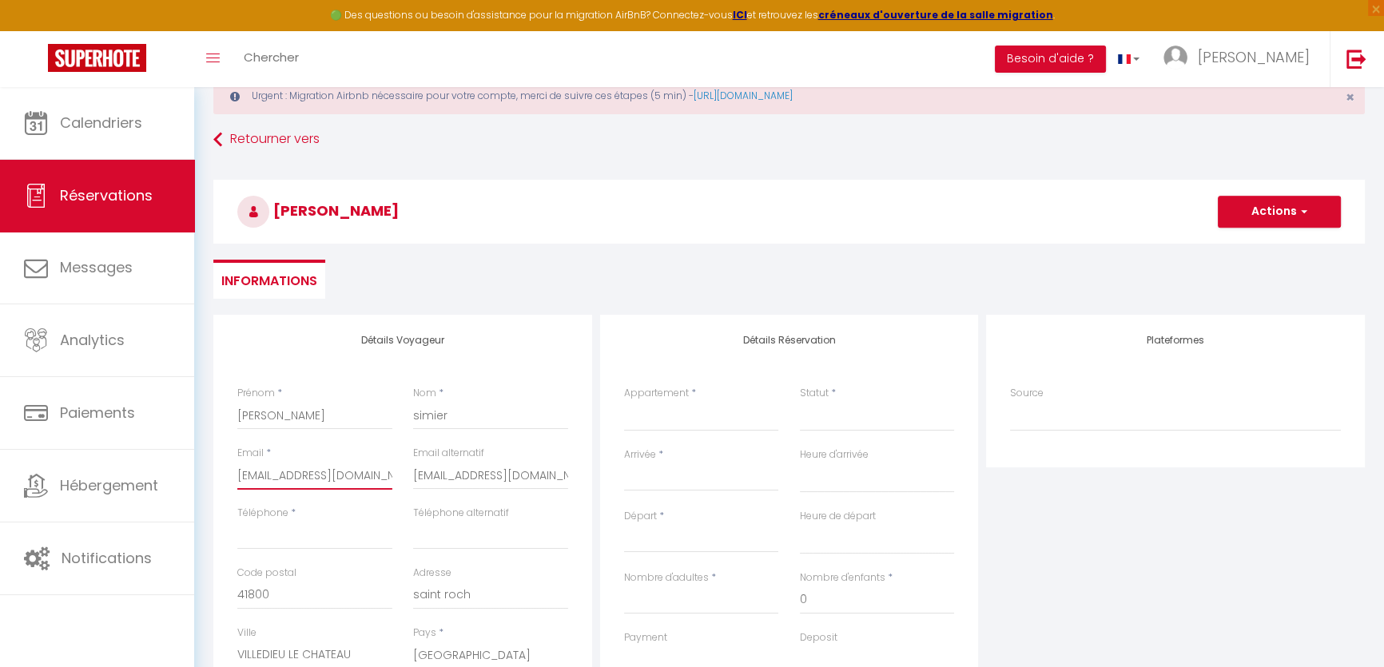
scroll to position [72, 0]
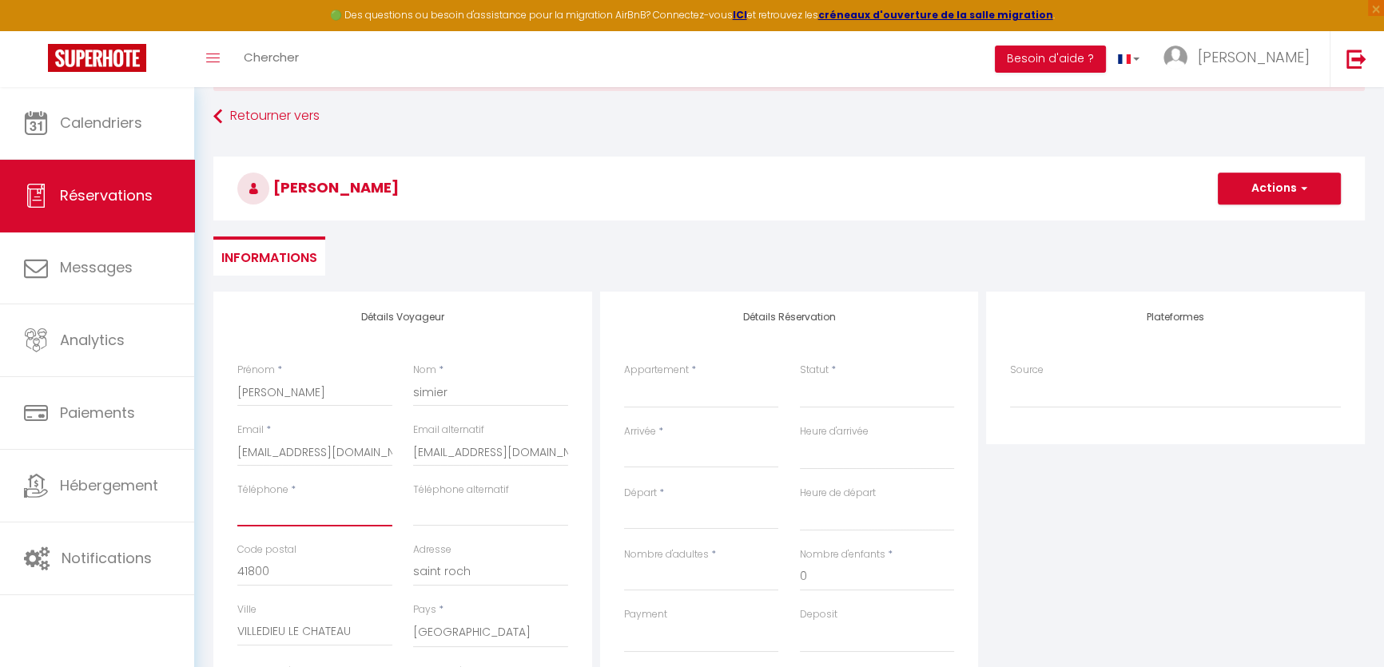
click at [320, 509] on input "Téléphone" at bounding box center [314, 512] width 155 height 29
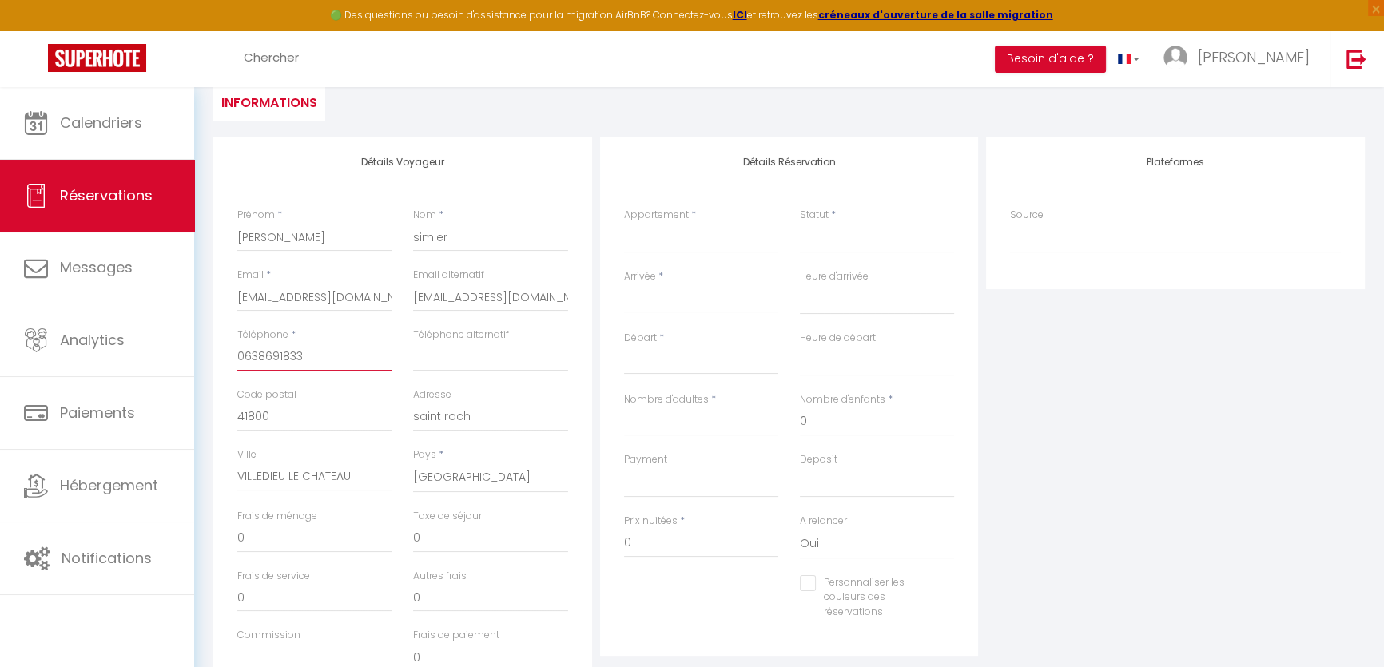
scroll to position [217, 0]
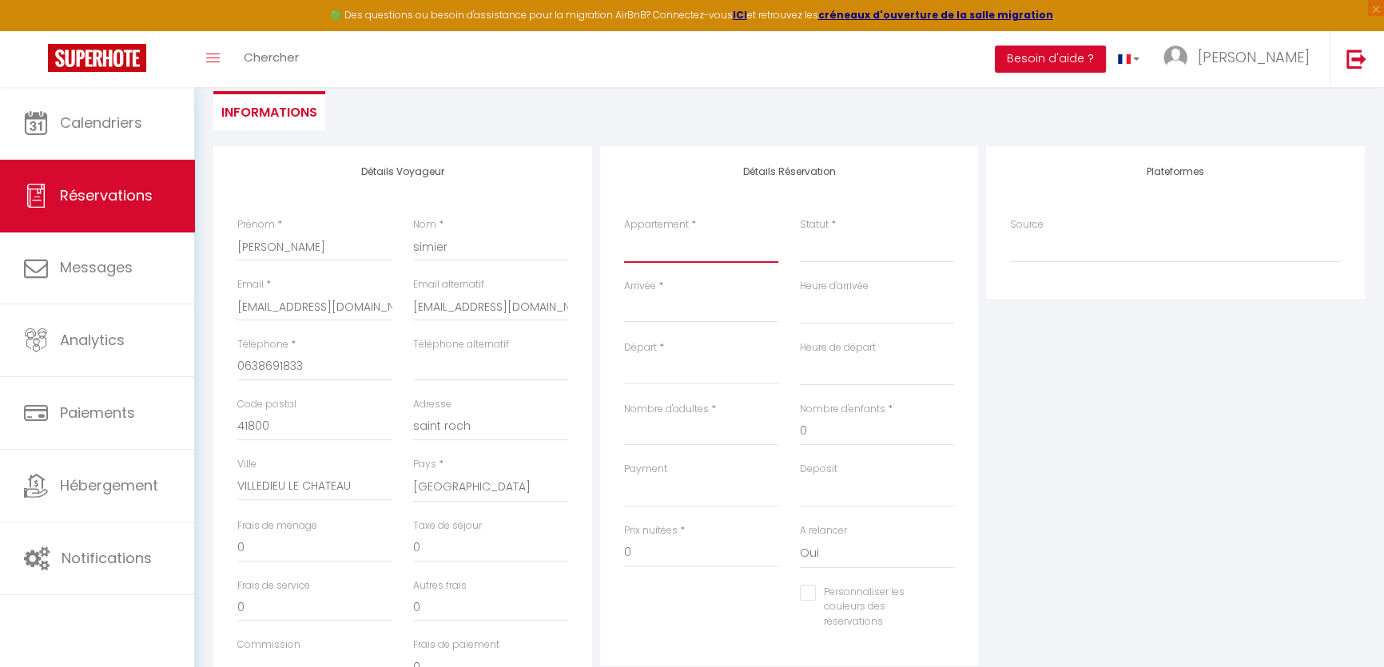
click at [656, 245] on select "OMIRA - APHRODITE OMIRA - LA JUNGLE Tours" at bounding box center [701, 248] width 155 height 30
click at [682, 259] on select "OMIRA - APHRODITE OMIRA - LA JUNGLE Tours" at bounding box center [701, 248] width 155 height 30
click at [624, 233] on select "OMIRA - APHRODITE OMIRA - LA JUNGLE Tours" at bounding box center [701, 248] width 155 height 30
click at [662, 301] on input "Arrivée" at bounding box center [701, 310] width 155 height 21
click at [661, 310] on input "Arrivée" at bounding box center [701, 310] width 155 height 21
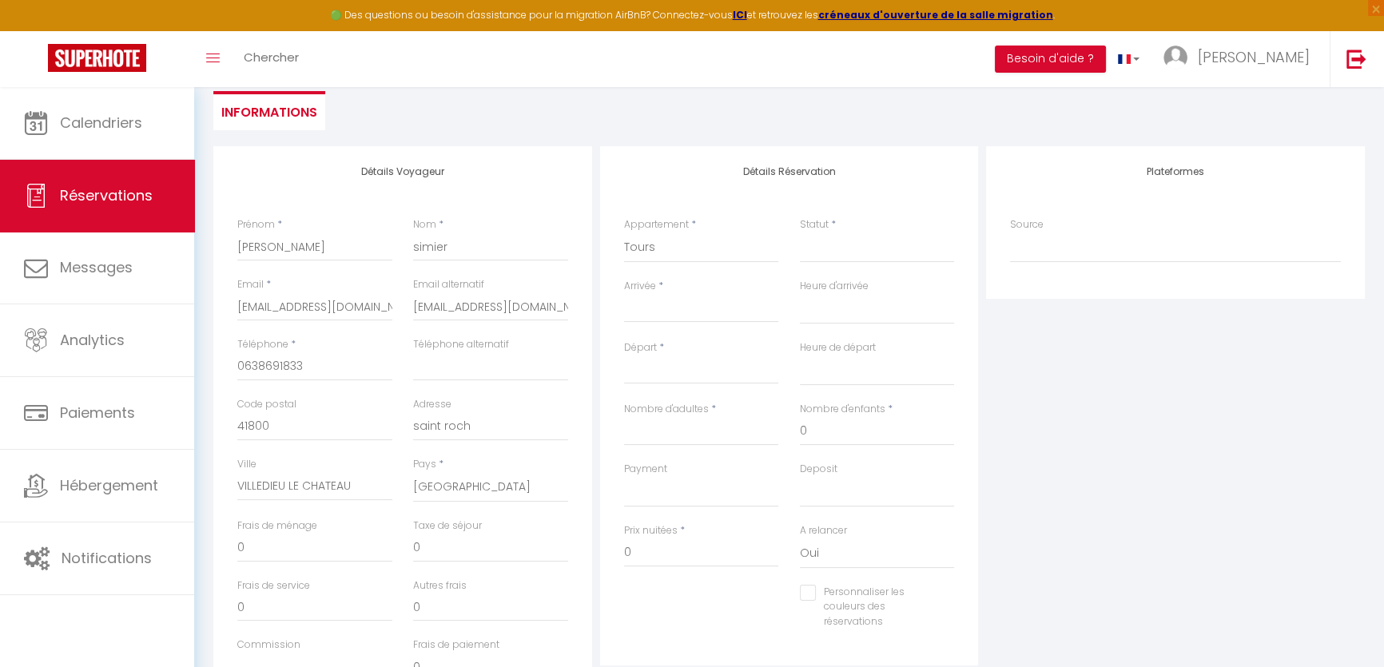
click at [652, 314] on input "Arrivée" at bounding box center [701, 310] width 155 height 21
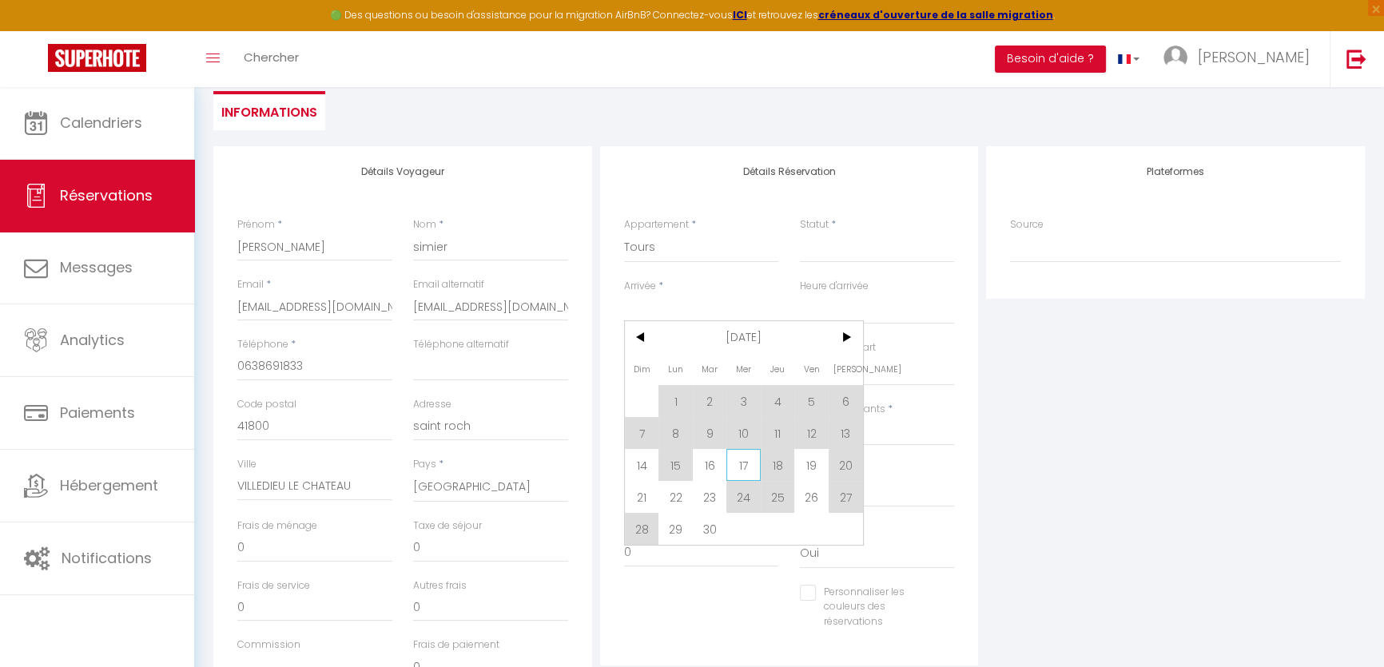
click at [743, 468] on span "17" at bounding box center [744, 465] width 34 height 32
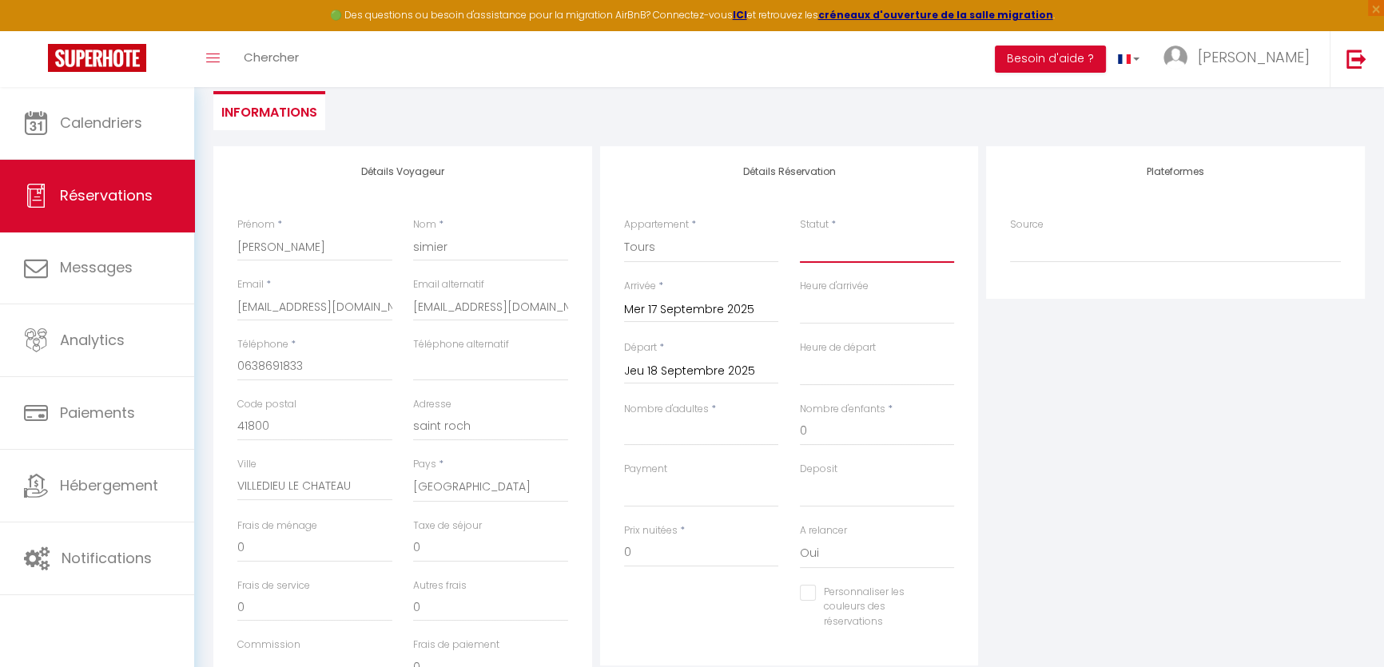
drag, startPoint x: 846, startPoint y: 248, endPoint x: 847, endPoint y: 256, distance: 8.0
click at [846, 248] on select "Confirmé Non Confirmé [PERSON_NAME] par le voyageur No Show Request" at bounding box center [877, 248] width 155 height 30
click at [800, 233] on select "Confirmé Non Confirmé [PERSON_NAME] par le voyageur No Show Request" at bounding box center [877, 248] width 155 height 30
click at [847, 311] on select "00:00 00:30 01:00 01:30 02:00 02:30 03:00 03:30 04:00 04:30 05:00 05:30 06:00 0…" at bounding box center [877, 309] width 155 height 30
click at [800, 294] on select "00:00 00:30 01:00 01:30 02:00 02:30 03:00 03:30 04:00 04:30 05:00 05:30 06:00 0…" at bounding box center [877, 309] width 155 height 30
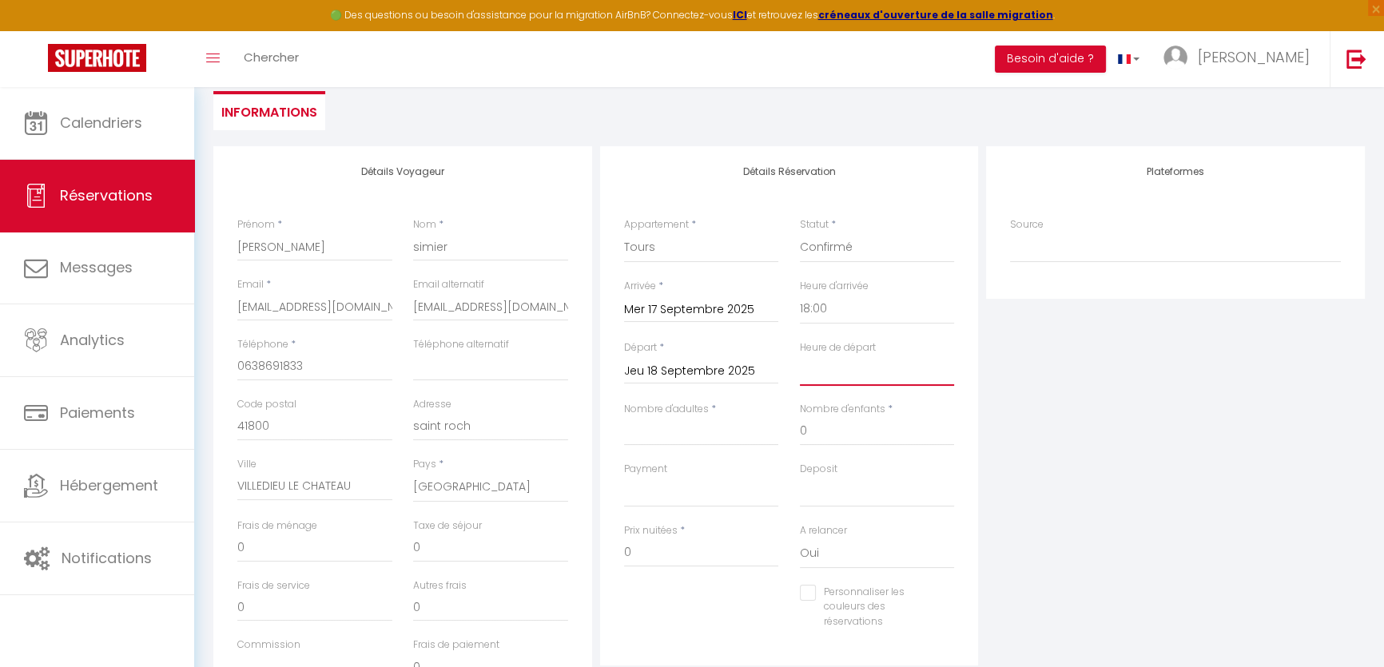
click at [846, 368] on select "00:00 00:30 01:00 01:30 02:00 02:30 03:00 03:30 04:00 04:30 05:00 05:30 06:00 0…" at bounding box center [877, 371] width 155 height 30
click at [800, 356] on select "00:00 00:30 01:00 01:30 02:00 02:30 03:00 03:30 04:00 04:30 05:00 05:30 06:00 0…" at bounding box center [877, 371] width 155 height 30
click at [703, 421] on input "Nombre d'adultes" at bounding box center [701, 431] width 155 height 29
click at [711, 481] on select "OK KO" at bounding box center [701, 492] width 155 height 30
click at [624, 477] on select "OK KO" at bounding box center [701, 492] width 155 height 30
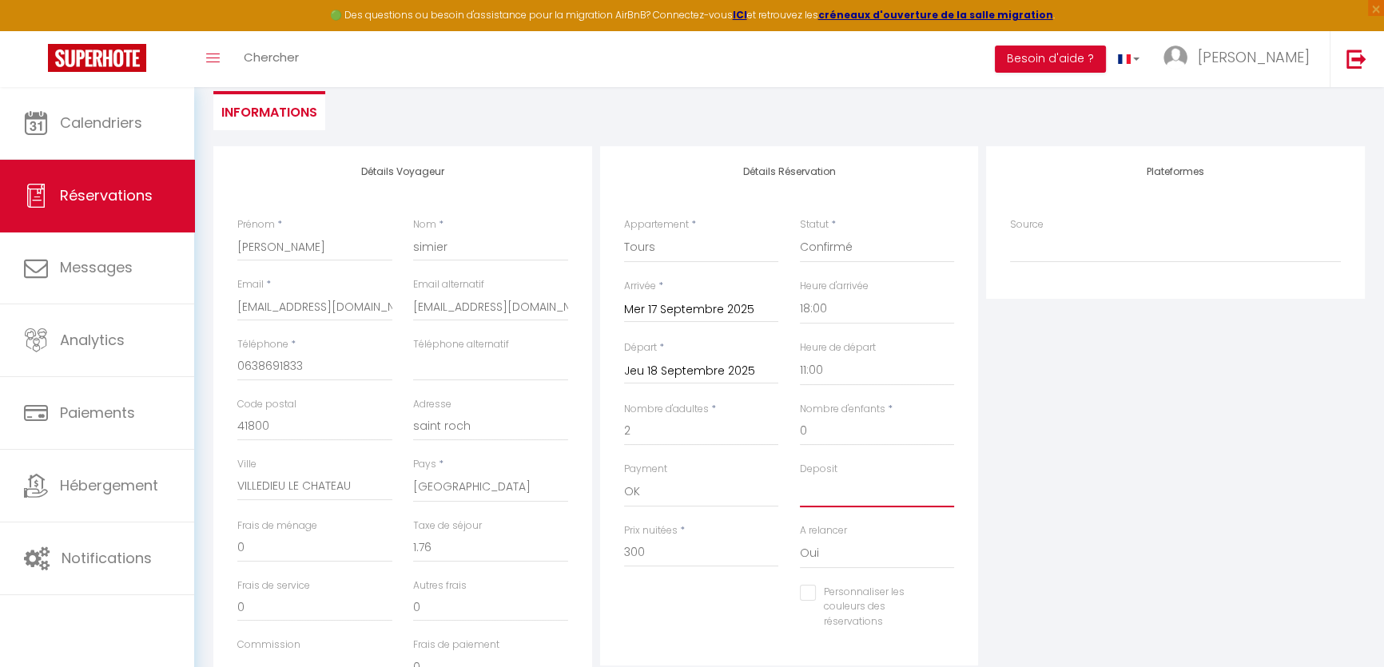
click at [837, 480] on select "OK KO" at bounding box center [877, 492] width 155 height 30
click at [800, 477] on select "OK KO" at bounding box center [877, 492] width 155 height 30
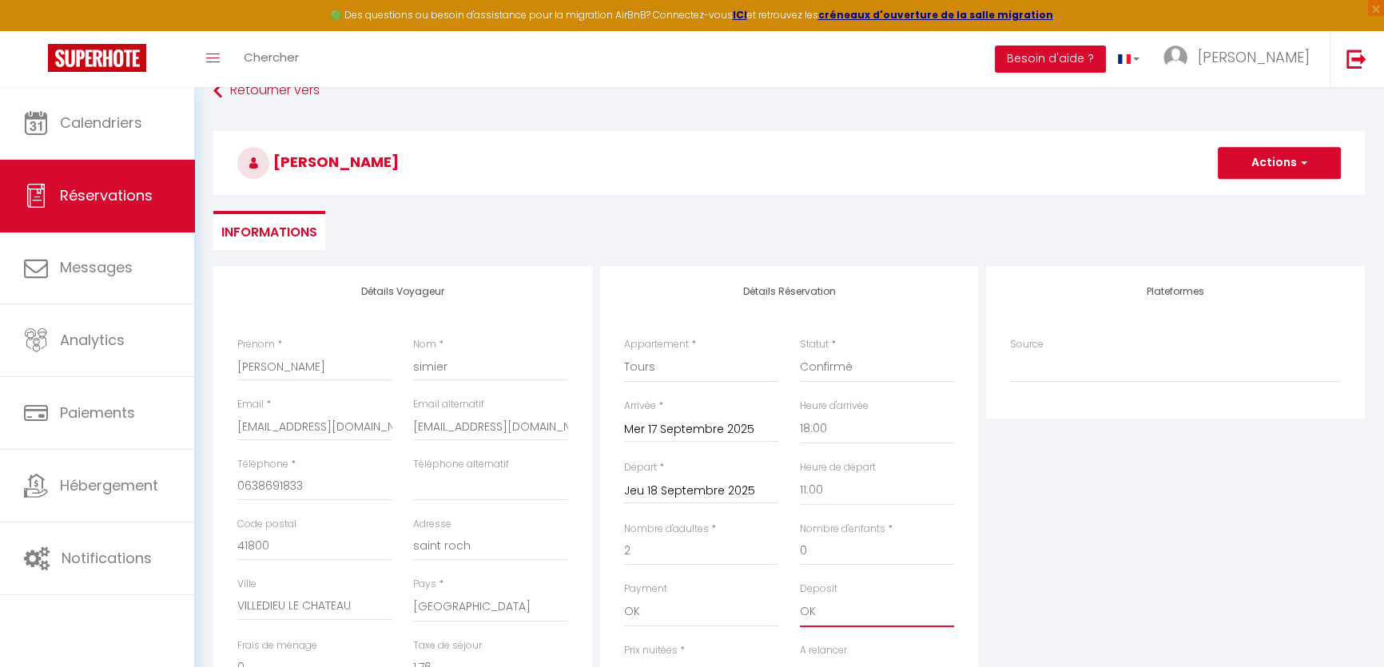
scroll to position [72, 0]
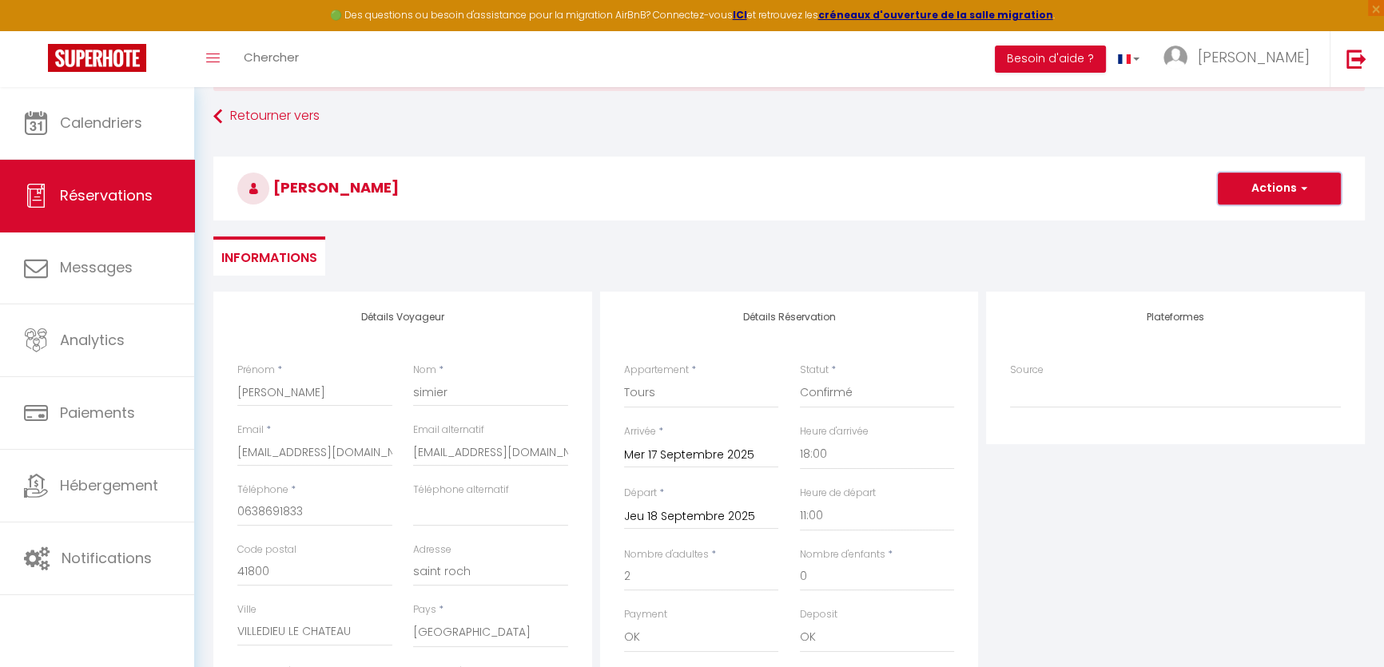
click at [1256, 189] on button "Actions" at bounding box center [1279, 189] width 123 height 32
click at [1247, 215] on link "Enregistrer" at bounding box center [1264, 223] width 126 height 21
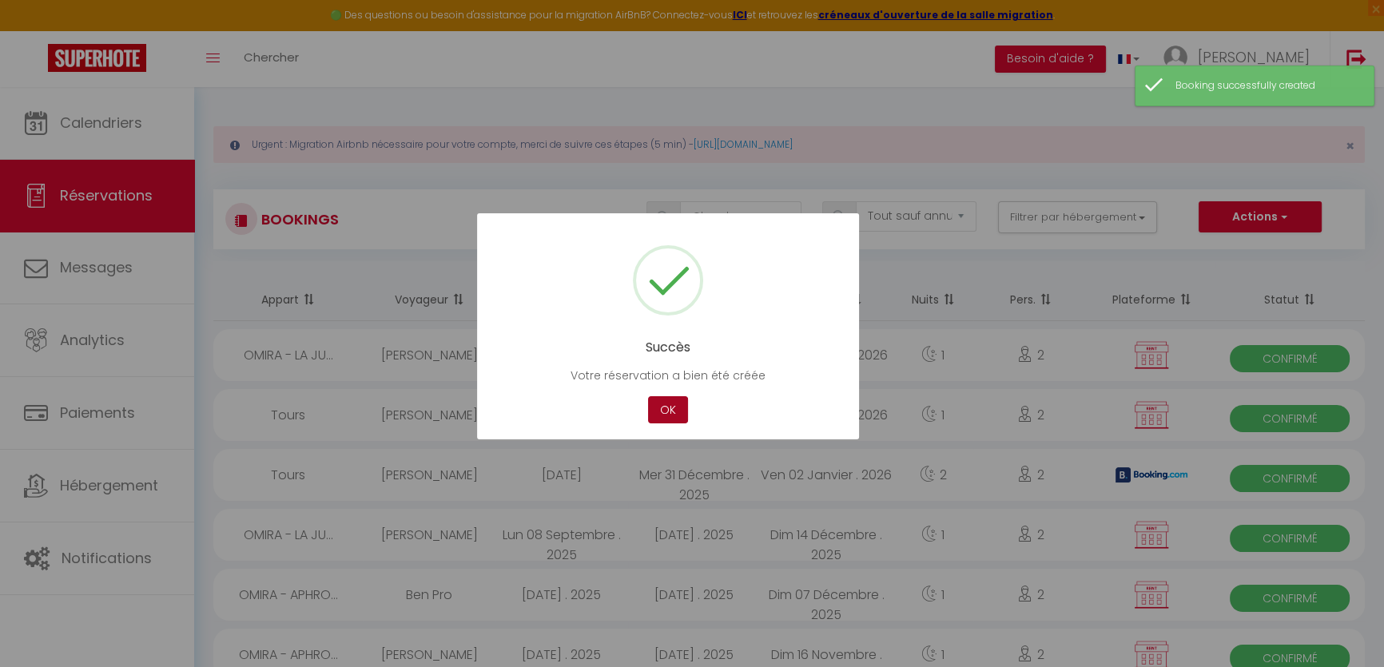
click at [663, 409] on button "OK" at bounding box center [668, 410] width 40 height 28
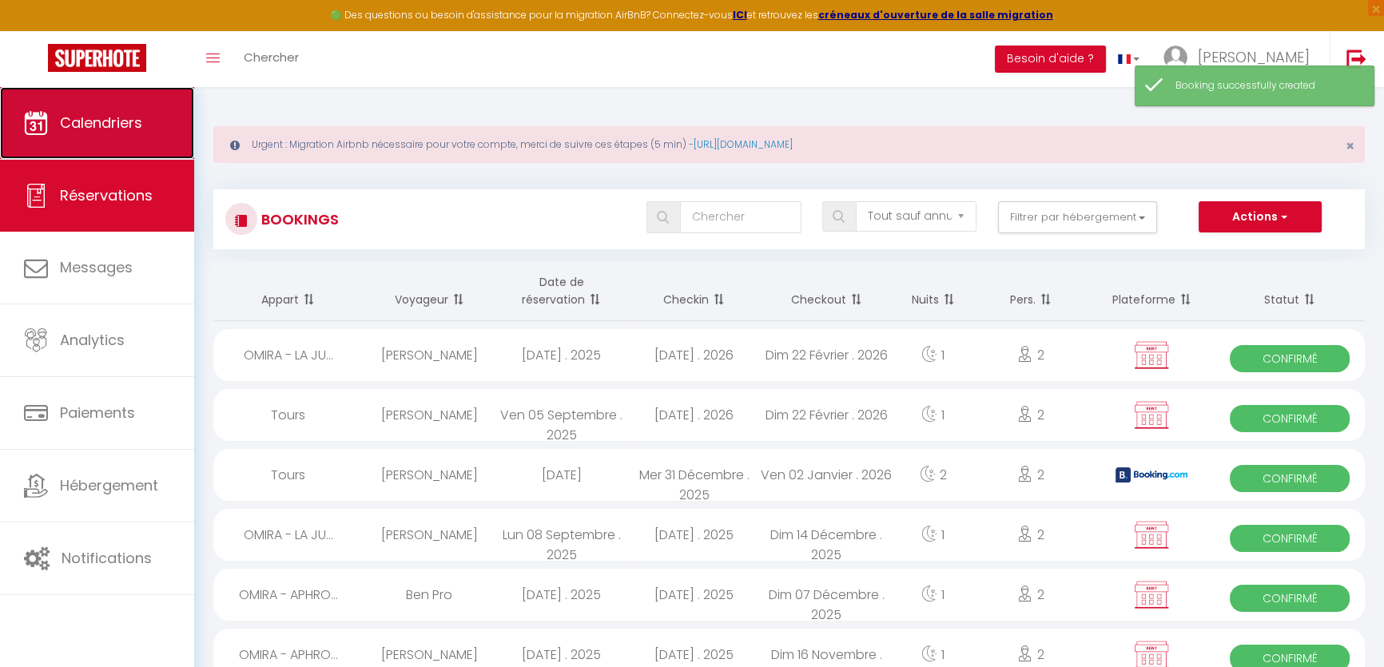
click at [130, 143] on link "Calendriers" at bounding box center [97, 123] width 194 height 72
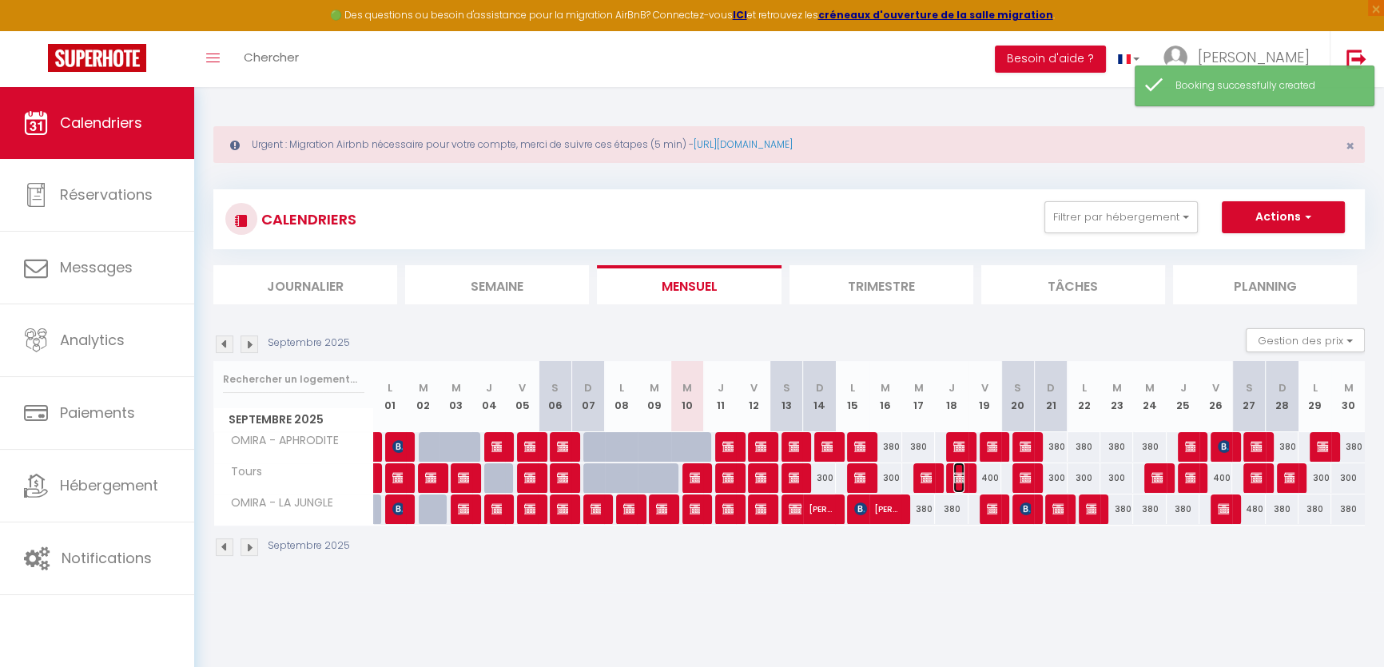
click at [962, 480] on img at bounding box center [960, 478] width 13 height 13
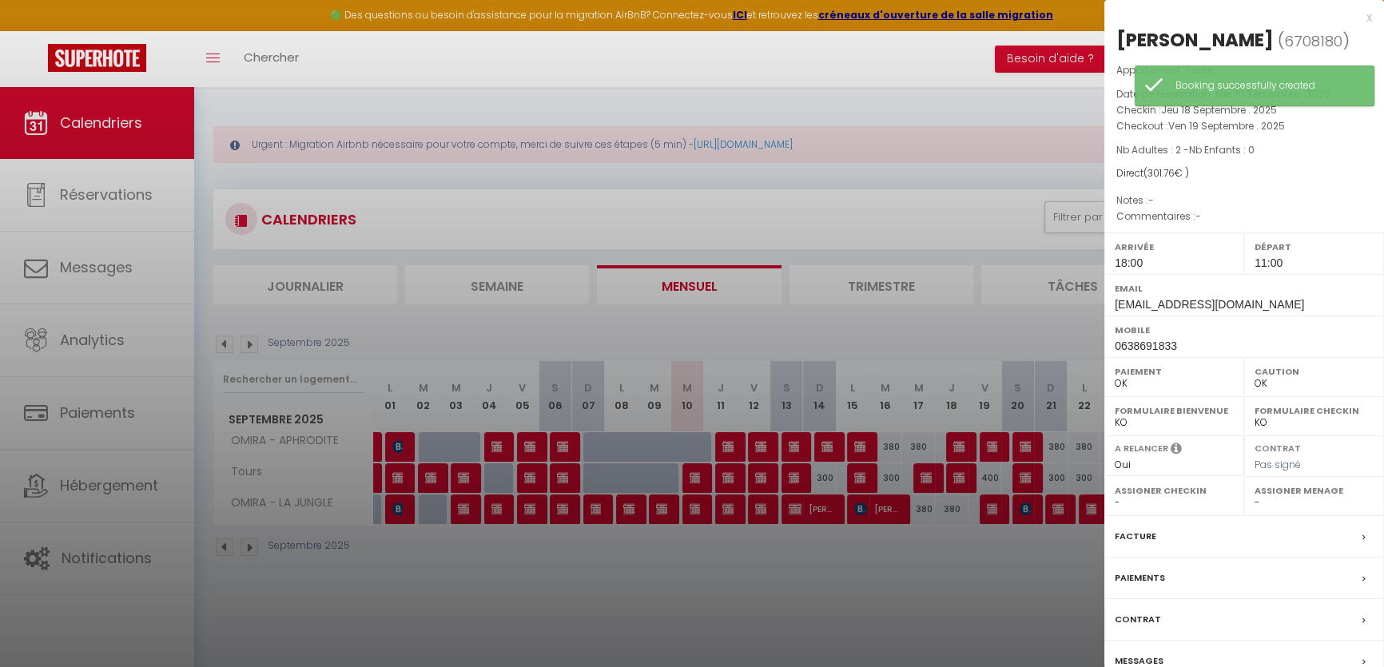
click at [1191, 655] on div "Messages" at bounding box center [1245, 662] width 280 height 42
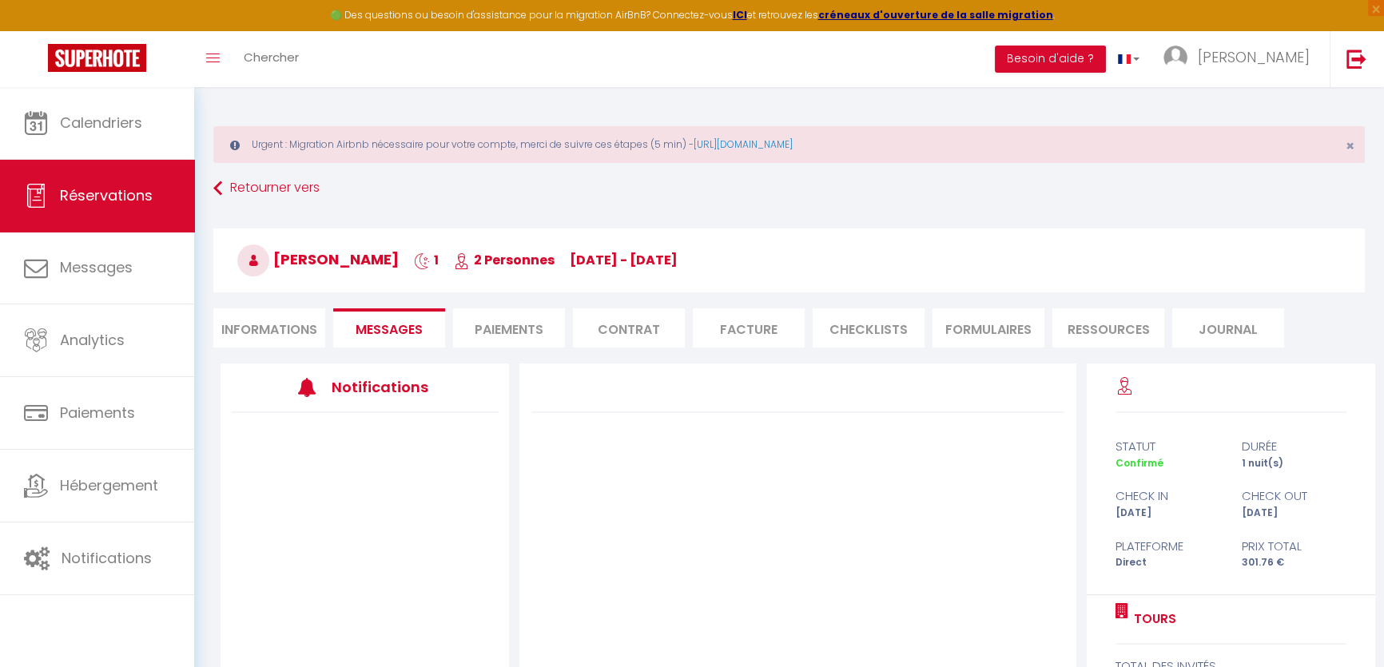
click at [244, 327] on li "Informations" at bounding box center [269, 328] width 112 height 39
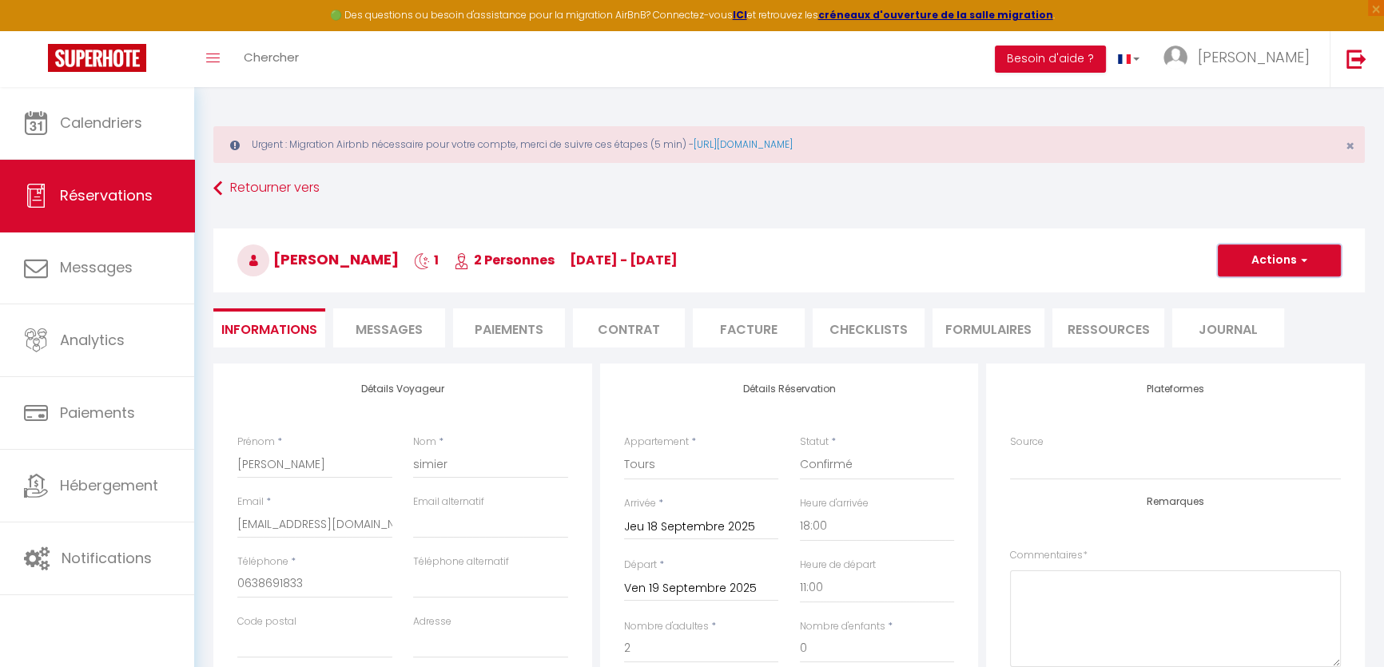
click at [1275, 272] on button "Actions" at bounding box center [1279, 261] width 123 height 32
click at [1255, 340] on link "Supprimer" at bounding box center [1264, 337] width 126 height 21
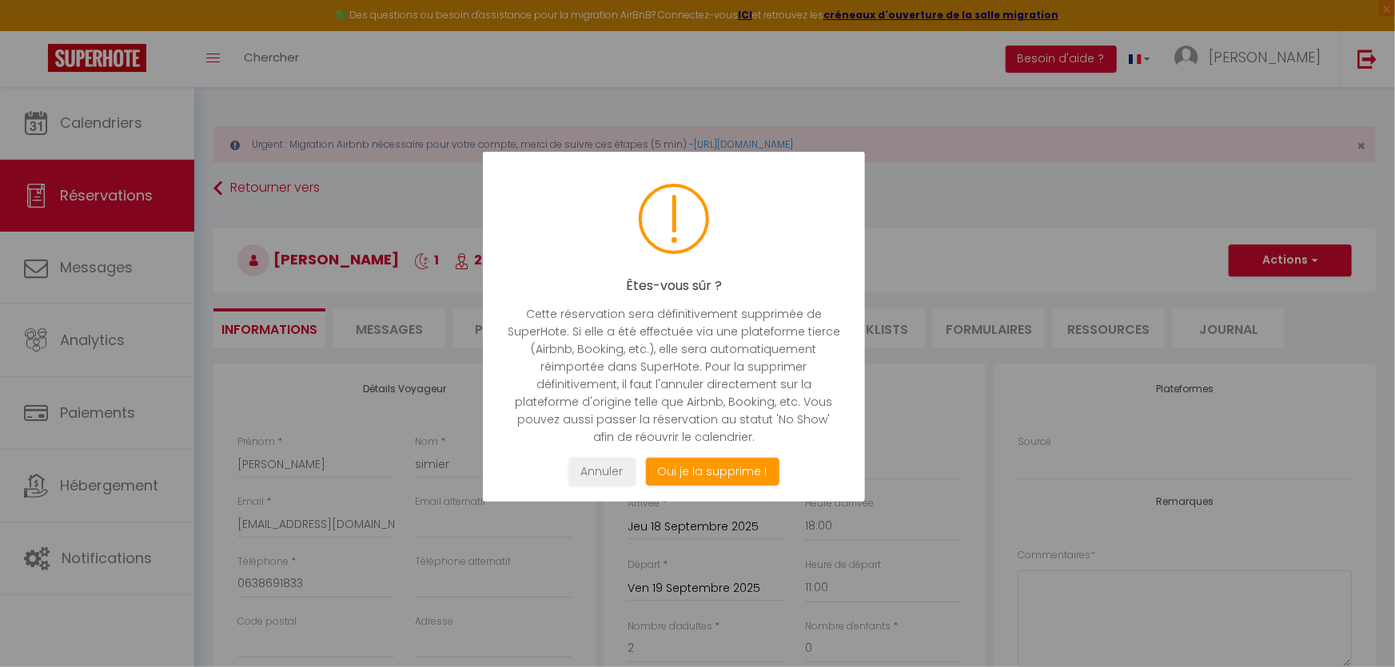
click at [714, 450] on div "Êtes-vous sûr ? Cette réservation sera définitivement supprimée de SuperHote. S…" at bounding box center [674, 327] width 382 height 350
click at [712, 473] on button "Oui je la supprime !" at bounding box center [711, 472] width 133 height 28
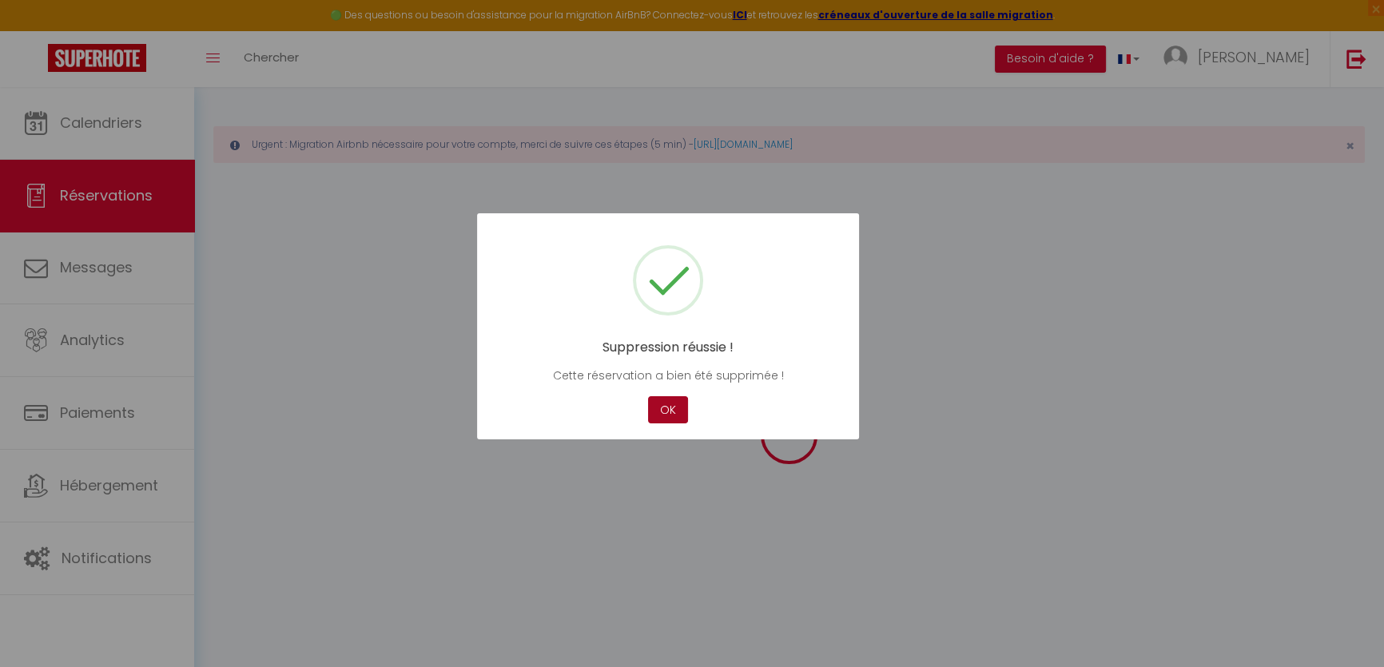
click at [681, 402] on button "OK" at bounding box center [668, 410] width 40 height 28
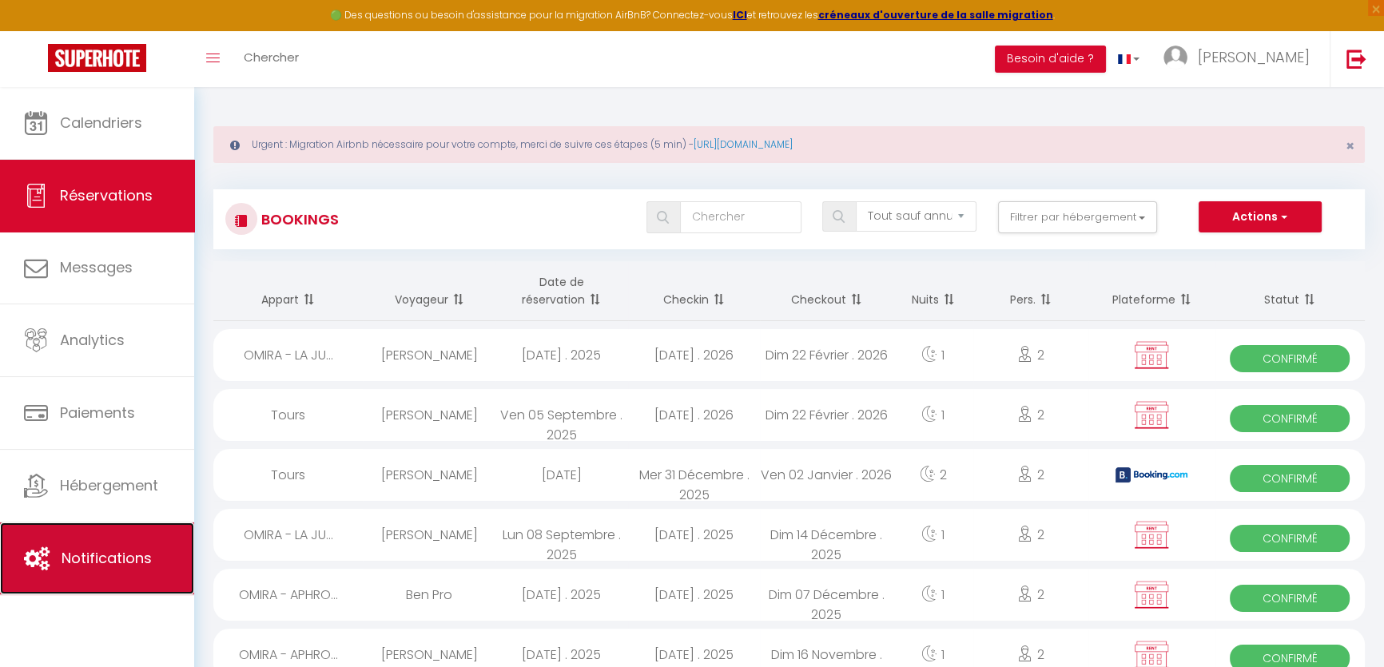
click at [78, 567] on span "Notifications" at bounding box center [107, 558] width 90 height 20
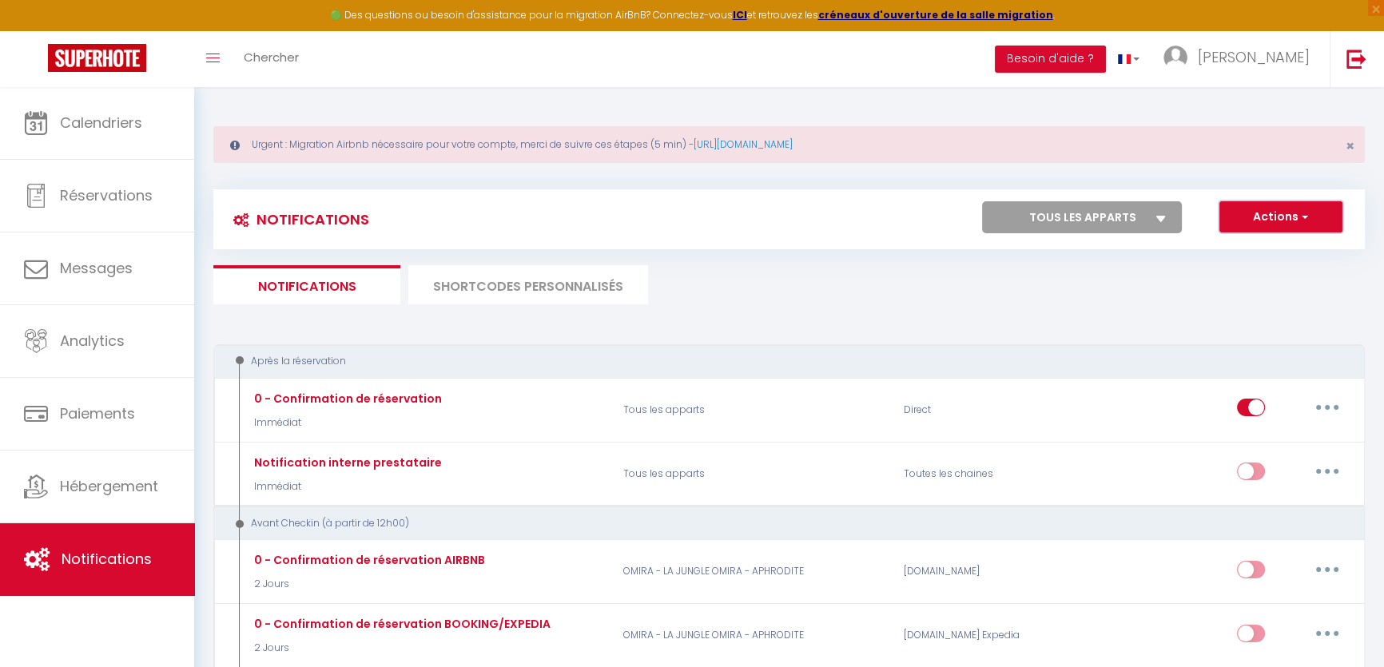
click at [1275, 223] on button "Actions" at bounding box center [1281, 217] width 123 height 32
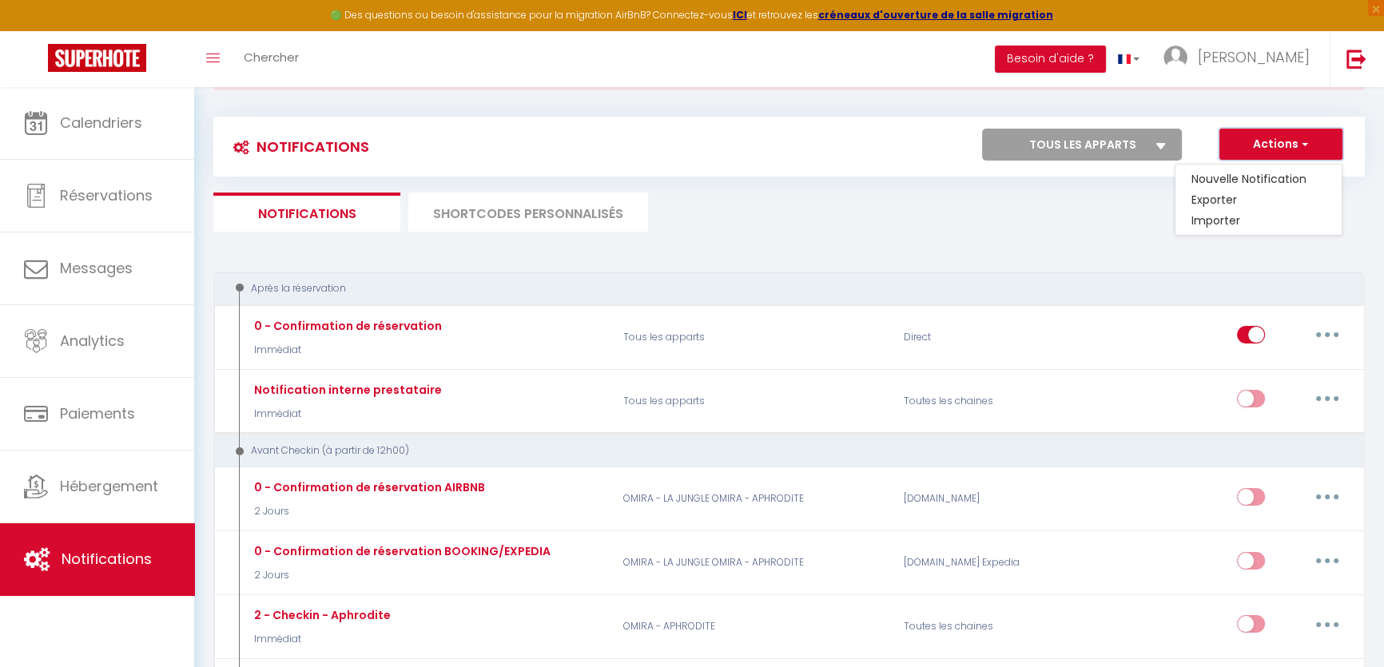
scroll to position [56, 0]
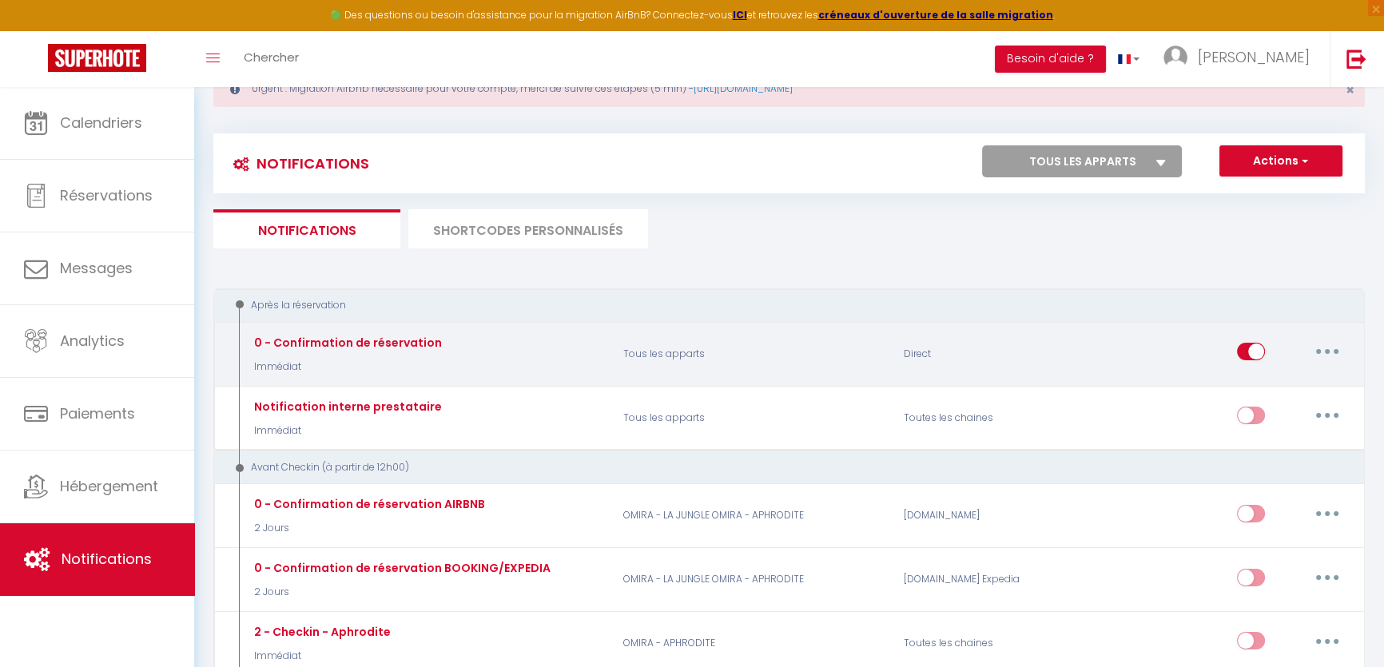
click at [1251, 347] on input "checkbox" at bounding box center [1251, 355] width 28 height 24
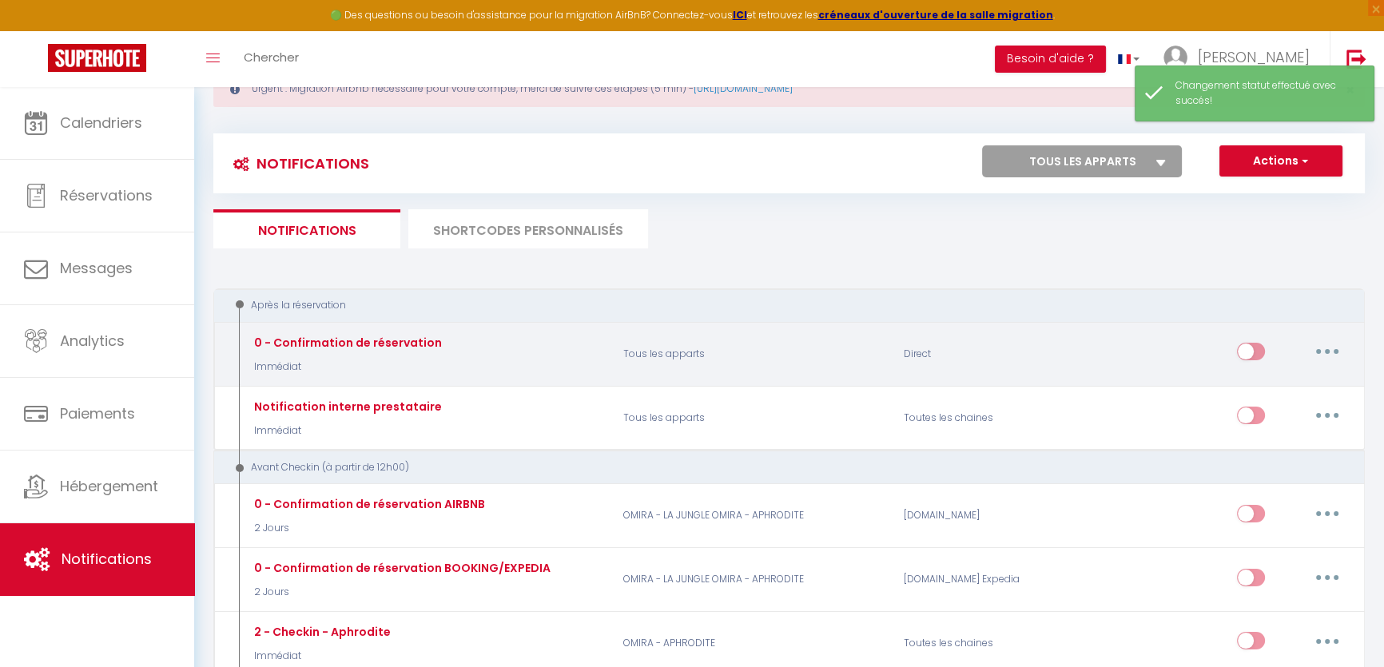
click at [1248, 352] on input "checkbox" at bounding box center [1251, 355] width 28 height 24
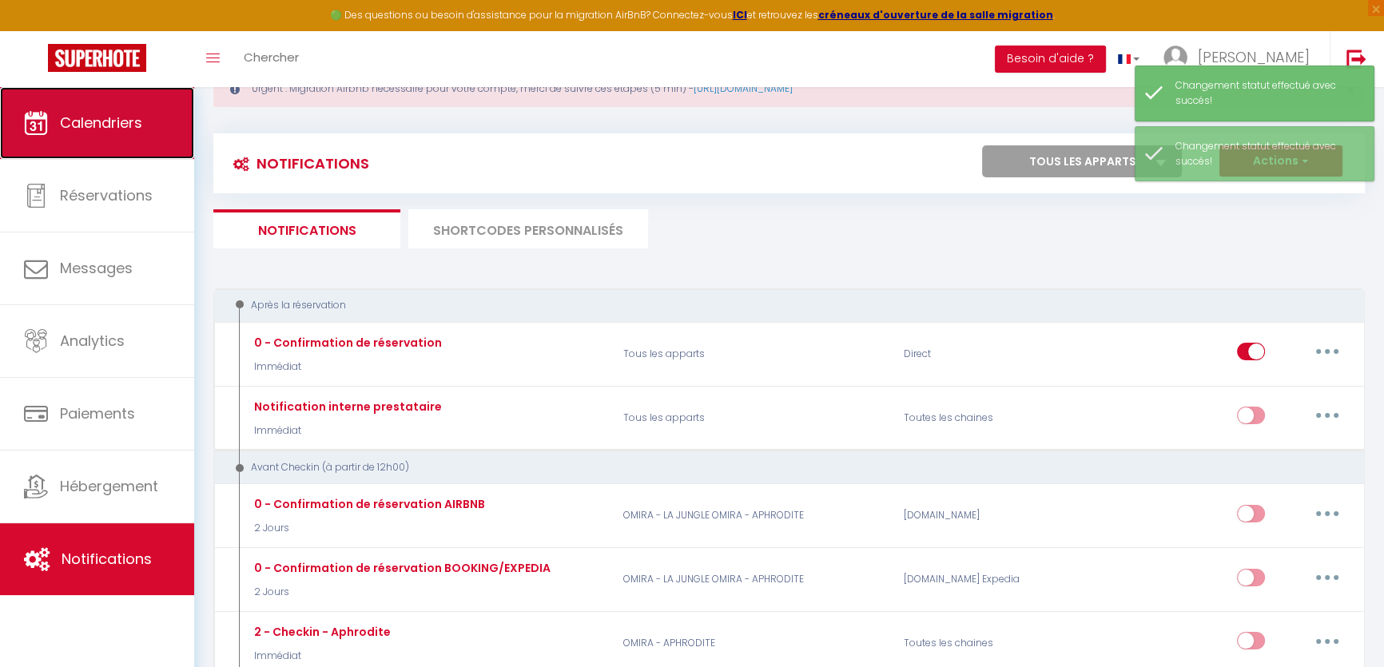
click at [129, 136] on link "Calendriers" at bounding box center [97, 123] width 194 height 72
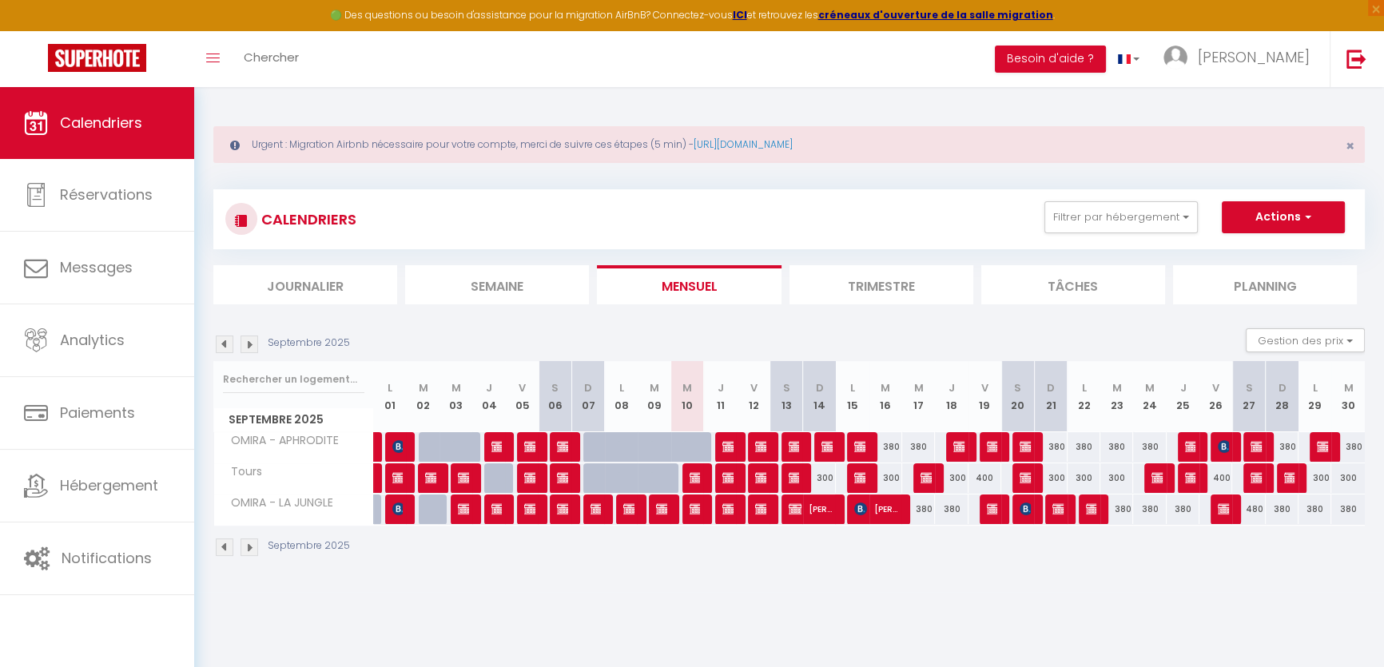
click at [918, 468] on div at bounding box center [930, 479] width 33 height 30
click at [927, 480] on img at bounding box center [927, 478] width 13 height 13
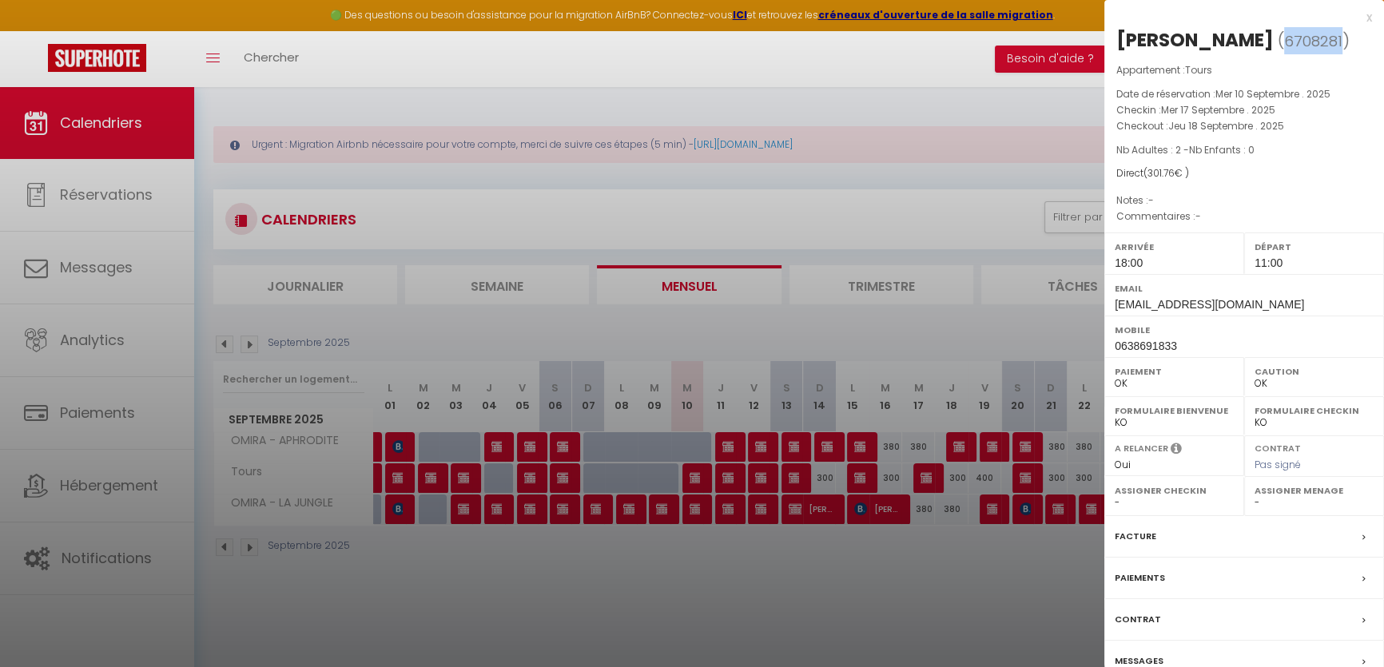
drag, startPoint x: 1308, startPoint y: 40, endPoint x: 1251, endPoint y: 37, distance: 56.8
click at [1278, 37] on span "( 6708281 )" at bounding box center [1314, 41] width 72 height 22
copy span "6708281"
click at [111, 555] on div at bounding box center [692, 333] width 1384 height 667
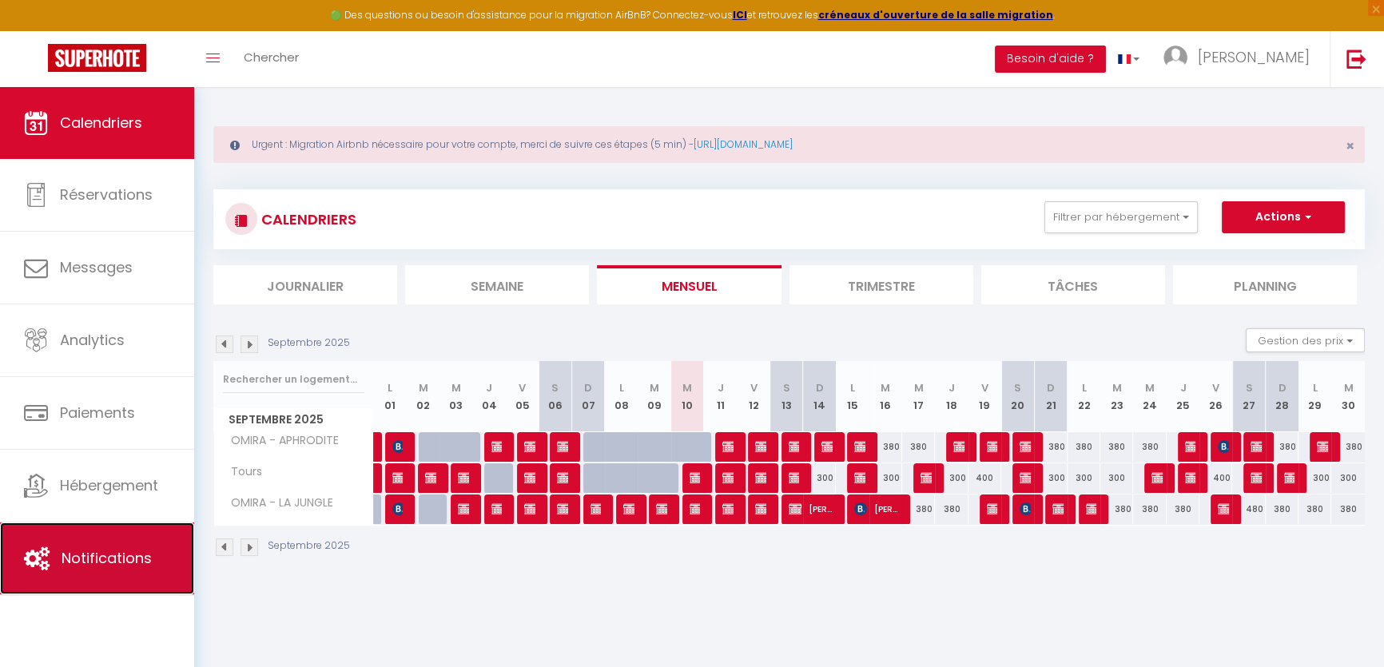
click at [79, 561] on span "Notifications" at bounding box center [107, 558] width 90 height 20
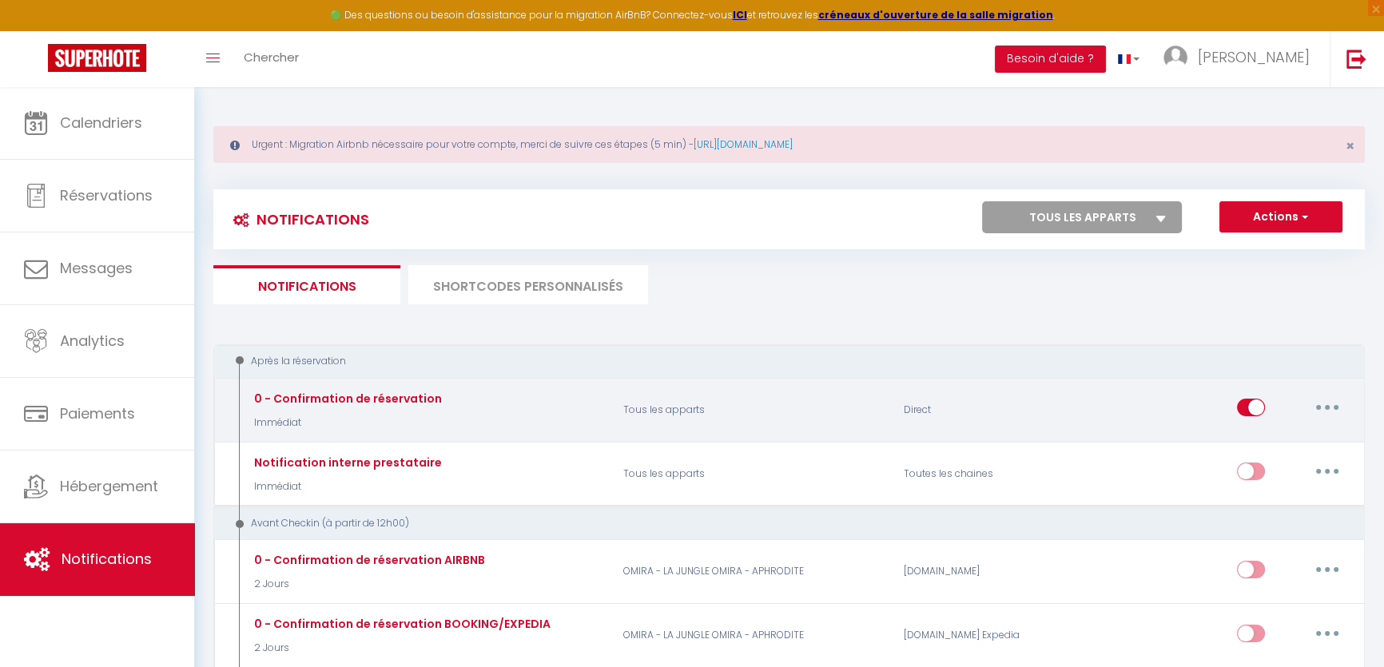
click at [1351, 404] on div "Editer Dupliquer Tester Supprimer" at bounding box center [1221, 410] width 281 height 46
click at [1323, 404] on button "button" at bounding box center [1327, 408] width 45 height 26
click at [1262, 506] on link "Tester" at bounding box center [1286, 501] width 118 height 27
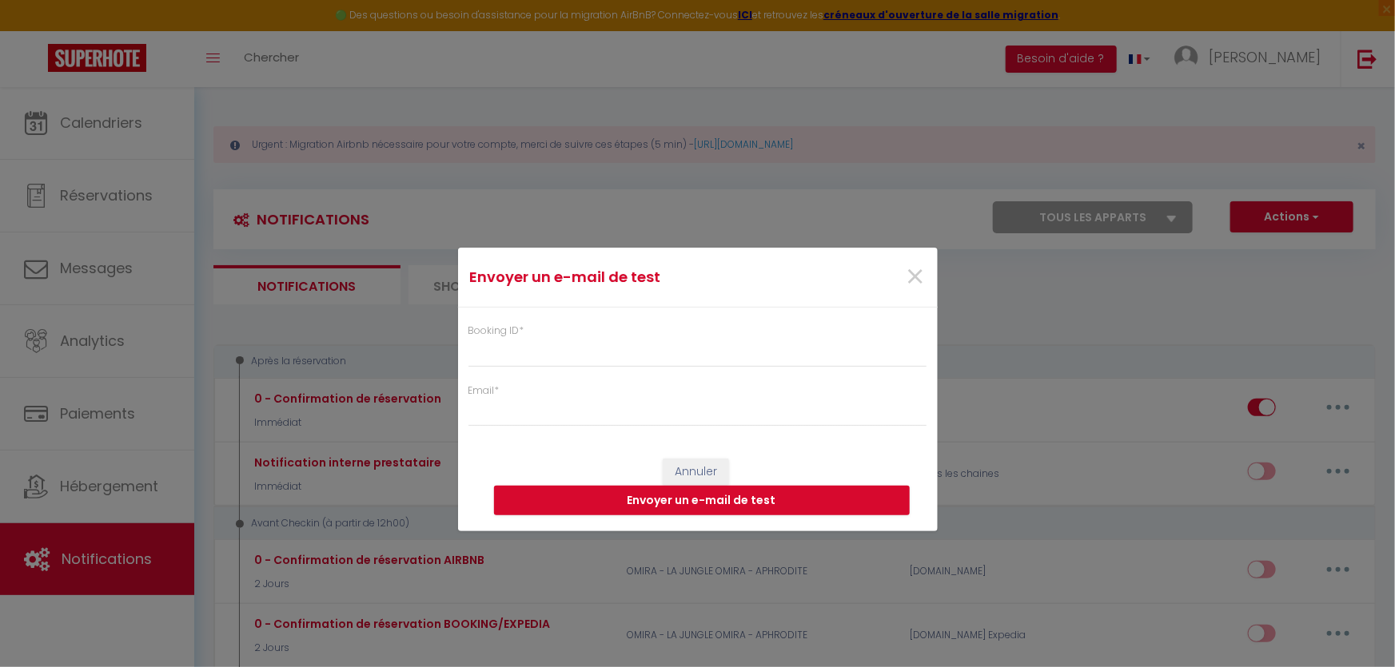
click at [508, 328] on label "Booking ID *" at bounding box center [496, 331] width 56 height 15
click at [508, 338] on input "Booking ID *" at bounding box center [697, 352] width 459 height 29
click at [508, 354] on input "Booking ID *" at bounding box center [697, 352] width 459 height 29
paste input "6708281"
click at [533, 425] on input "Email *" at bounding box center [697, 412] width 459 height 29
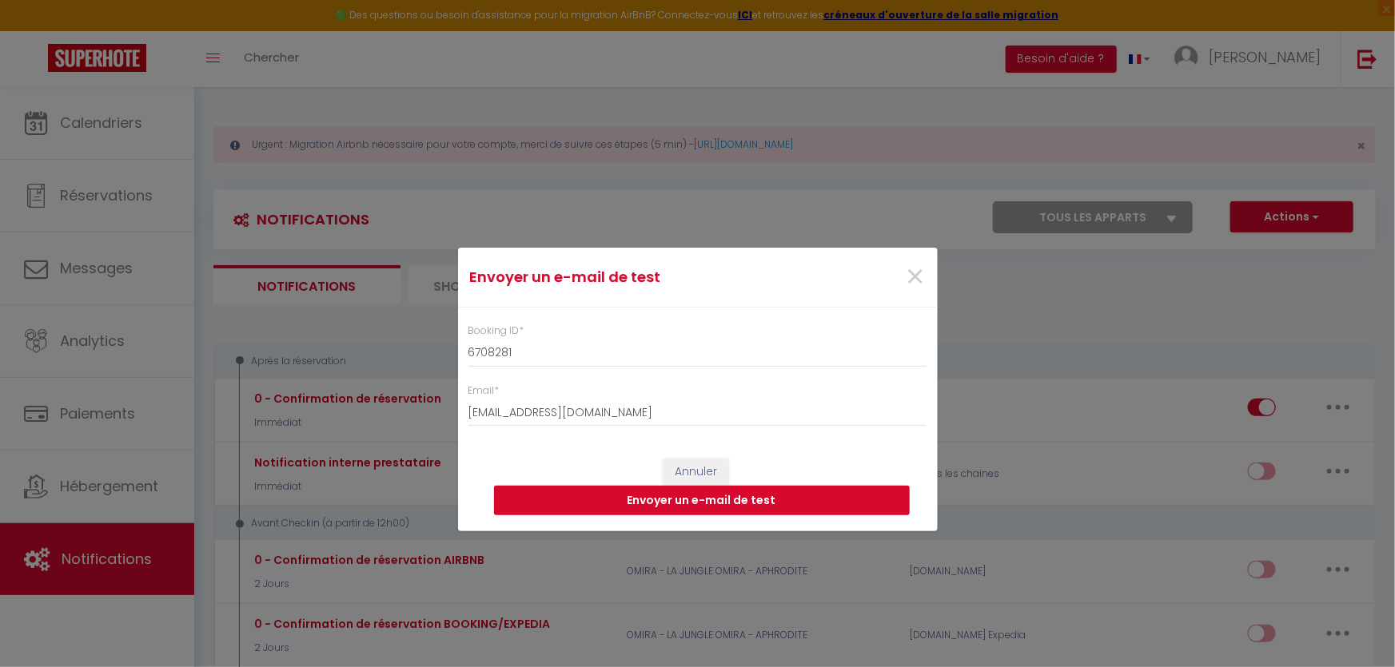
click at [684, 498] on button "Envoyer un e-mail de test" at bounding box center [702, 501] width 416 height 30
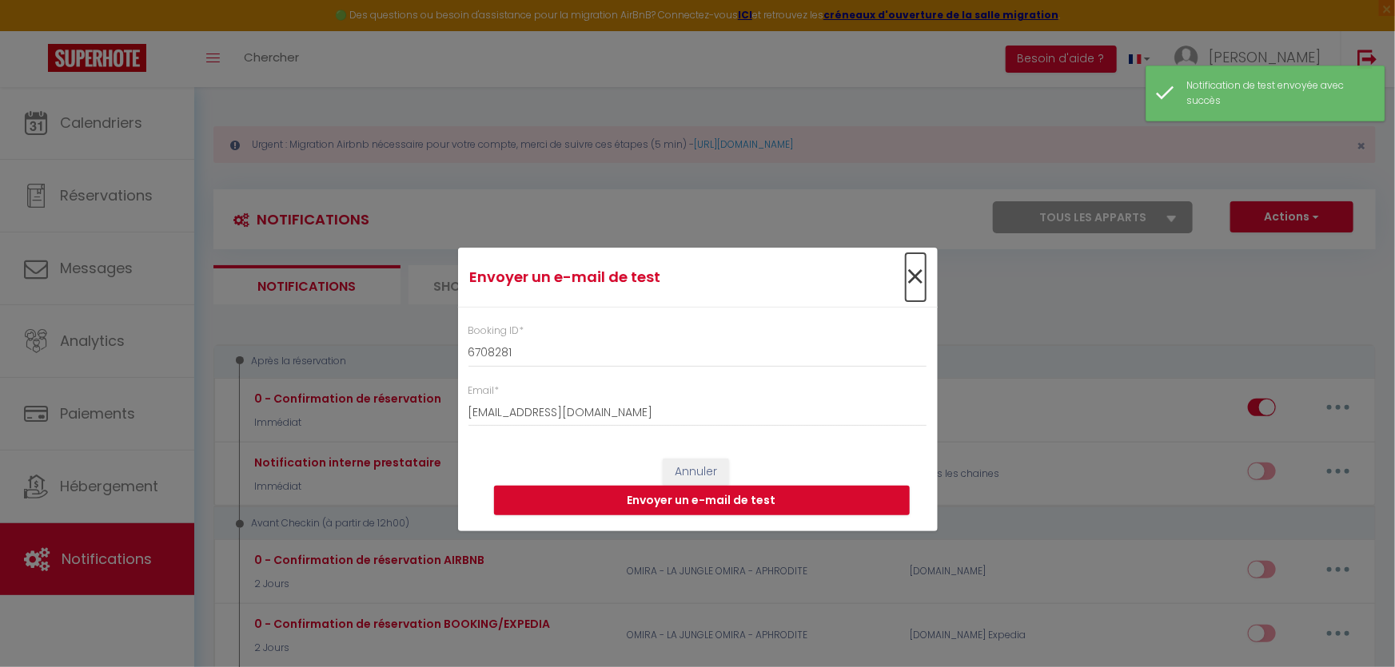
click at [923, 278] on span "×" at bounding box center [916, 277] width 20 height 48
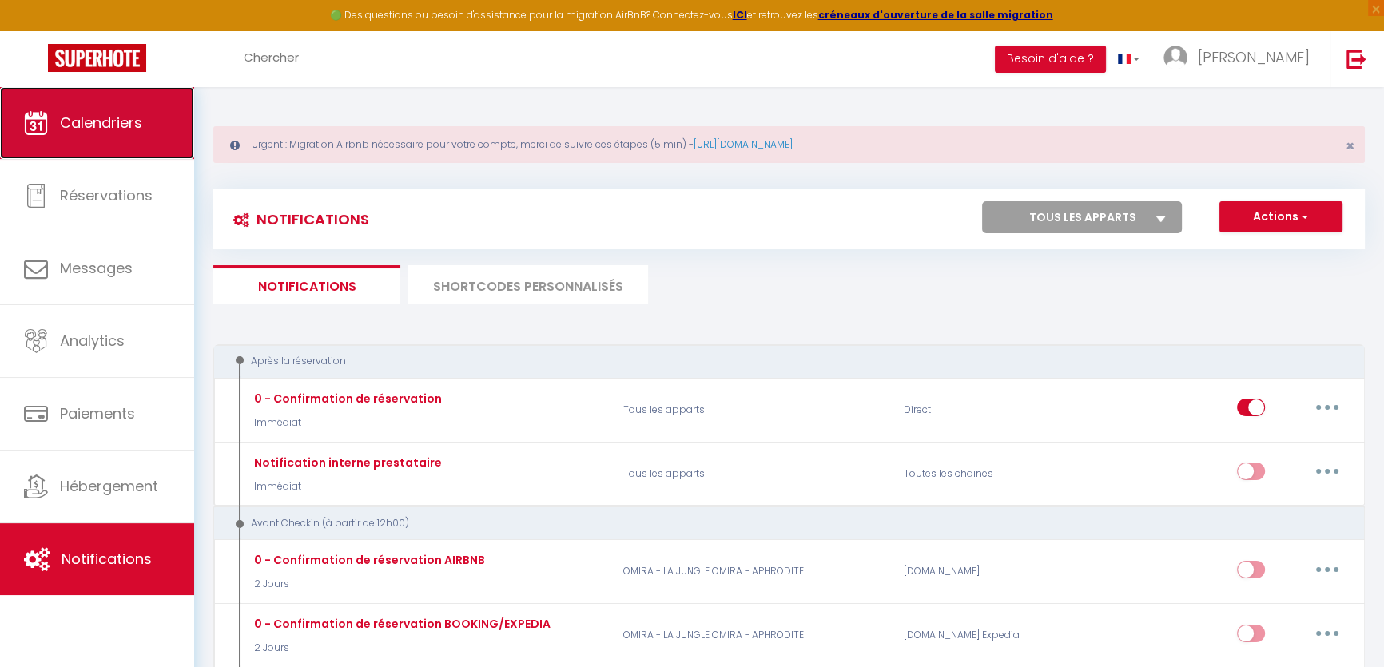
click at [113, 121] on span "Calendriers" at bounding box center [101, 123] width 82 height 20
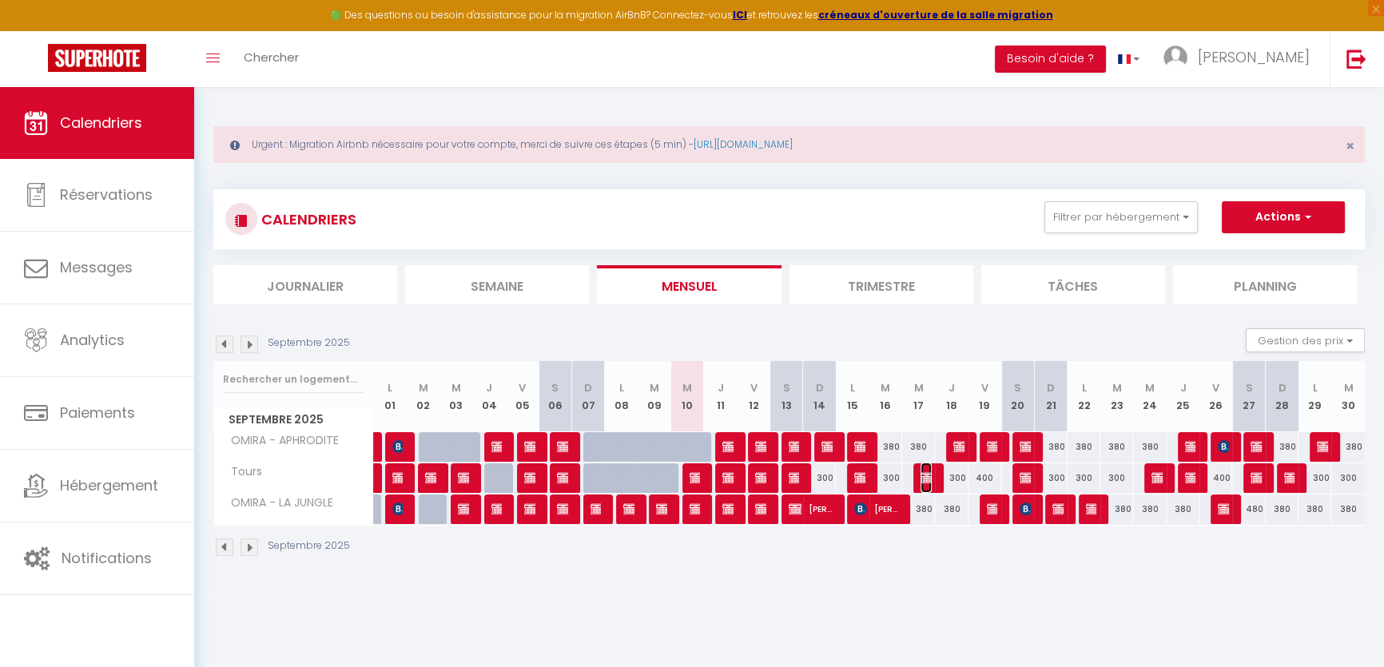
click at [927, 476] on img at bounding box center [927, 478] width 13 height 13
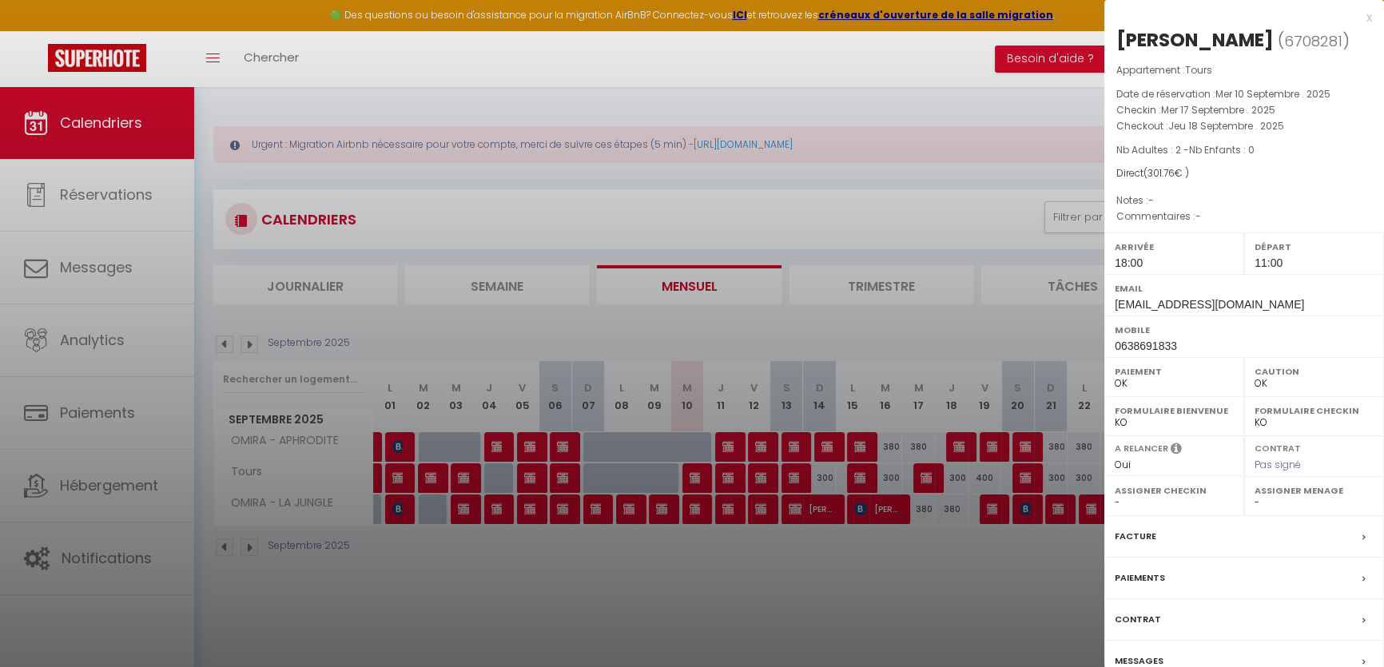
click at [978, 588] on div at bounding box center [692, 333] width 1384 height 667
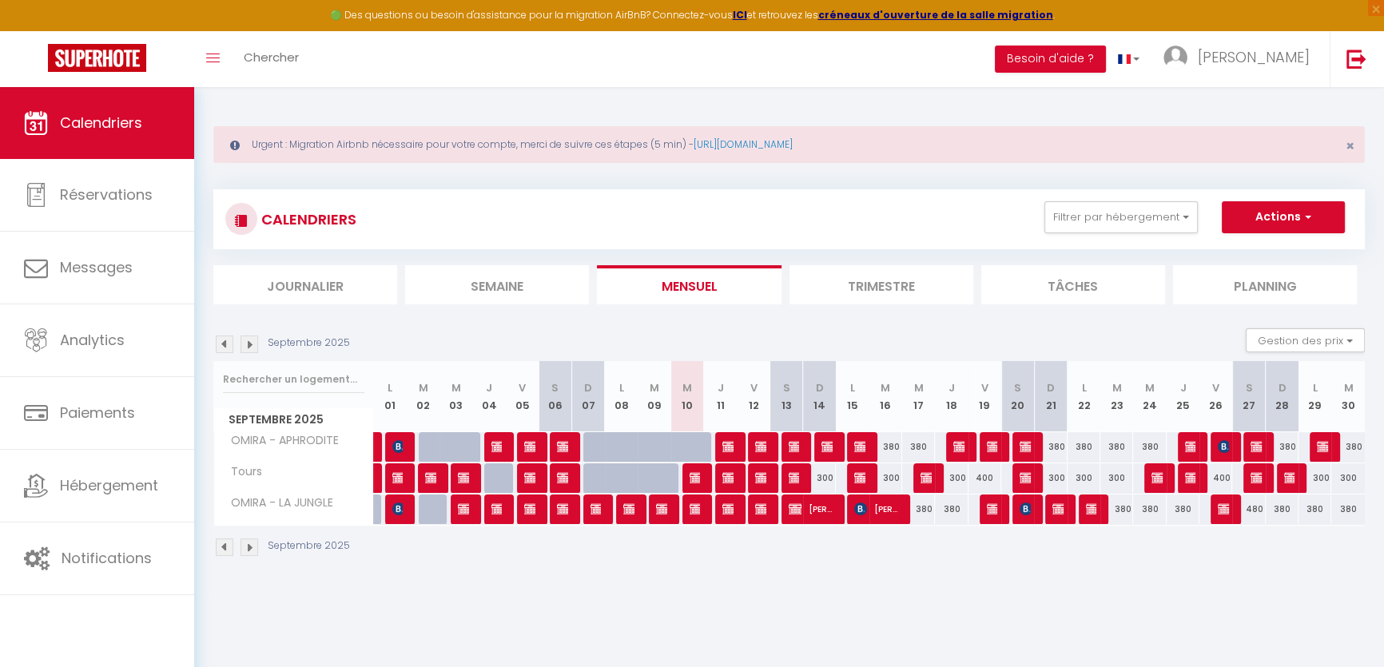
click at [934, 472] on div "300" at bounding box center [951, 479] width 34 height 30
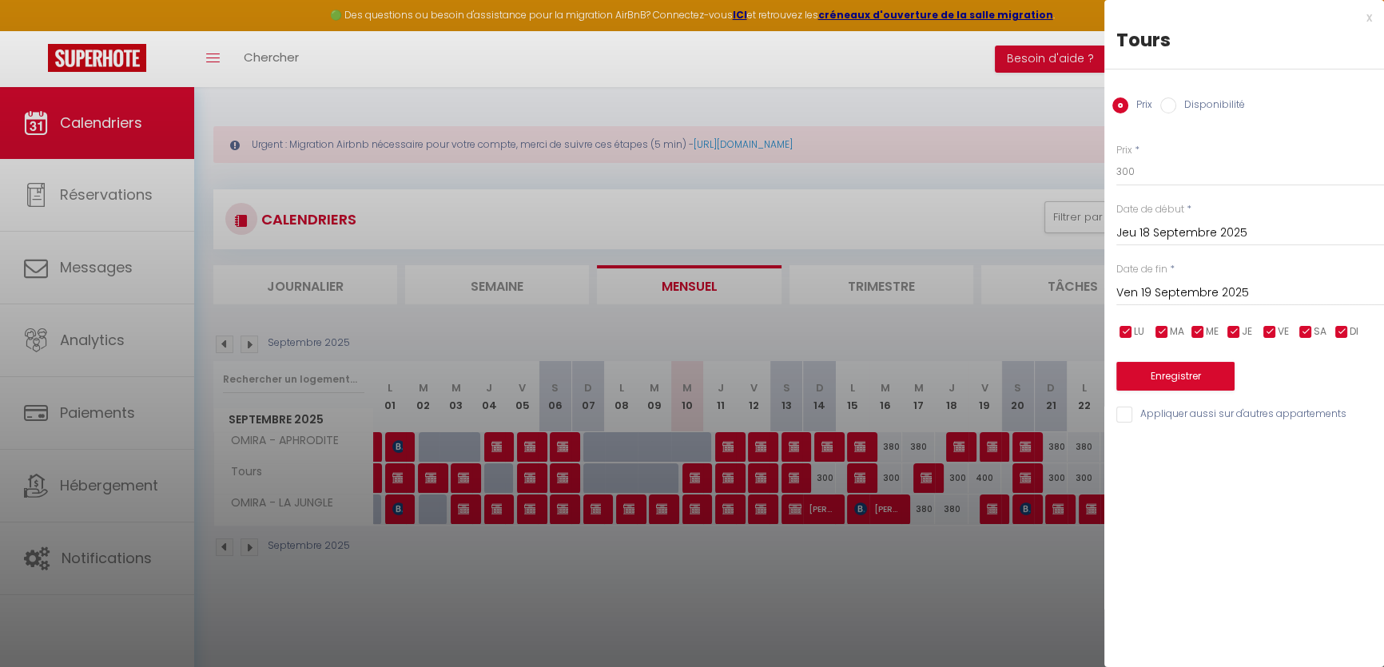
click at [934, 476] on div at bounding box center [692, 333] width 1384 height 667
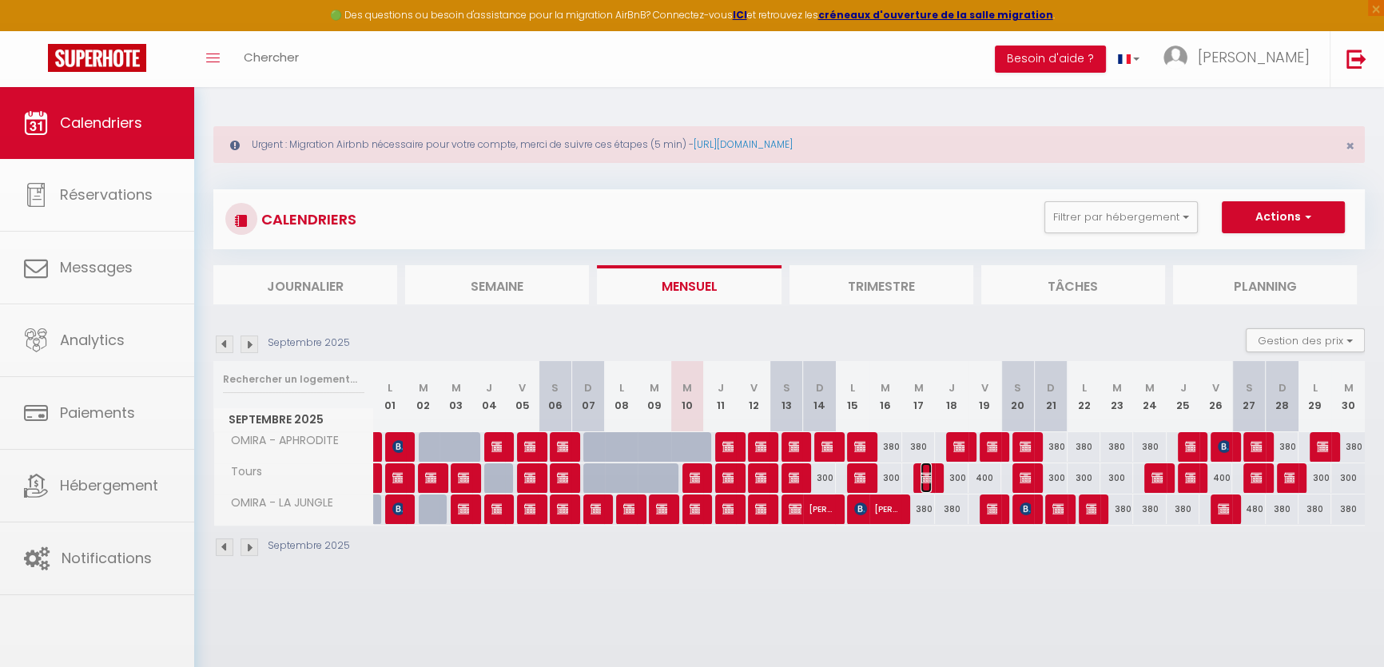
click at [928, 480] on img at bounding box center [927, 478] width 13 height 13
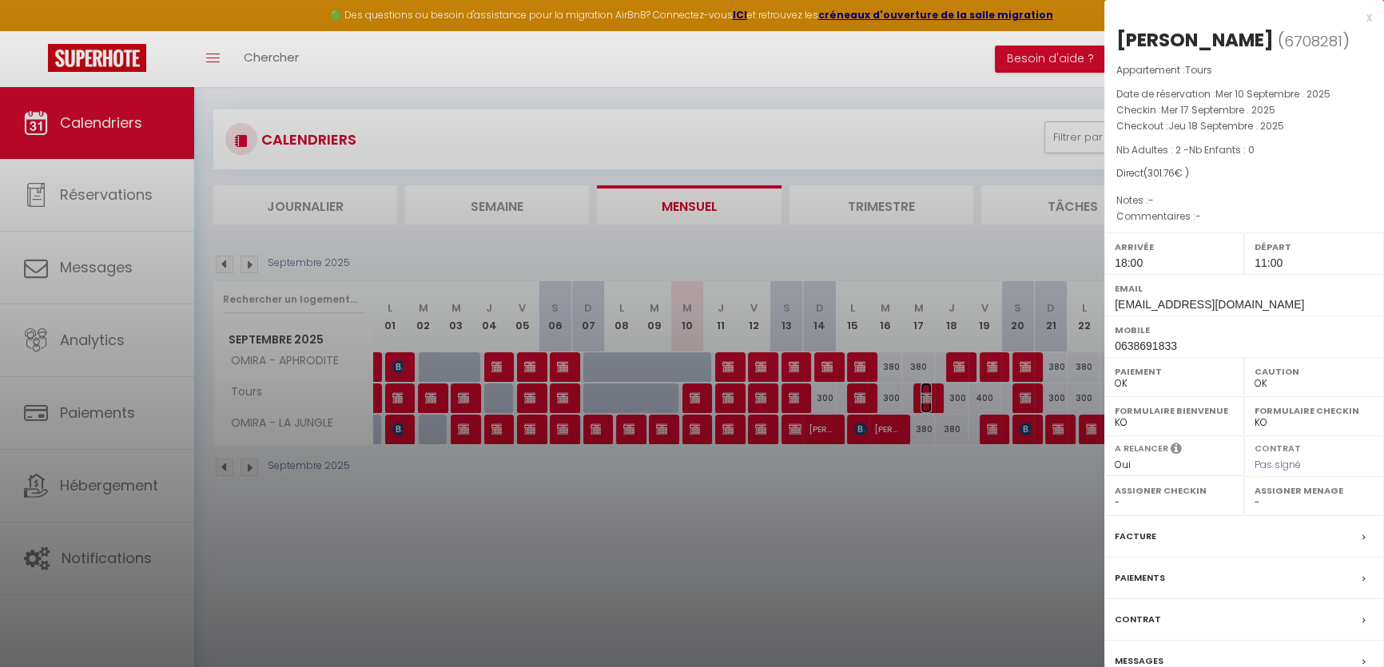
scroll to position [87, 0]
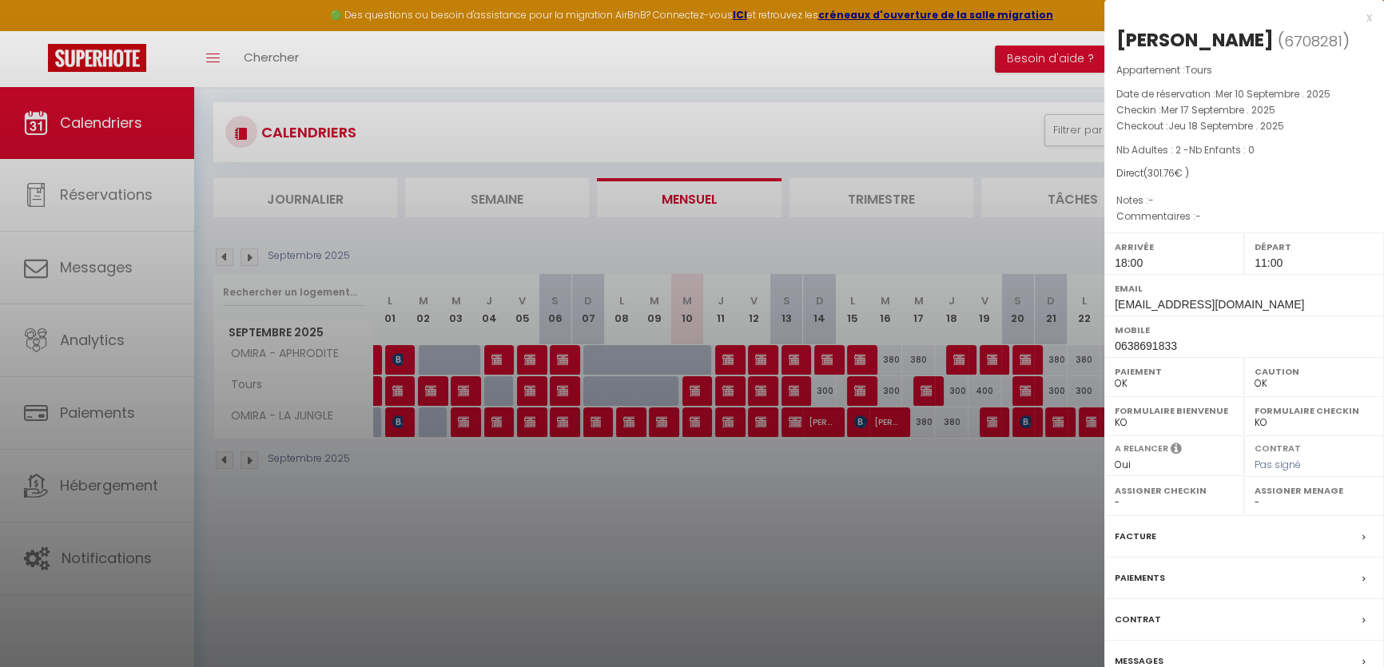
click at [1195, 654] on div "Messages" at bounding box center [1245, 662] width 280 height 42
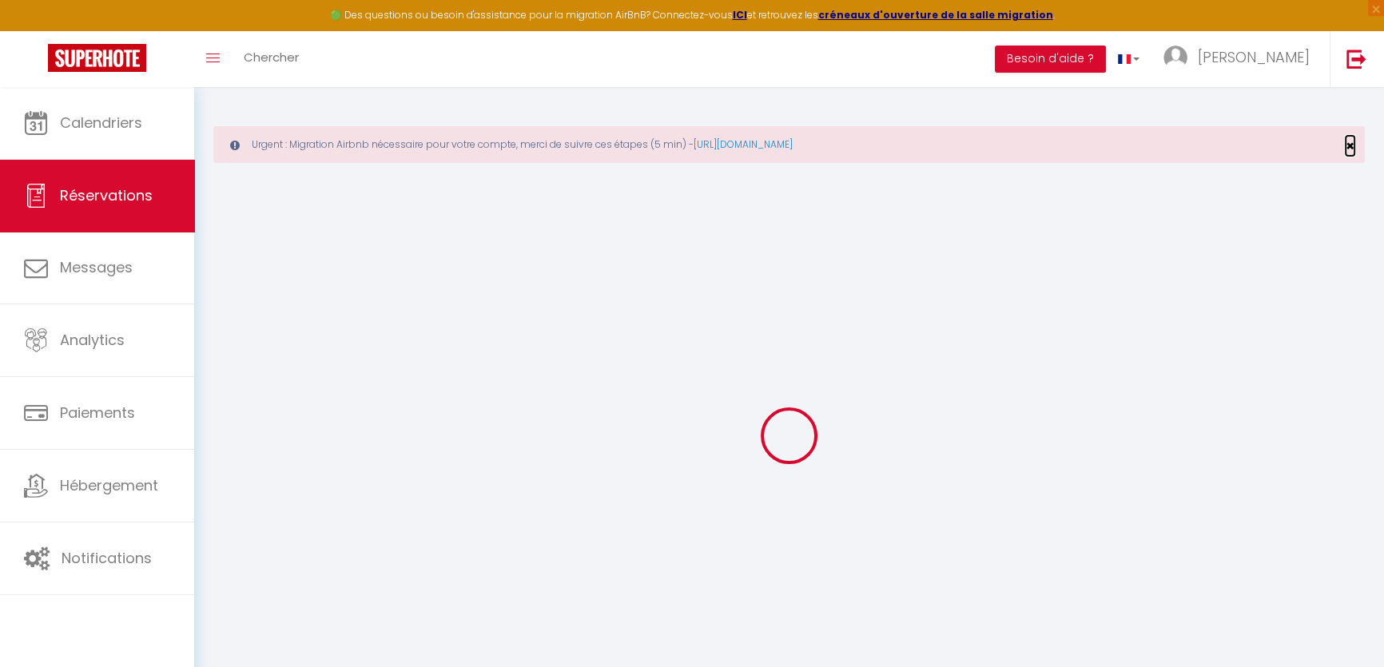
click at [1352, 148] on span "×" at bounding box center [1350, 146] width 9 height 20
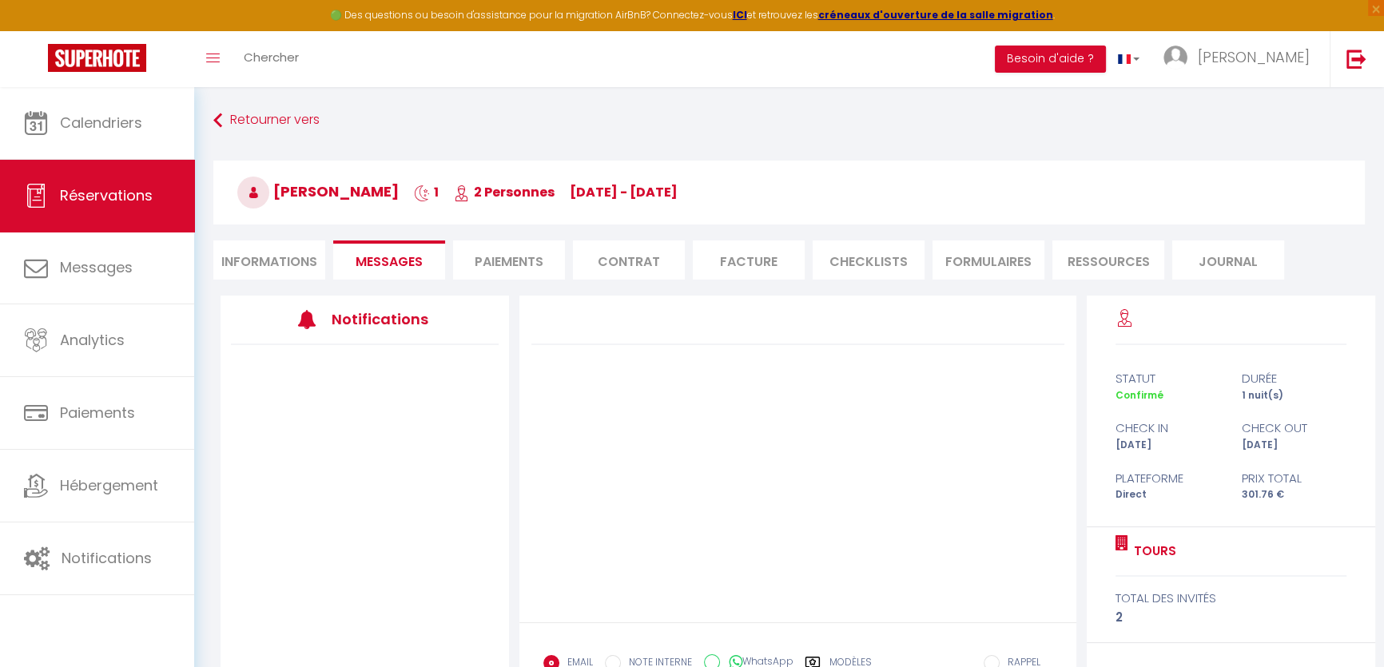
click at [1243, 262] on li "Journal" at bounding box center [1229, 260] width 112 height 39
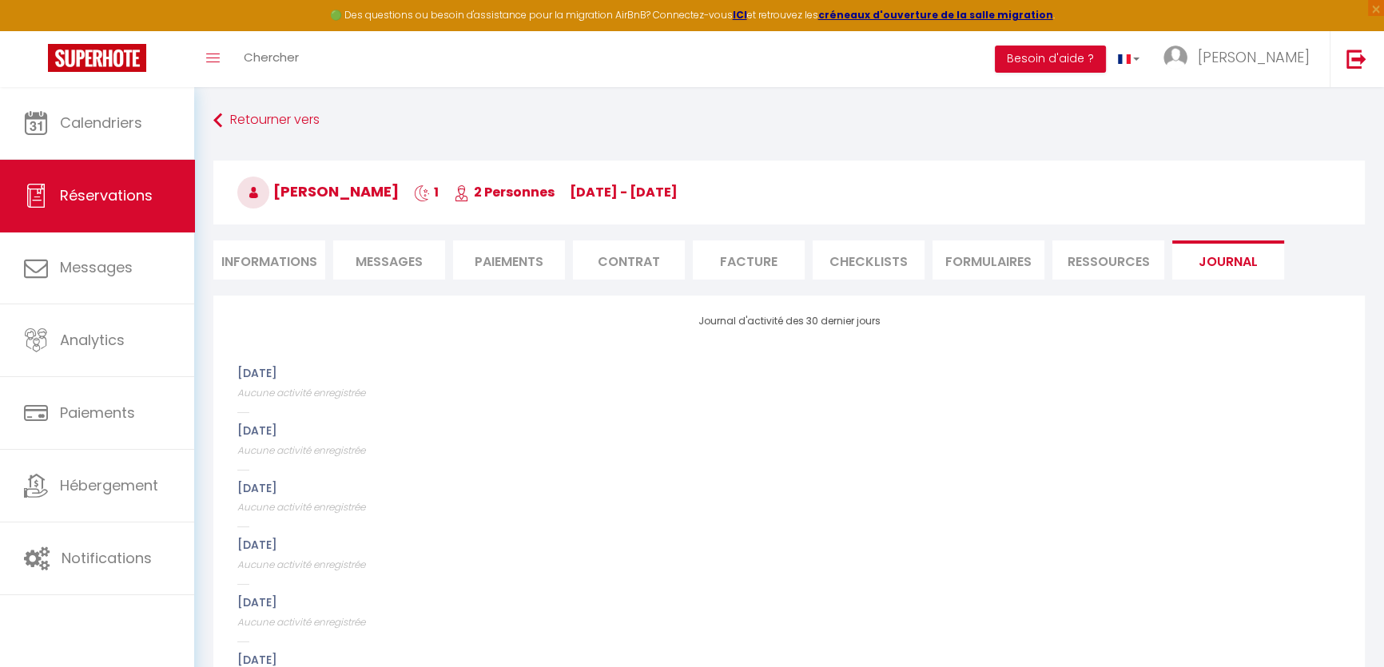
click at [295, 245] on li "Informations" at bounding box center [269, 260] width 112 height 39
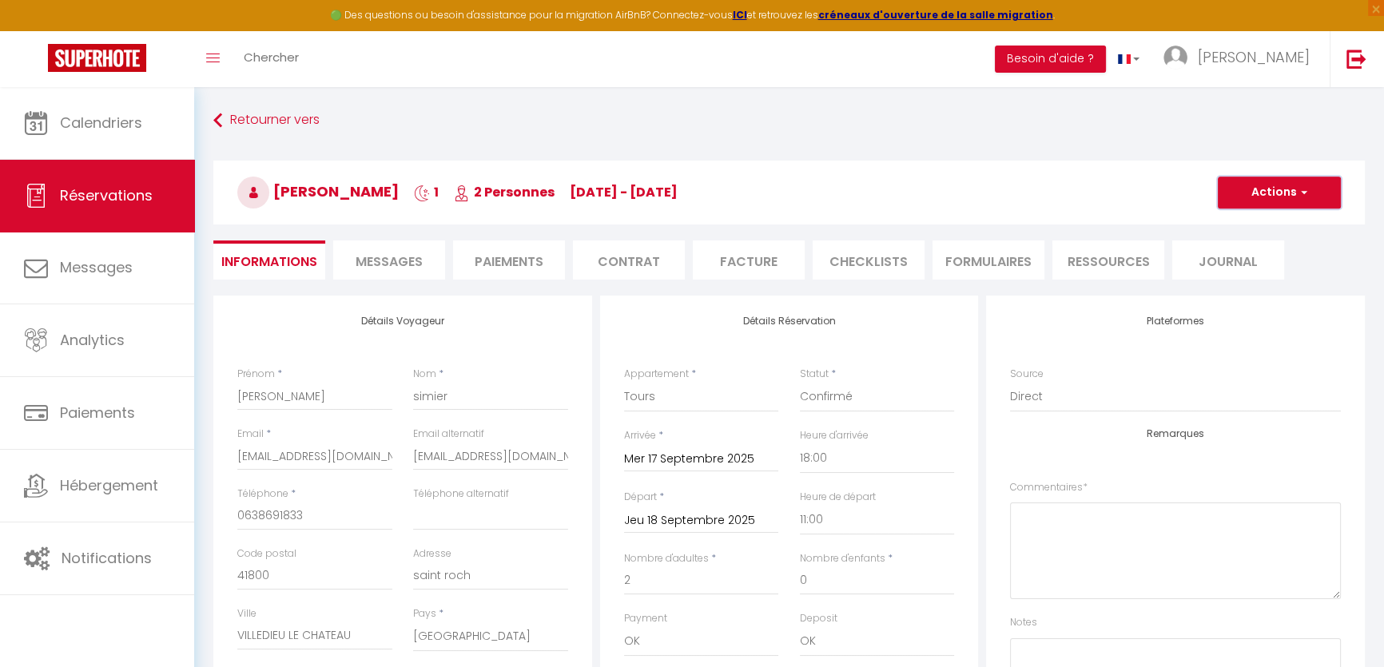
click at [1249, 179] on button "Actions" at bounding box center [1279, 193] width 123 height 32
click at [1223, 266] on link "Supprimer" at bounding box center [1264, 269] width 126 height 21
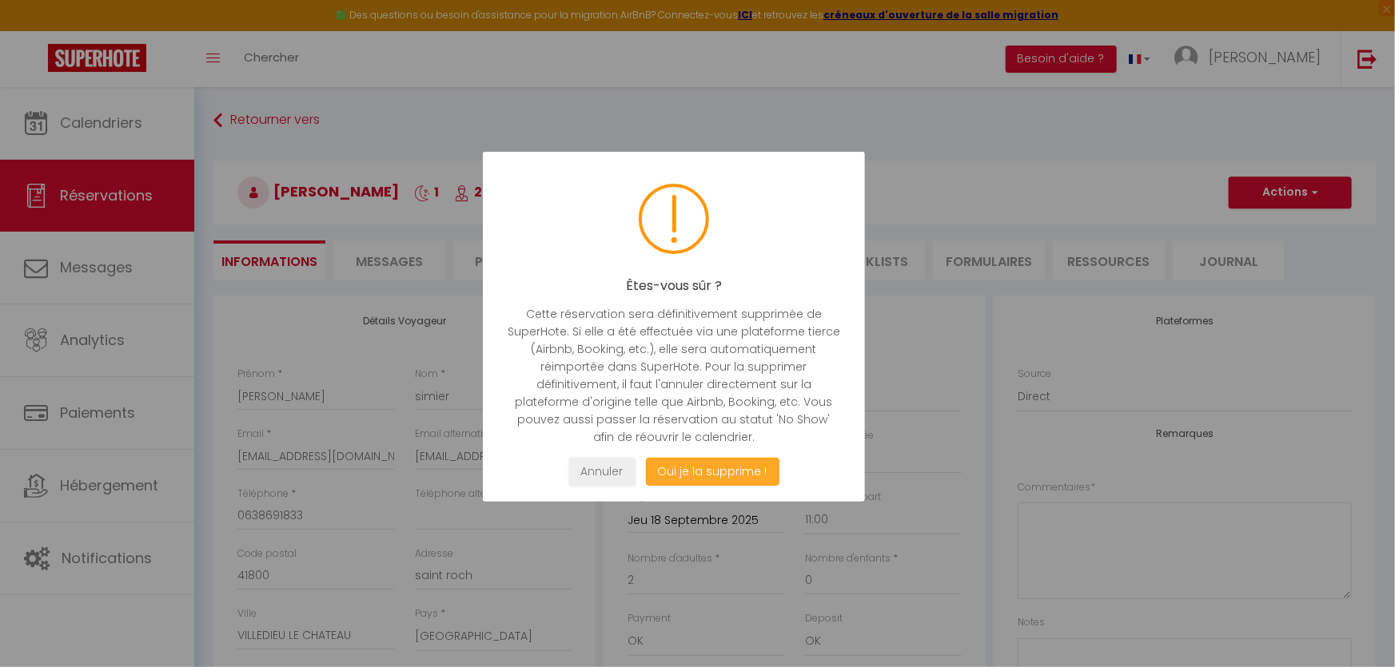
click at [723, 472] on button "Oui je la supprime !" at bounding box center [711, 472] width 133 height 28
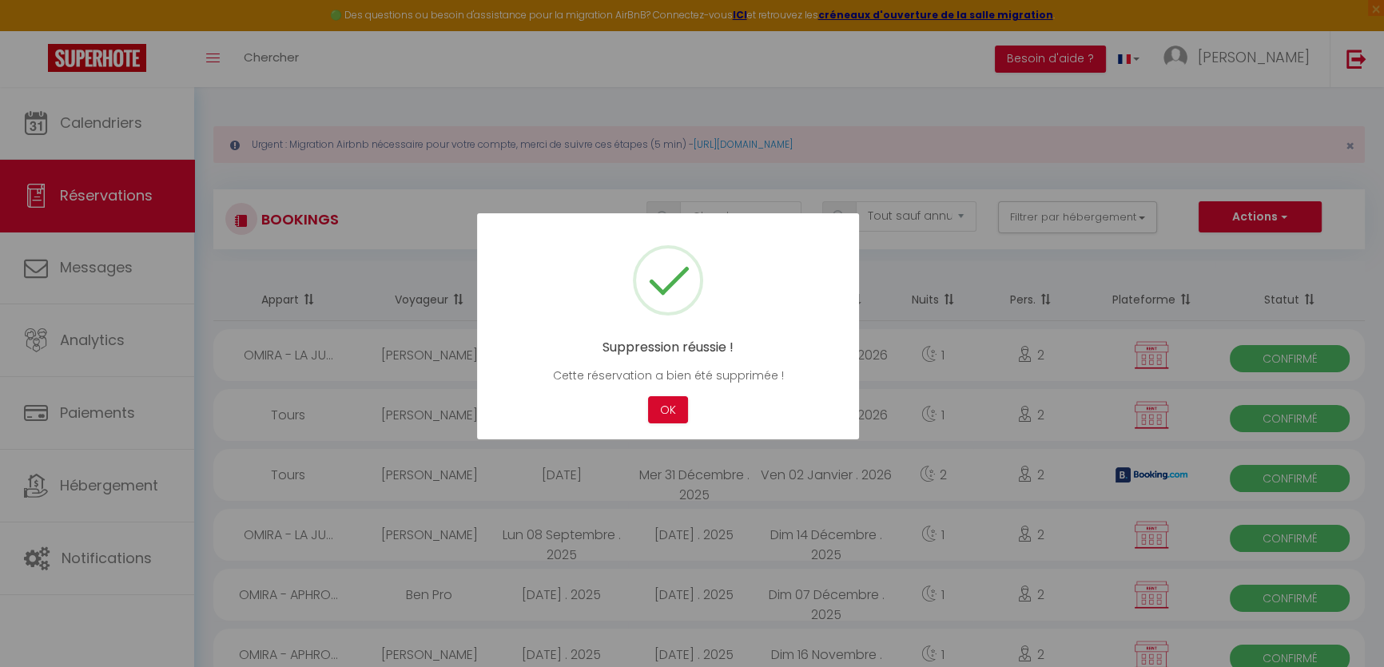
click at [77, 536] on div at bounding box center [692, 333] width 1384 height 667
click at [669, 404] on button "OK" at bounding box center [668, 410] width 40 height 28
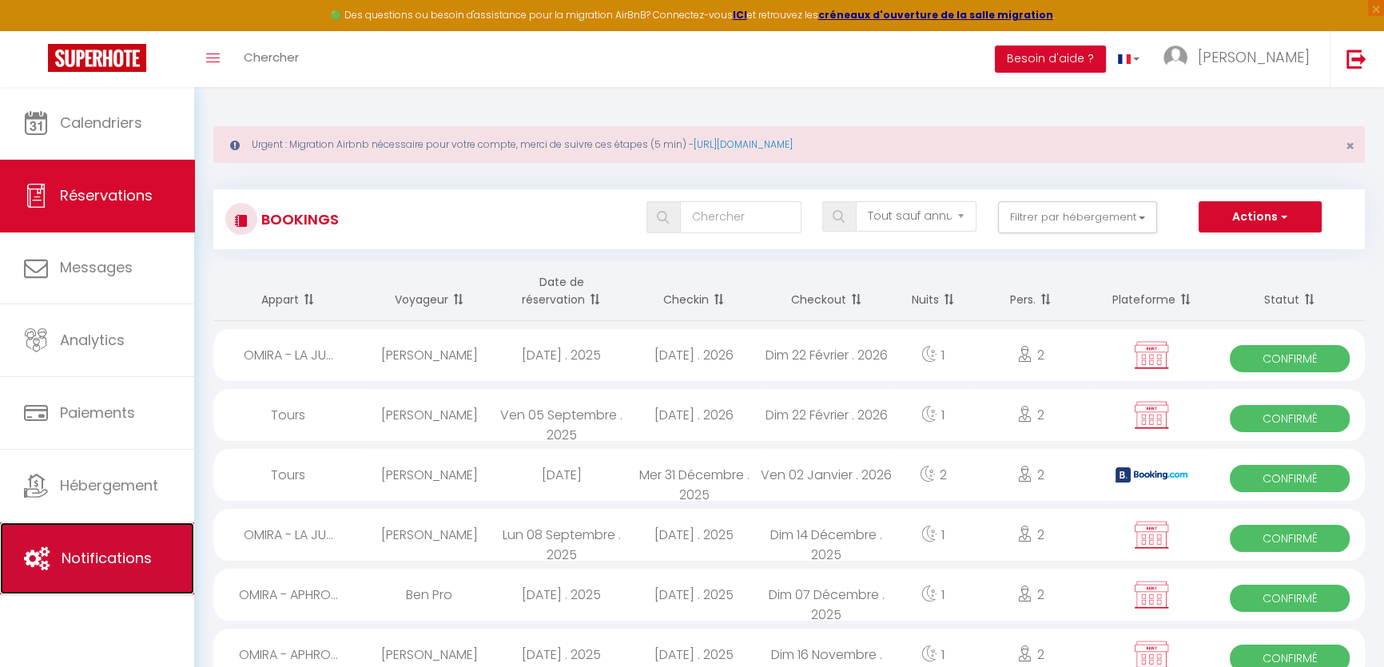
click at [115, 545] on link "Notifications" at bounding box center [97, 559] width 194 height 72
